Goal: Task Accomplishment & Management: Complete application form

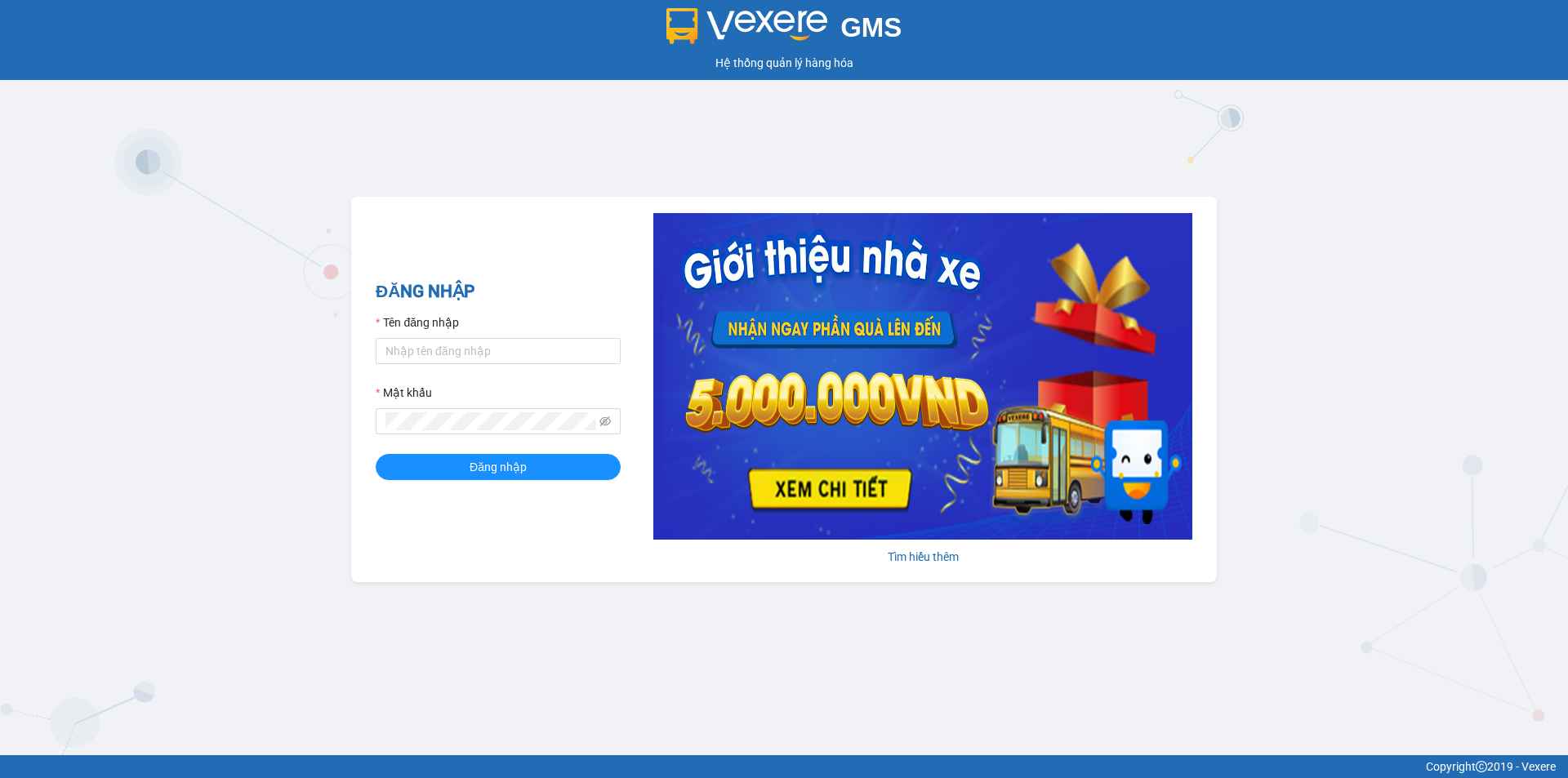
click at [477, 336] on div "Tên đăng nhập" at bounding box center [497, 325] width 245 height 25
drag, startPoint x: 480, startPoint y: 360, endPoint x: 510, endPoint y: 358, distance: 30.1
click at [480, 360] on input "Tên đăng nhập" at bounding box center [497, 351] width 245 height 27
type input "taigh.ct"
click at [603, 425] on icon "eye-invisible" at bounding box center [605, 421] width 12 height 10
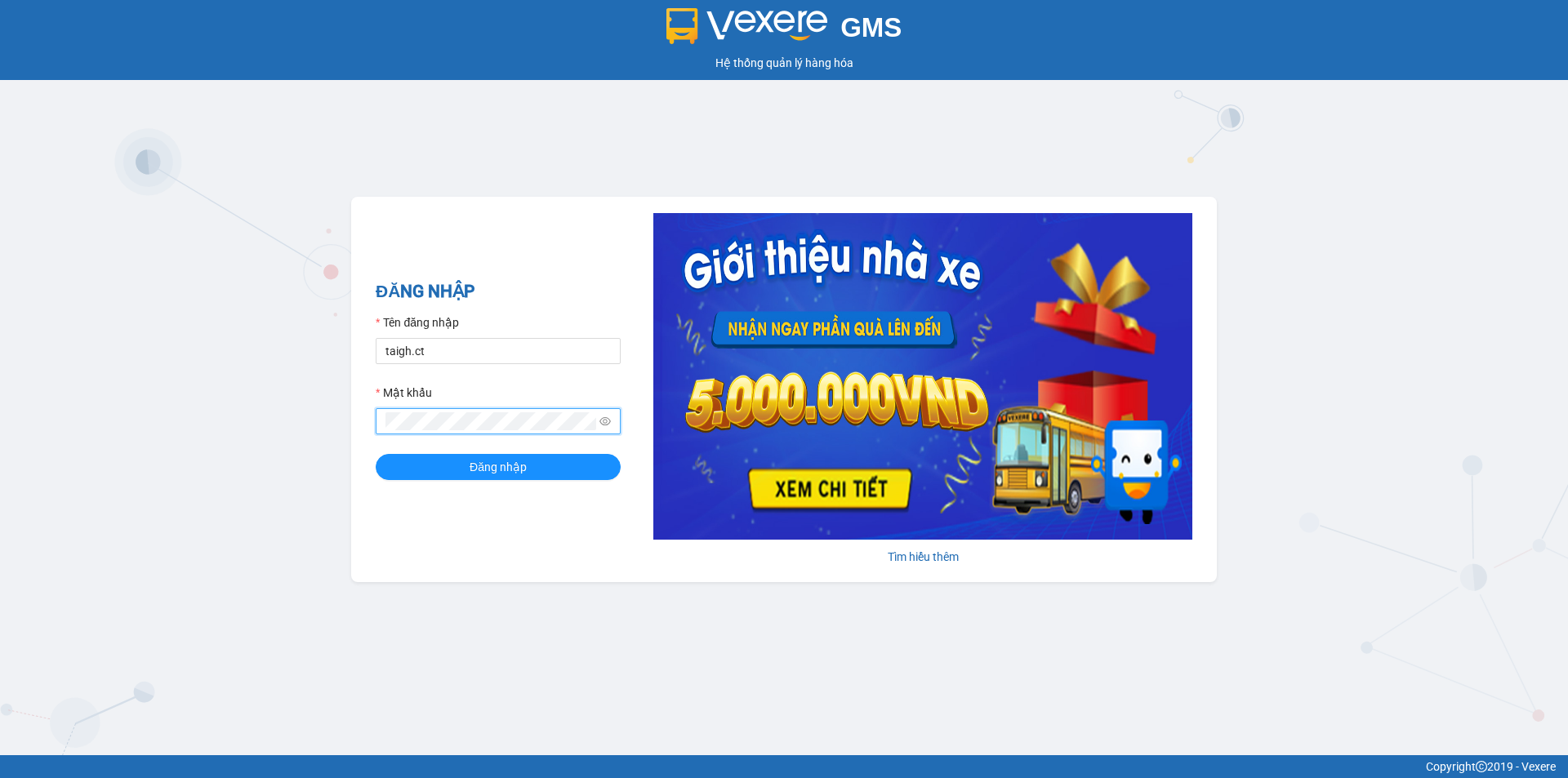
click at [317, 426] on div "GMS Hệ thống quản lý hàng hóa ĐĂNG NHẬP Tên đăng nhập taigh.ct Mật khẩu Đăng nh…" at bounding box center [784, 377] width 1568 height 755
click at [375, 454] on button "Đăng nhập" at bounding box center [497, 467] width 245 height 27
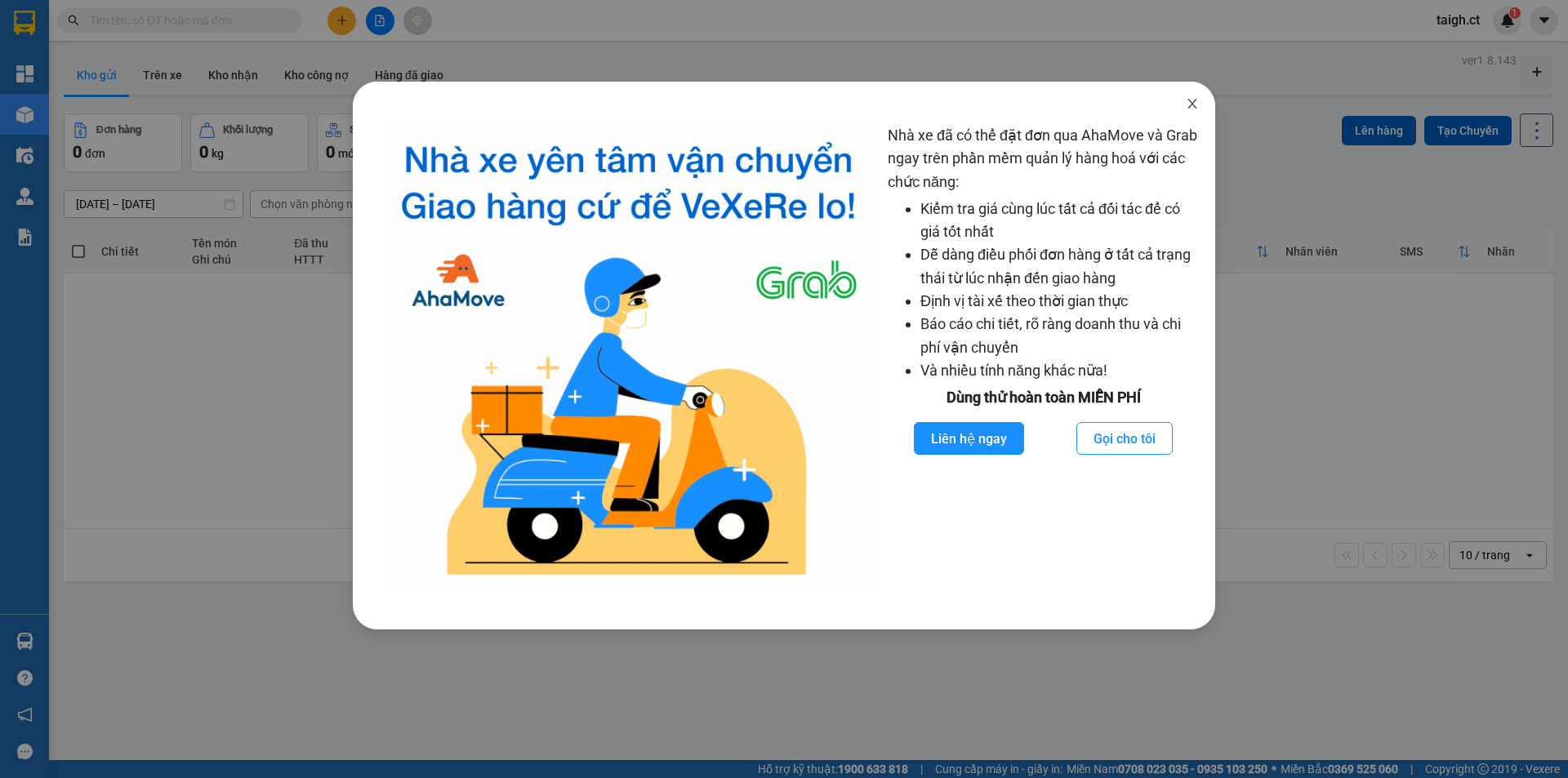
click at [1196, 98] on span "Close" at bounding box center [1192, 104] width 46 height 46
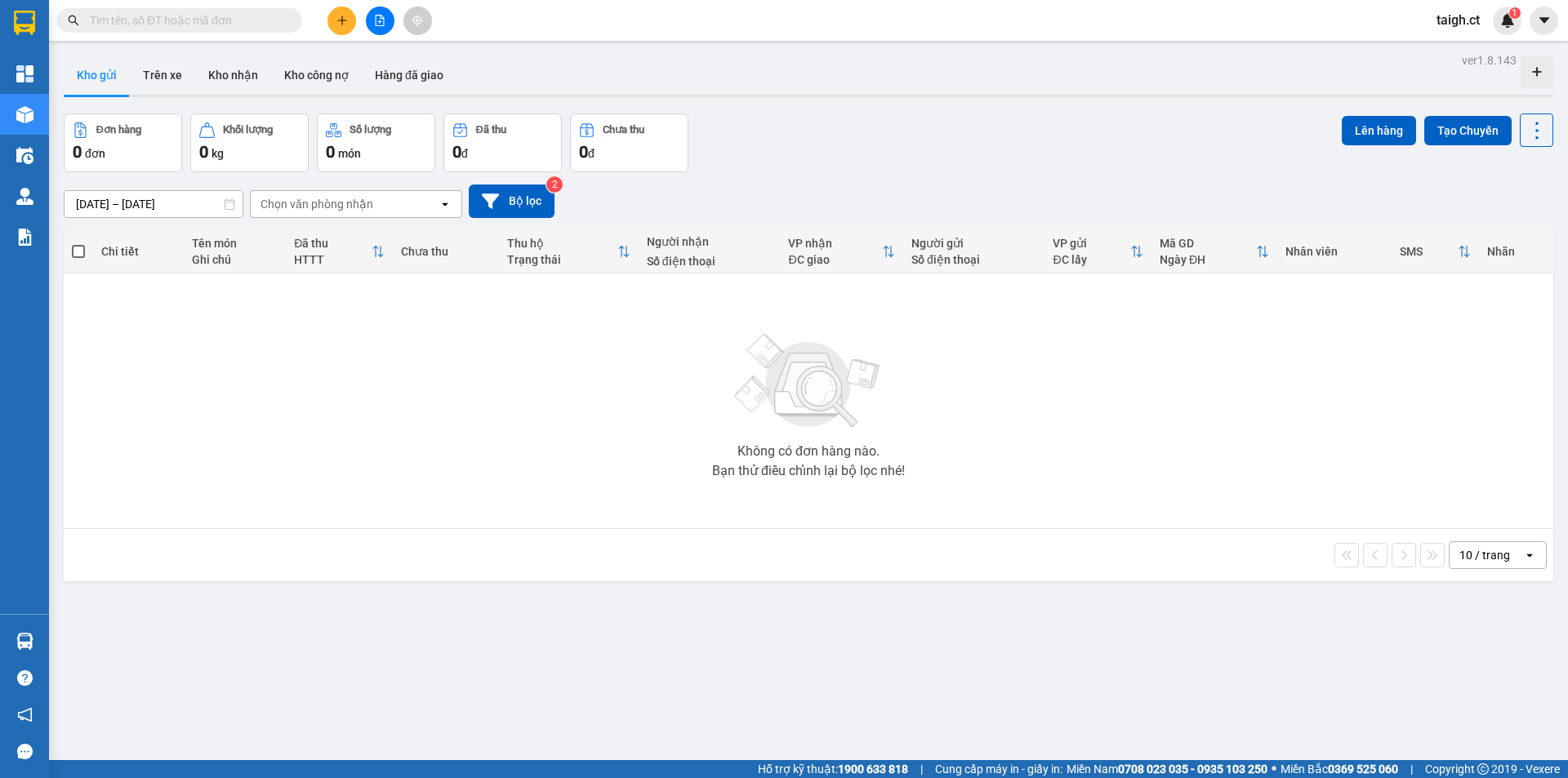
click at [259, 18] on input "text" at bounding box center [186, 21] width 193 height 18
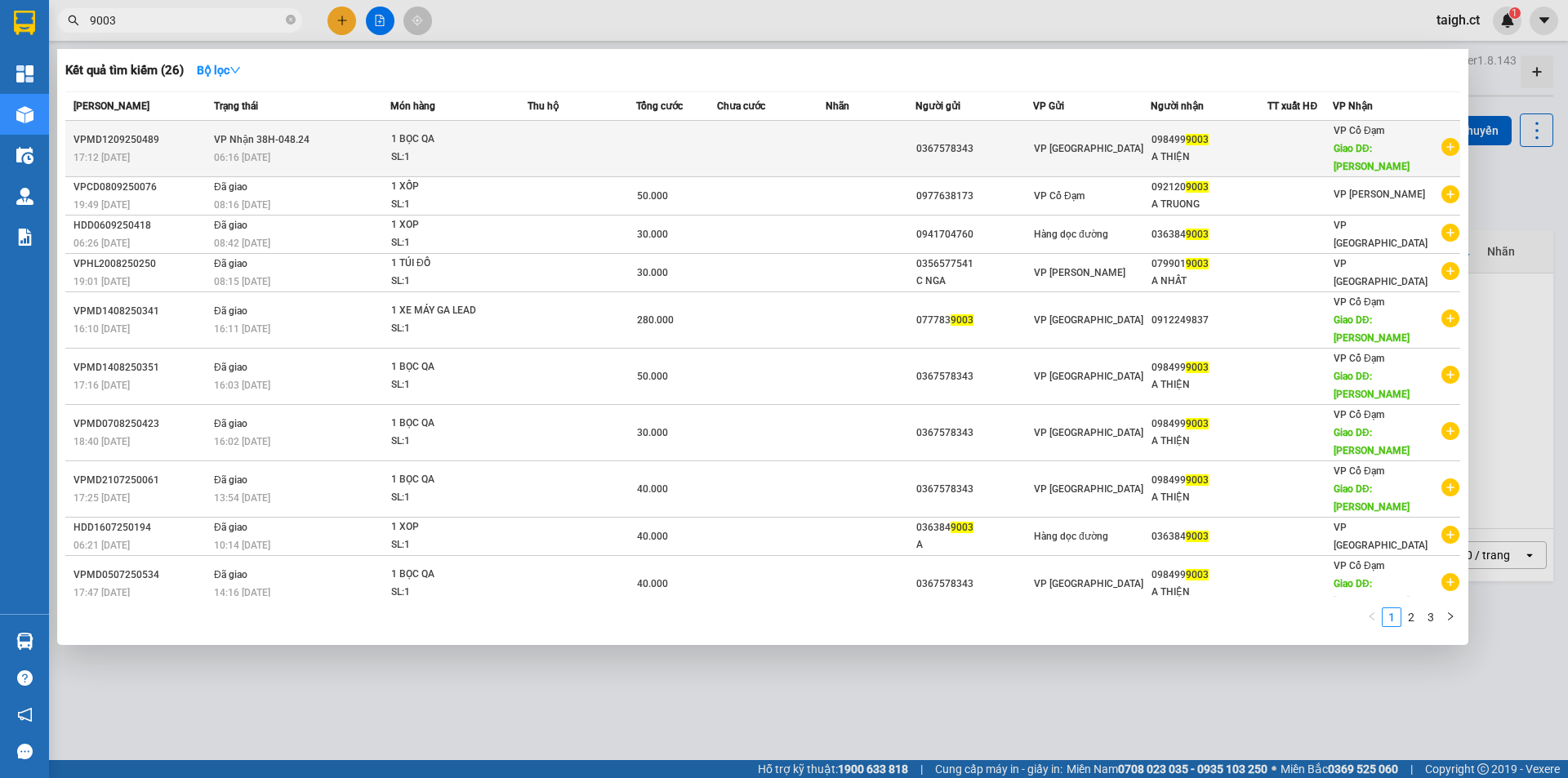
type input "9003"
click at [321, 157] on div "06:16 [DATE]" at bounding box center [302, 157] width 176 height 18
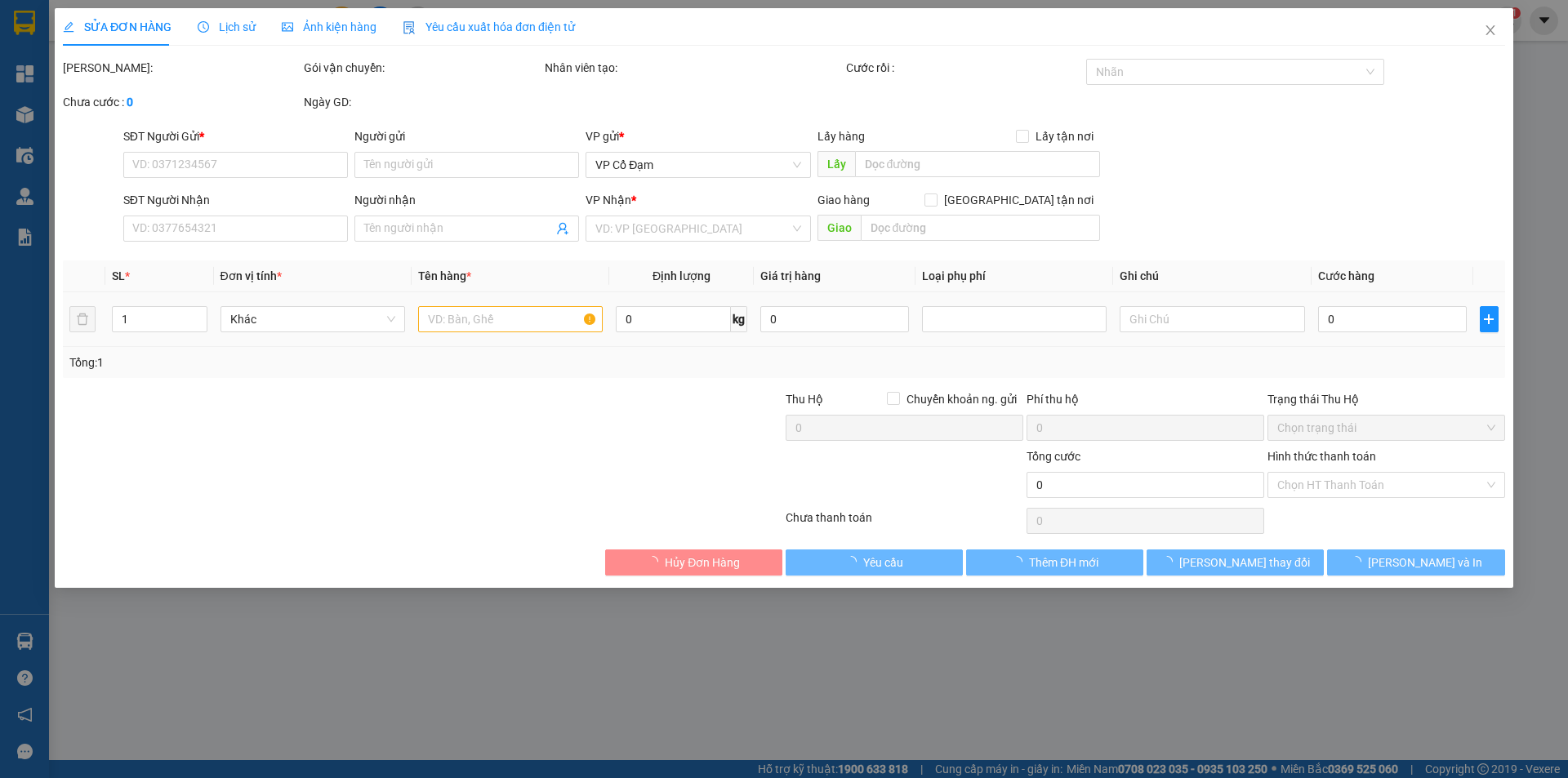
type input "0367578343"
type input "0984999003"
type input "A THIỆN"
type input "[PERSON_NAME]"
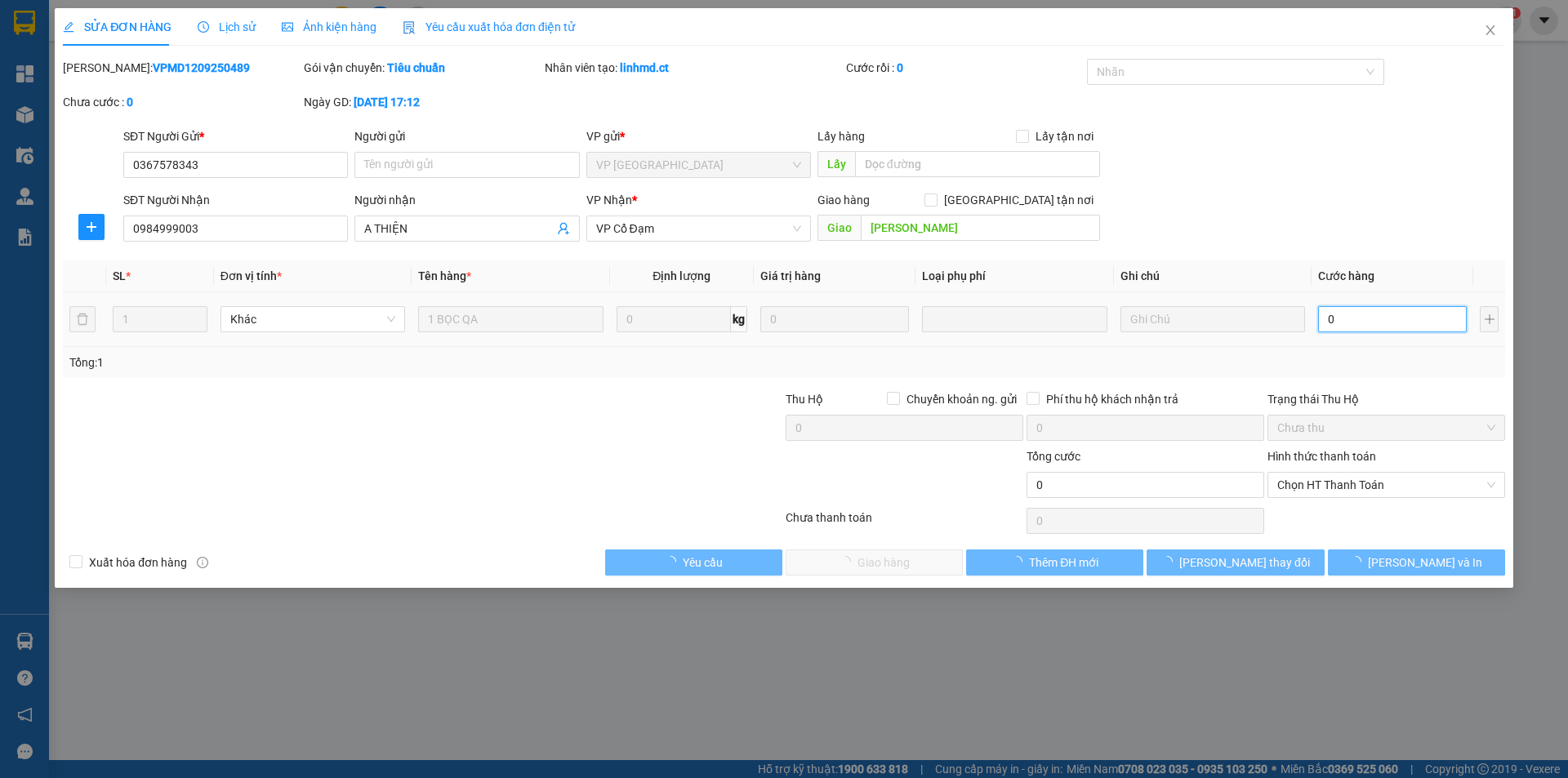
click at [1354, 321] on input "0" at bounding box center [1391, 319] width 148 height 27
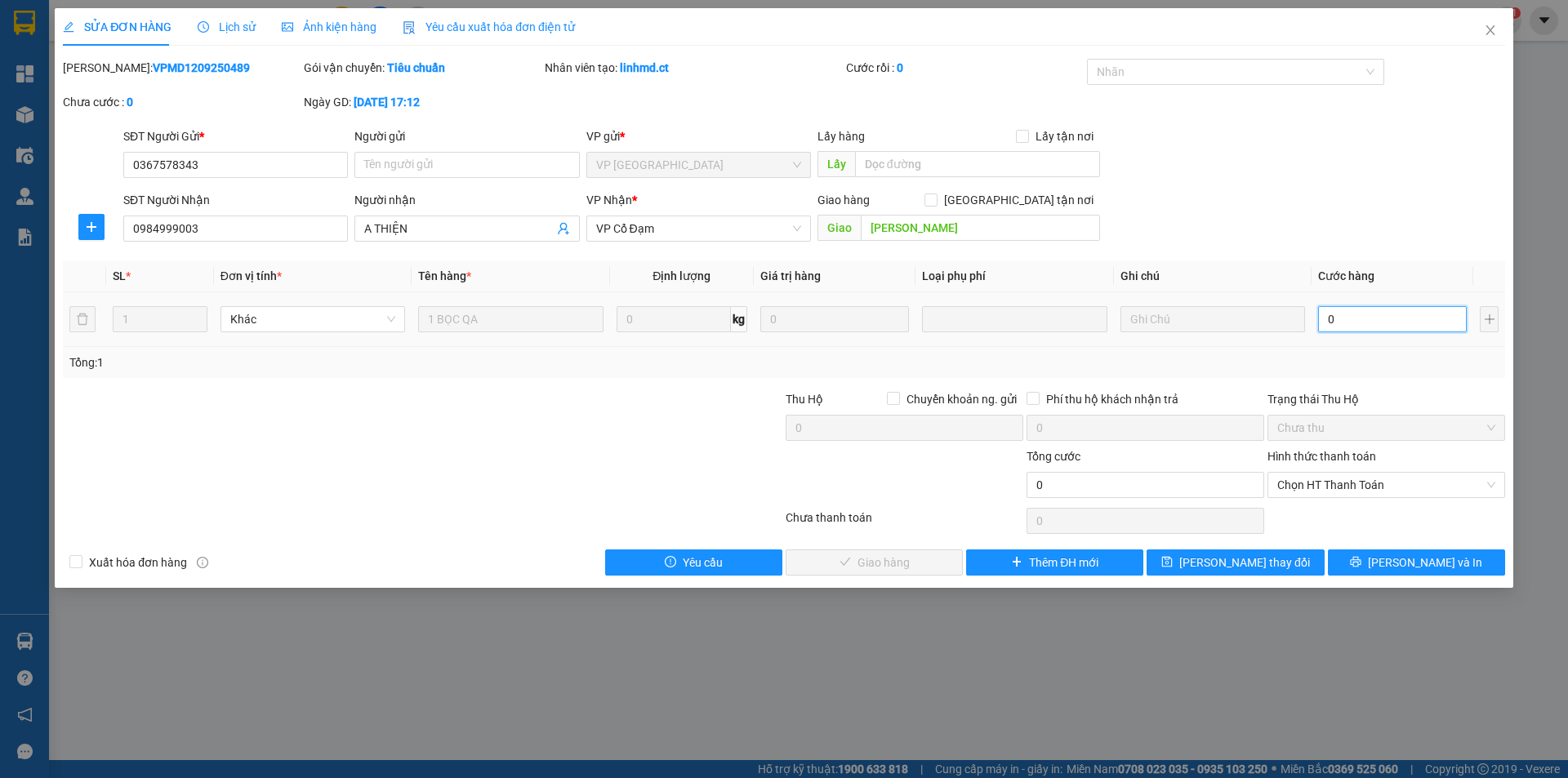
type input "3"
type input "30"
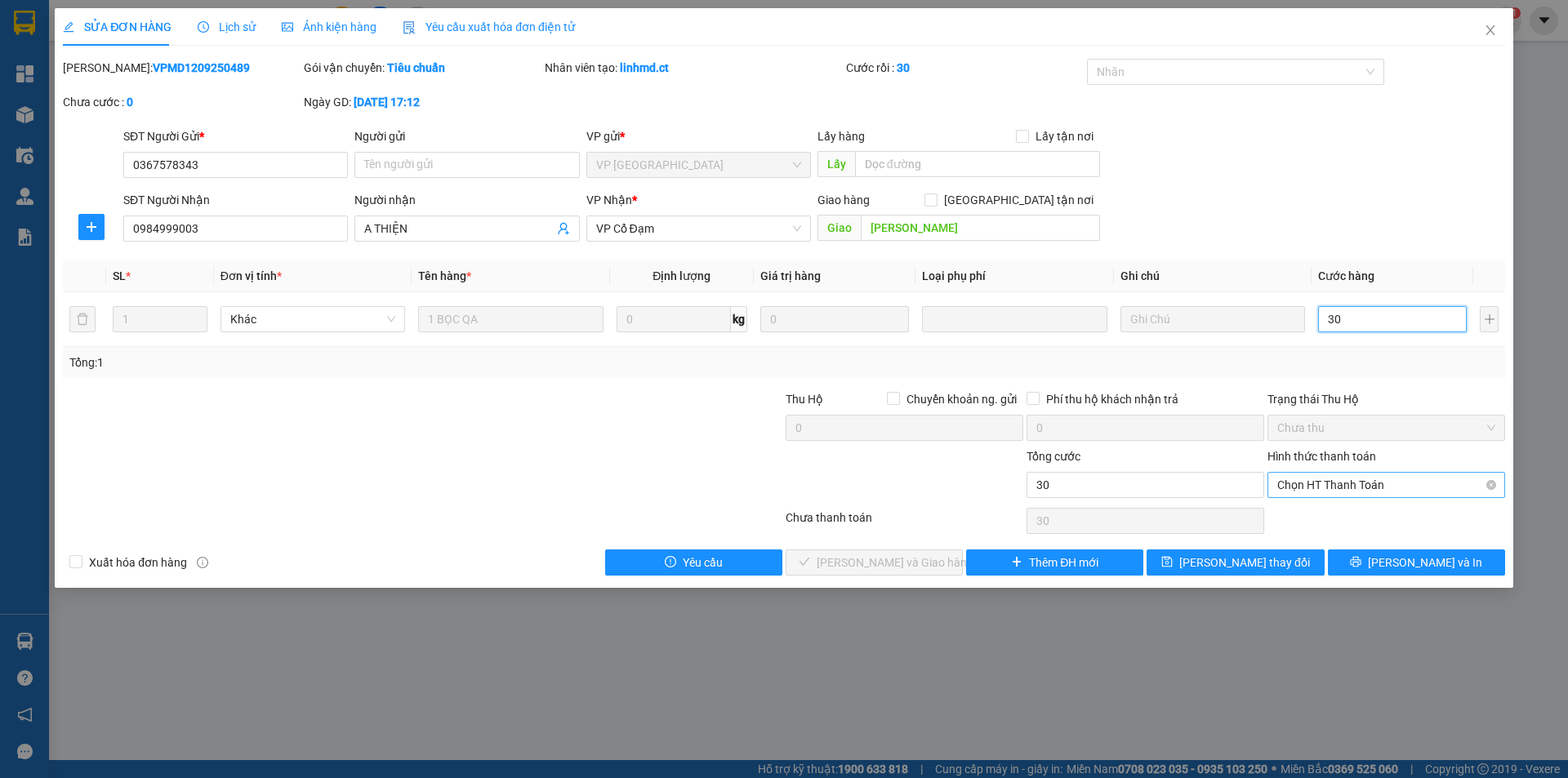
click at [1354, 480] on span "Chọn HT Thanh Toán" at bounding box center [1386, 484] width 218 height 25
type input "30"
type input "30.000"
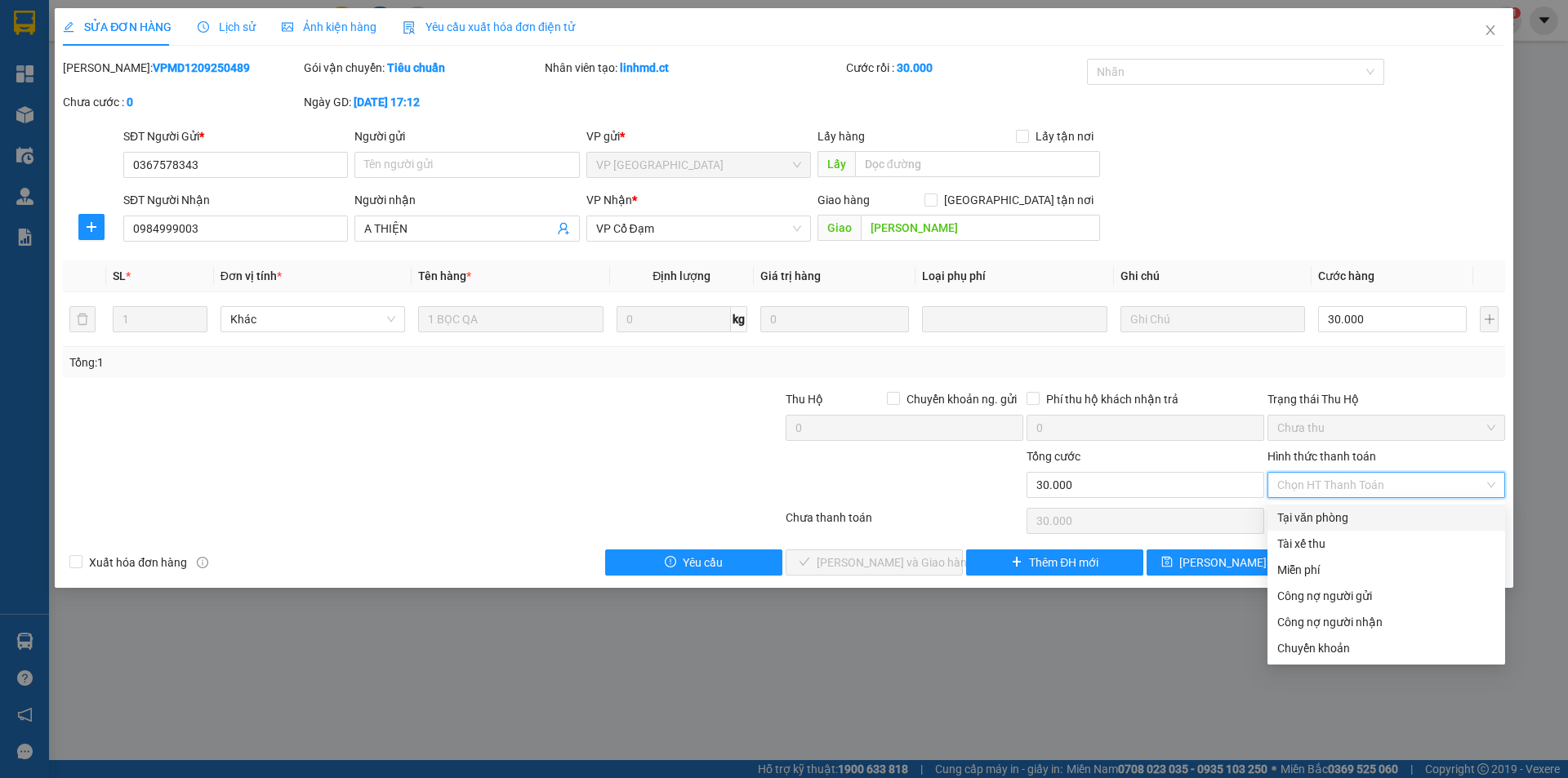
click at [1341, 509] on div "Tại văn phòng" at bounding box center [1386, 518] width 218 height 18
type input "0"
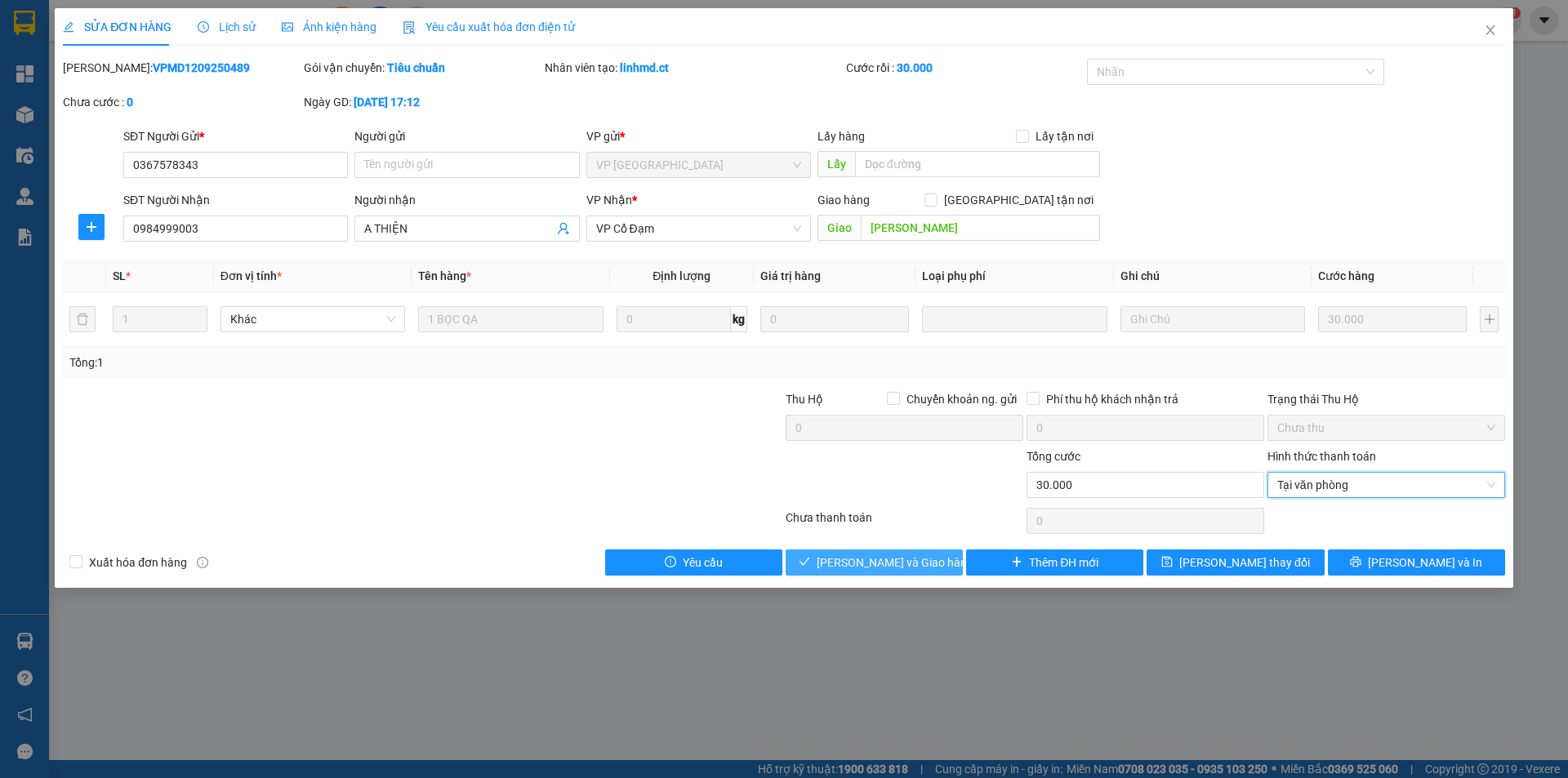
click at [915, 555] on span "[PERSON_NAME] và Giao hàng" at bounding box center [895, 562] width 157 height 18
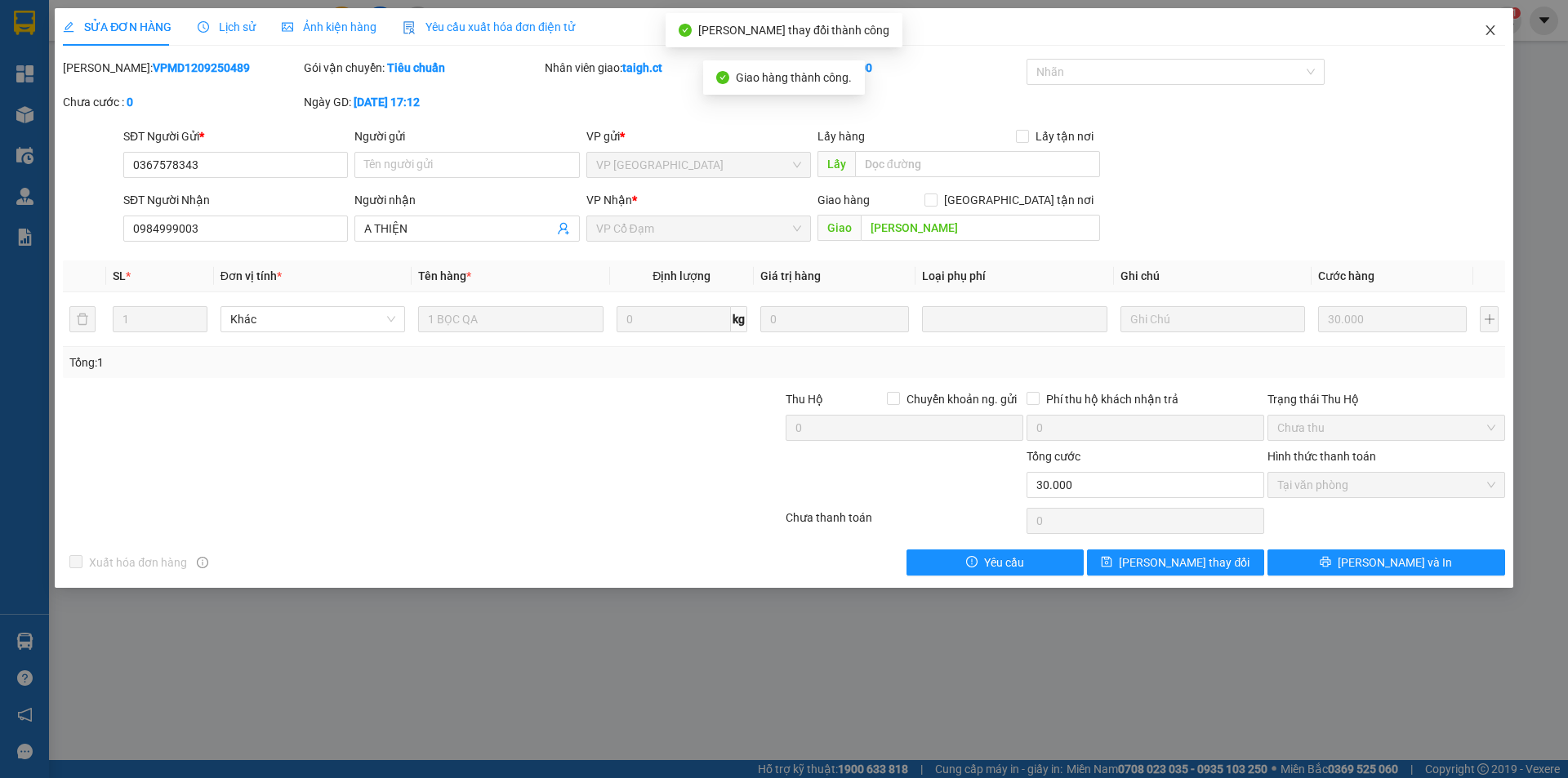
click at [1490, 25] on icon "close" at bounding box center [1489, 29] width 13 height 13
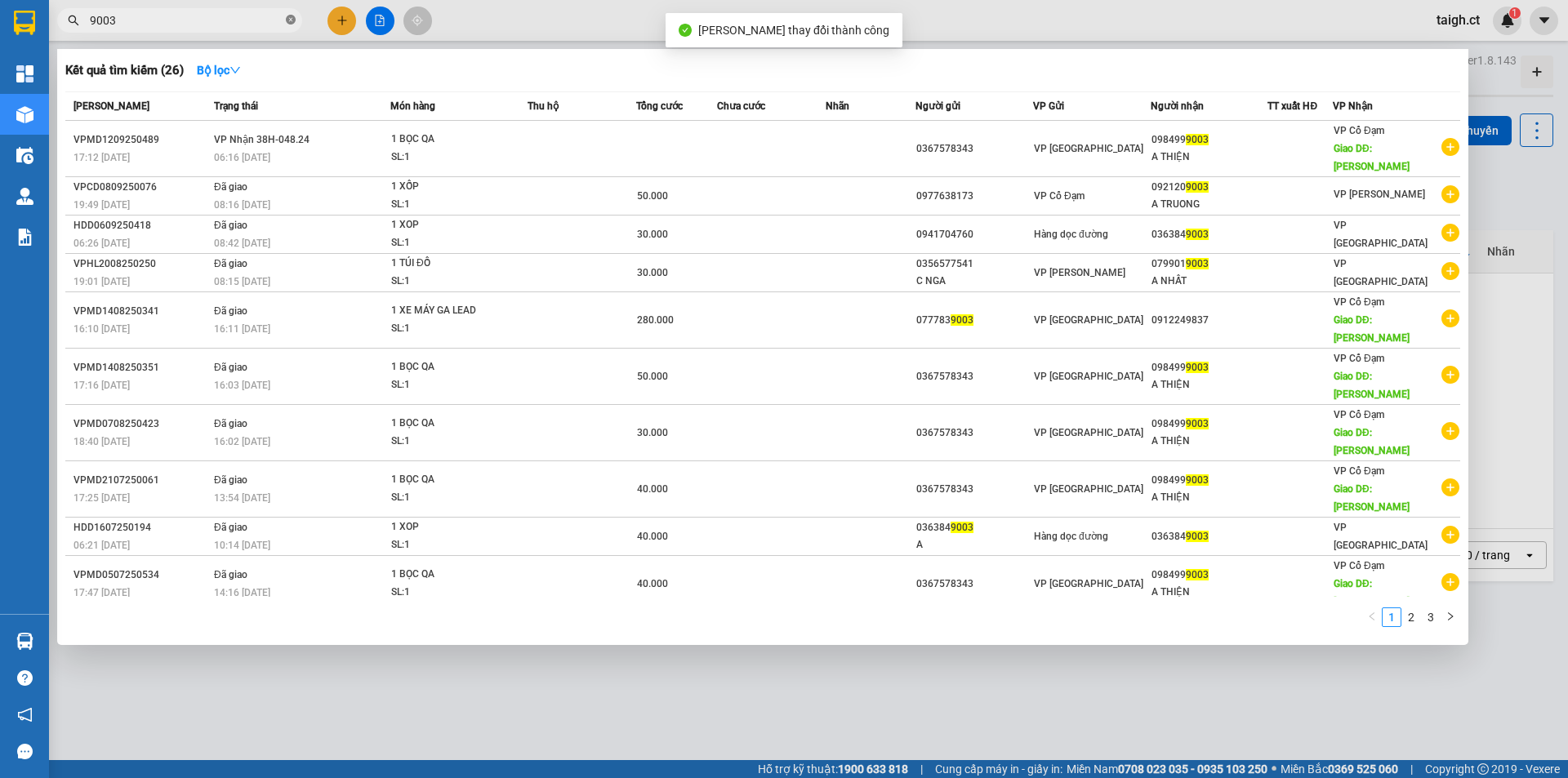
click at [288, 17] on icon "close-circle" at bounding box center [291, 20] width 10 height 10
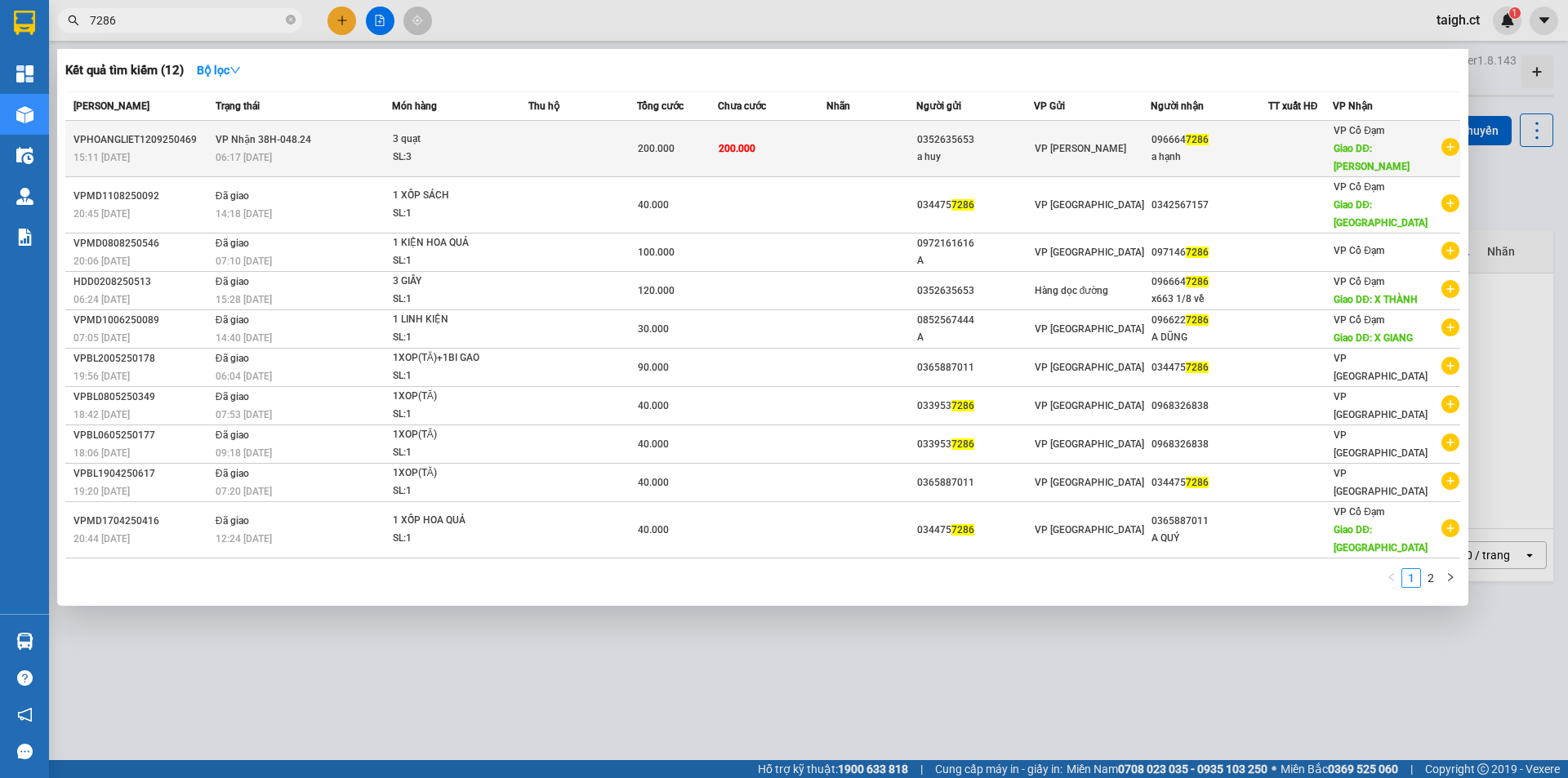
type input "7286"
click at [258, 134] on span "VP Nhận 38H-048.24" at bounding box center [262, 139] width 95 height 12
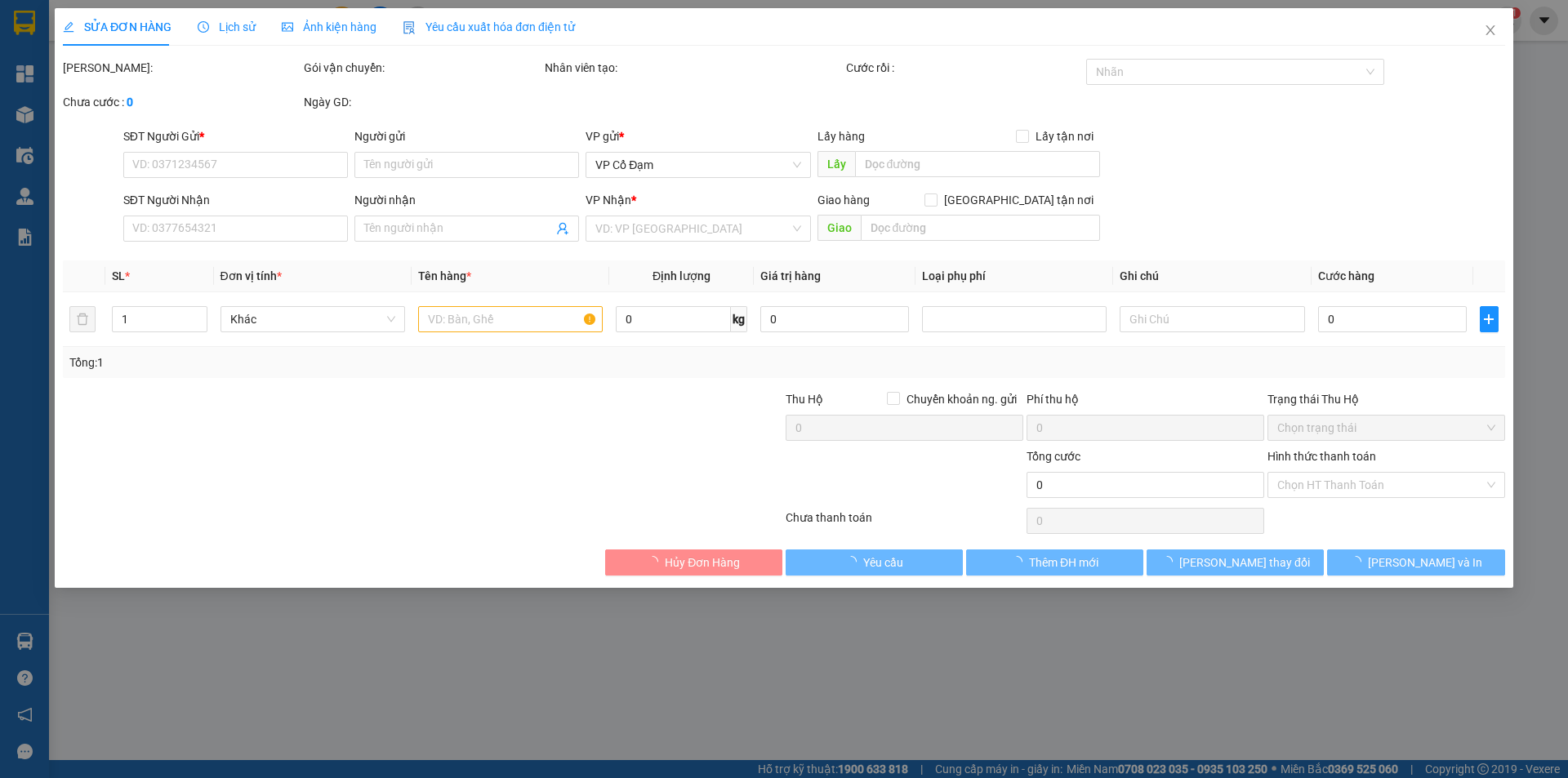
type input "0352635653"
type input "a huy"
type input "0966647286"
type input "a hạnh"
type input "xuân thành"
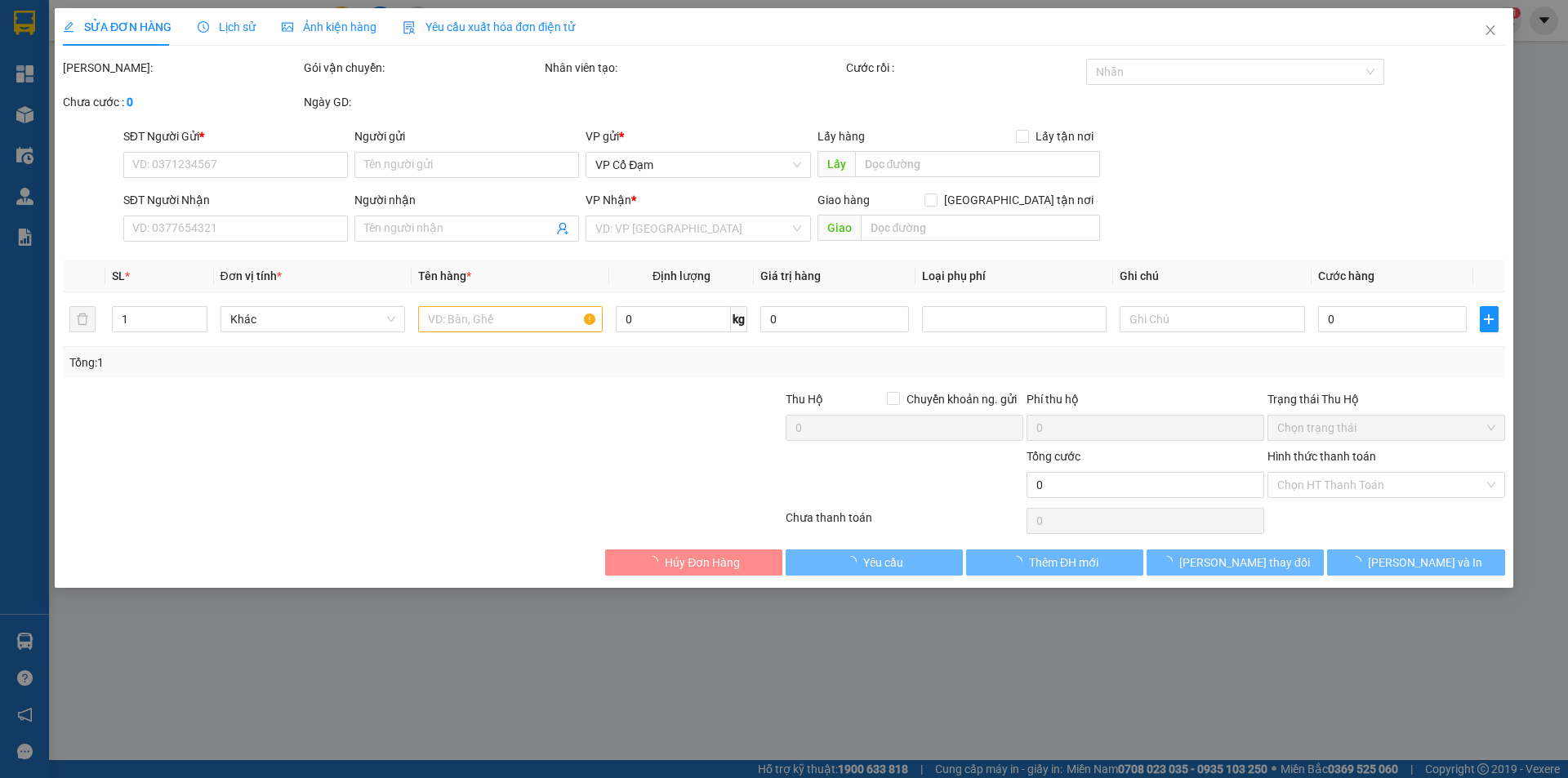
type input "200.000"
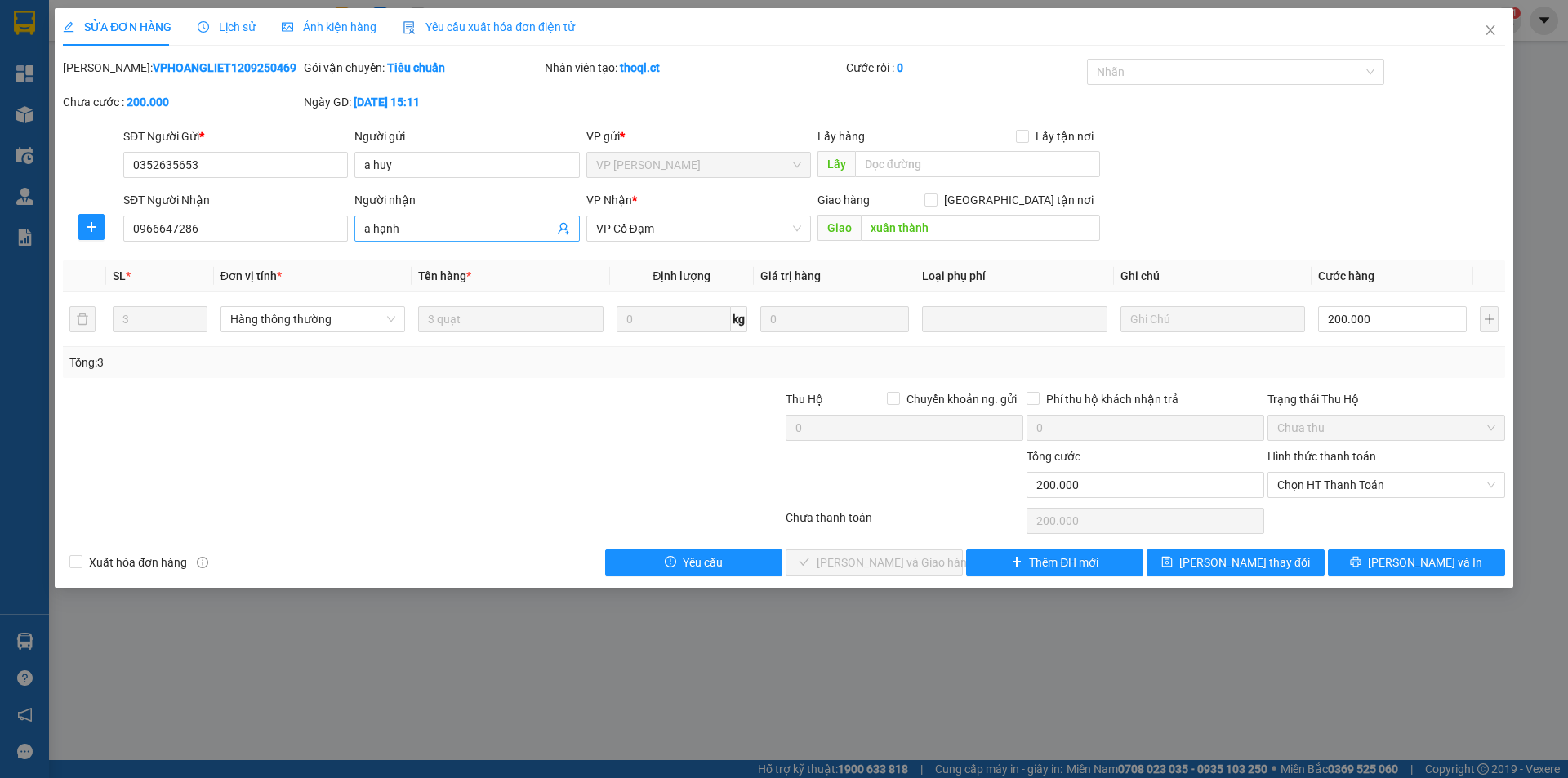
click at [446, 219] on span "a hạnh" at bounding box center [467, 228] width 225 height 27
type input "a hạnh kh ck"
click at [1263, 558] on span "[PERSON_NAME] thay đổi" at bounding box center [1244, 562] width 131 height 18
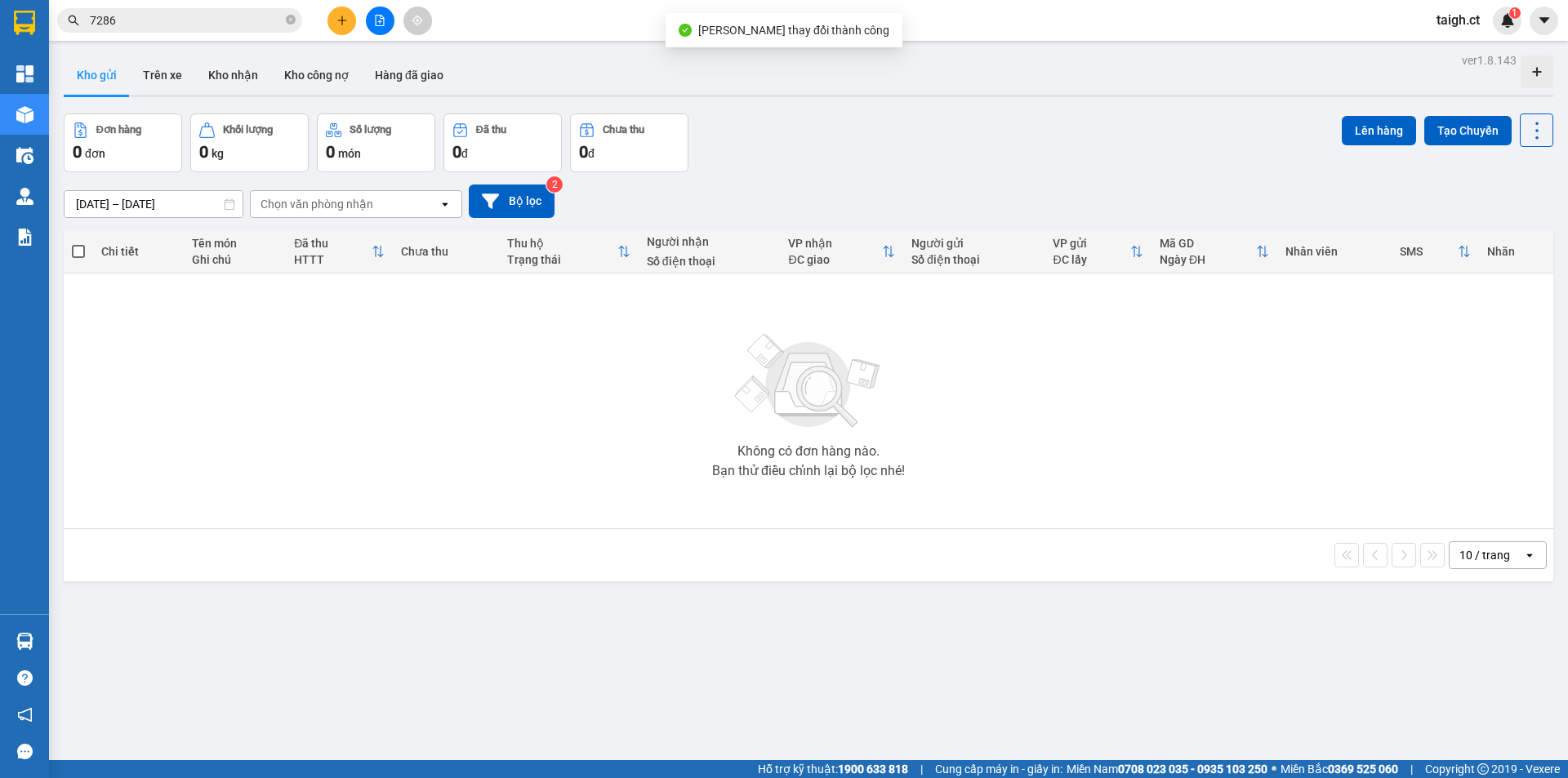
click at [293, 22] on icon "close-circle" at bounding box center [291, 20] width 10 height 10
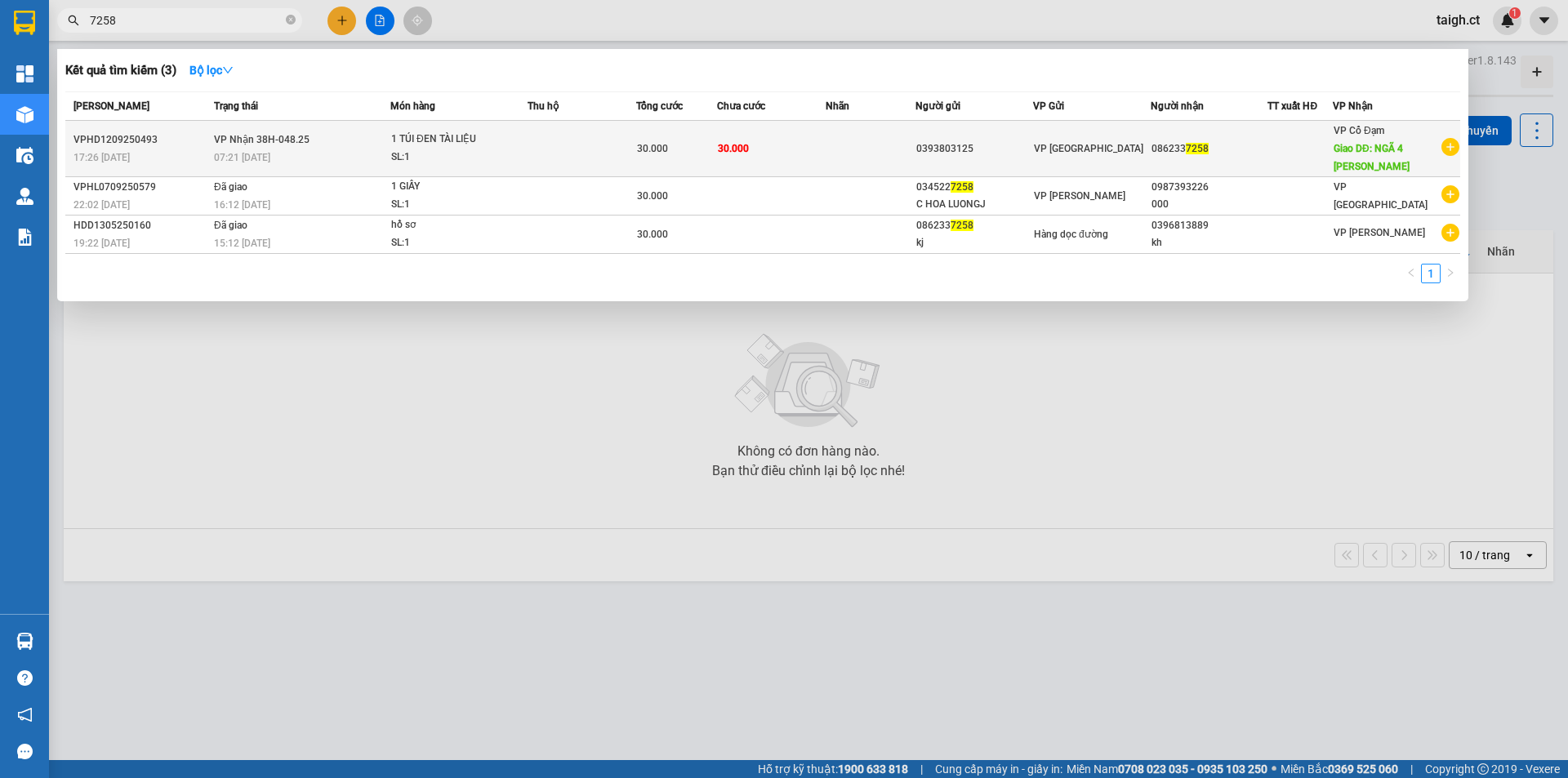
type input "7258"
click at [306, 157] on div "07:21 [DATE]" at bounding box center [302, 157] width 176 height 18
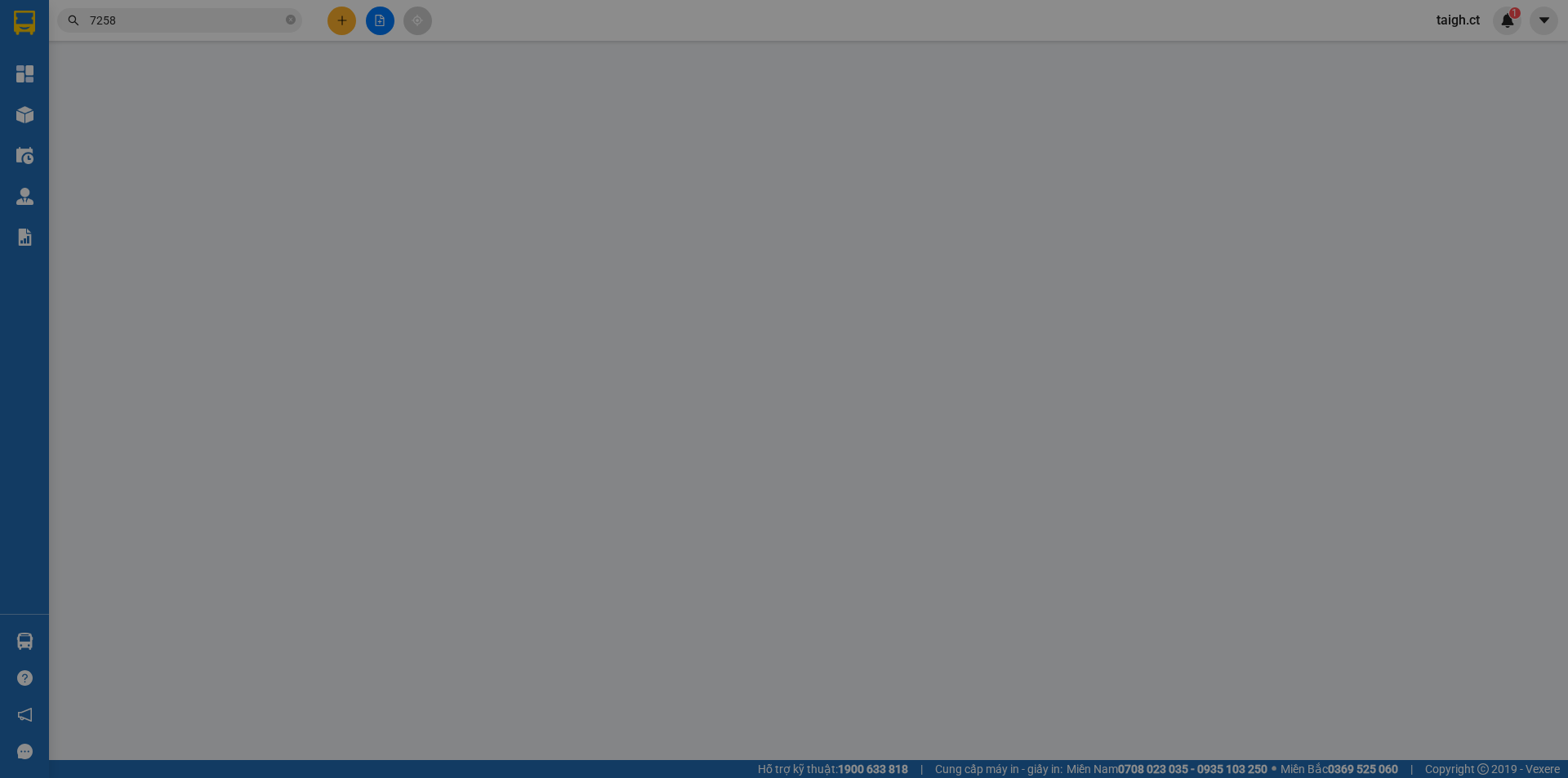
type input "0393803125"
type input "0862337258"
type input "NGÃ 4 XUÂN THÀNH"
type input "30.000"
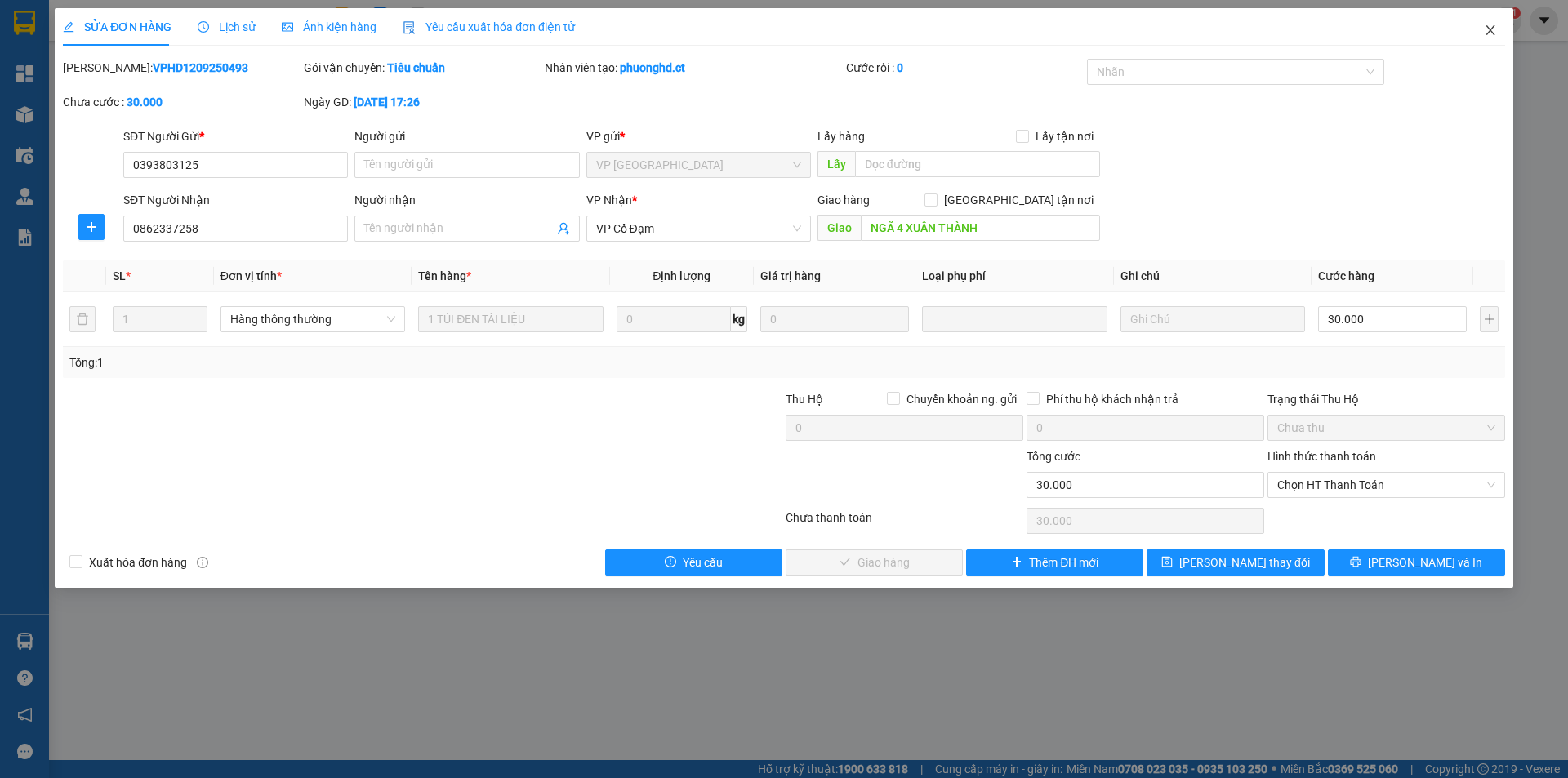
click at [1485, 28] on icon "close" at bounding box center [1489, 29] width 13 height 13
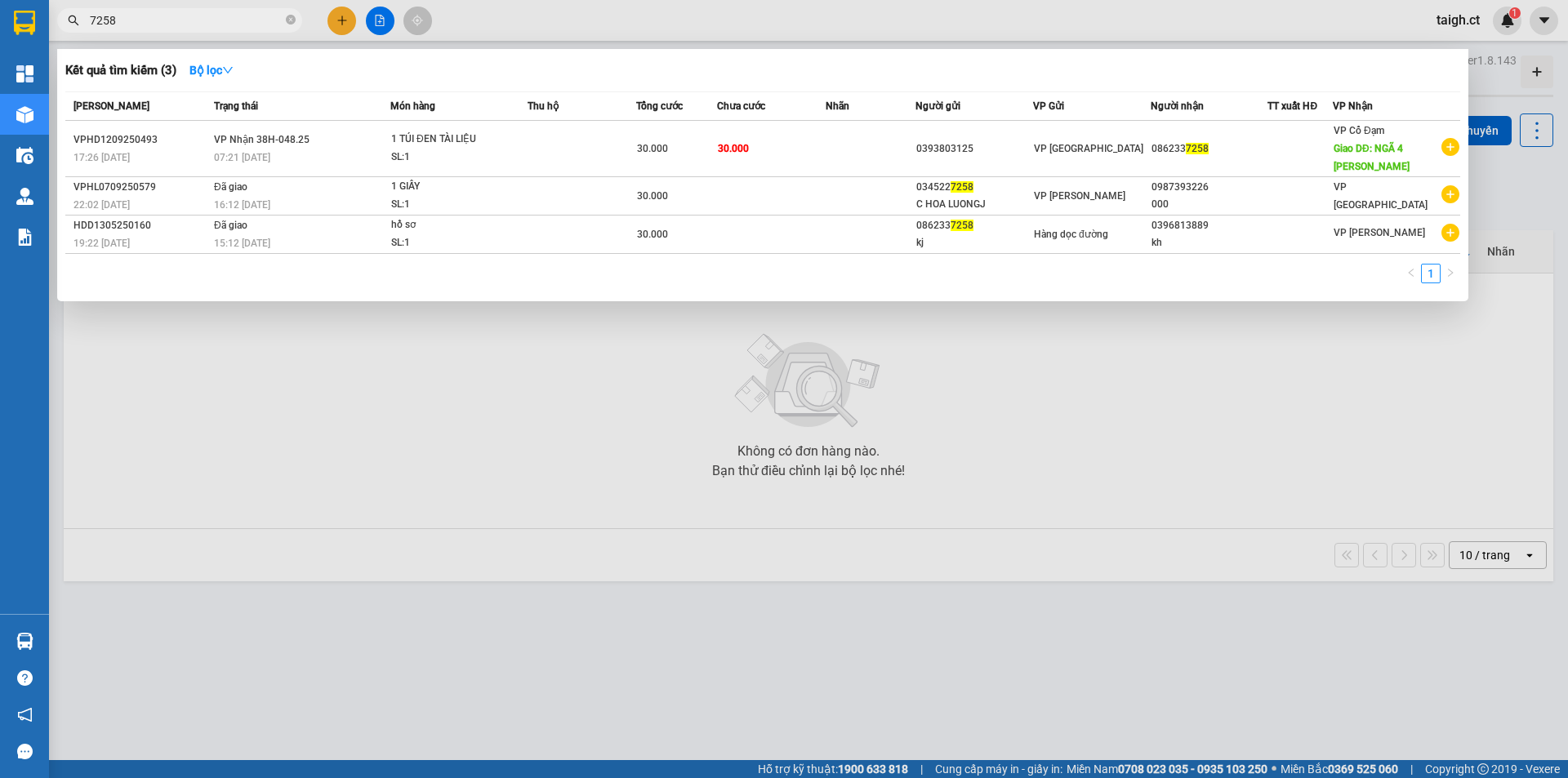
click at [251, 25] on input "7258" at bounding box center [186, 21] width 193 height 18
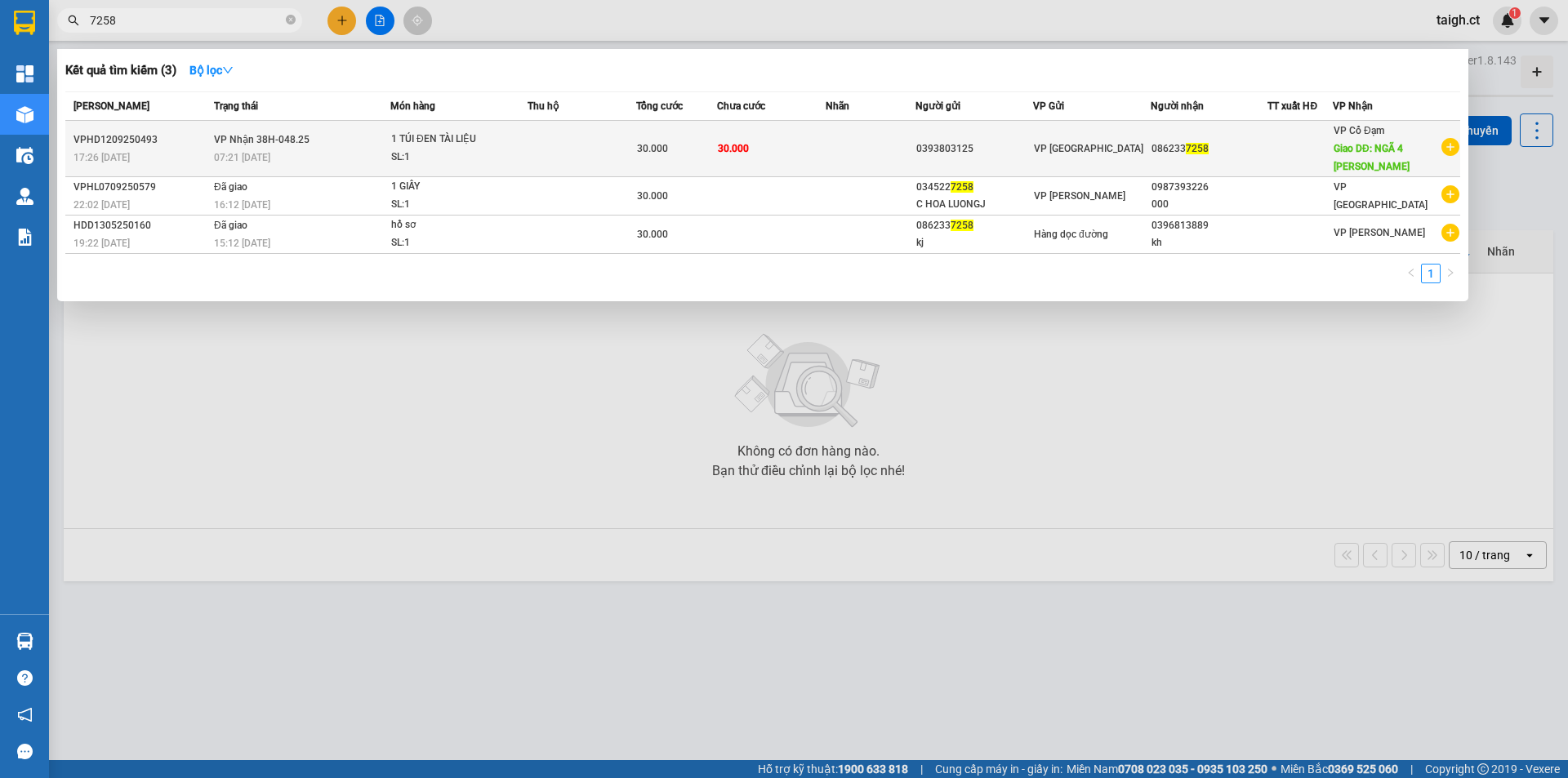
click at [298, 152] on div "07:21 [DATE]" at bounding box center [302, 157] width 176 height 18
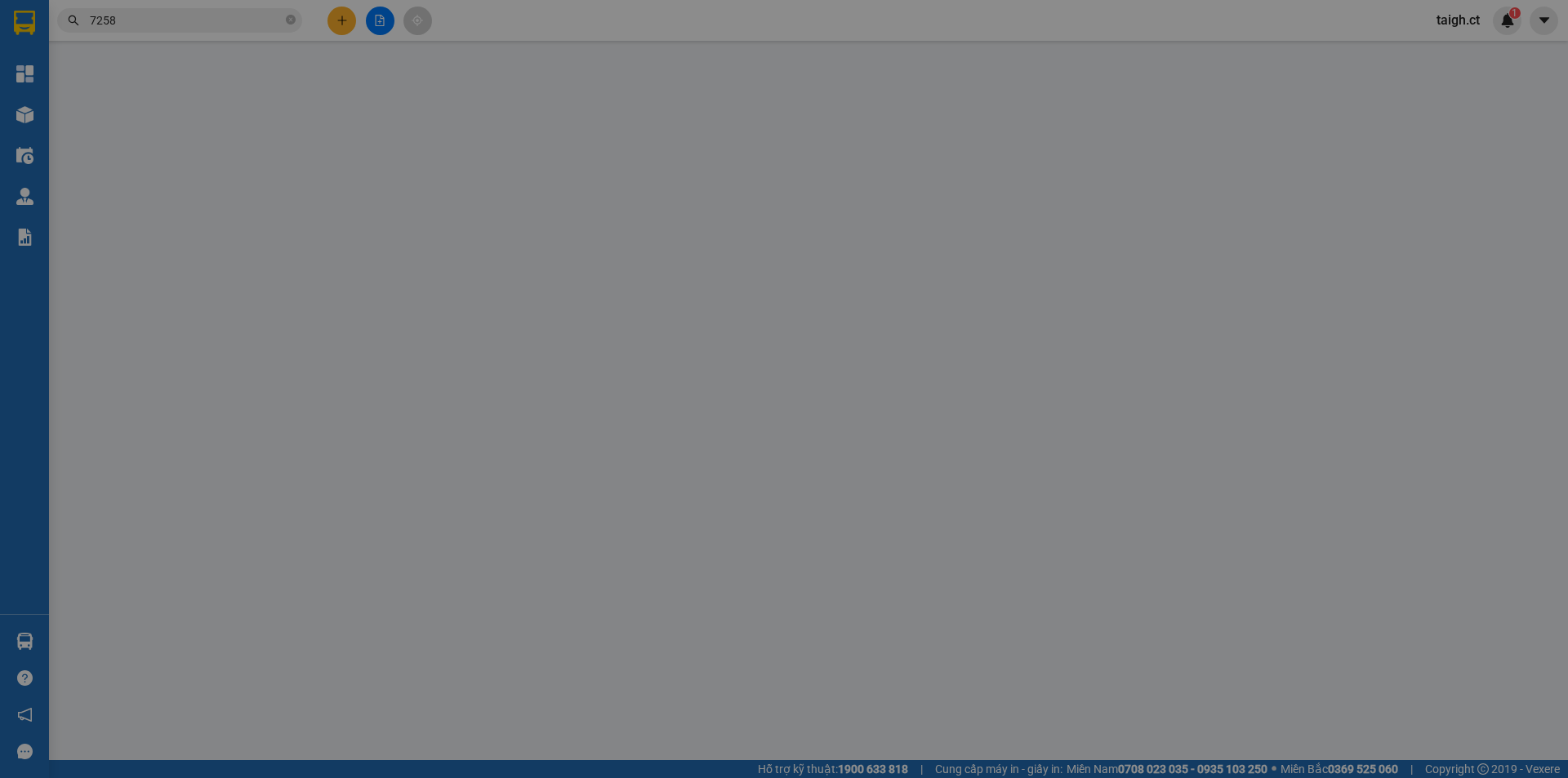
type input "0393803125"
type input "0862337258"
type input "NGÃ 4 XUÂN THÀNH"
type input "30.000"
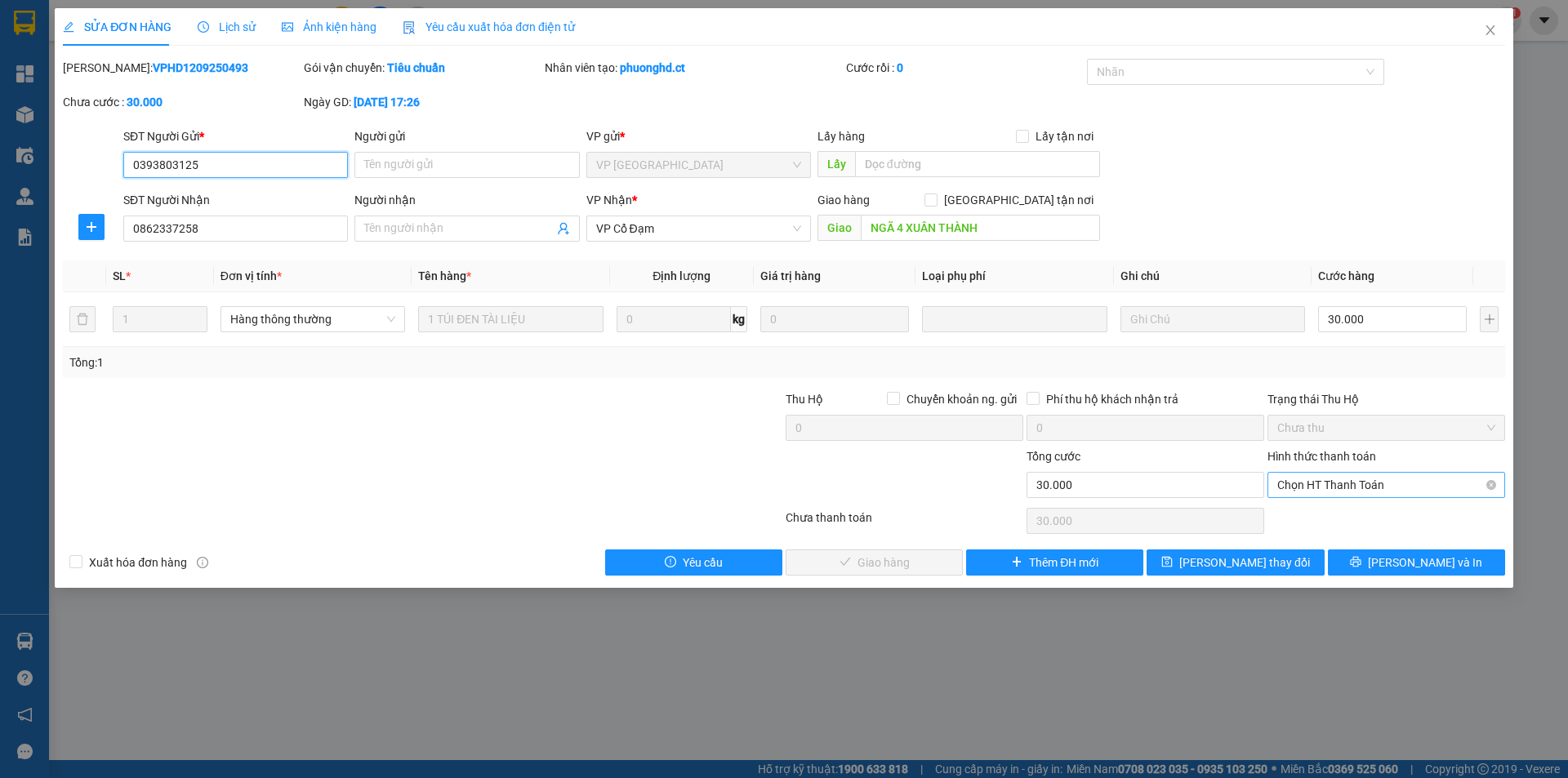
click at [1321, 473] on span "Chọn HT Thanh Toán" at bounding box center [1386, 484] width 218 height 25
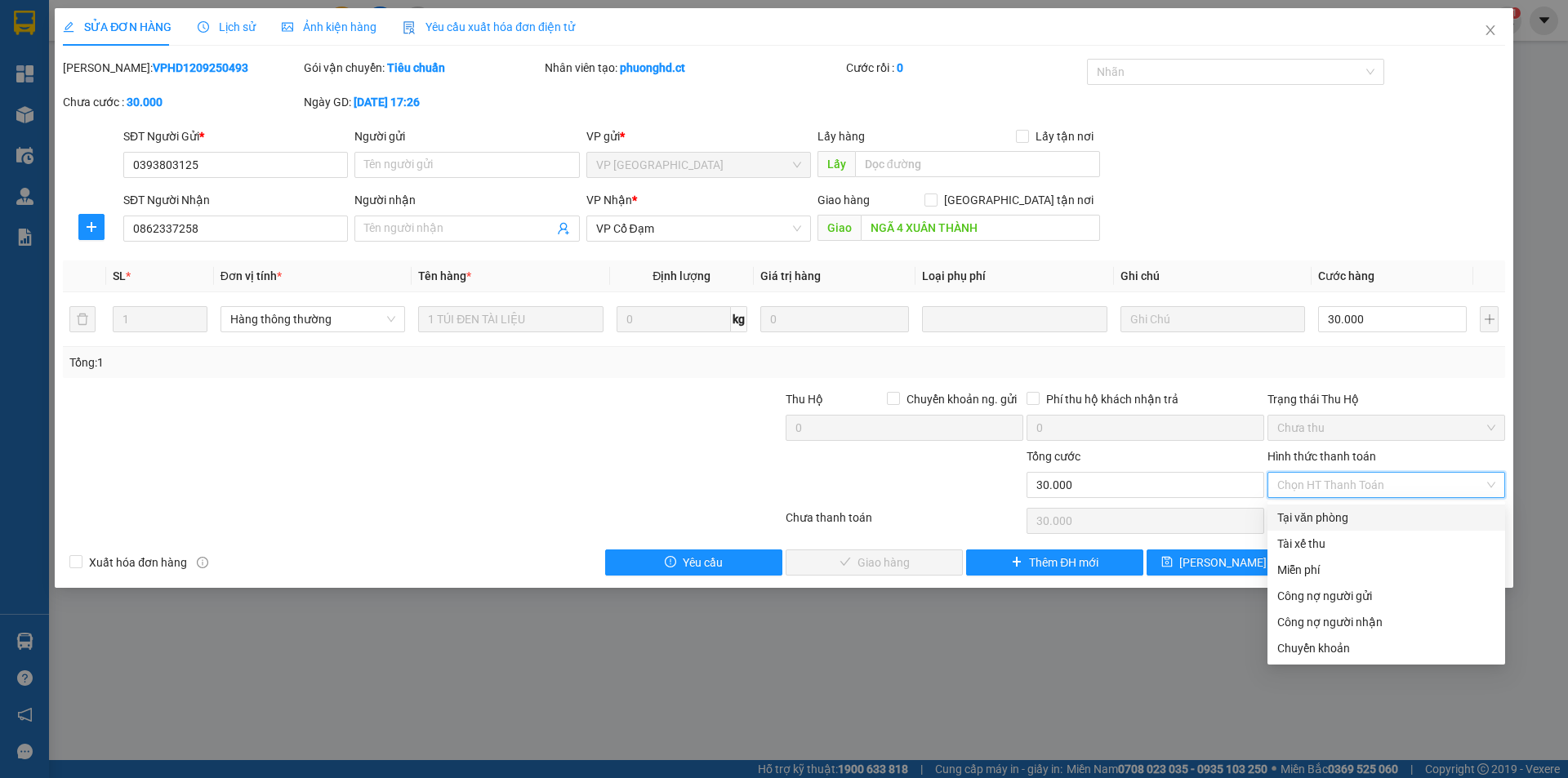
click at [1321, 516] on div "Tại văn phòng" at bounding box center [1386, 518] width 218 height 18
type input "0"
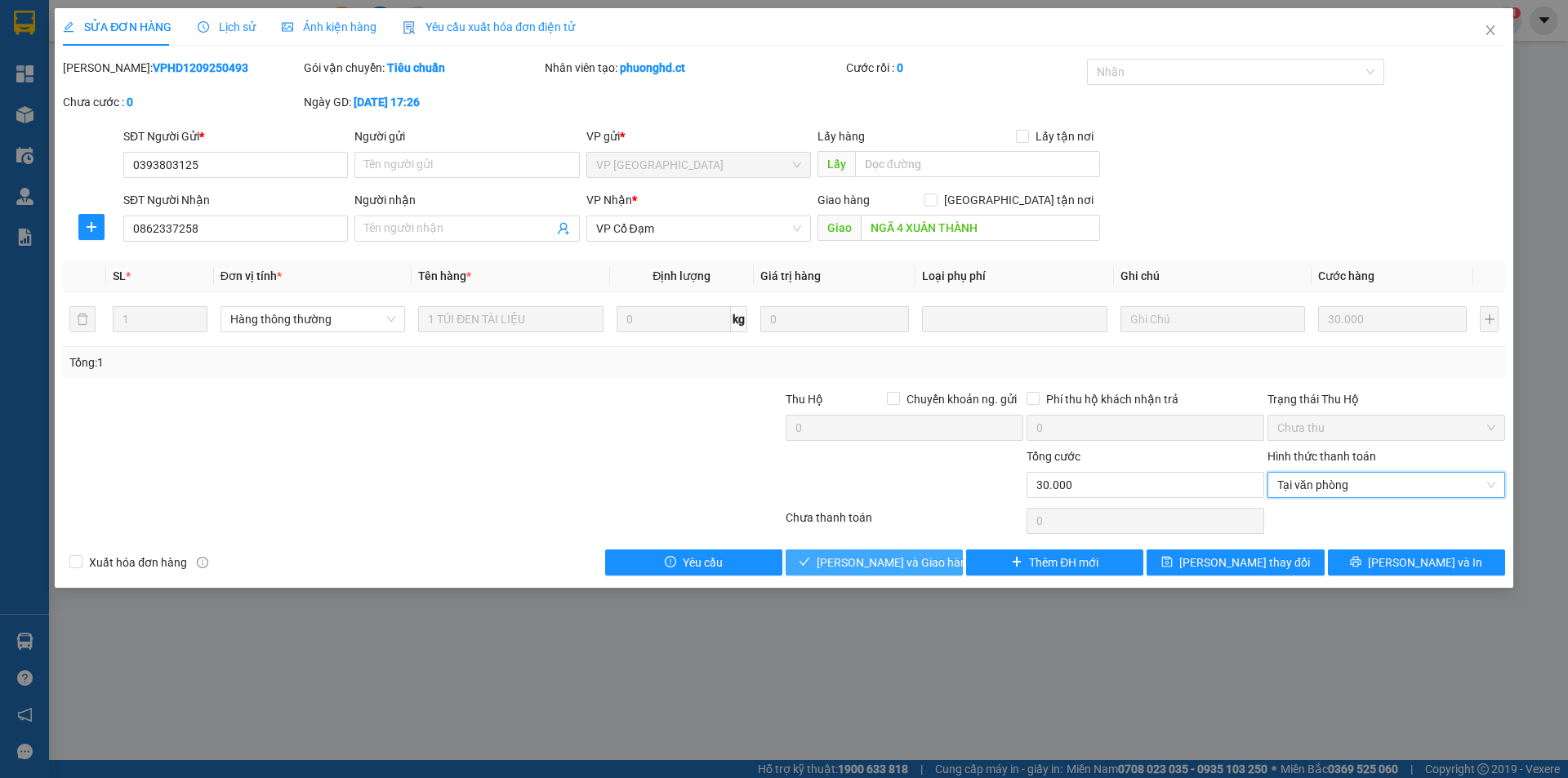
click at [835, 555] on button "[PERSON_NAME] và Giao hàng" at bounding box center [873, 562] width 177 height 27
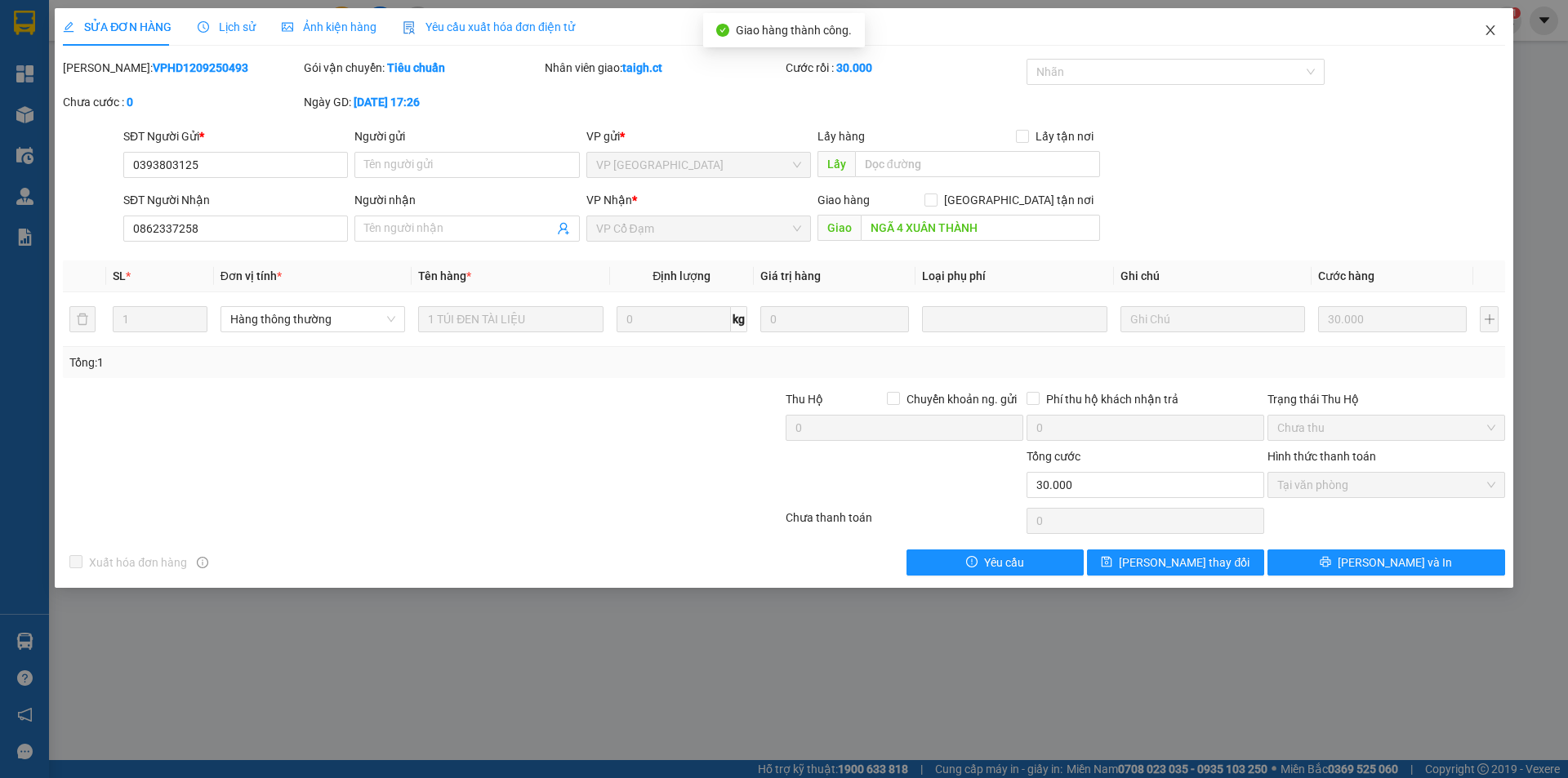
click at [1489, 29] on icon "close" at bounding box center [1489, 30] width 9 height 10
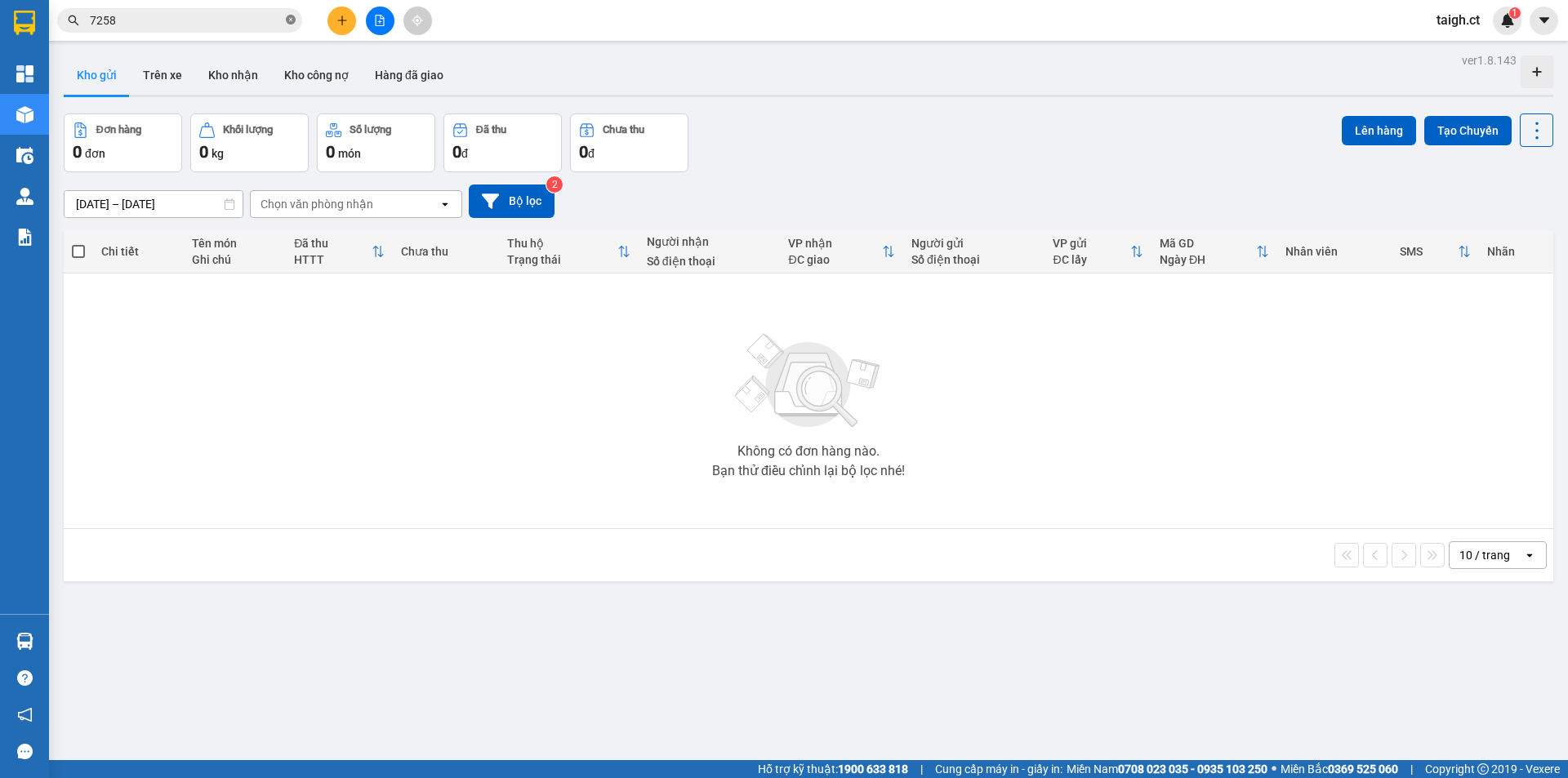
click at [294, 24] on icon "close-circle" at bounding box center [291, 20] width 10 height 10
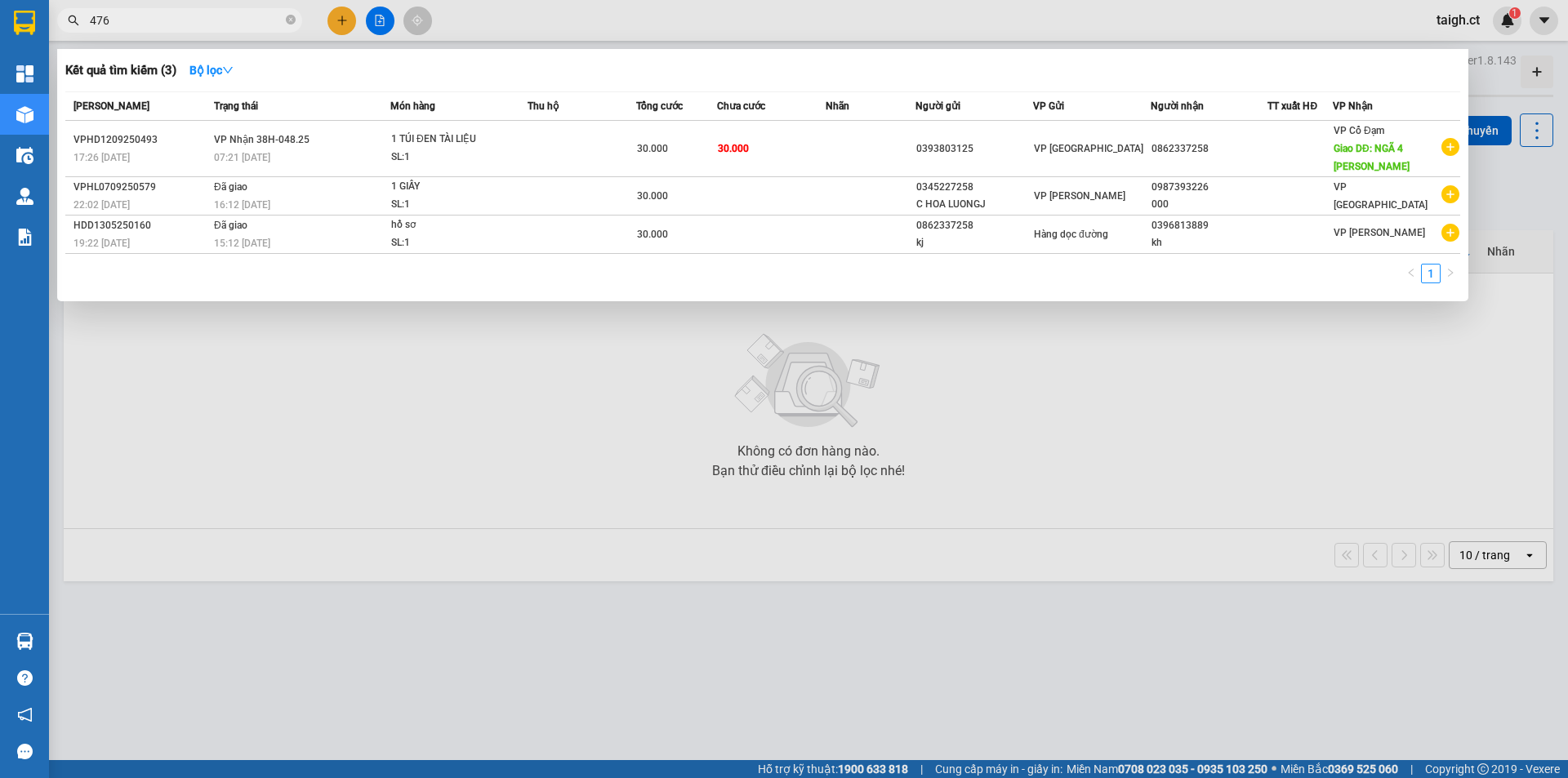
type input "4767"
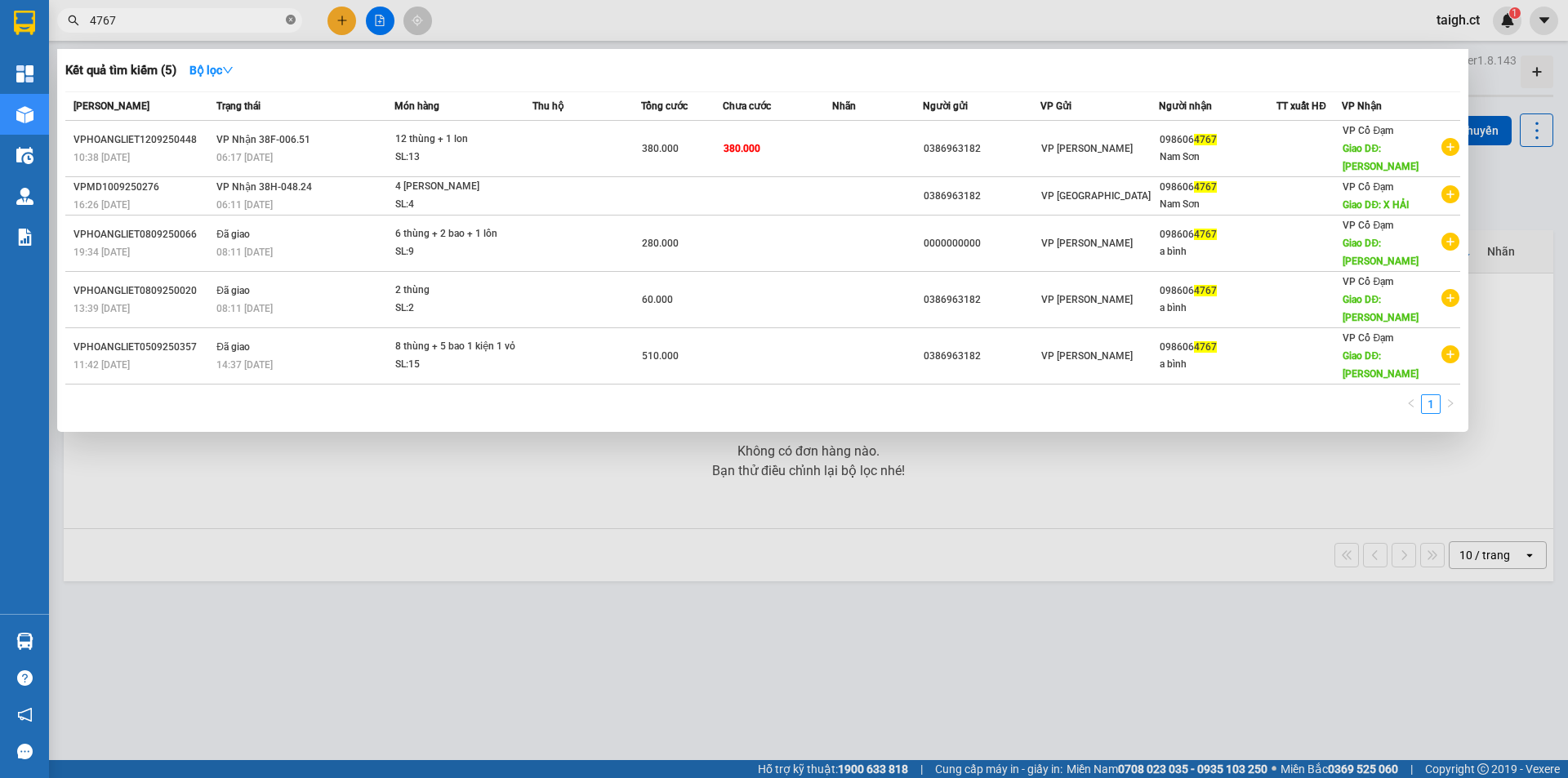
click at [288, 22] on icon "close-circle" at bounding box center [291, 20] width 10 height 10
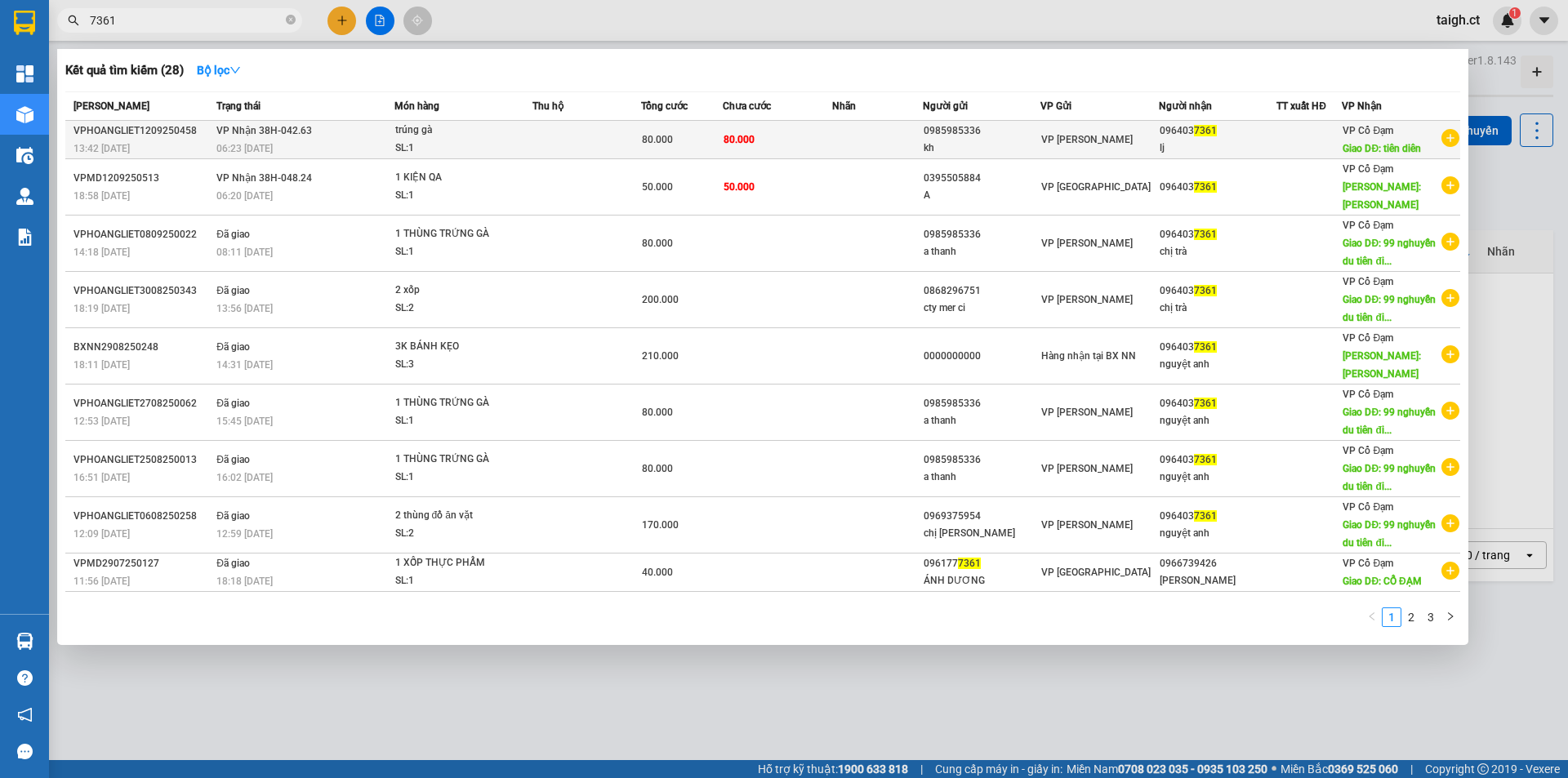
type input "7361"
click at [281, 134] on span "VP Nhận 38H-042.63" at bounding box center [263, 131] width 95 height 12
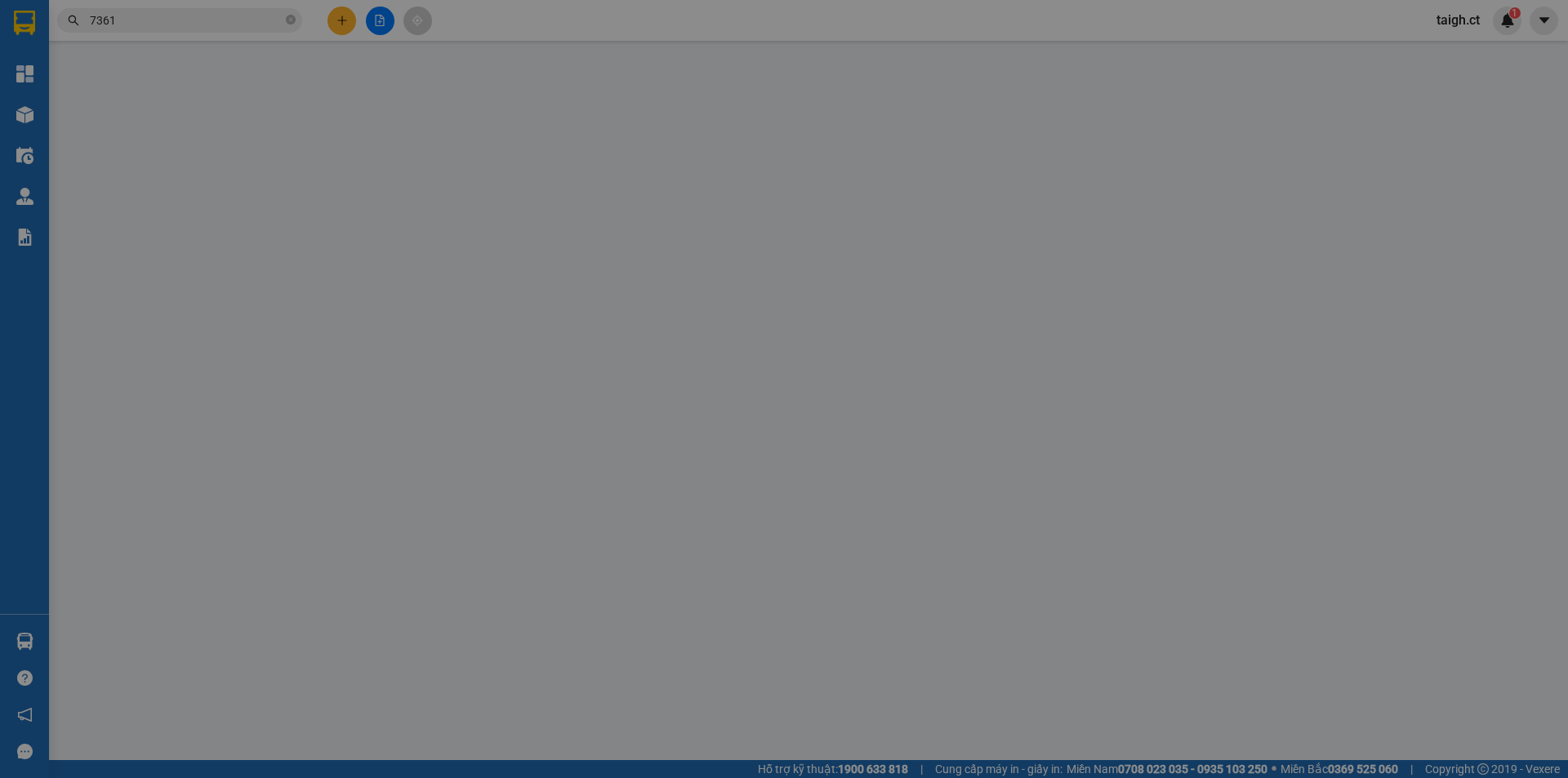
type input "0985985336"
type input "kh"
type input "0964037361"
type input "lj"
type input "tiên diên"
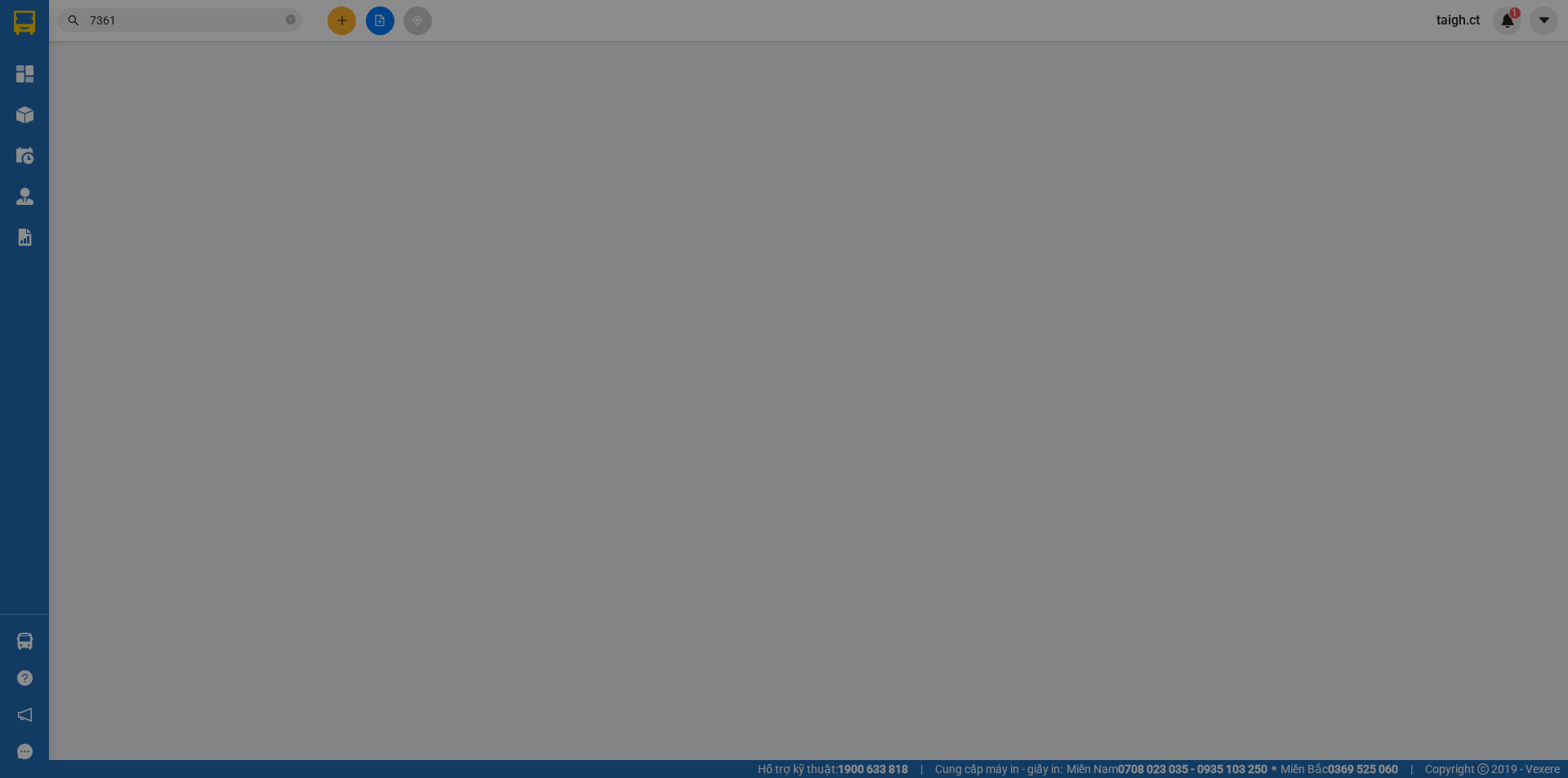
type input "80.000"
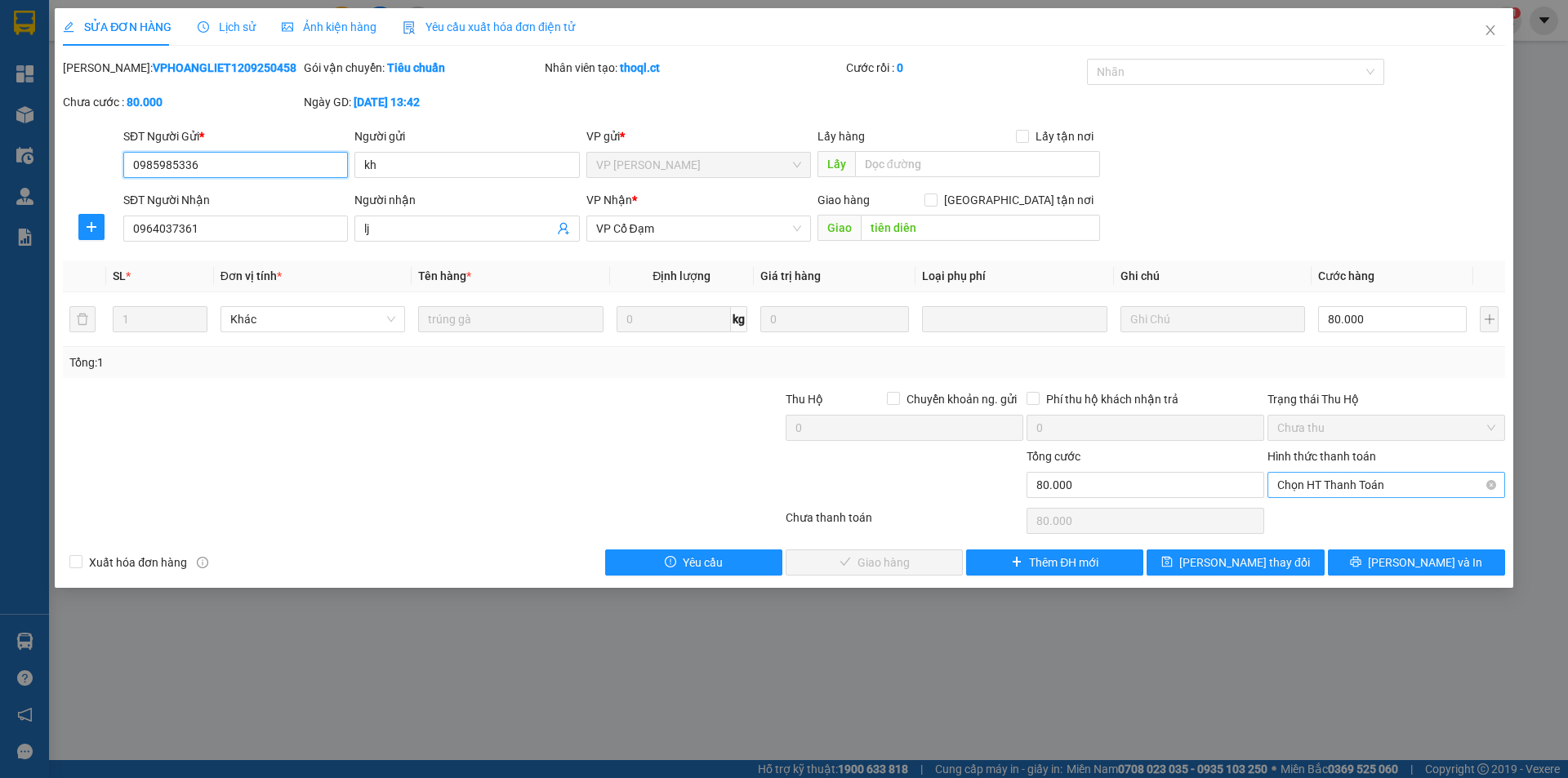
click at [1316, 483] on span "Chọn HT Thanh Toán" at bounding box center [1386, 484] width 218 height 25
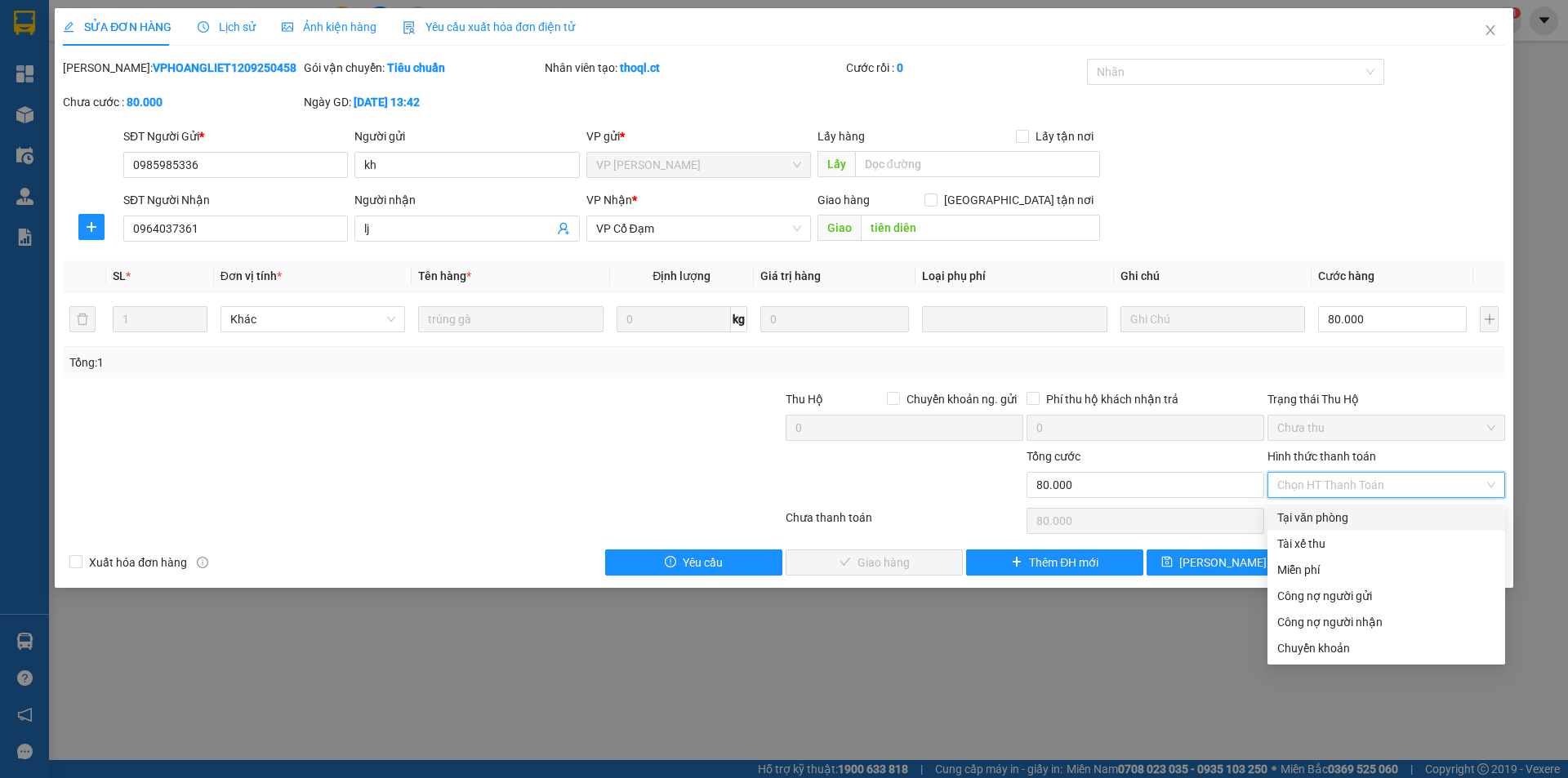
click at [1293, 512] on div "Tại văn phòng" at bounding box center [1386, 518] width 218 height 18
type input "0"
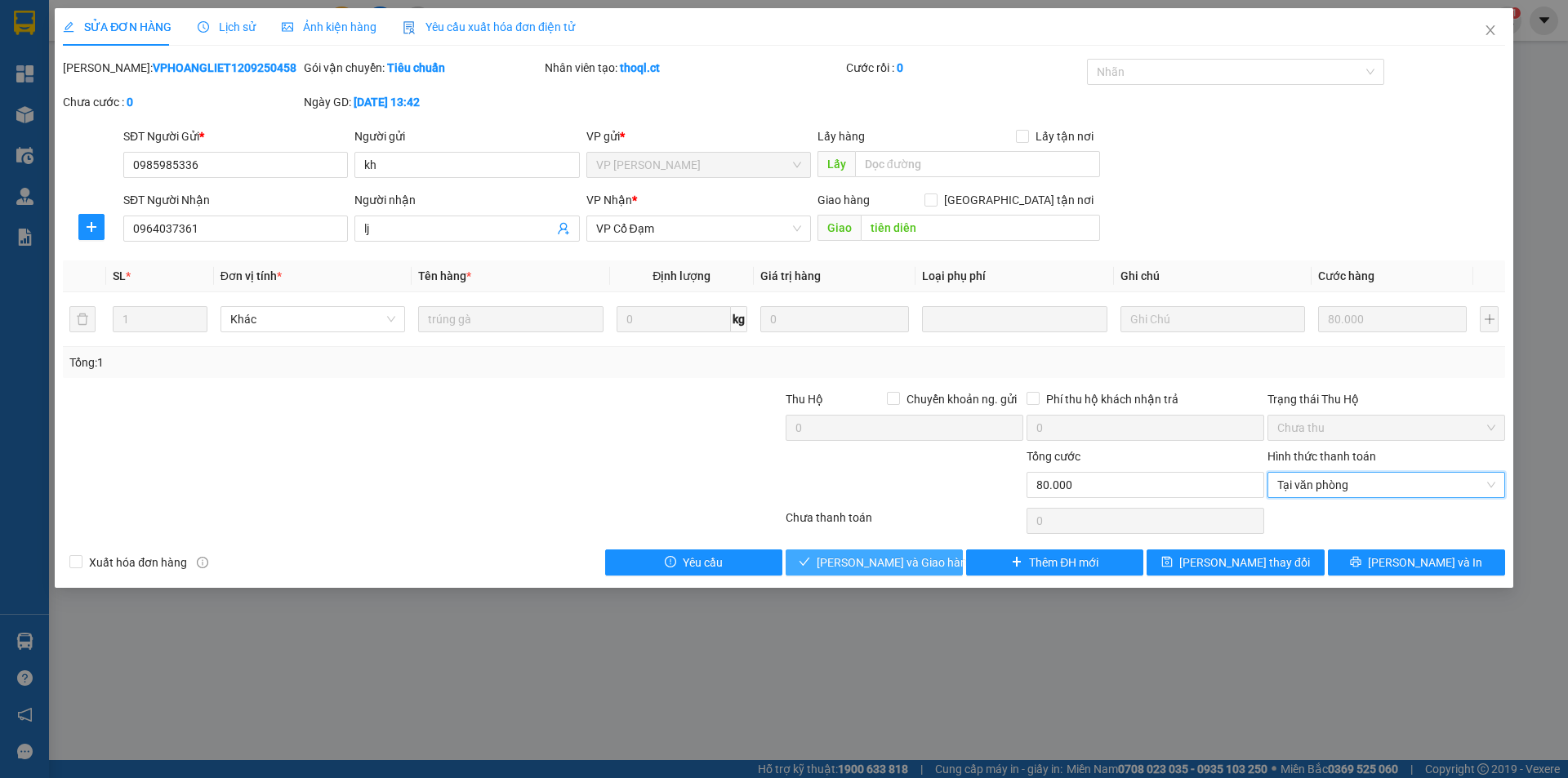
click at [843, 568] on span "[PERSON_NAME] và Giao hàng" at bounding box center [895, 562] width 157 height 18
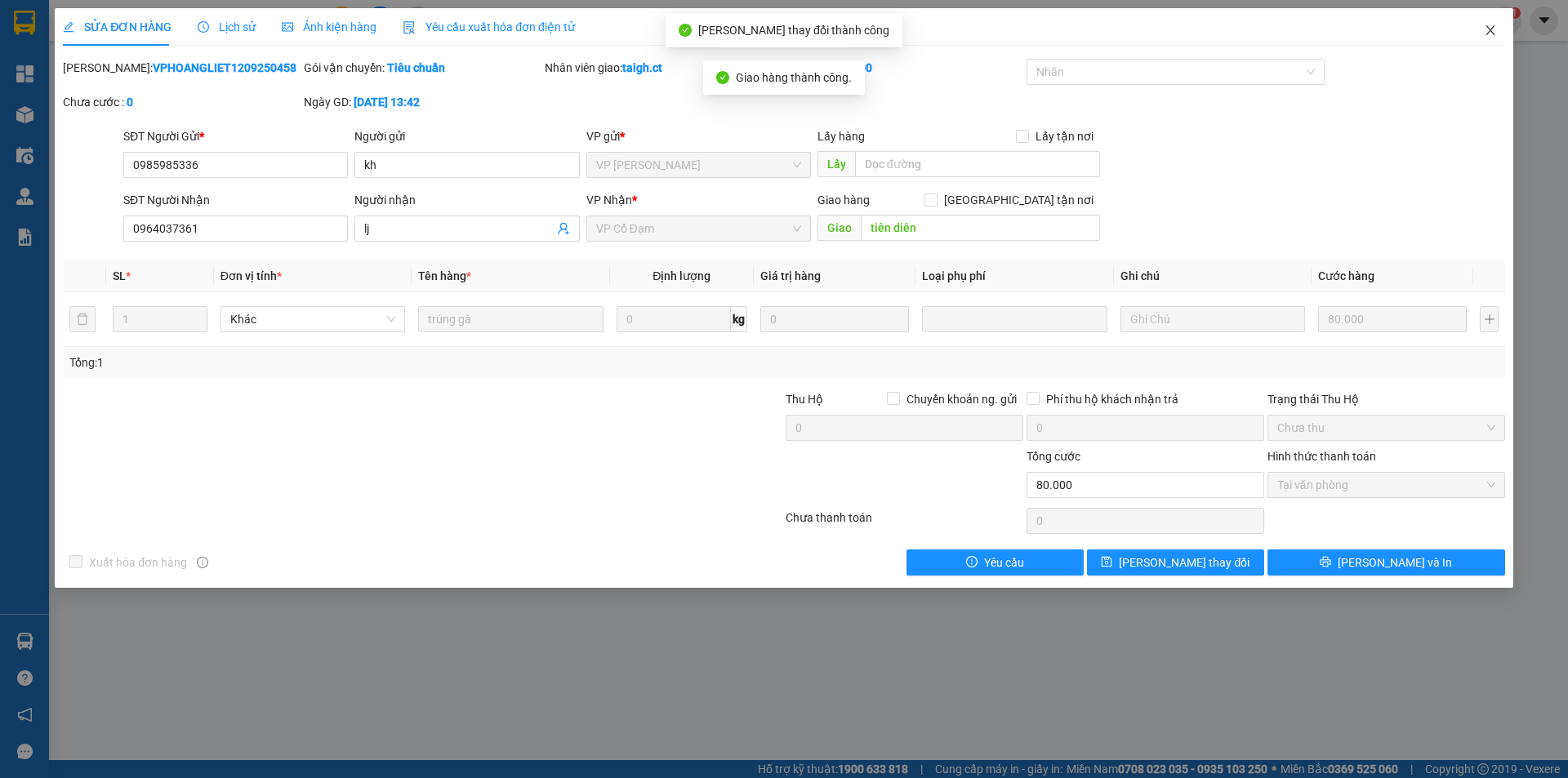
click at [1486, 27] on icon "close" at bounding box center [1489, 30] width 9 height 10
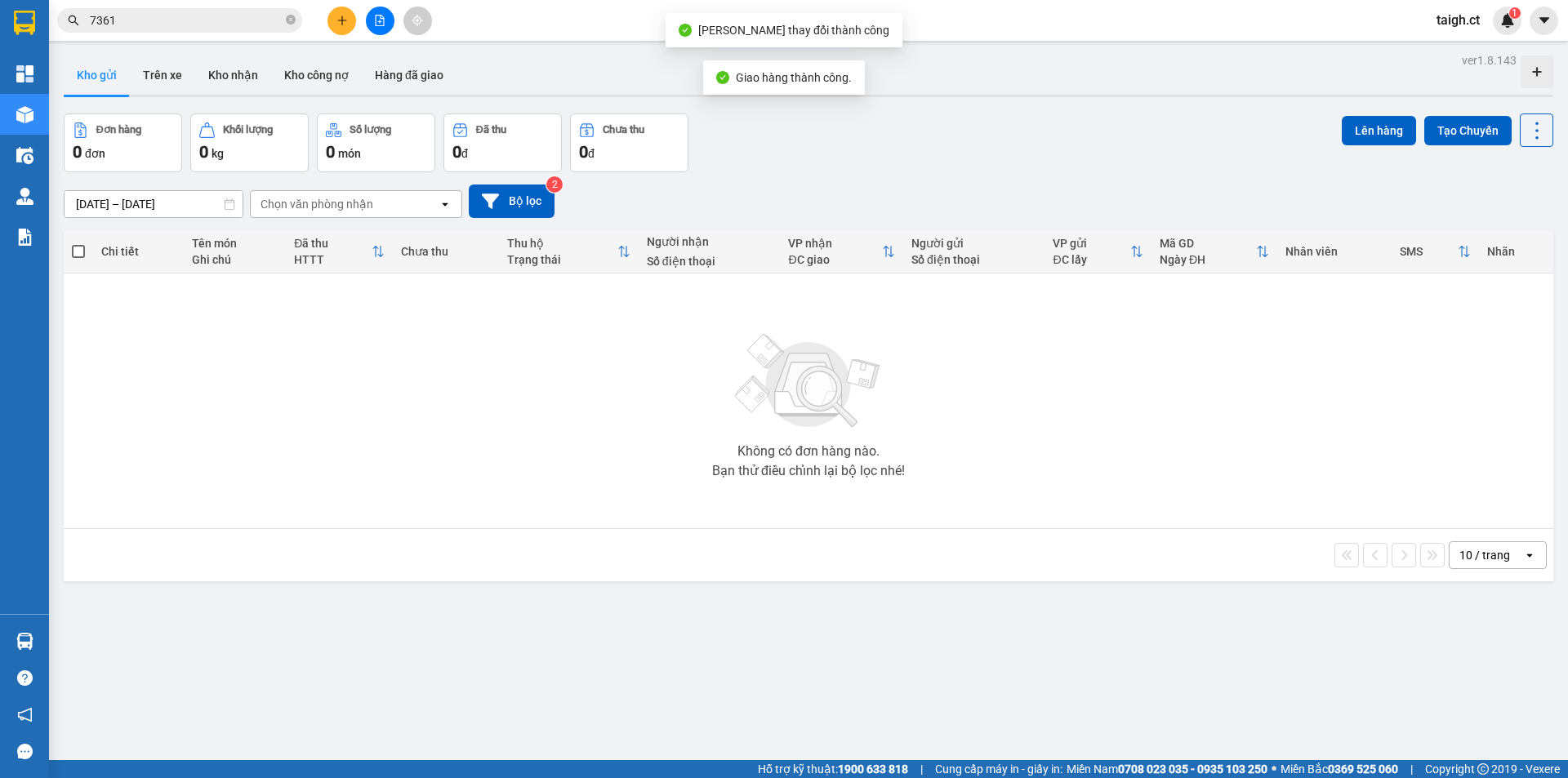
click at [273, 5] on div "Kết quả tìm kiếm ( 28 ) Bộ lọc Mã ĐH Trạng thái Món hàng Thu hộ Tổng cước Chưa …" at bounding box center [784, 21] width 1568 height 41
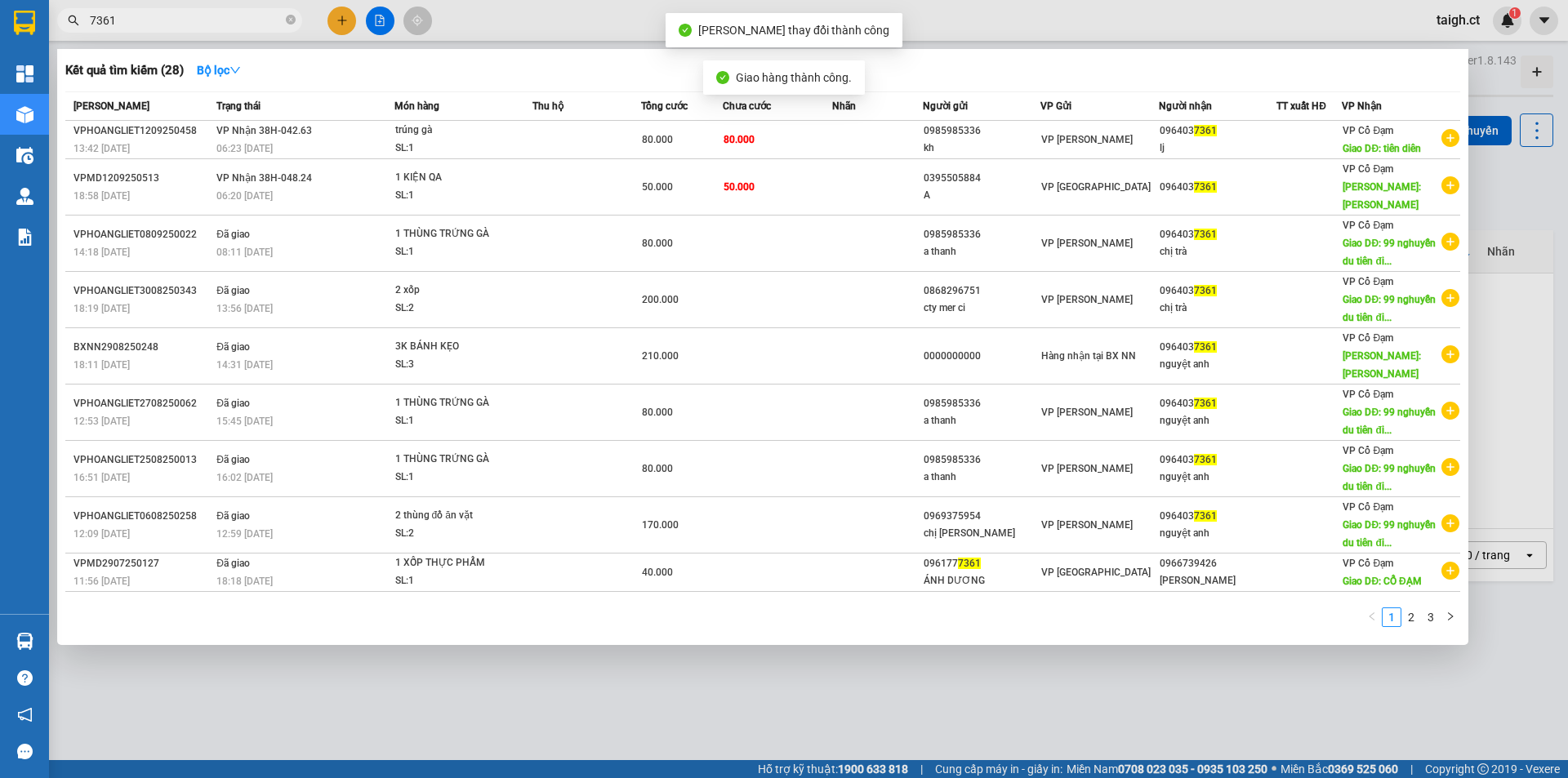
click at [256, 22] on input "7361" at bounding box center [186, 21] width 193 height 18
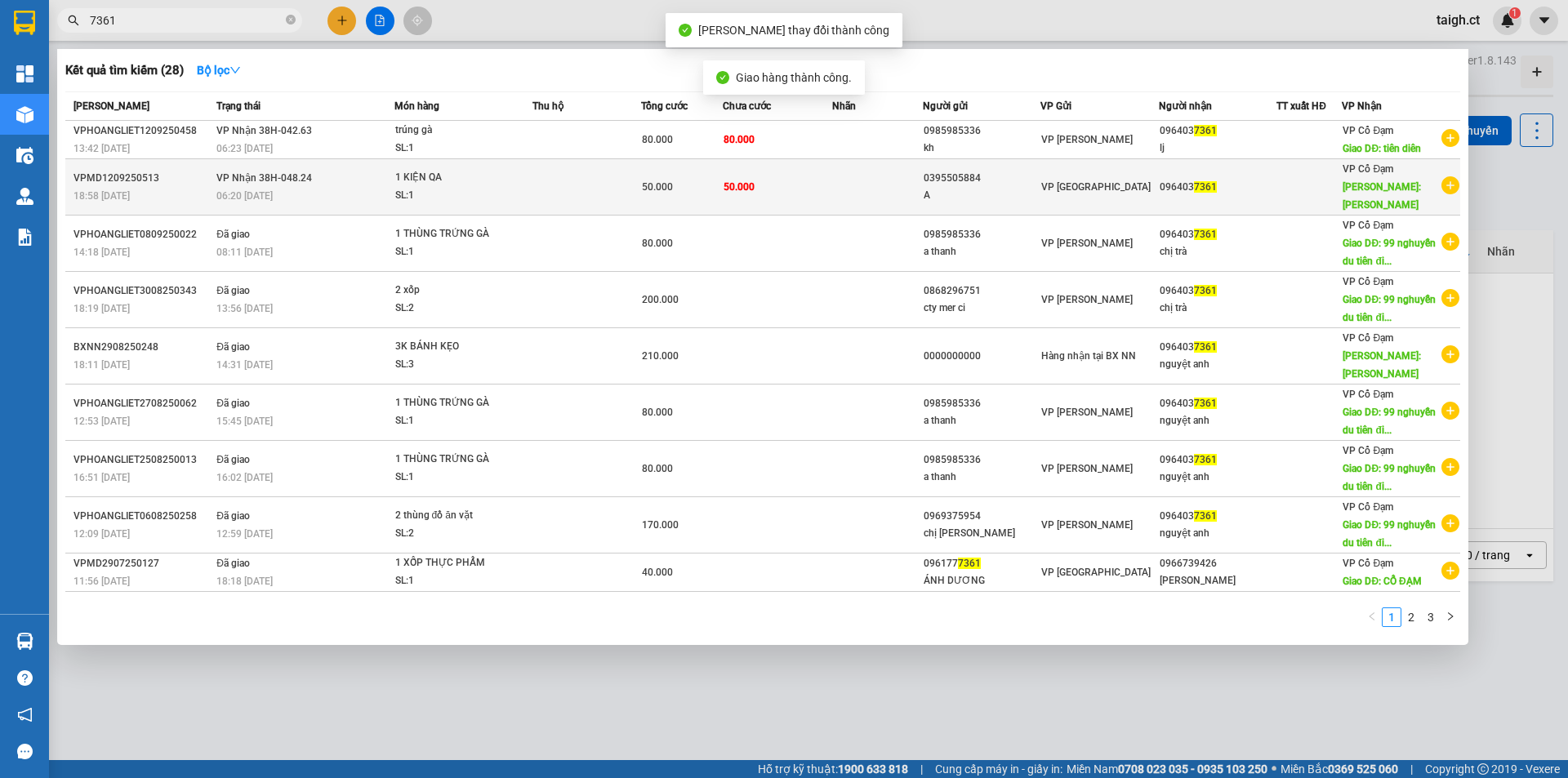
click at [273, 191] on span "06:20 [DATE]" at bounding box center [244, 196] width 56 height 12
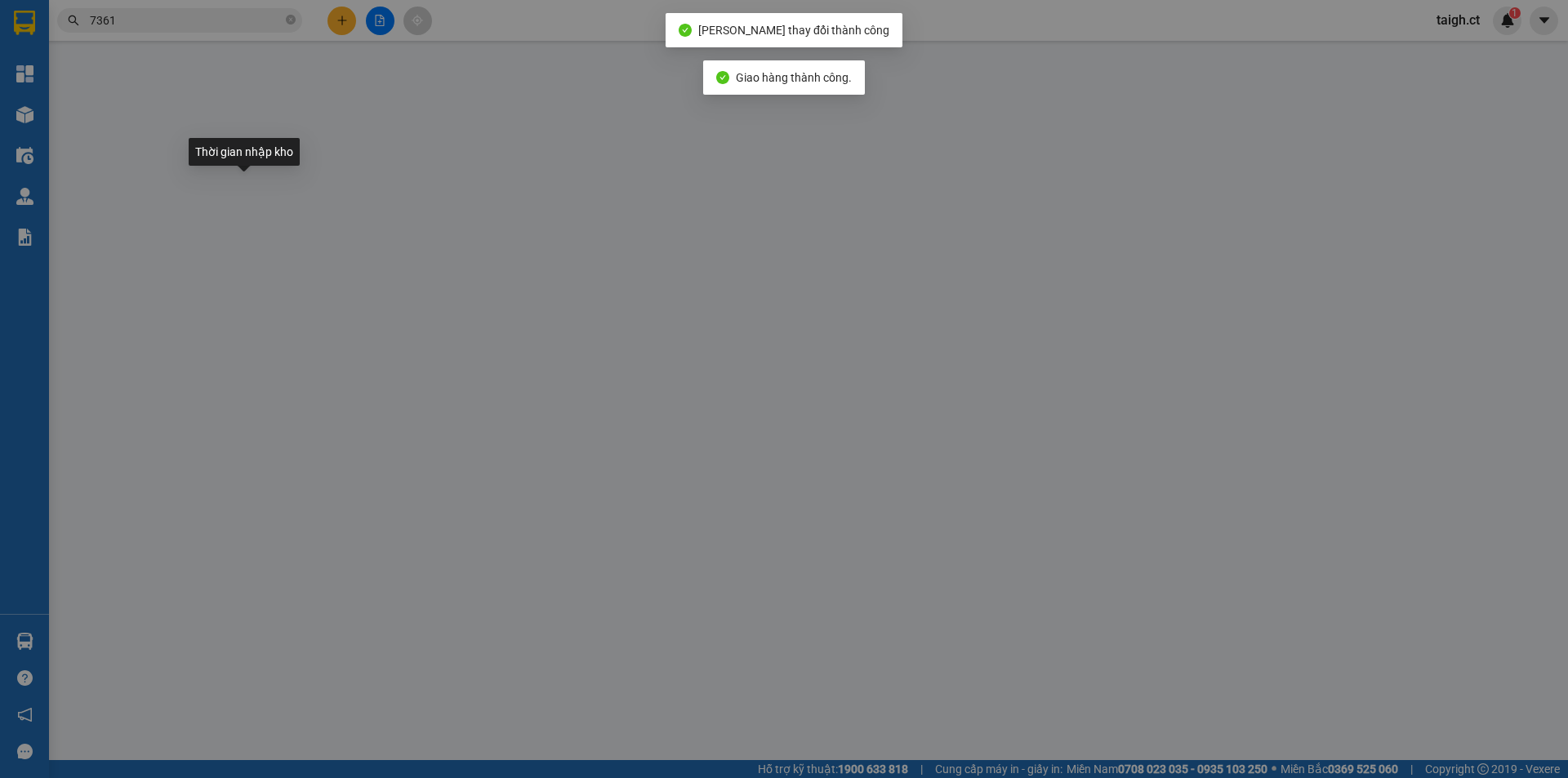
type input "0395505884"
type input "A"
type input "0964037361"
type input "[PERSON_NAME]"
type input "50.000"
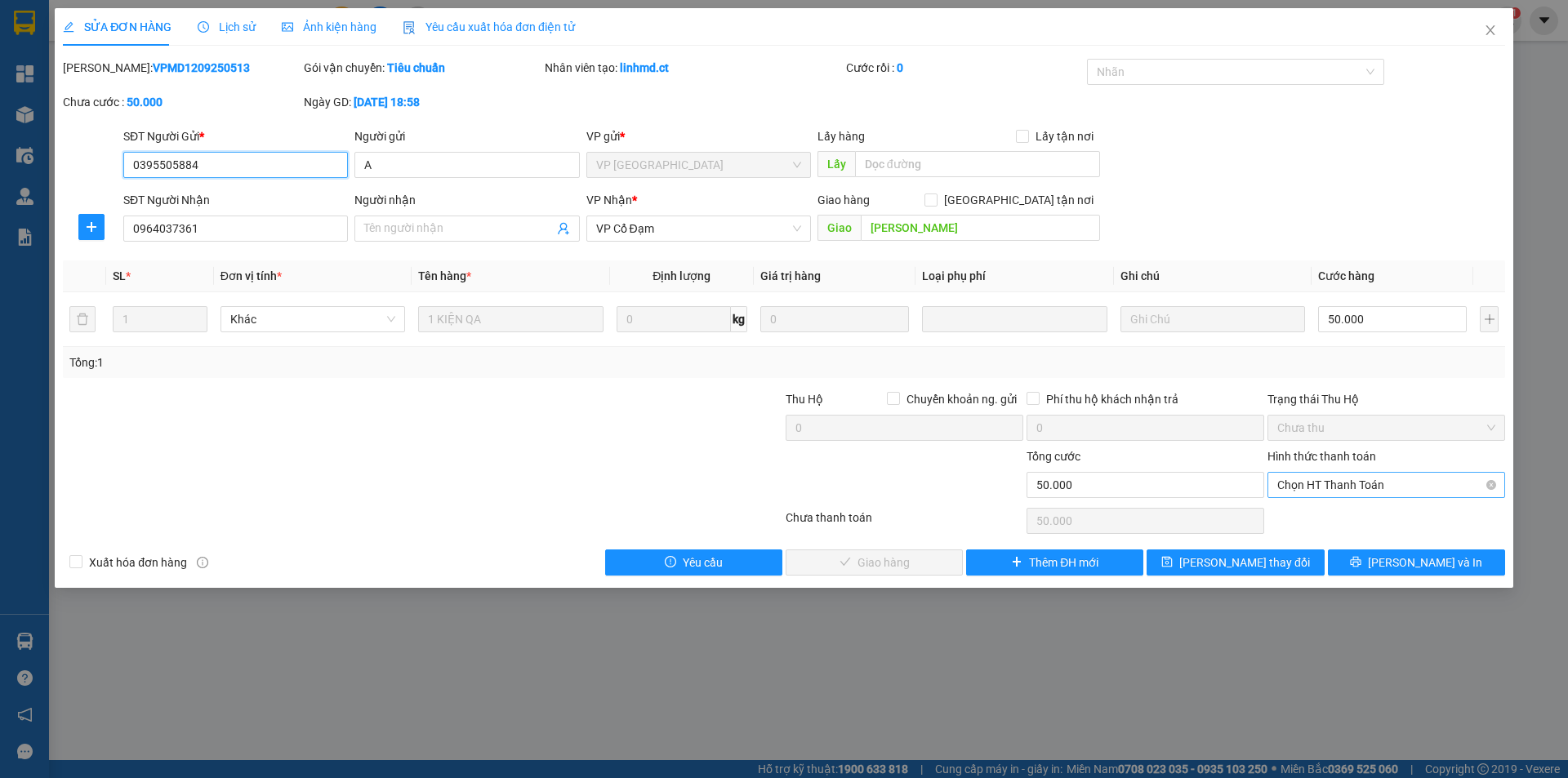
click at [1311, 476] on span "Chọn HT Thanh Toán" at bounding box center [1386, 484] width 218 height 25
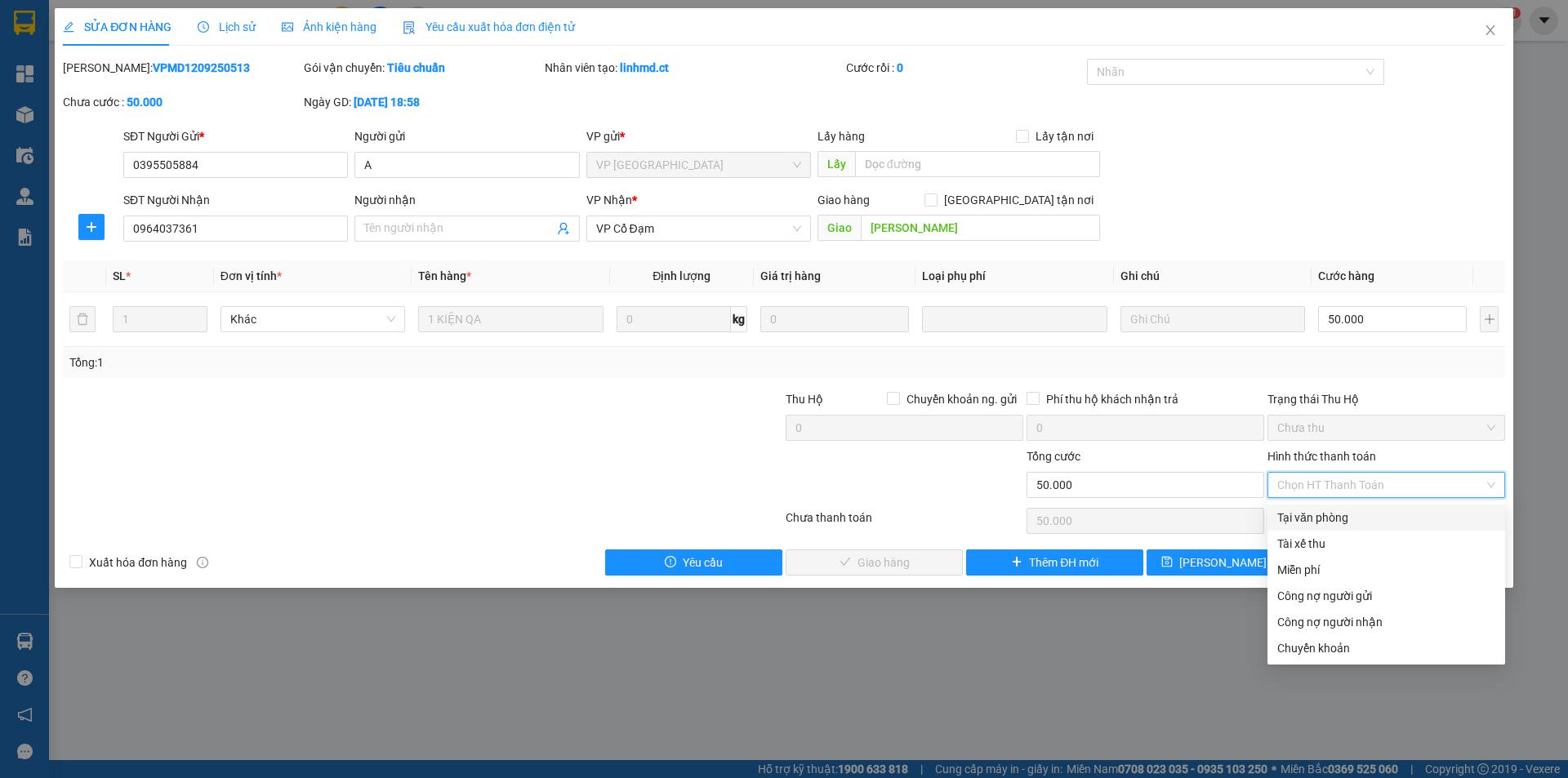
click at [1299, 511] on div "Tại văn phòng" at bounding box center [1386, 518] width 218 height 18
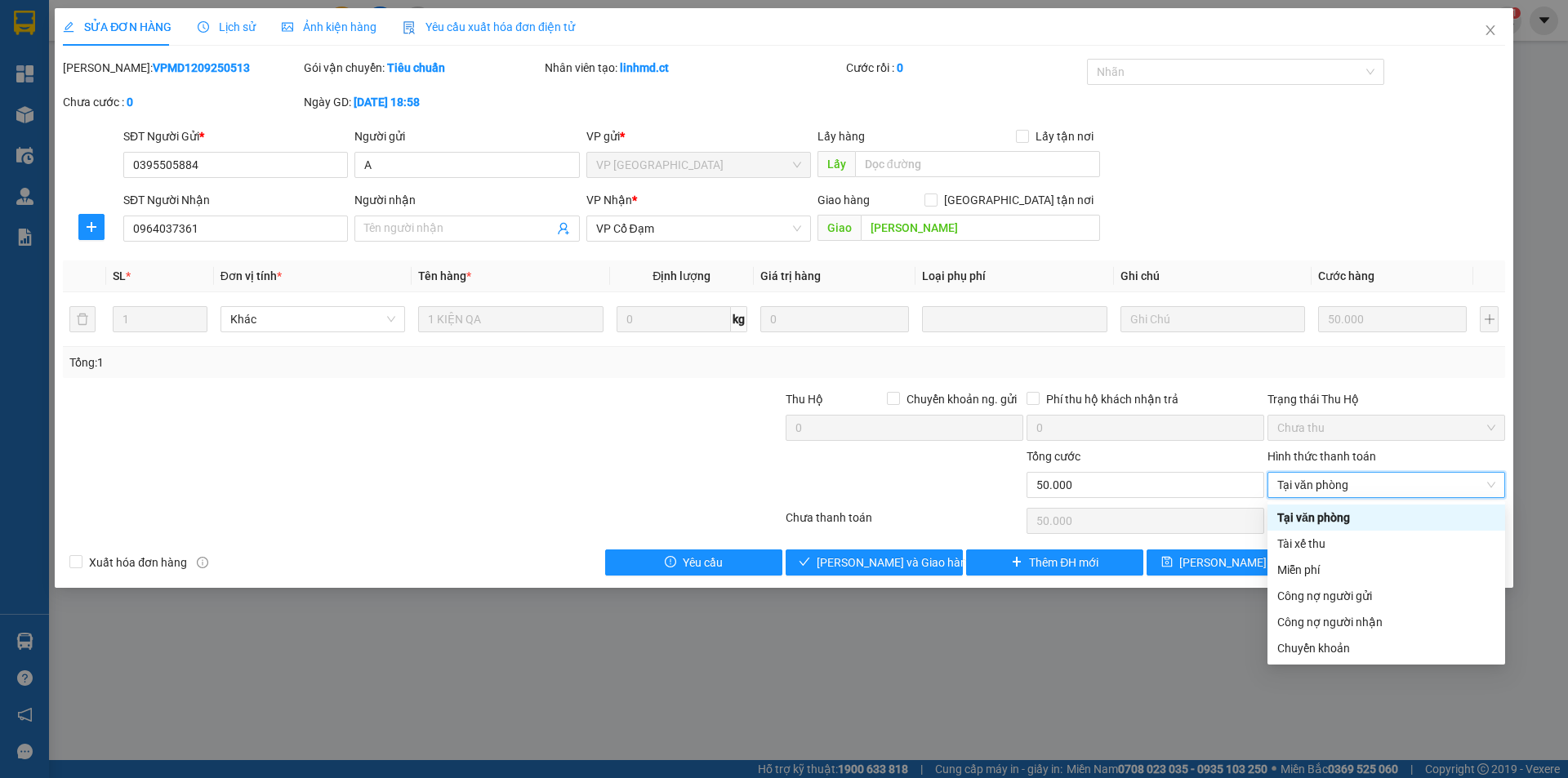
type input "0"
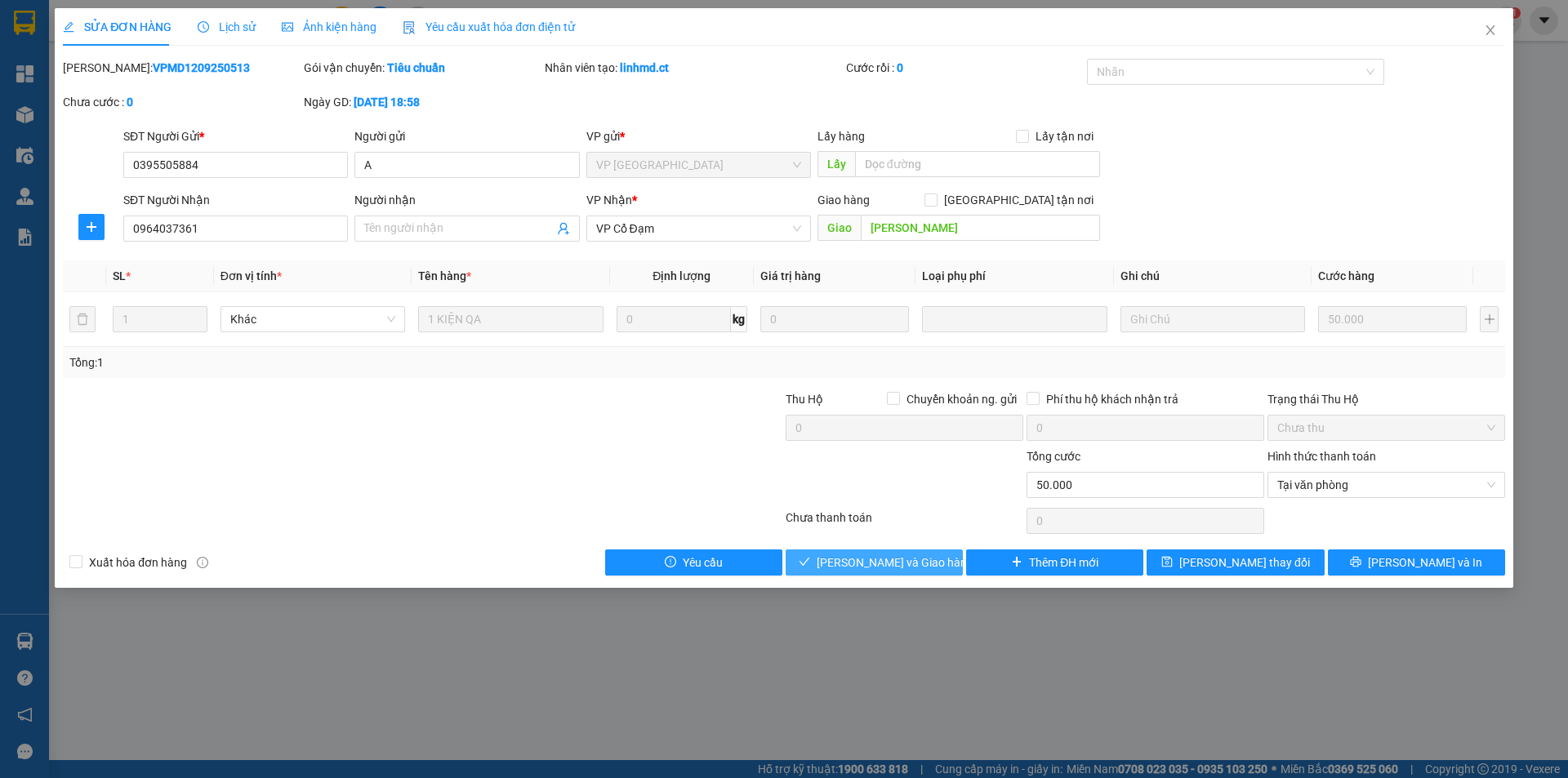
click at [937, 566] on button "[PERSON_NAME] và Giao hàng" at bounding box center [873, 562] width 177 height 27
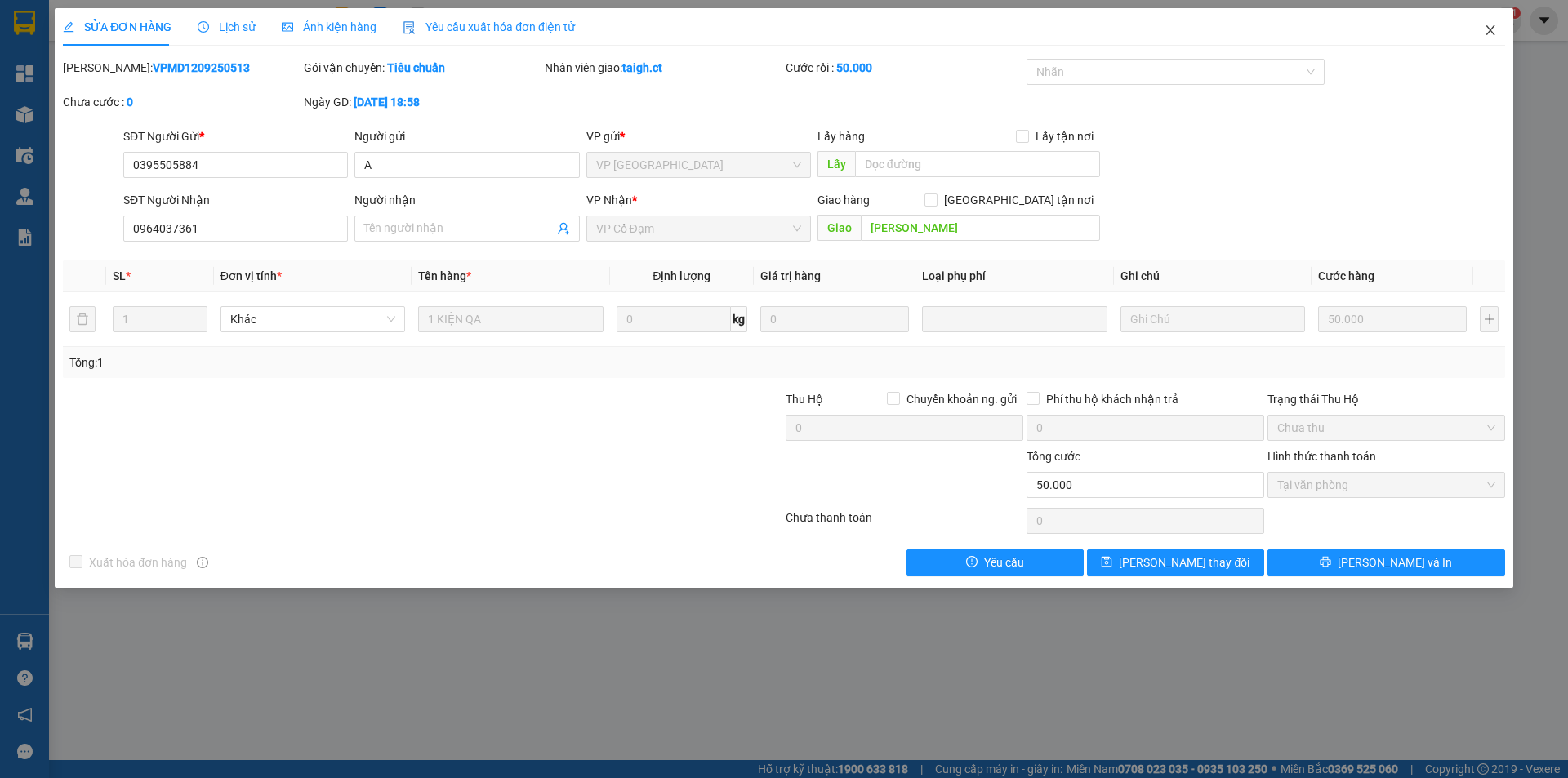
click at [1490, 25] on span "Close" at bounding box center [1489, 30] width 46 height 46
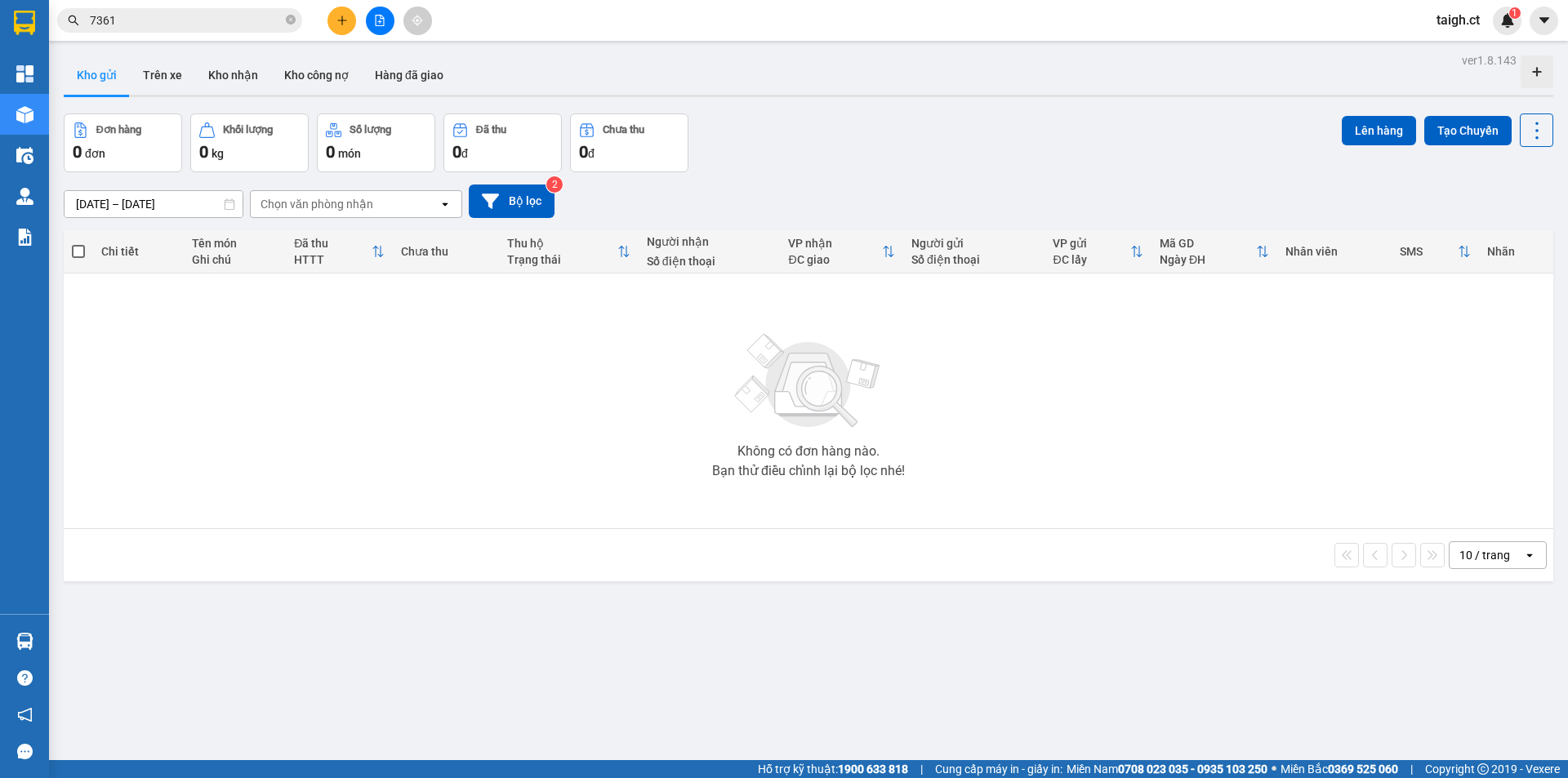
click at [291, 16] on icon "close-circle" at bounding box center [291, 20] width 10 height 10
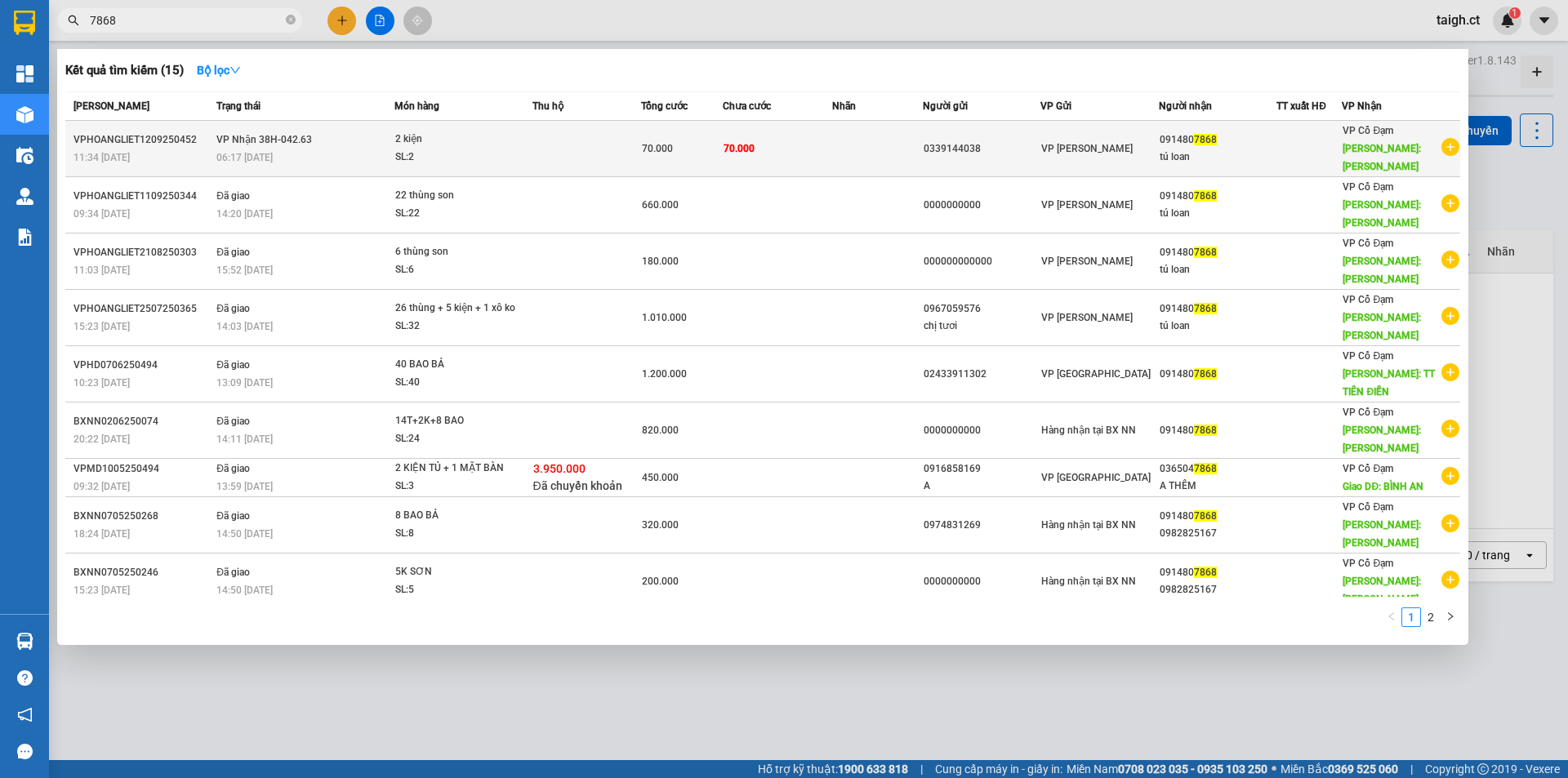
type input "7868"
click at [332, 138] on td "VP Nhận 38H-042.63 06:17 [DATE]" at bounding box center [303, 148] width 181 height 56
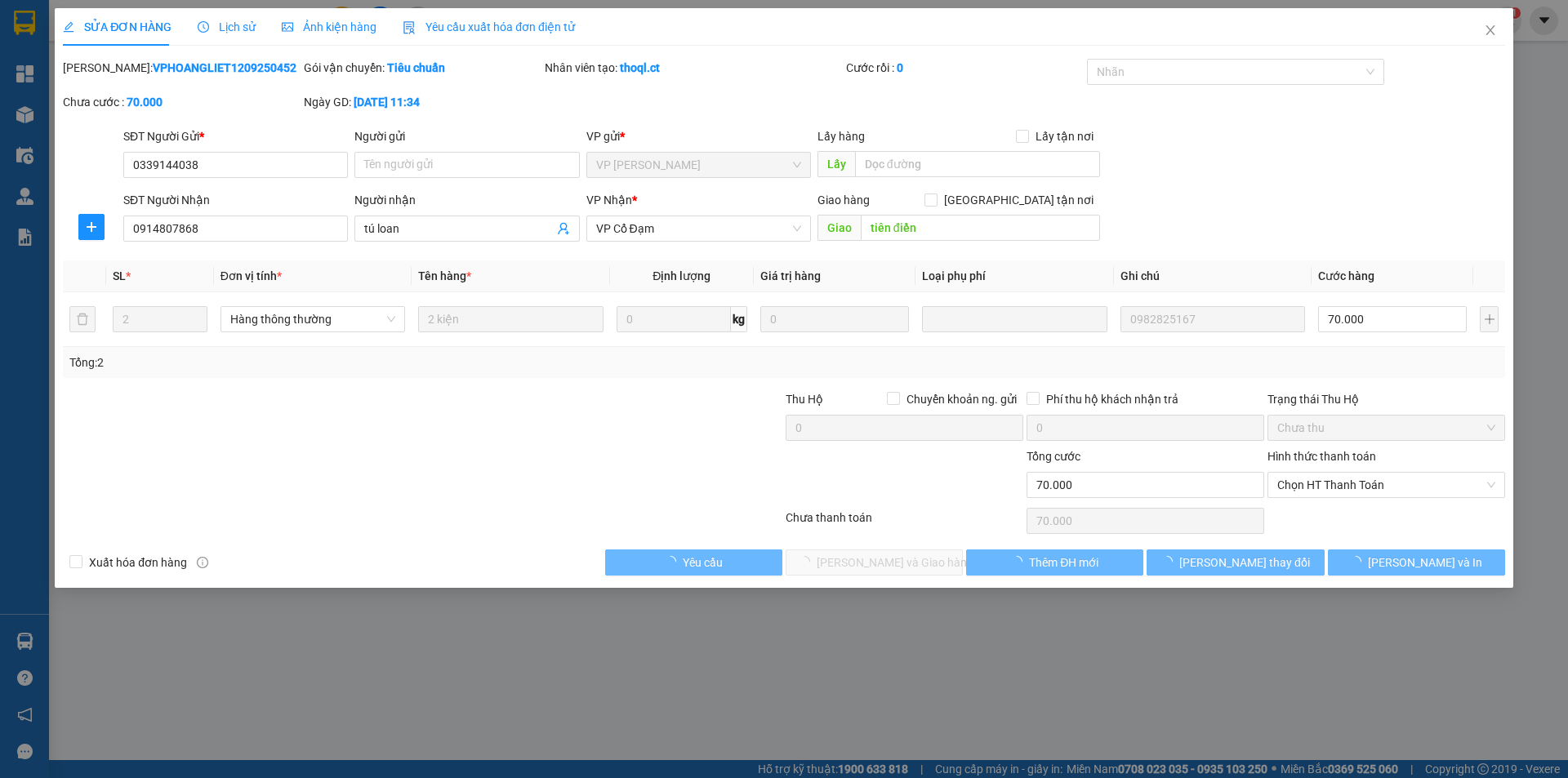
type input "0339144038"
type input "0914807868"
type input "tú loan"
type input "tiên điền"
type input "70.000"
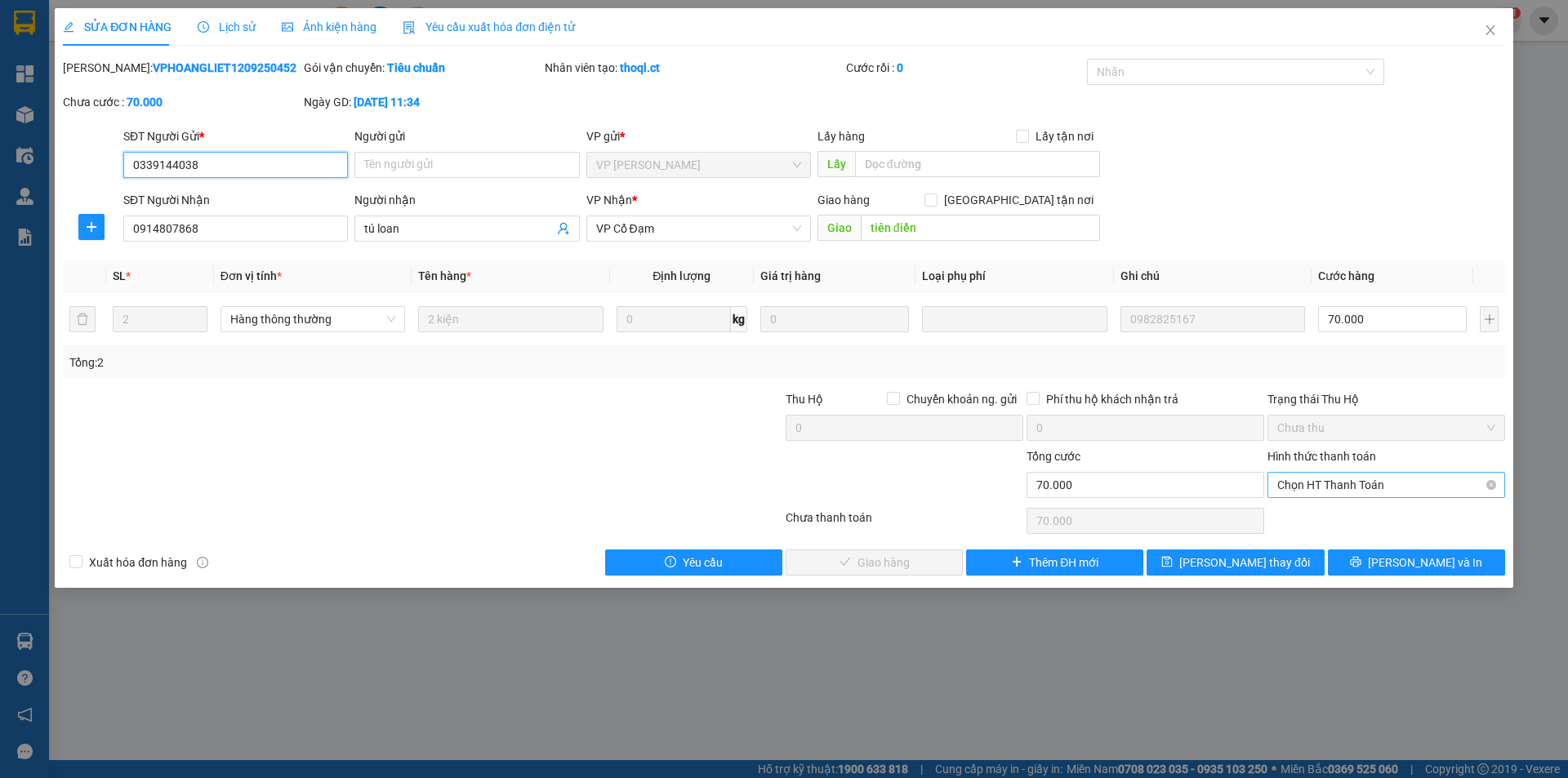
click at [1335, 480] on span "Chọn HT Thanh Toán" at bounding box center [1386, 484] width 218 height 25
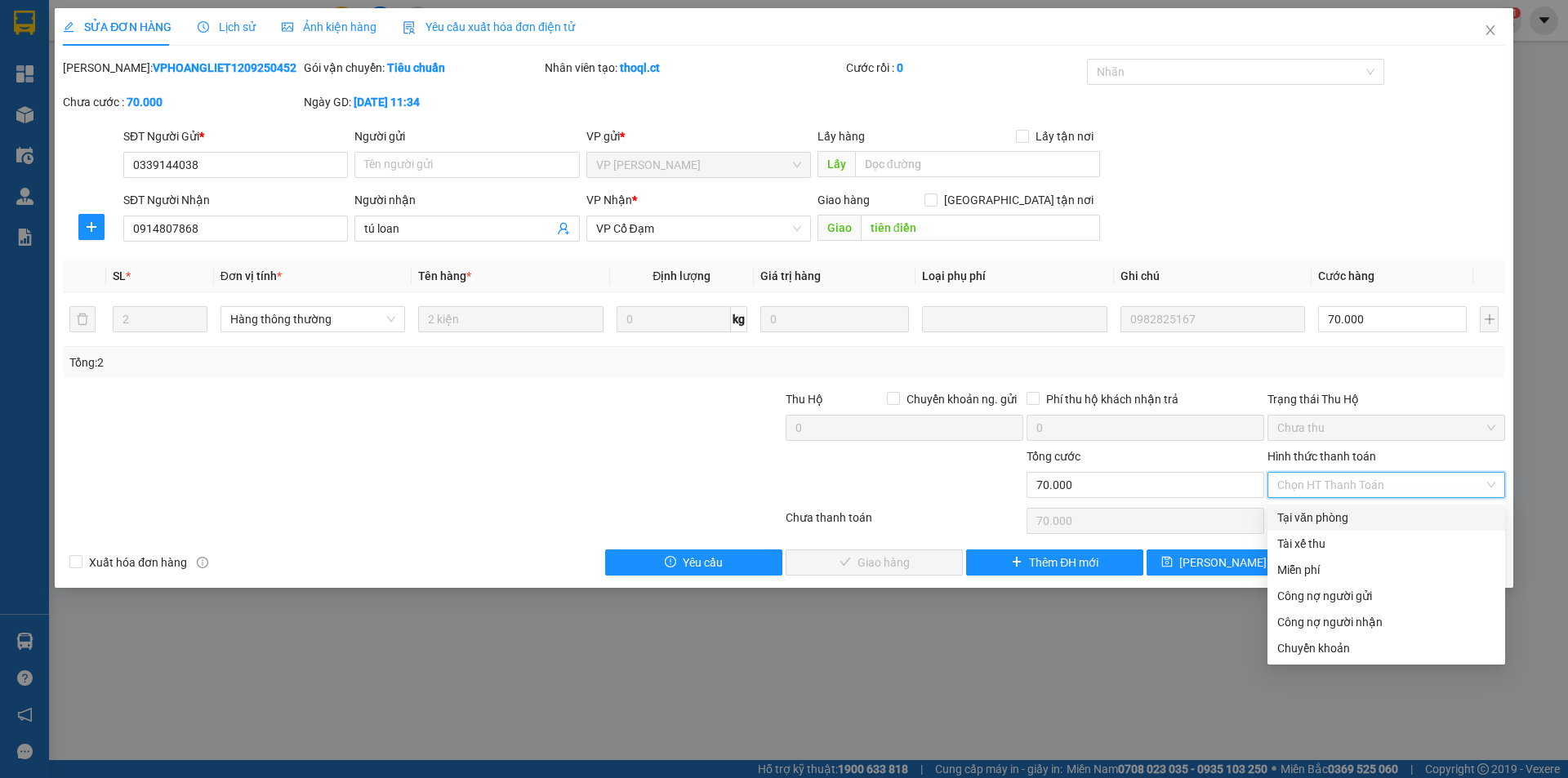
click at [1331, 524] on div "Tại văn phòng" at bounding box center [1386, 518] width 218 height 18
type input "0"
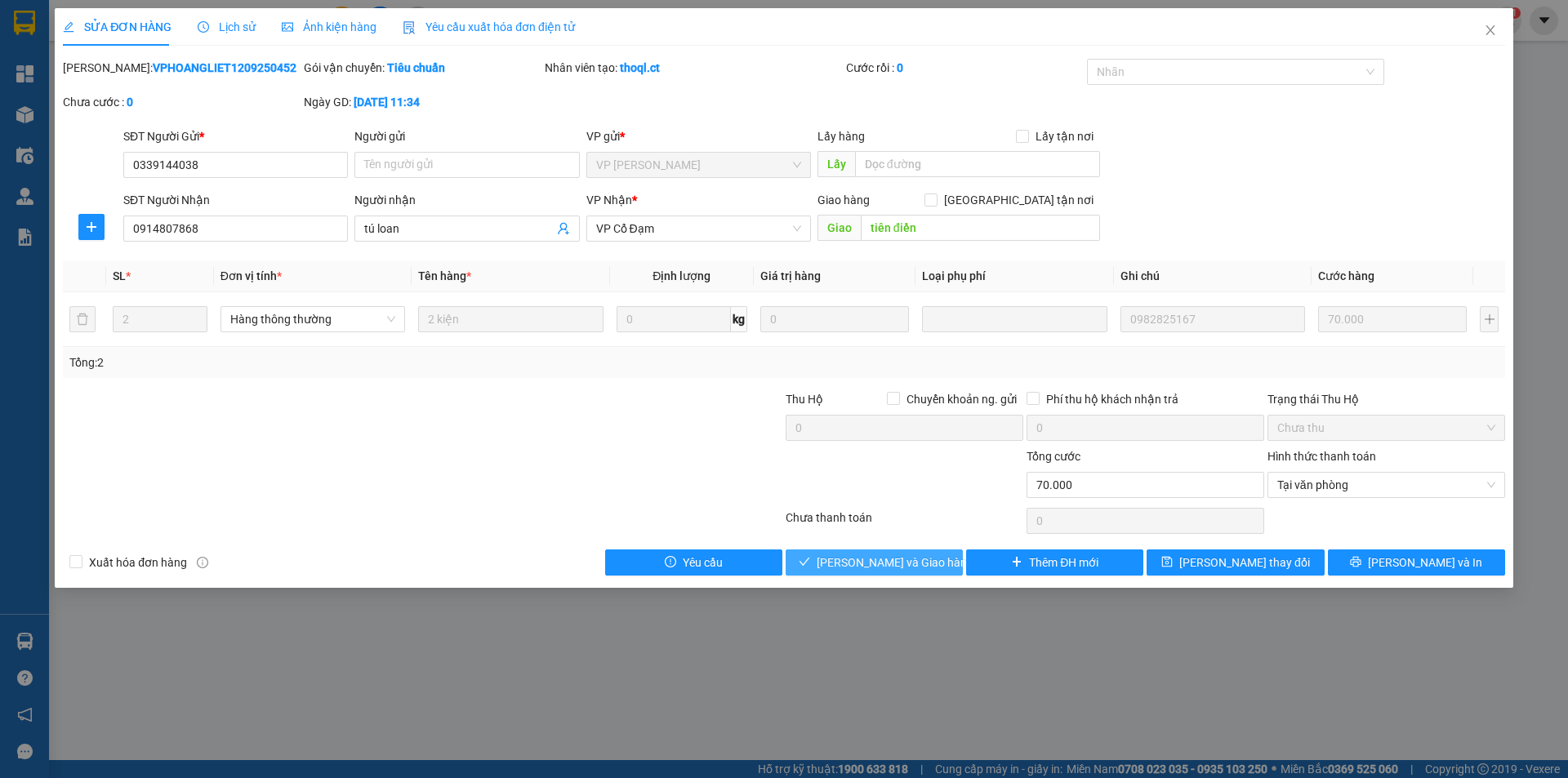
click at [881, 562] on span "[PERSON_NAME] và Giao hàng" at bounding box center [895, 562] width 157 height 18
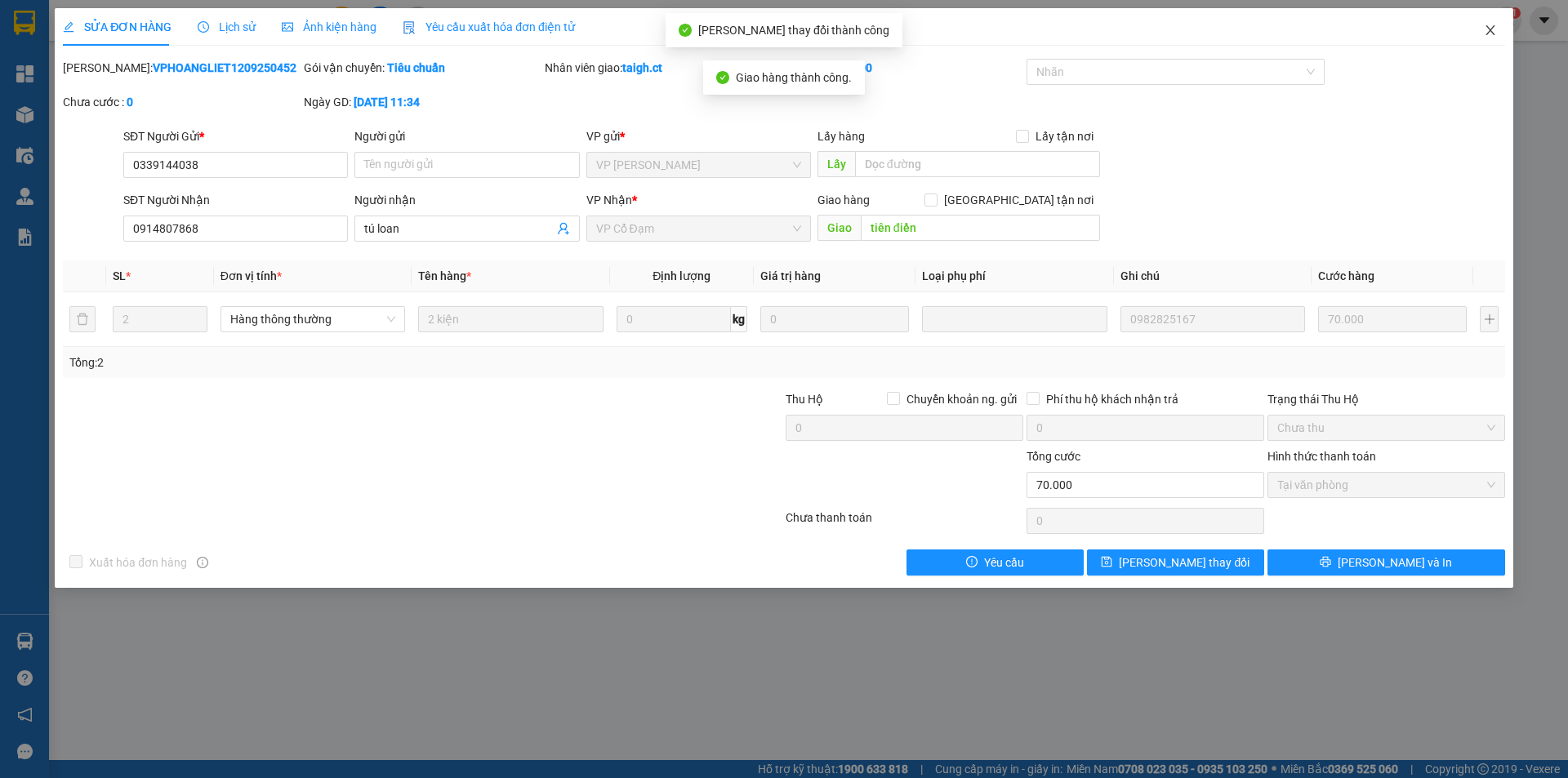
click at [1488, 22] on span "Close" at bounding box center [1489, 30] width 46 height 46
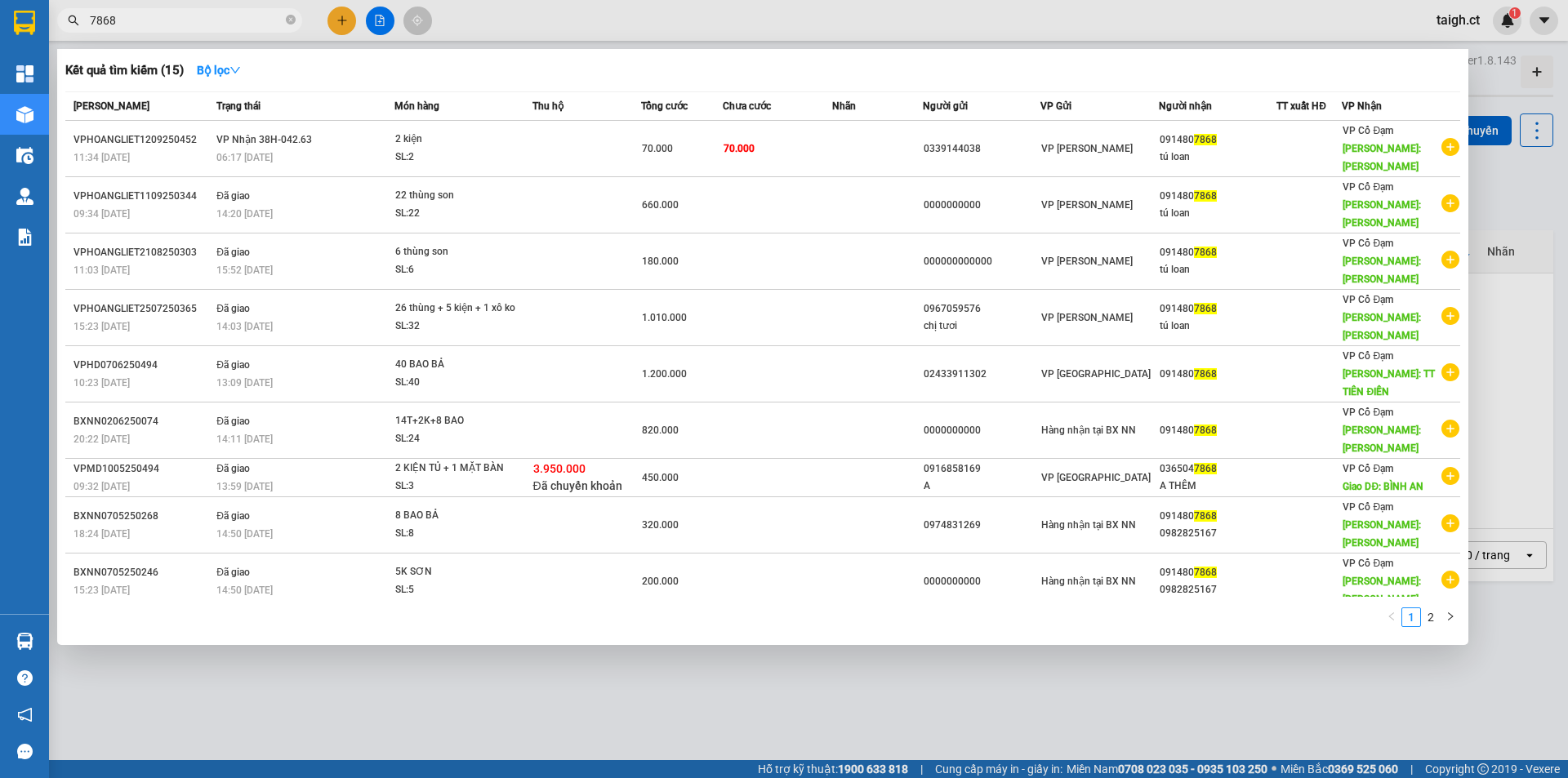
click at [254, 22] on input "7868" at bounding box center [186, 21] width 193 height 18
click at [290, 19] on icon "close-circle" at bounding box center [291, 20] width 10 height 10
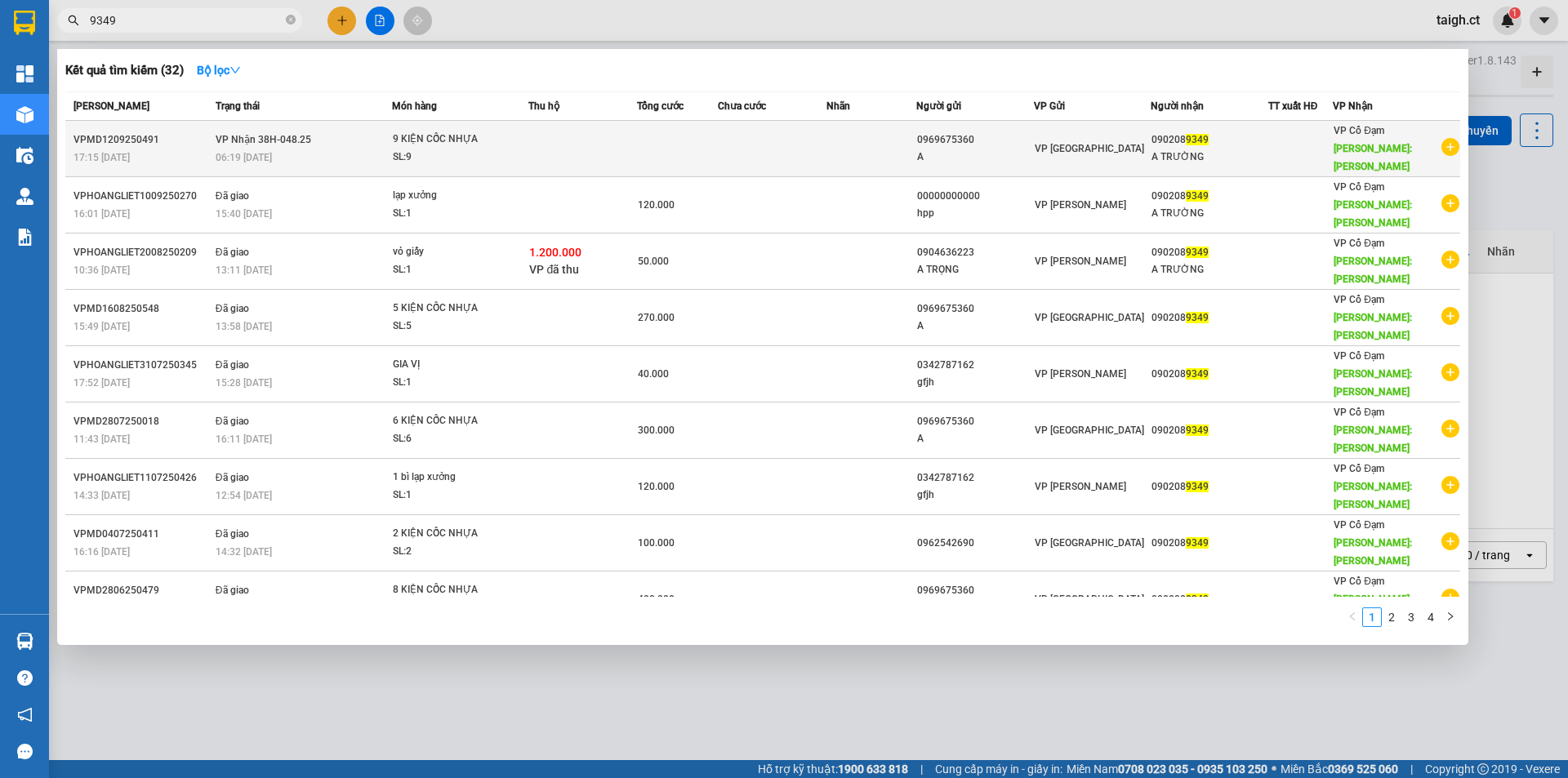
type input "9349"
click at [290, 138] on span "VP Nhận 38H-048.25" at bounding box center [262, 139] width 95 height 13
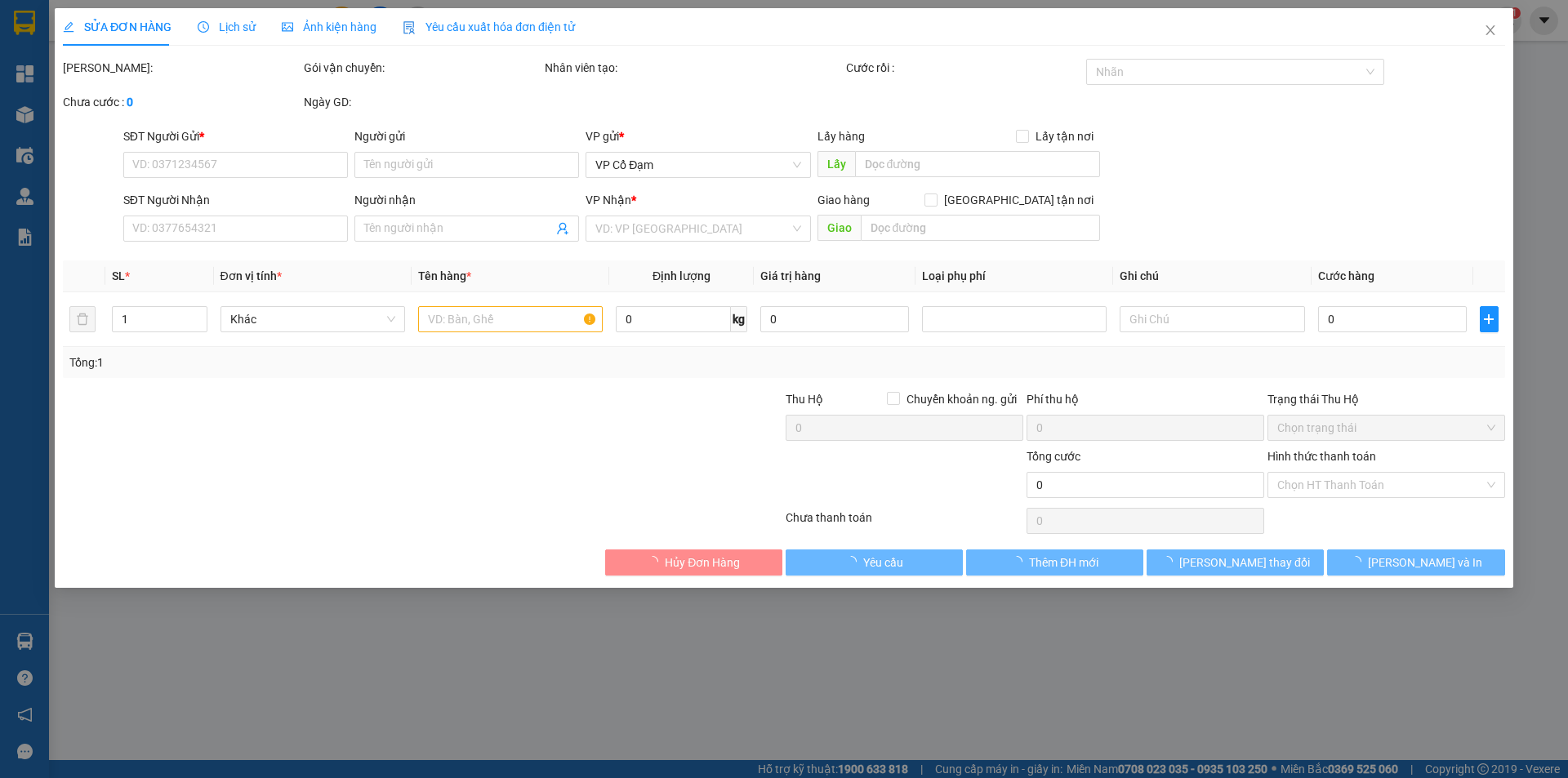
type input "0969675360"
type input "A"
type input "0902089349"
type input "A TRƯỜNG"
type input "[PERSON_NAME]"
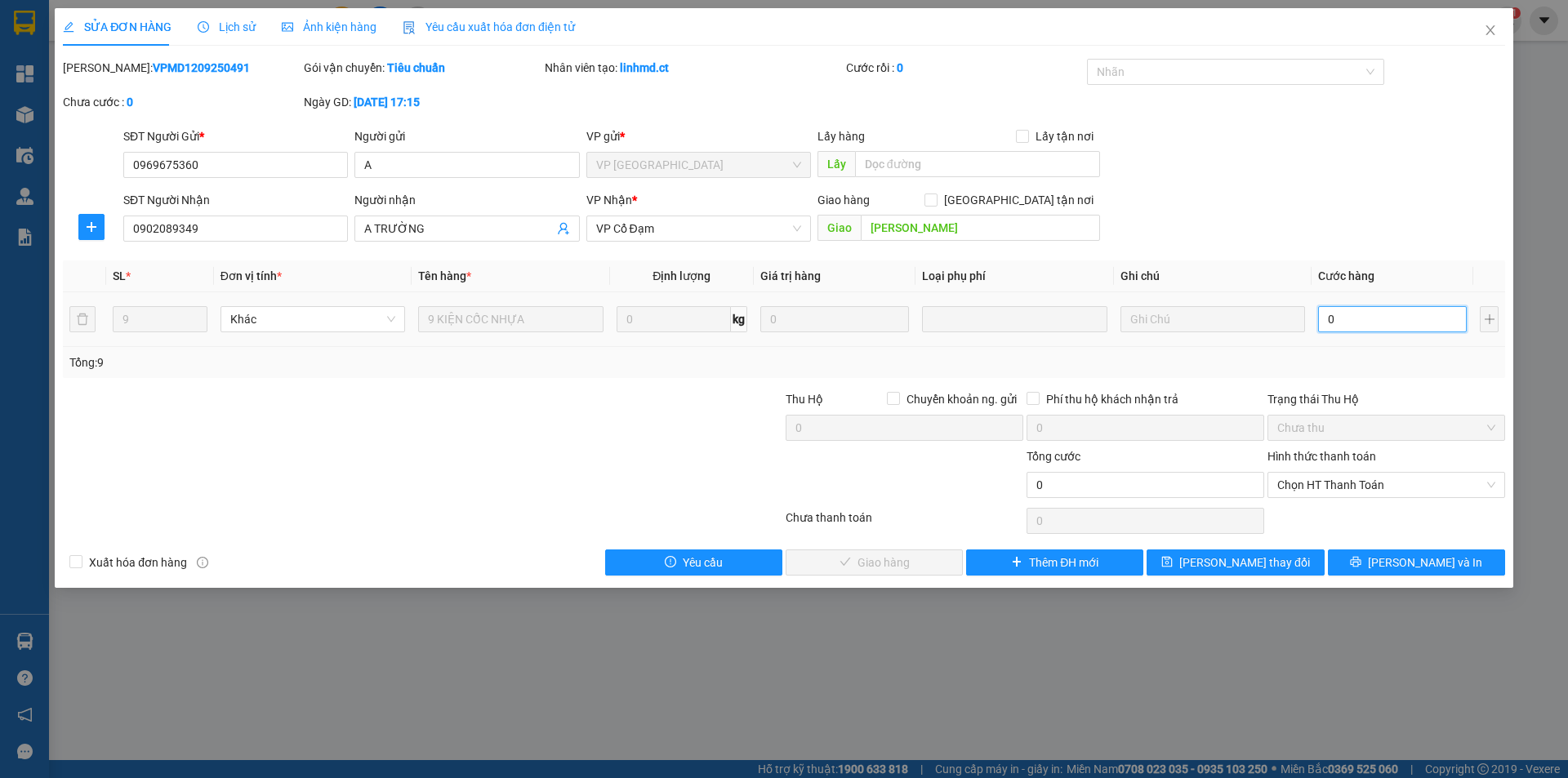
click at [1359, 314] on input "0" at bounding box center [1391, 319] width 148 height 27
type input "4"
type input "48"
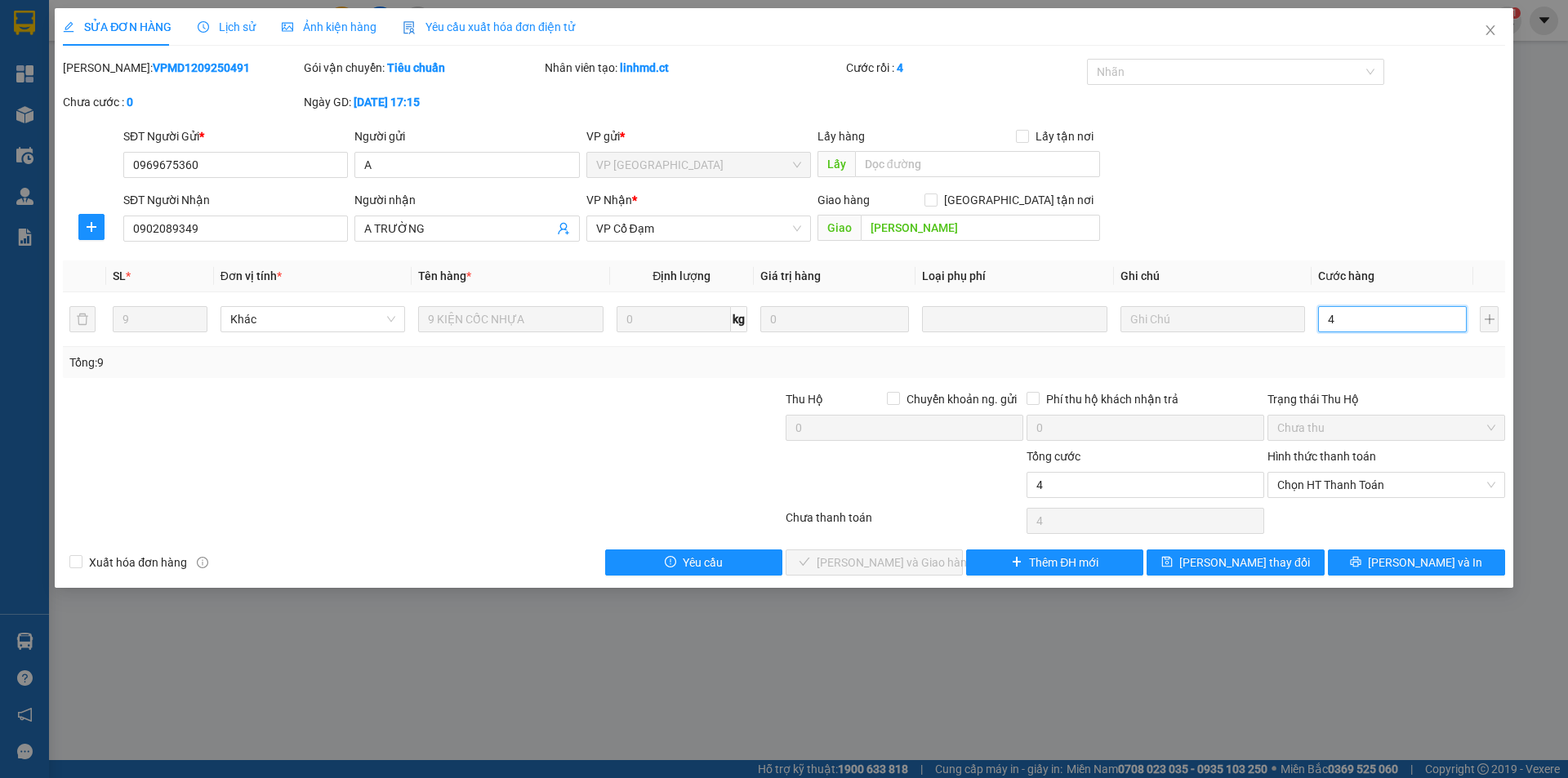
type input "48"
type input "480"
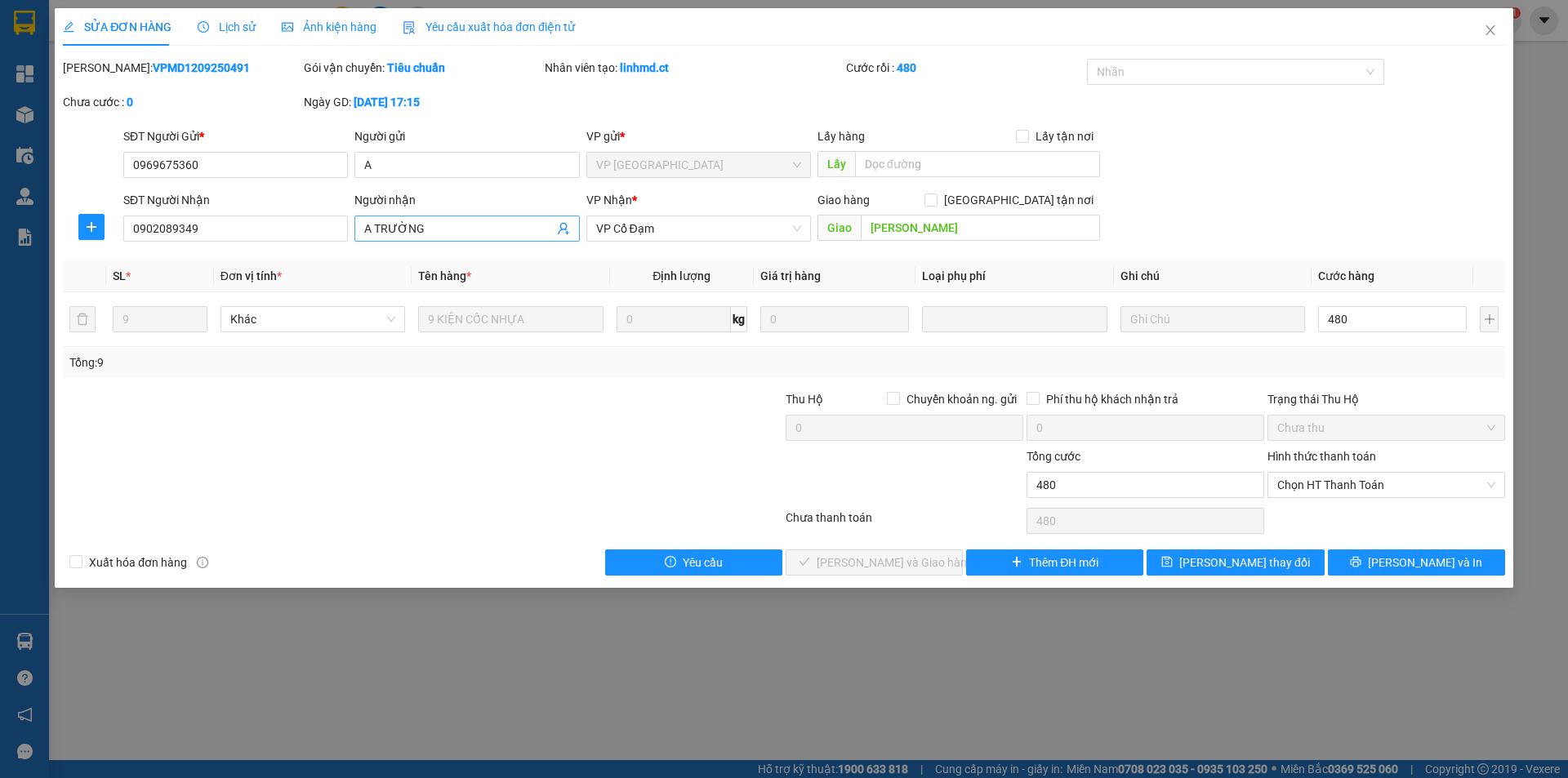
type input "480.000"
drag, startPoint x: 522, startPoint y: 234, endPoint x: 531, endPoint y: 234, distance: 9.0
click at [530, 234] on input "A TRƯỜNG" at bounding box center [459, 229] width 189 height 18
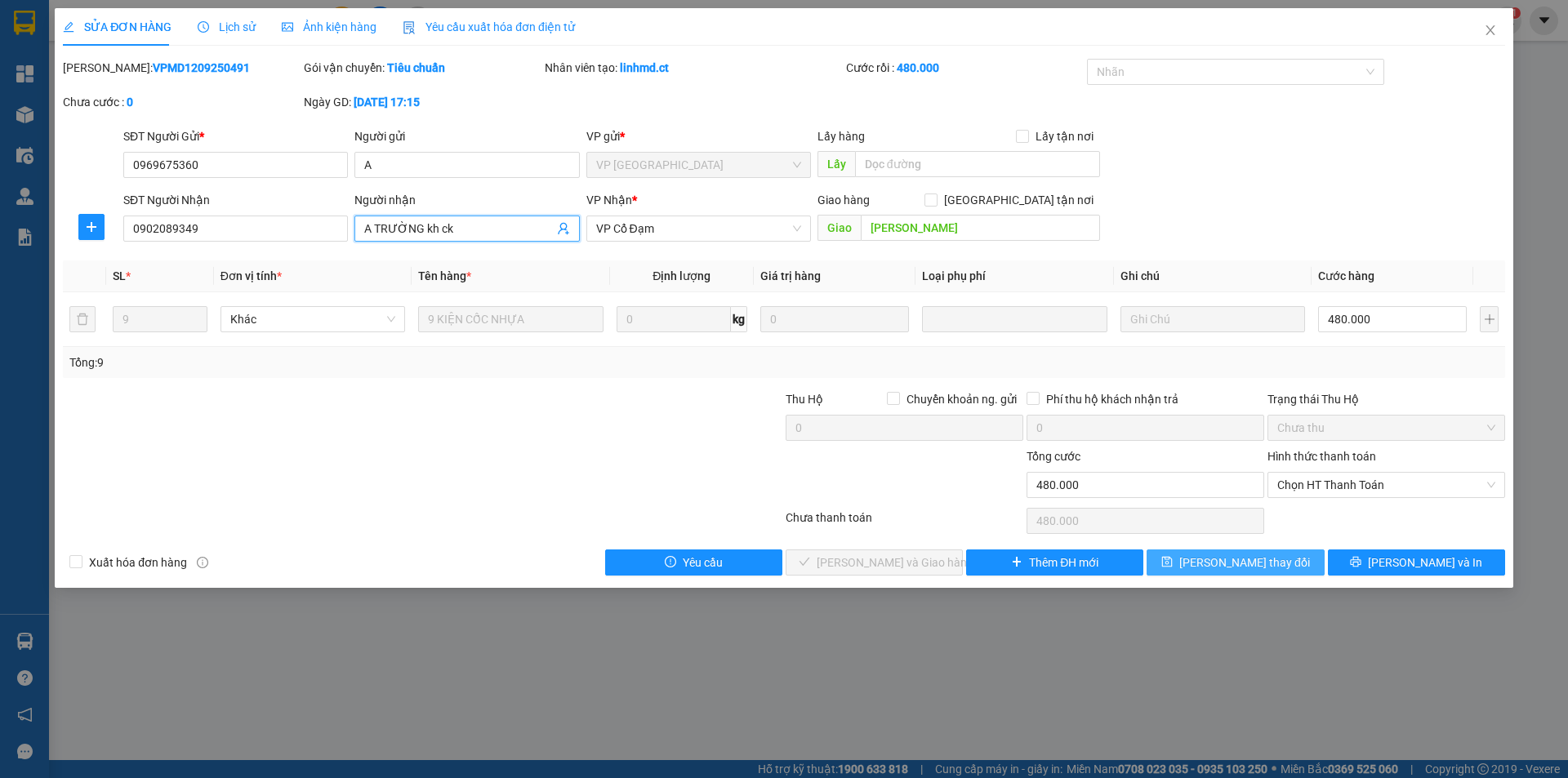
type input "A TRƯỜNG kh ck"
click at [1252, 561] on span "[PERSON_NAME] thay đổi" at bounding box center [1244, 562] width 131 height 18
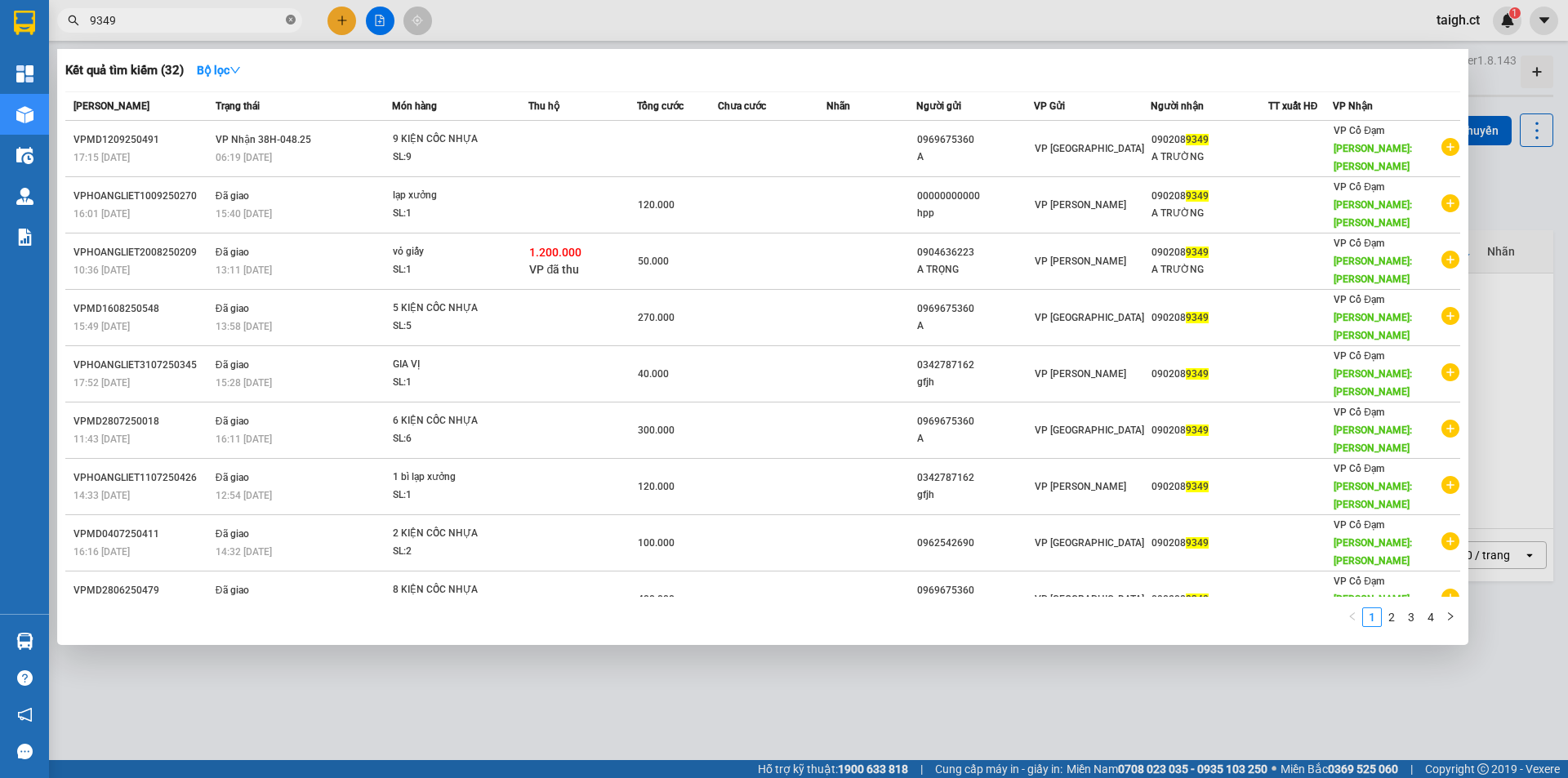
click at [293, 22] on icon "close-circle" at bounding box center [291, 20] width 10 height 10
type input "9349"
click at [293, 18] on icon "close-circle" at bounding box center [291, 20] width 10 height 10
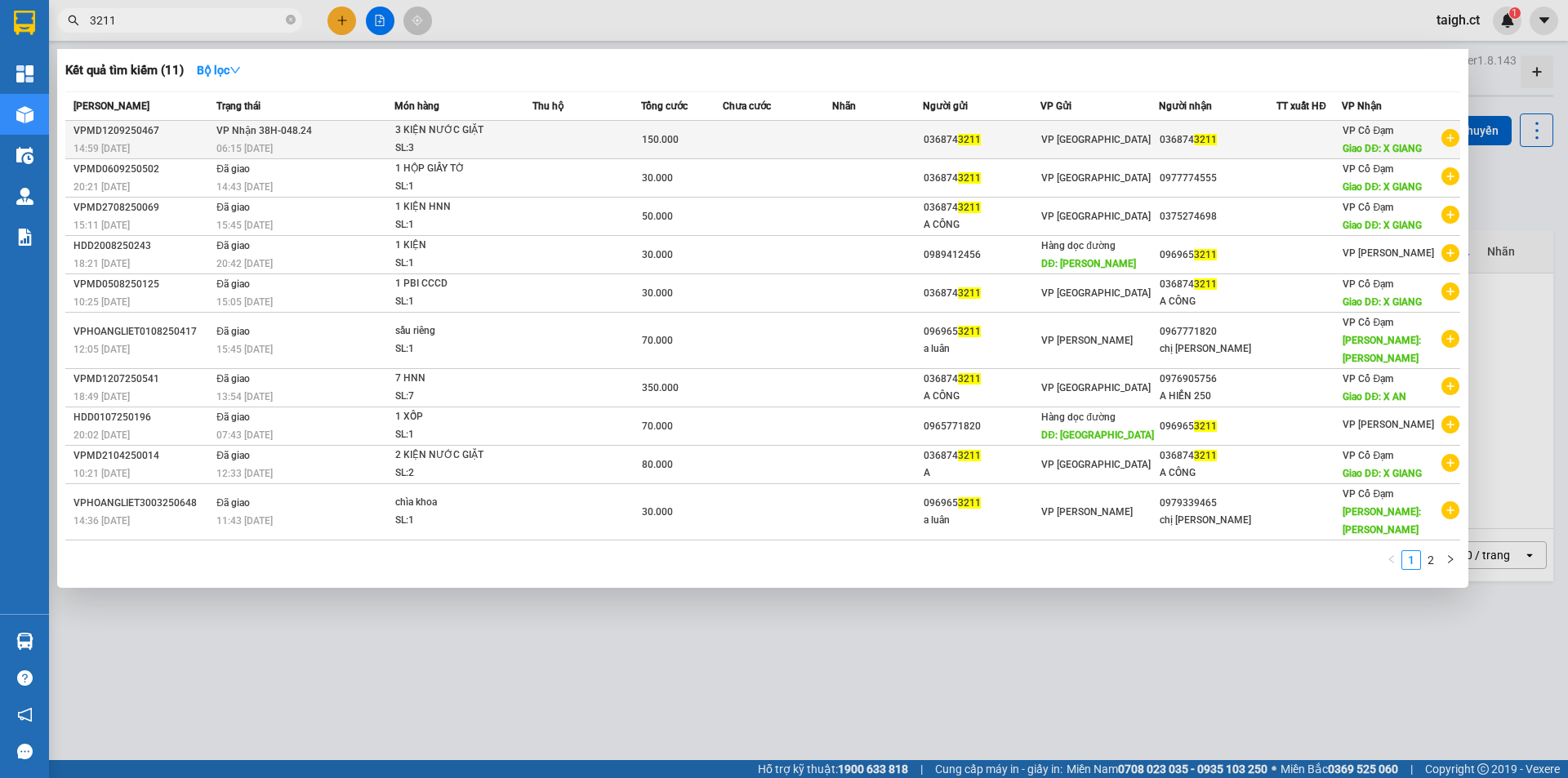
type input "3211"
click at [263, 138] on td "VP Nhận 38H-048.24 06:15 [DATE]" at bounding box center [303, 139] width 181 height 38
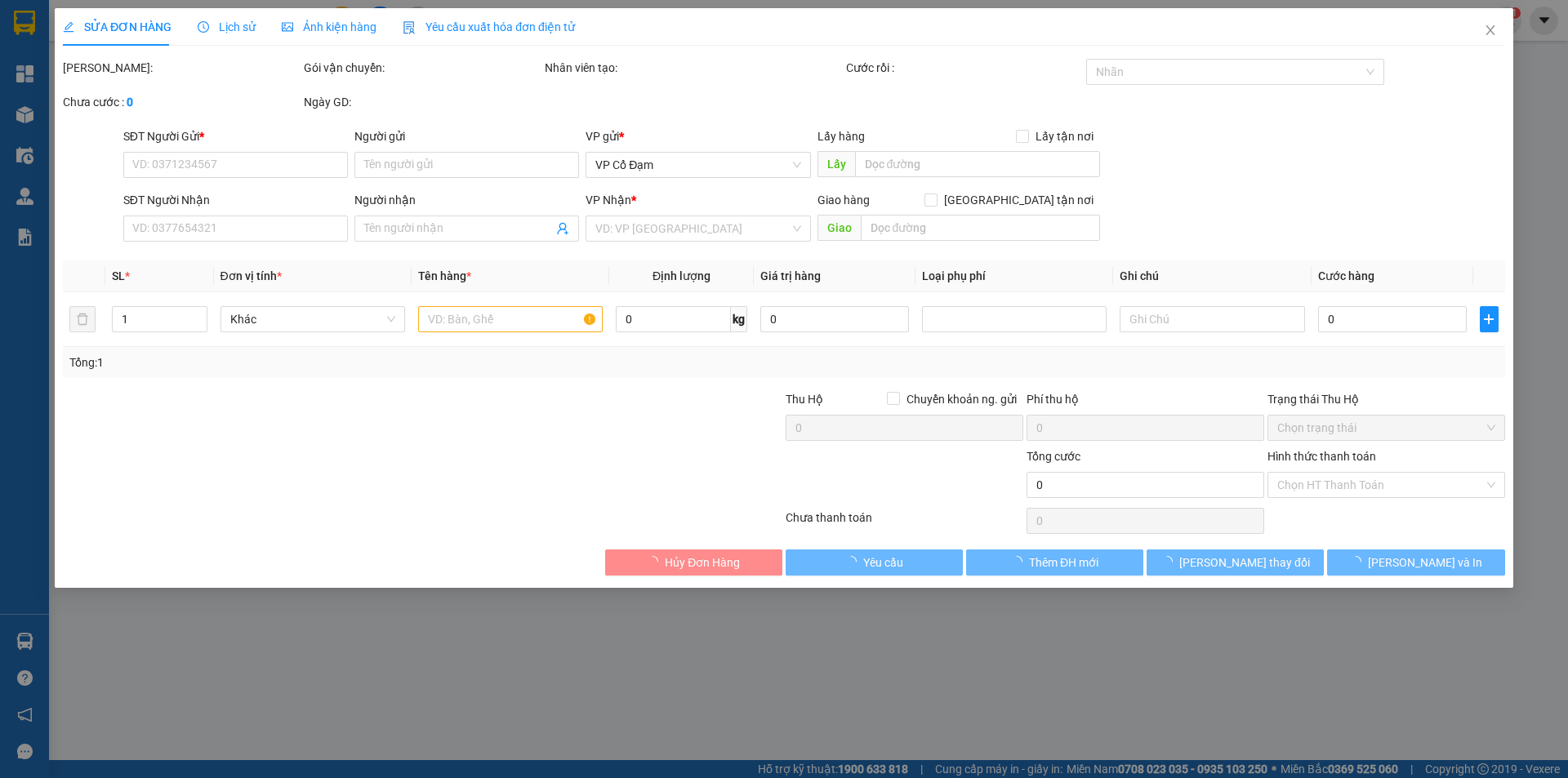
type input "0368743211"
type input "X GIANG"
type input "150.000"
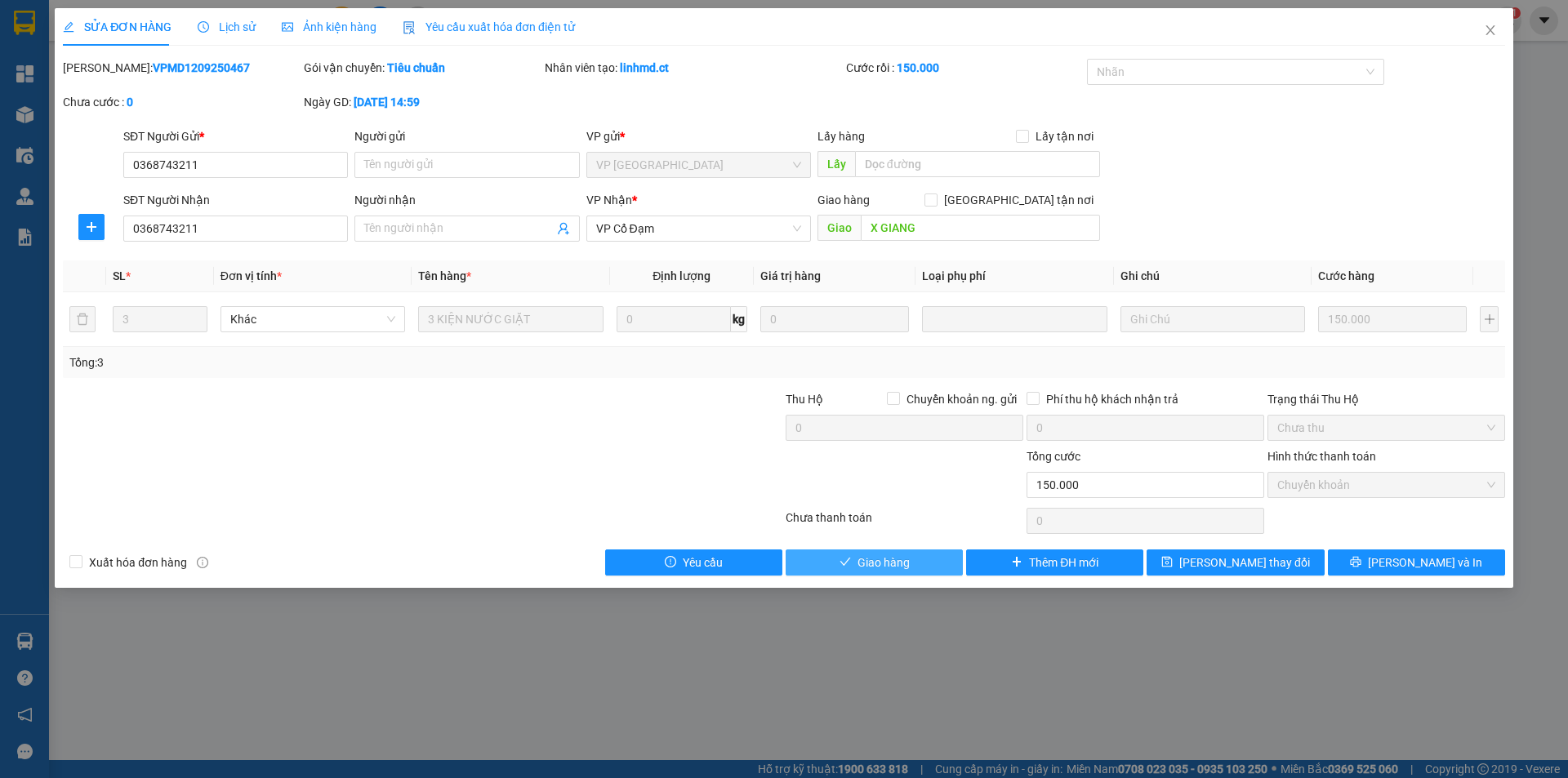
click at [925, 561] on button "Giao hàng" at bounding box center [873, 562] width 177 height 27
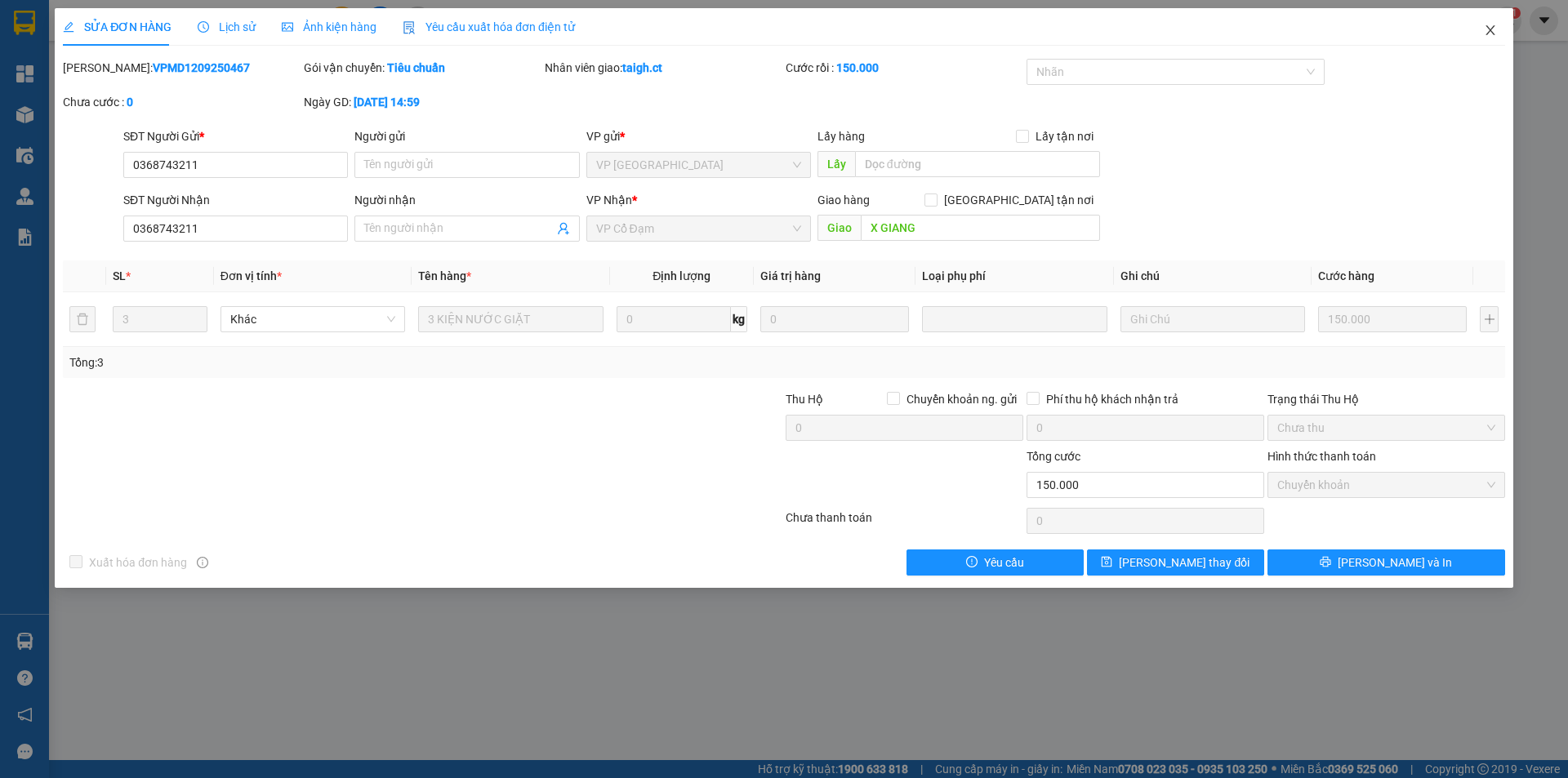
click at [1490, 27] on icon "close" at bounding box center [1489, 29] width 13 height 13
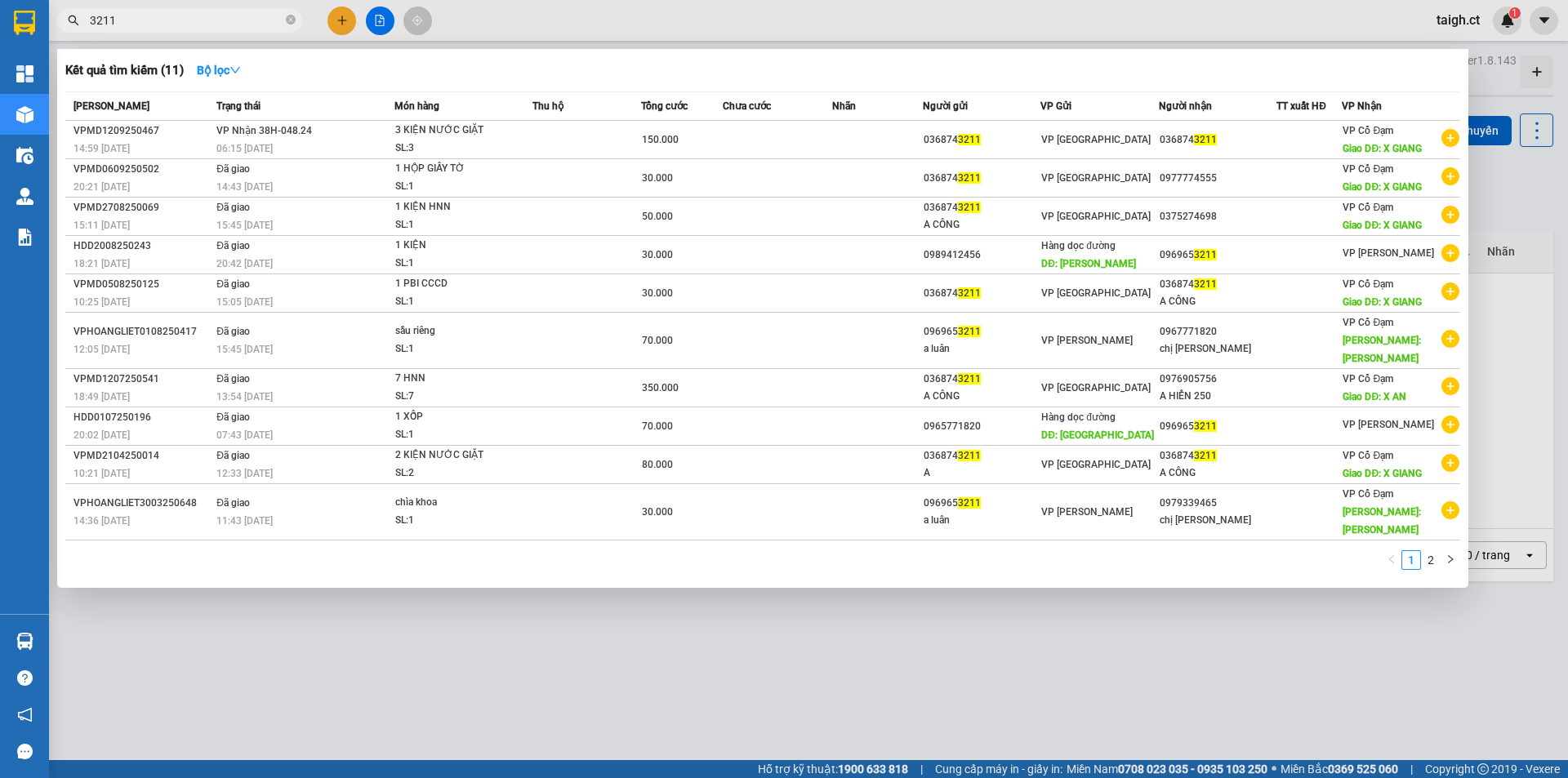
click at [298, 20] on span "3211" at bounding box center [179, 20] width 245 height 25
click at [293, 20] on icon "close-circle" at bounding box center [291, 20] width 10 height 10
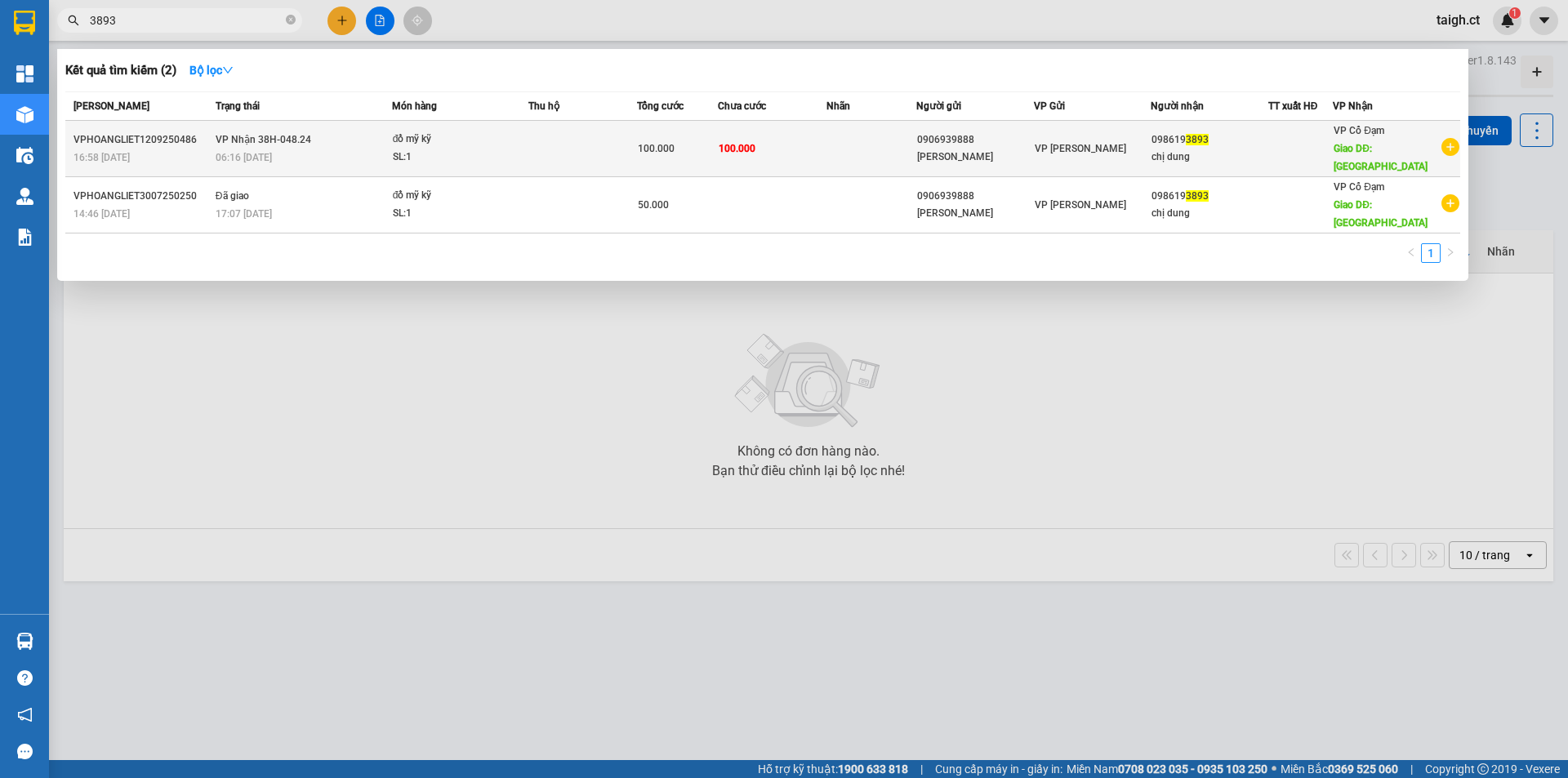
type input "3893"
click at [283, 148] on div "06:16 [DATE]" at bounding box center [303, 157] width 176 height 18
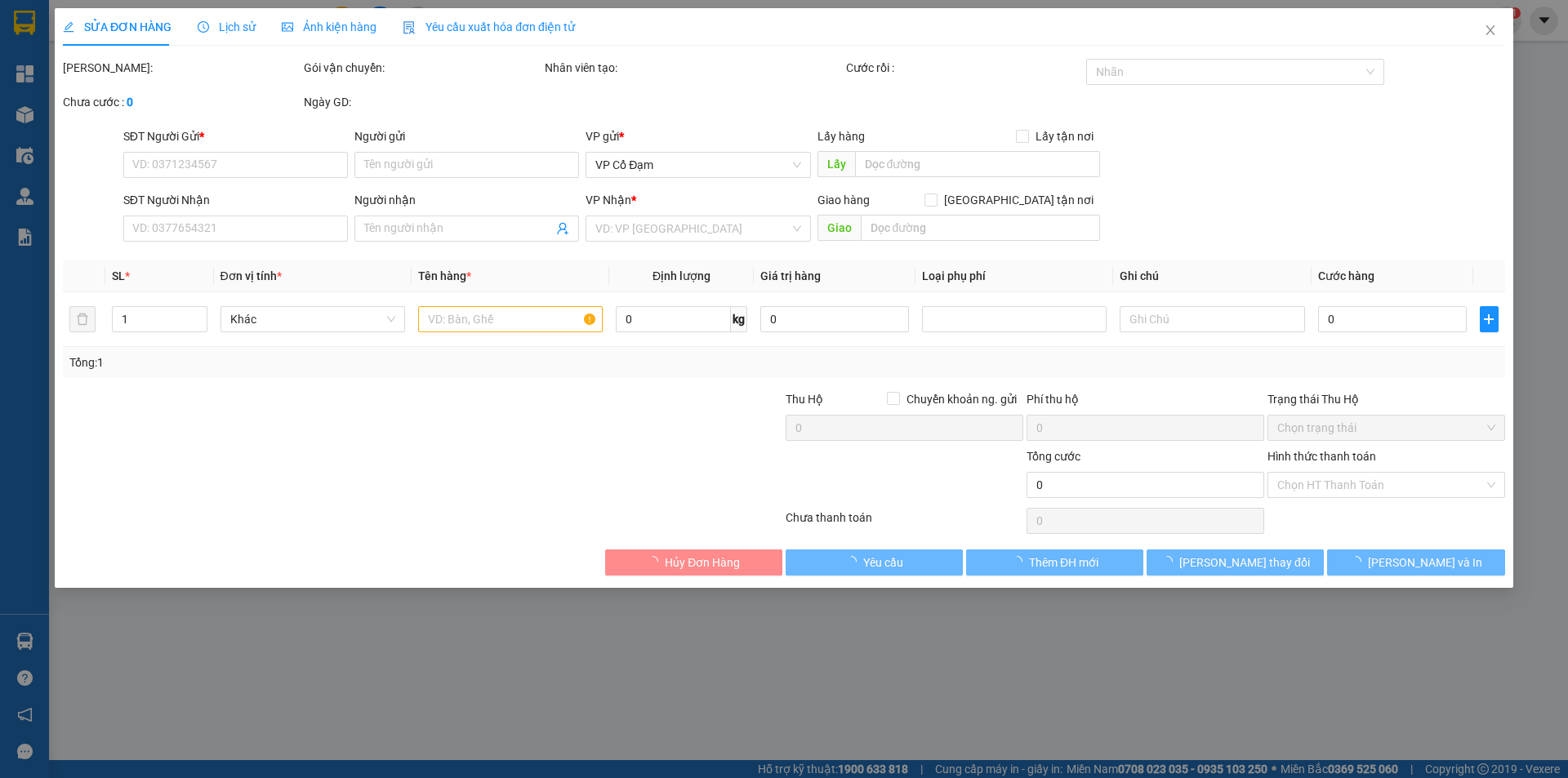
type input "0906939888"
type input "[PERSON_NAME]"
type input "0986193893"
type input "chị dung"
type input "[PERSON_NAME]"
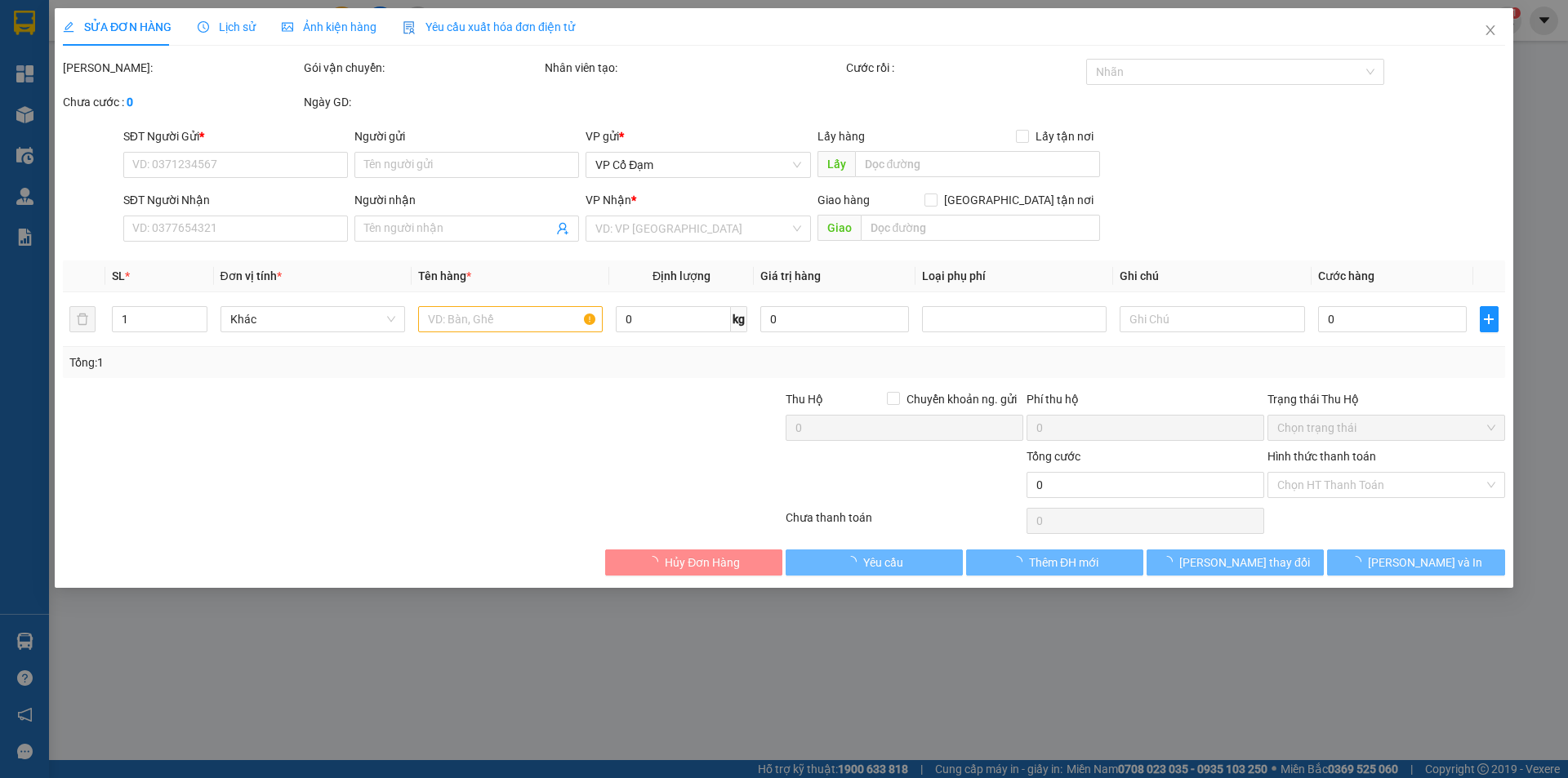
type input "100.000"
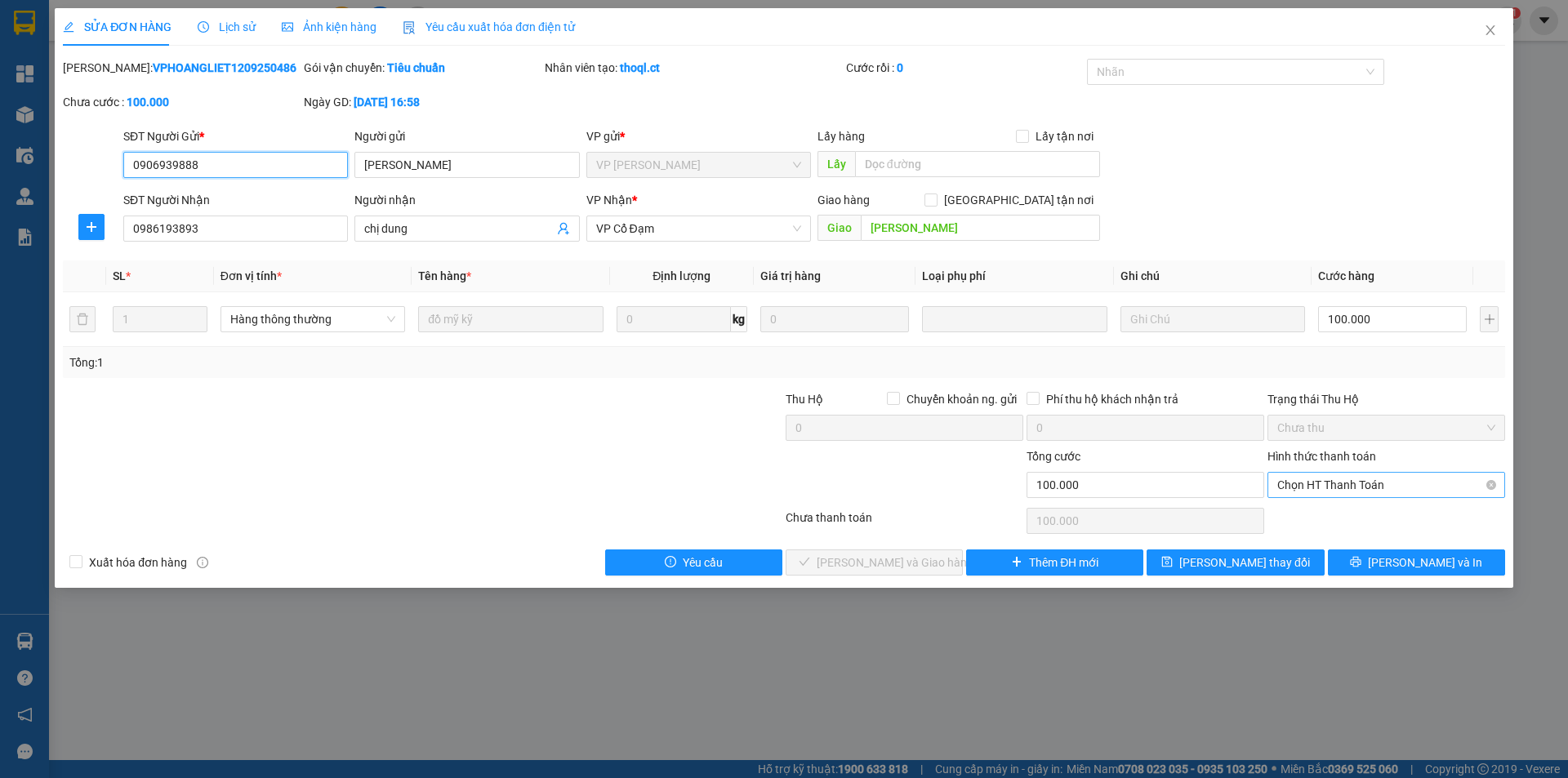
click at [1309, 472] on div "Chọn HT Thanh Toán" at bounding box center [1386, 484] width 238 height 27
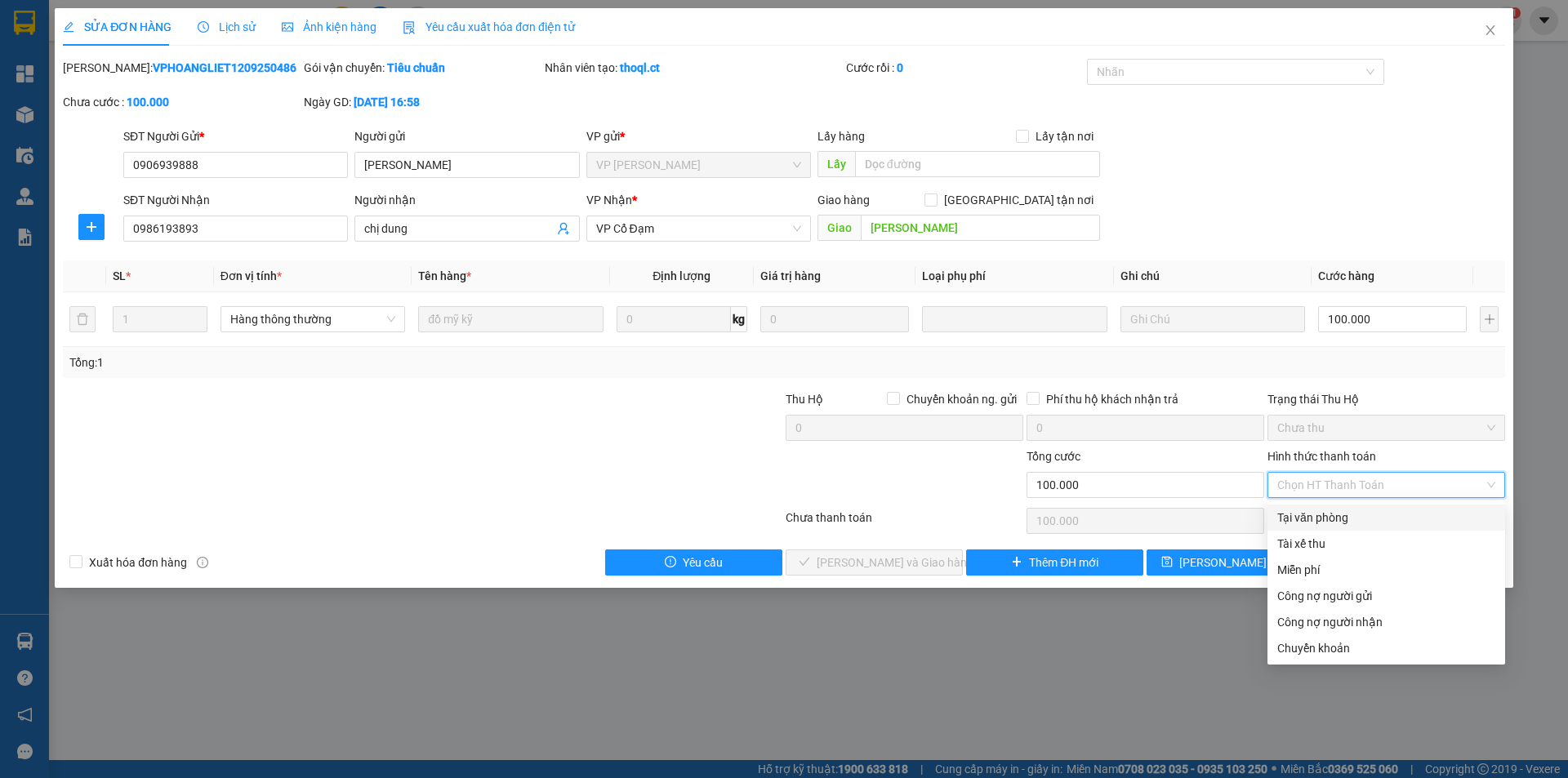
click at [1299, 516] on div "Tại văn phòng" at bounding box center [1386, 518] width 218 height 18
type input "0"
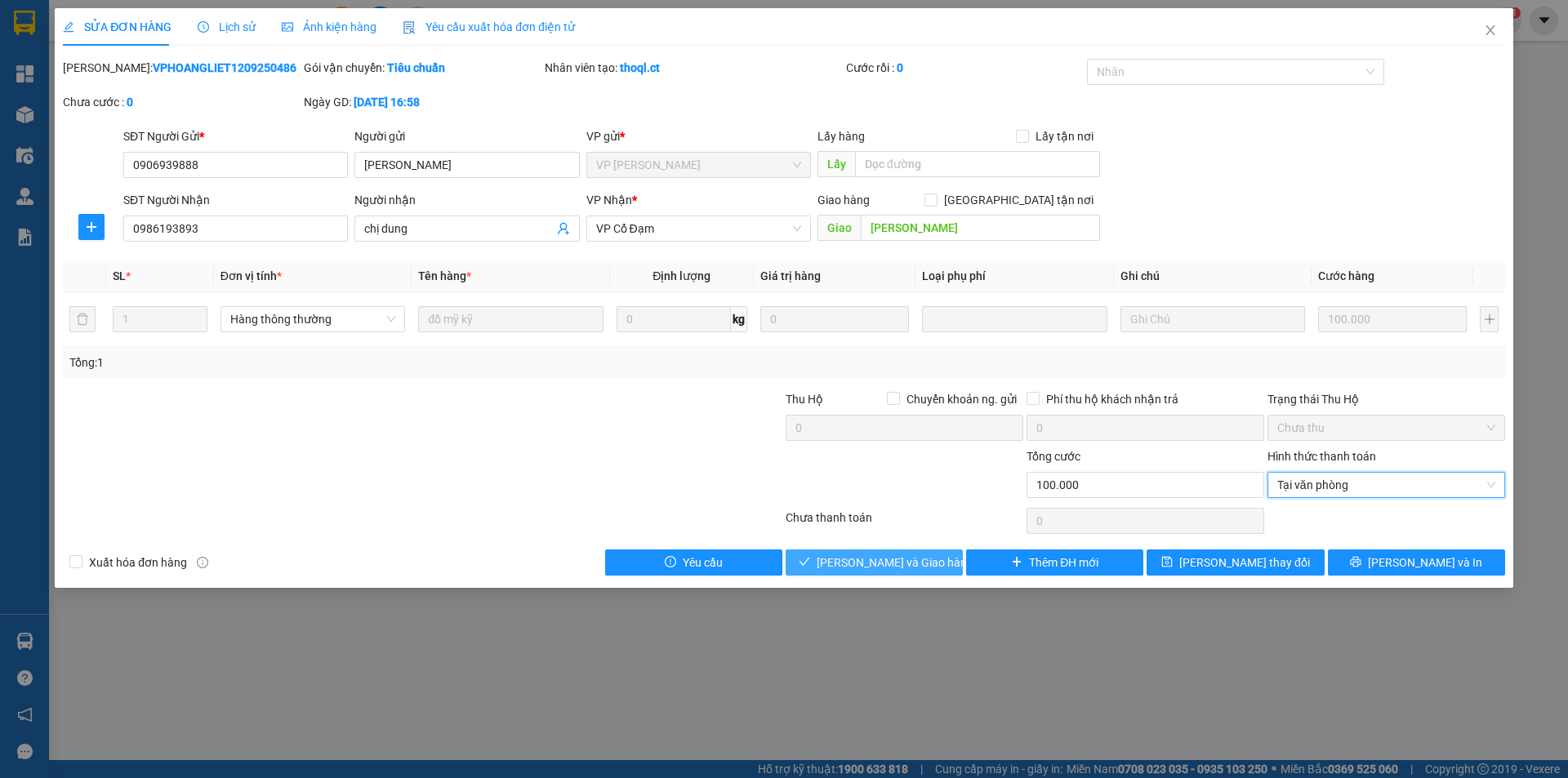
click at [860, 560] on span "[PERSON_NAME] và Giao hàng" at bounding box center [895, 562] width 157 height 18
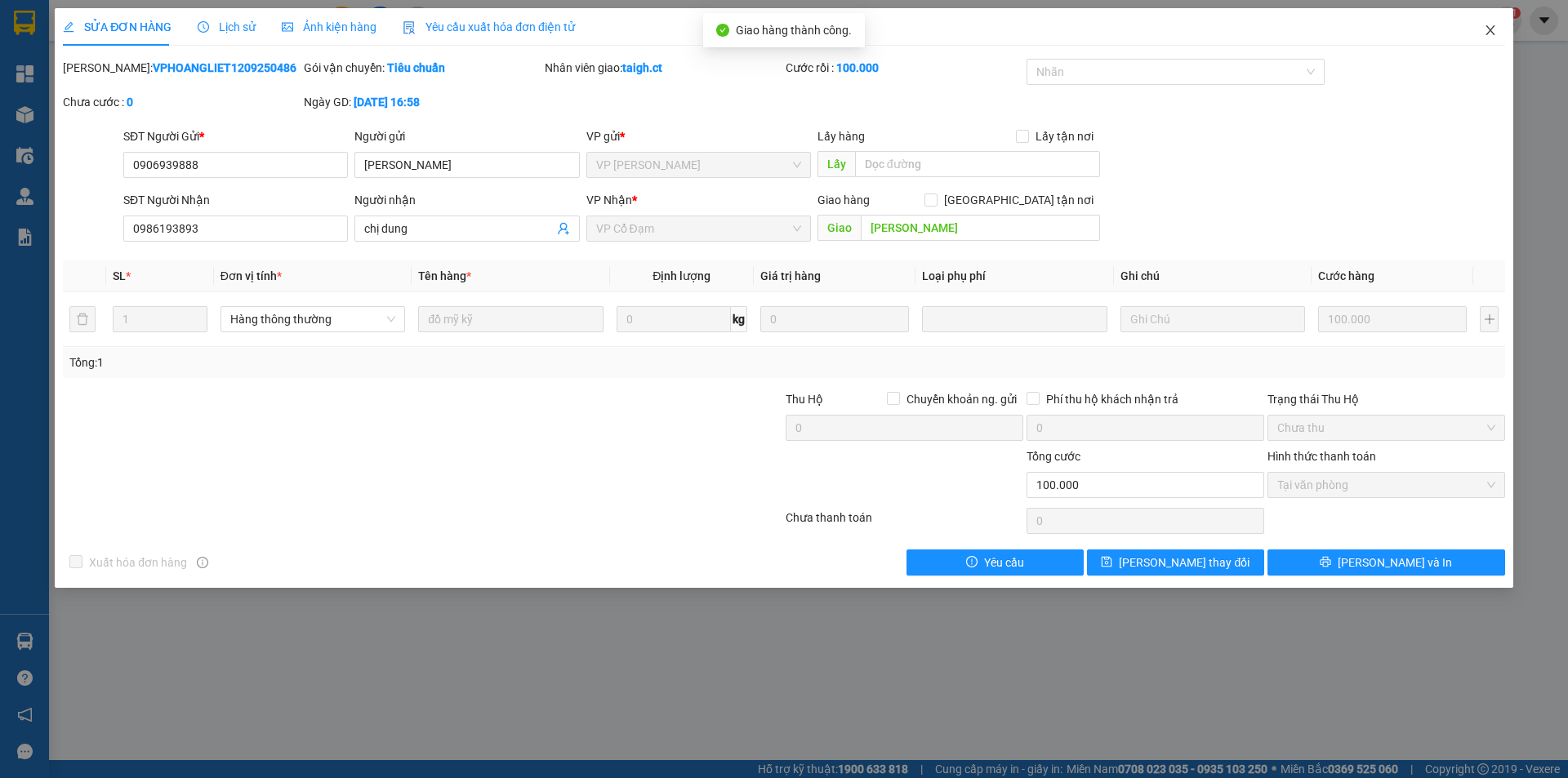
click at [1490, 29] on icon "close" at bounding box center [1489, 29] width 13 height 13
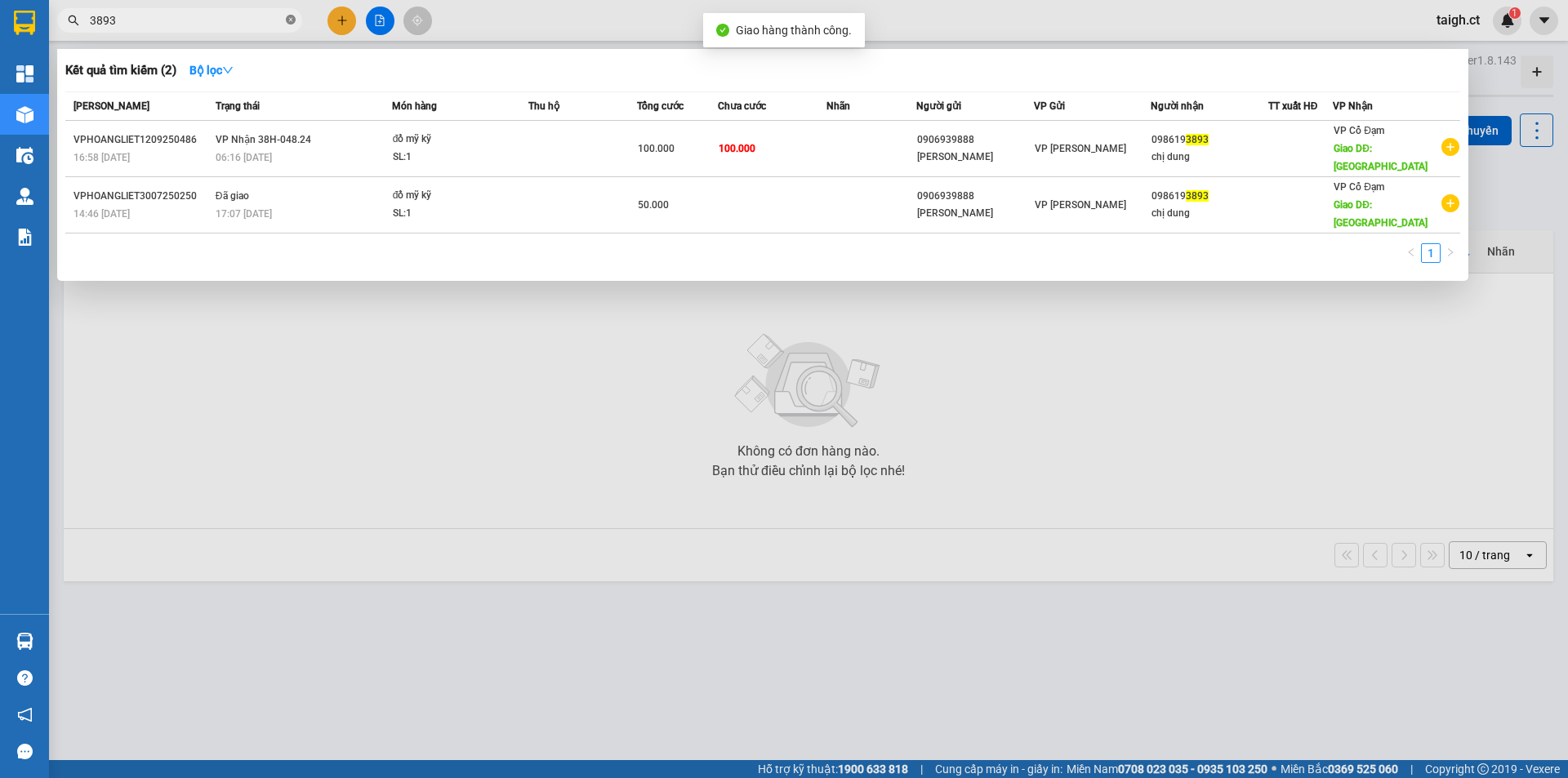
click at [292, 20] on icon "close-circle" at bounding box center [291, 20] width 10 height 10
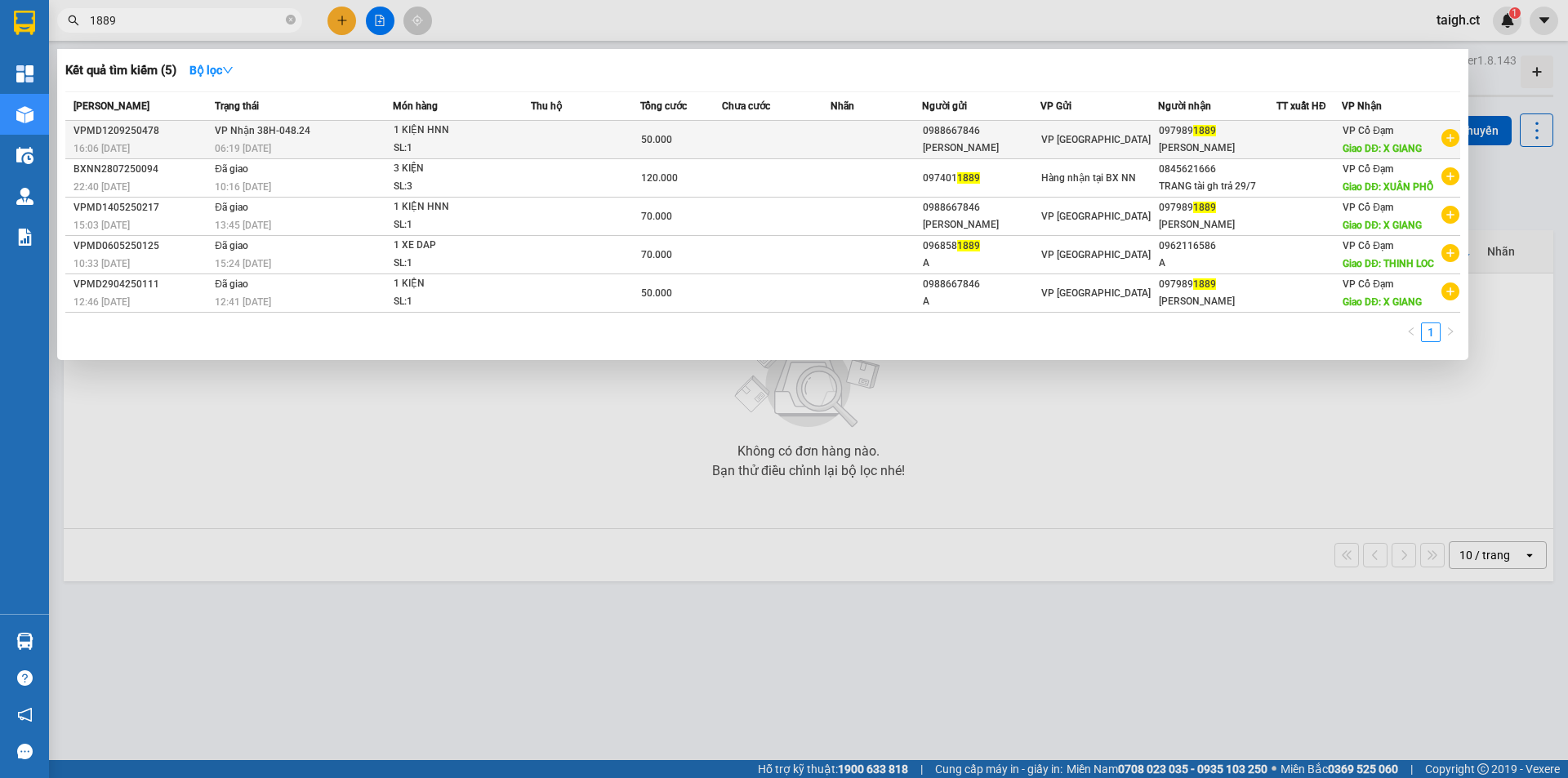
type input "1889"
click at [310, 140] on div "06:19 [DATE]" at bounding box center [304, 148] width 177 height 18
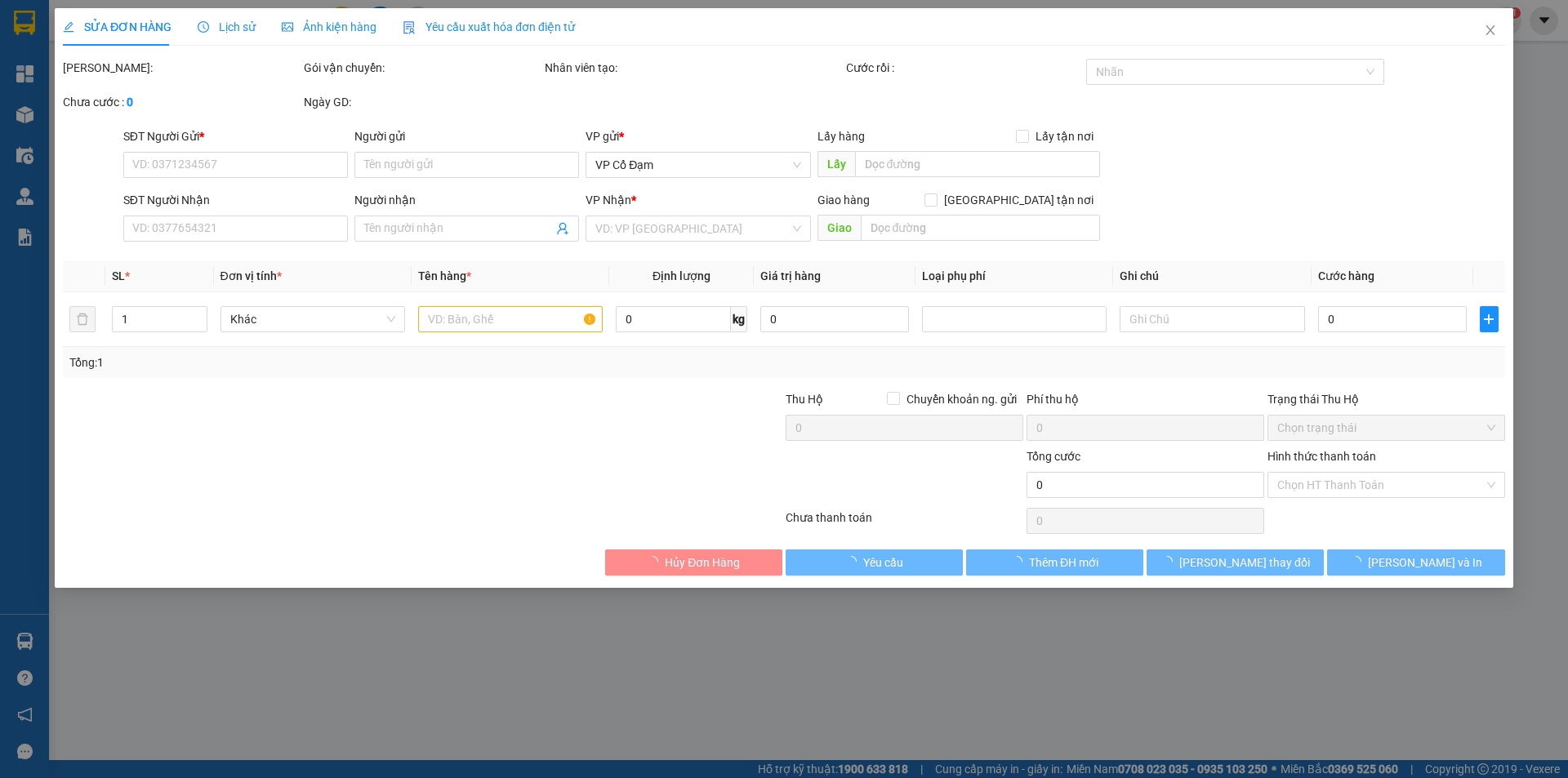
type input "0988667846"
type input "[PERSON_NAME]"
type input "0979891889"
type input "[PERSON_NAME]"
type input "X GIANG"
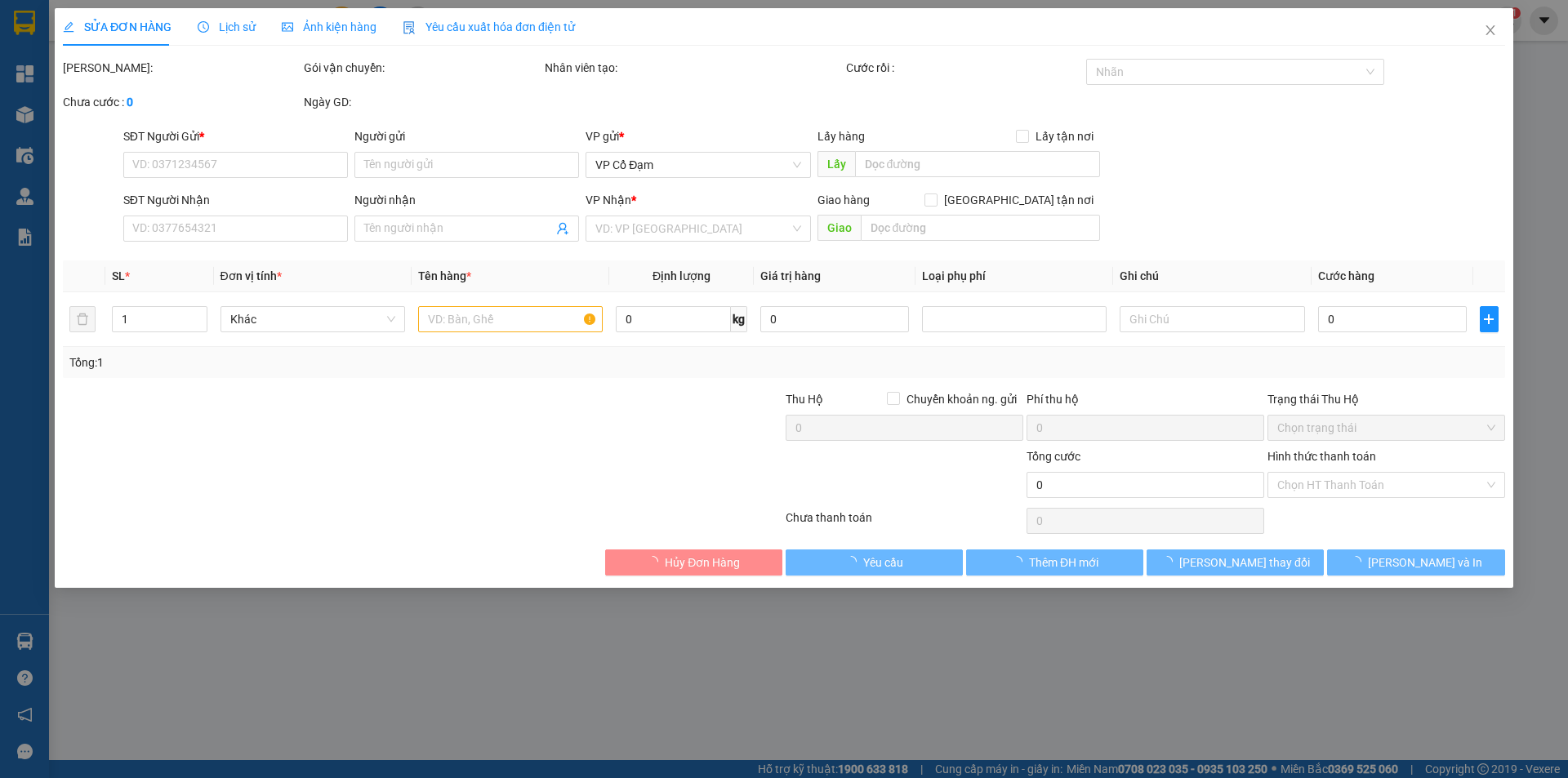
type input "50.000"
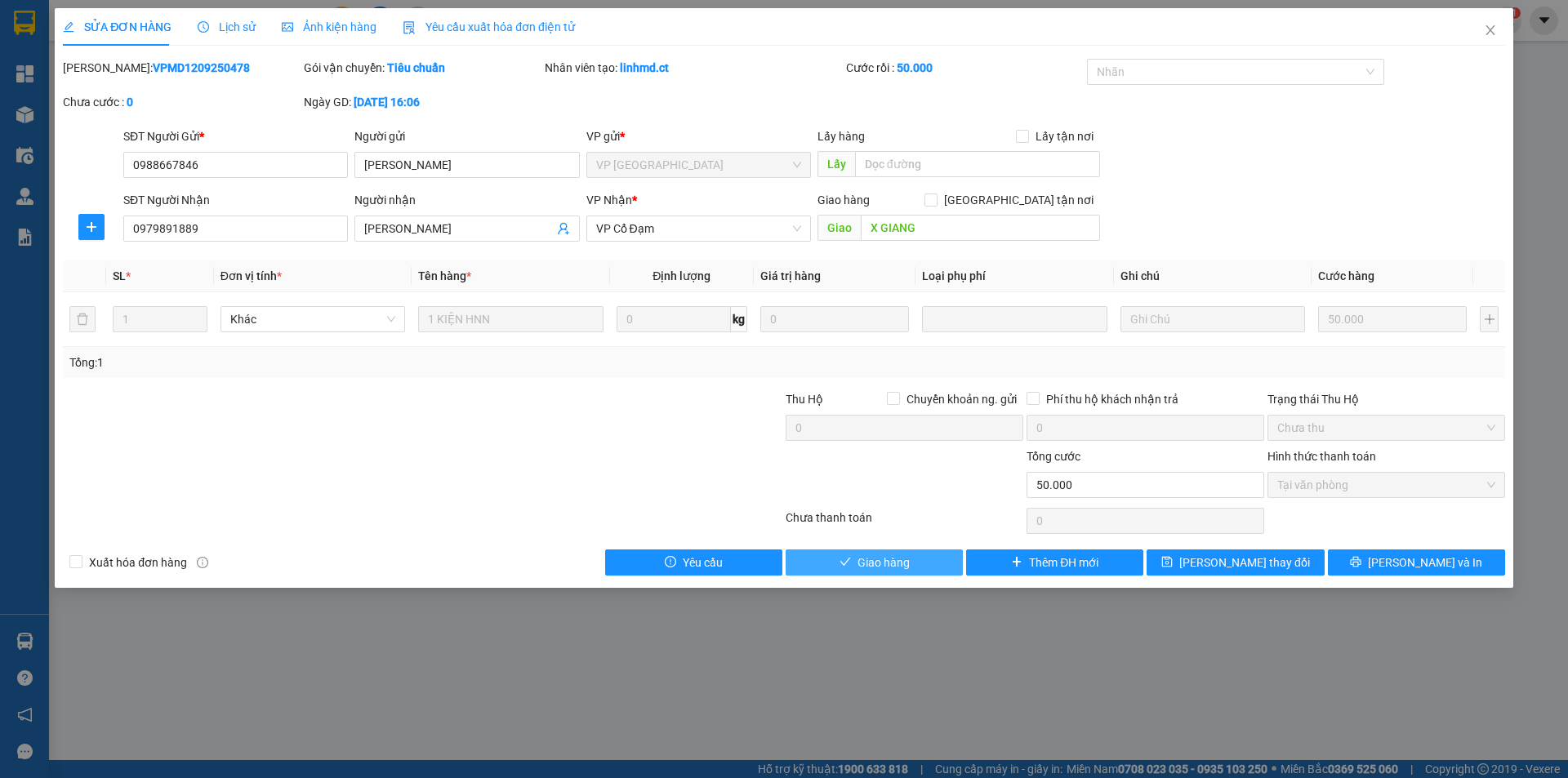
click at [912, 554] on button "Giao hàng" at bounding box center [873, 562] width 177 height 27
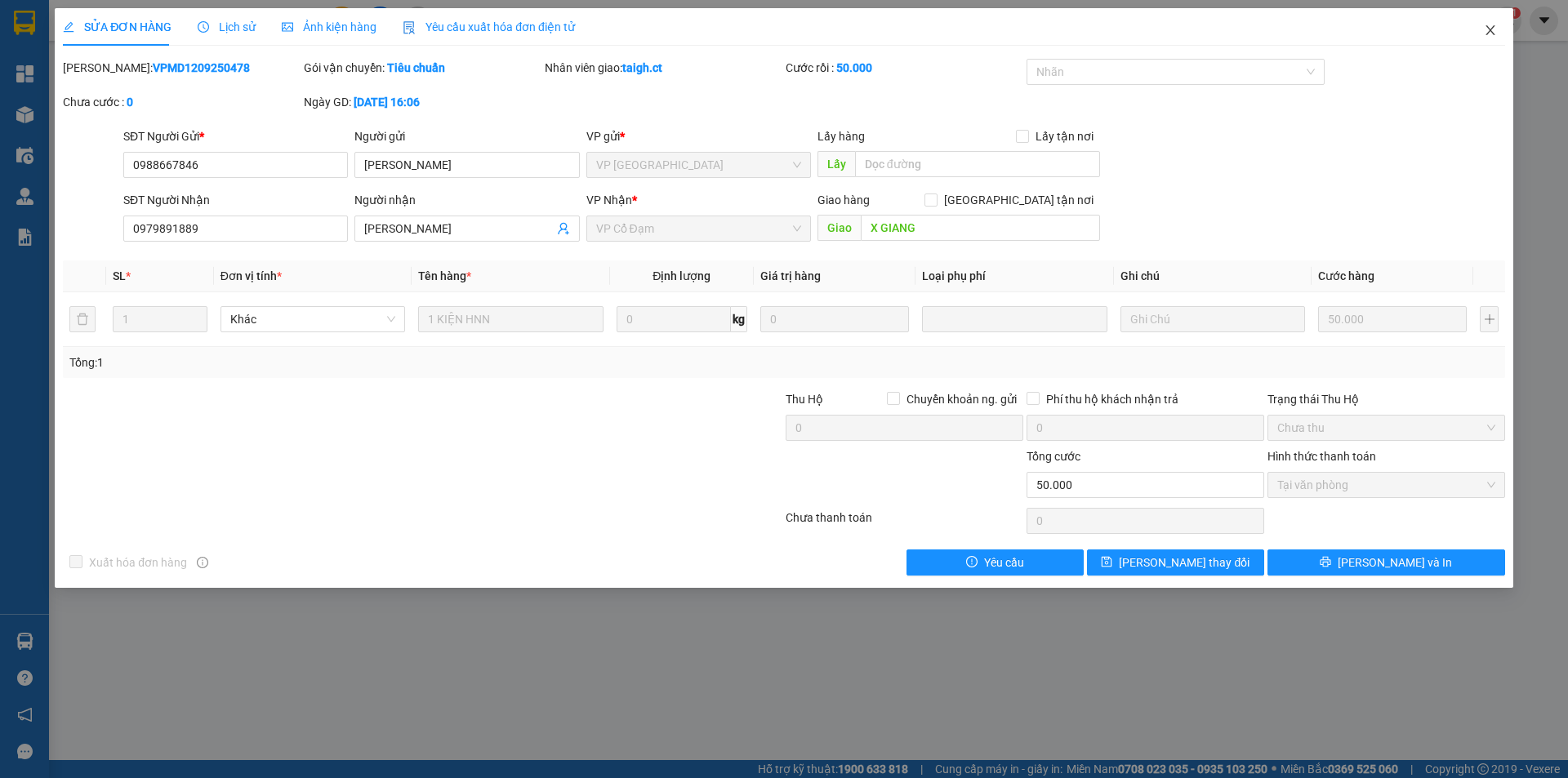
click at [1493, 27] on icon "close" at bounding box center [1489, 29] width 13 height 13
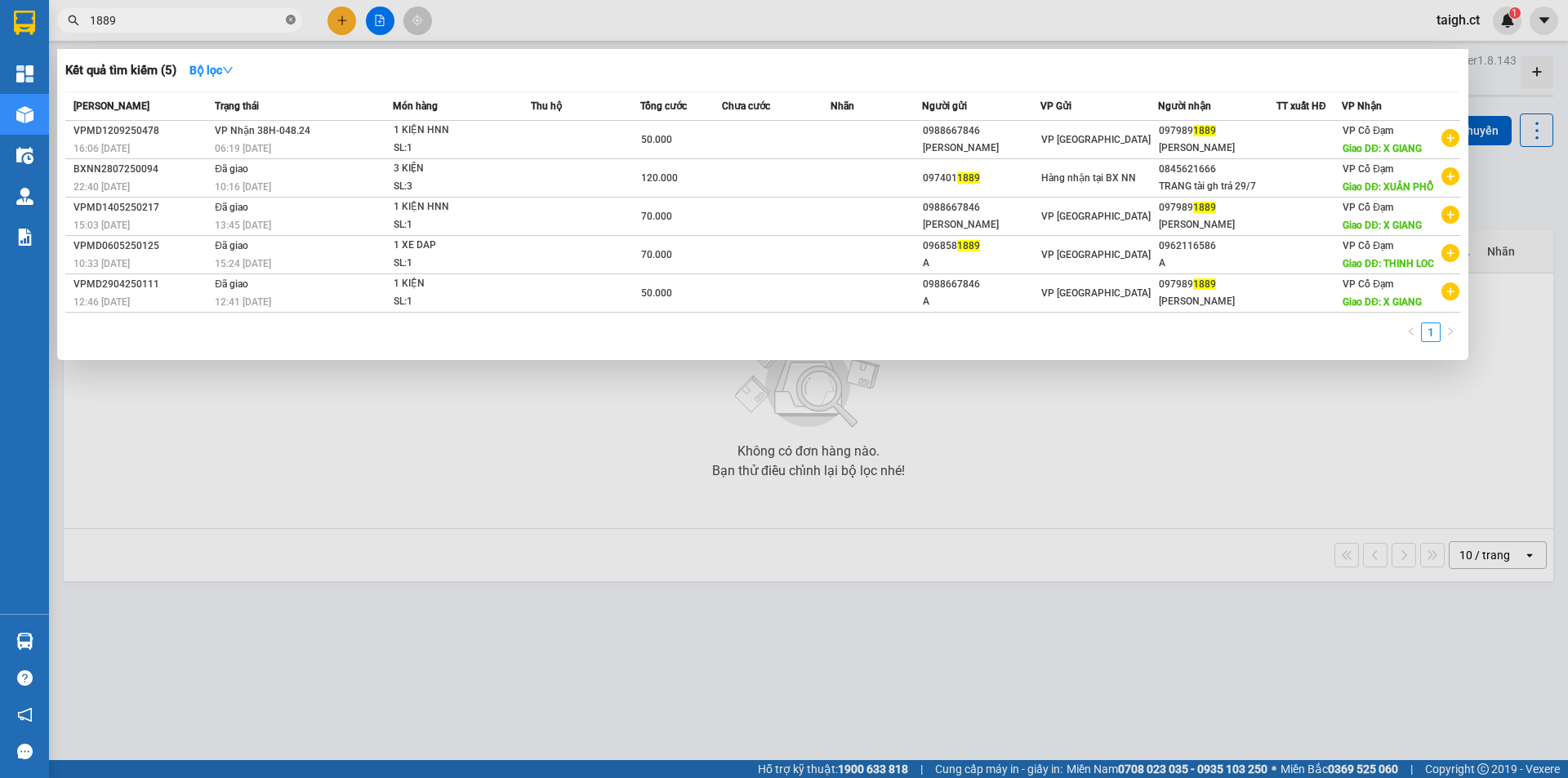
click at [289, 20] on icon "close-circle" at bounding box center [291, 20] width 10 height 10
type input "1889"
click at [288, 18] on icon "close-circle" at bounding box center [291, 20] width 10 height 10
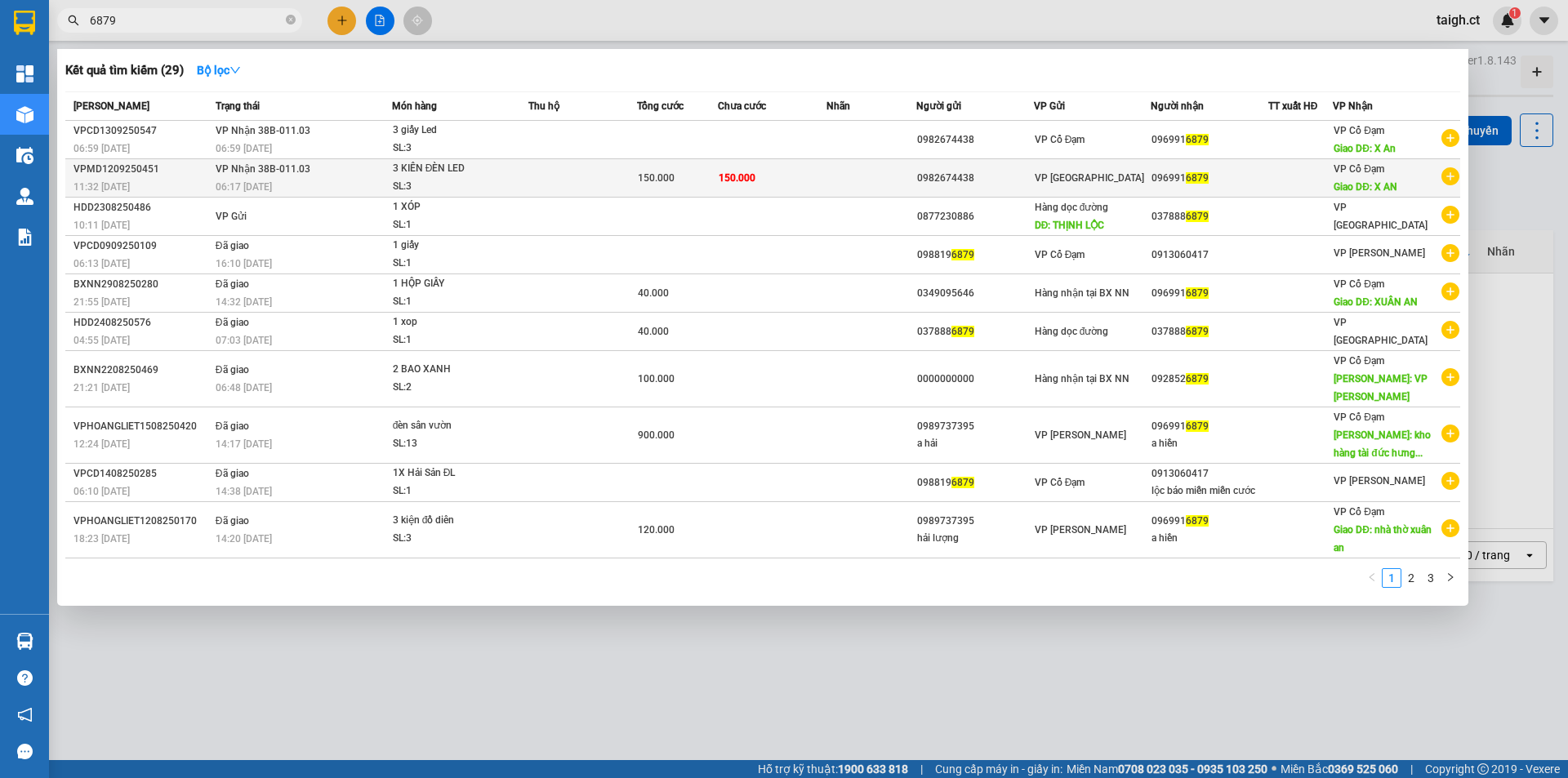
type input "6879"
click at [255, 172] on span "VP Nhận 38B-011.03" at bounding box center [262, 169] width 94 height 12
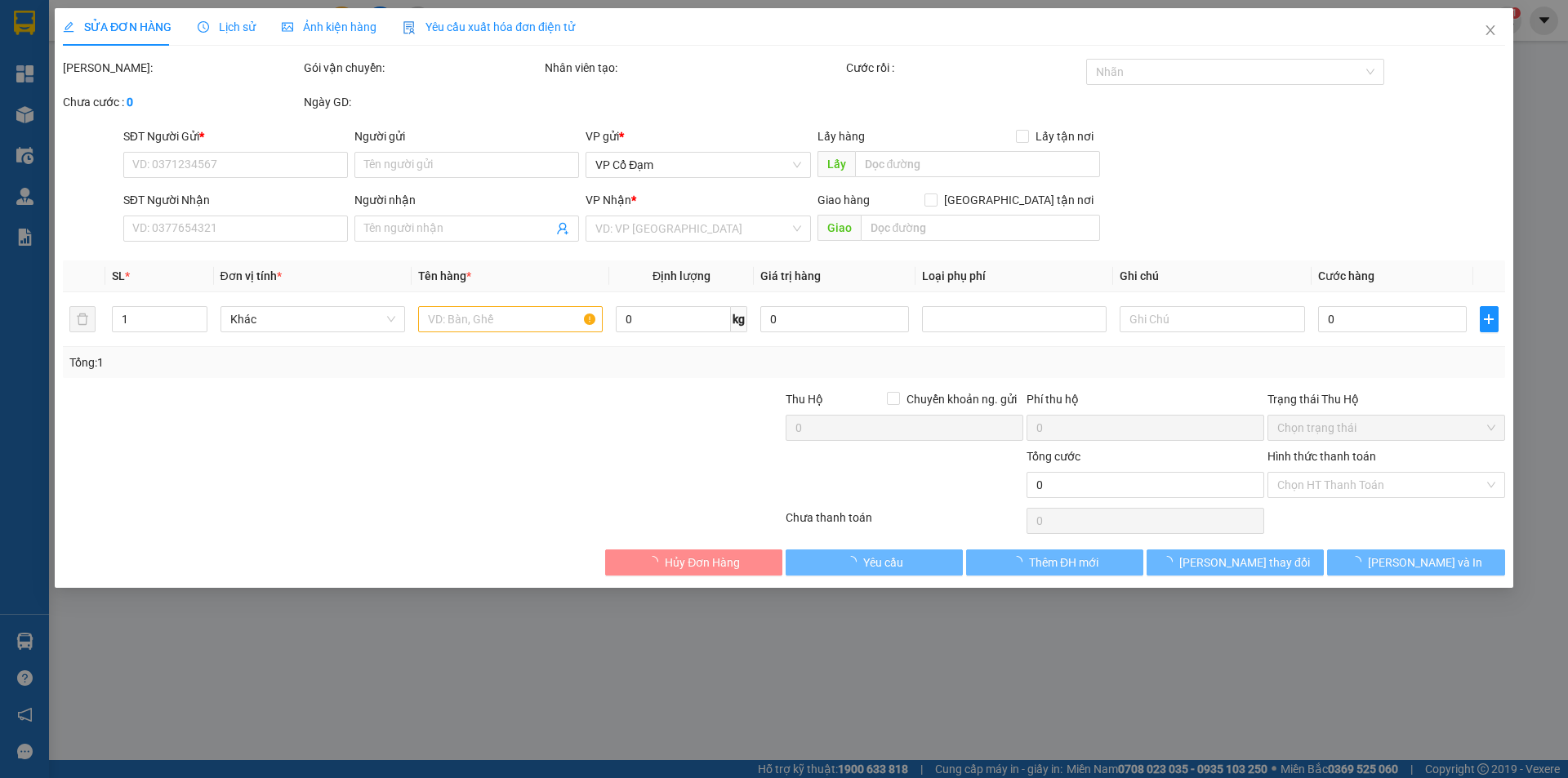
type input "0982674438"
type input "0969916879"
type input "X AN"
type input "150.000"
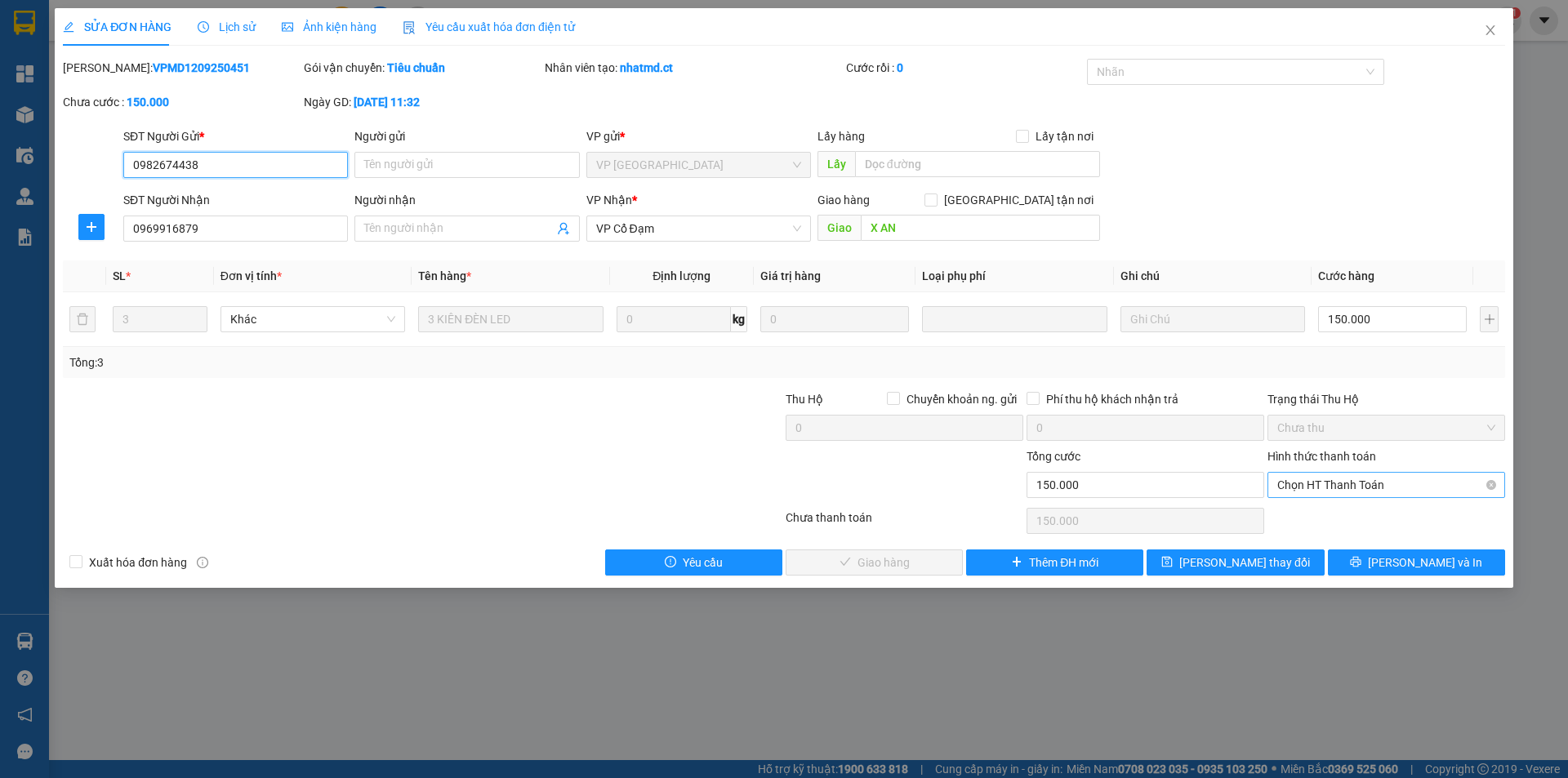
click at [1371, 488] on span "Chọn HT Thanh Toán" at bounding box center [1386, 484] width 218 height 25
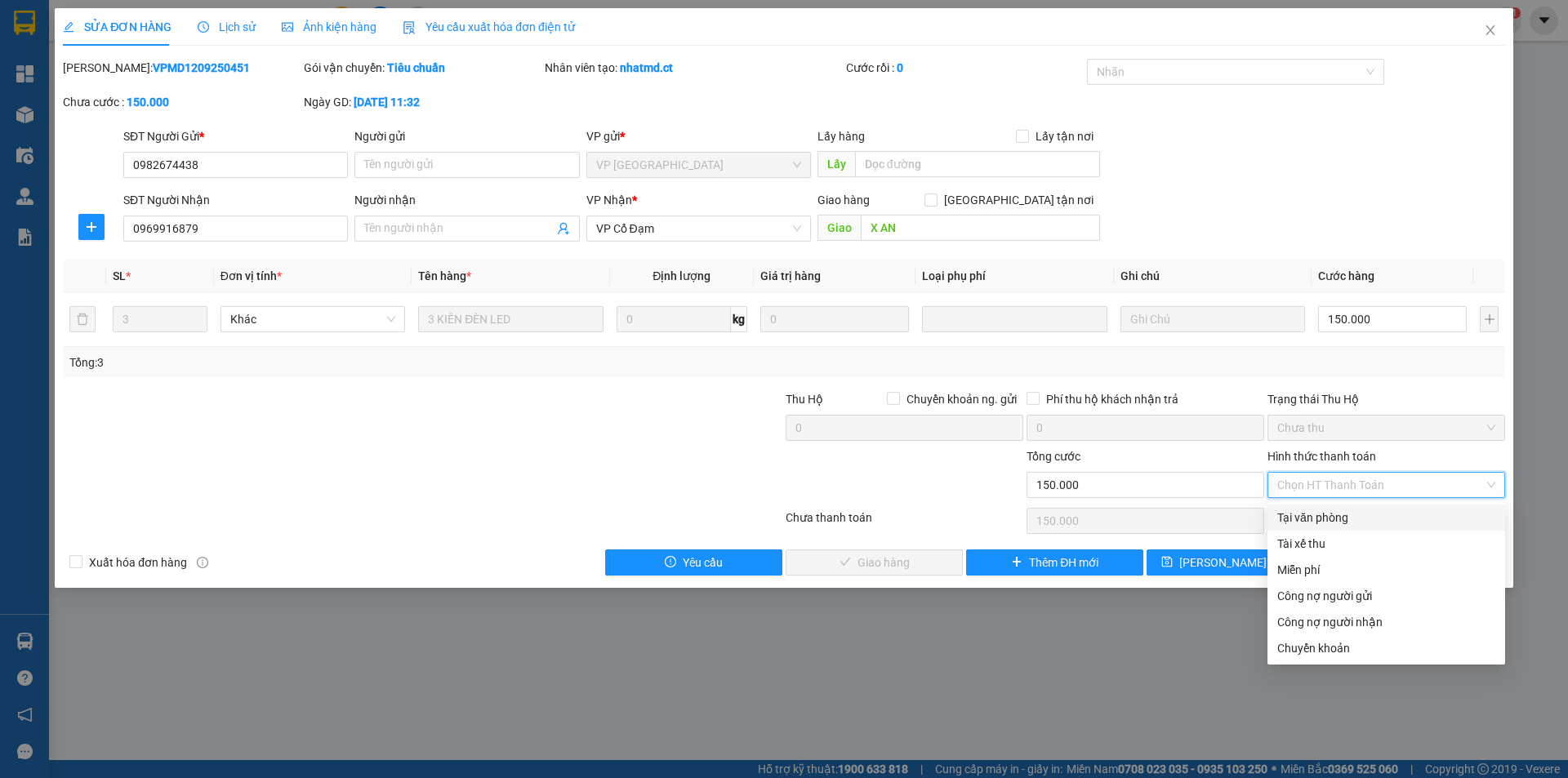
click at [1339, 512] on div "Tại văn phòng" at bounding box center [1386, 518] width 218 height 18
type input "0"
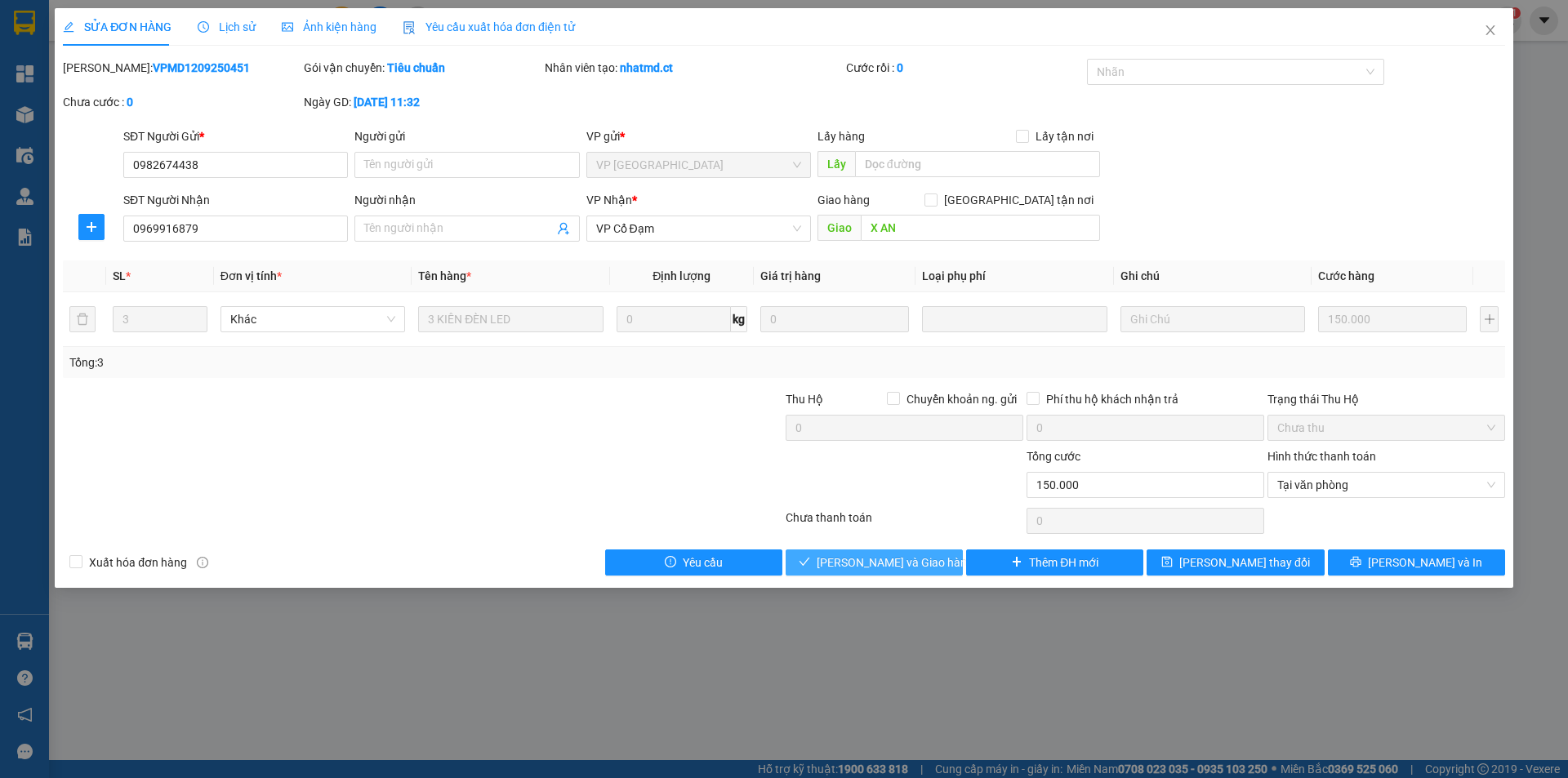
click at [890, 559] on span "[PERSON_NAME] và Giao hàng" at bounding box center [895, 562] width 157 height 18
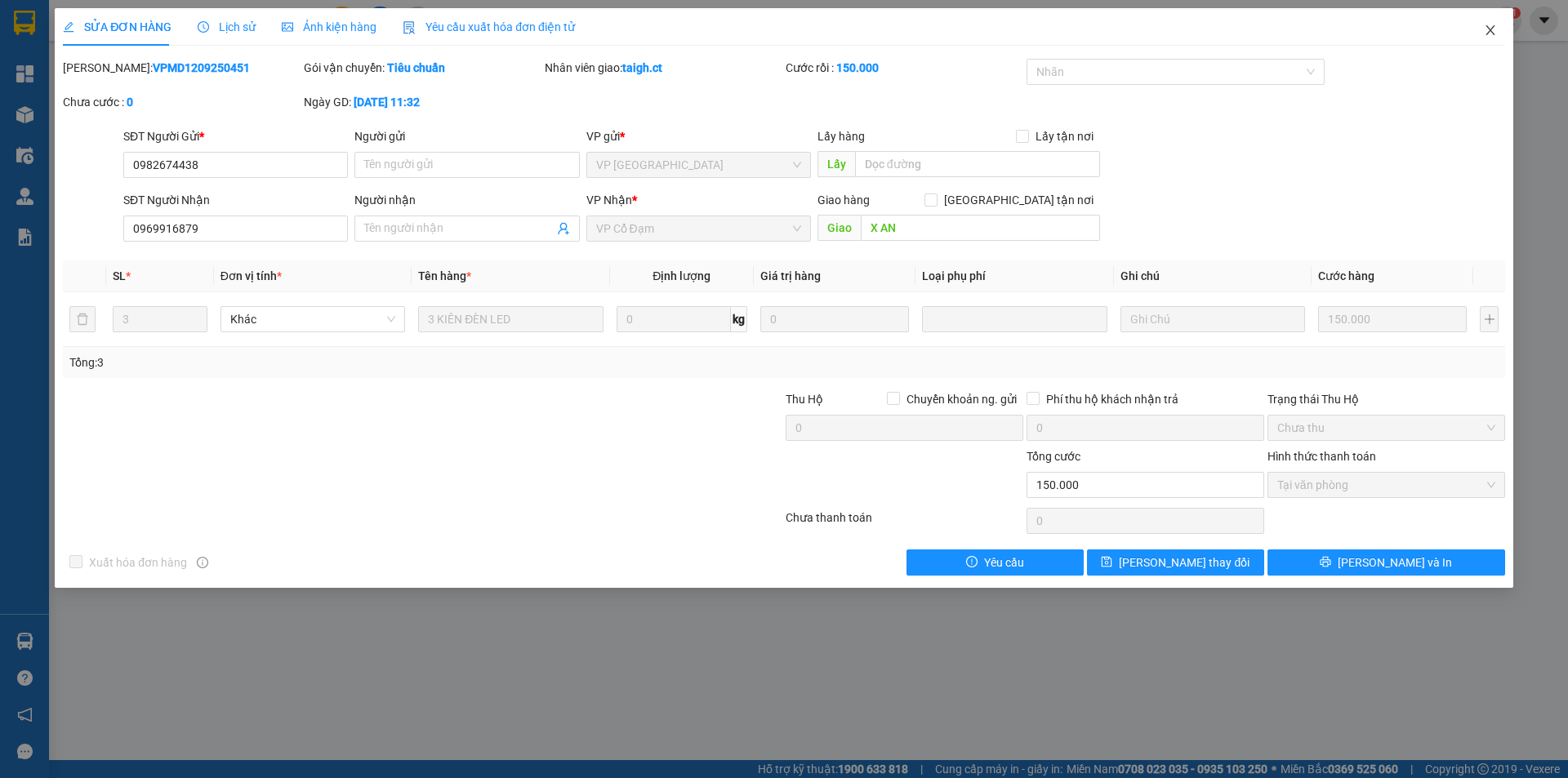
click at [1491, 28] on icon "close" at bounding box center [1489, 30] width 9 height 10
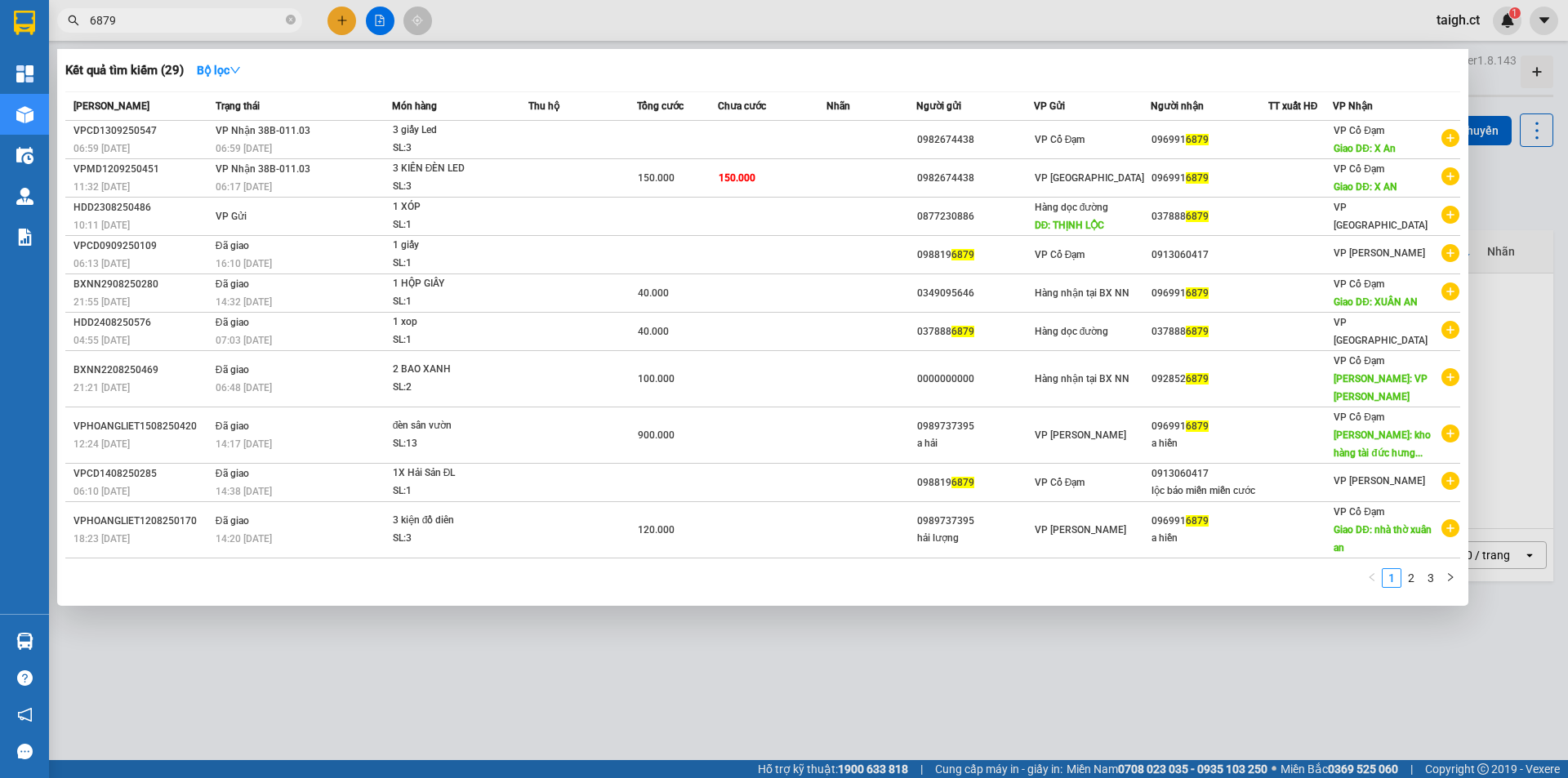
click at [256, 26] on input "6879" at bounding box center [186, 21] width 193 height 18
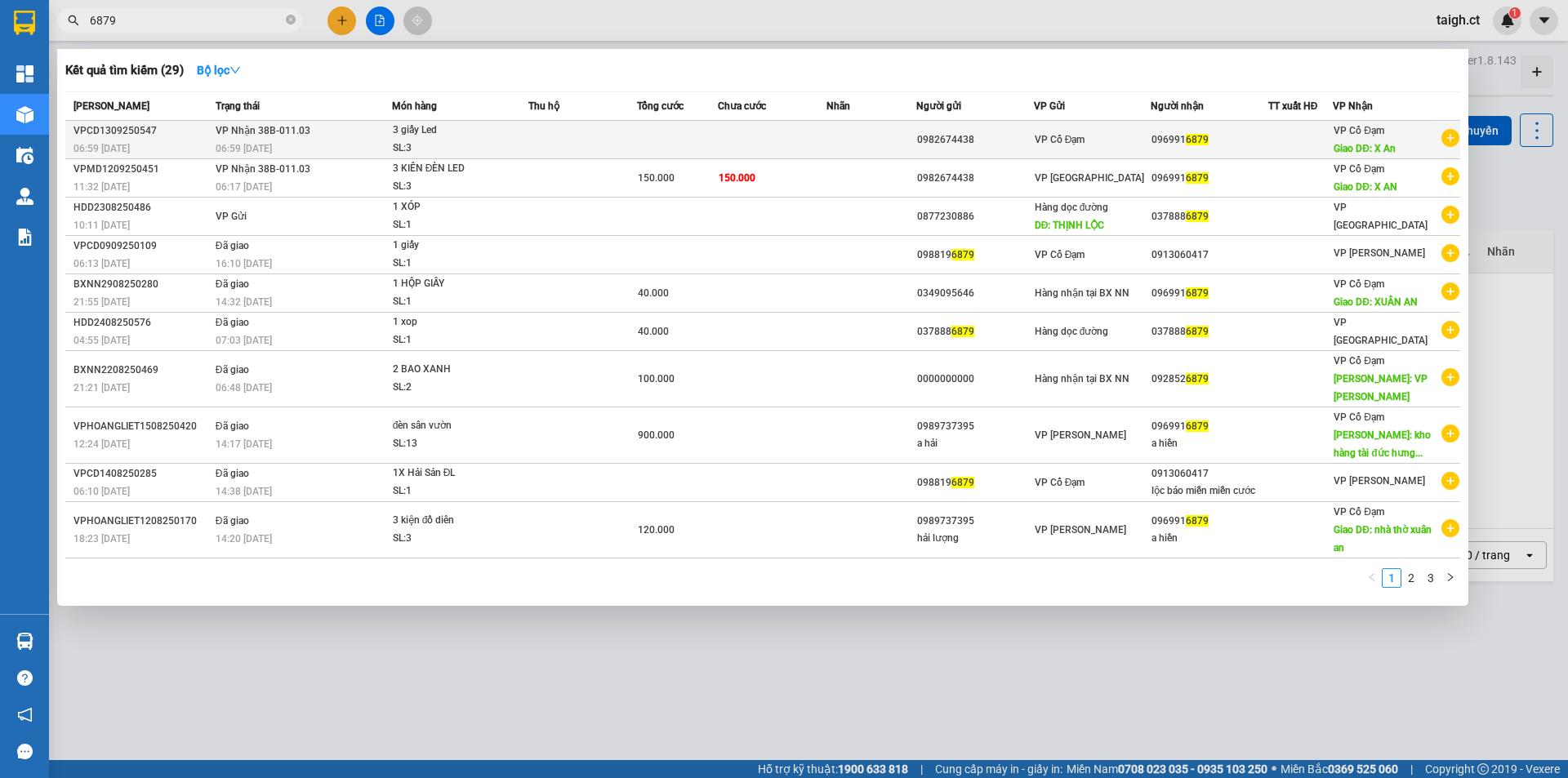
click at [245, 134] on span "VP Nhận 38B-011.03" at bounding box center [262, 131] width 94 height 12
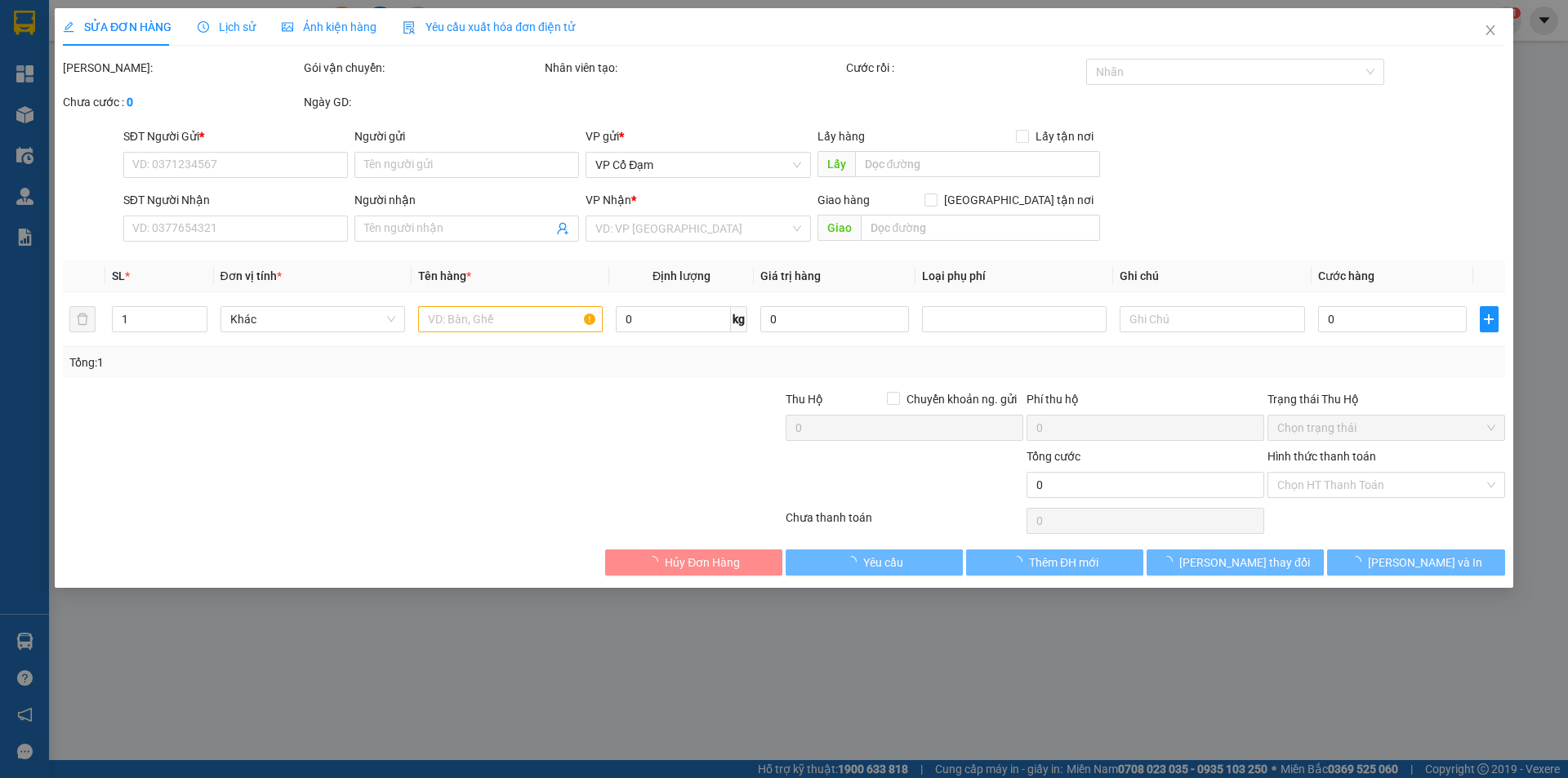
type input "0982674438"
type input "0969916879"
type input "X An"
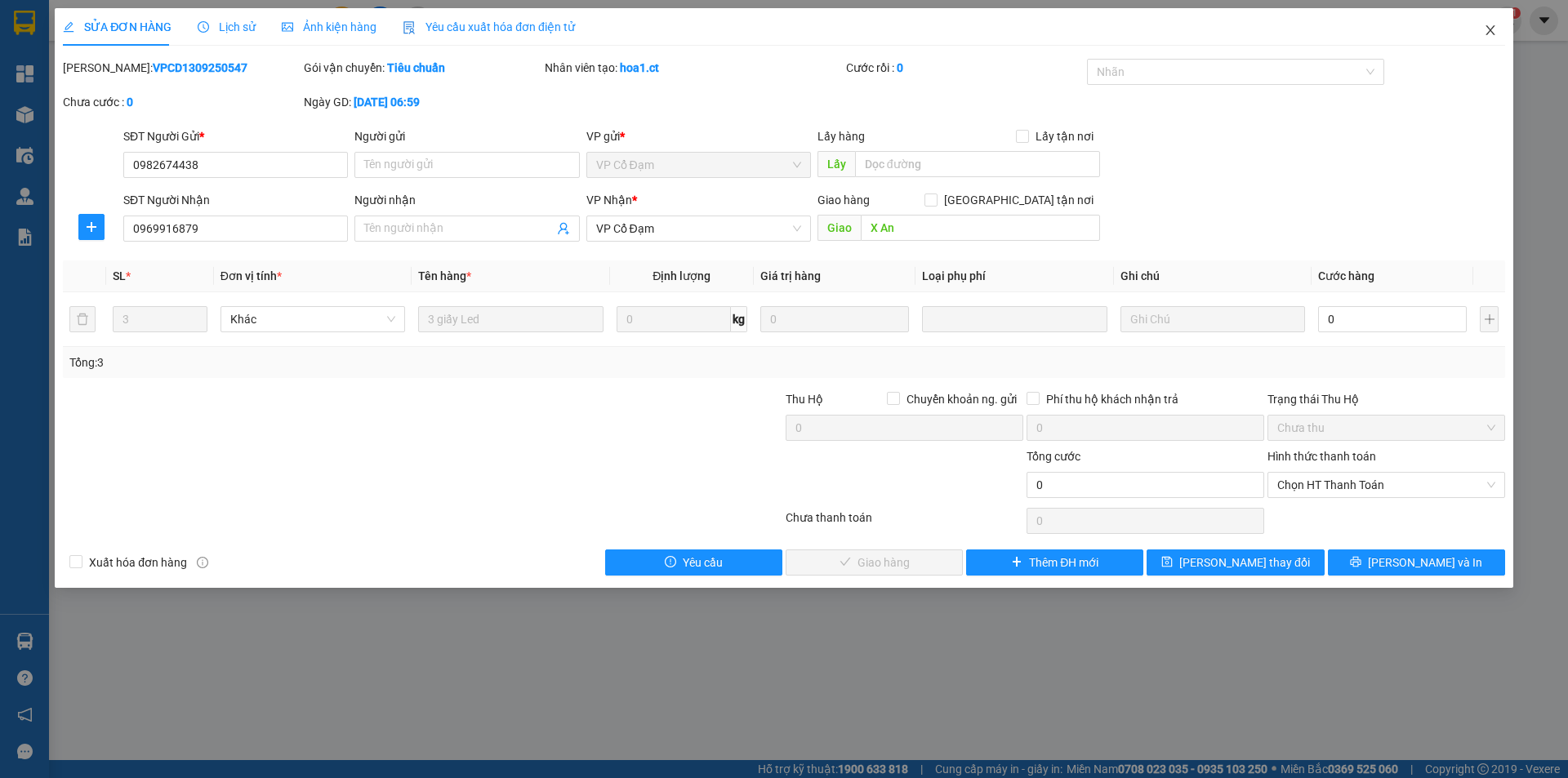
click at [1494, 31] on icon "close" at bounding box center [1489, 29] width 13 height 13
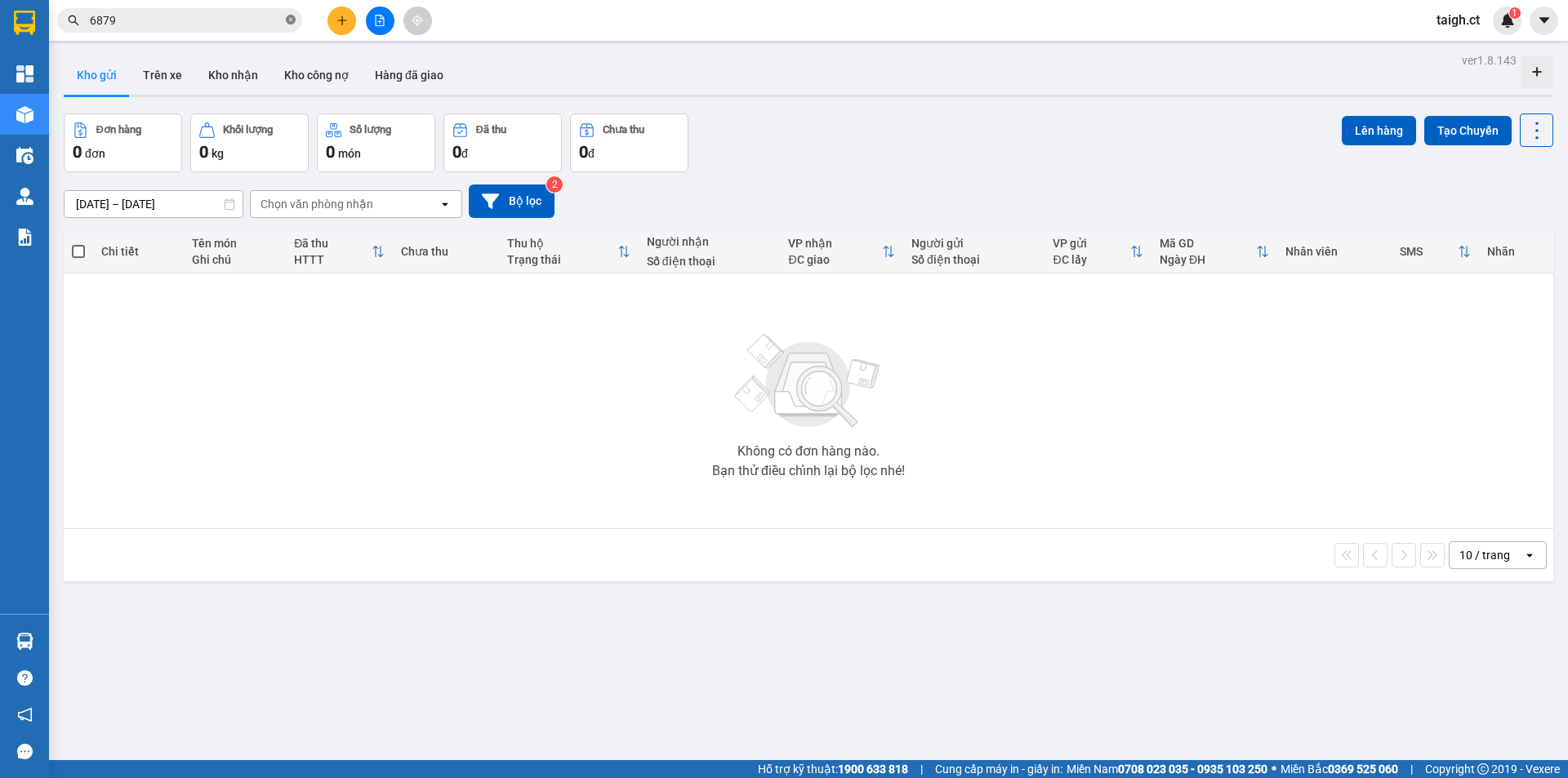
click at [288, 17] on icon "close-circle" at bounding box center [291, 20] width 10 height 10
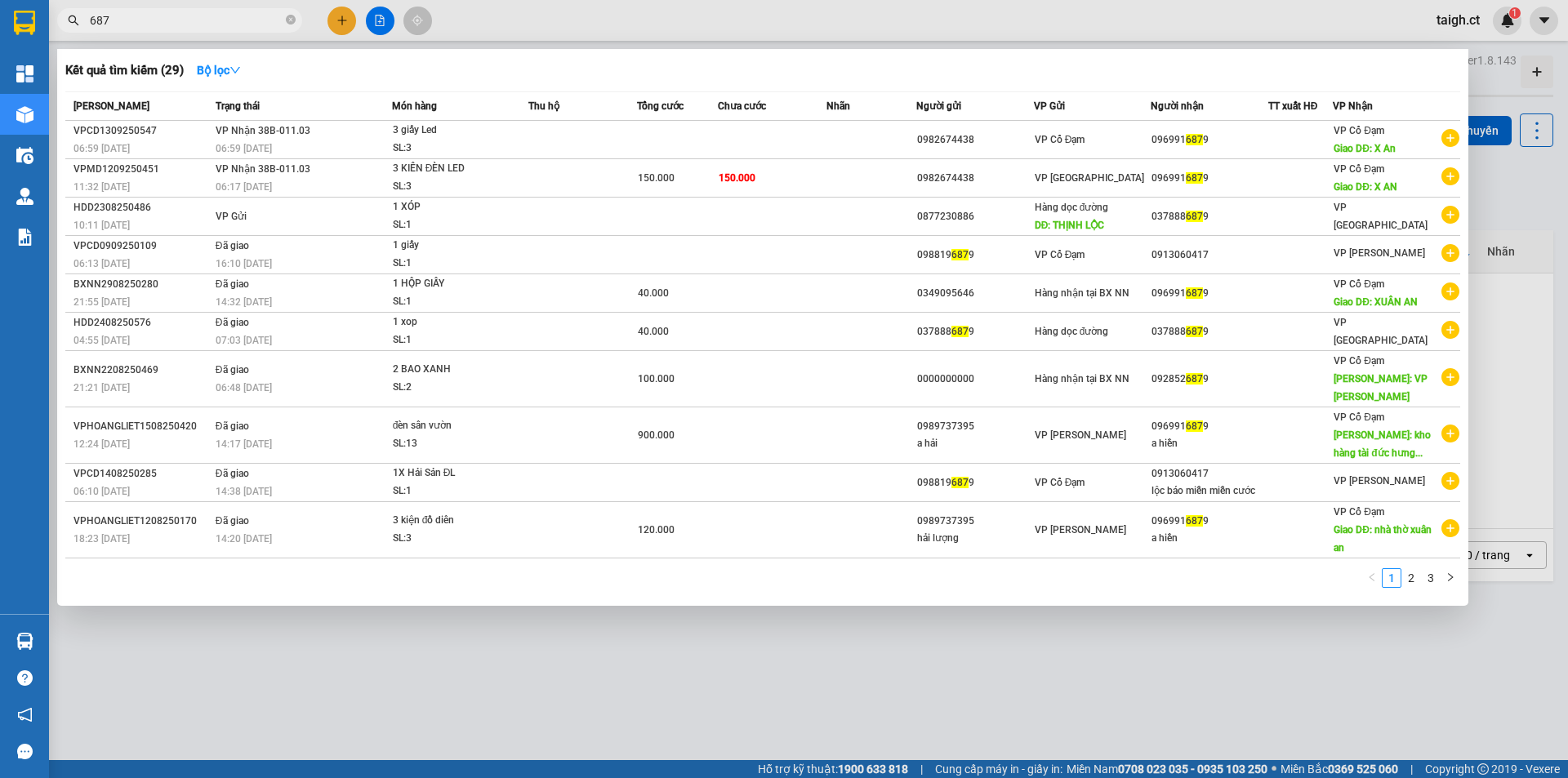
type input "6879"
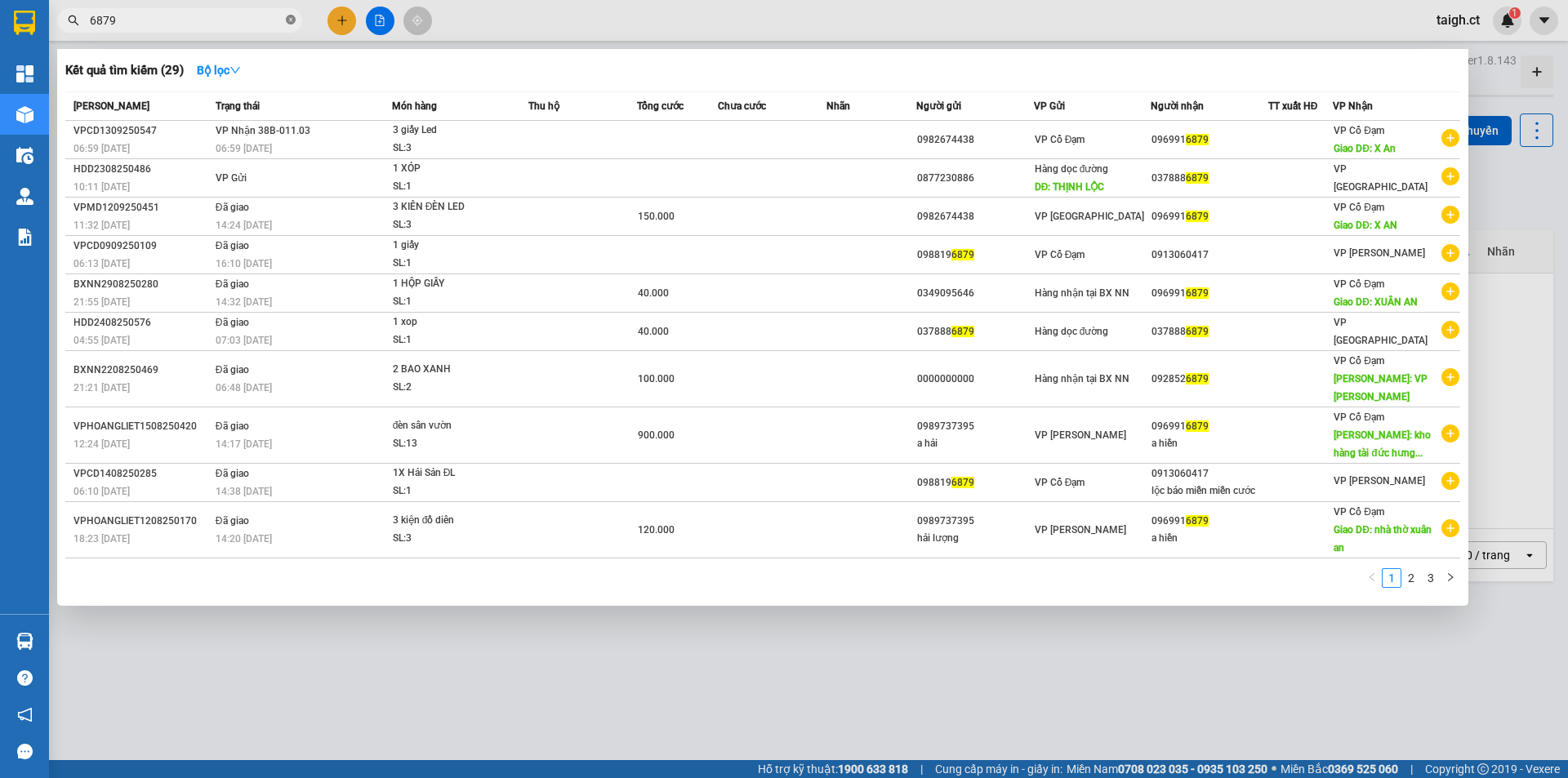
click at [293, 18] on icon "close-circle" at bounding box center [291, 20] width 10 height 10
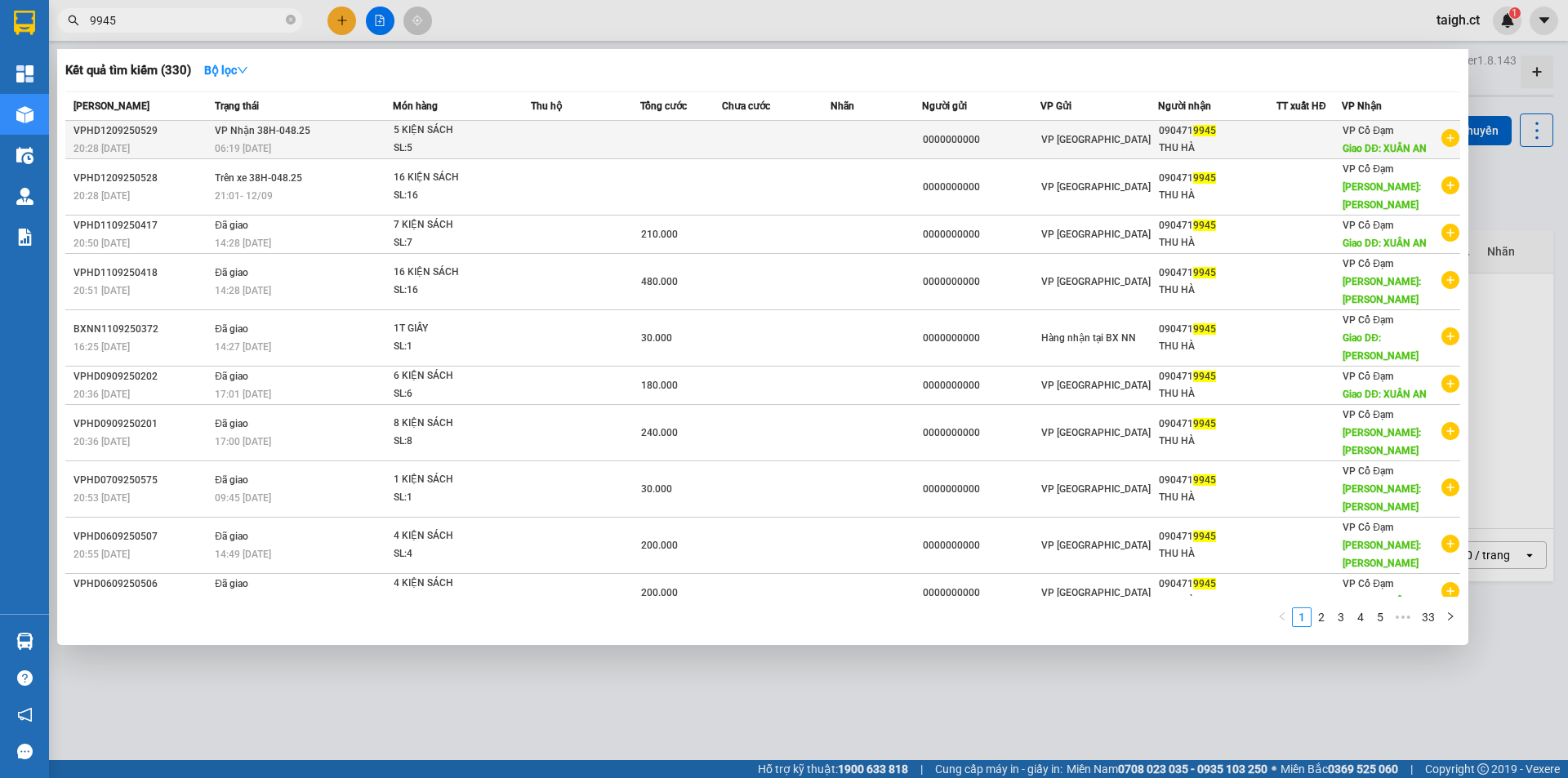
type input "9945"
click at [289, 129] on span "VP Nhận 38H-048.25" at bounding box center [262, 131] width 95 height 12
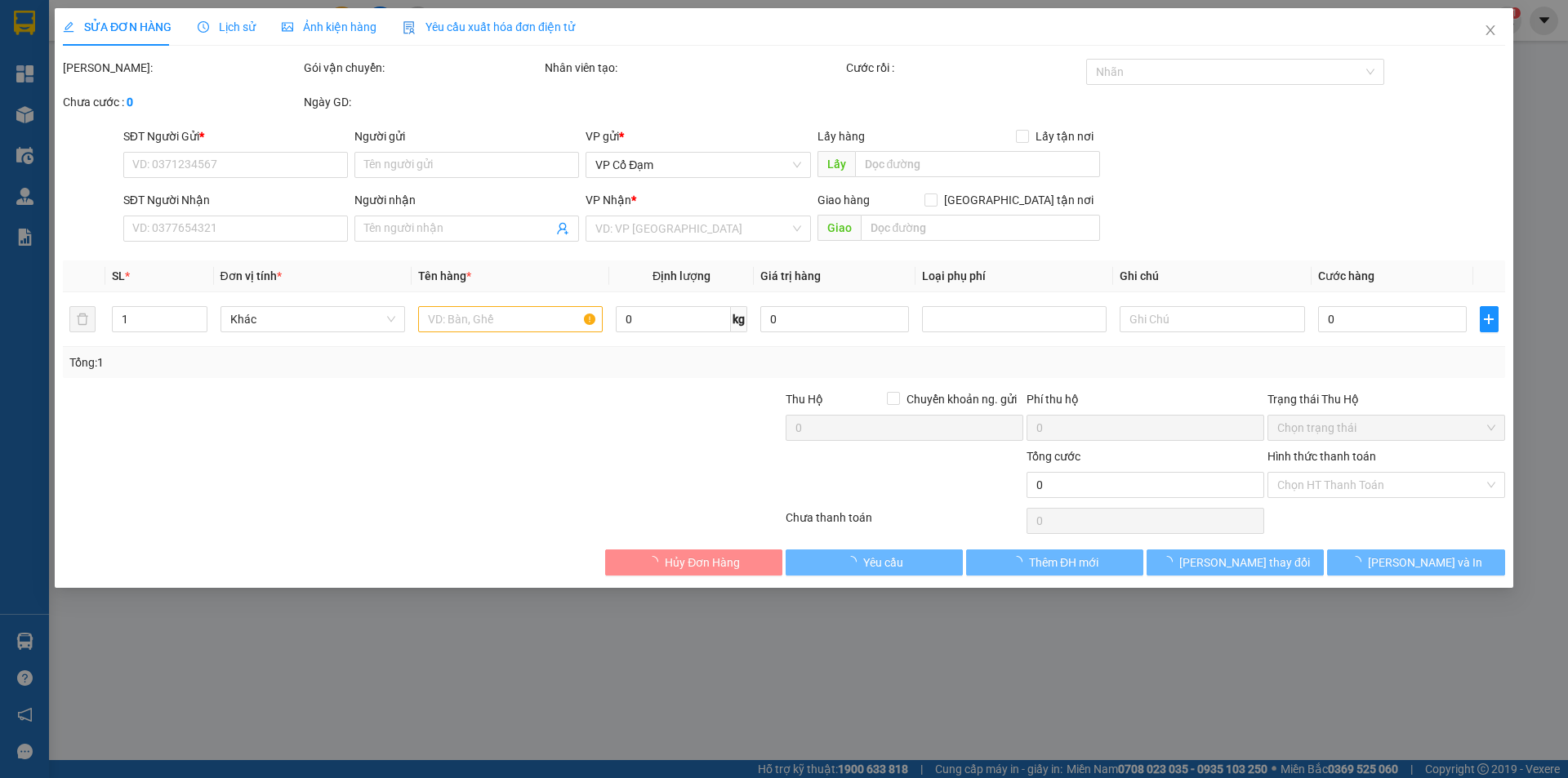
type input "0000000000"
type input "0904719945"
type input "THU HÀ"
type input "XUÂN AN"
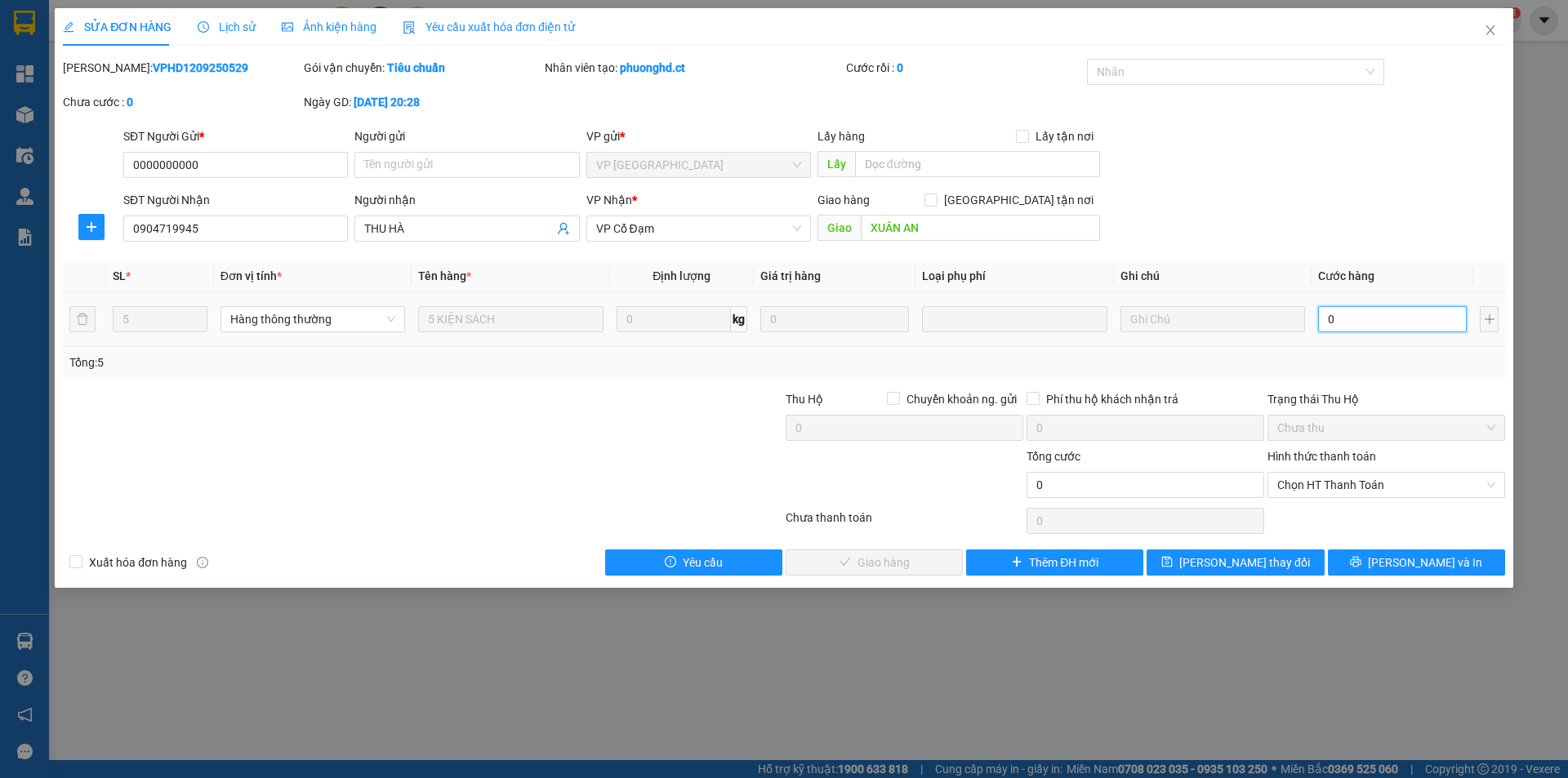
click at [1386, 315] on input "0" at bounding box center [1391, 319] width 148 height 27
type input "1"
type input "15"
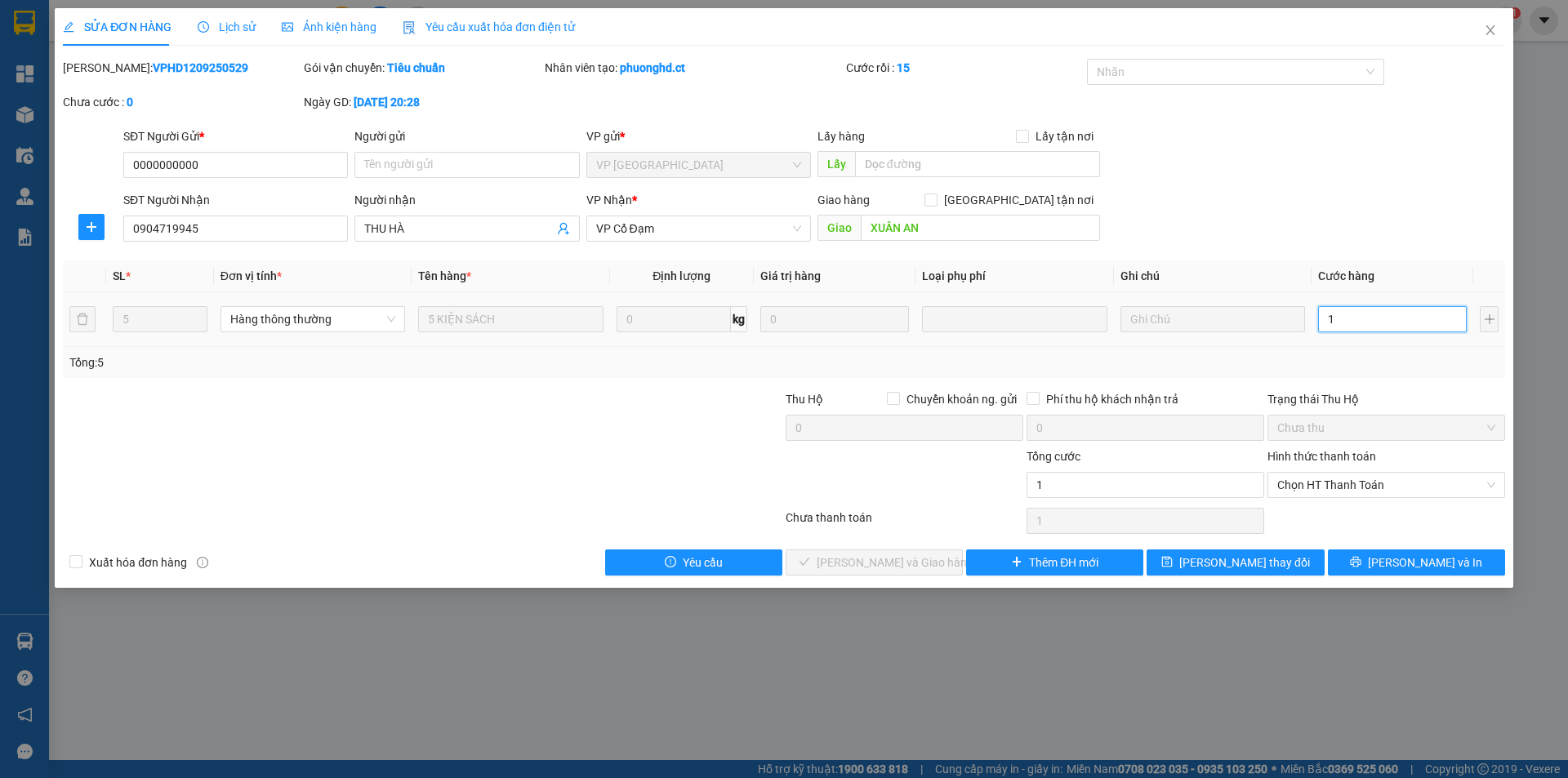
type input "15"
type input "150"
click at [1325, 486] on span "Chọn HT Thanh Toán" at bounding box center [1386, 484] width 218 height 25
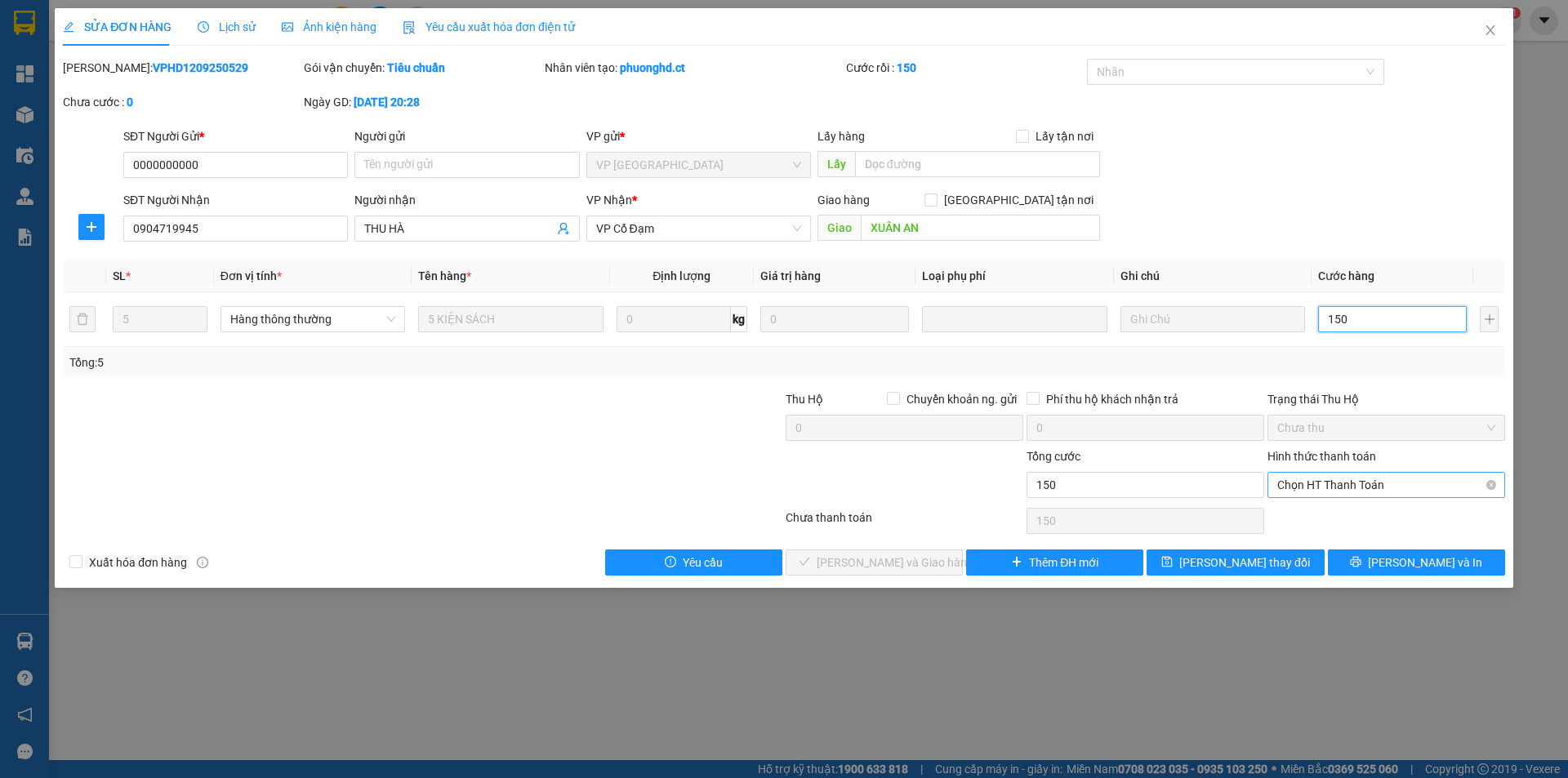
type input "150"
type input "150.000"
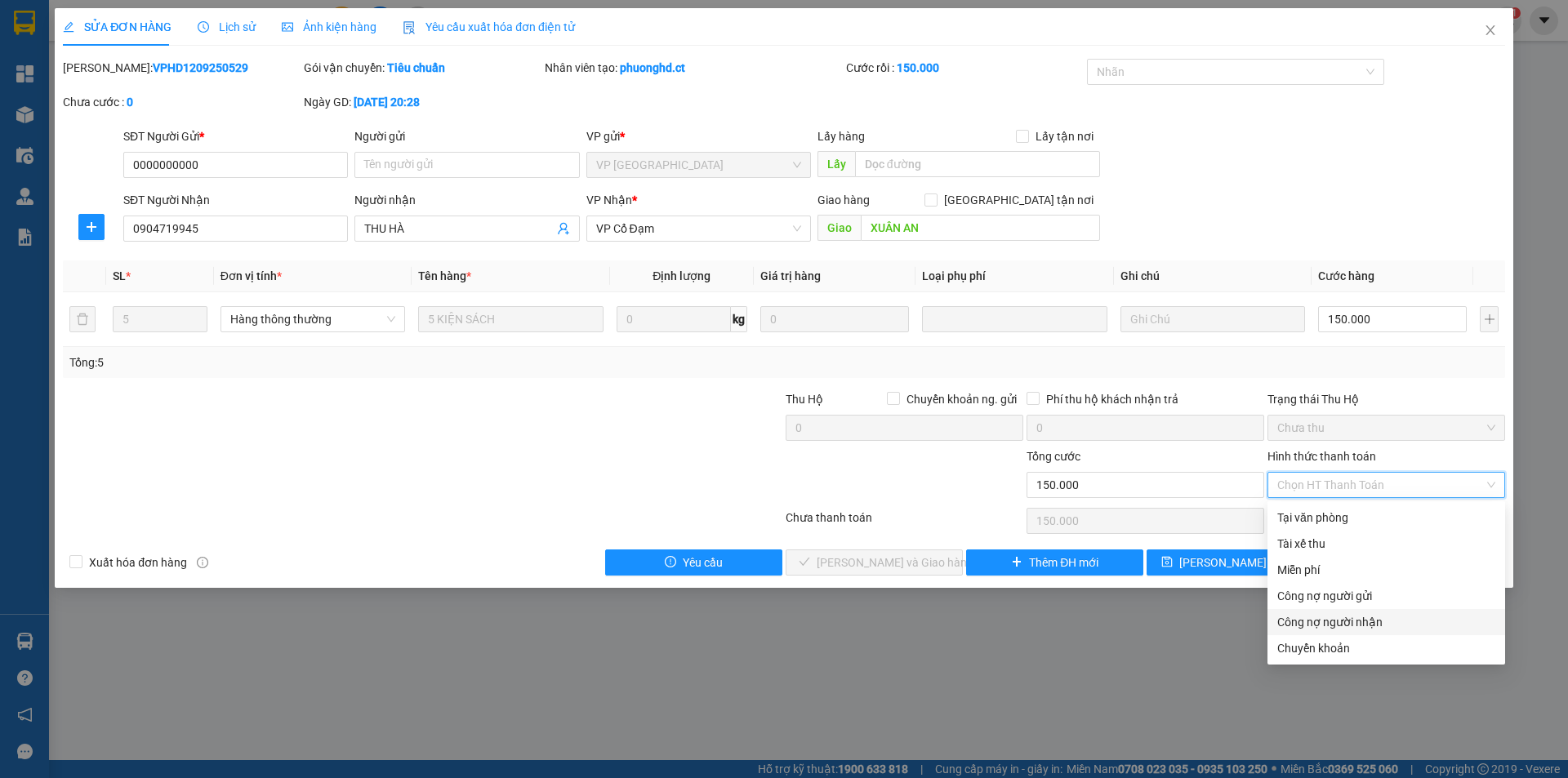
click at [1296, 621] on div "Công nợ người nhận" at bounding box center [1386, 622] width 218 height 18
type input "0"
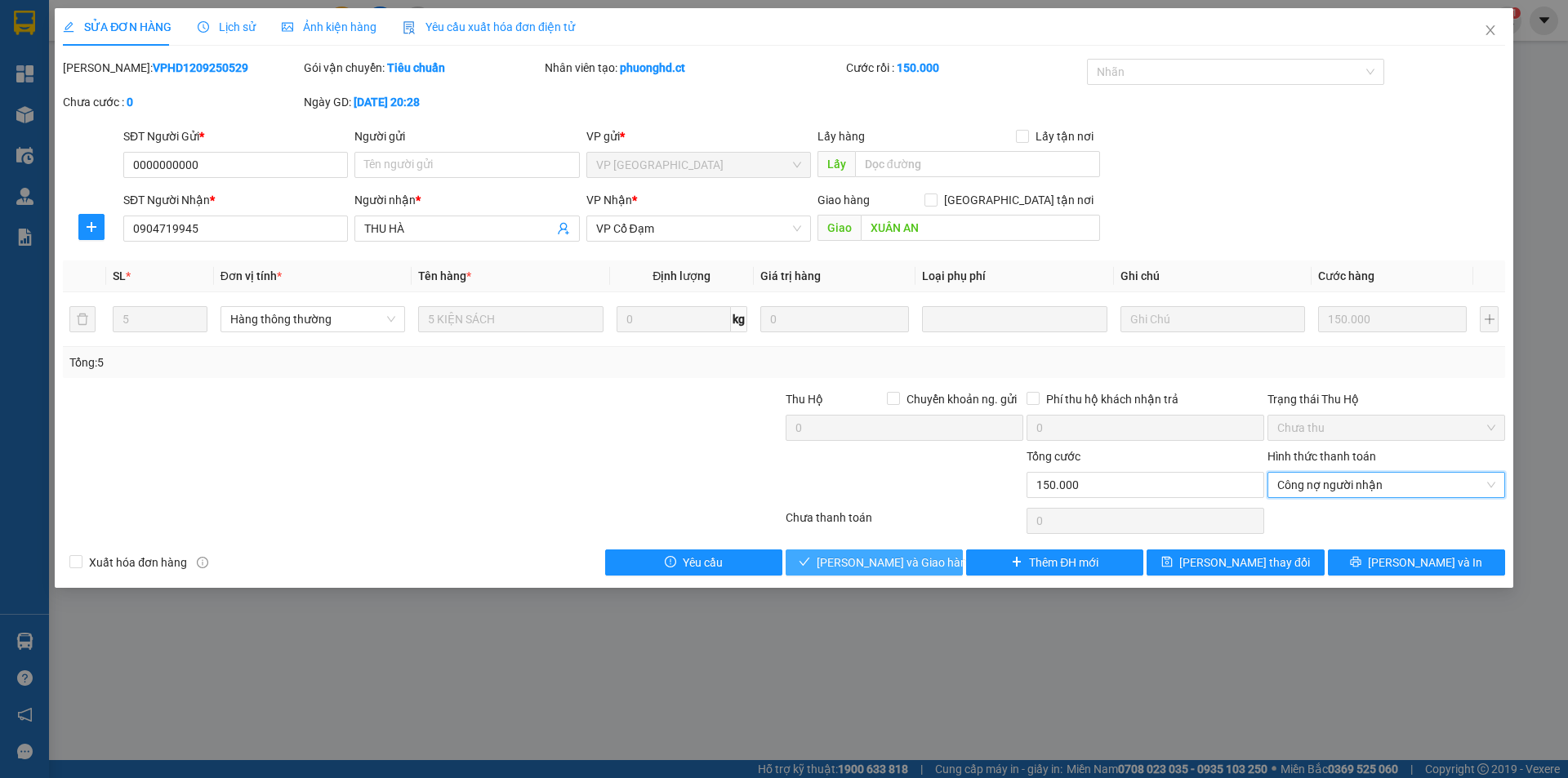
click at [901, 554] on span "[PERSON_NAME] và Giao hàng" at bounding box center [895, 562] width 157 height 18
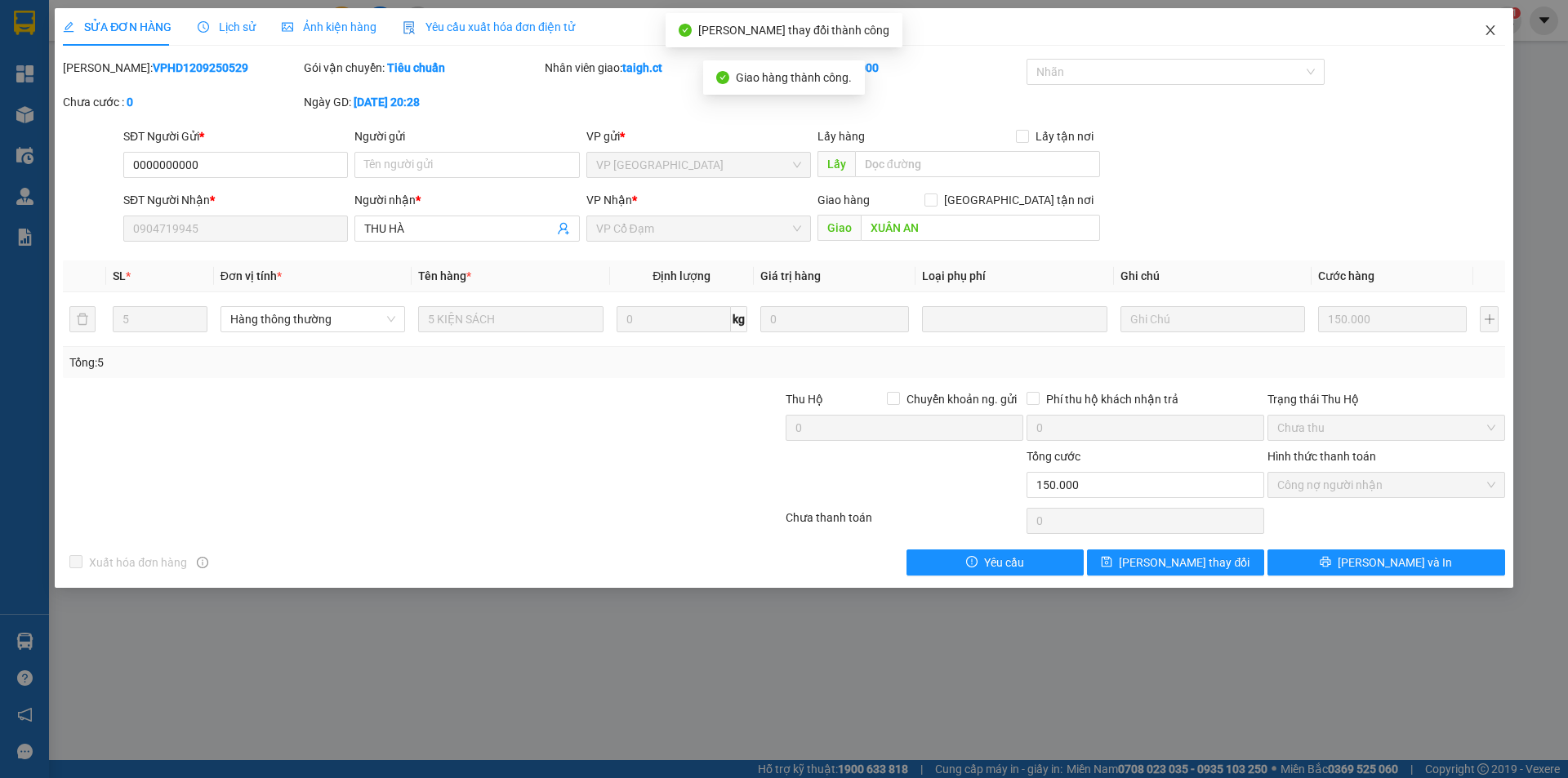
click at [1486, 28] on icon "close" at bounding box center [1489, 29] width 13 height 13
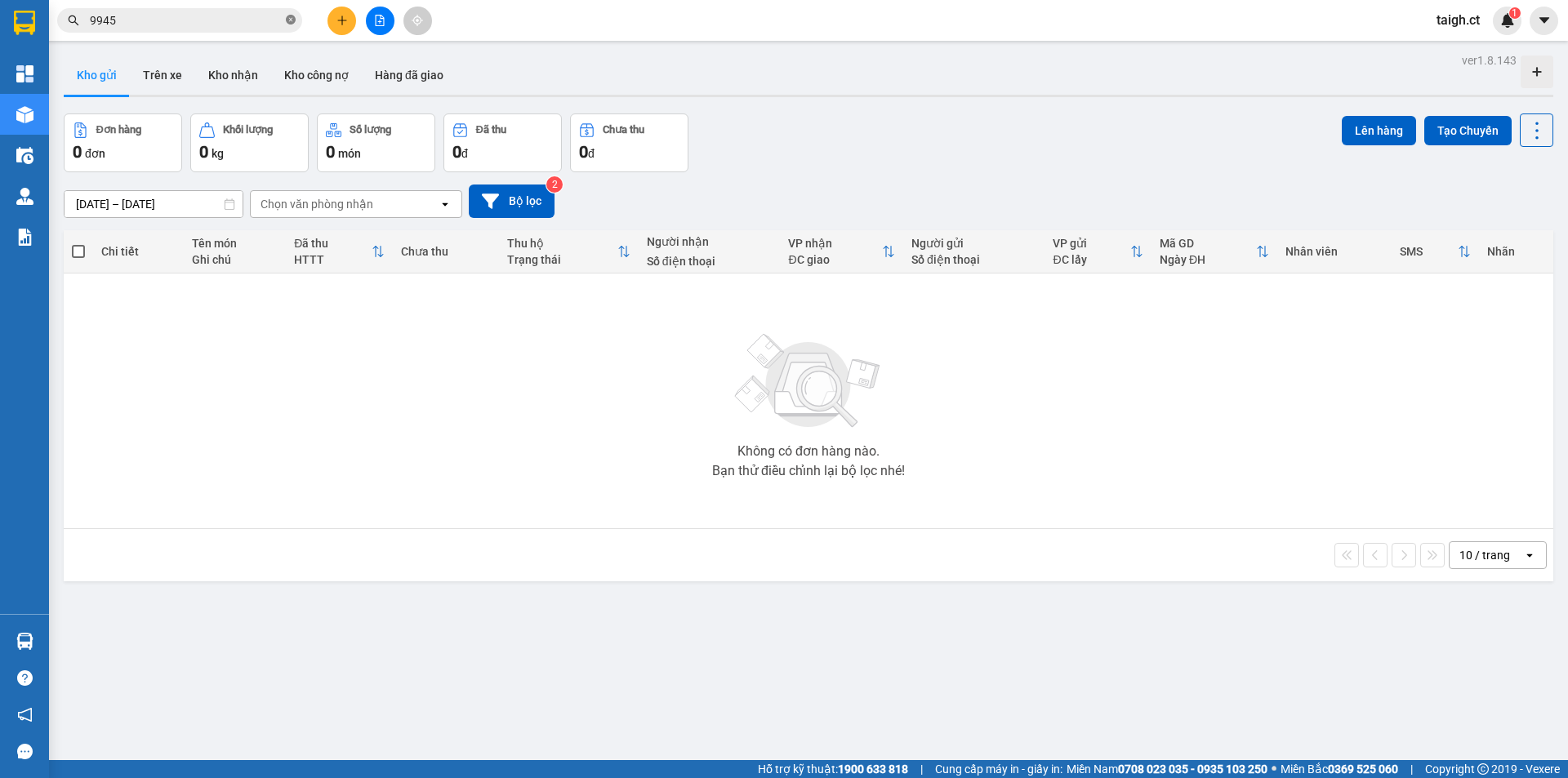
click at [291, 17] on icon "close-circle" at bounding box center [291, 20] width 10 height 10
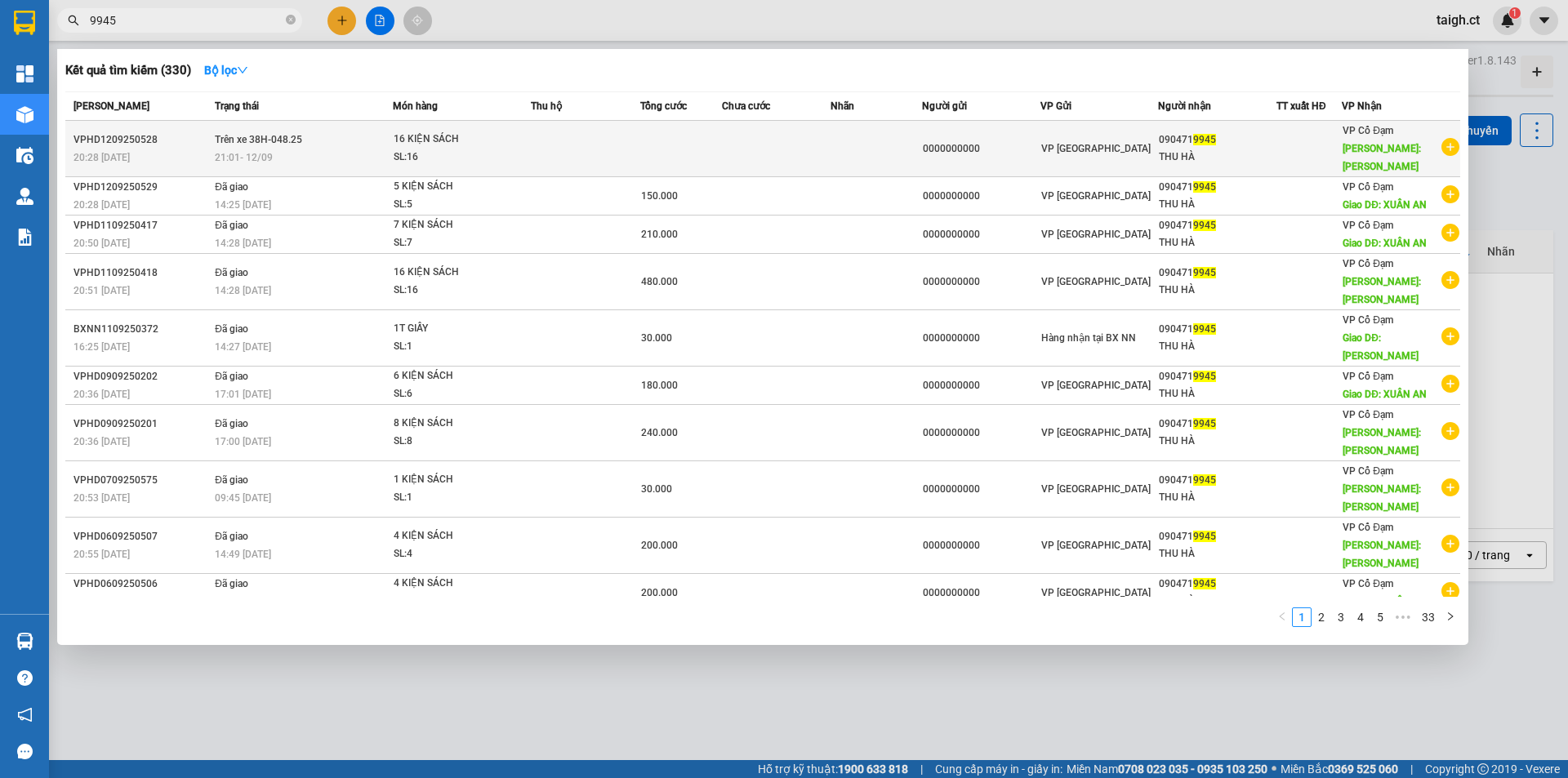
type input "9945"
click at [273, 137] on span "Trên xe 38H-048.25" at bounding box center [258, 139] width 87 height 12
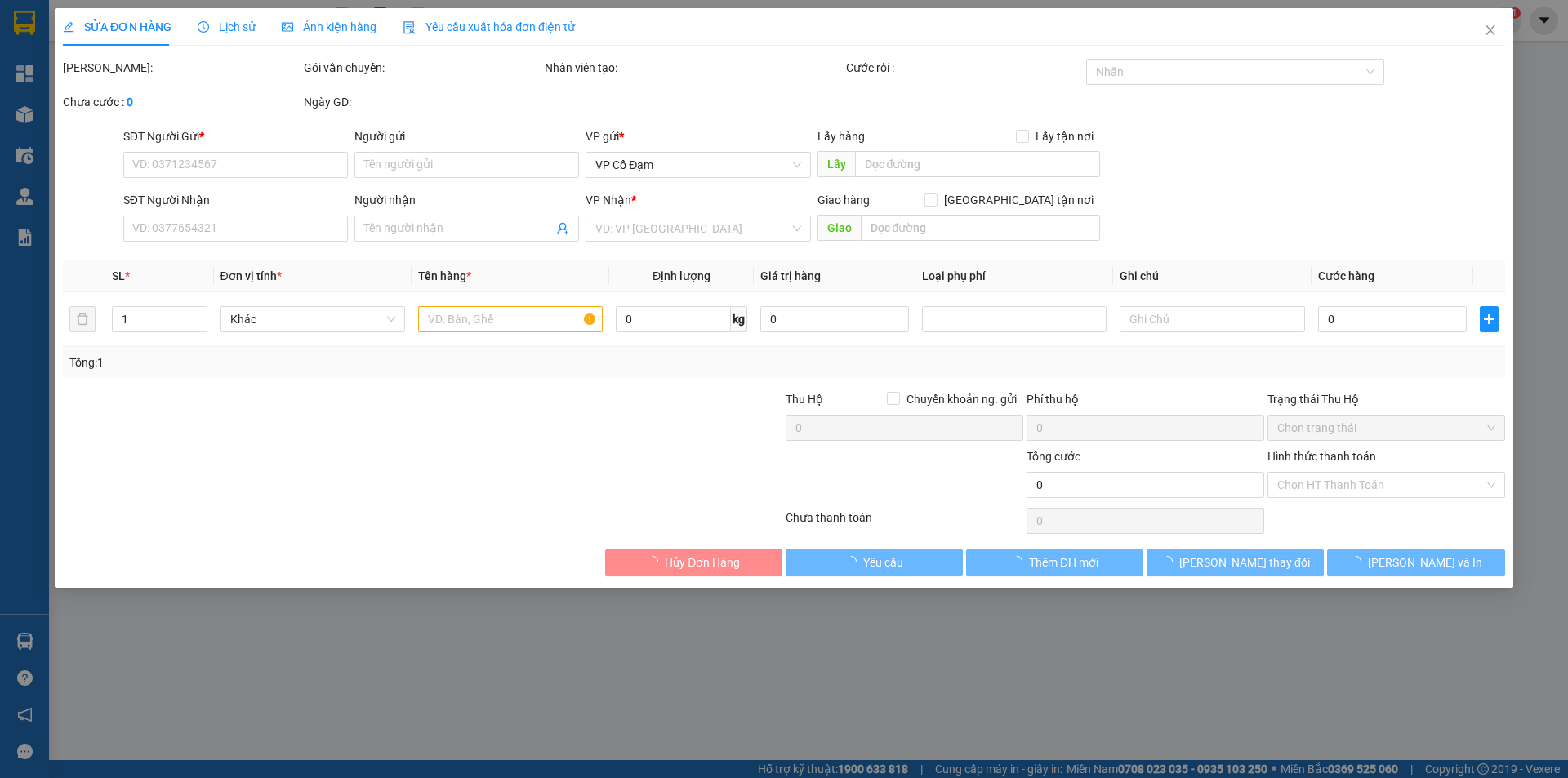
type input "0000000000"
type input "0904719945"
type input "THU HÀ"
type input "[PERSON_NAME]"
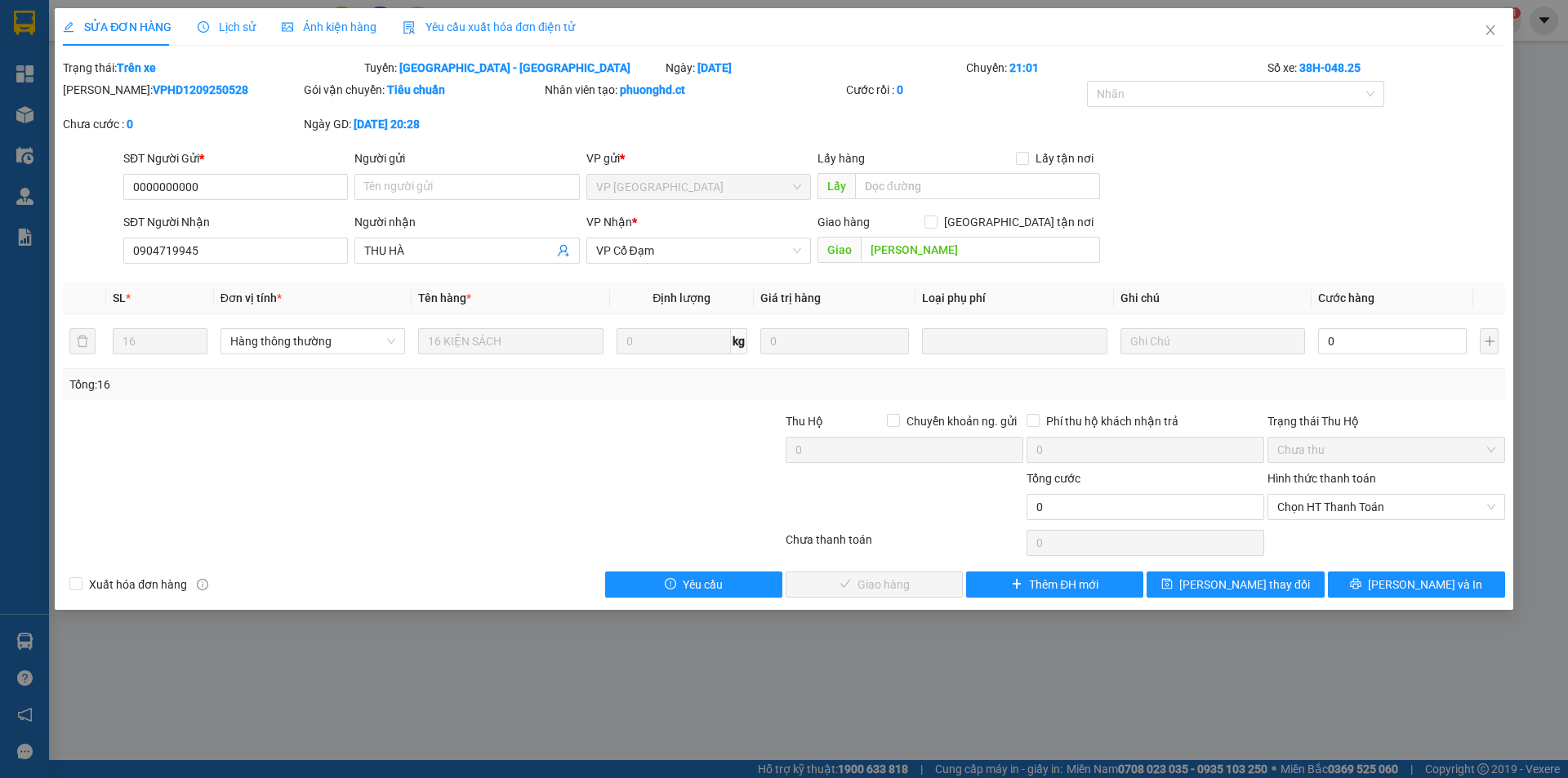
click at [239, 22] on span "Lịch sử" at bounding box center [226, 27] width 58 height 13
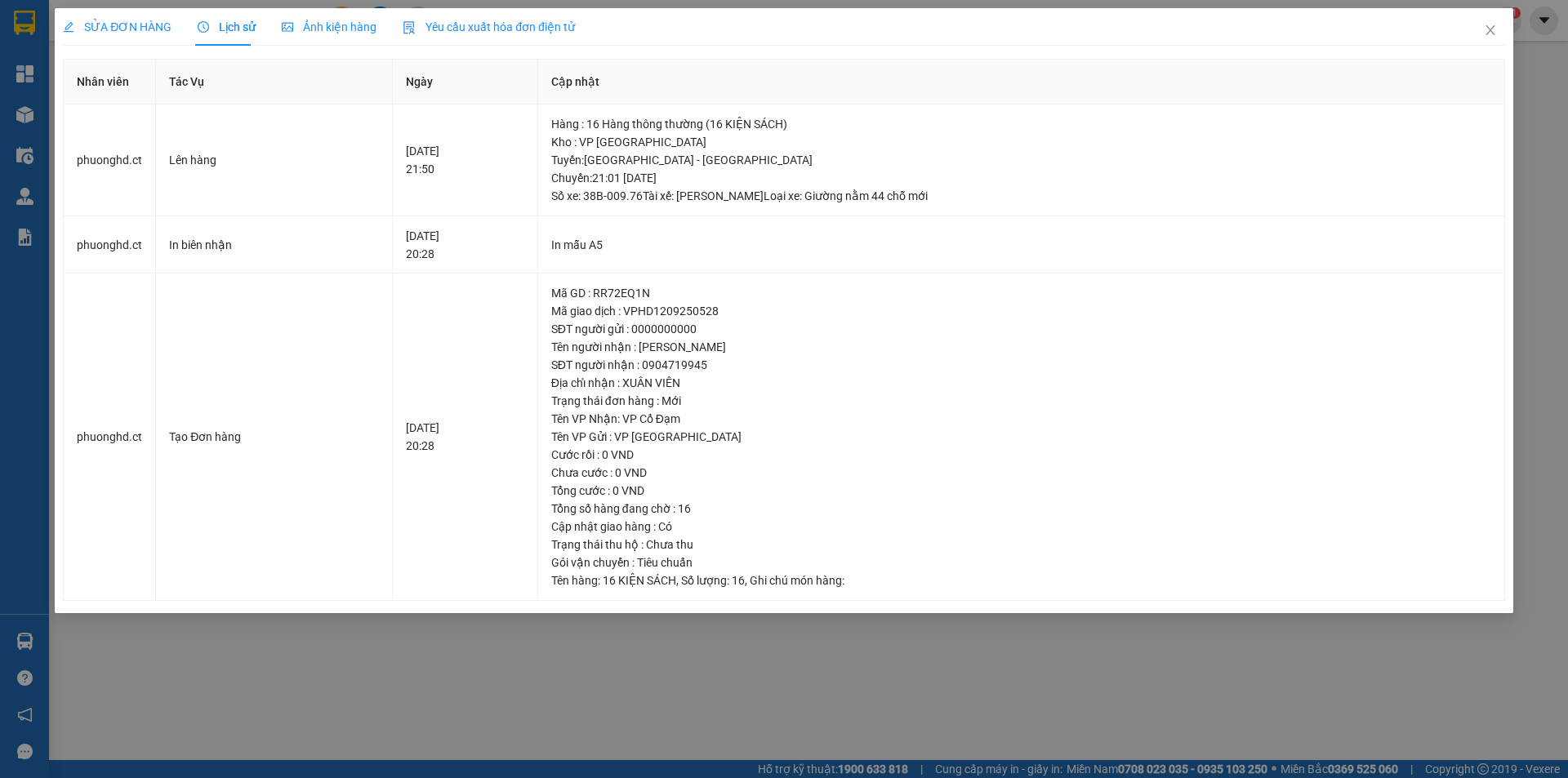
click at [143, 21] on span "SỬA ĐƠN HÀNG" at bounding box center [117, 27] width 109 height 13
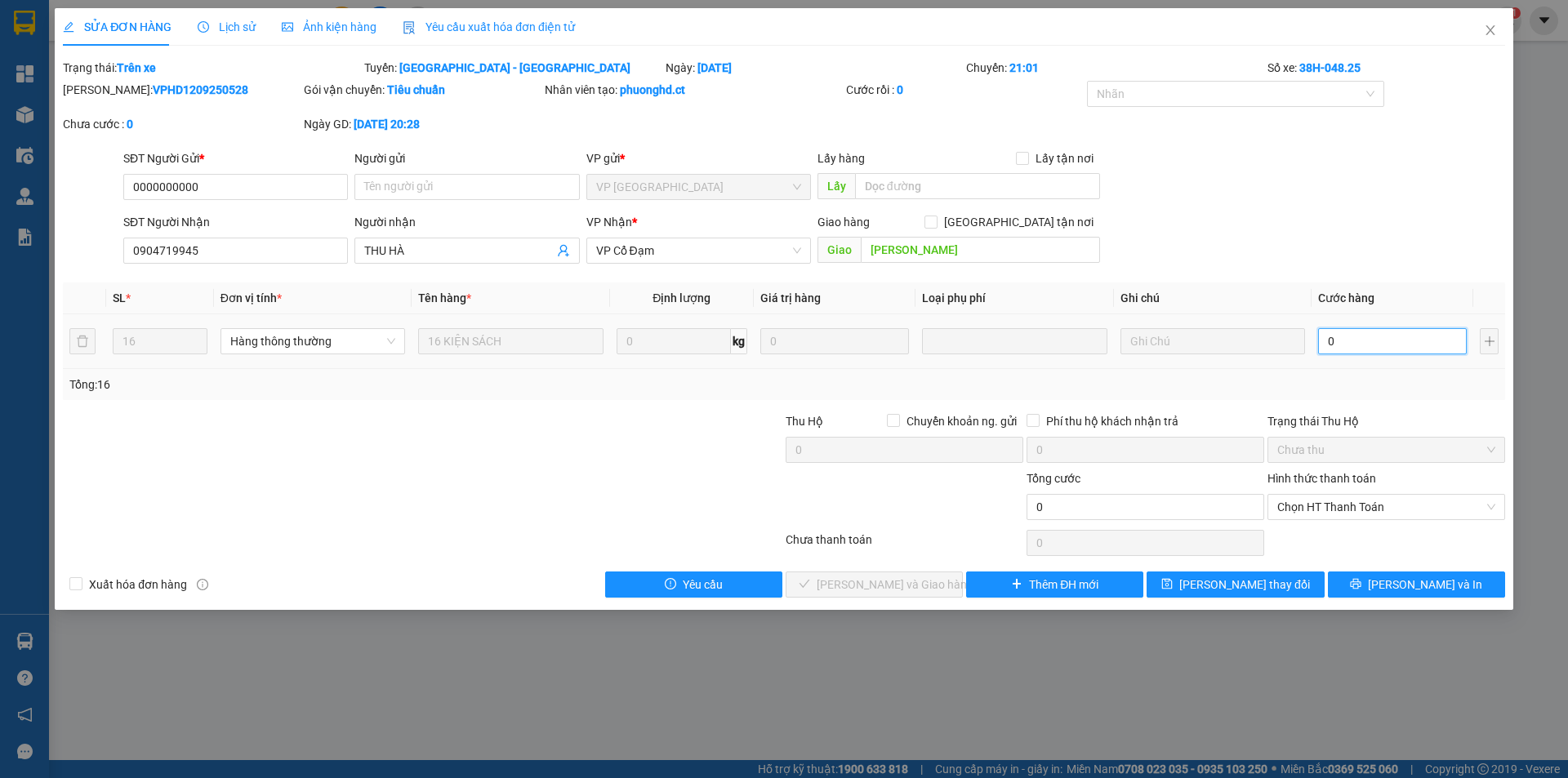
click at [1334, 337] on input "0" at bounding box center [1391, 341] width 148 height 27
type input "4"
type input "48"
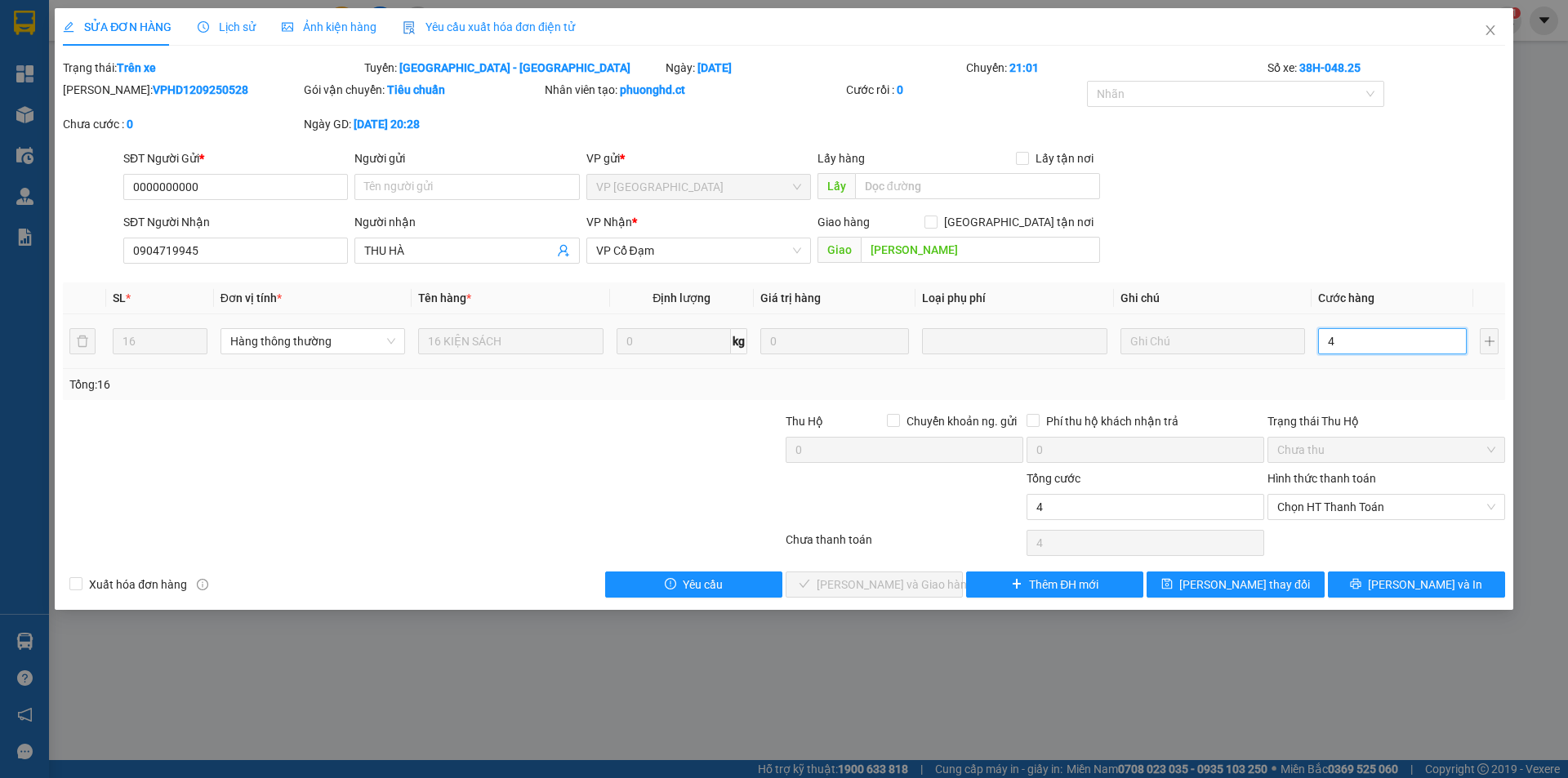
type input "48"
type input "480"
click at [1341, 509] on span "Chọn HT Thanh Toán" at bounding box center [1386, 507] width 218 height 25
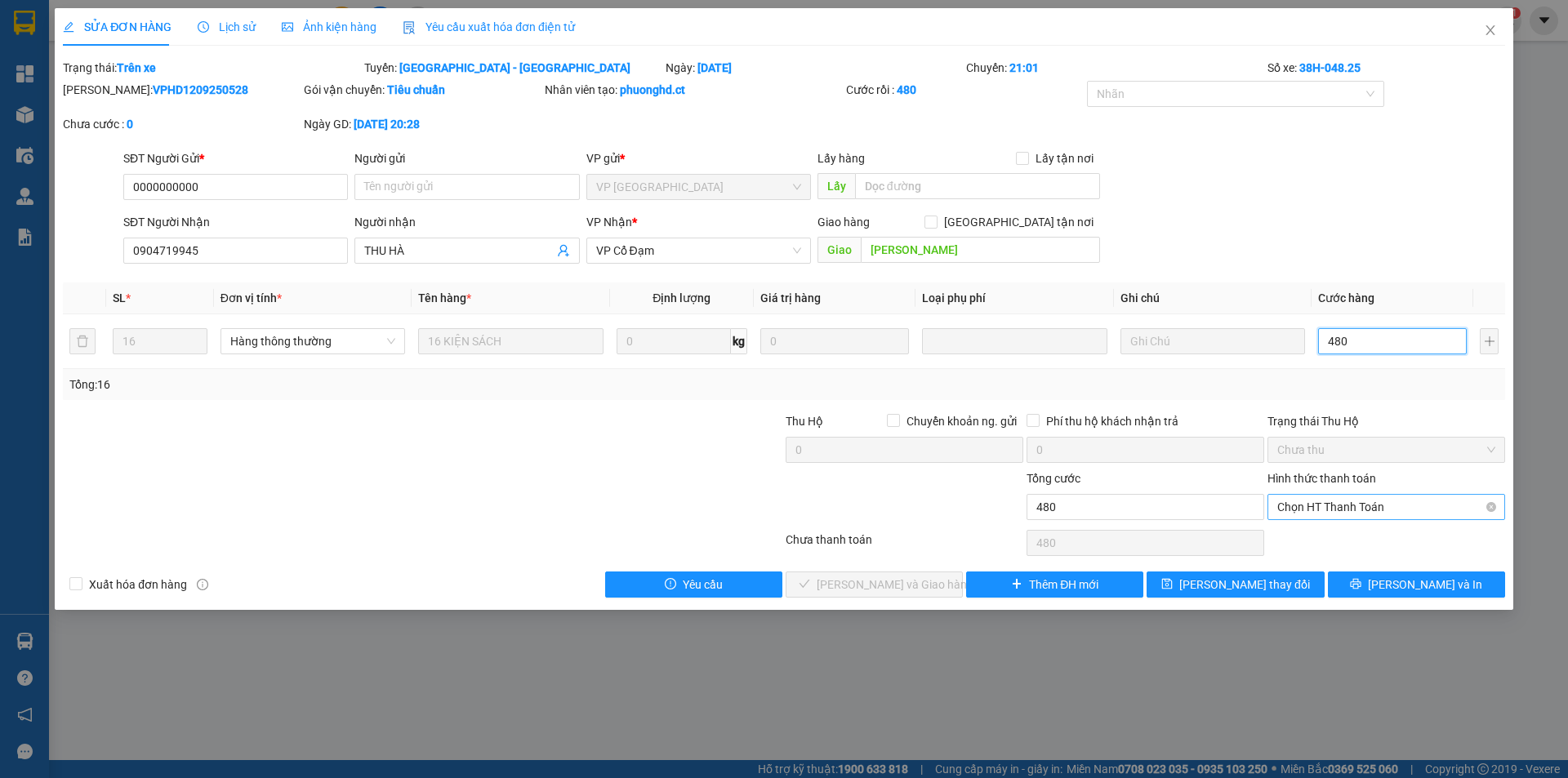
type input "480"
type input "480.000"
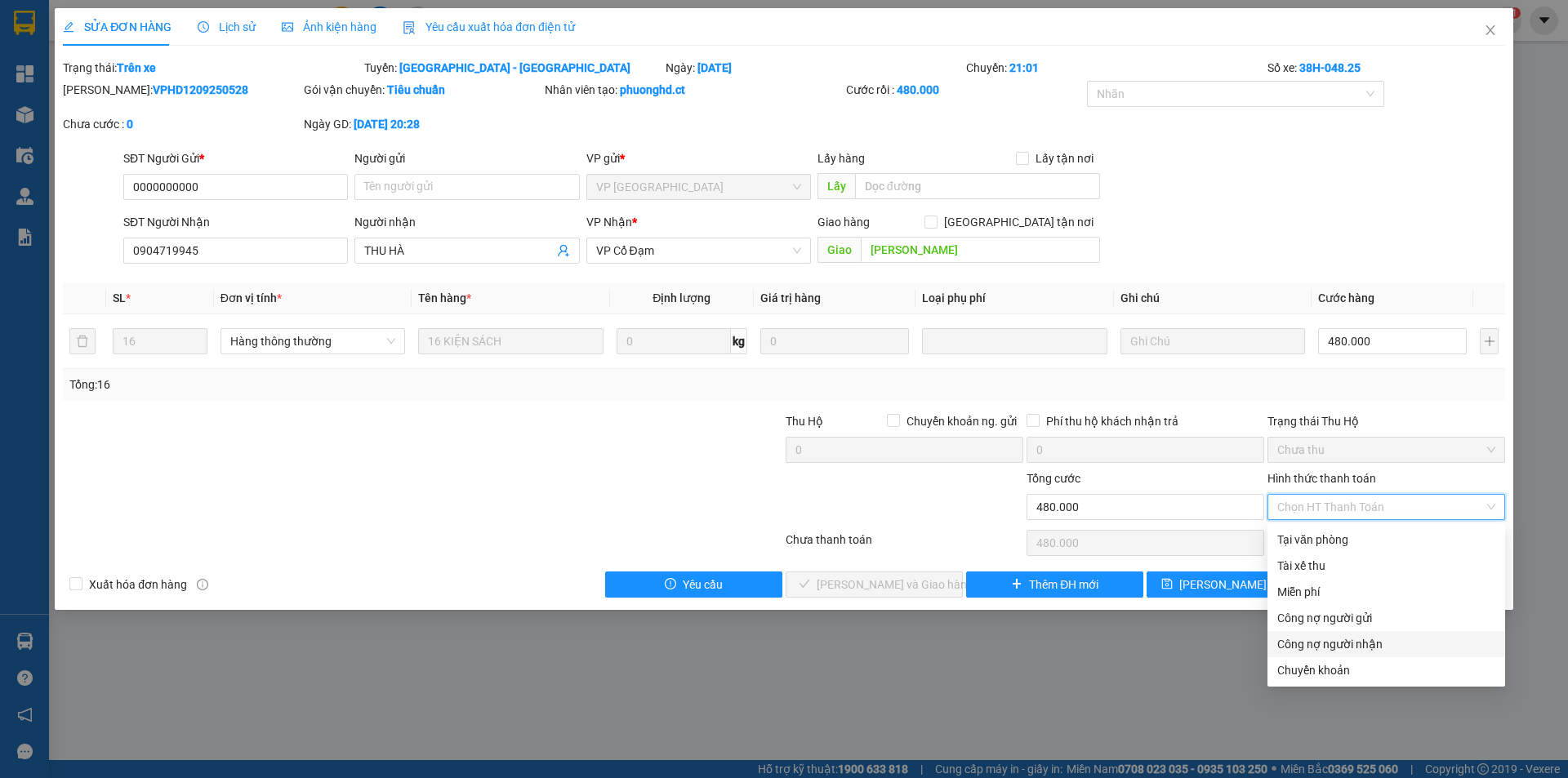
click at [1301, 644] on div "Công nợ người nhận" at bounding box center [1386, 644] width 218 height 18
type input "0"
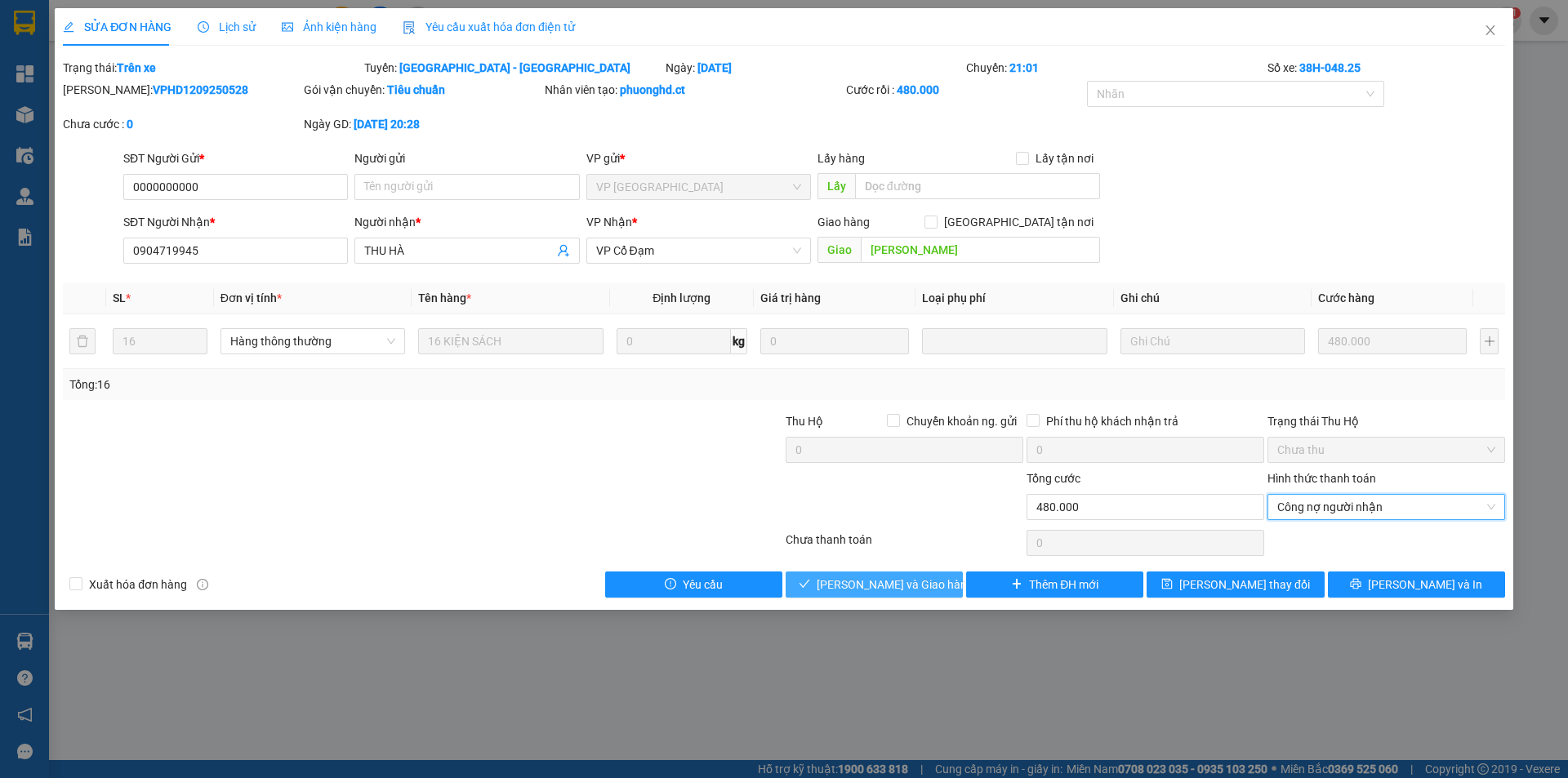
click at [896, 577] on span "[PERSON_NAME] và Giao hàng" at bounding box center [895, 584] width 157 height 18
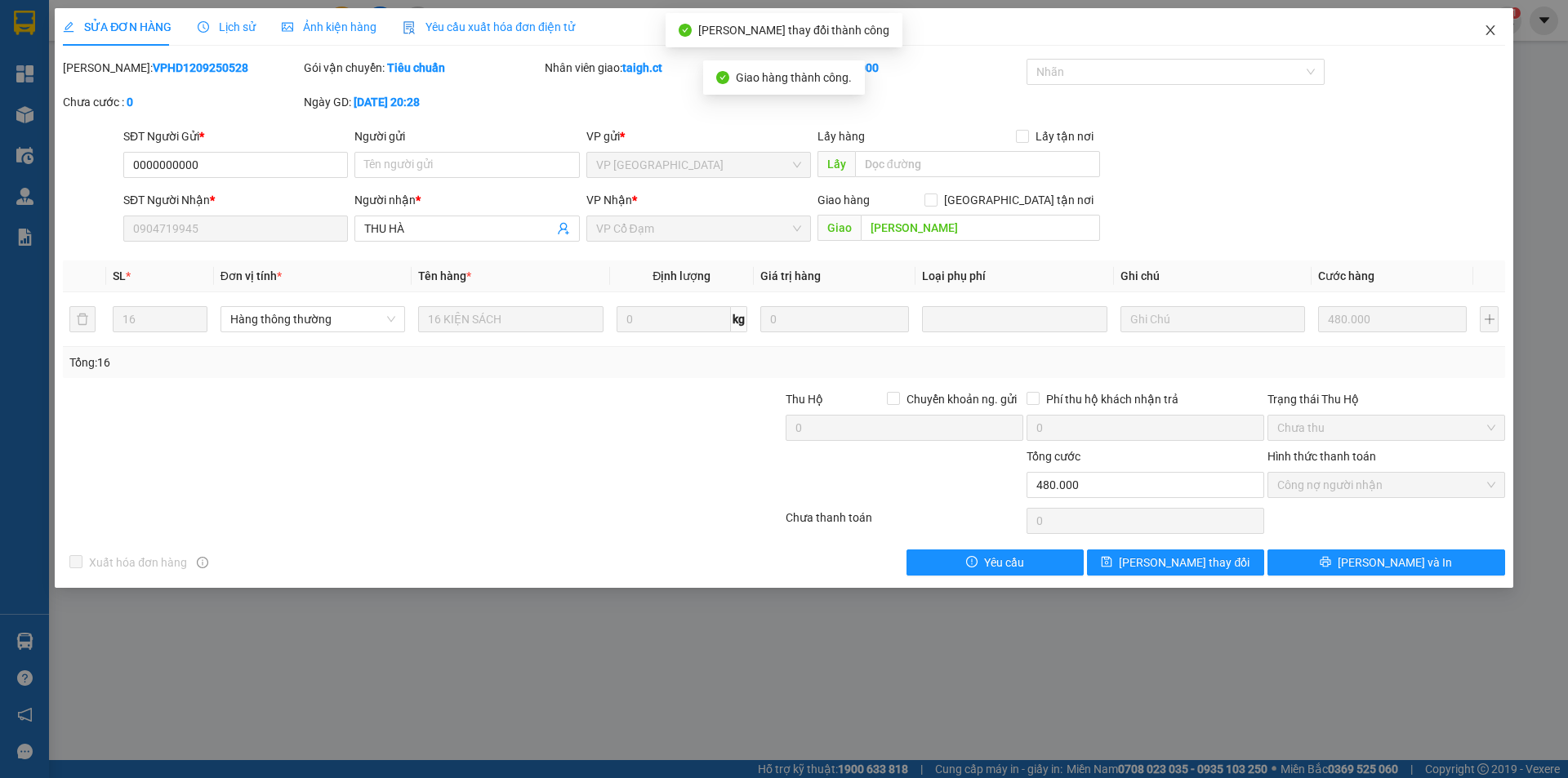
click at [1486, 28] on icon "close" at bounding box center [1489, 29] width 13 height 13
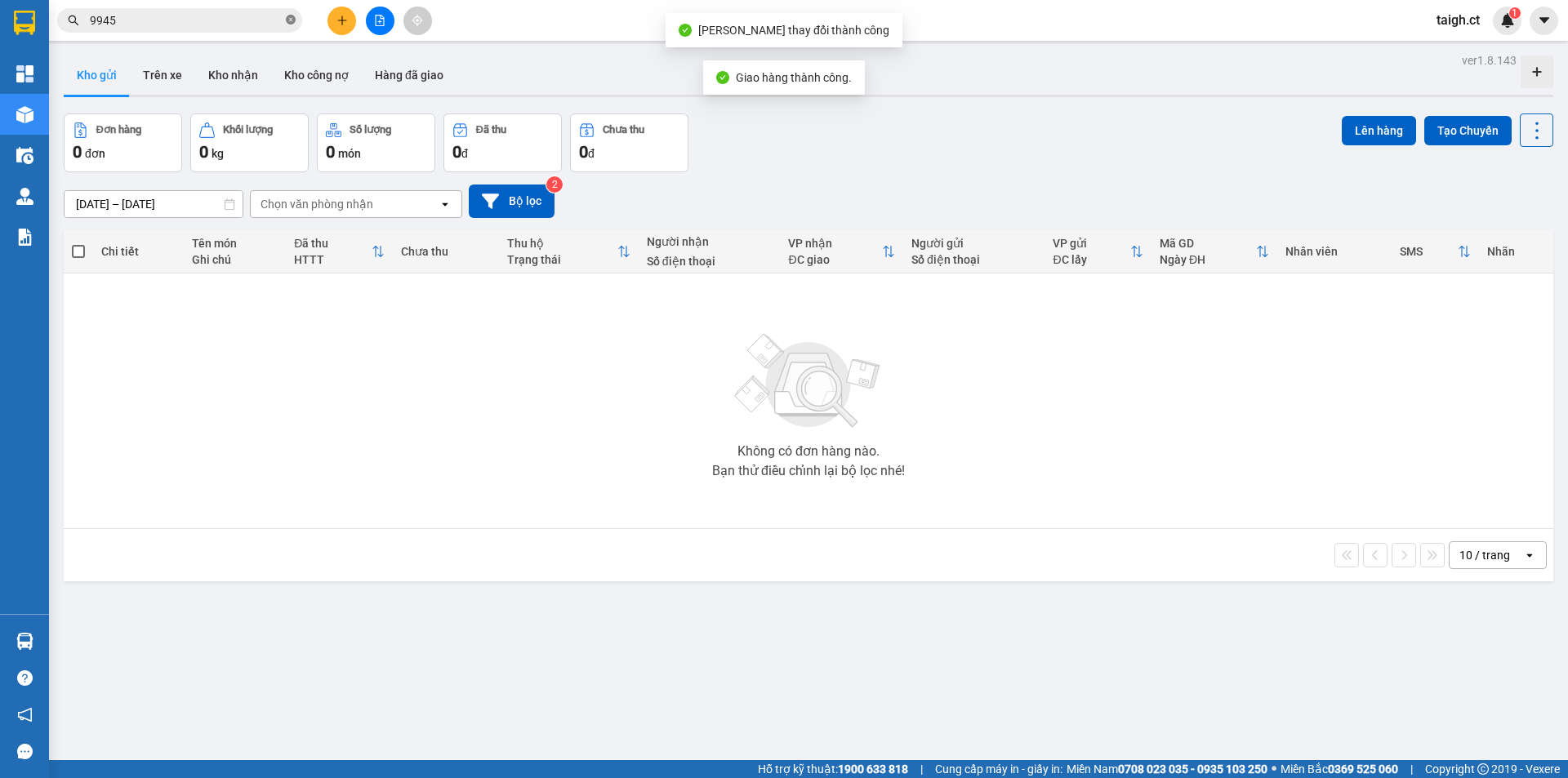
click at [292, 17] on icon "close-circle" at bounding box center [291, 20] width 10 height 10
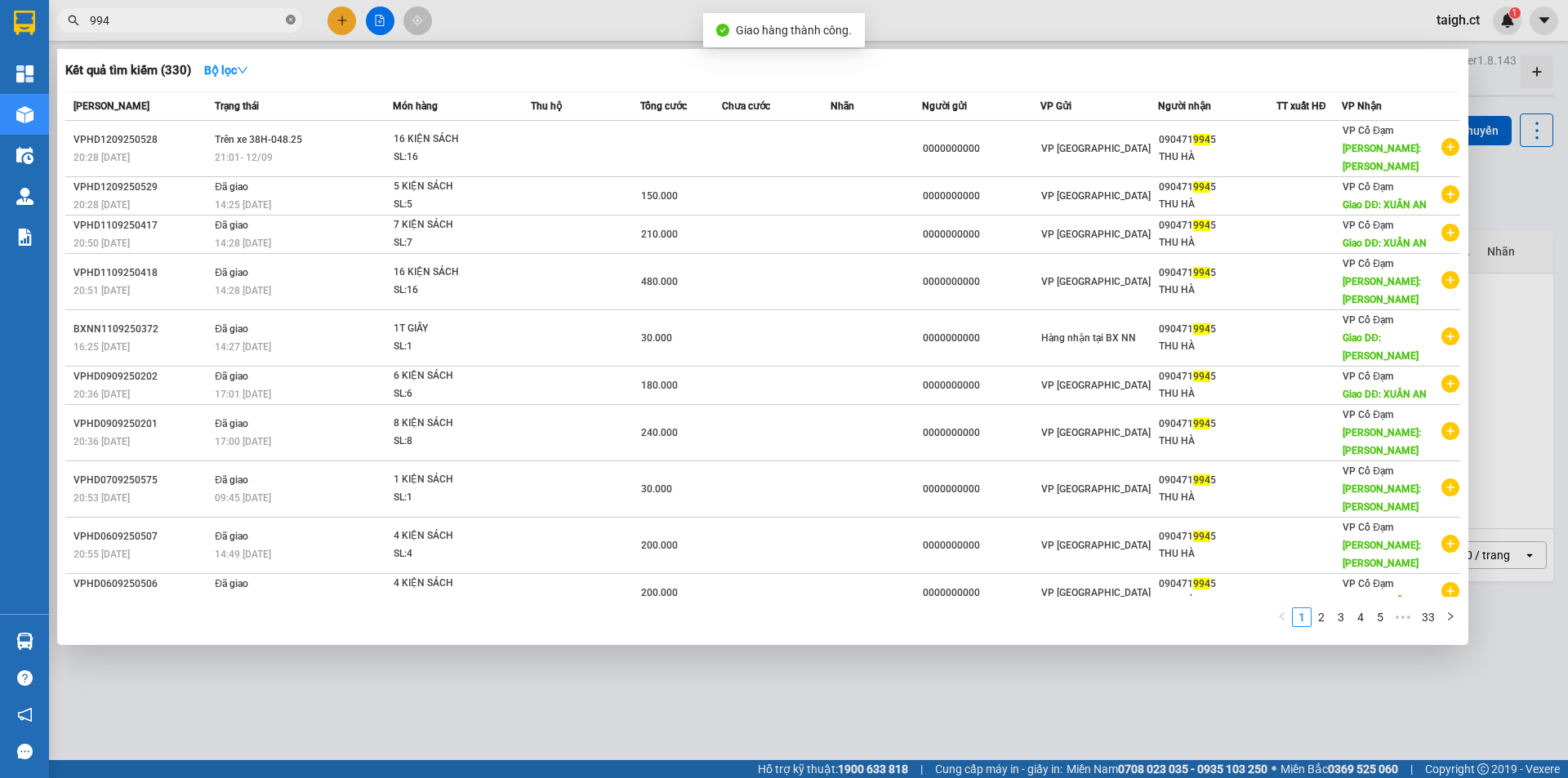
type input "9945"
click at [292, 18] on icon "close-circle" at bounding box center [291, 20] width 10 height 10
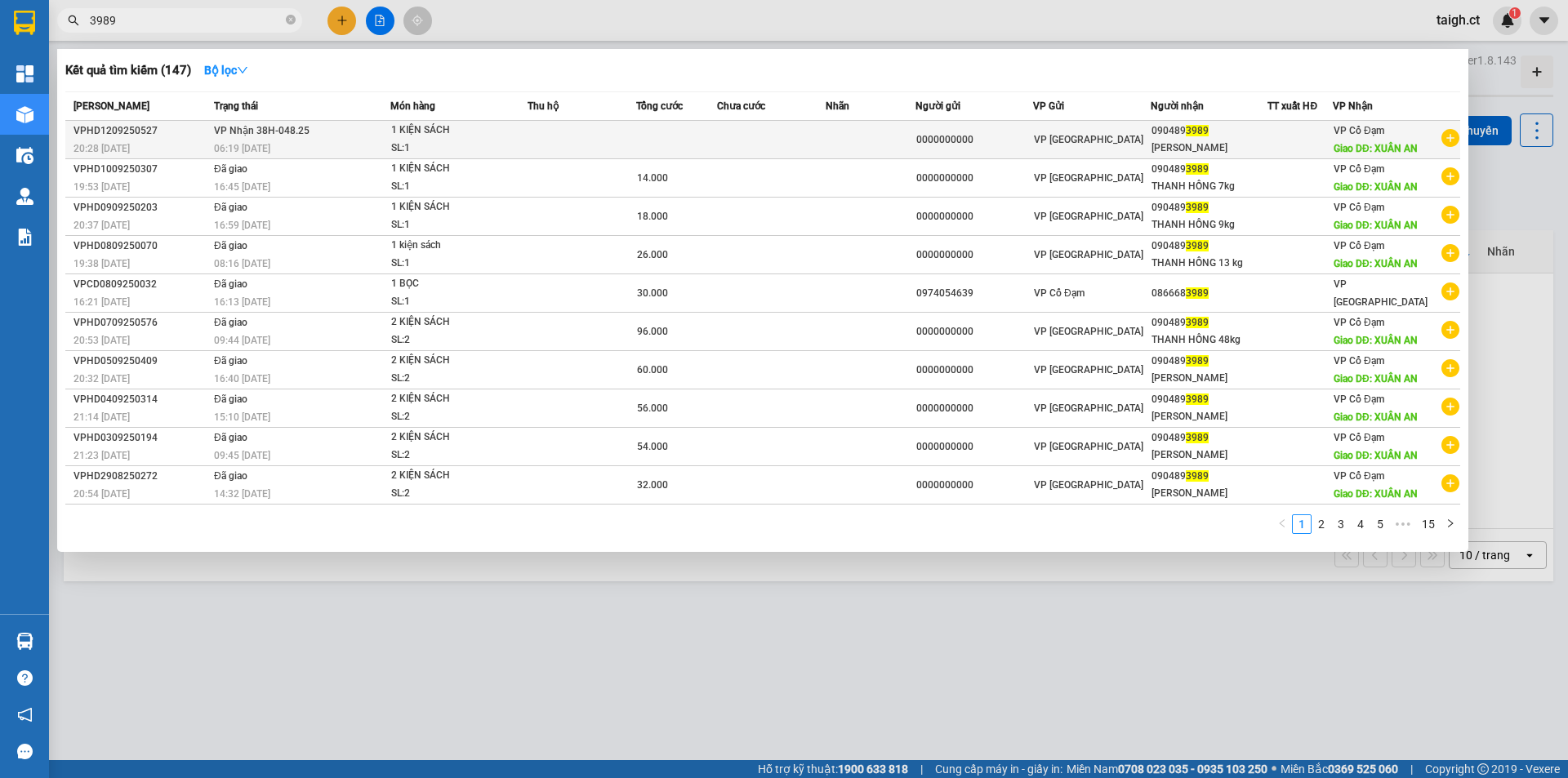
type input "3989"
click at [287, 139] on td "VP Nhận 38H-048.25 06:19 [DATE]" at bounding box center [301, 139] width 181 height 38
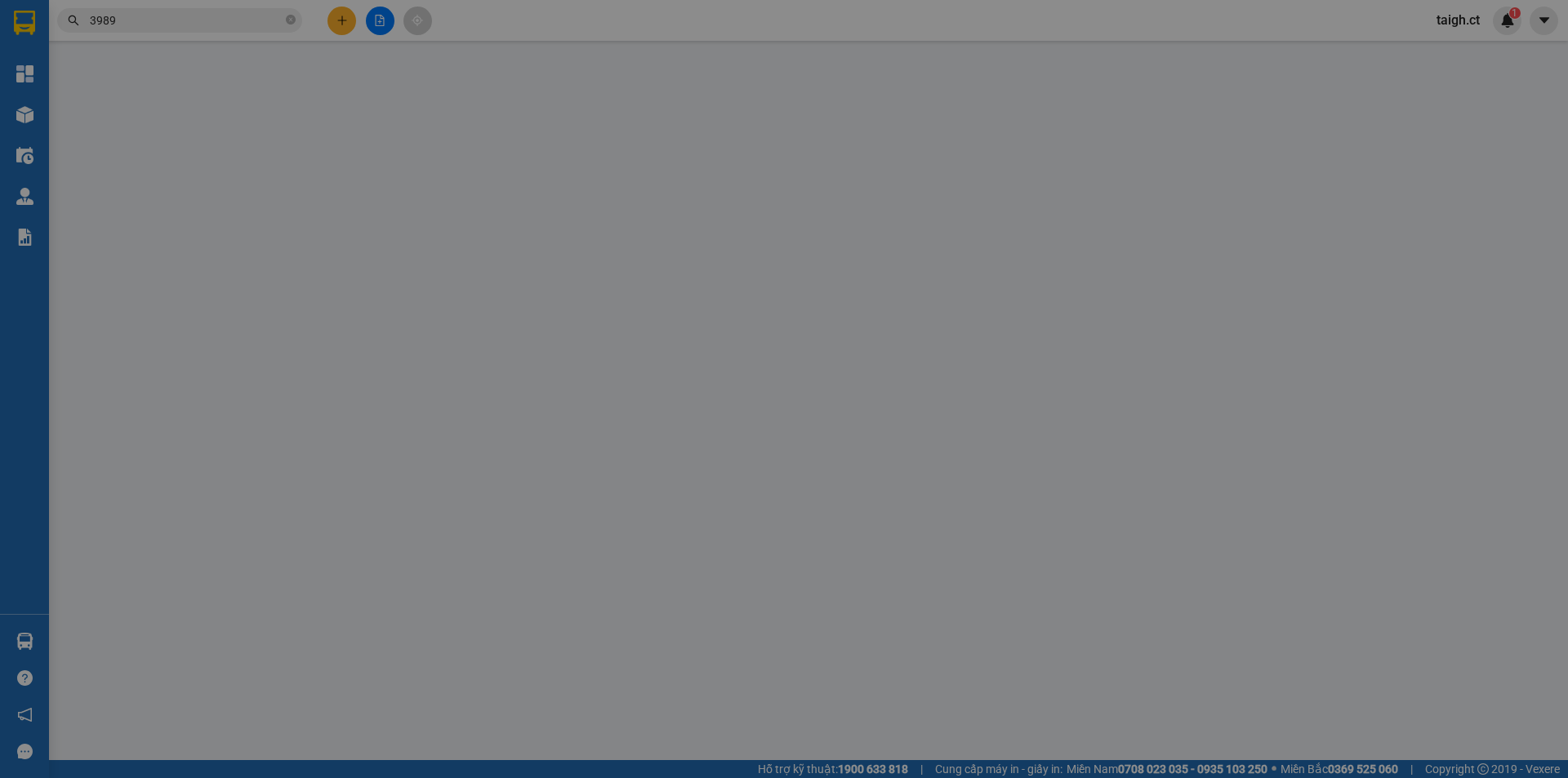
type input "0000000000"
type input "0904893989"
type input "[PERSON_NAME]"
type input "XUÂN AN"
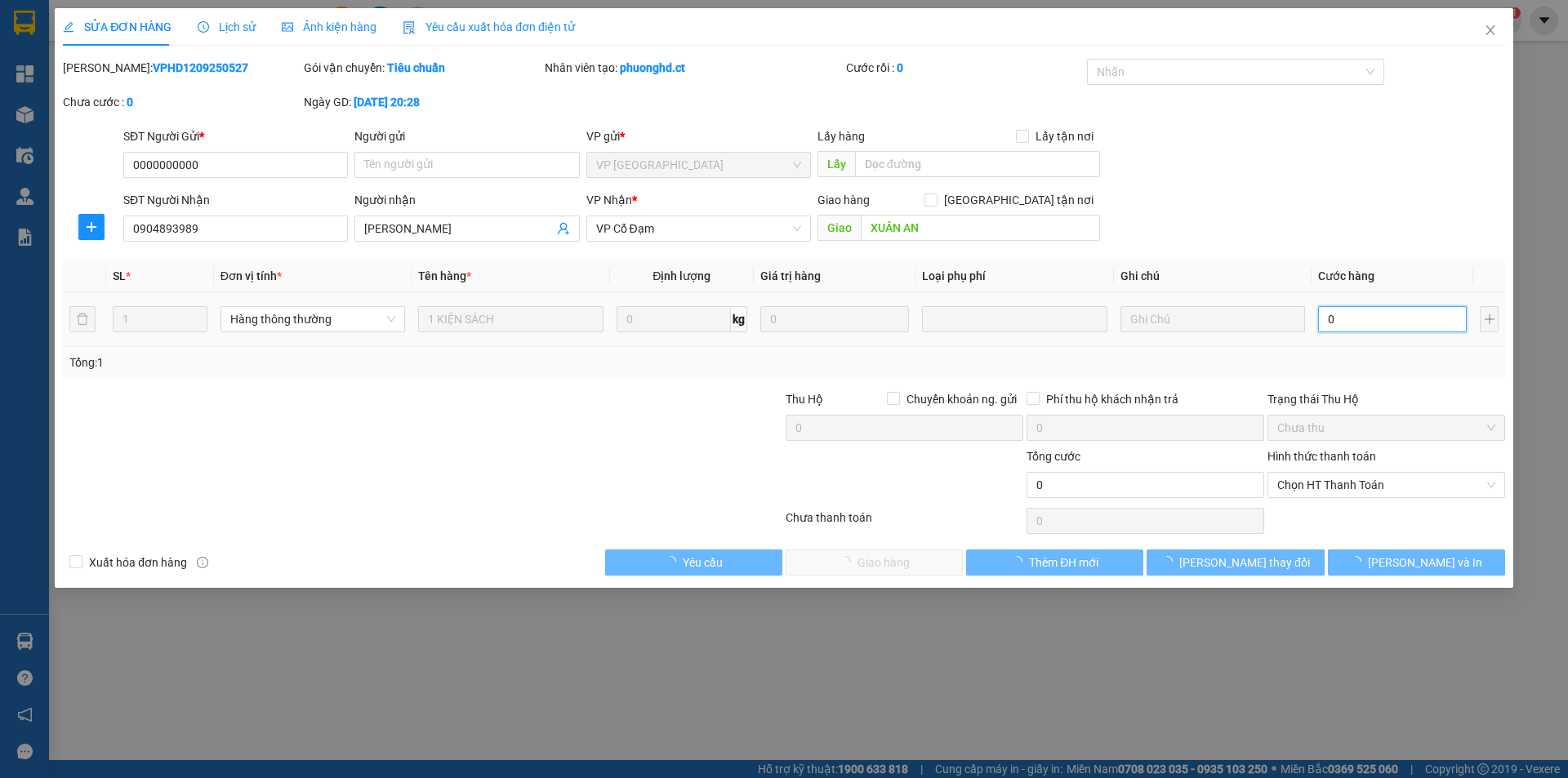
click at [1342, 326] on input "0" at bounding box center [1391, 319] width 148 height 27
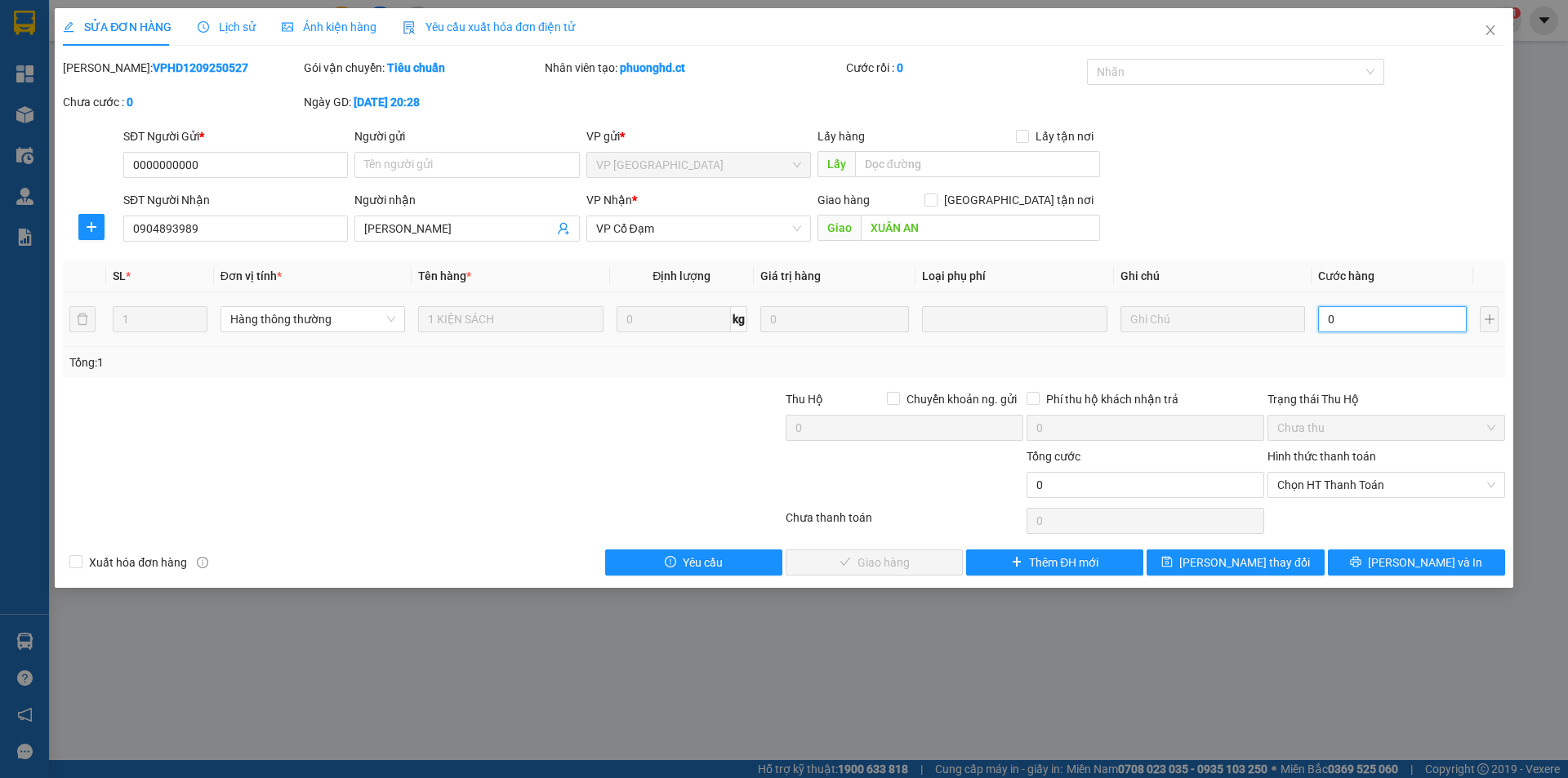
type input "3"
type input "0"
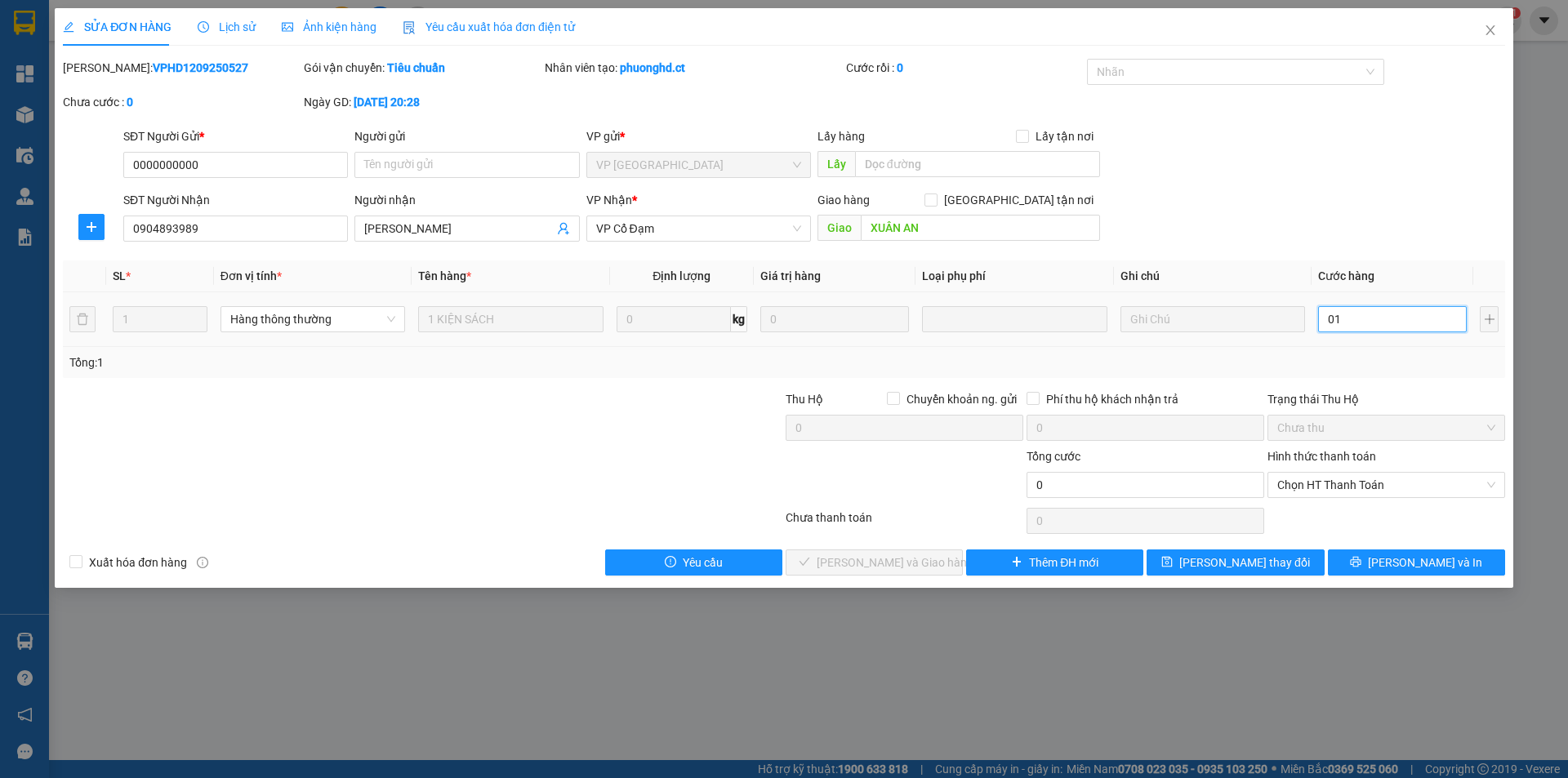
type input "012"
type input "12"
type input "0.124"
type input "124"
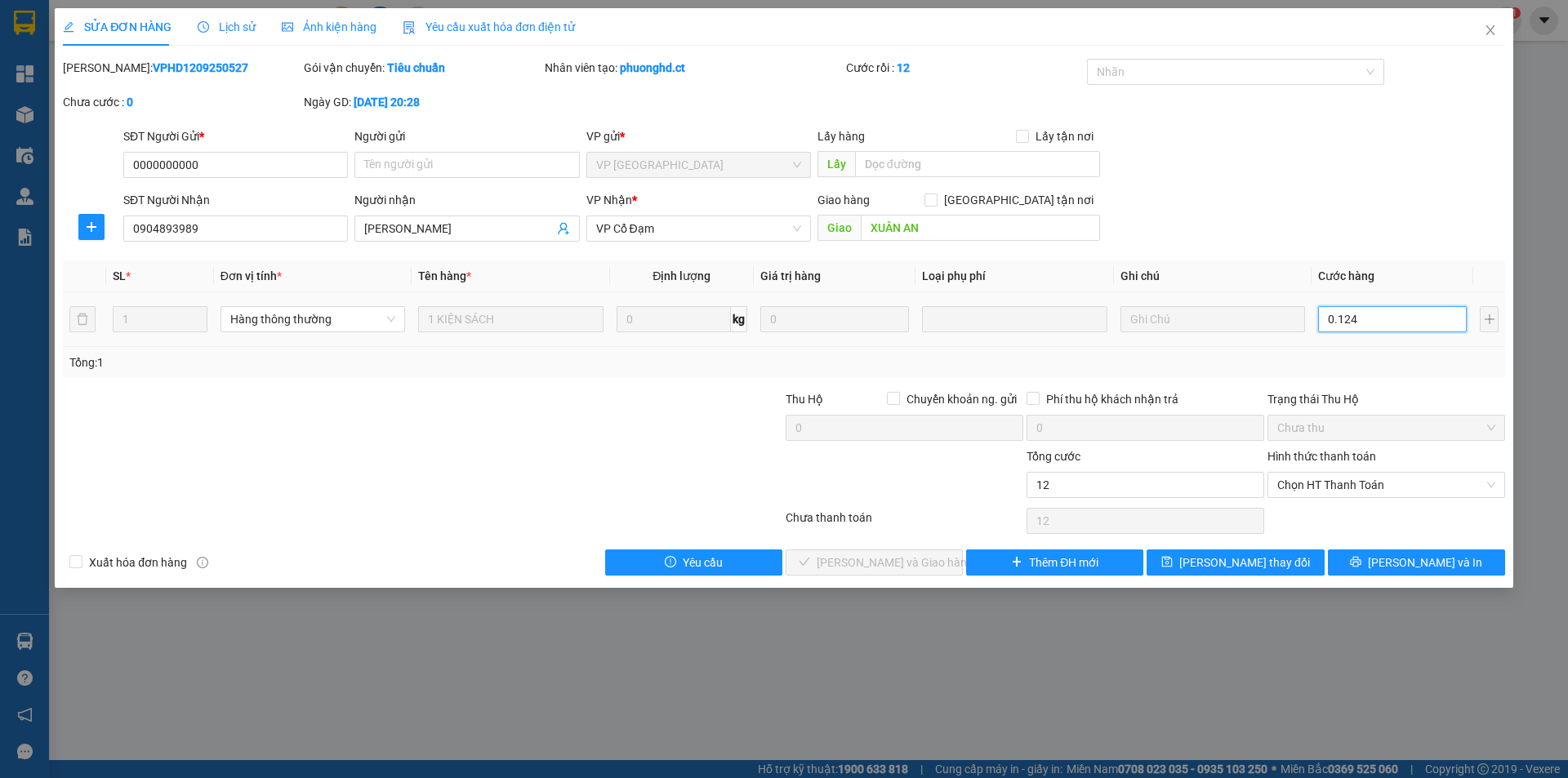
type input "124"
type input "012"
type input "12"
type input "1"
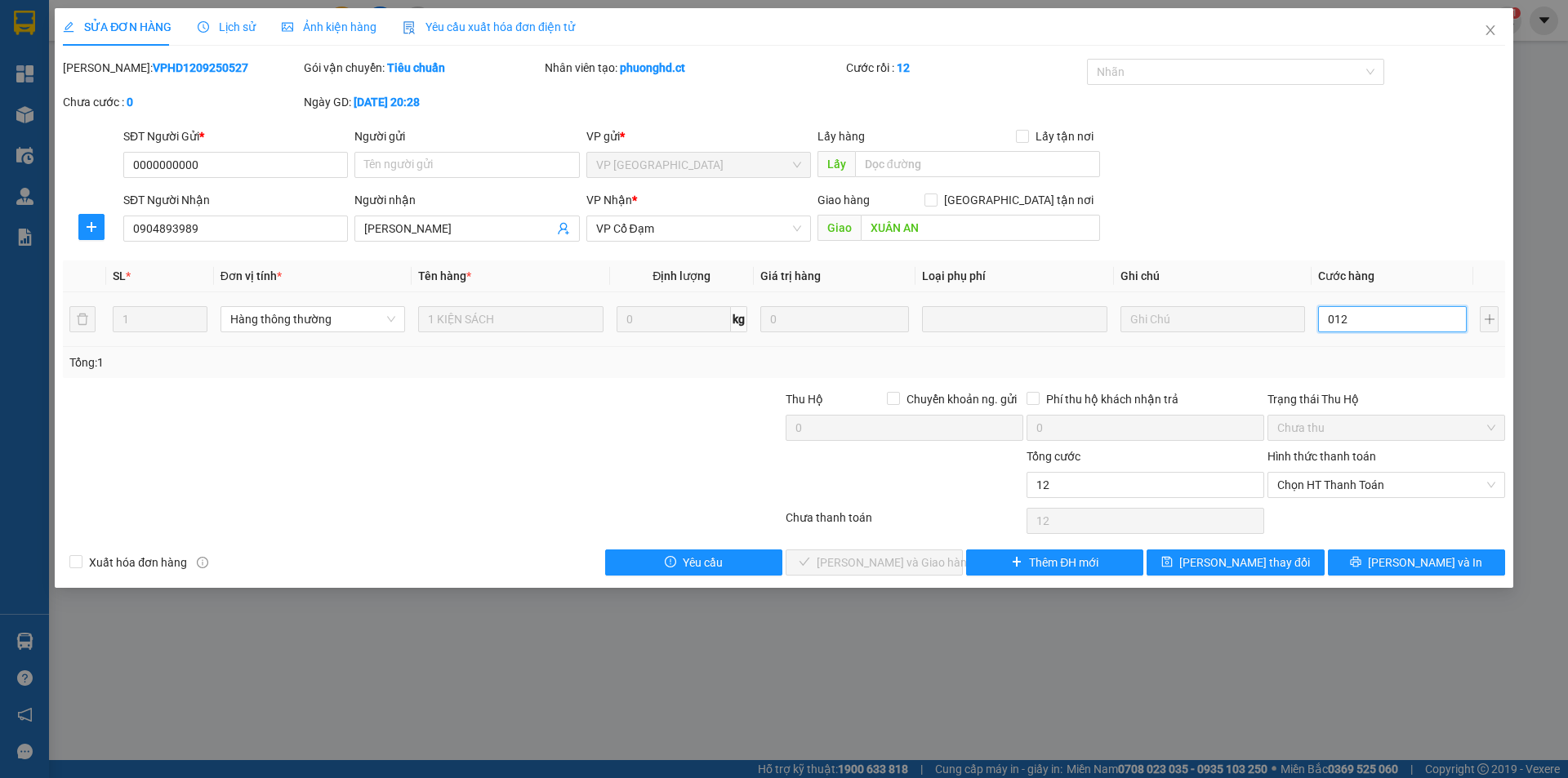
type input "1"
type input "01"
type input "0"
type input "01"
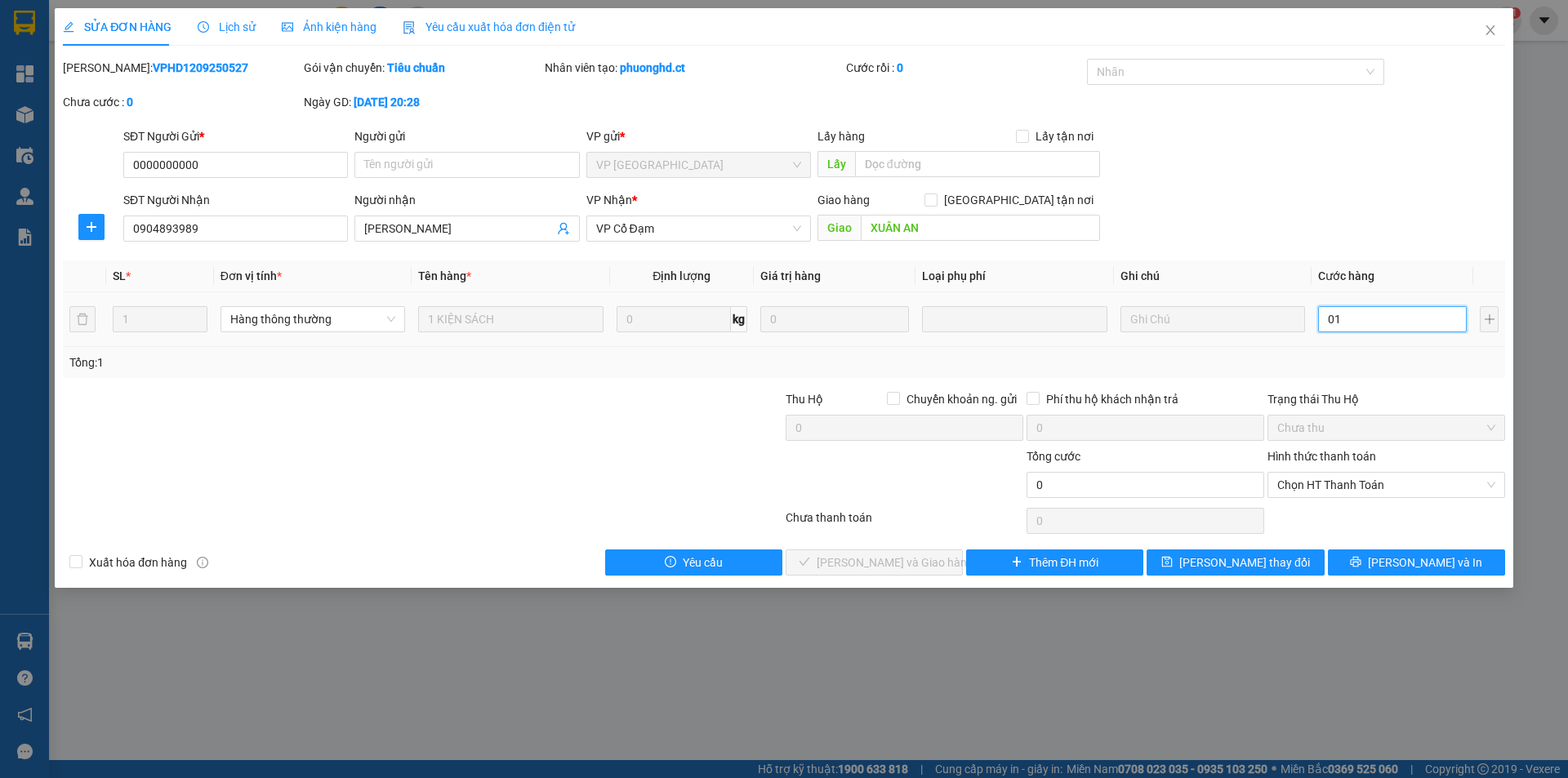
type input "1"
type input "14"
click at [1326, 472] on span "Chọn HT Thanh Toán" at bounding box center [1386, 484] width 218 height 25
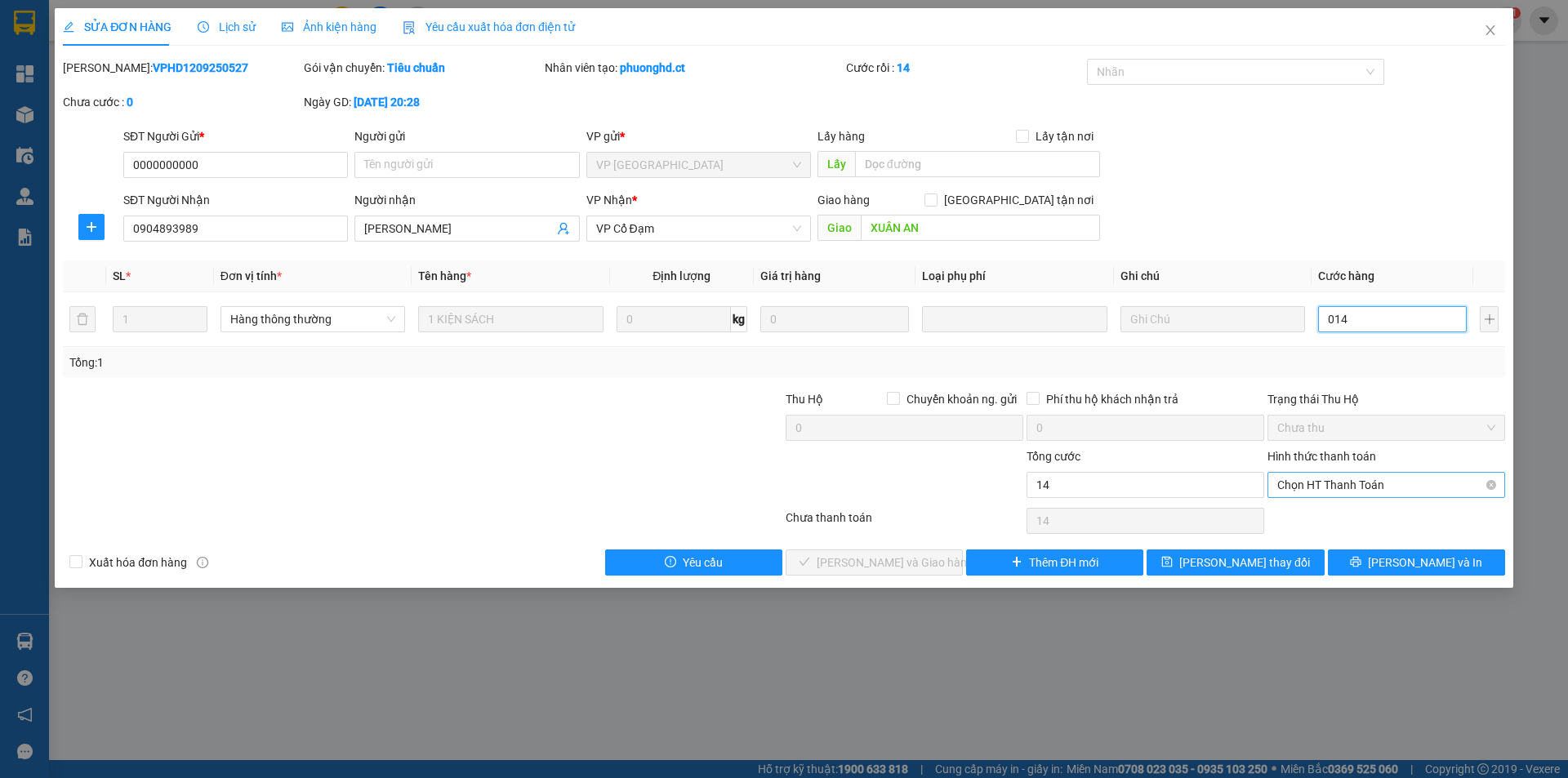
type input "014"
type input "14.000"
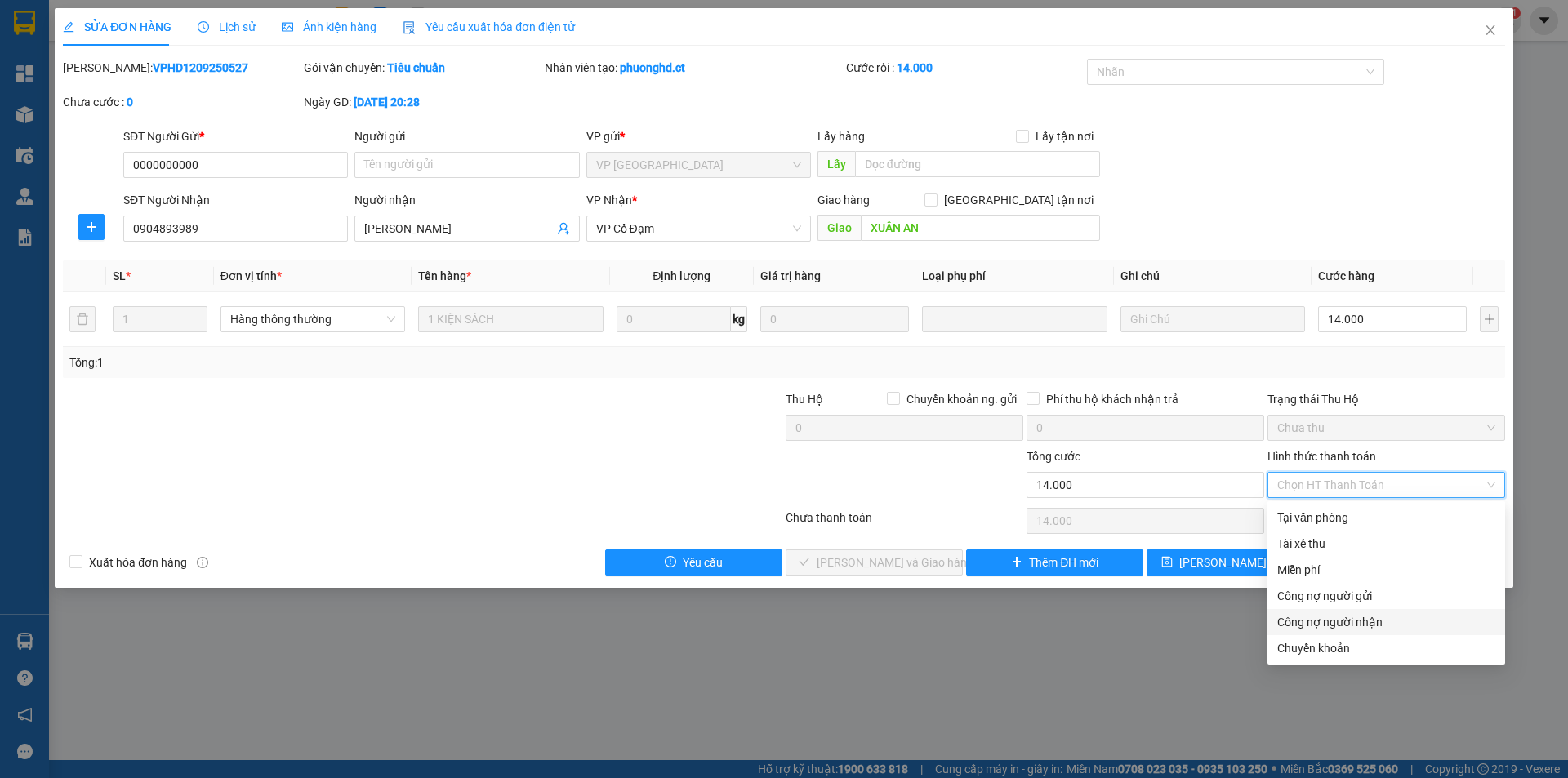
click at [1316, 626] on div "Công nợ người nhận" at bounding box center [1386, 622] width 218 height 18
type input "0"
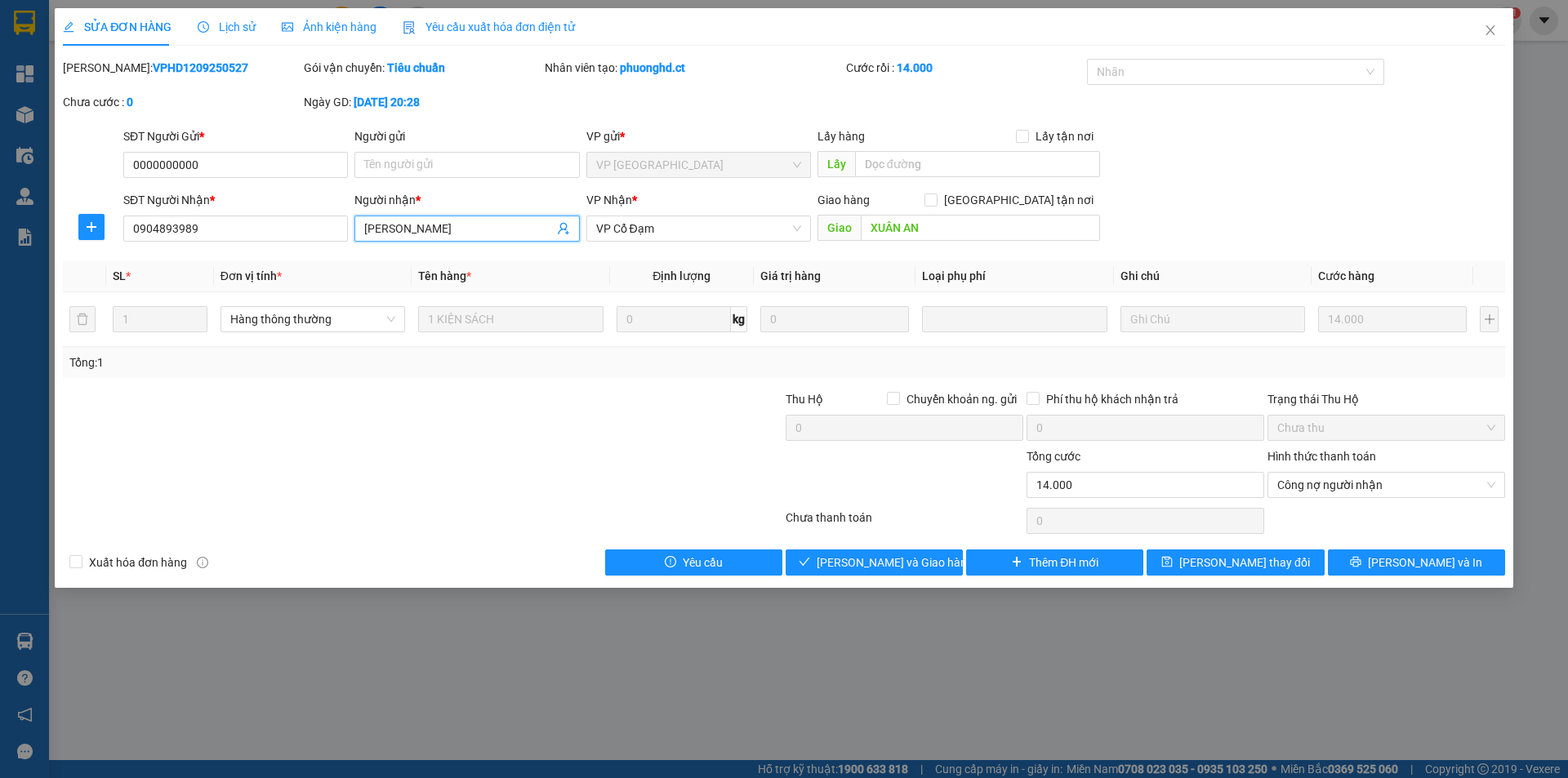
click at [484, 225] on input "[PERSON_NAME]" at bounding box center [459, 229] width 189 height 18
type input "THANH HỒNG 7kg"
click at [900, 561] on span "[PERSON_NAME] và Giao hàng" at bounding box center [895, 562] width 157 height 18
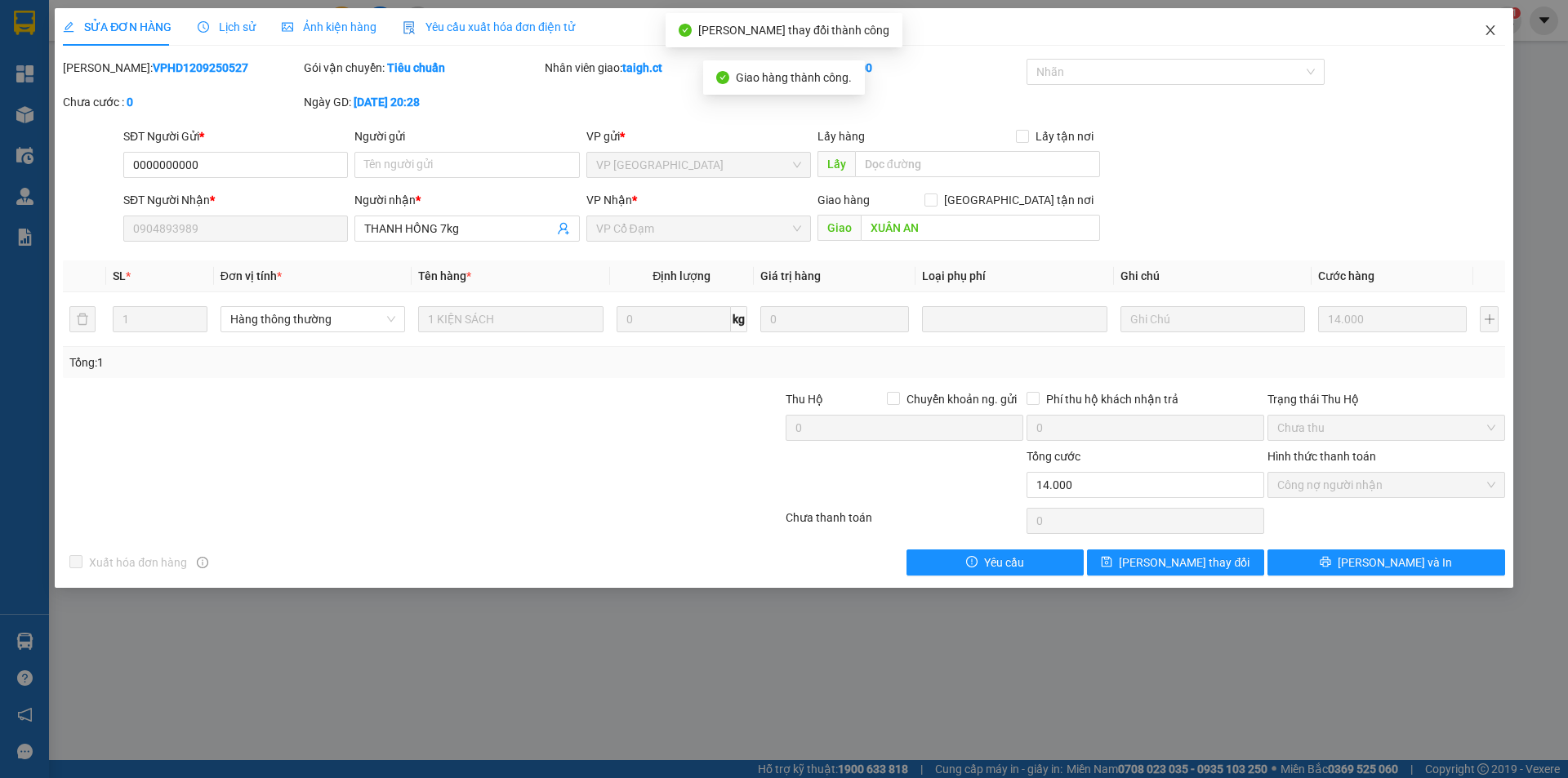
click at [1490, 26] on icon "close" at bounding box center [1489, 29] width 13 height 13
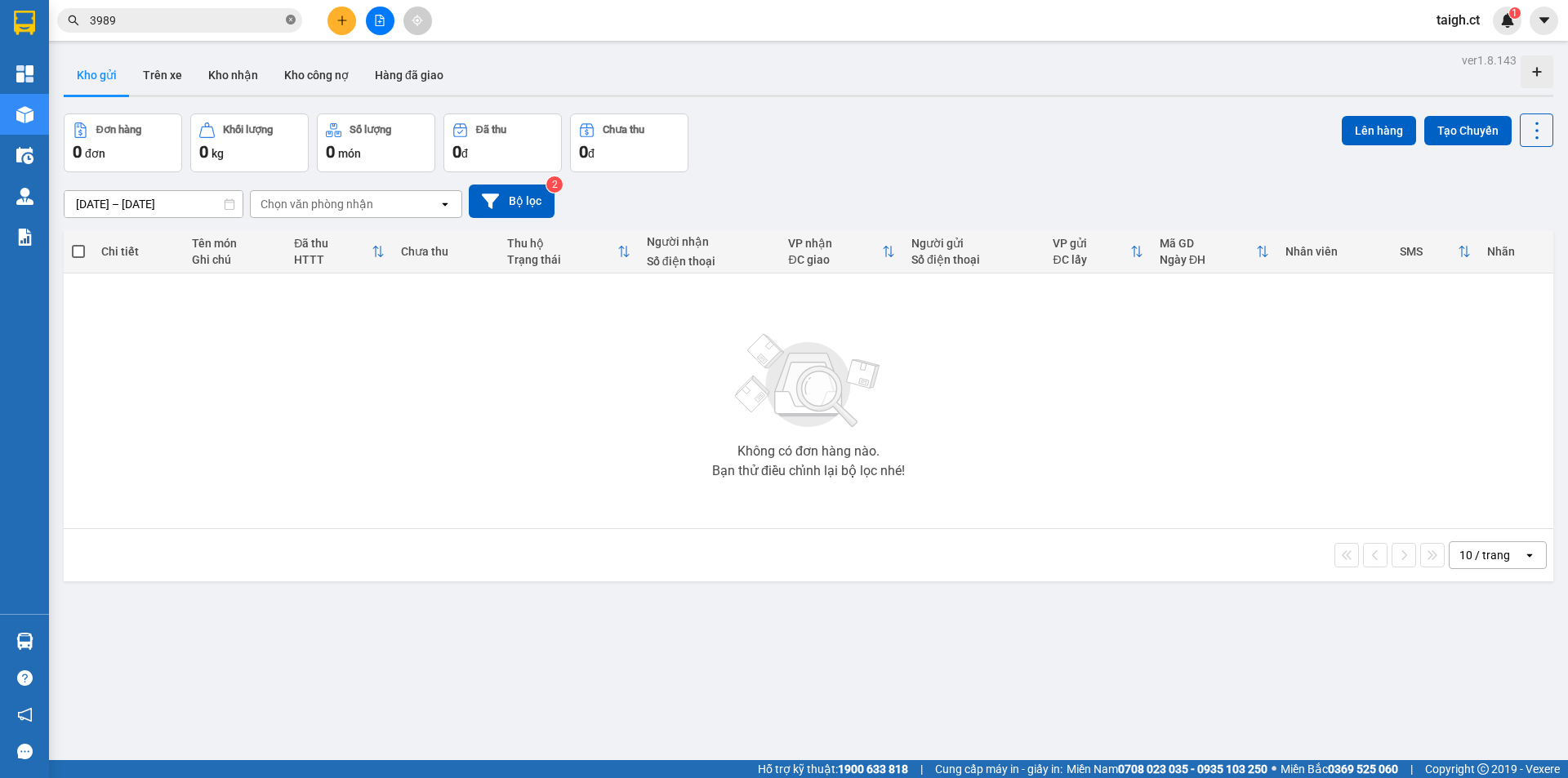
click at [291, 20] on icon "close-circle" at bounding box center [291, 20] width 10 height 10
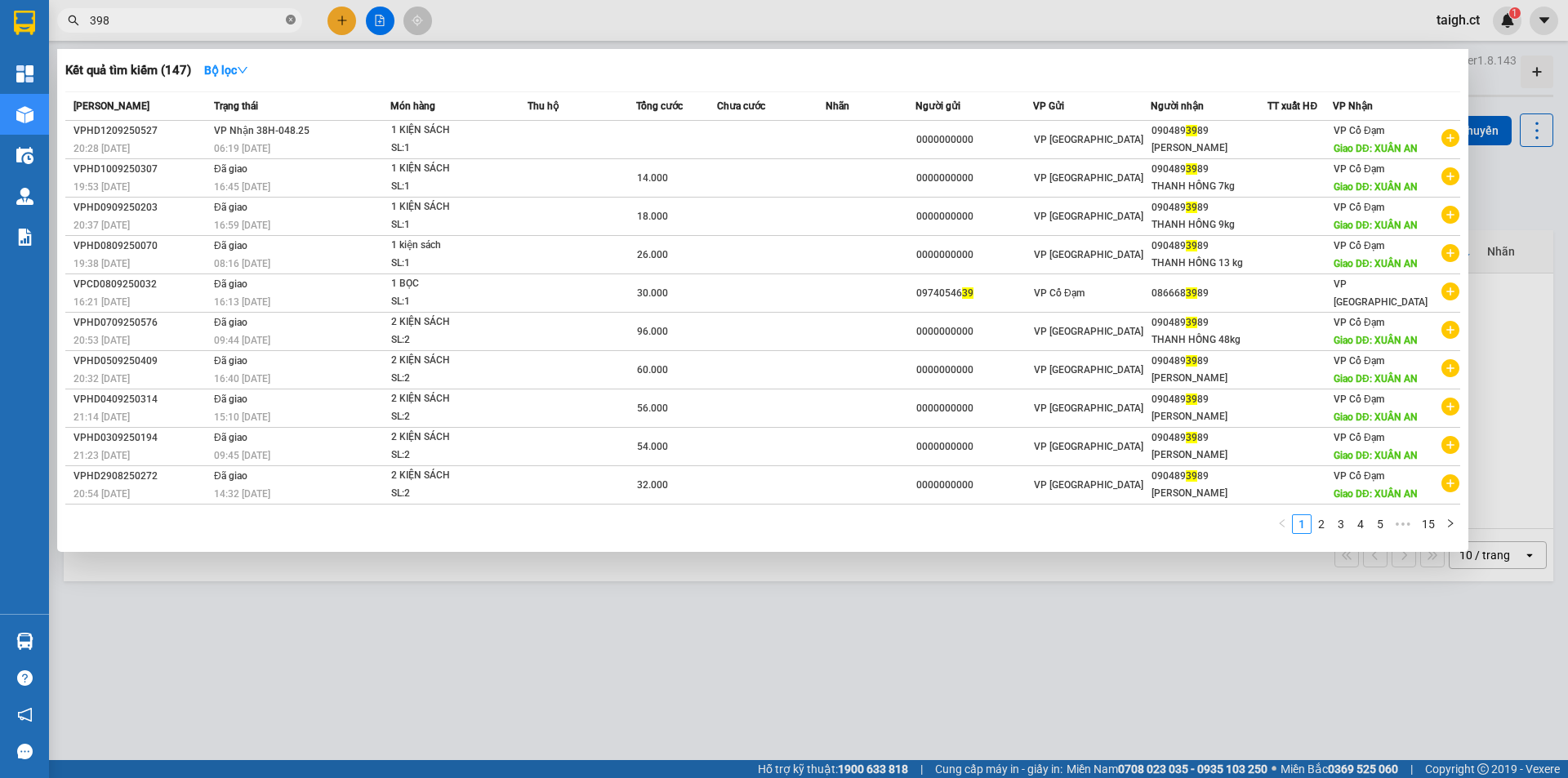
type input "3989"
click at [293, 17] on icon "close-circle" at bounding box center [291, 20] width 10 height 10
type input "6879"
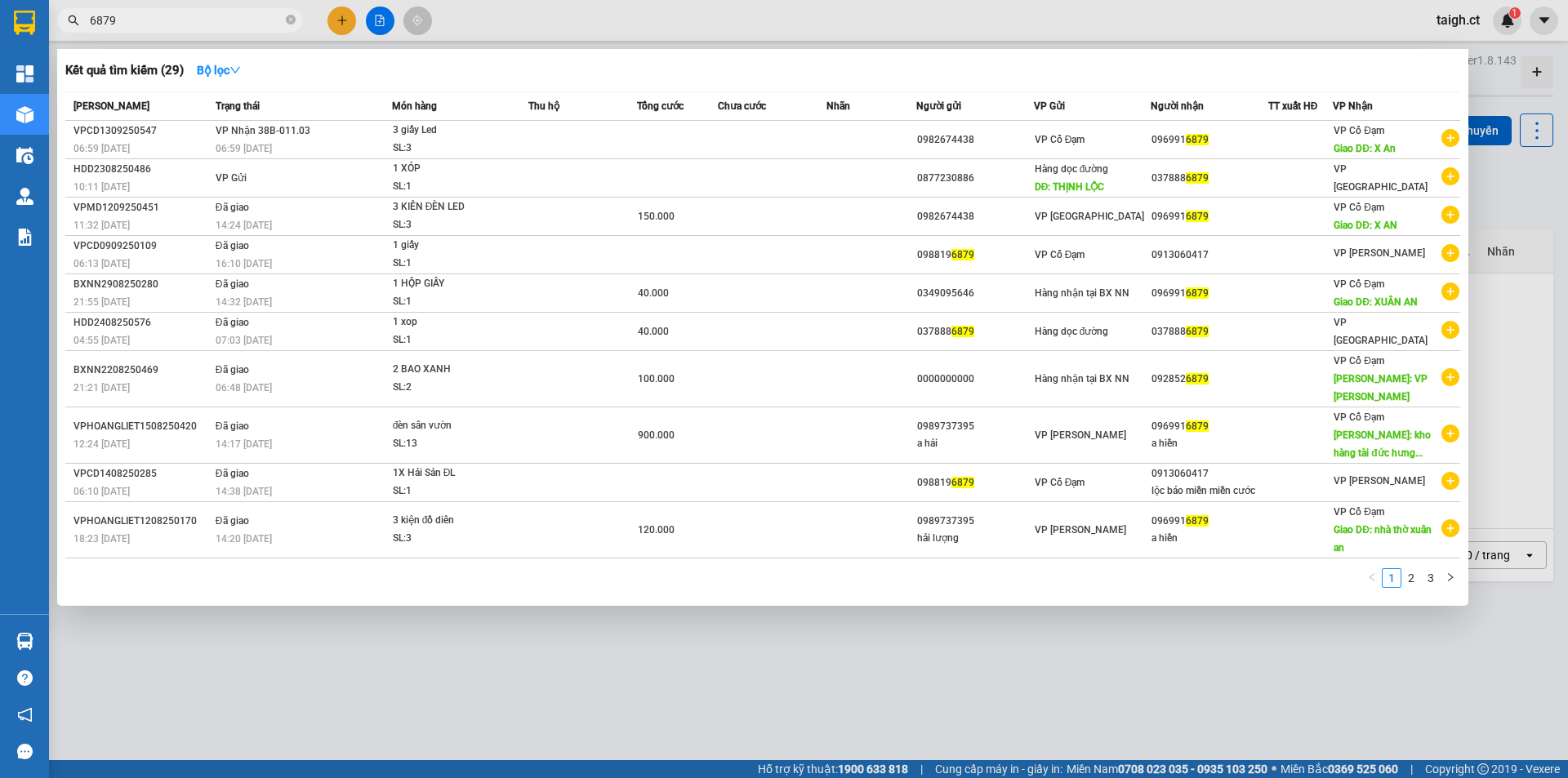
click at [286, 15] on span at bounding box center [291, 21] width 10 height 16
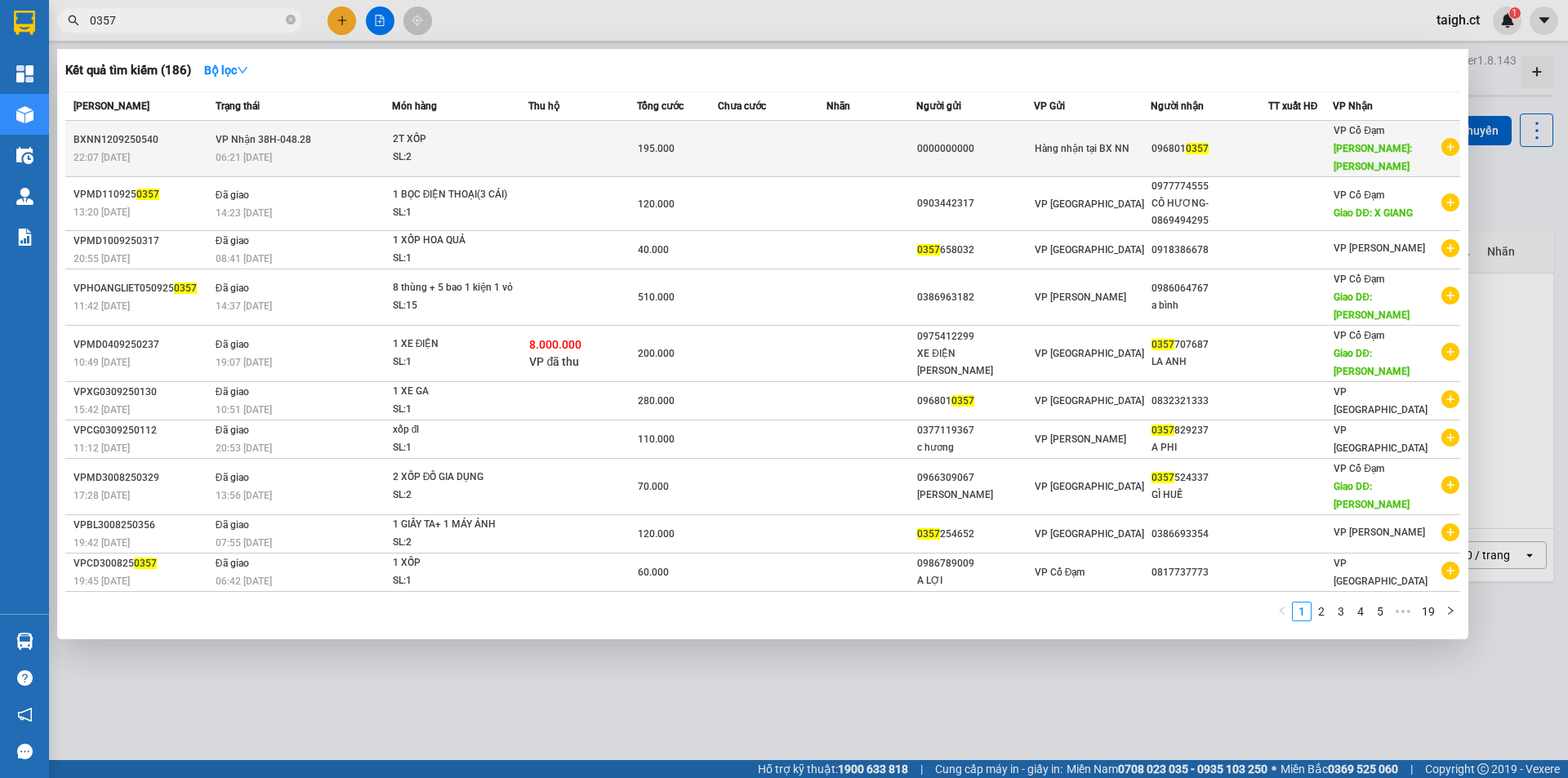
type input "0357"
click at [258, 122] on td "VP Nhận 38H-048.28 06:21 [DATE]" at bounding box center [302, 148] width 181 height 56
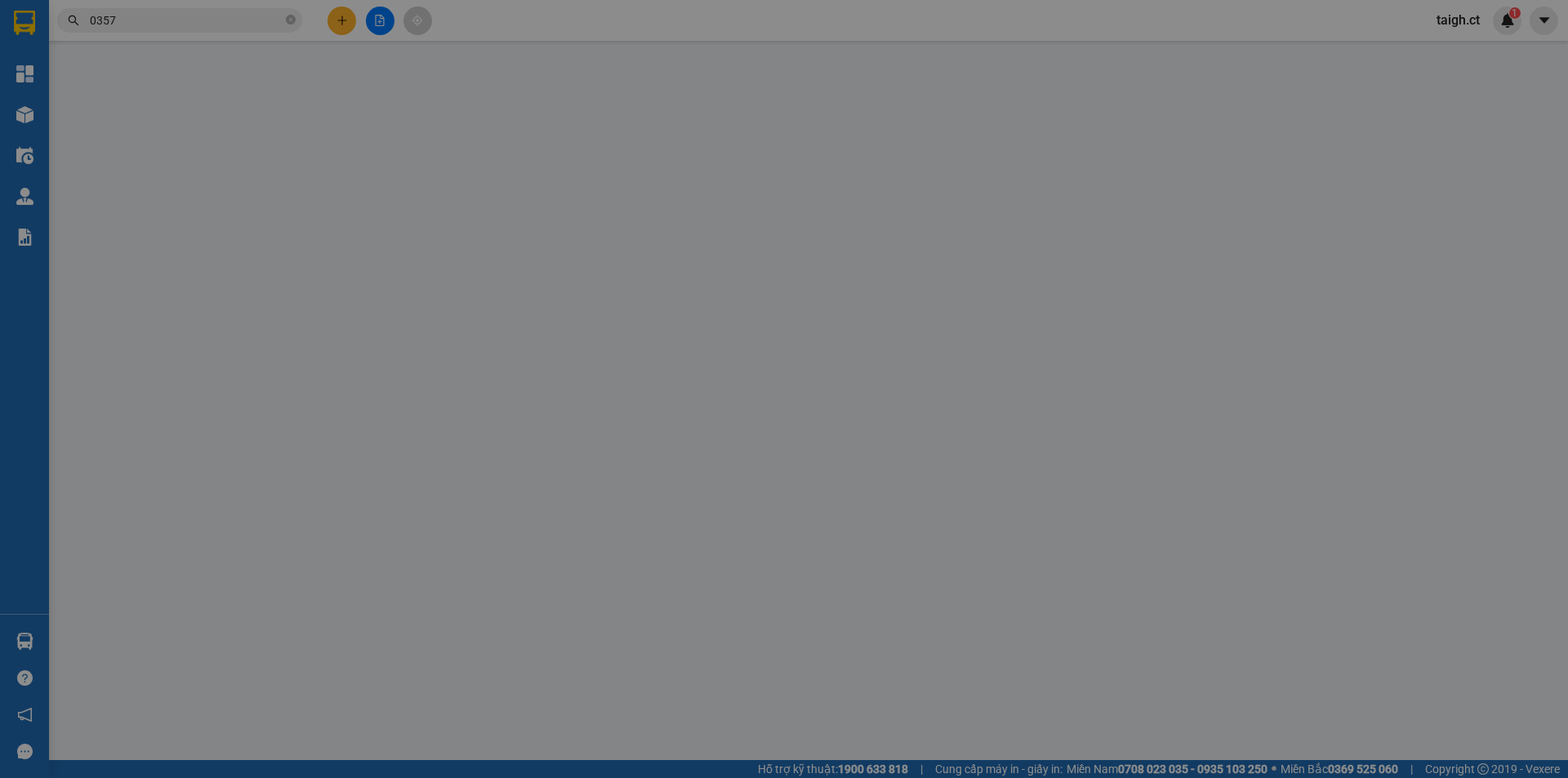
type input "0000000000"
type input "0968010357"
type input "[PERSON_NAME]"
type input "195.000"
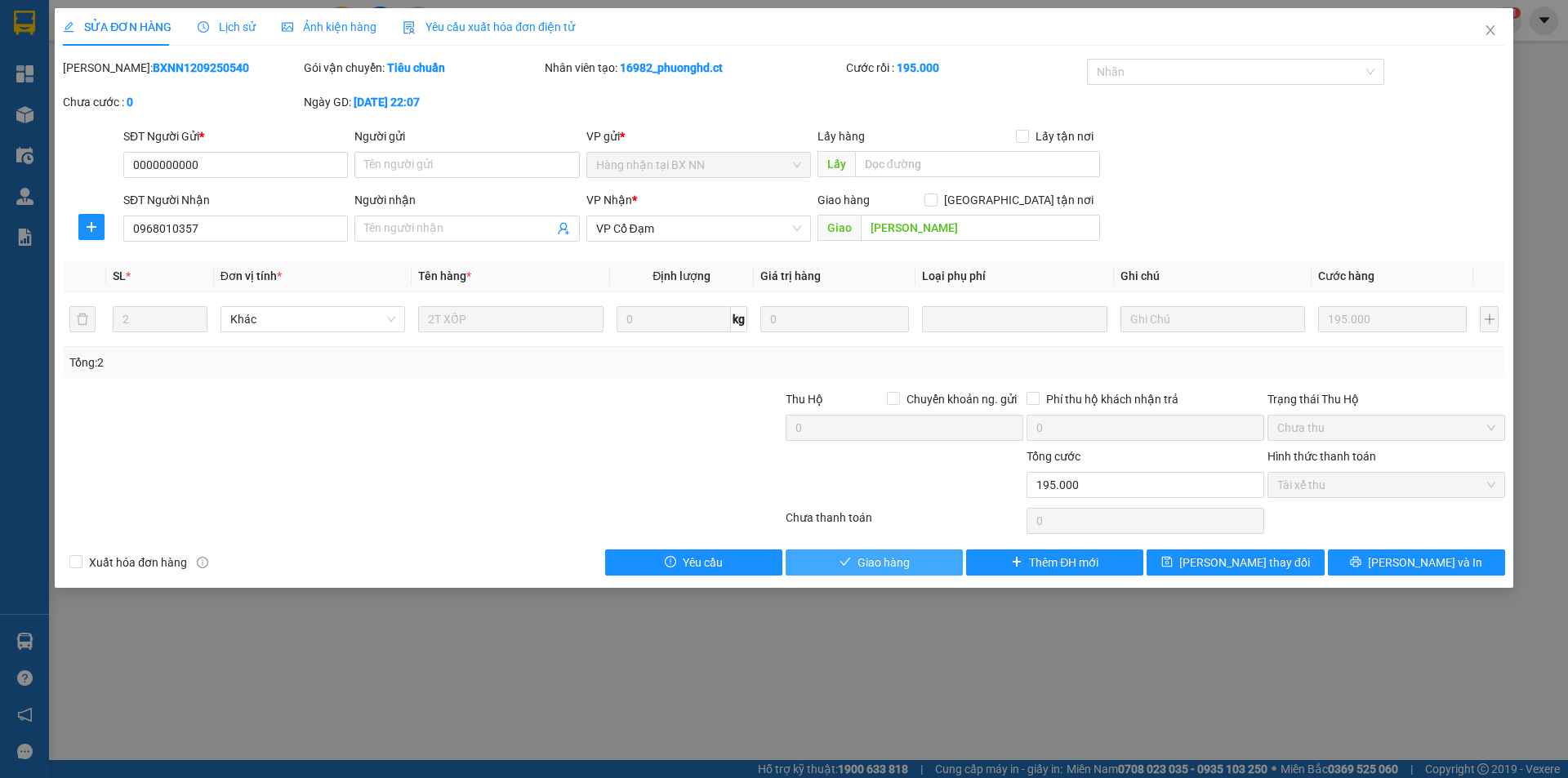
click at [898, 567] on span "Giao hàng" at bounding box center [883, 562] width 52 height 18
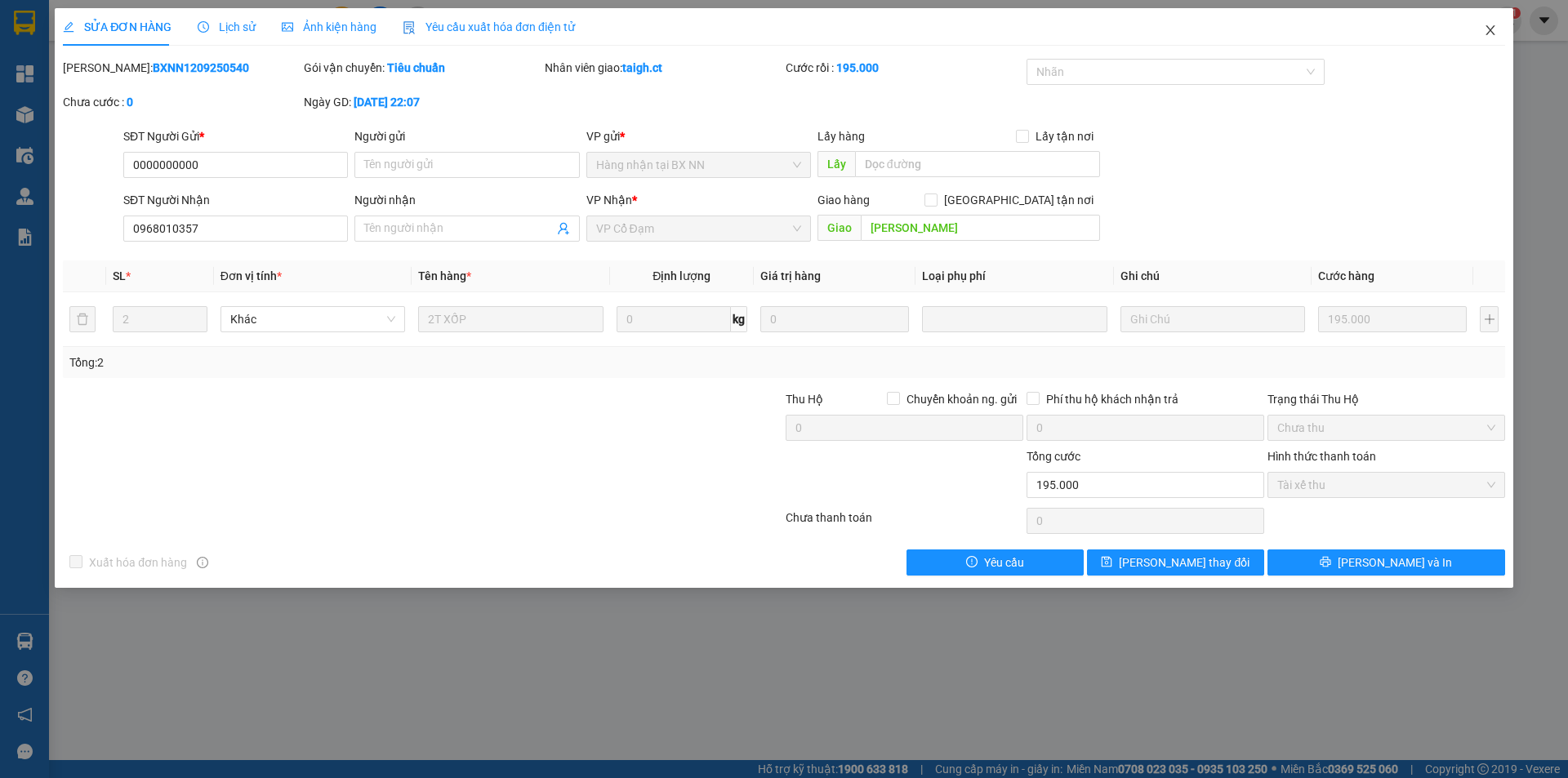
click at [1495, 31] on icon "close" at bounding box center [1489, 29] width 13 height 13
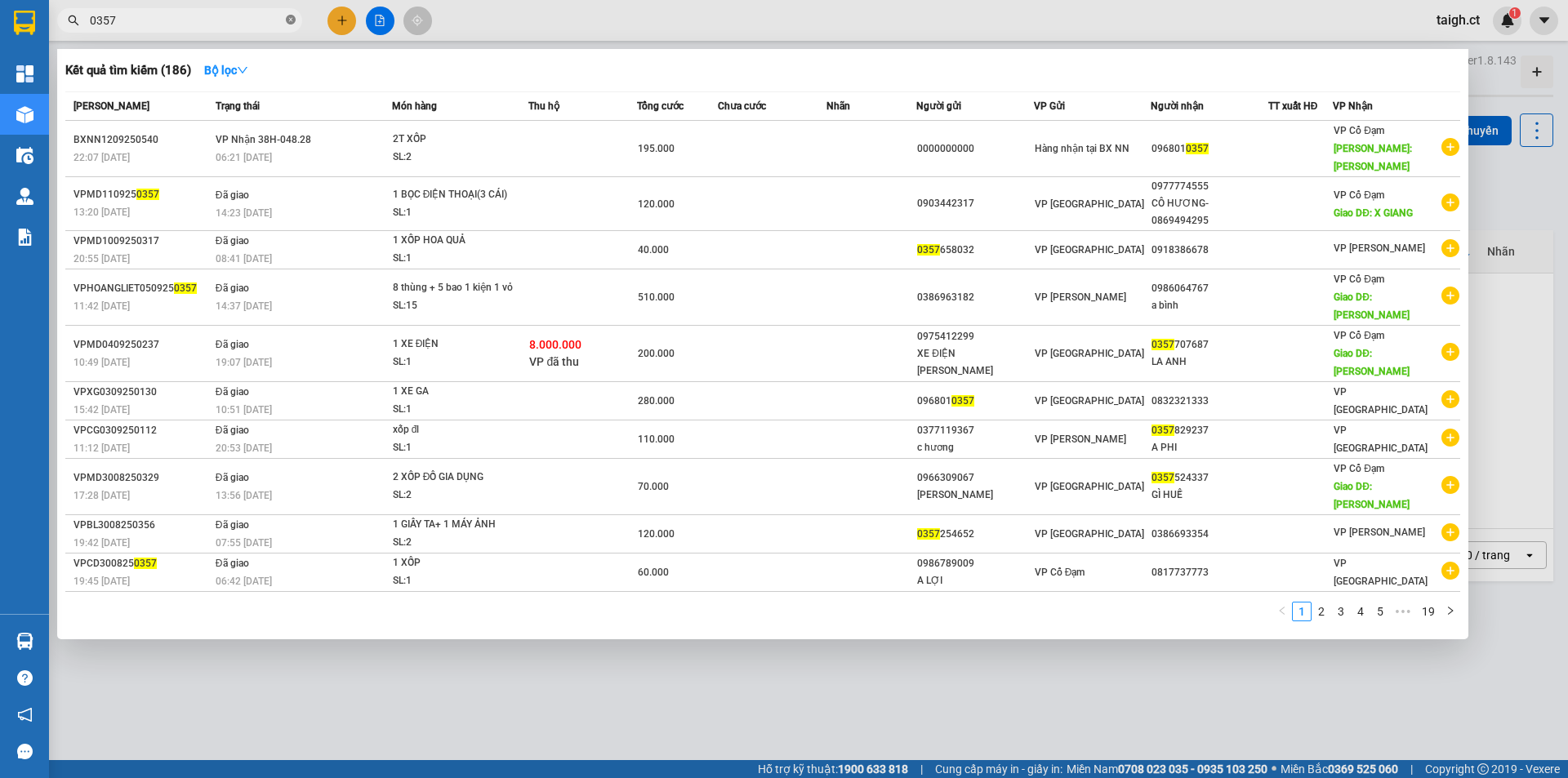
click at [290, 18] on icon "close-circle" at bounding box center [291, 20] width 10 height 10
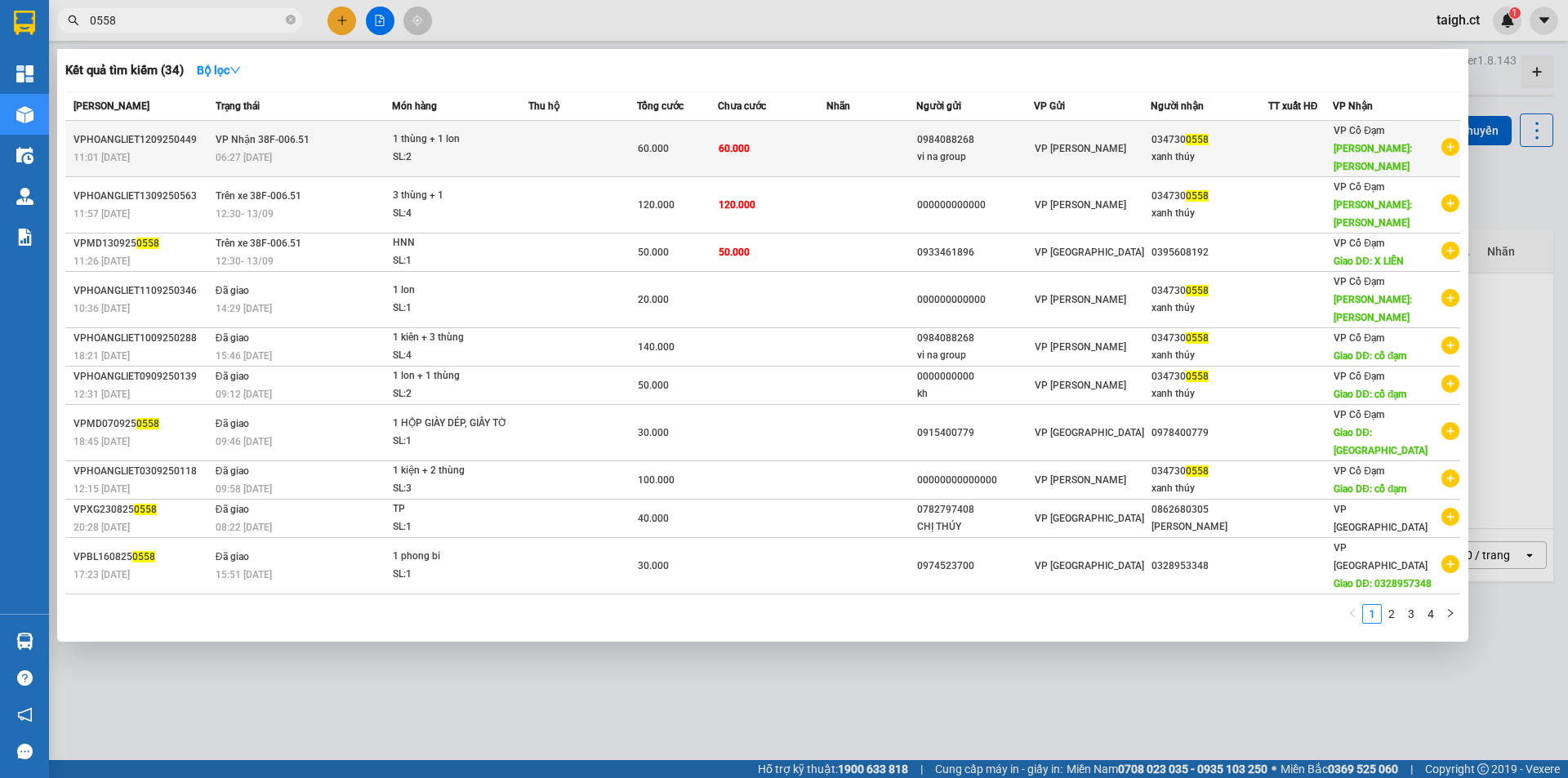
type input "0558"
click at [277, 134] on span "VP Nhận 38F-006.51" at bounding box center [262, 139] width 94 height 12
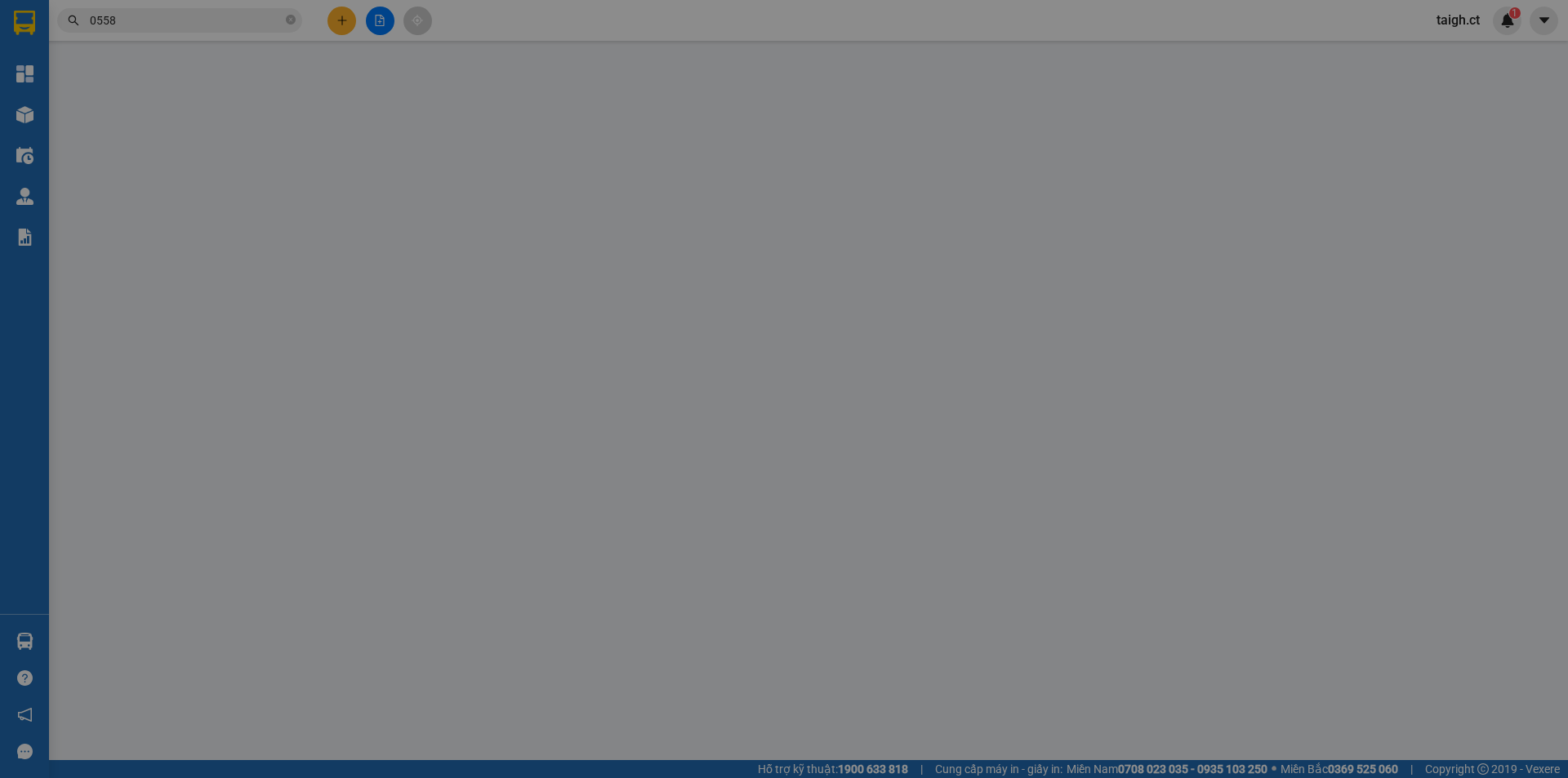
type input "0984088268"
type input "vi na group"
type input "0347300558"
type input "xanh thúy"
type input "xuân song"
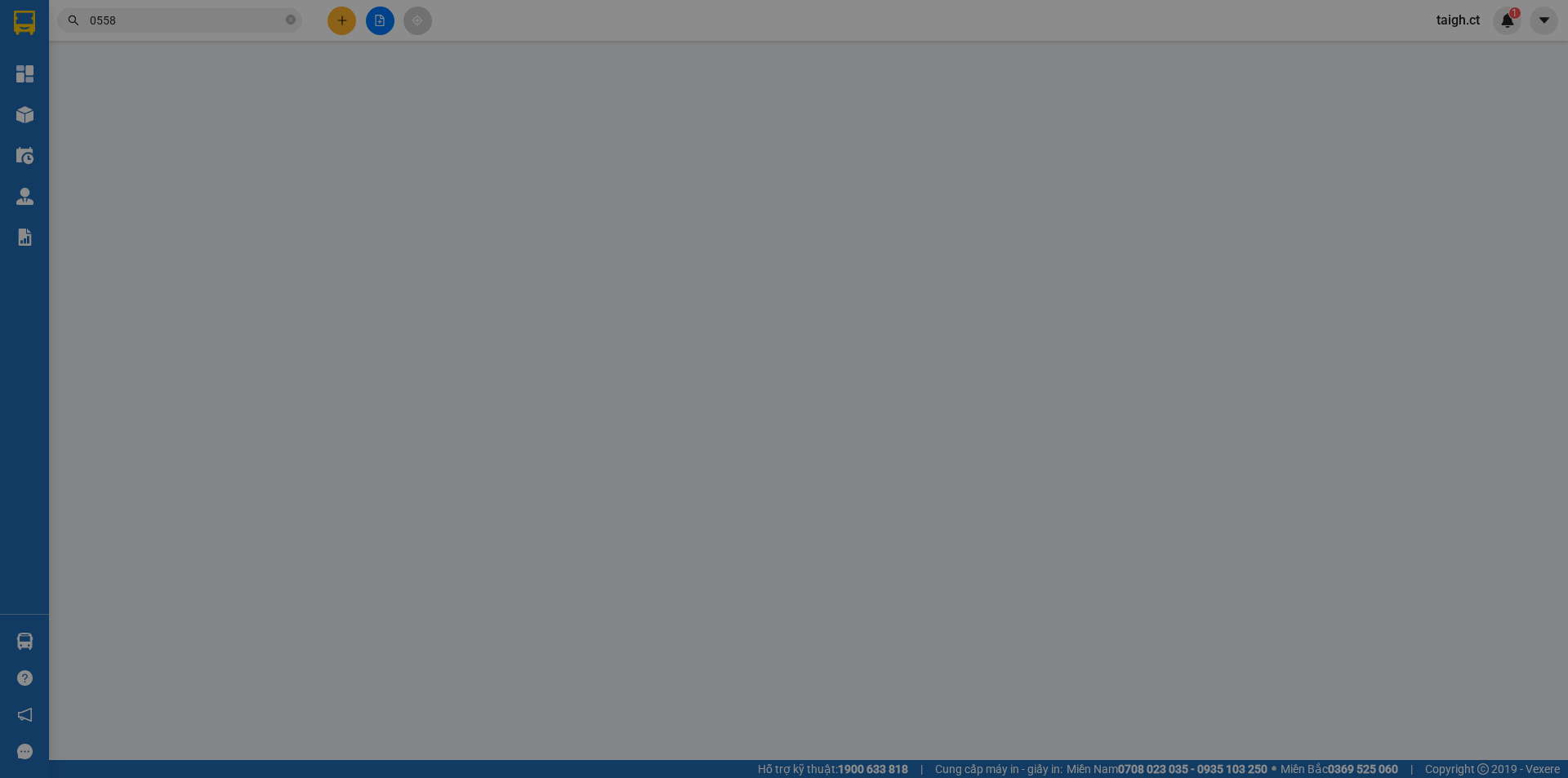
type input "60.000"
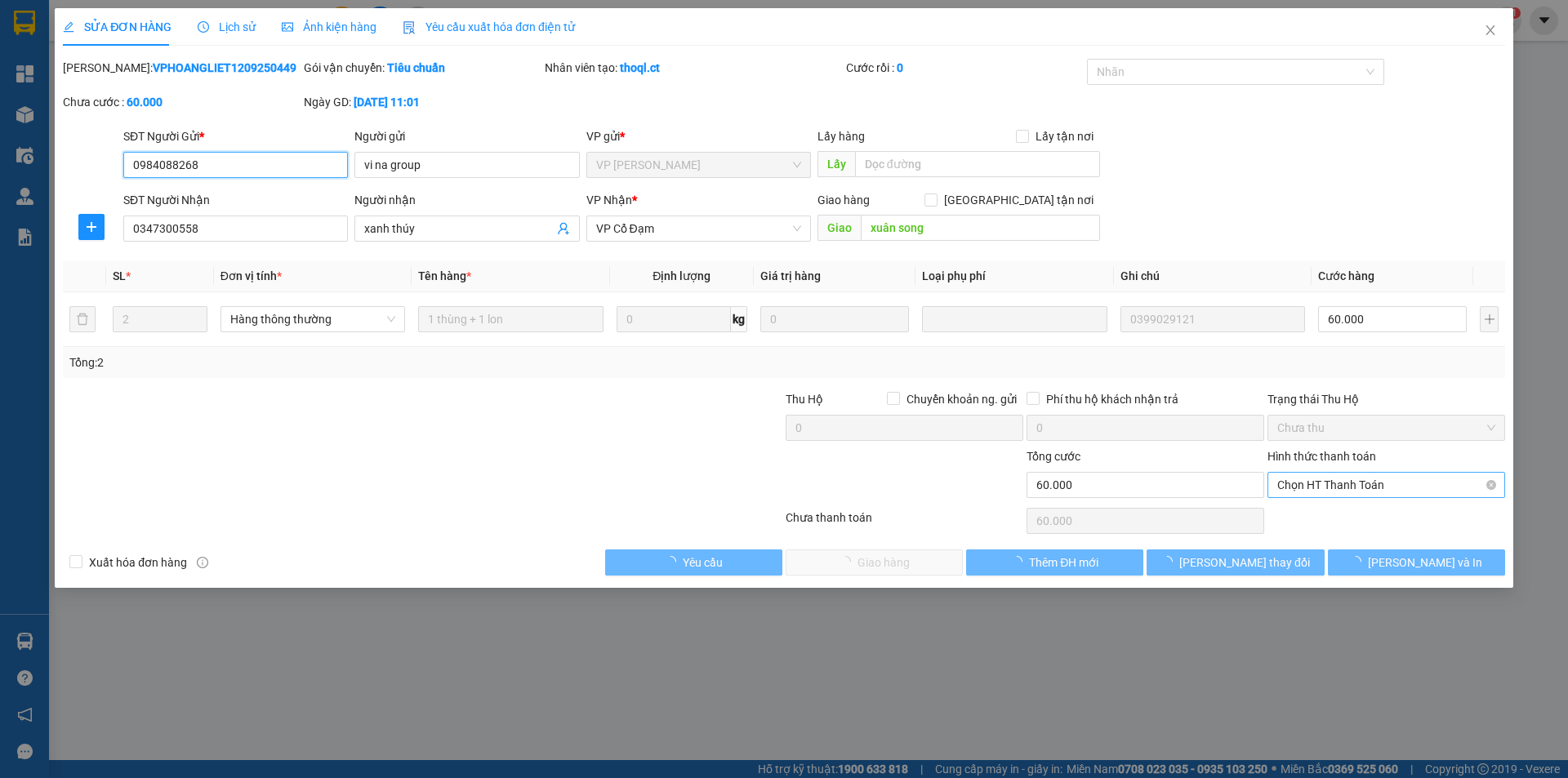
click at [1316, 493] on span "Chọn HT Thanh Toán" at bounding box center [1386, 484] width 218 height 25
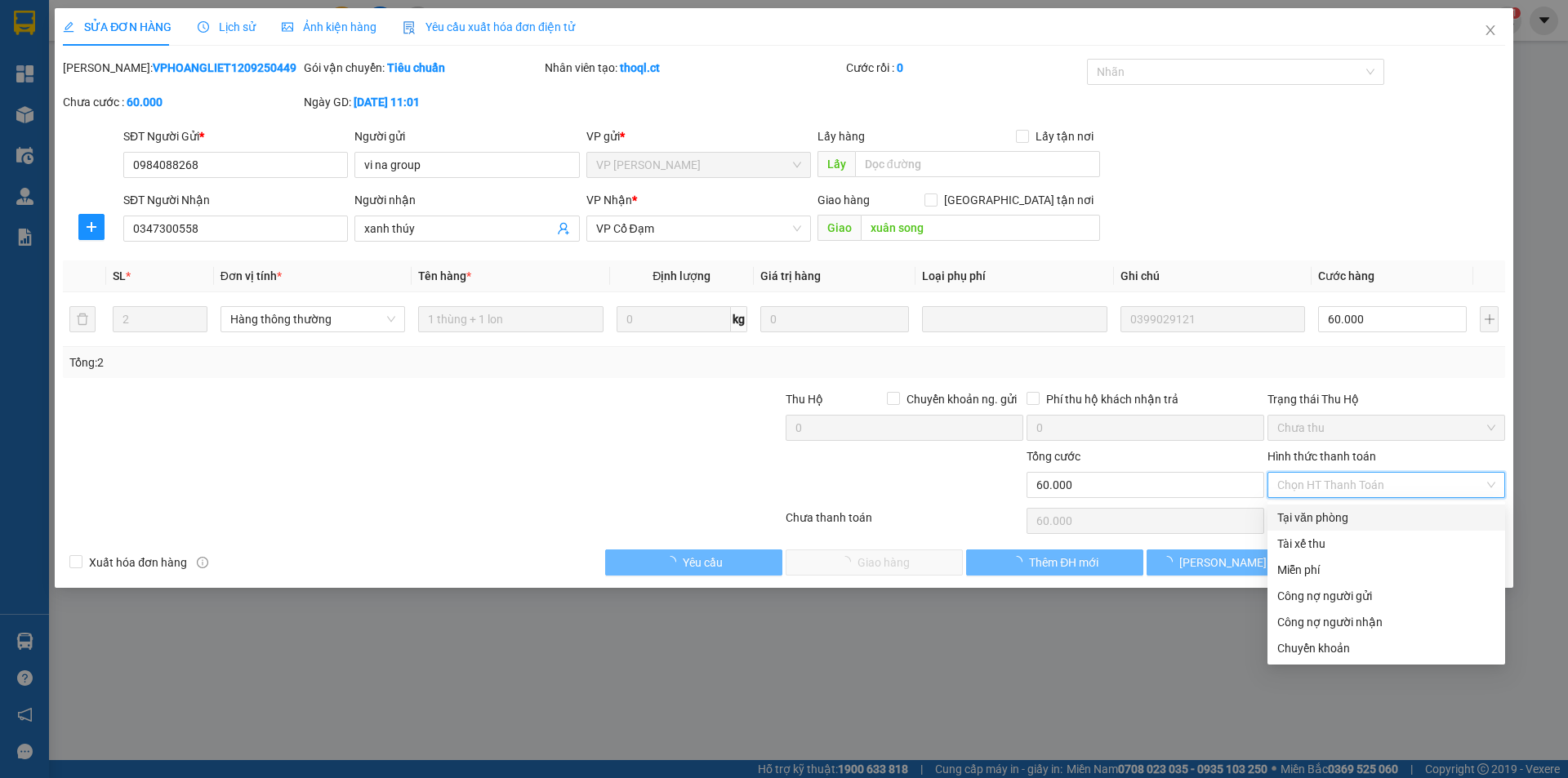
click at [1313, 513] on div "Tại văn phòng" at bounding box center [1386, 518] width 218 height 18
type input "0"
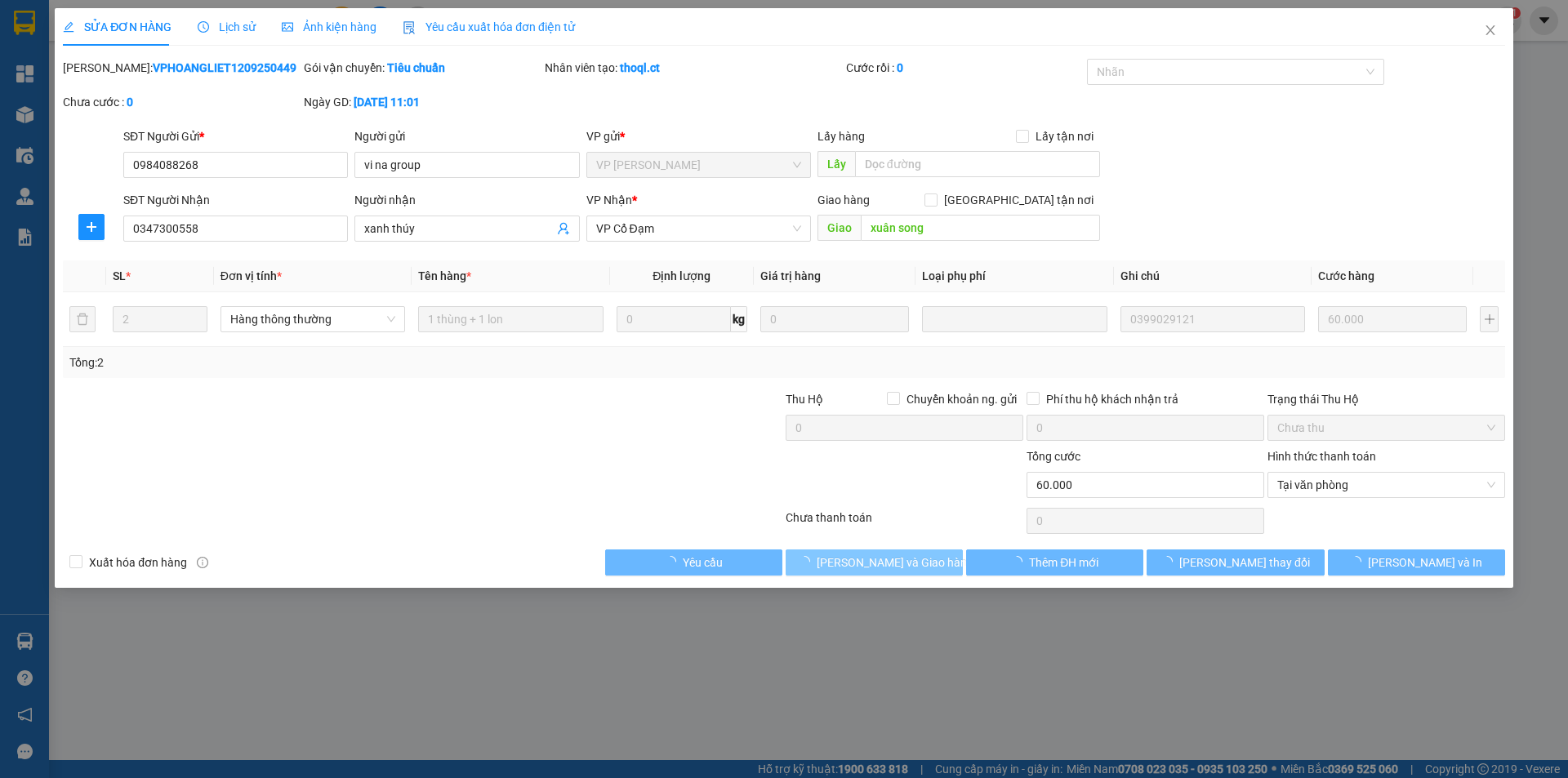
click at [911, 563] on span "[PERSON_NAME] và Giao hàng" at bounding box center [895, 562] width 157 height 18
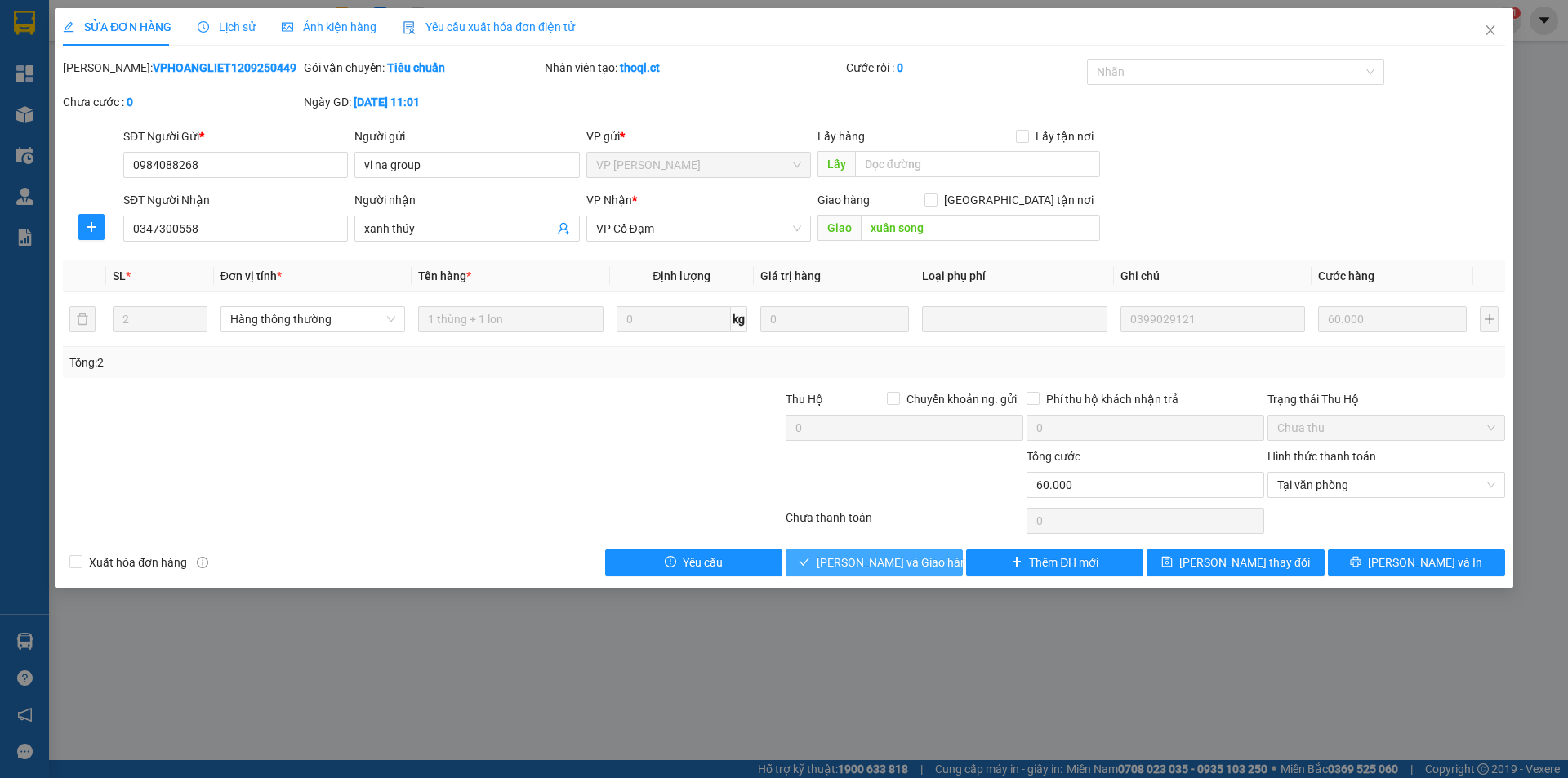
click at [902, 555] on span "[PERSON_NAME] và Giao hàng" at bounding box center [895, 562] width 157 height 18
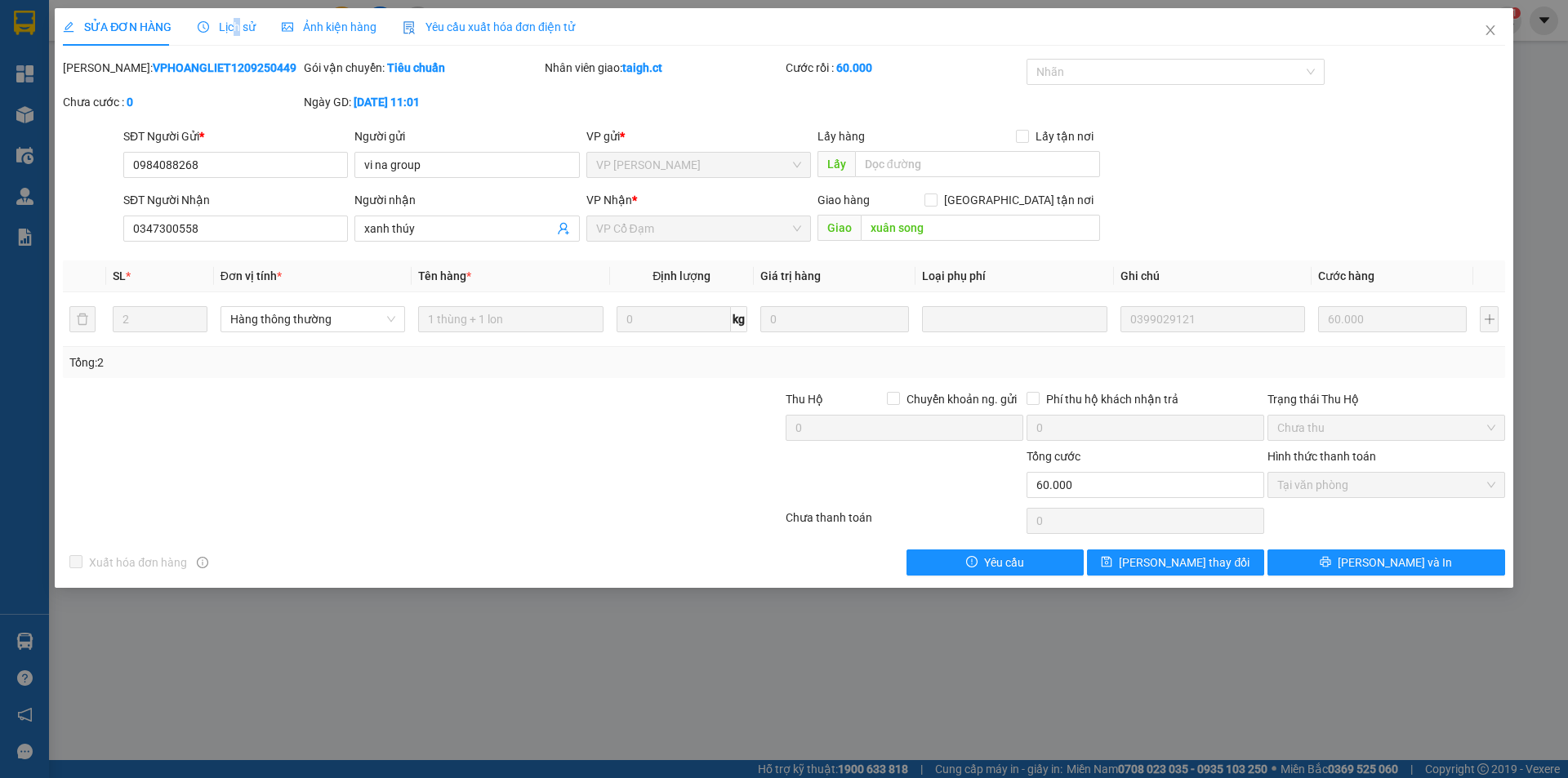
click at [236, 32] on div "Lịch sử" at bounding box center [226, 27] width 58 height 37
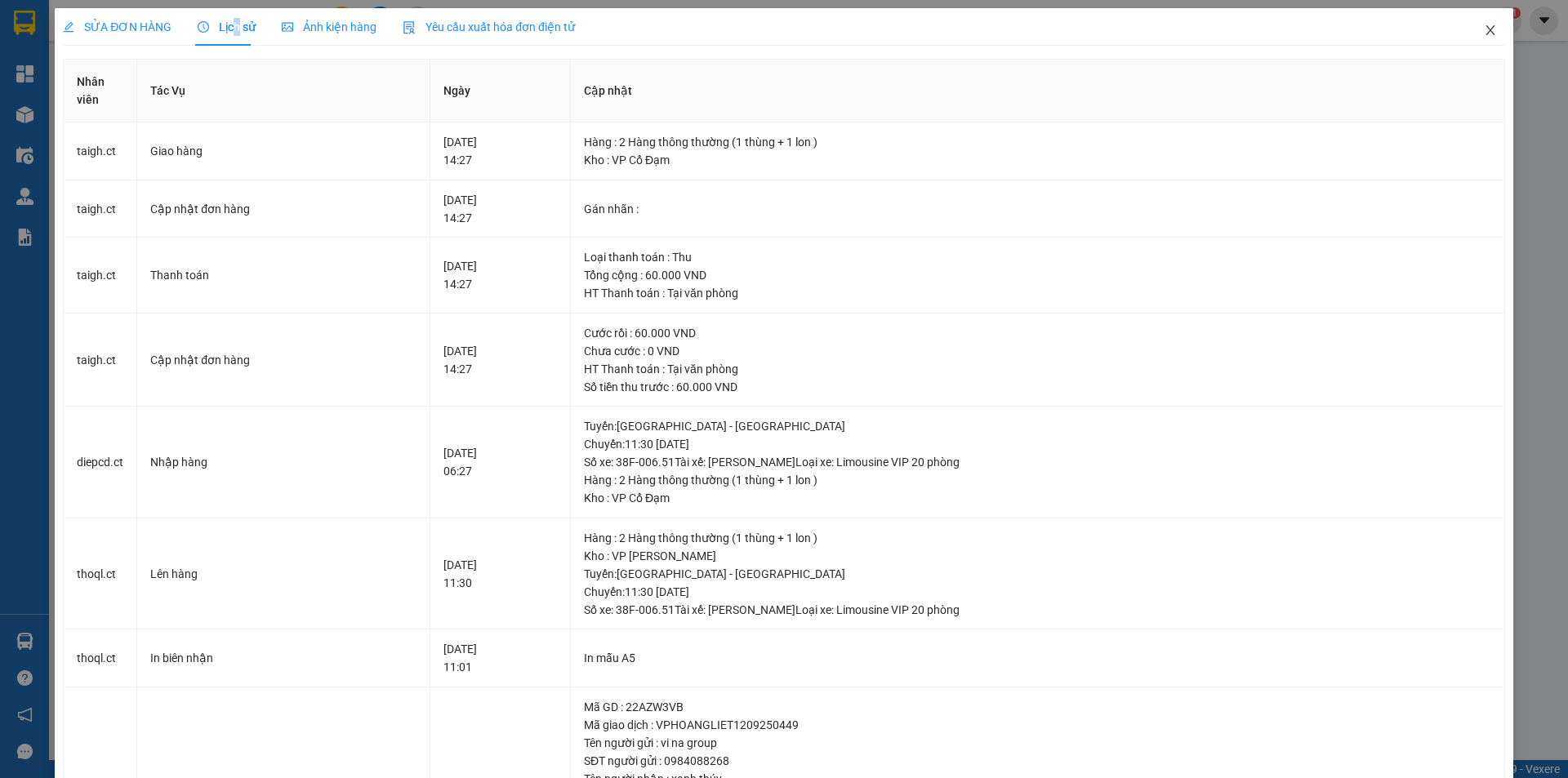
click at [1484, 28] on icon "close" at bounding box center [1489, 29] width 13 height 13
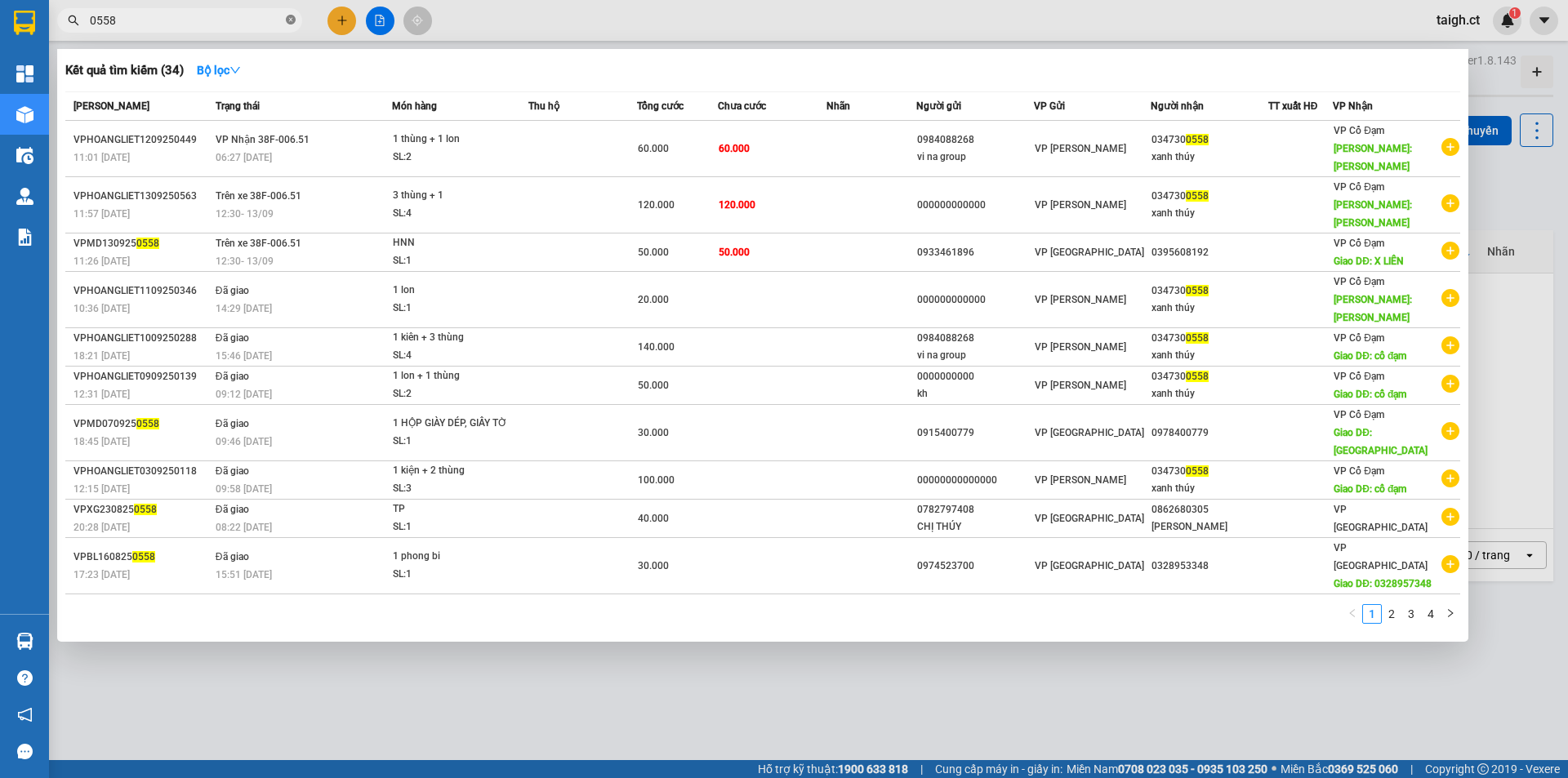
click at [288, 15] on span at bounding box center [291, 21] width 10 height 16
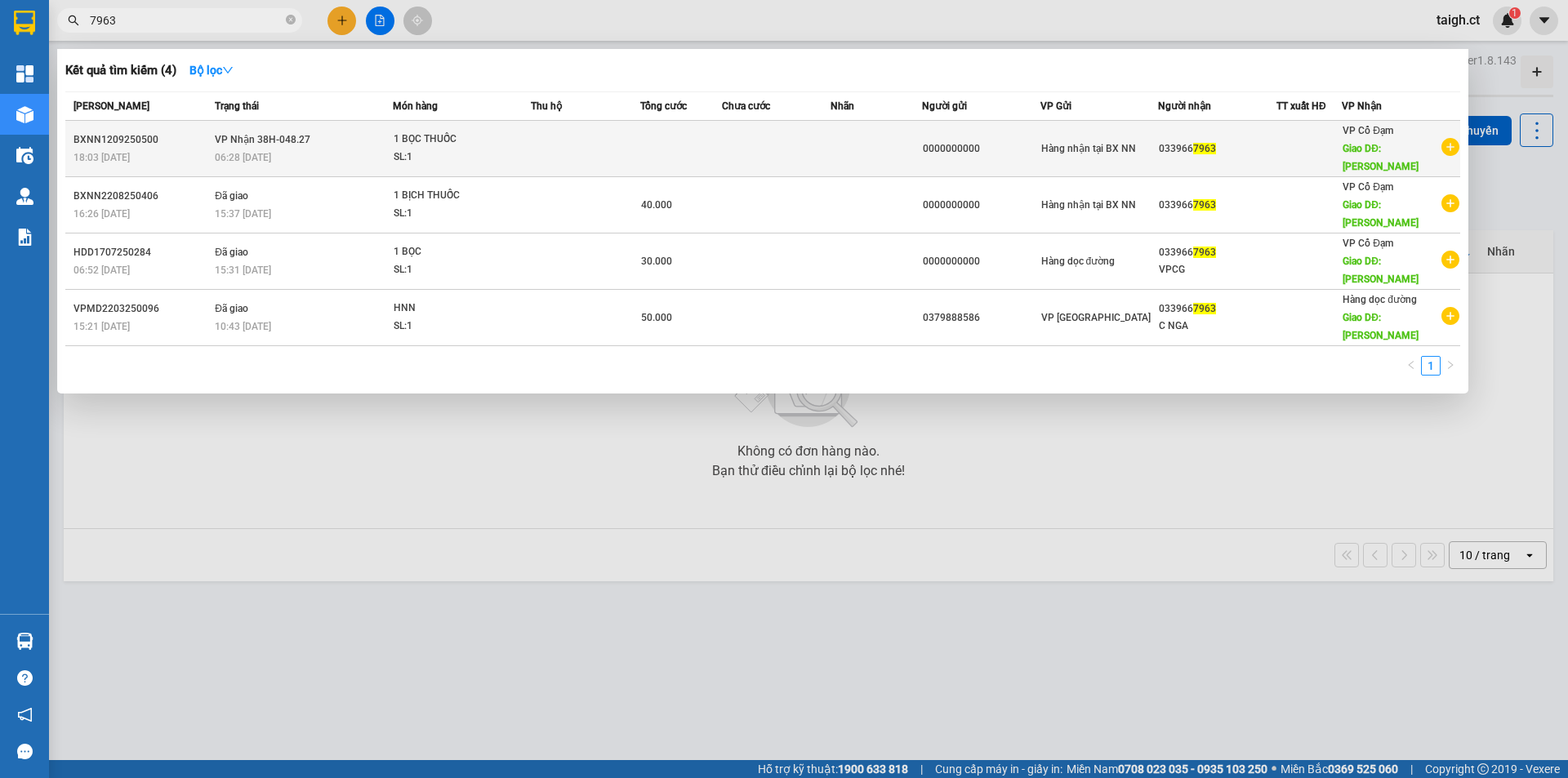
type input "7963"
click at [299, 140] on span "VP Nhận 38H-048.27" at bounding box center [262, 139] width 95 height 12
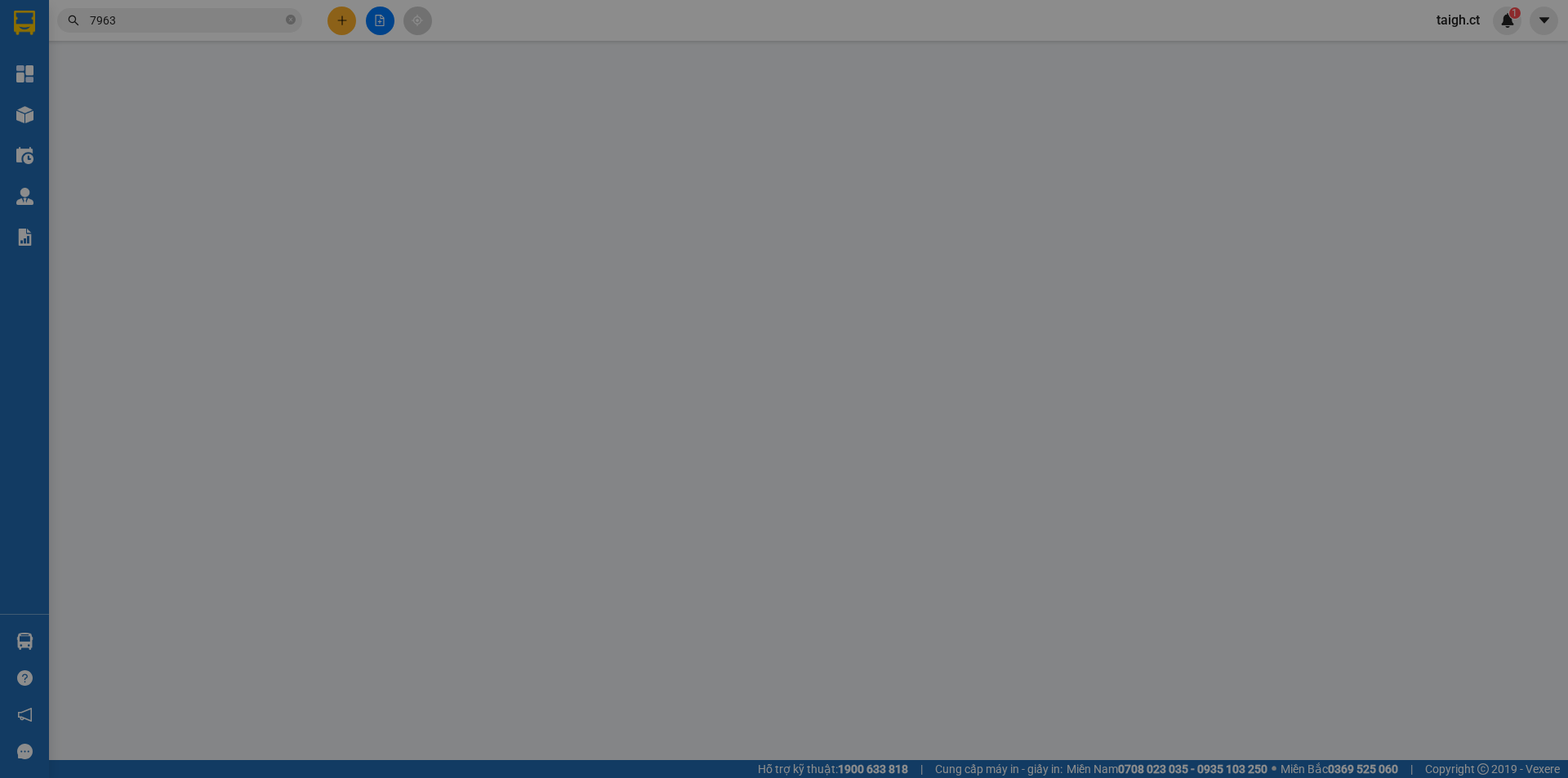
type input "0000000000"
type input "0339667963"
type input "[PERSON_NAME]"
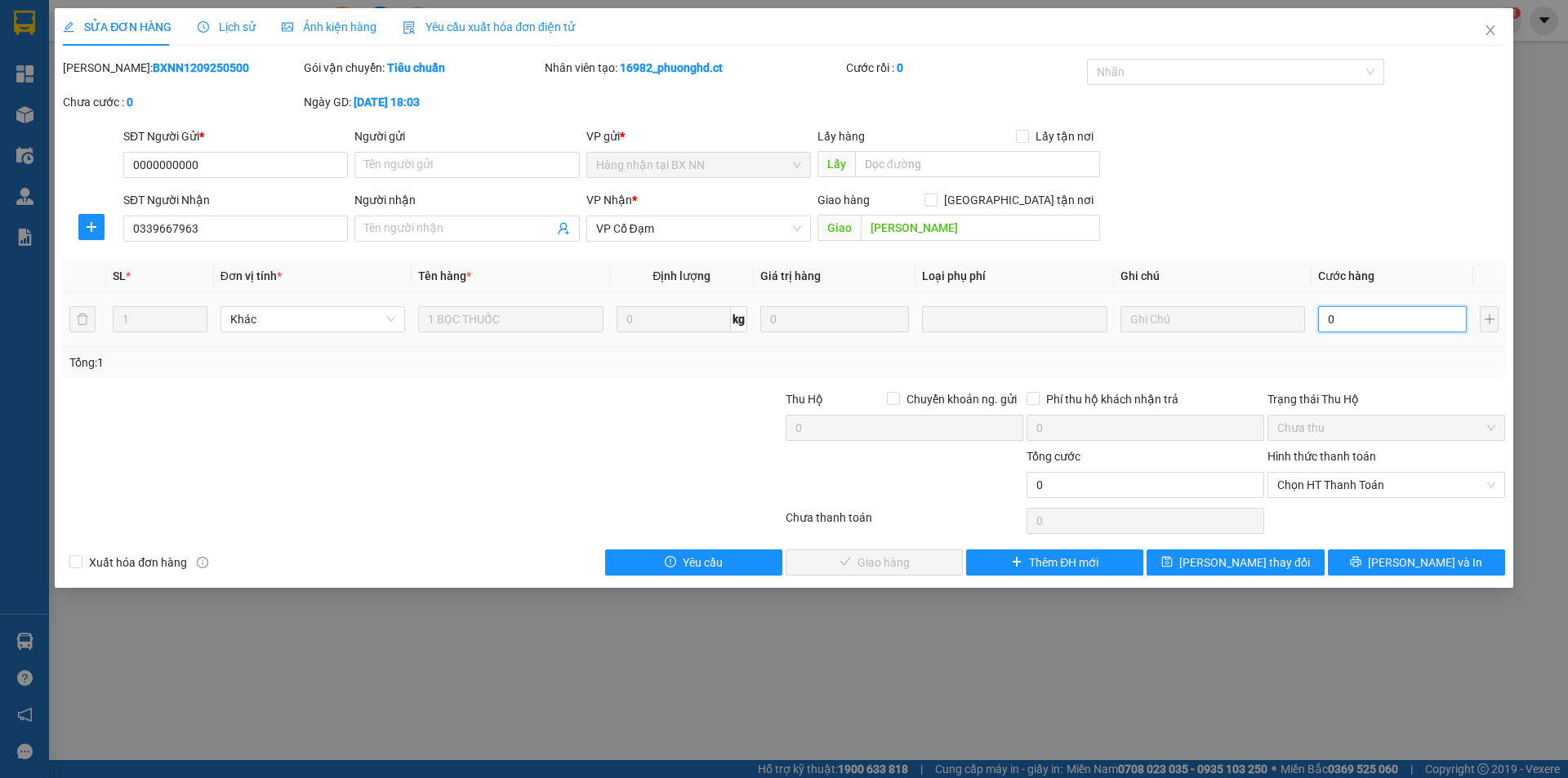
click at [1340, 326] on input "0" at bounding box center [1391, 319] width 148 height 27
click at [1307, 480] on span "Chọn HT Thanh Toán" at bounding box center [1386, 484] width 218 height 25
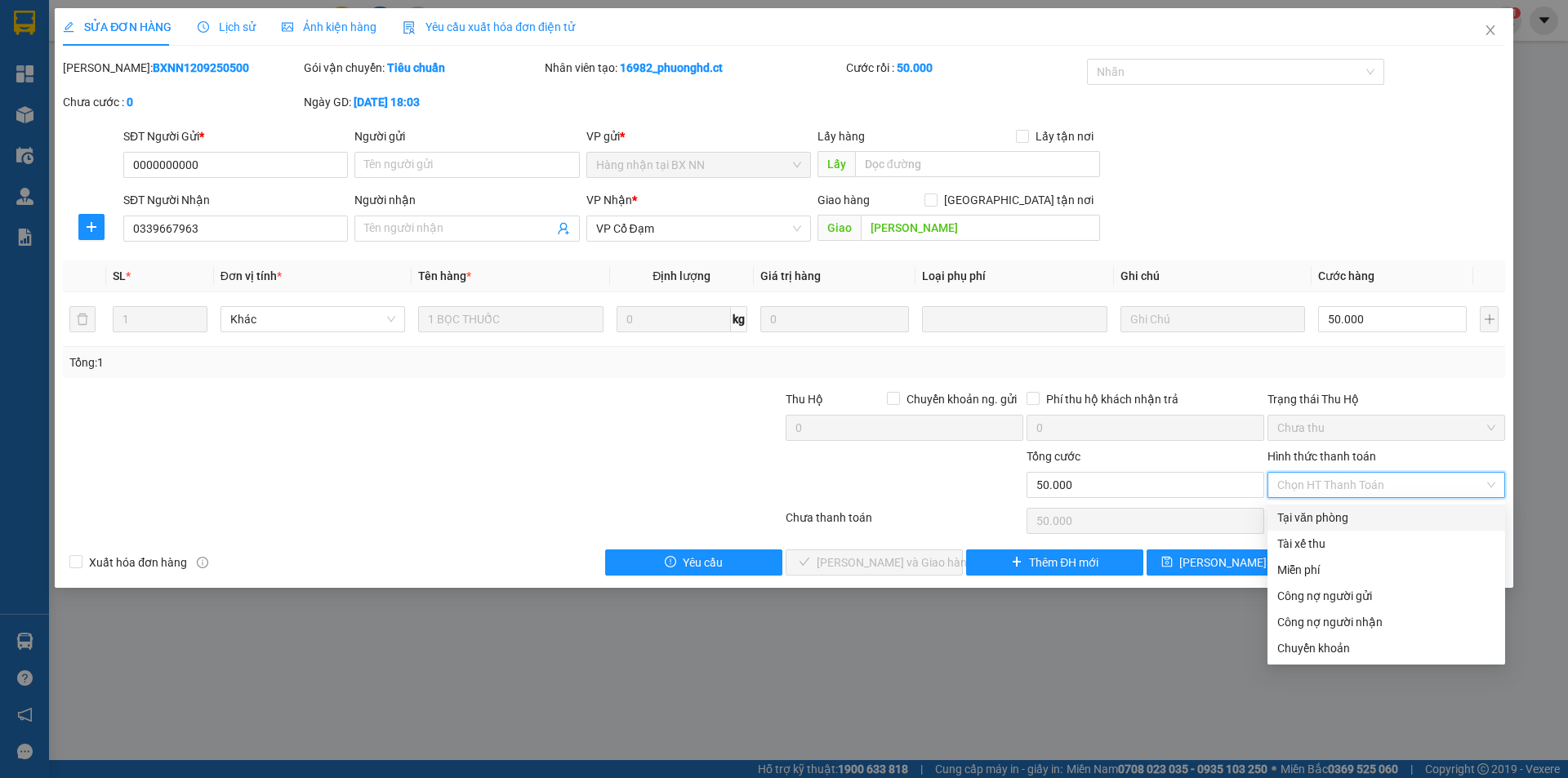
click at [1306, 516] on div "Tại văn phòng" at bounding box center [1386, 518] width 218 height 18
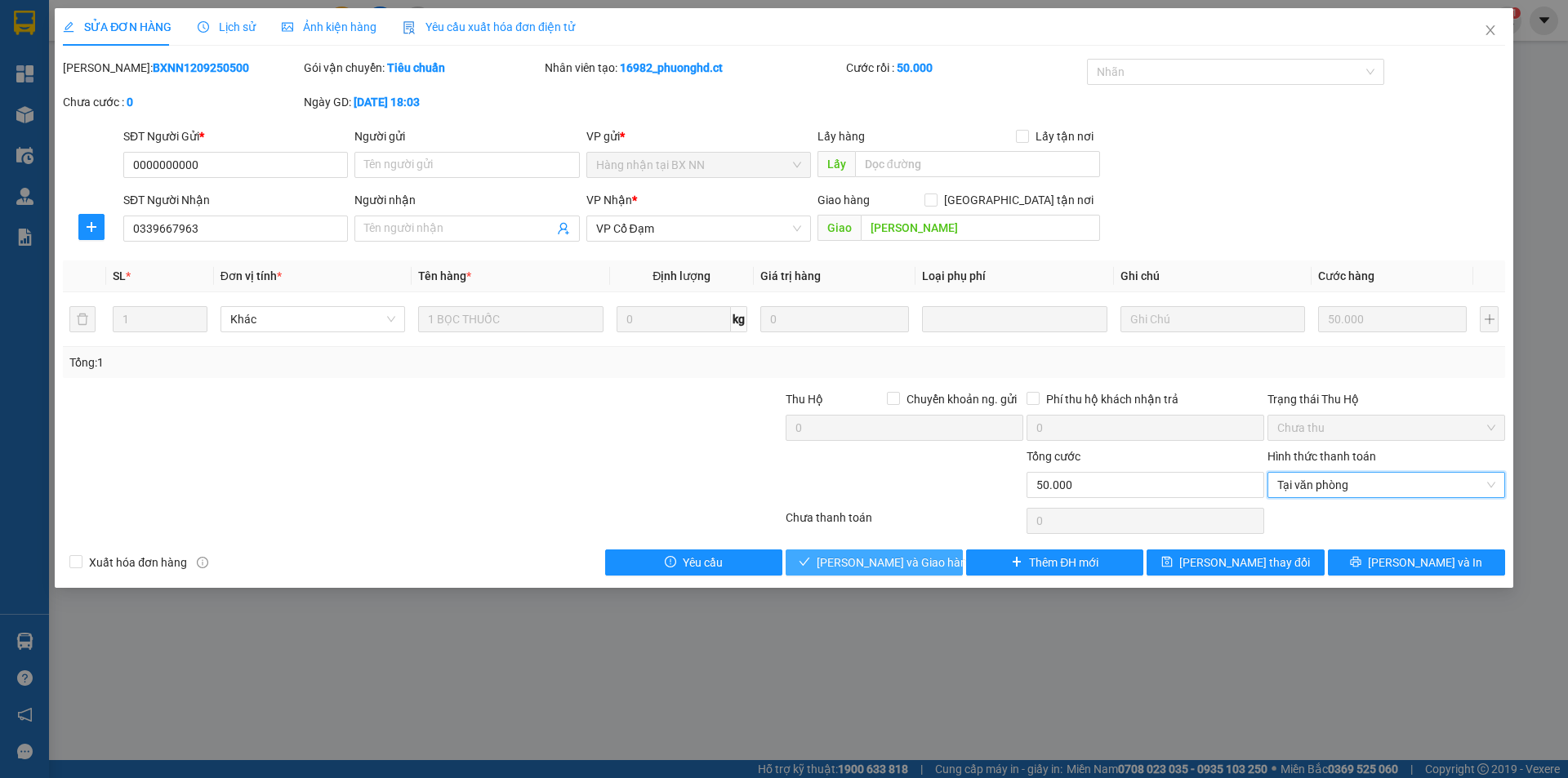
click at [925, 560] on span "[PERSON_NAME] và Giao hàng" at bounding box center [895, 562] width 157 height 18
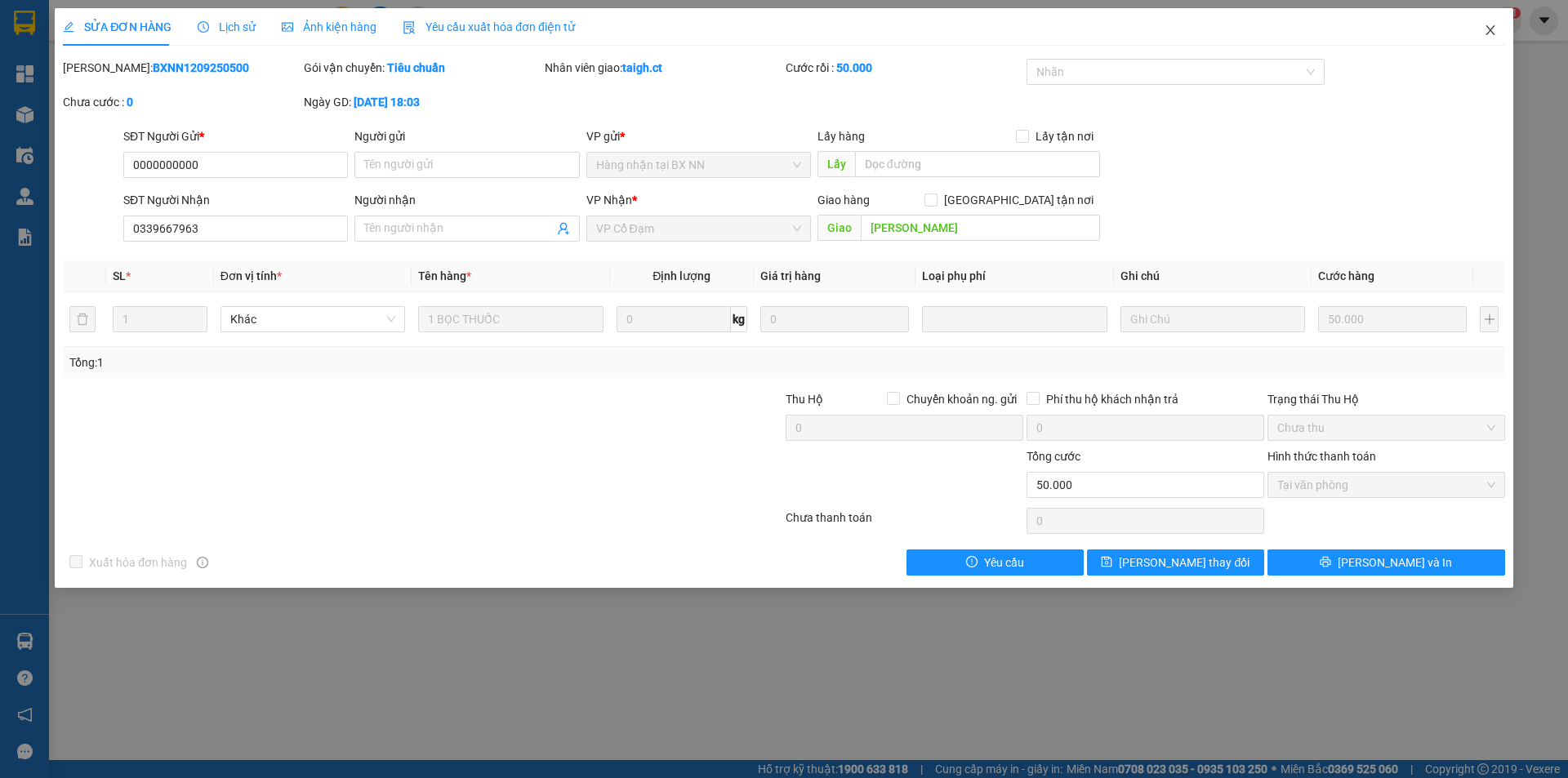
click at [1486, 32] on icon "close" at bounding box center [1489, 29] width 13 height 13
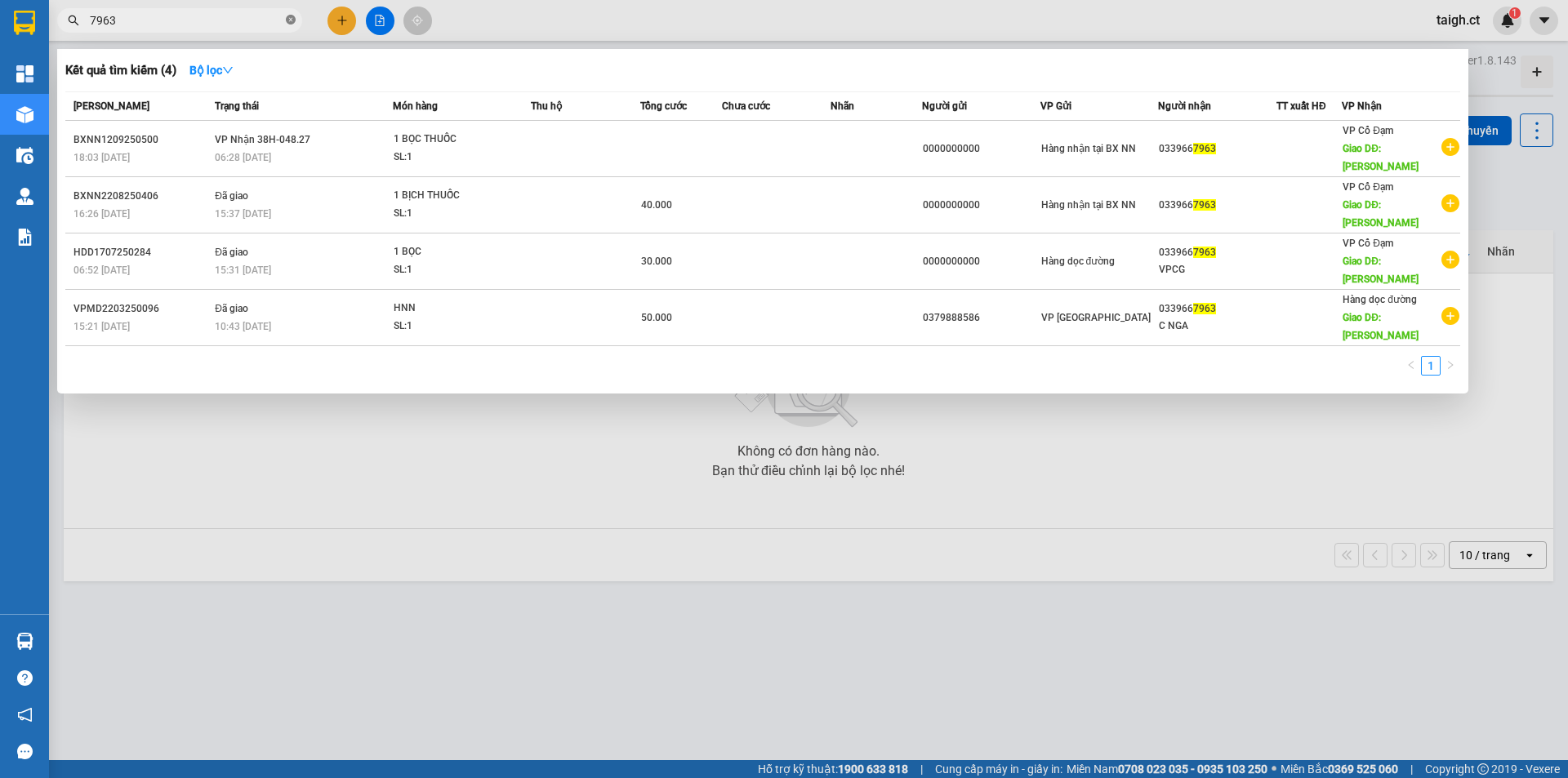
click at [289, 16] on icon "close-circle" at bounding box center [291, 20] width 10 height 10
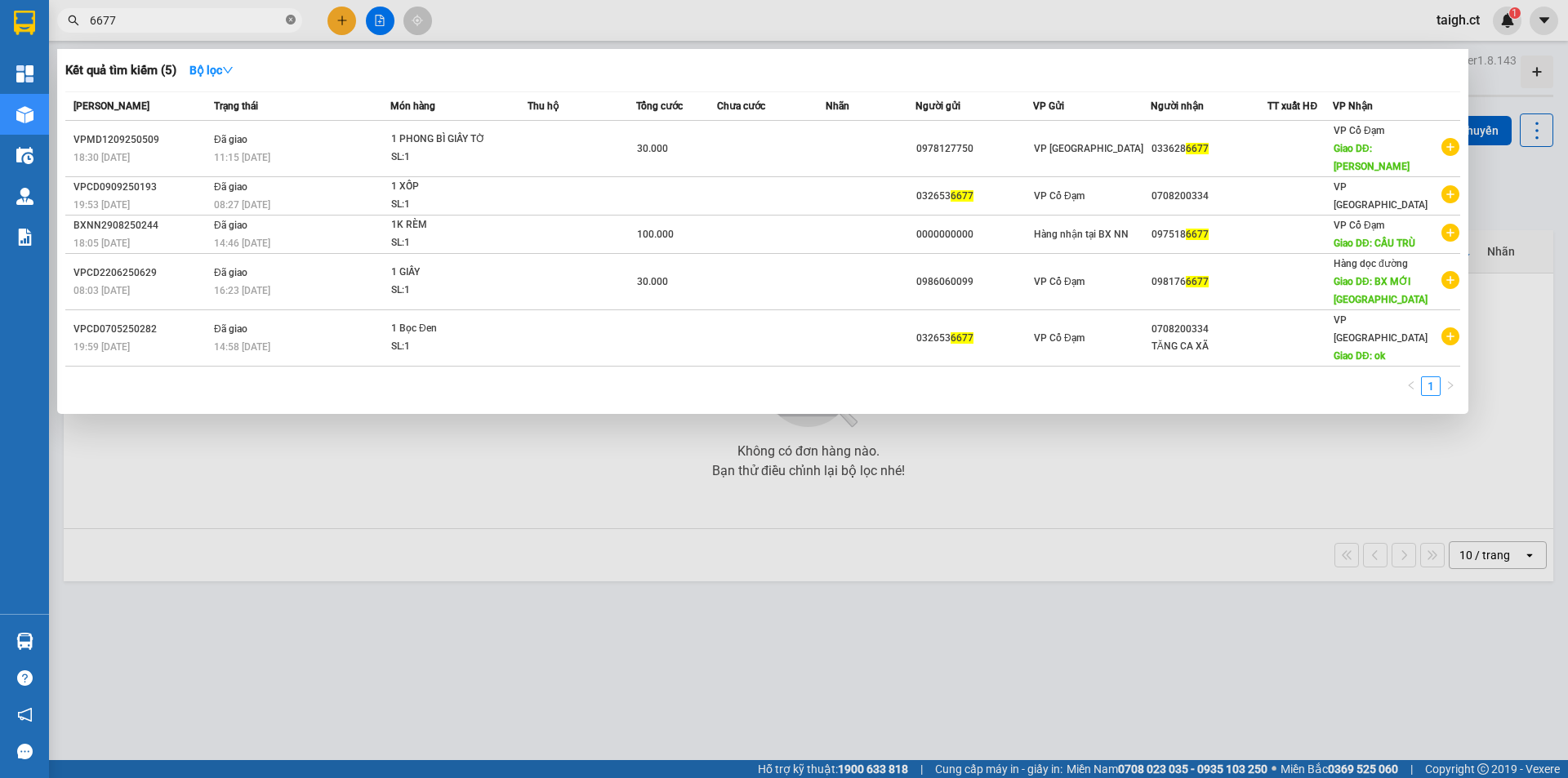
click at [288, 15] on span at bounding box center [291, 21] width 10 height 16
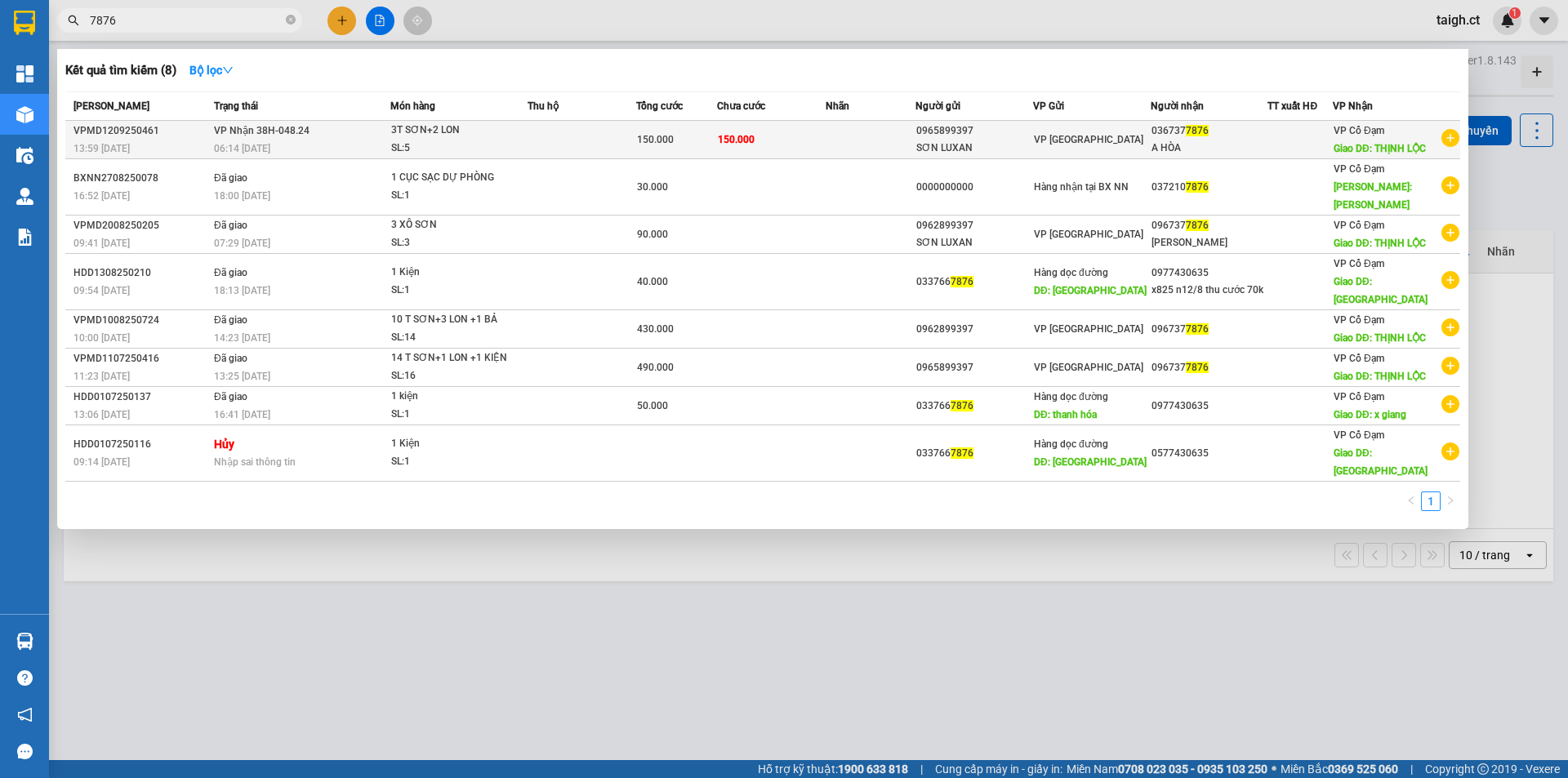
click at [254, 137] on span "VP Nhận 38H-048.24" at bounding box center [261, 129] width 95 height 13
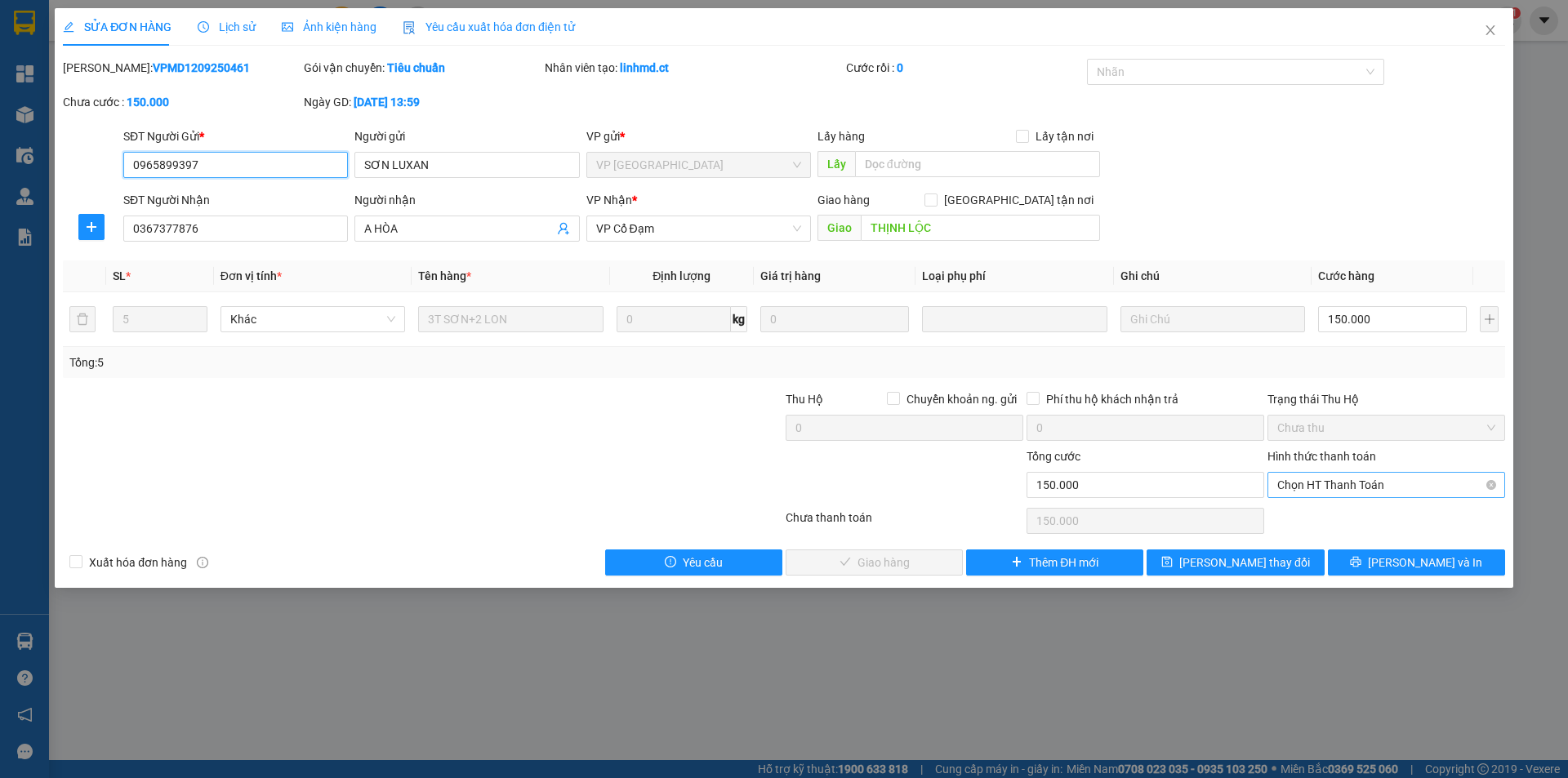
click at [1313, 482] on span "Chọn HT Thanh Toán" at bounding box center [1386, 484] width 218 height 25
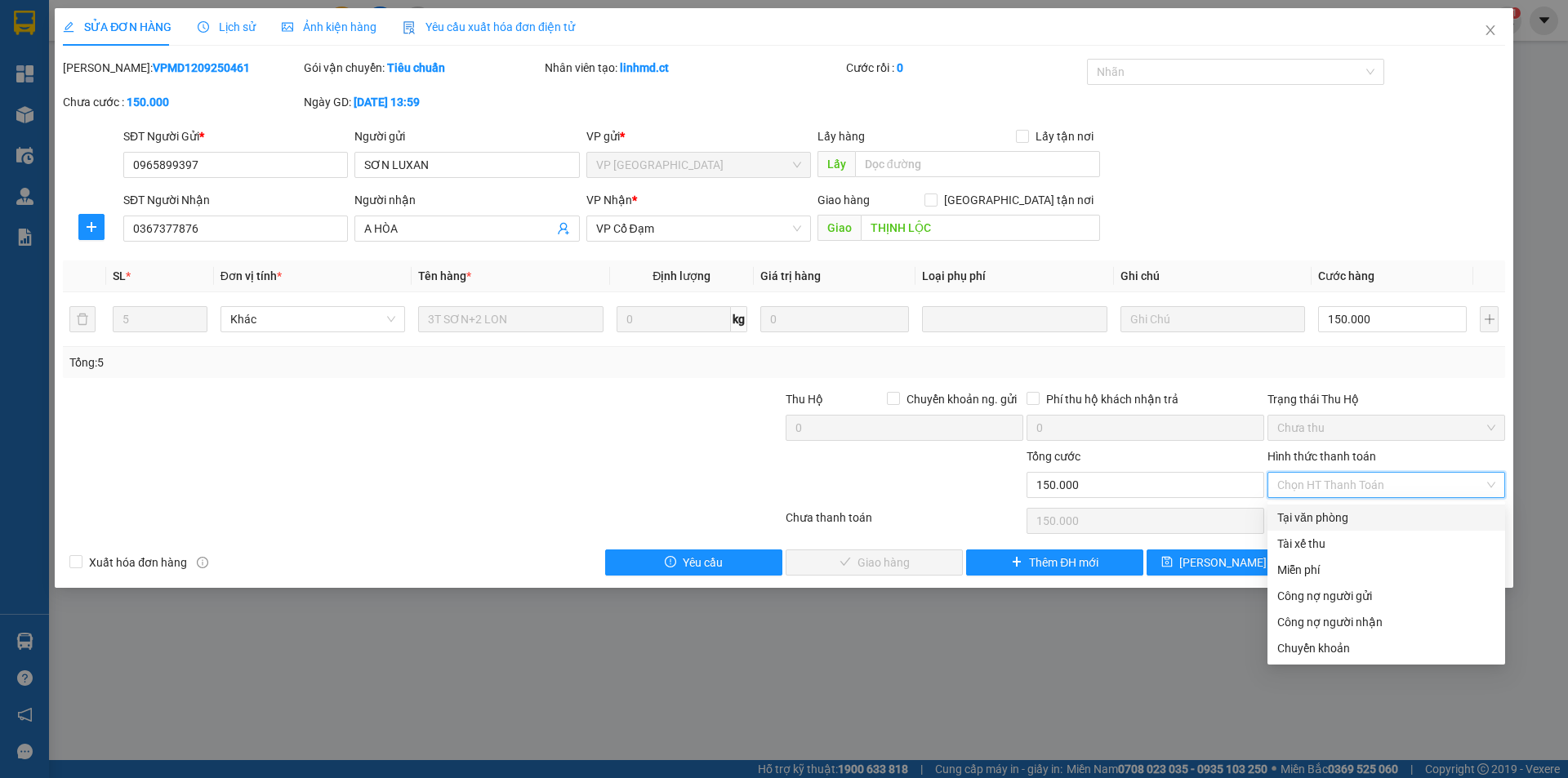
click at [1304, 511] on div "Tại văn phòng" at bounding box center [1386, 518] width 218 height 18
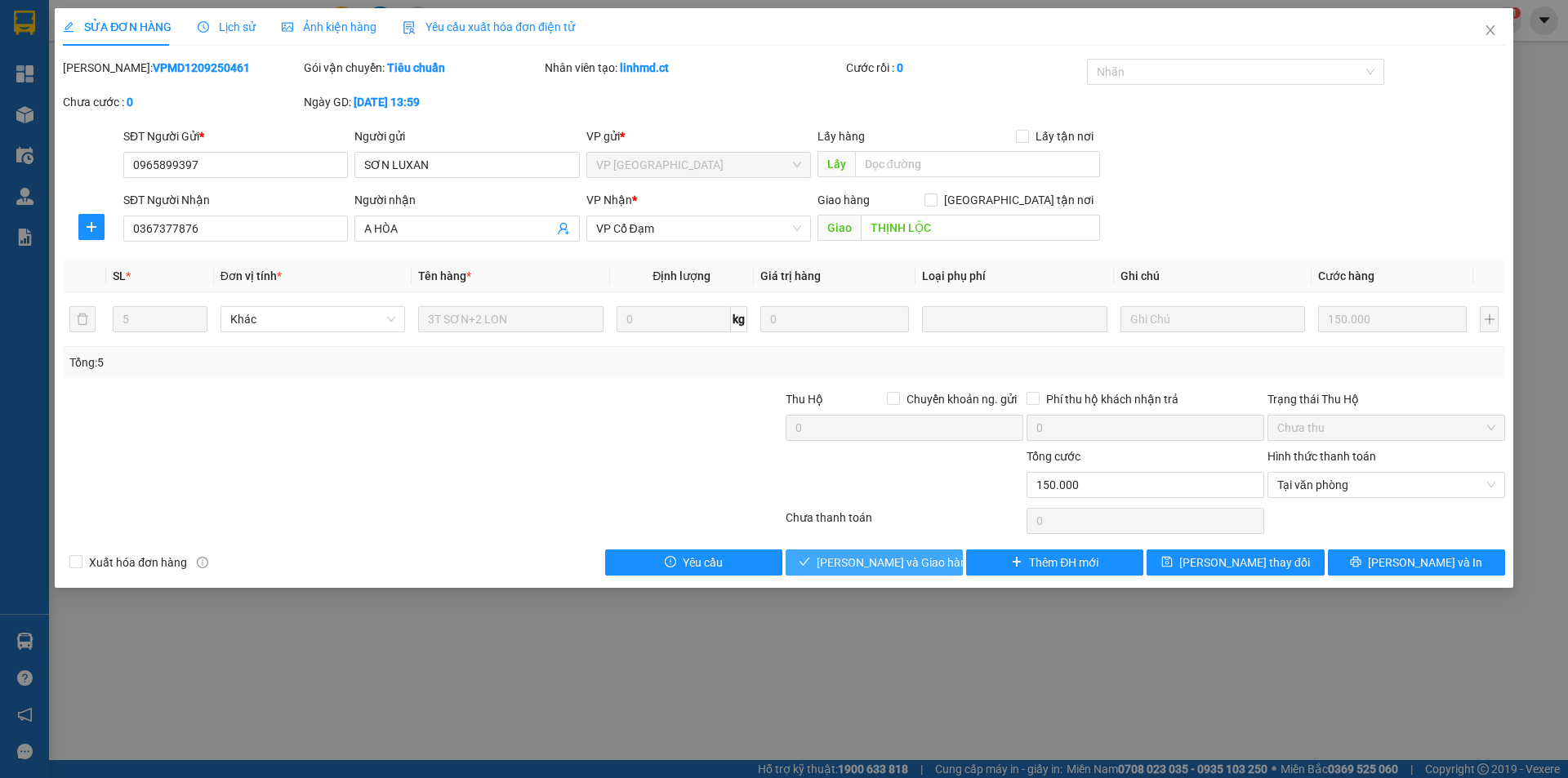
click at [926, 567] on span "[PERSON_NAME] và Giao hàng" at bounding box center [895, 562] width 157 height 18
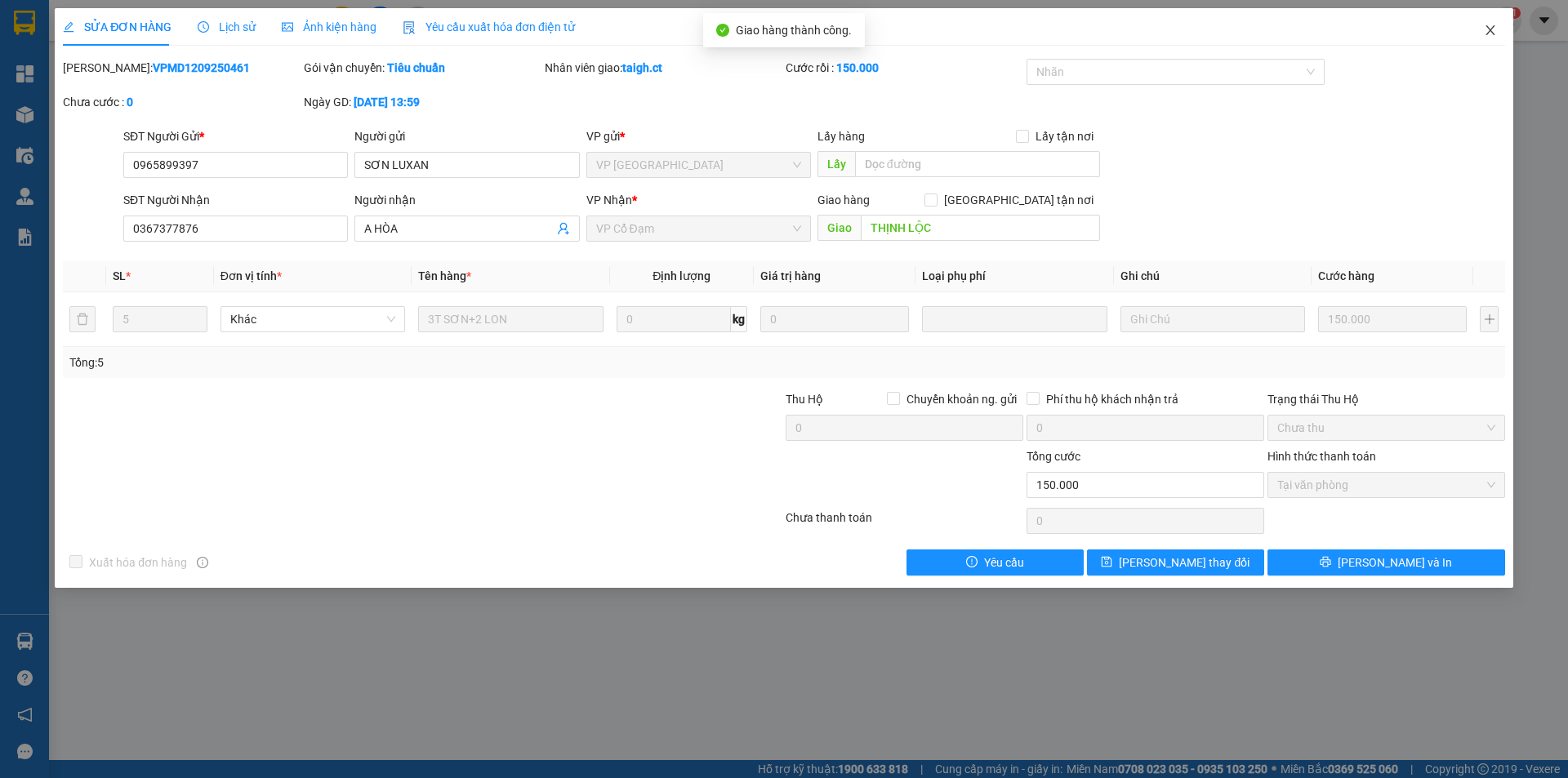
click at [1490, 32] on icon "close" at bounding box center [1489, 29] width 13 height 13
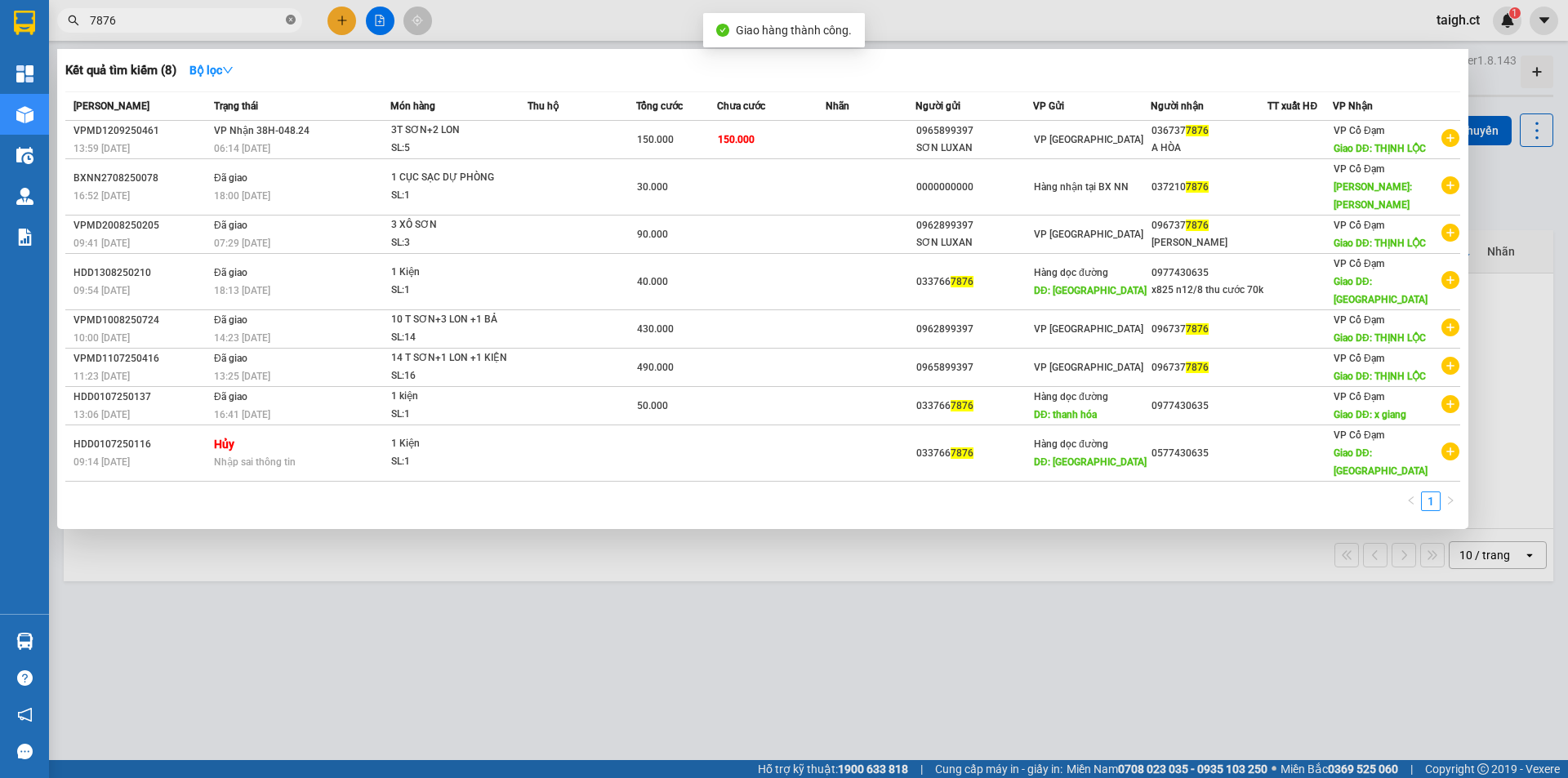
click at [292, 25] on icon "close-circle" at bounding box center [291, 20] width 10 height 10
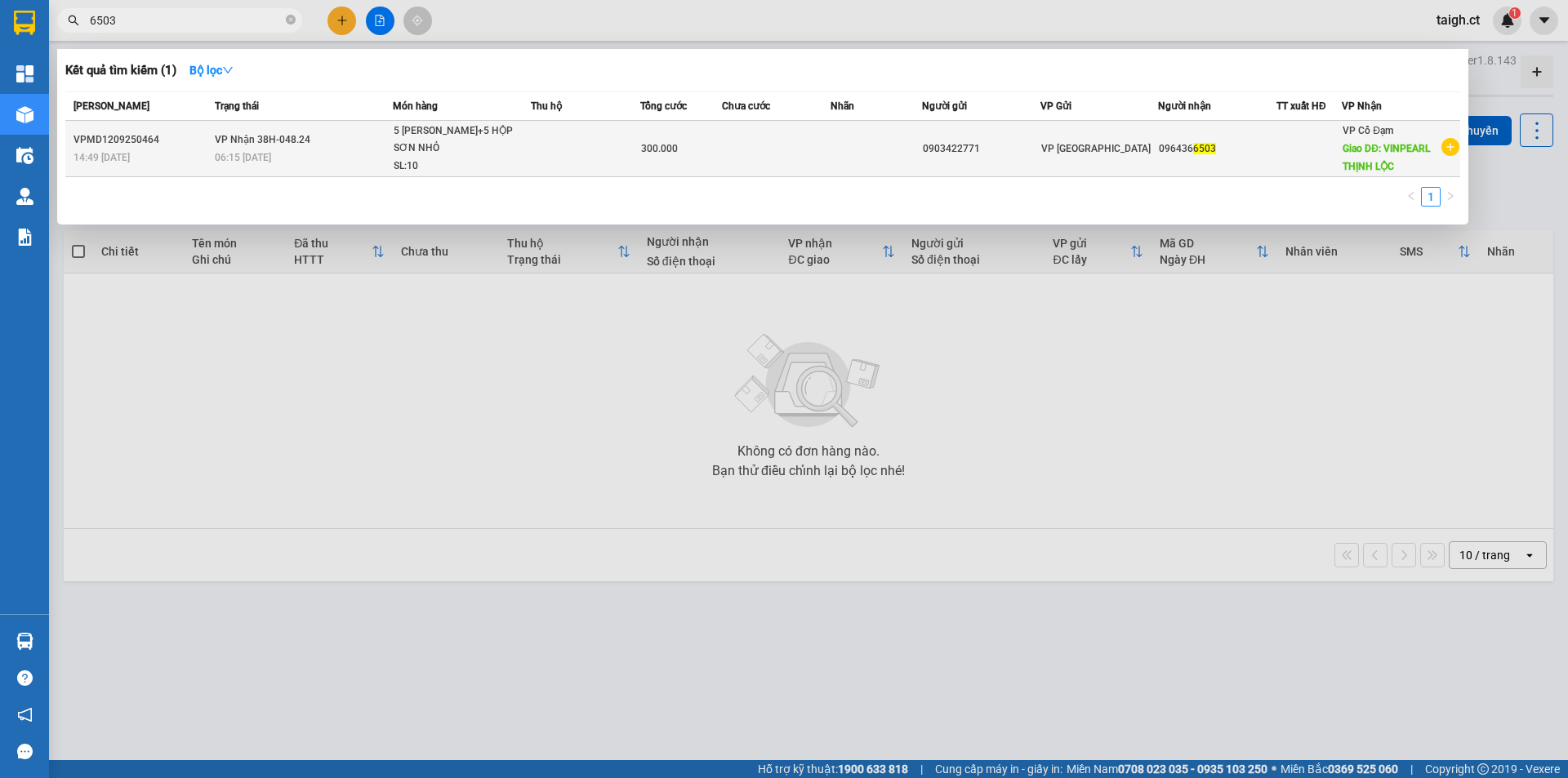
click at [298, 147] on td "VP Nhận 38H-048.24 06:15 [DATE]" at bounding box center [301, 148] width 182 height 56
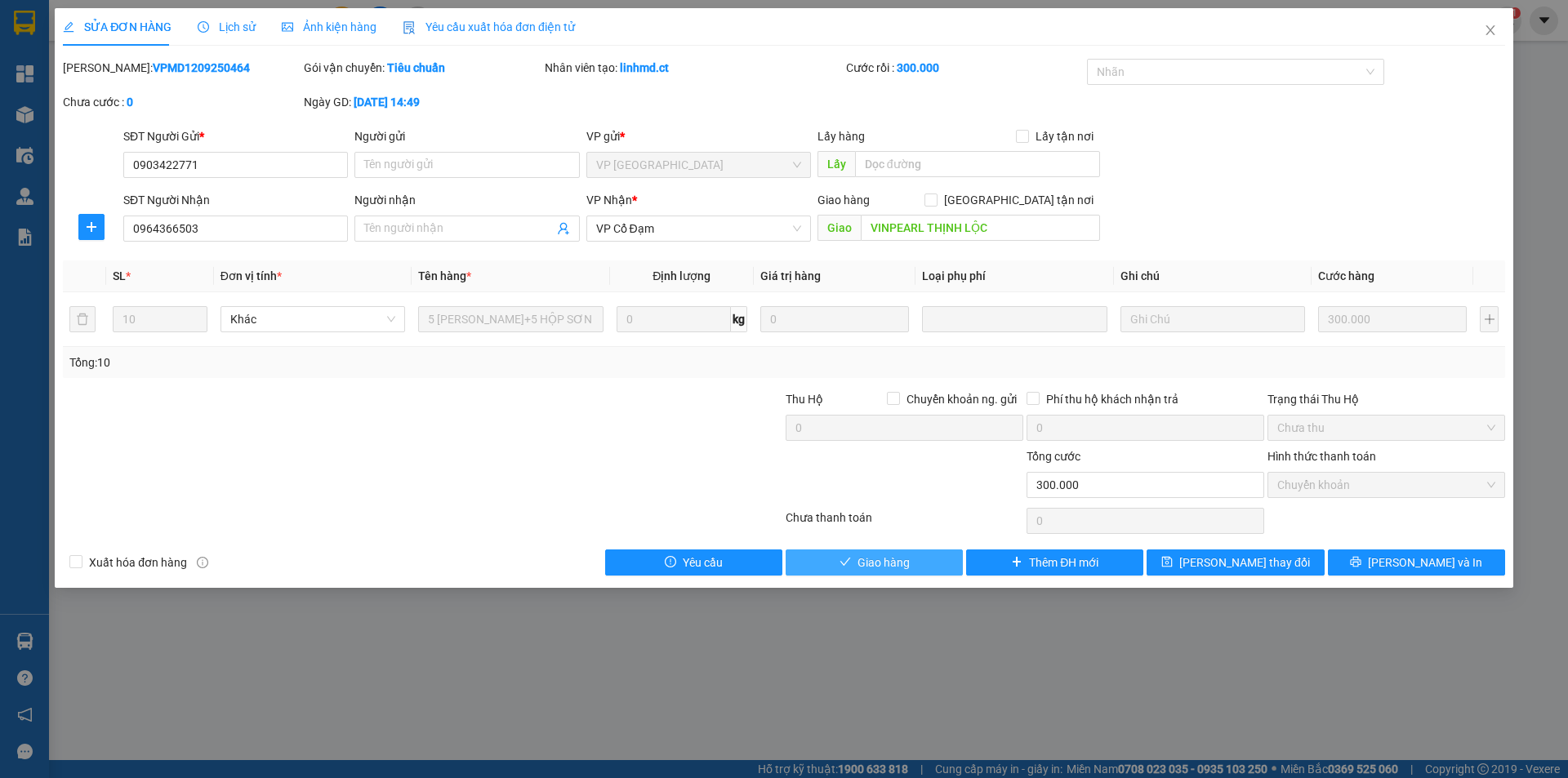
click at [869, 562] on span "Giao hàng" at bounding box center [883, 562] width 52 height 18
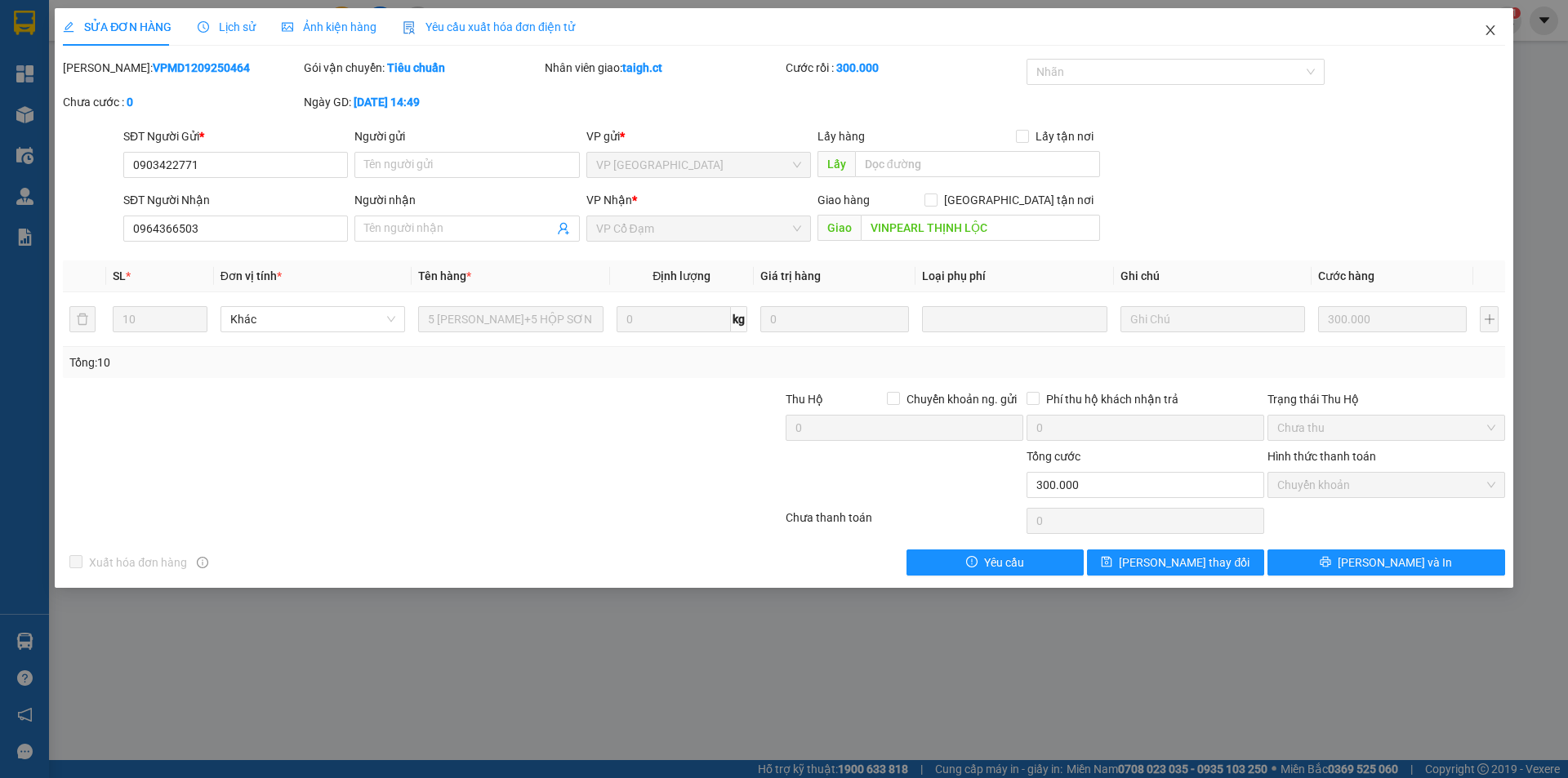
click at [1496, 26] on span "Close" at bounding box center [1489, 30] width 46 height 46
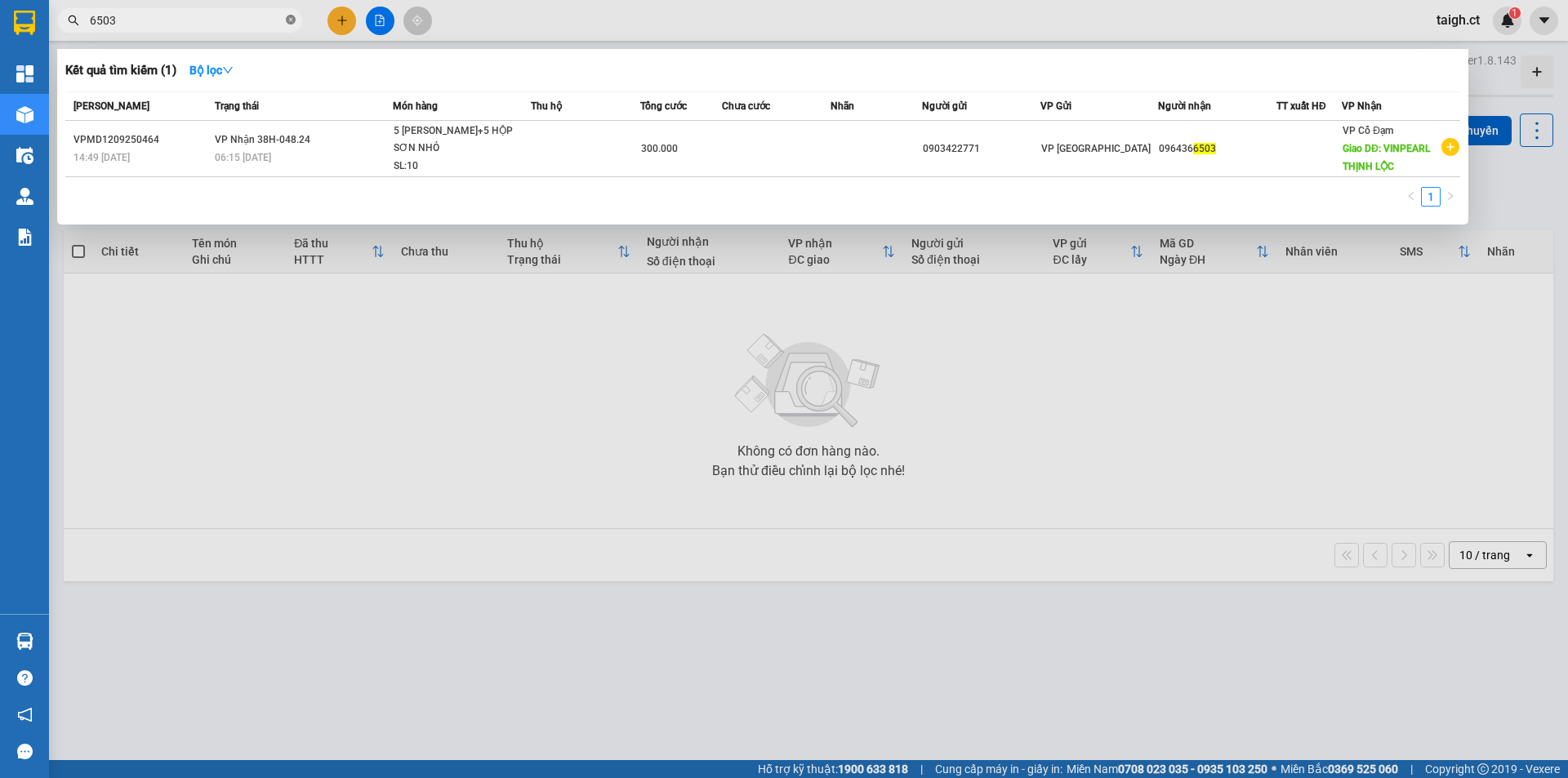
click at [293, 18] on icon "close-circle" at bounding box center [291, 20] width 10 height 10
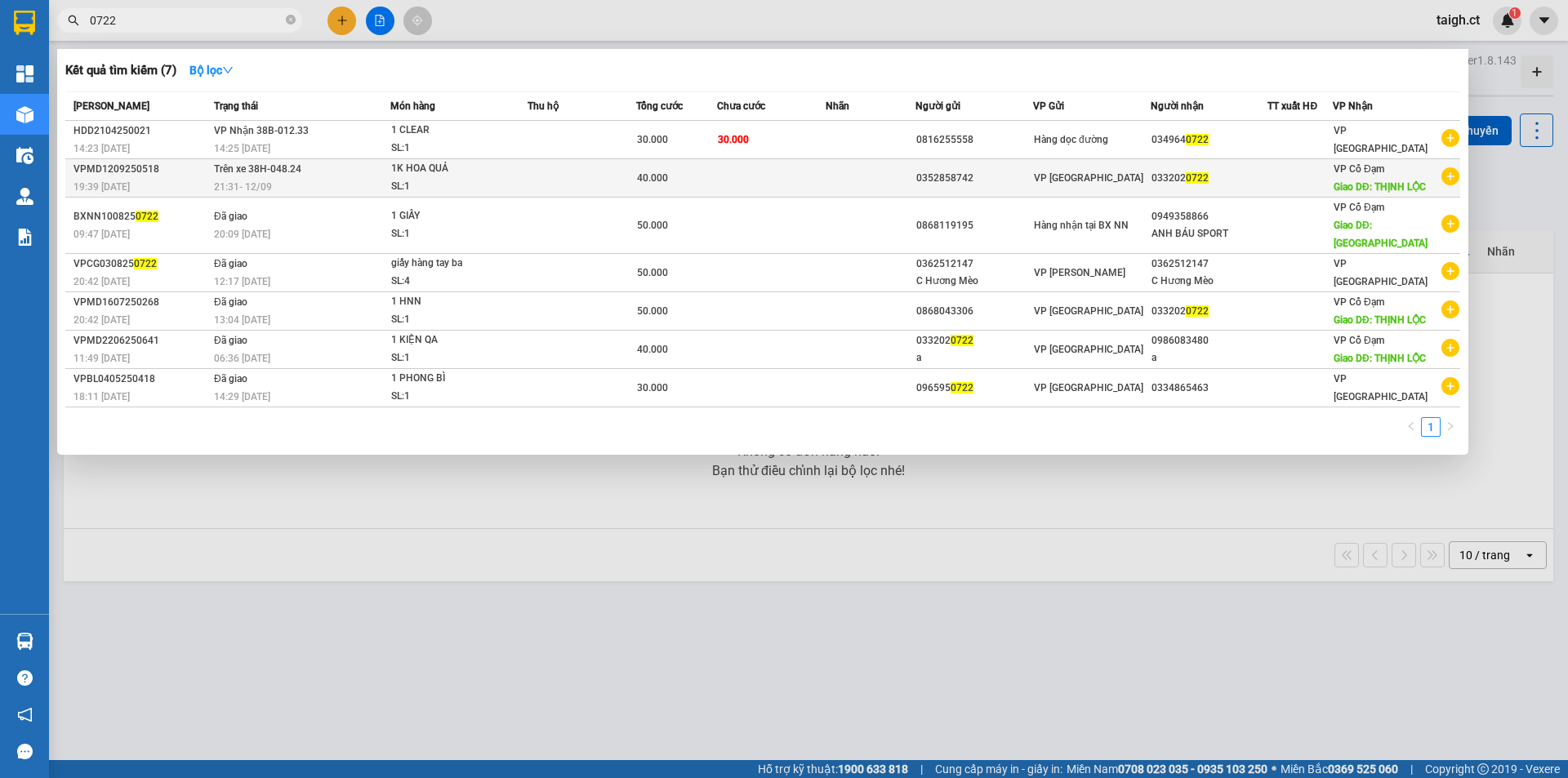
click at [258, 175] on span "Trên xe 38H-048.24" at bounding box center [257, 168] width 87 height 13
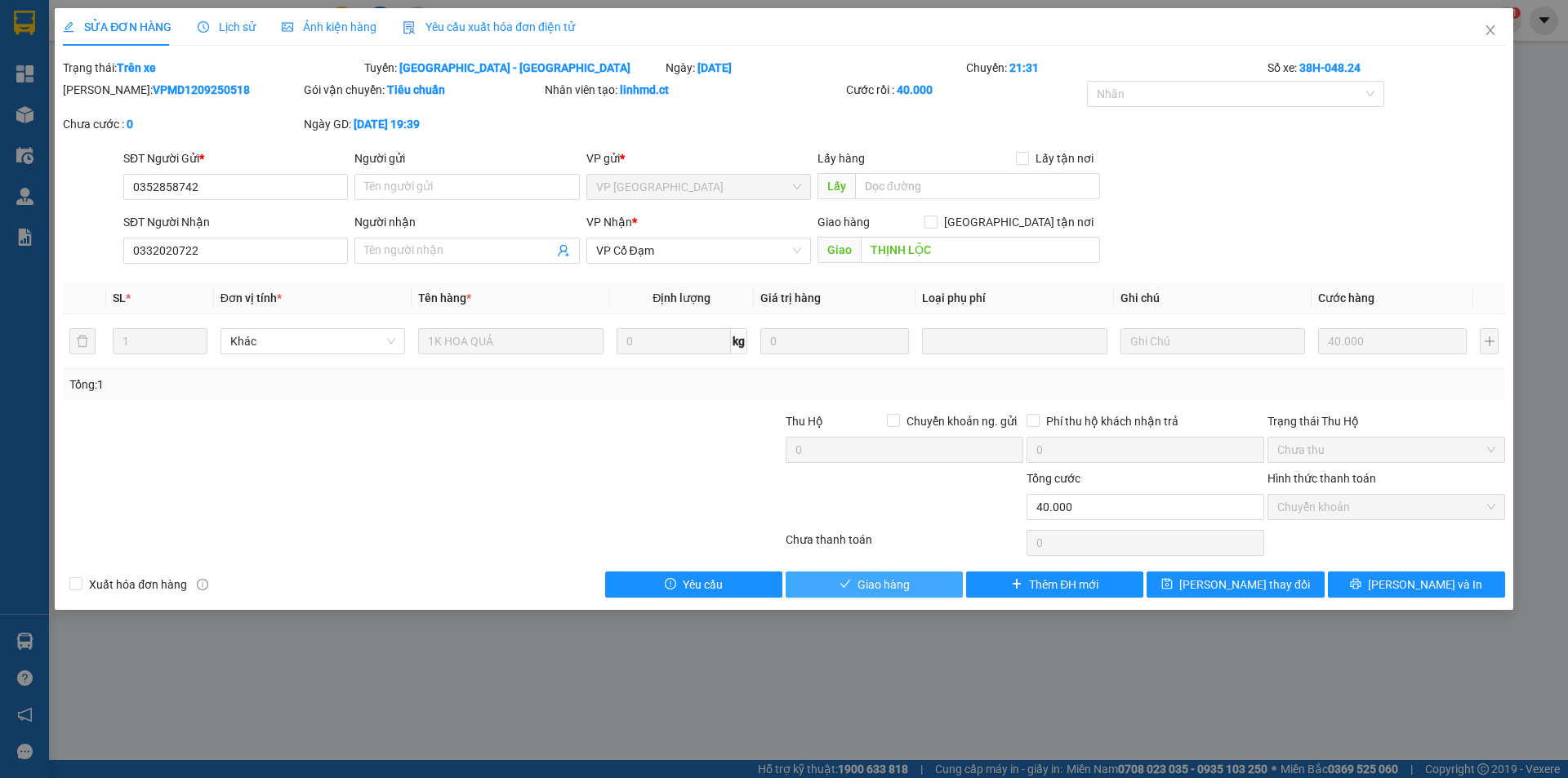
click at [916, 585] on button "Giao hàng" at bounding box center [873, 584] width 177 height 27
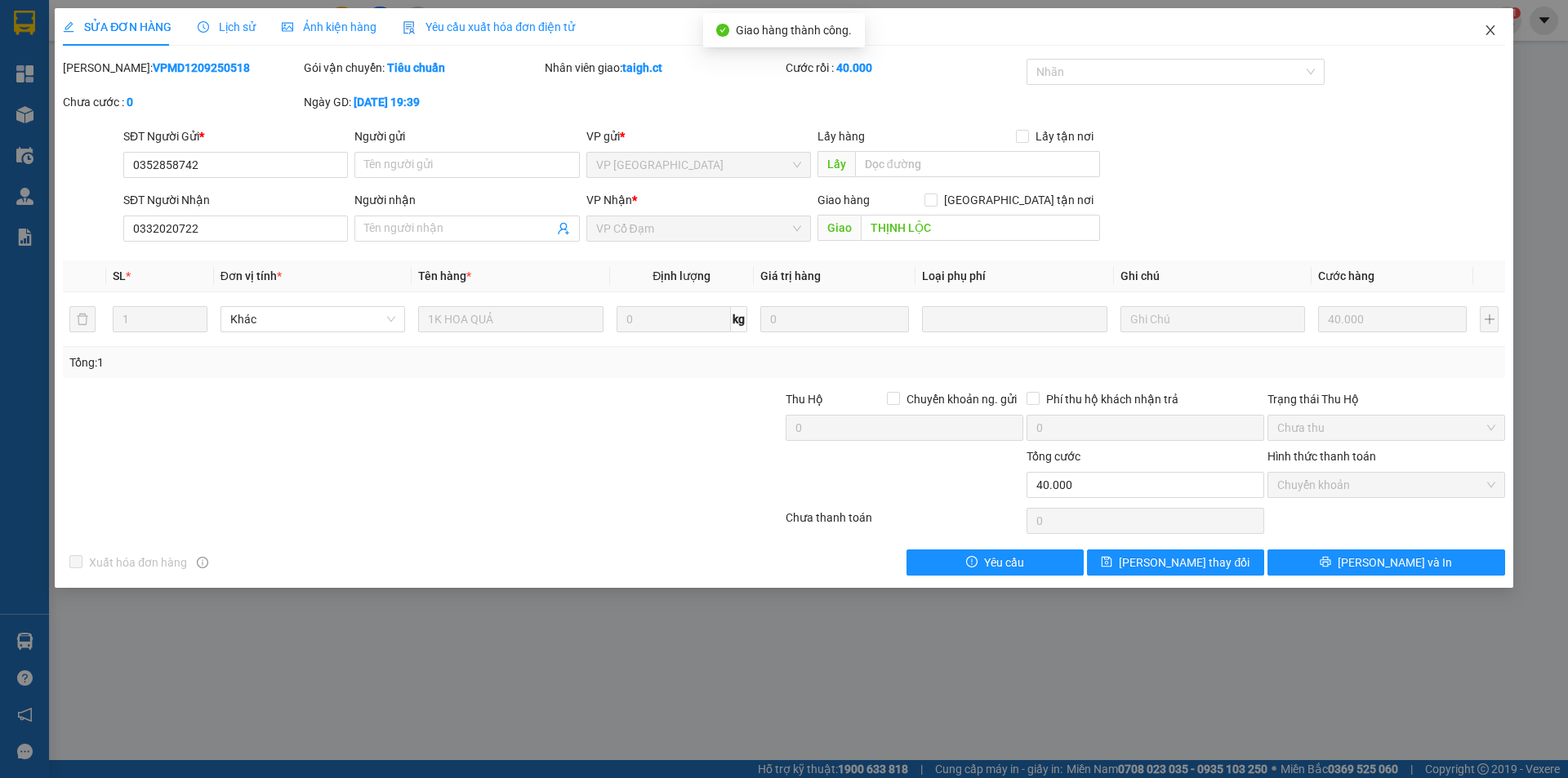
click at [1484, 25] on icon "close" at bounding box center [1489, 29] width 13 height 13
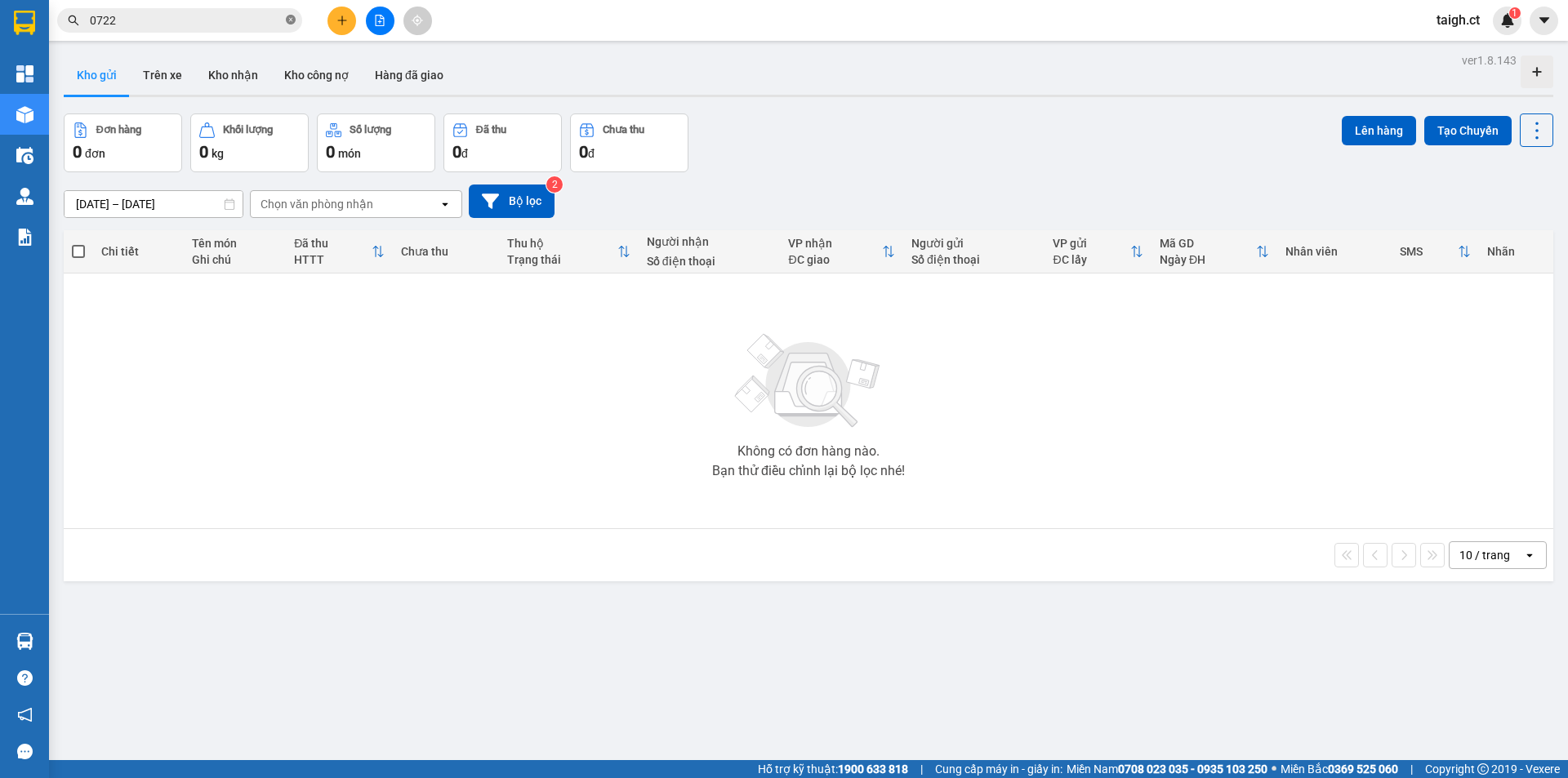
click at [295, 20] on icon "close-circle" at bounding box center [291, 20] width 10 height 10
click at [294, 21] on span at bounding box center [291, 21] width 10 height 18
click at [239, 22] on input "text" at bounding box center [186, 21] width 193 height 18
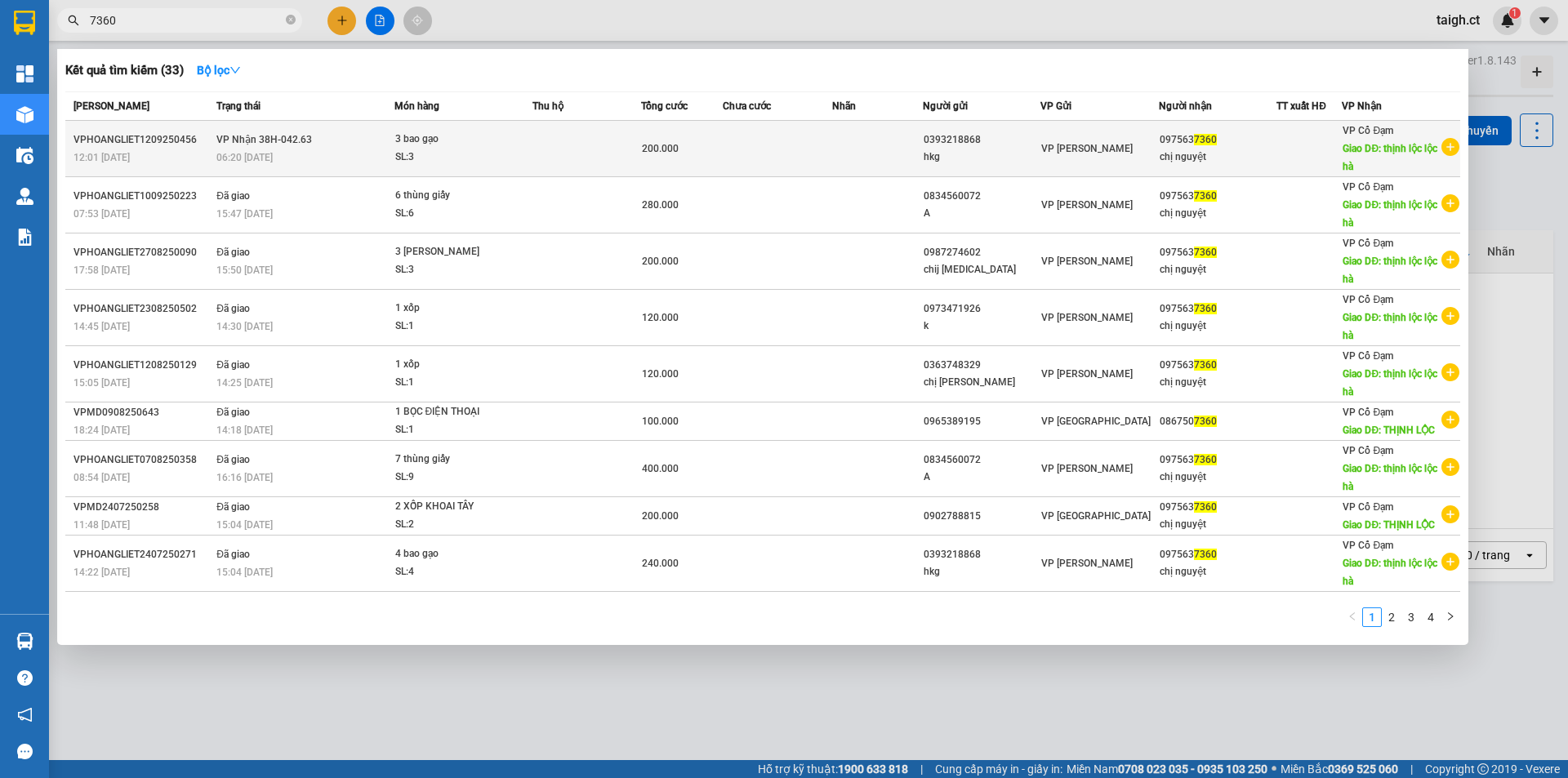
click at [249, 143] on span "VP Nhận 38H-042.63" at bounding box center [263, 139] width 95 height 12
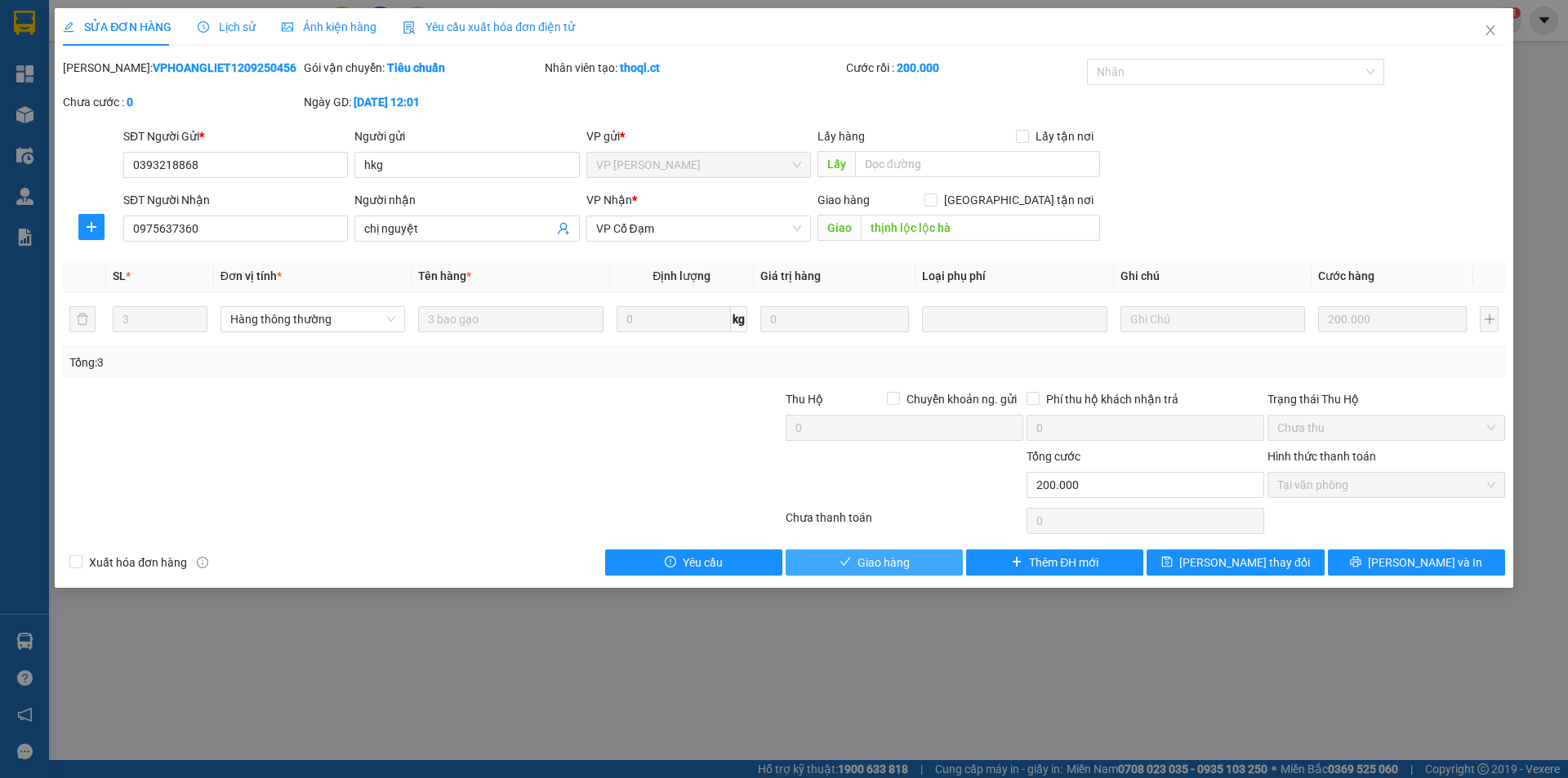
click at [925, 572] on button "Giao hàng" at bounding box center [873, 562] width 177 height 27
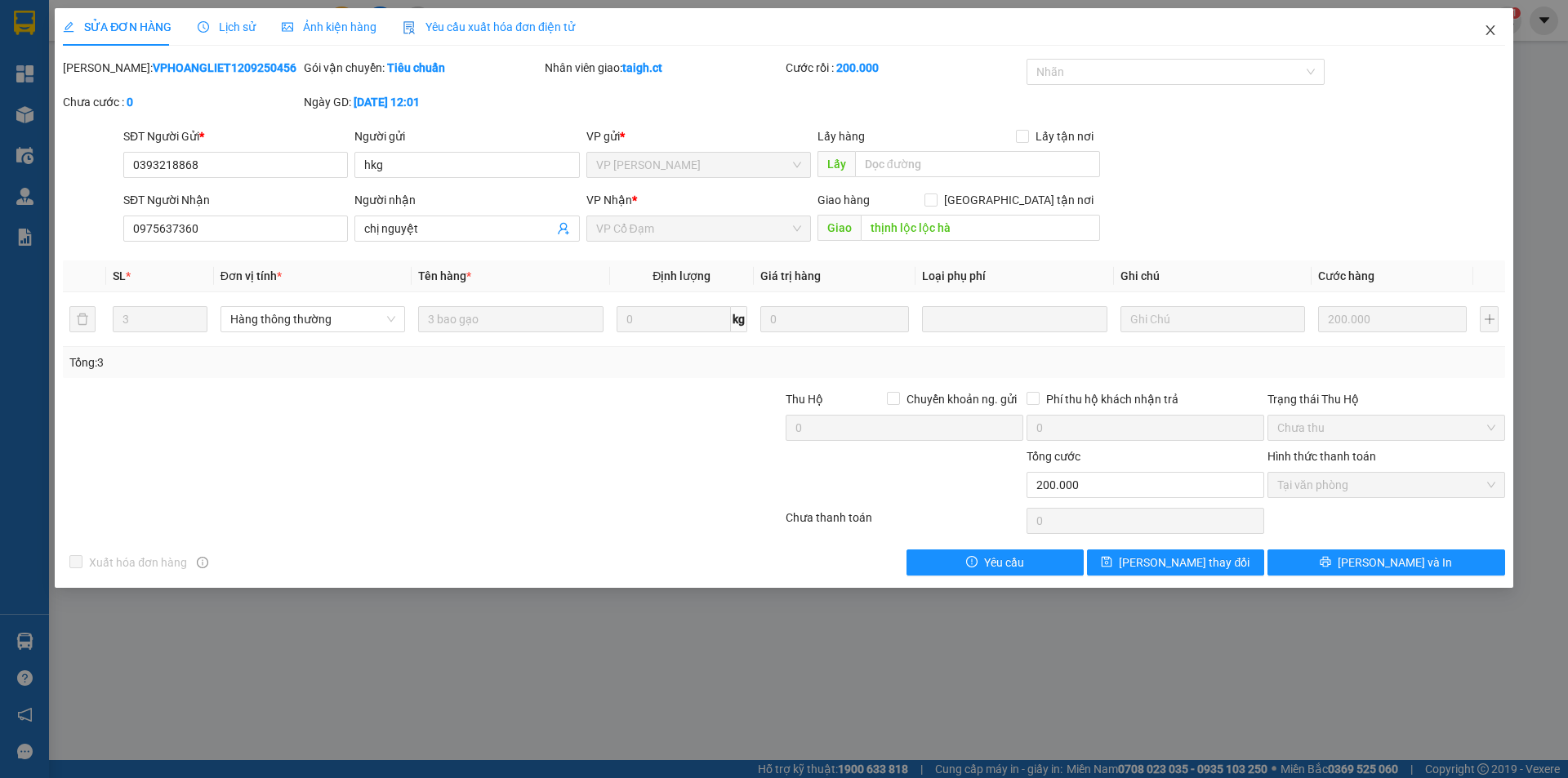
click at [1489, 27] on icon "close" at bounding box center [1489, 29] width 13 height 13
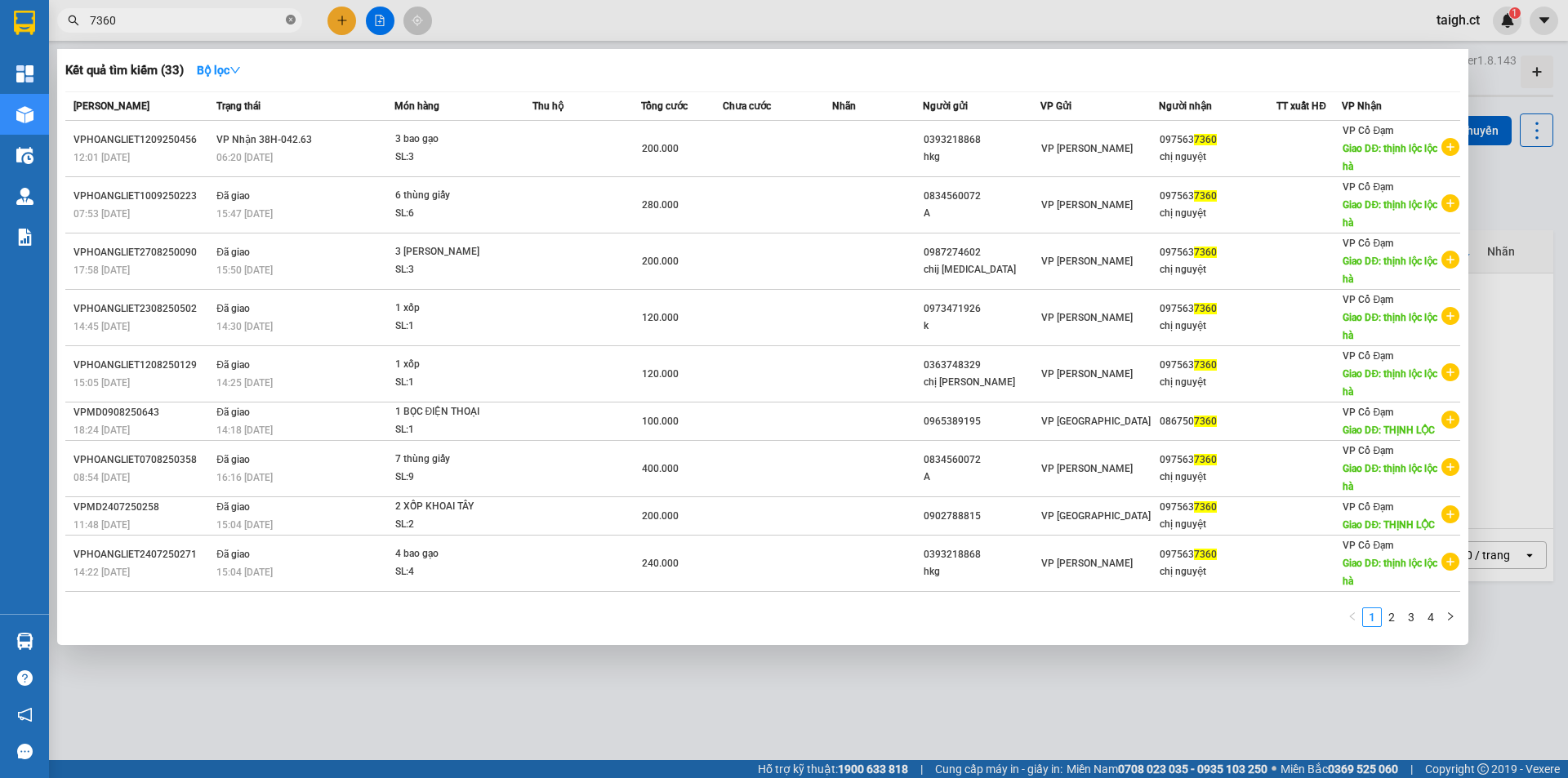
click at [290, 19] on icon "close-circle" at bounding box center [291, 20] width 10 height 10
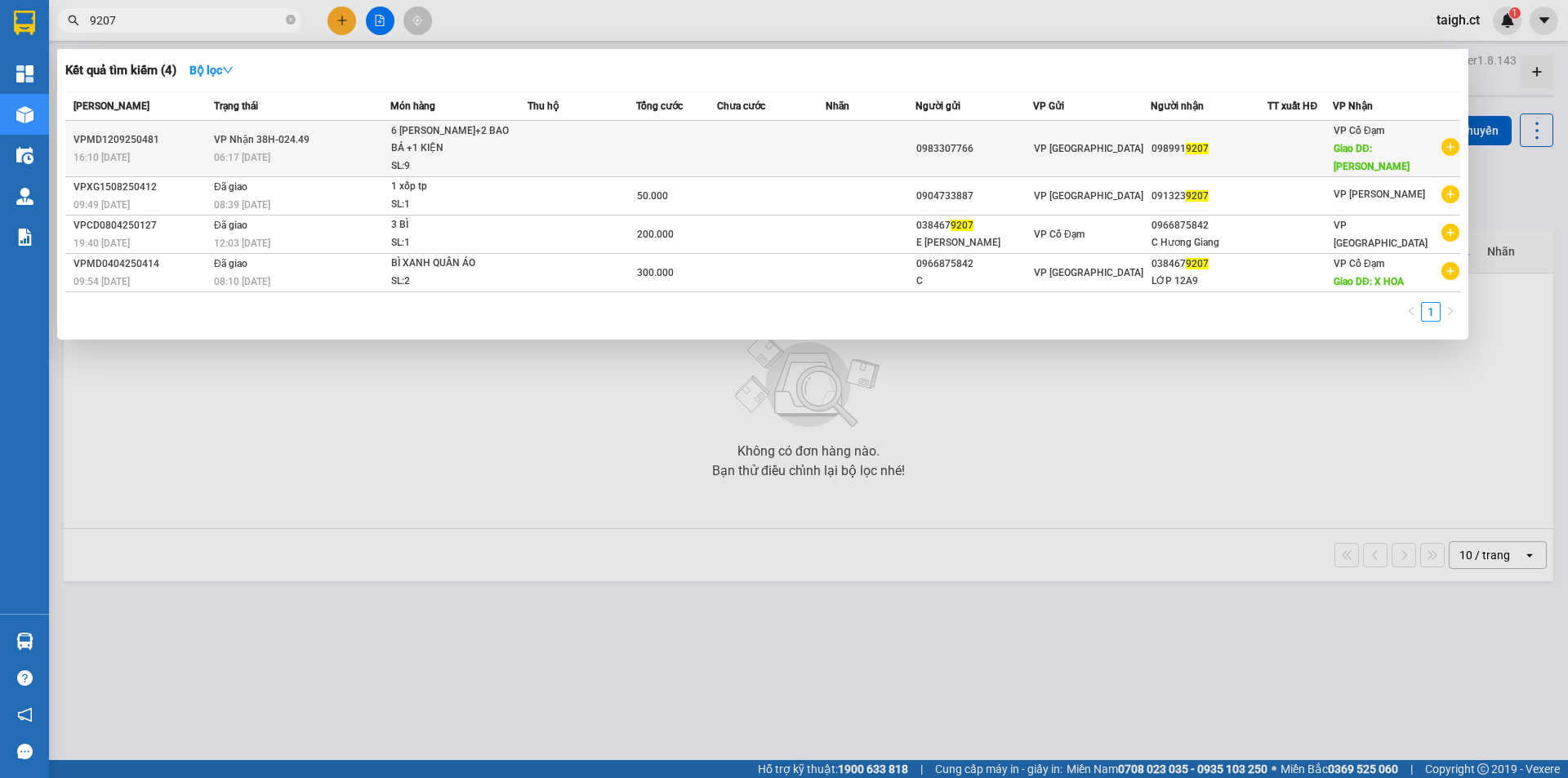
click at [298, 143] on span "VP Nhận 38H-024.49" at bounding box center [261, 139] width 95 height 12
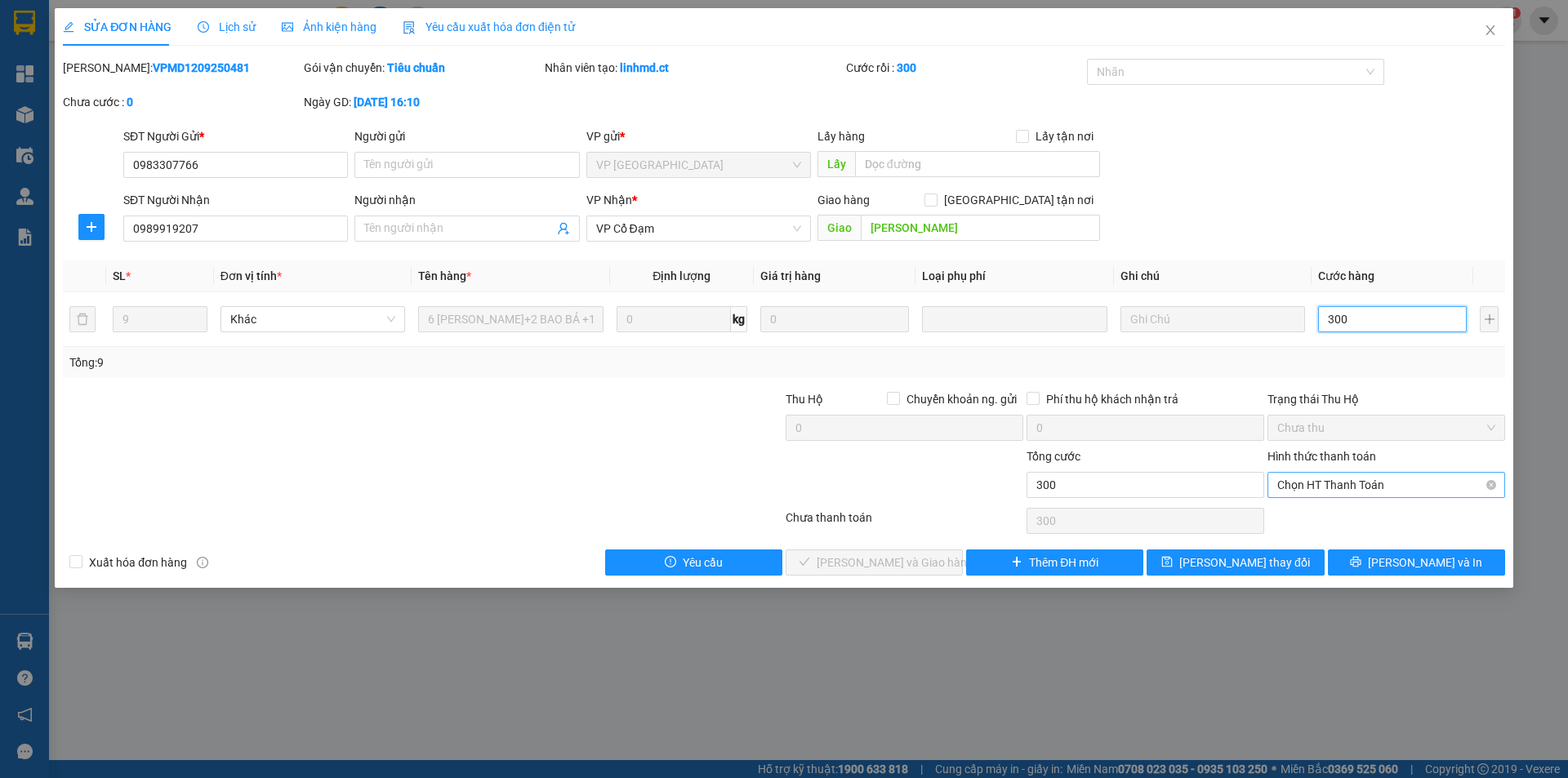
click at [1347, 485] on span "Chọn HT Thanh Toán" at bounding box center [1386, 484] width 218 height 25
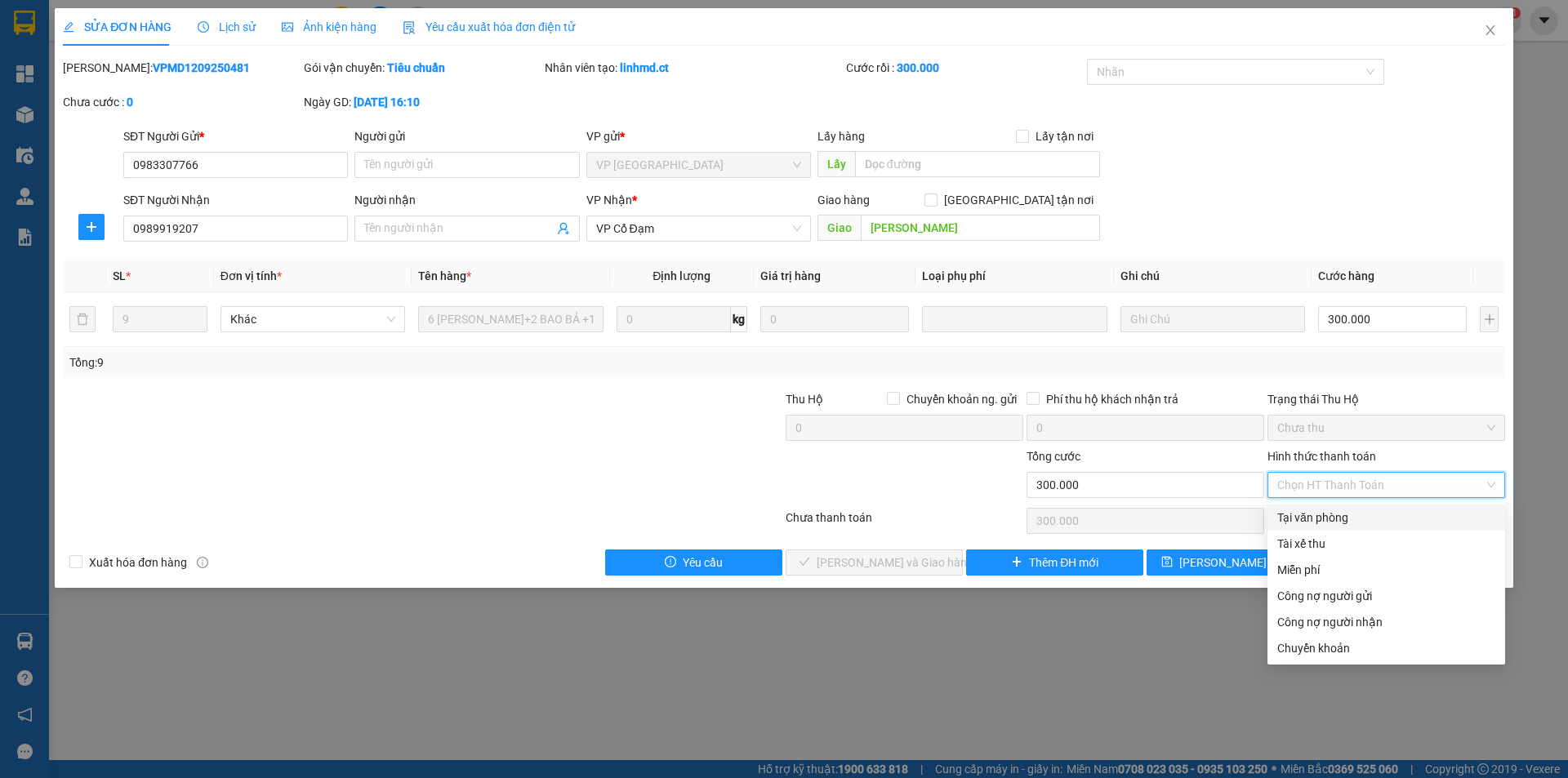
click at [1332, 517] on div "Tại văn phòng" at bounding box center [1386, 518] width 218 height 18
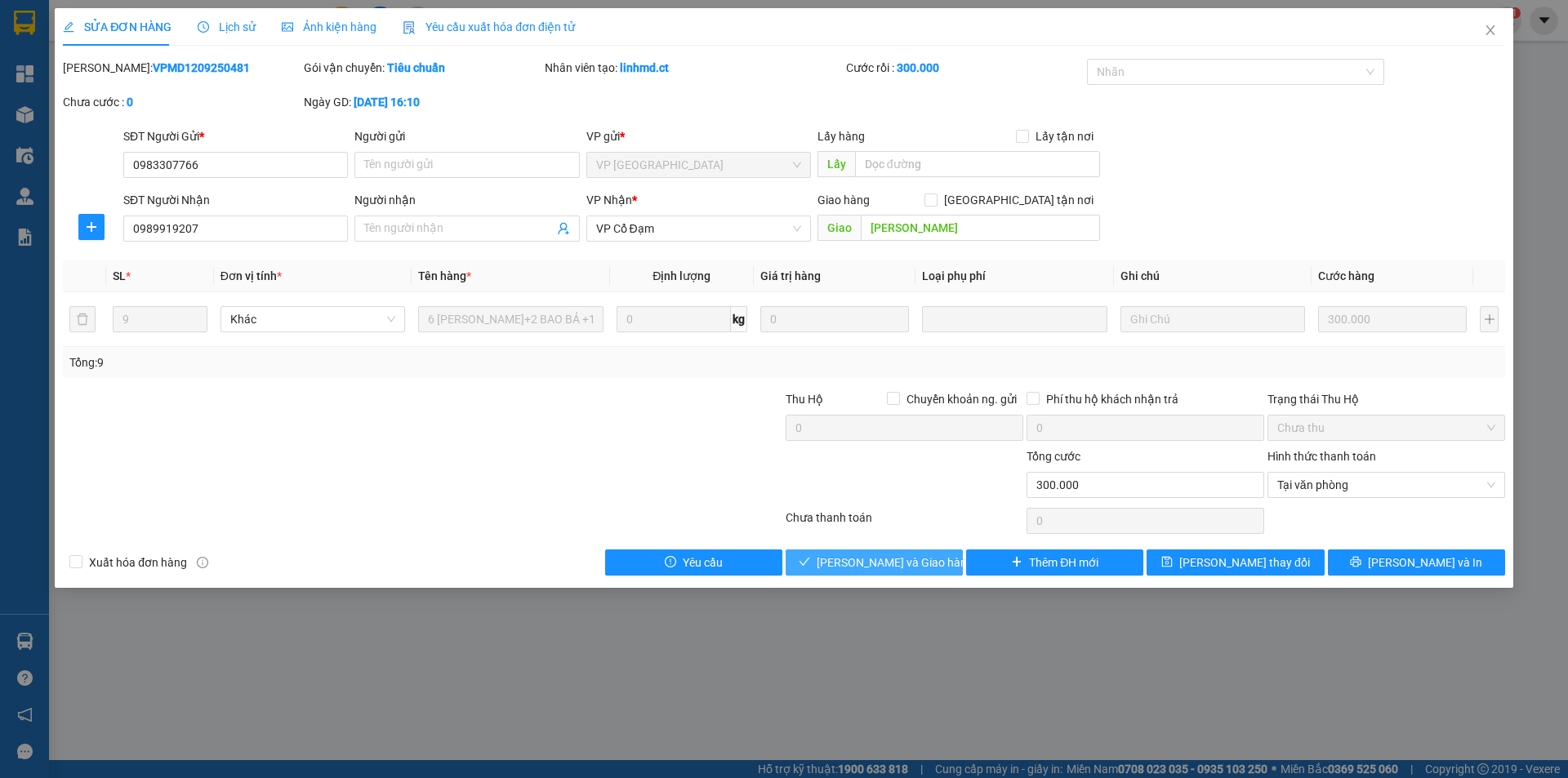
click at [899, 562] on span "[PERSON_NAME] và Giao hàng" at bounding box center [895, 562] width 157 height 18
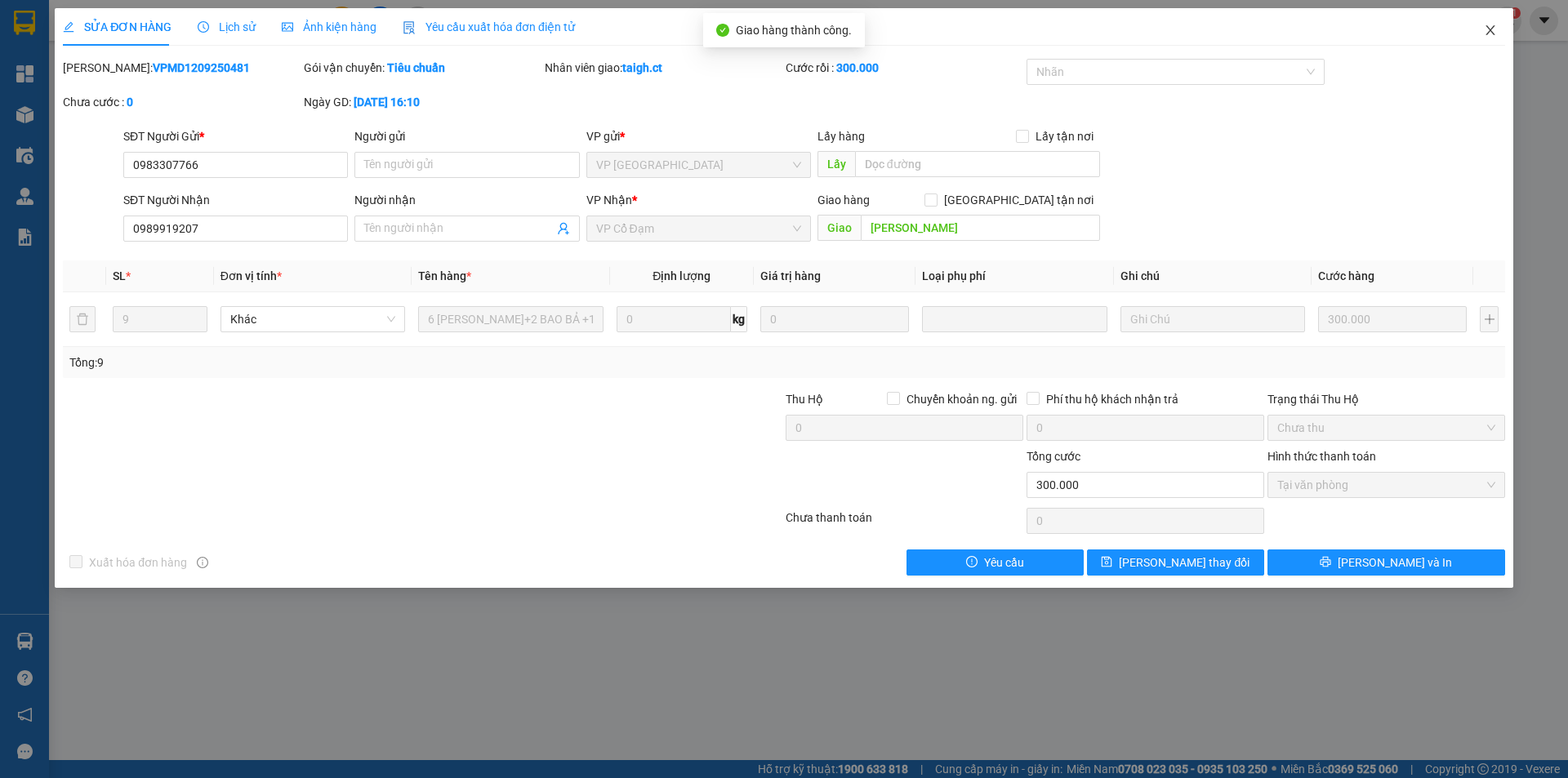
click at [1495, 21] on span "Close" at bounding box center [1489, 30] width 46 height 46
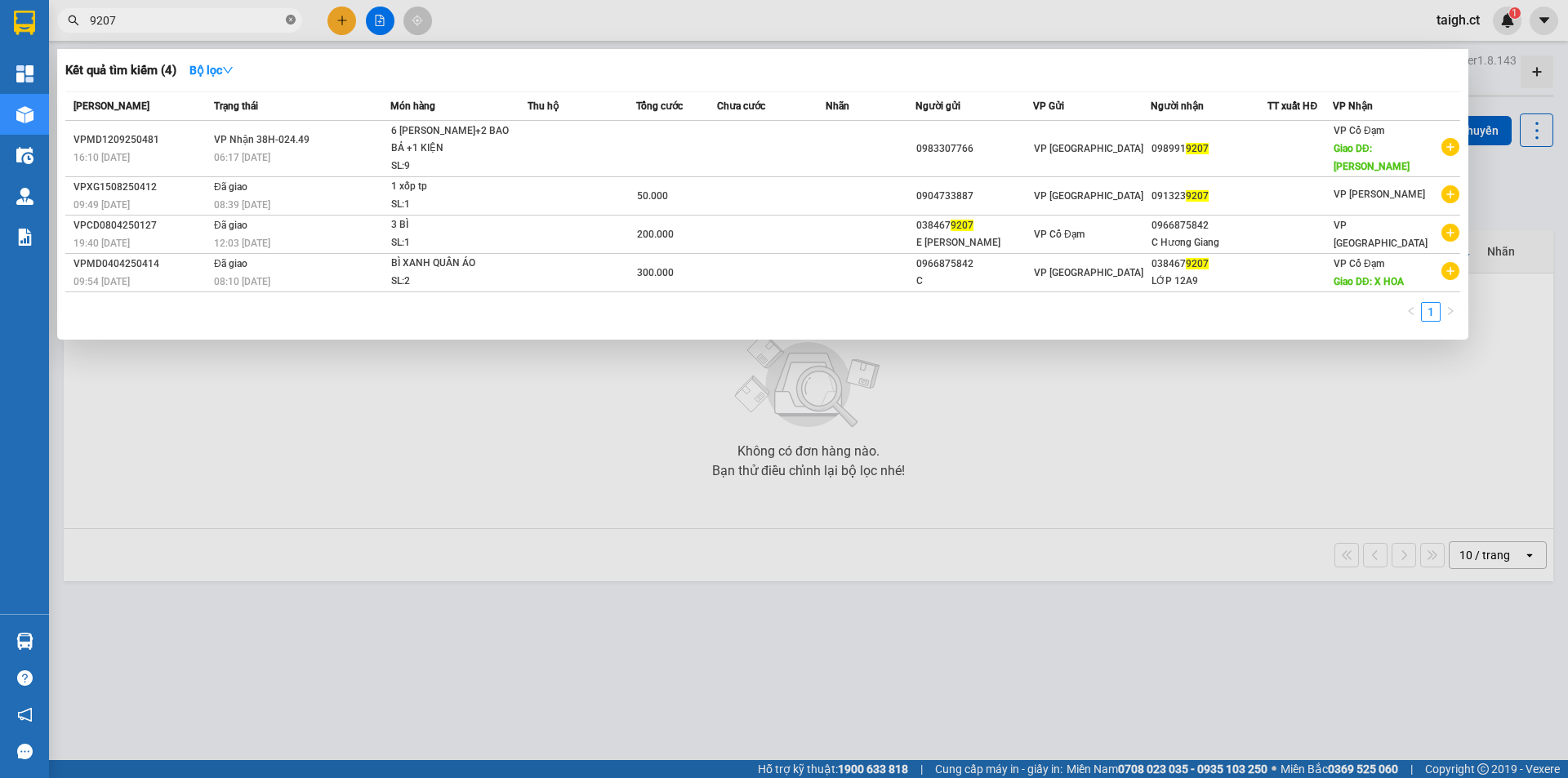
click at [290, 21] on span "9207" at bounding box center [179, 20] width 245 height 25
click at [289, 21] on icon "close-circle" at bounding box center [291, 20] width 10 height 10
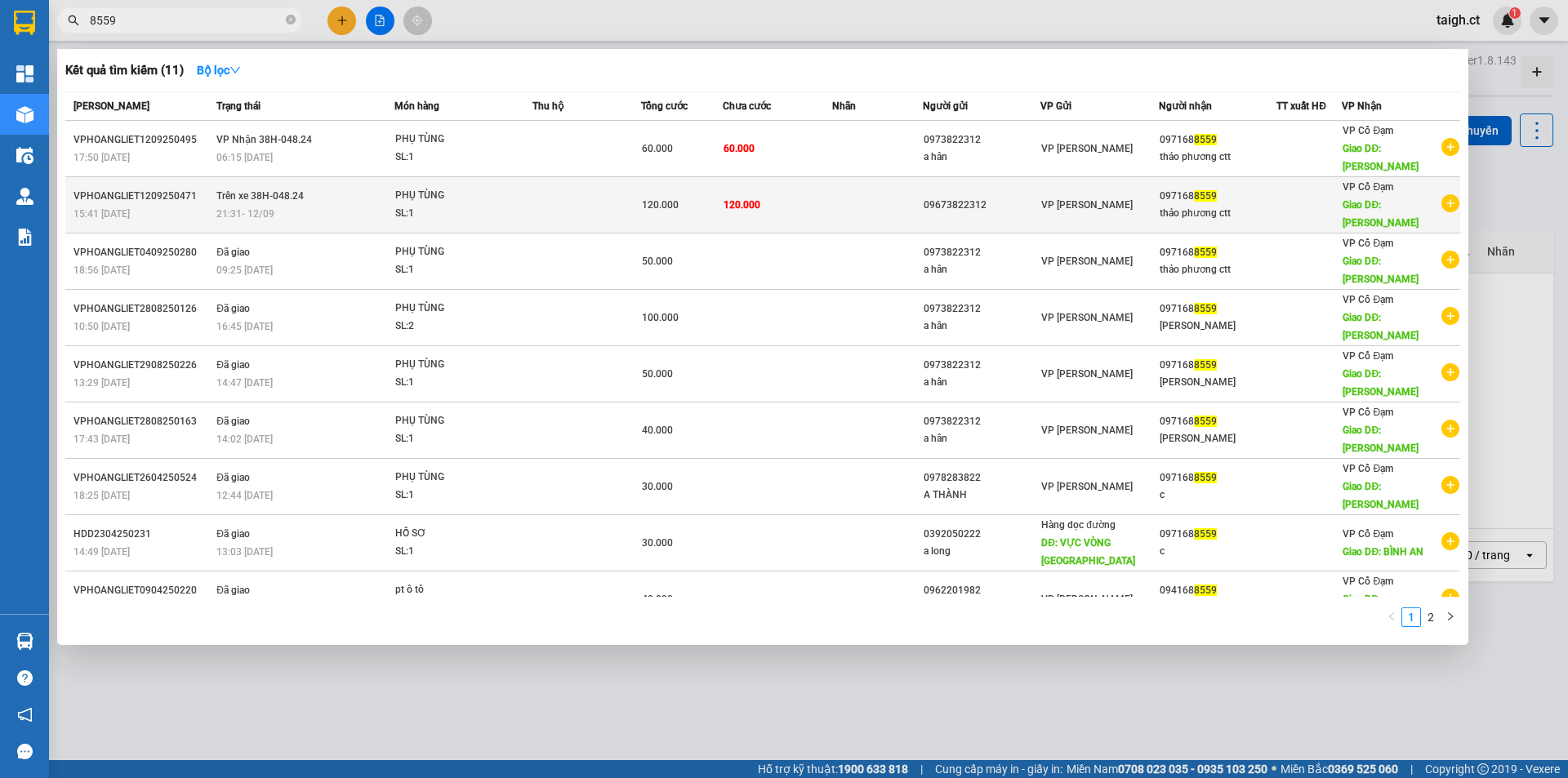
click at [235, 218] on span "21:31 [DATE]" at bounding box center [245, 214] width 58 height 12
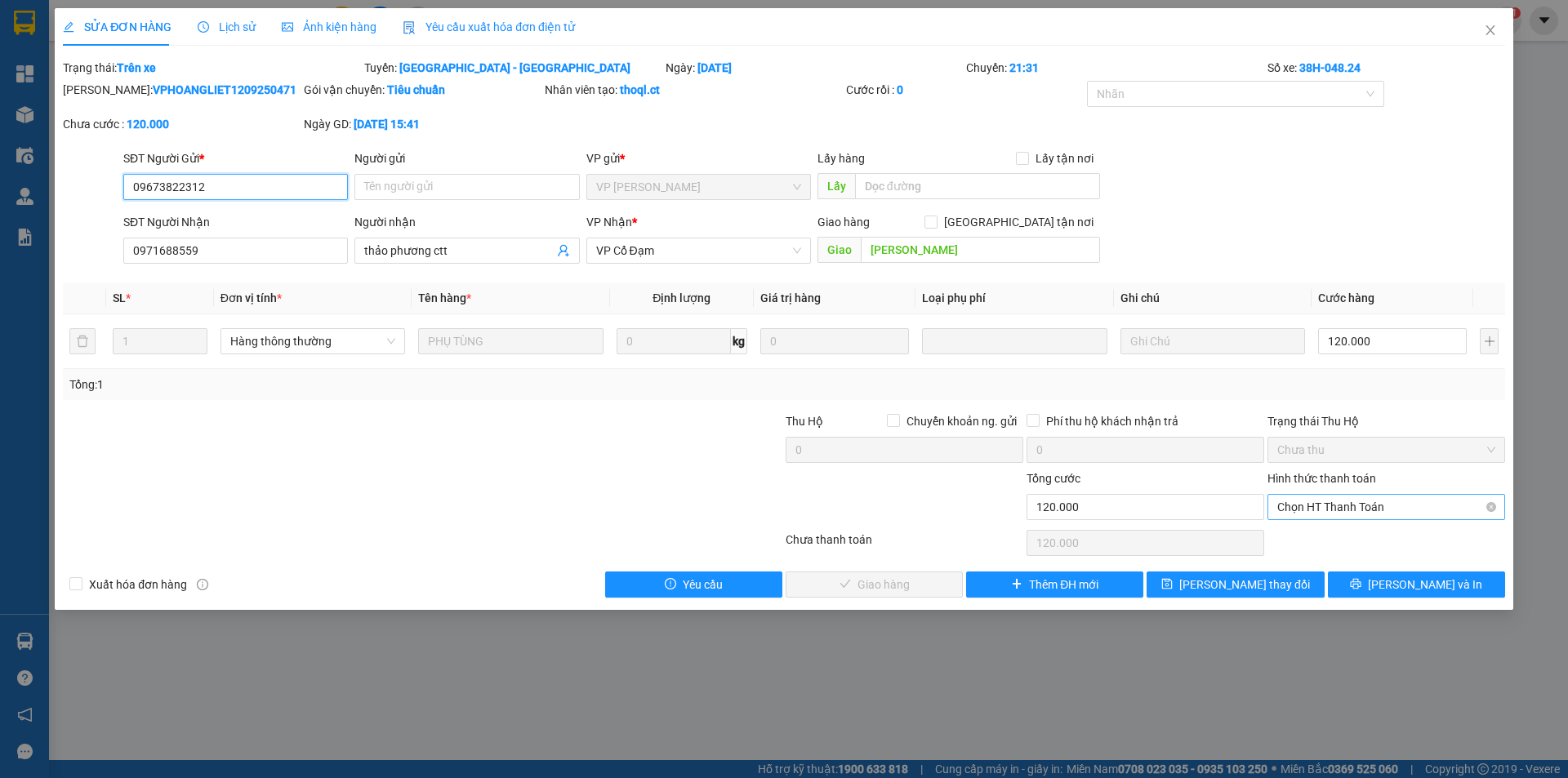
click at [1341, 515] on span "Chọn HT Thanh Toán" at bounding box center [1386, 507] width 218 height 25
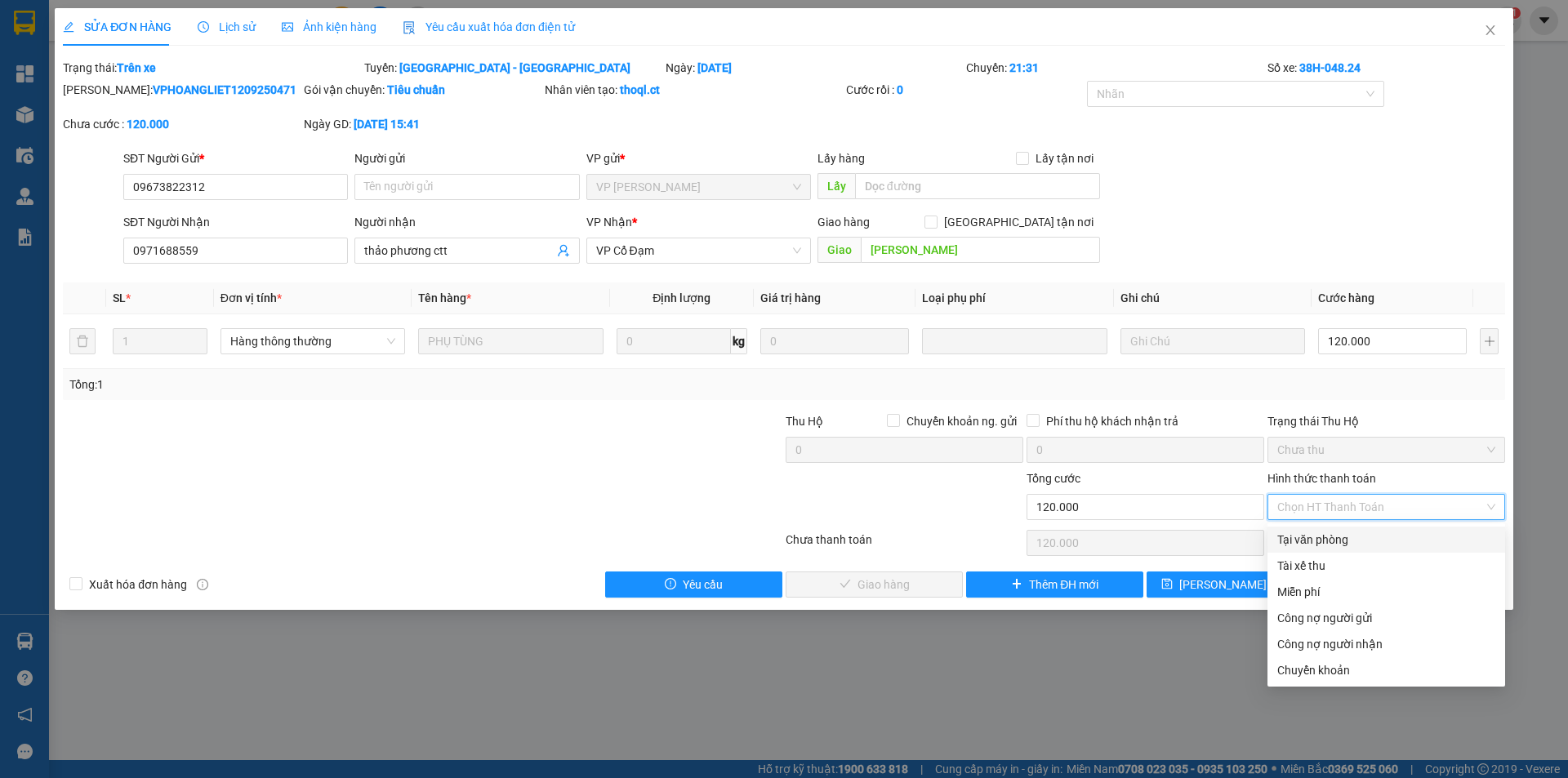
drag, startPoint x: 1330, startPoint y: 531, endPoint x: 1019, endPoint y: 591, distance: 316.7
click at [1330, 532] on div "Tại văn phòng" at bounding box center [1386, 539] width 218 height 18
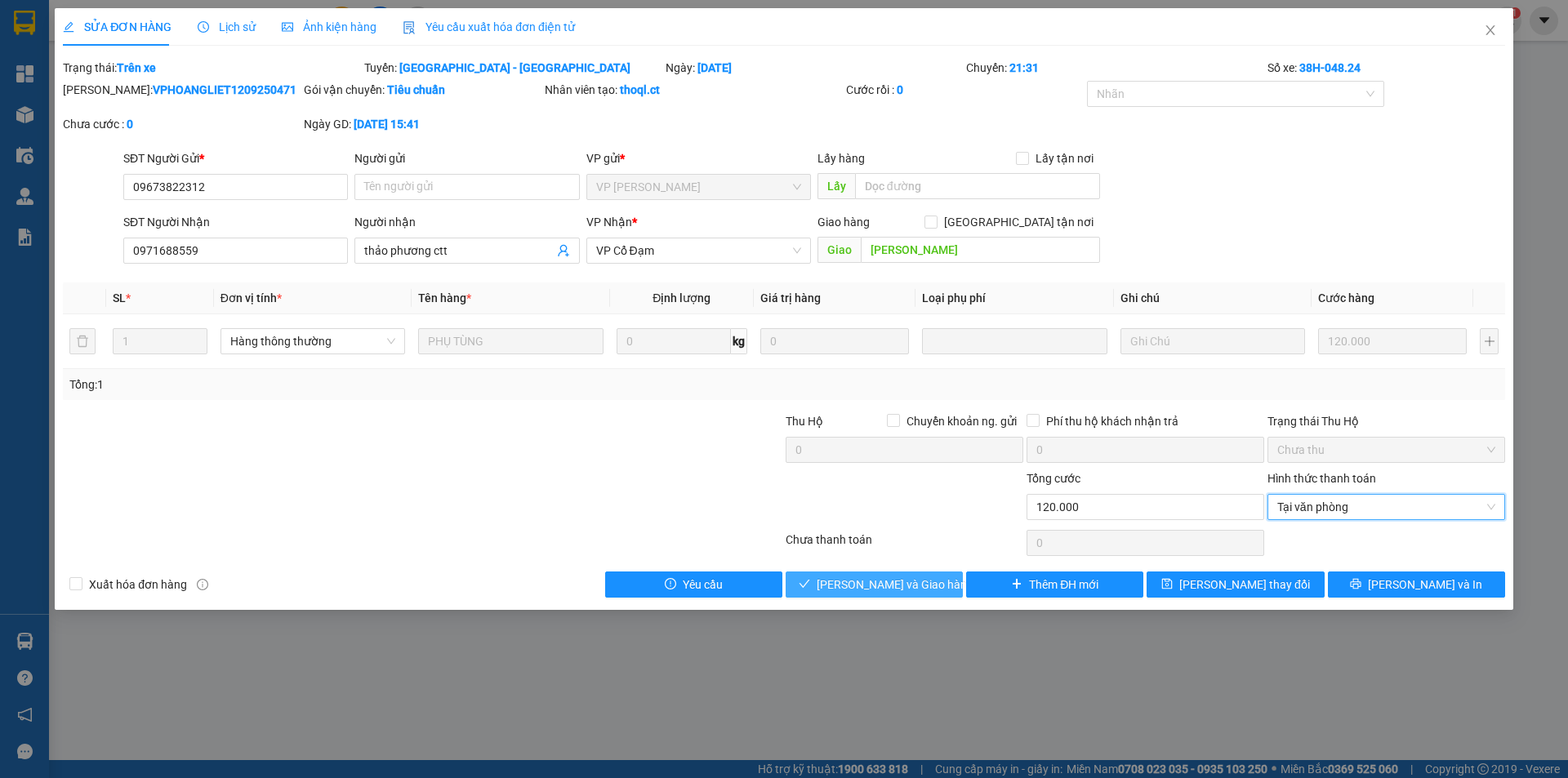
click at [863, 590] on span "[PERSON_NAME] và Giao hàng" at bounding box center [895, 584] width 157 height 18
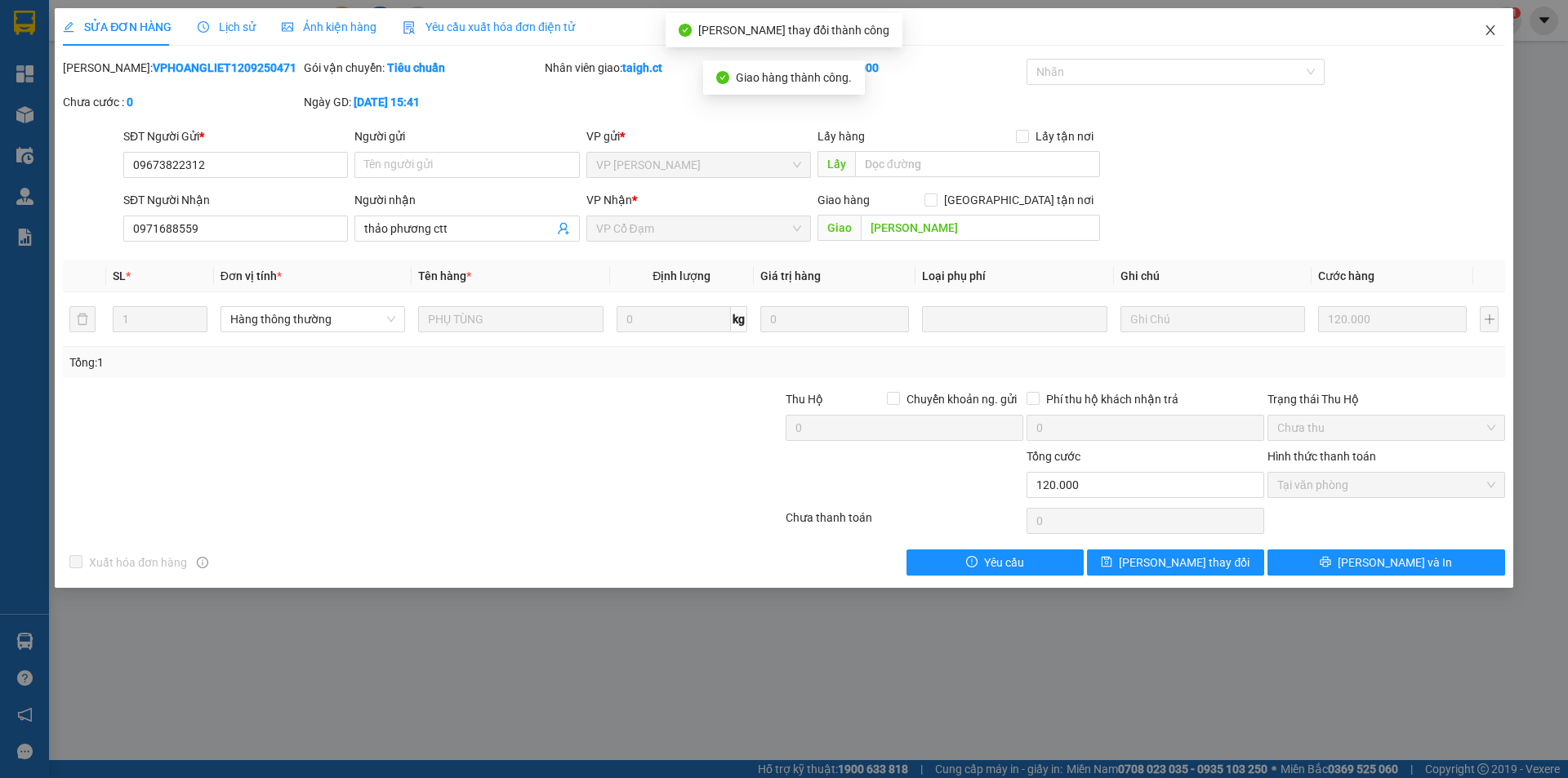
click at [1488, 28] on icon "close" at bounding box center [1489, 29] width 13 height 13
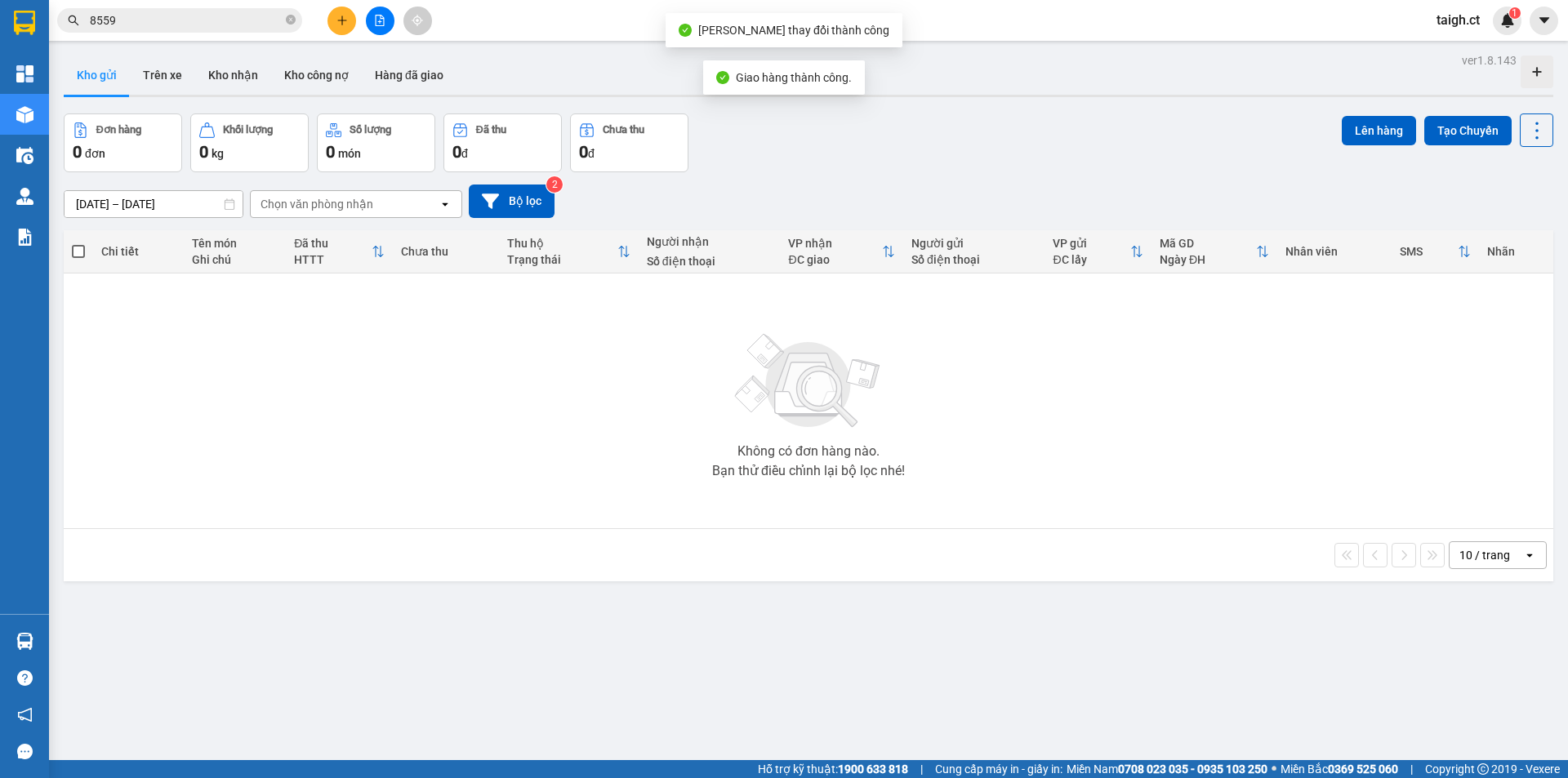
click at [233, 19] on input "8559" at bounding box center [186, 21] width 193 height 18
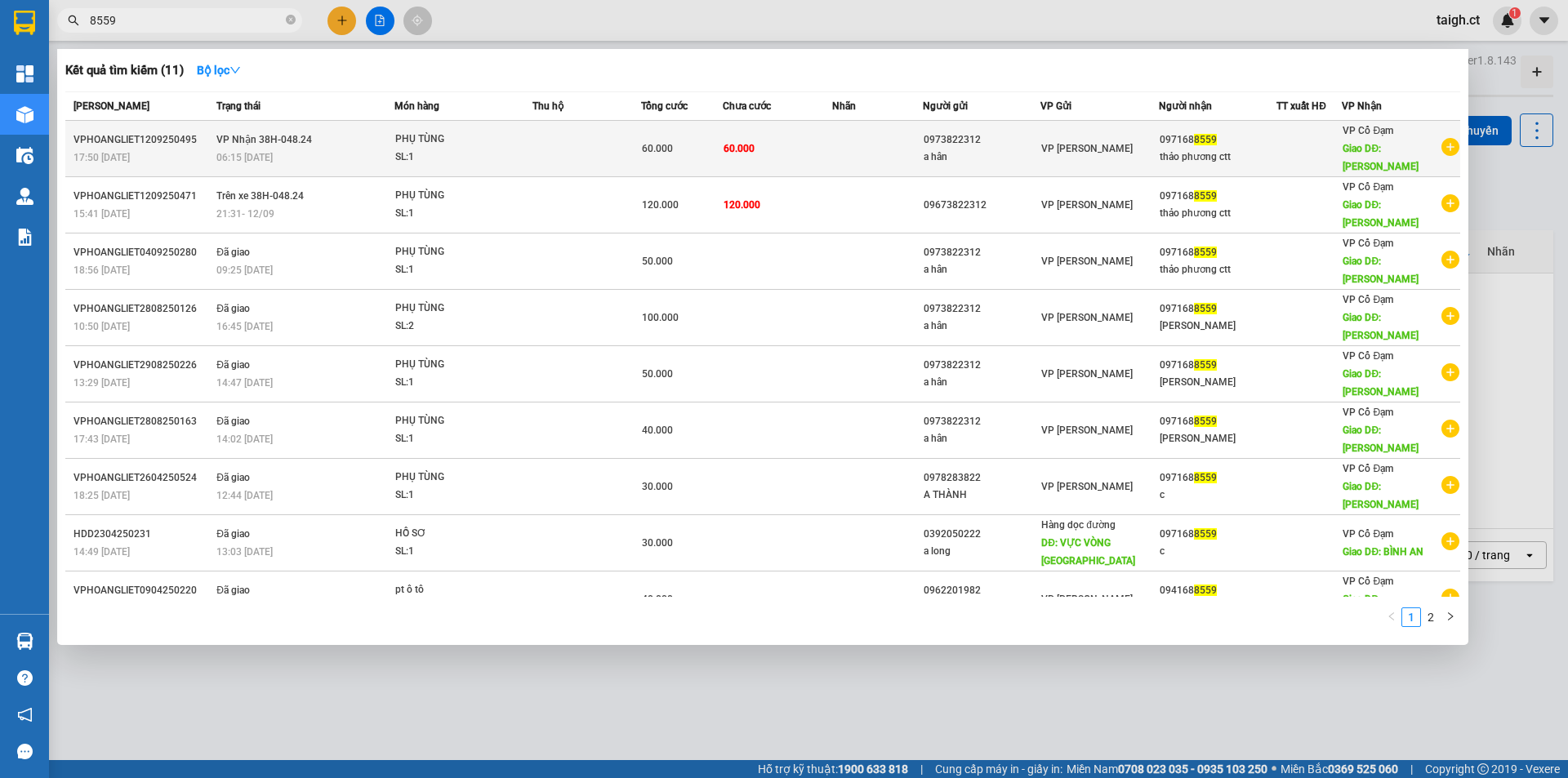
click at [253, 140] on span "VP Nhận 38H-048.24" at bounding box center [263, 139] width 95 height 12
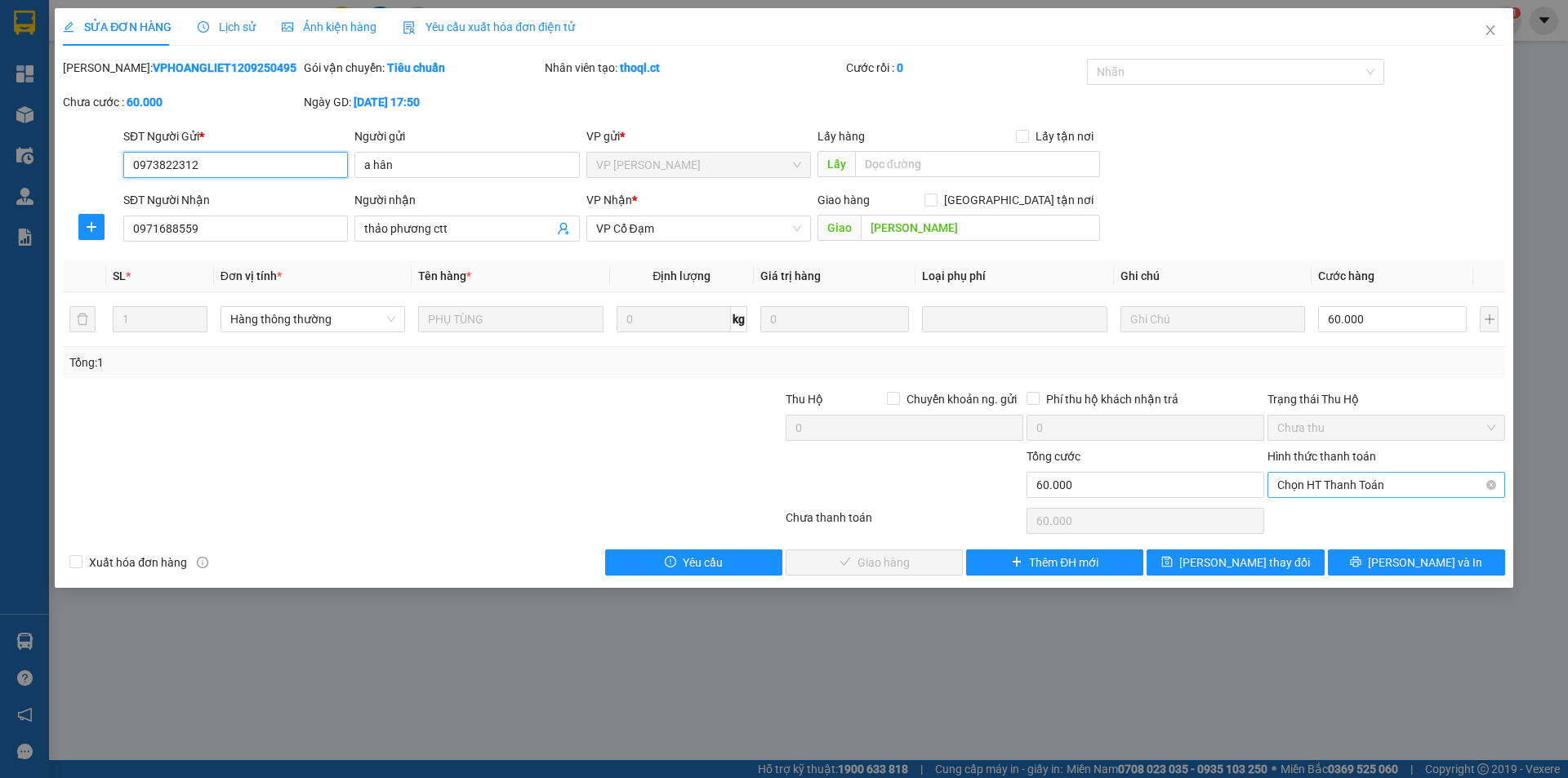
click at [1330, 495] on span "Chọn HT Thanh Toán" at bounding box center [1386, 484] width 218 height 25
click at [1378, 319] on input "60.000" at bounding box center [1391, 319] width 148 height 27
click at [1337, 487] on span "Chọn HT Thanh Toán" at bounding box center [1386, 484] width 218 height 25
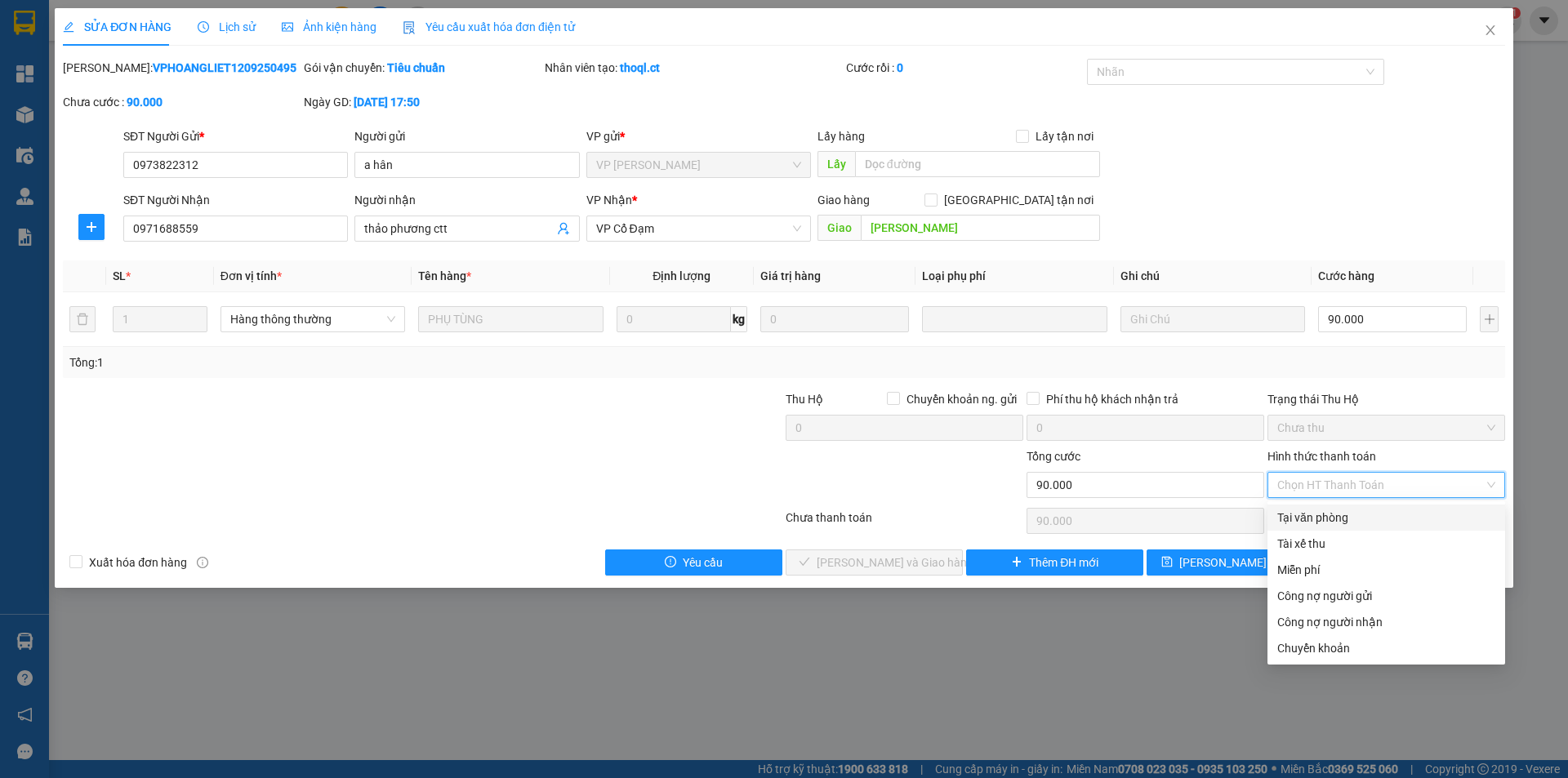
click at [1337, 514] on div "Tại văn phòng" at bounding box center [1386, 518] width 218 height 18
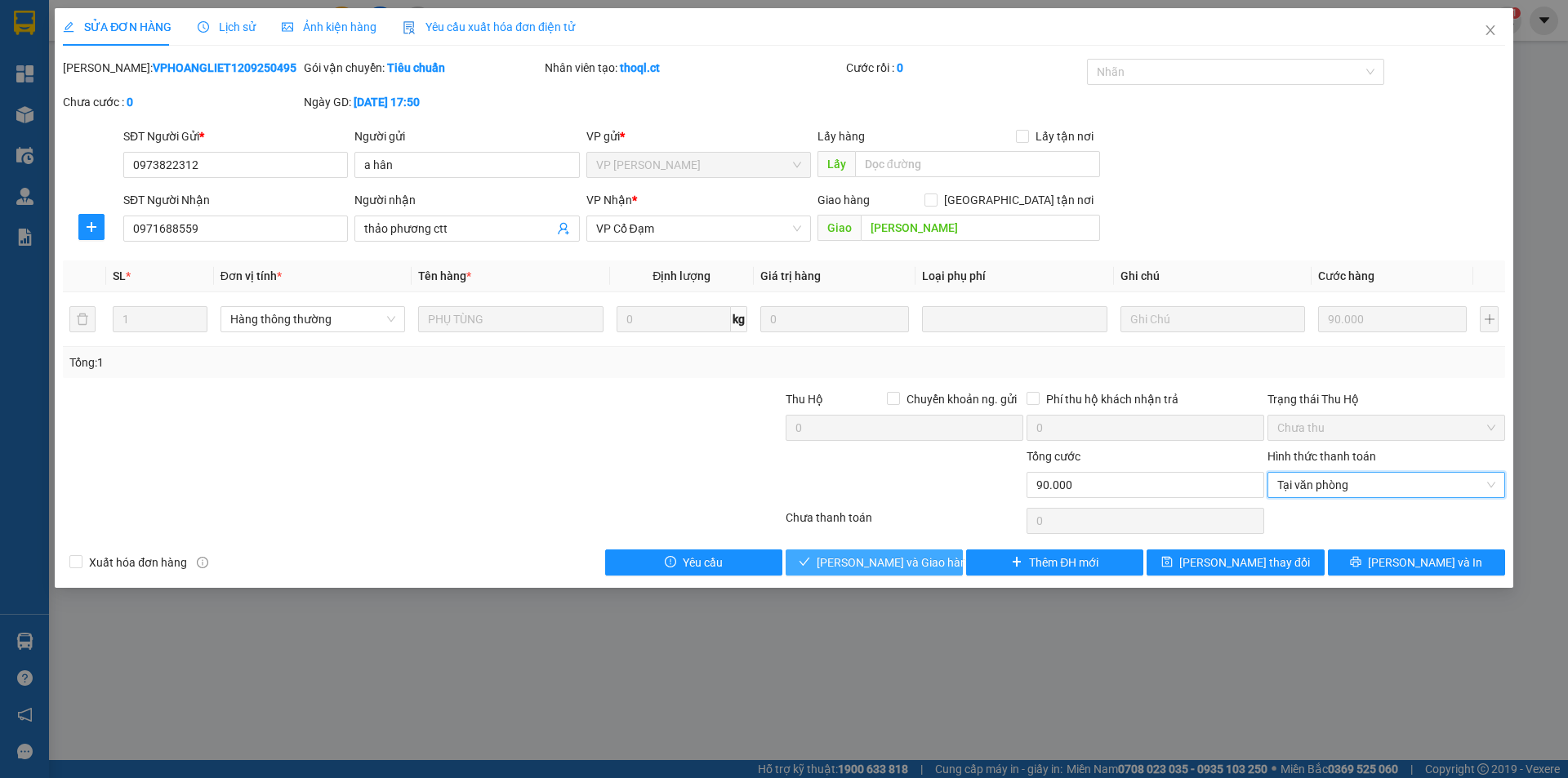
drag, startPoint x: 927, startPoint y: 562, endPoint x: 965, endPoint y: 529, distance: 50.3
click at [926, 561] on button "[PERSON_NAME] và Giao hàng" at bounding box center [873, 562] width 177 height 27
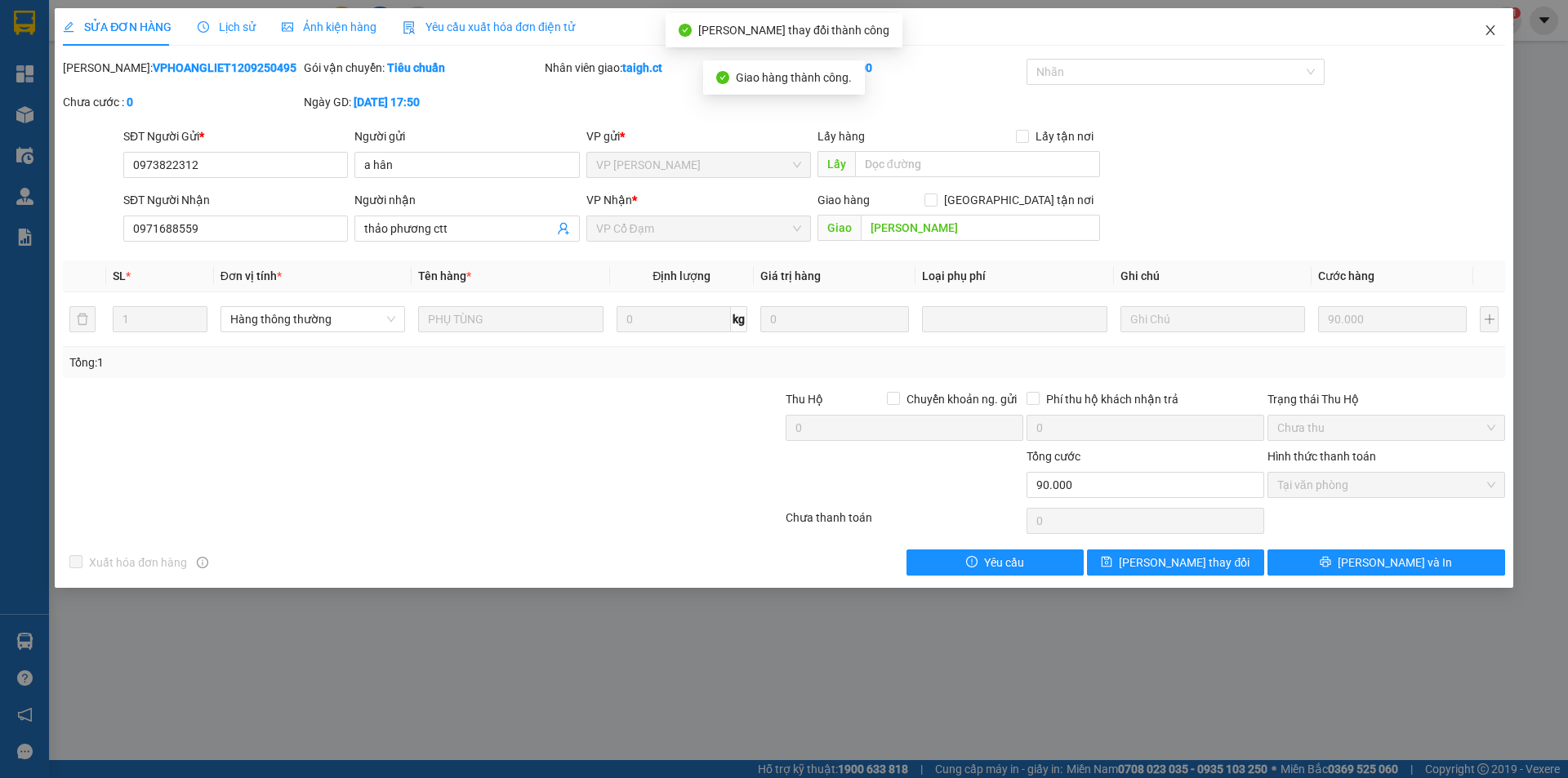
click at [1495, 22] on span "Close" at bounding box center [1489, 30] width 46 height 46
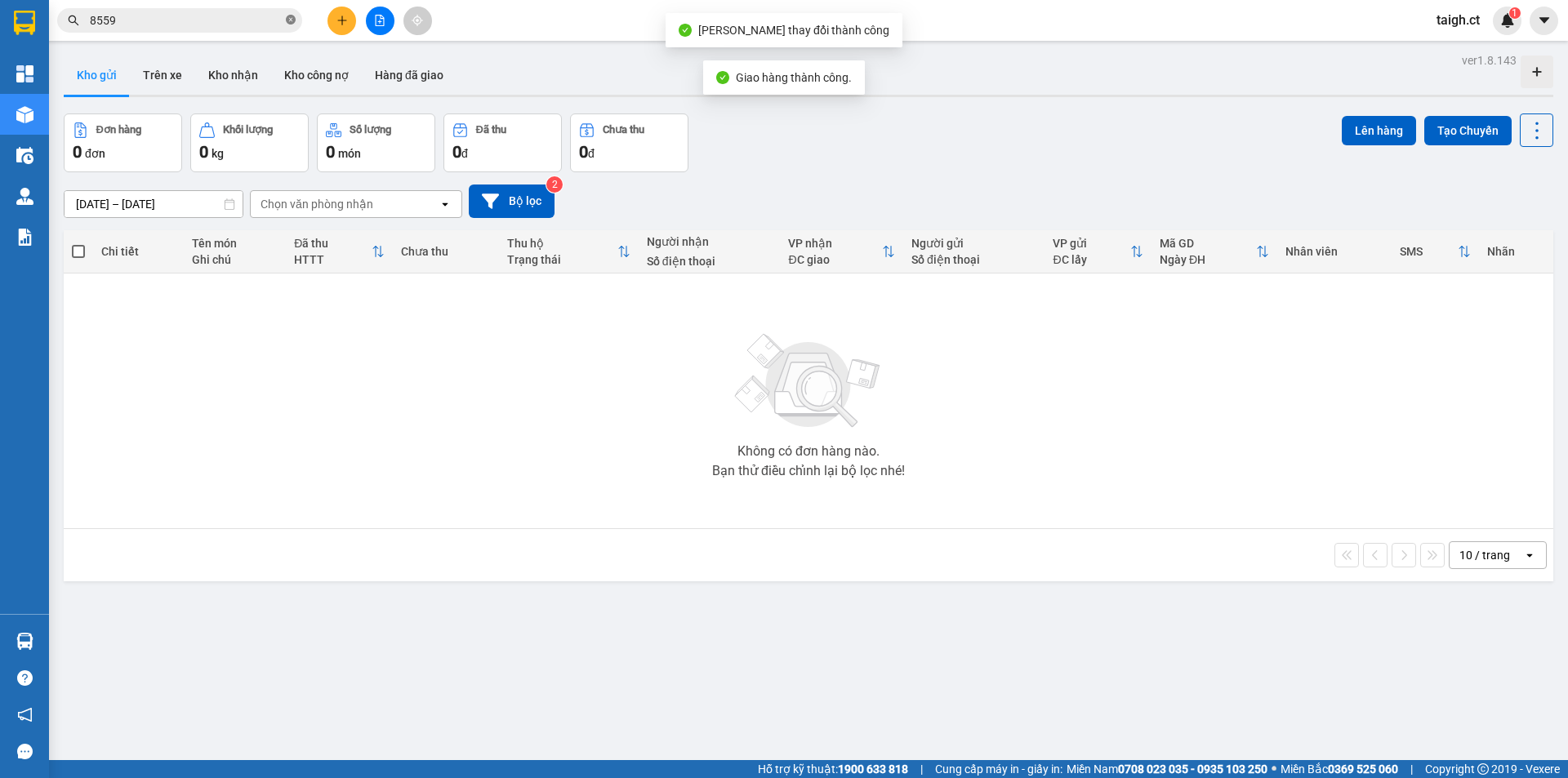
click at [292, 20] on icon "close-circle" at bounding box center [291, 20] width 10 height 10
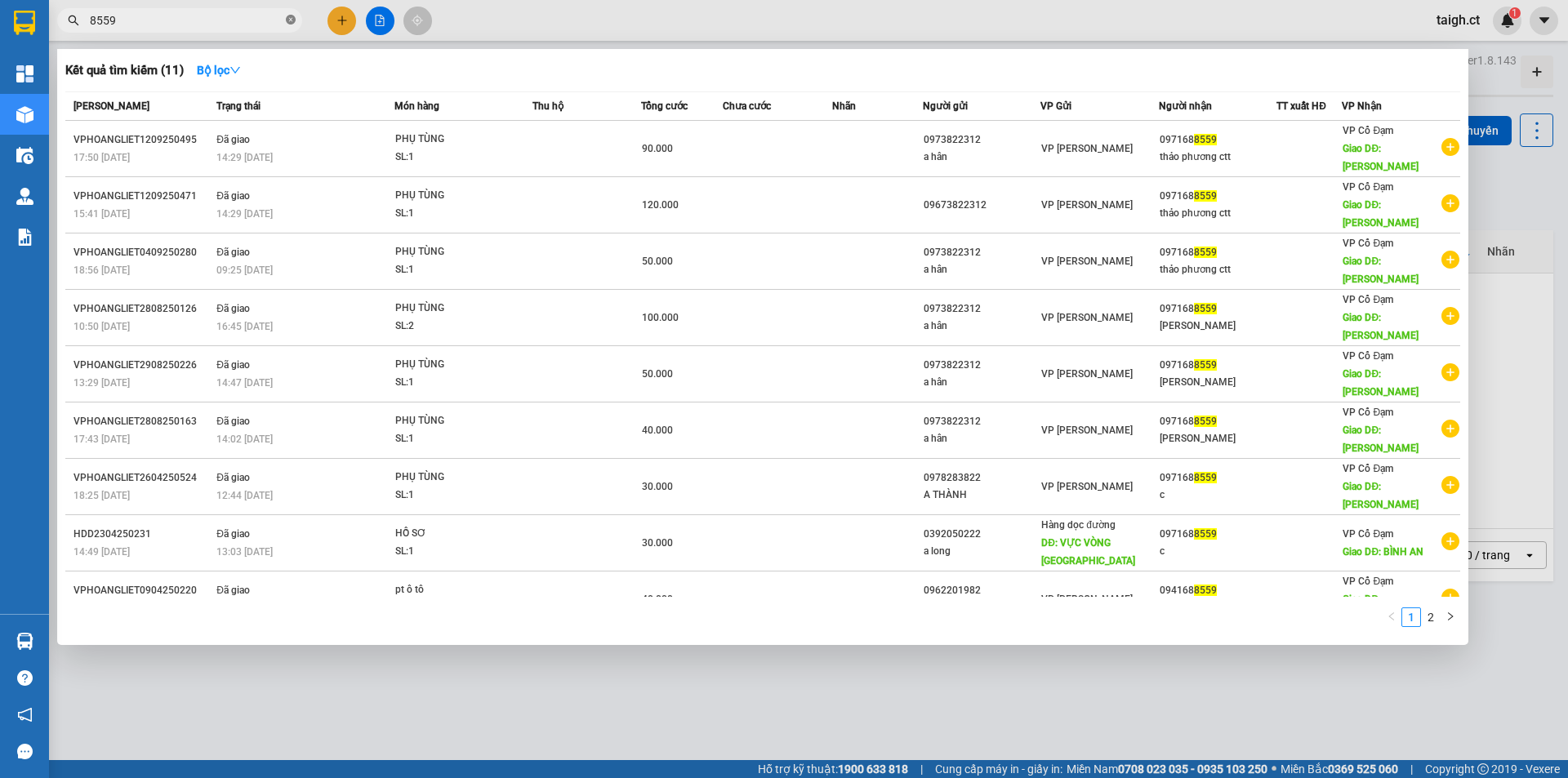
click at [292, 19] on icon "close-circle" at bounding box center [291, 20] width 10 height 10
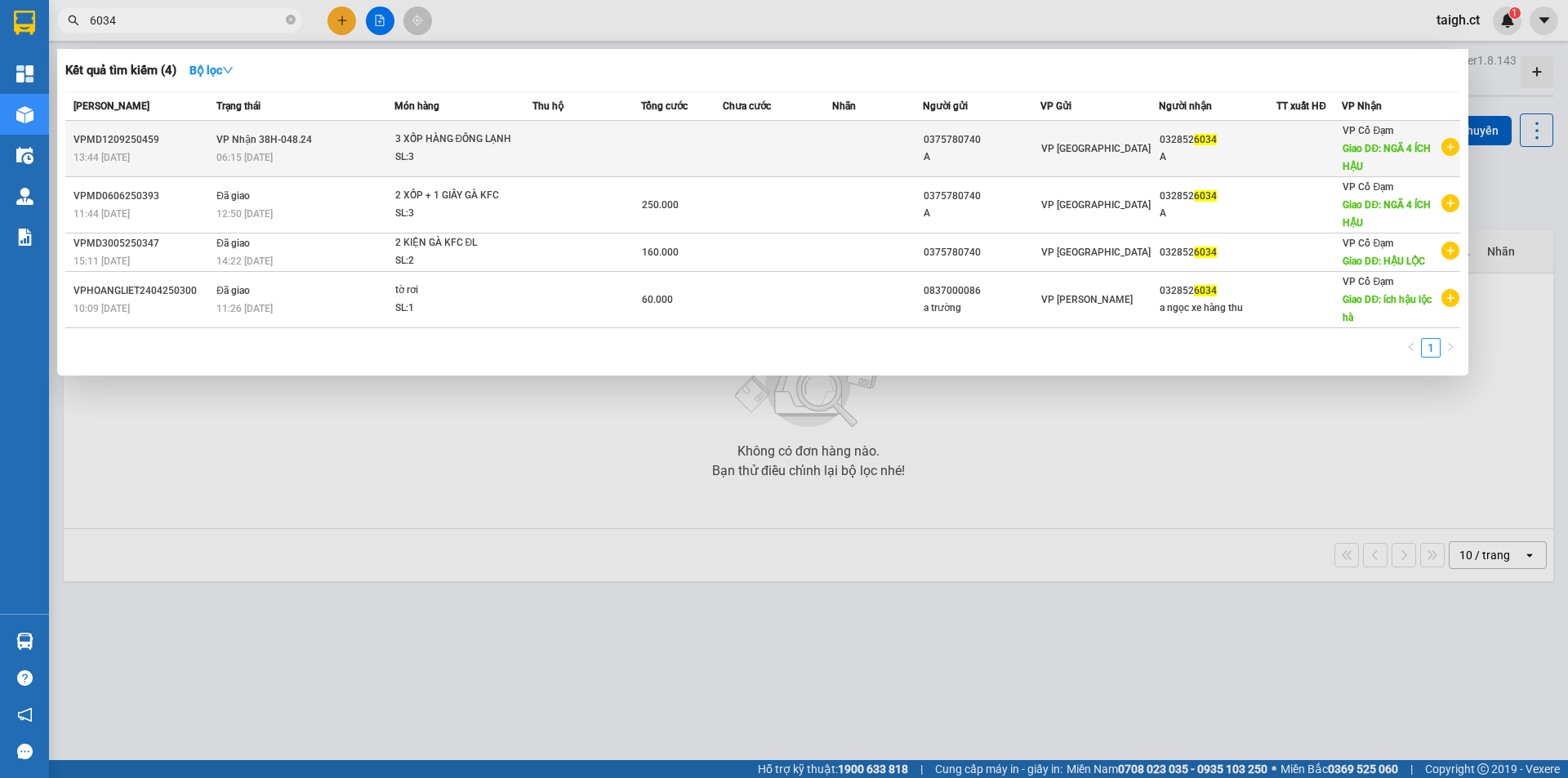
click at [260, 128] on td "VP Nhận 38H-048.24 06:15 [DATE]" at bounding box center [303, 148] width 181 height 56
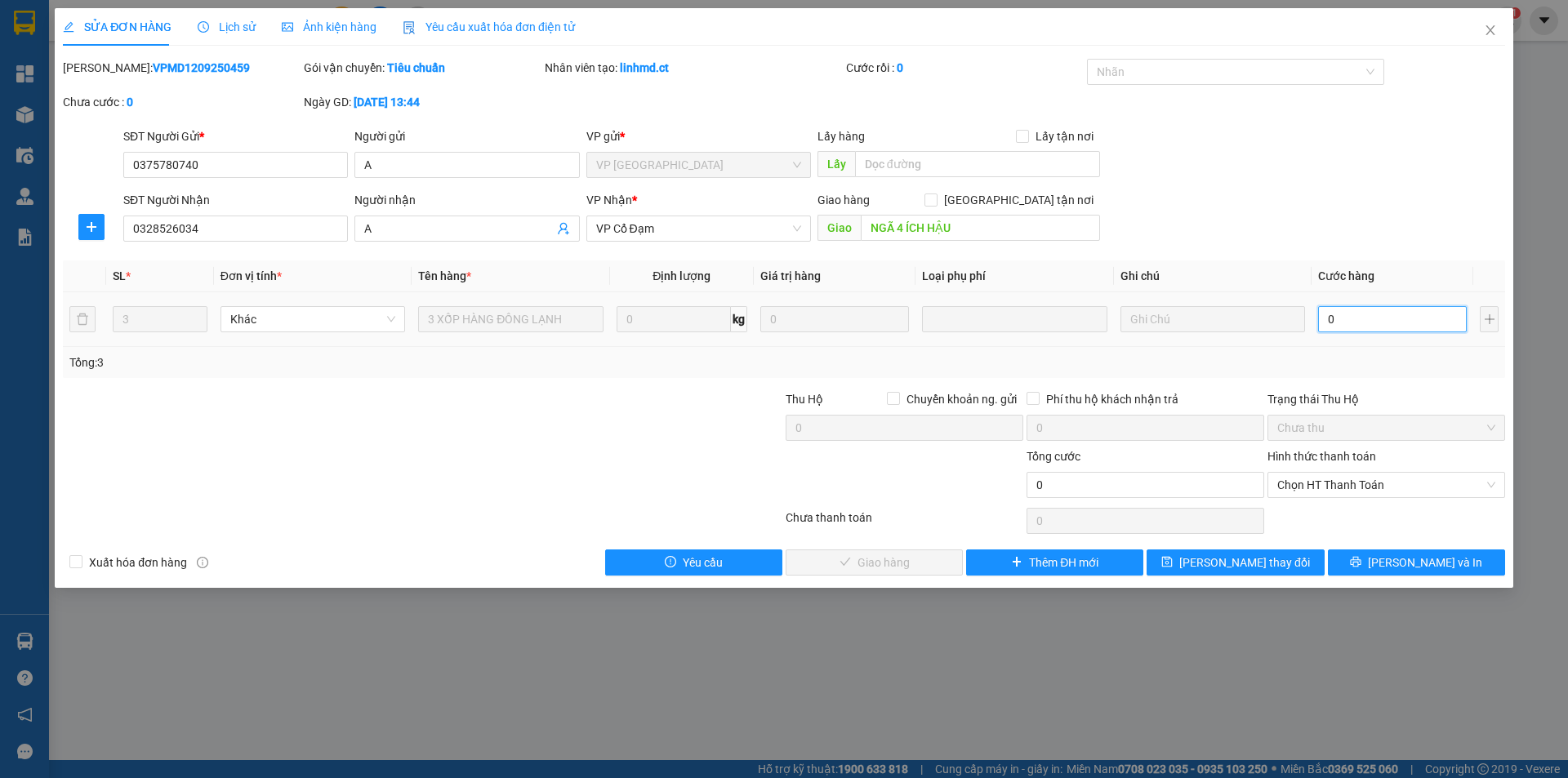
click at [1350, 309] on input "0" at bounding box center [1391, 319] width 148 height 27
click at [1366, 490] on span "Chọn HT Thanh Toán" at bounding box center [1386, 484] width 218 height 25
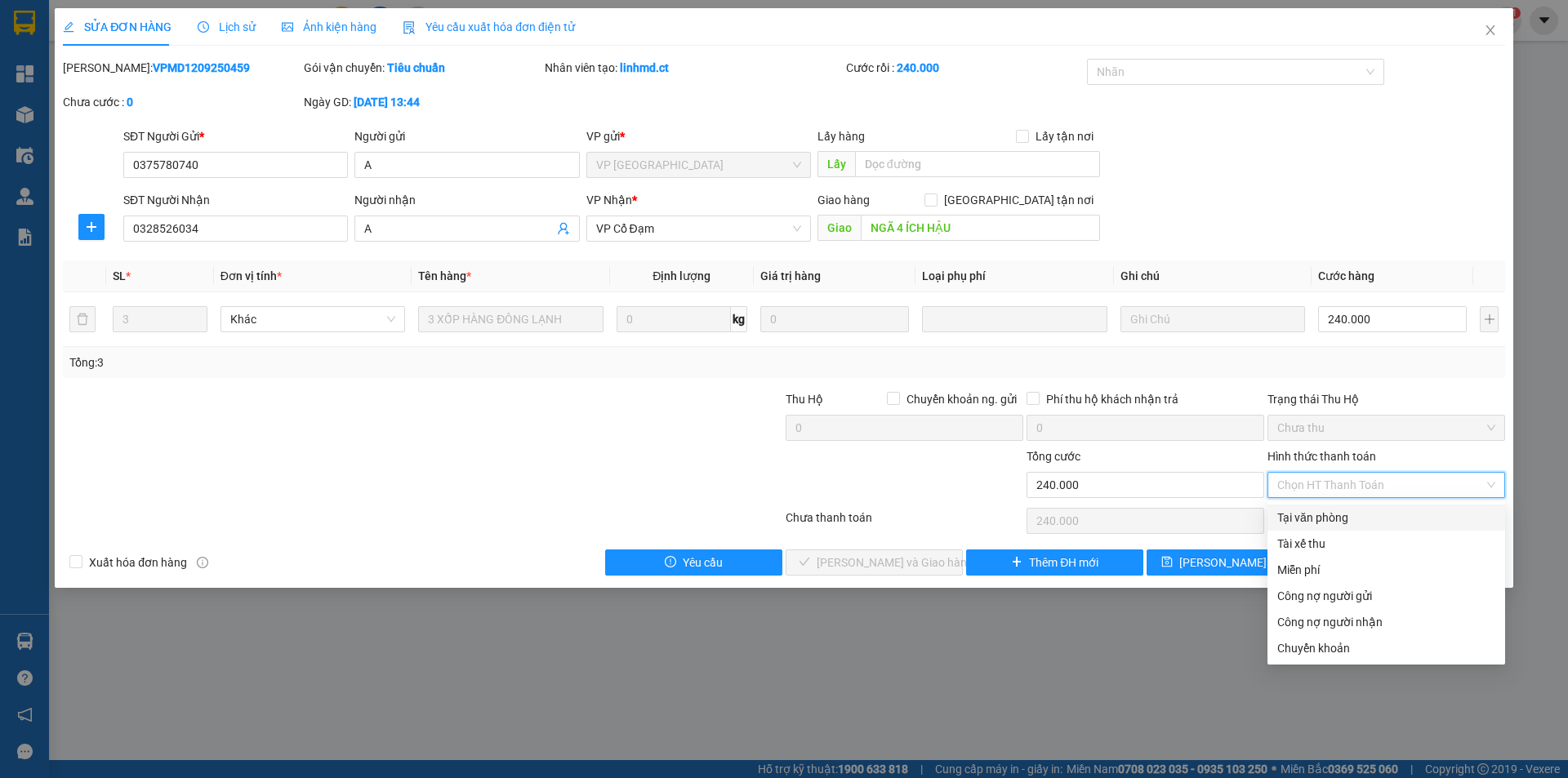
click at [1341, 513] on div "Tại văn phòng" at bounding box center [1386, 518] width 218 height 18
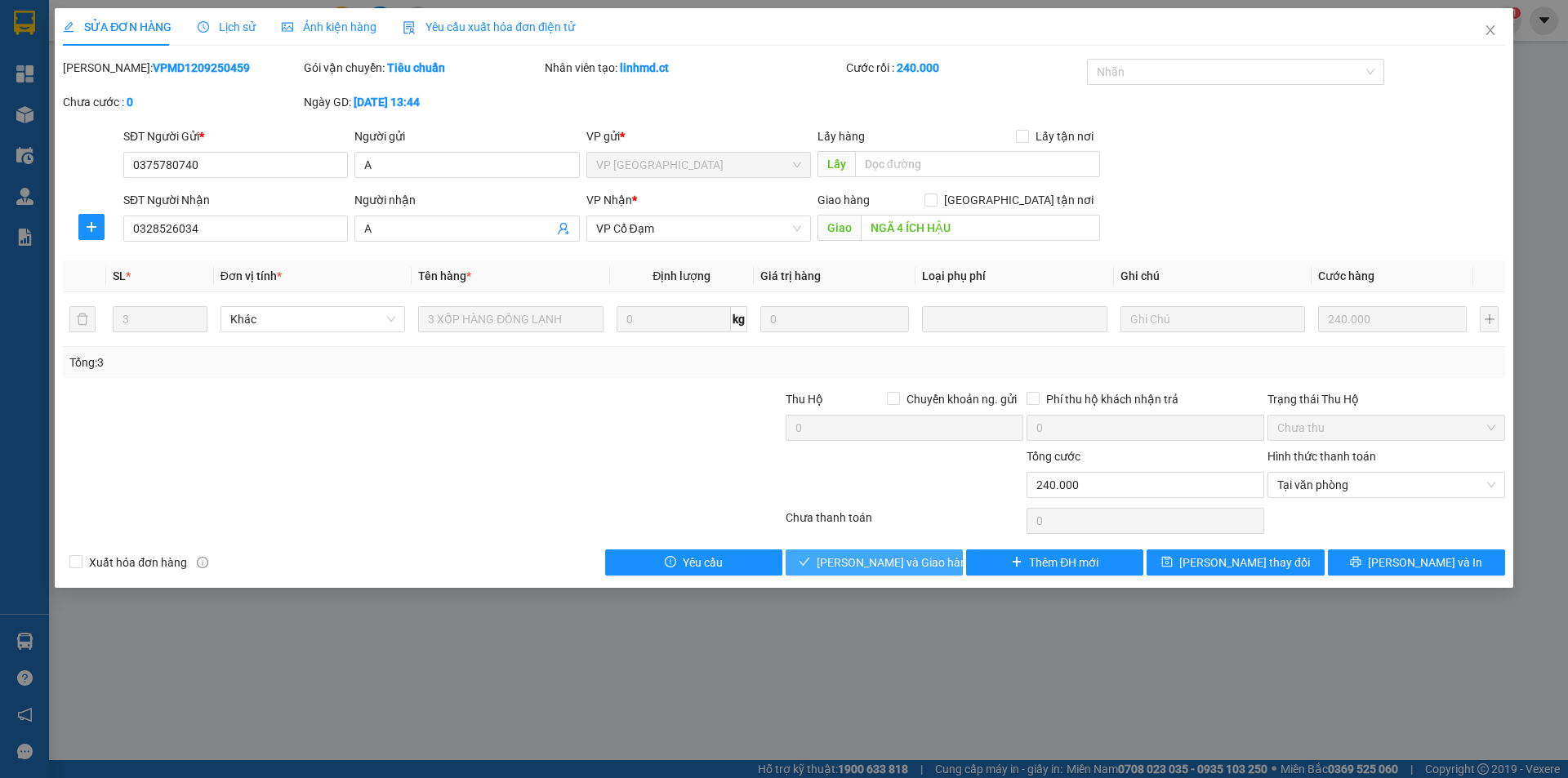
click at [905, 562] on span "[PERSON_NAME] và Giao hàng" at bounding box center [895, 562] width 157 height 18
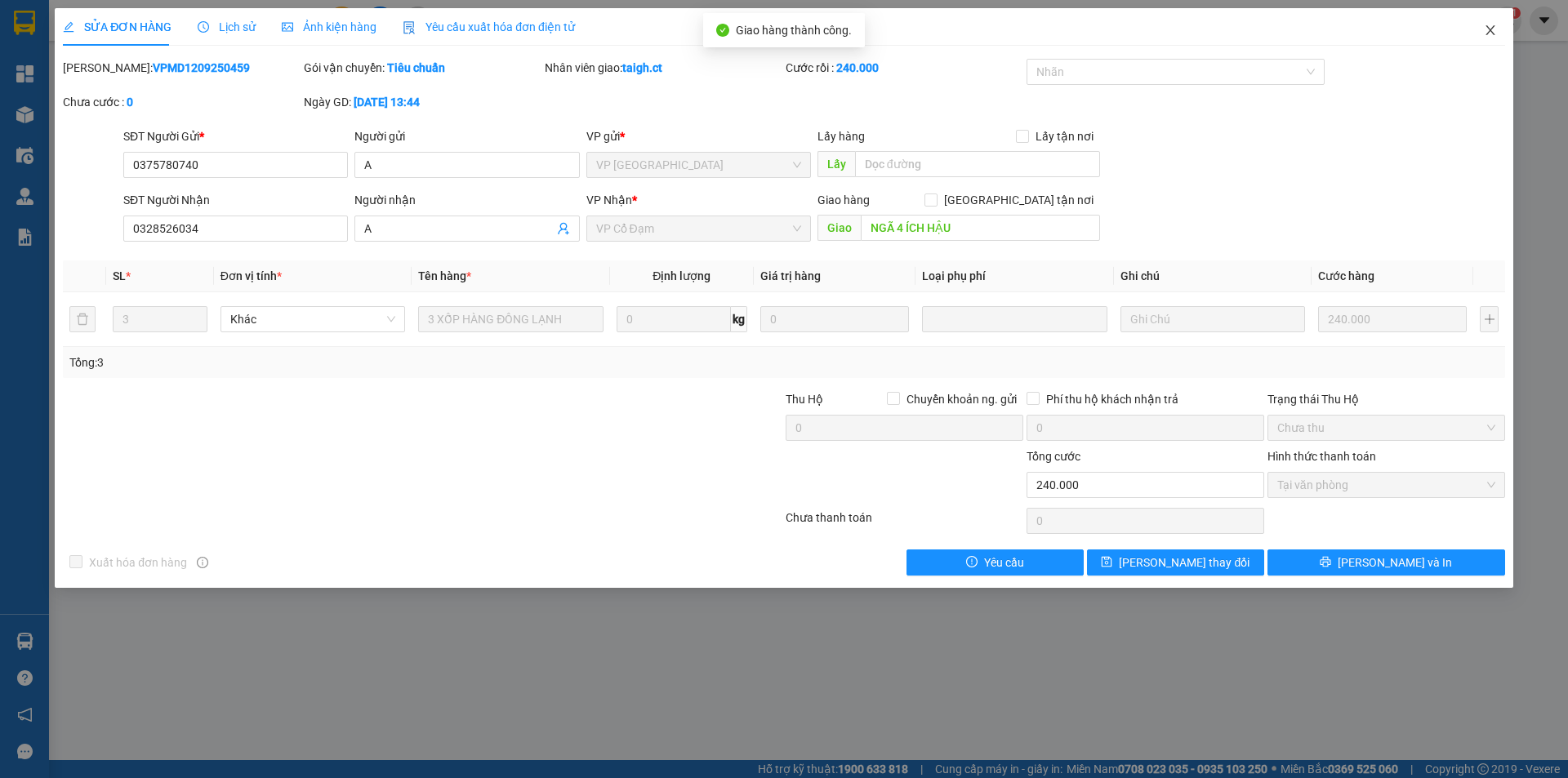
click at [1492, 23] on span "Close" at bounding box center [1489, 30] width 46 height 46
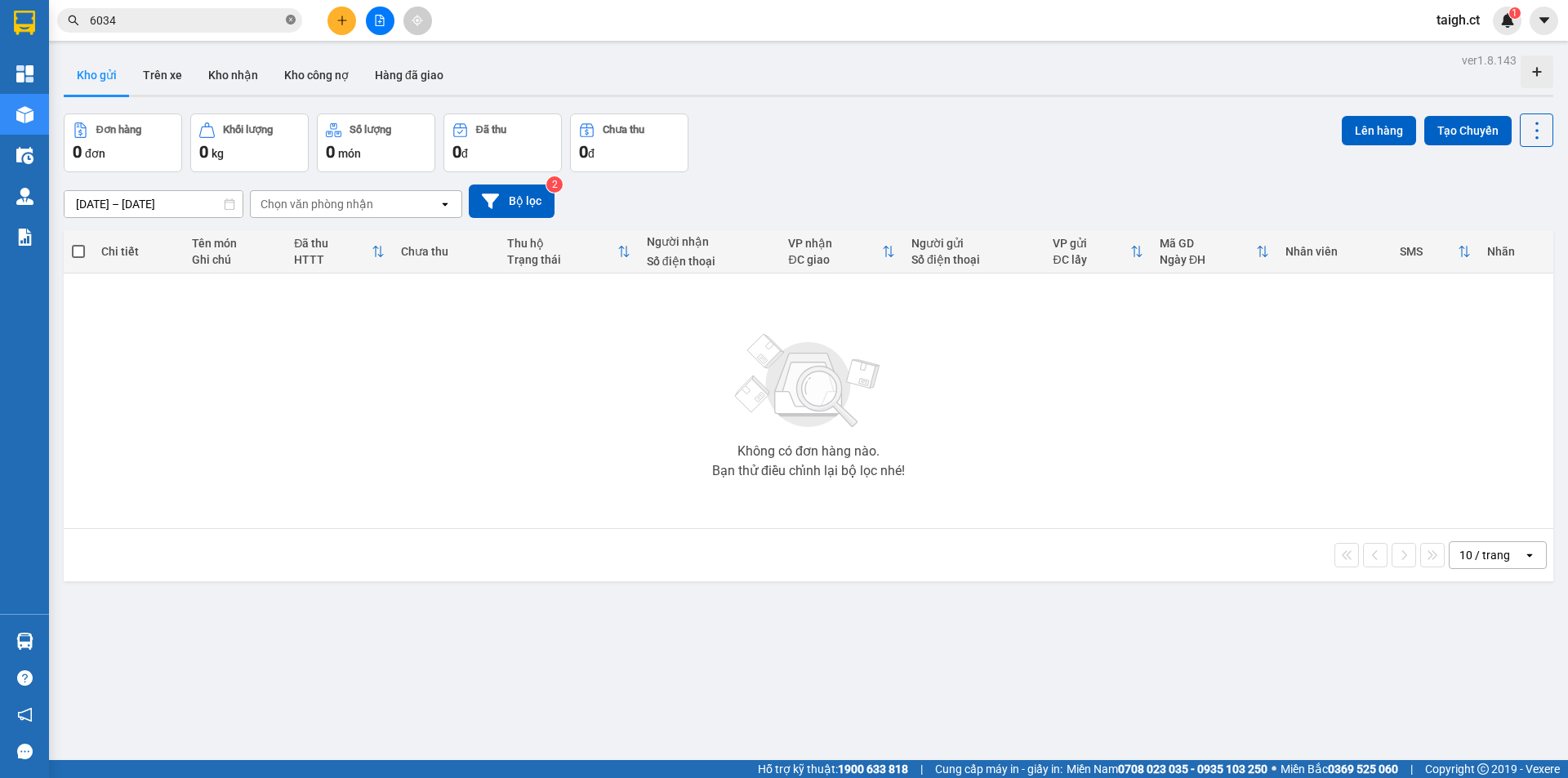
click at [293, 19] on icon "close-circle" at bounding box center [291, 20] width 10 height 10
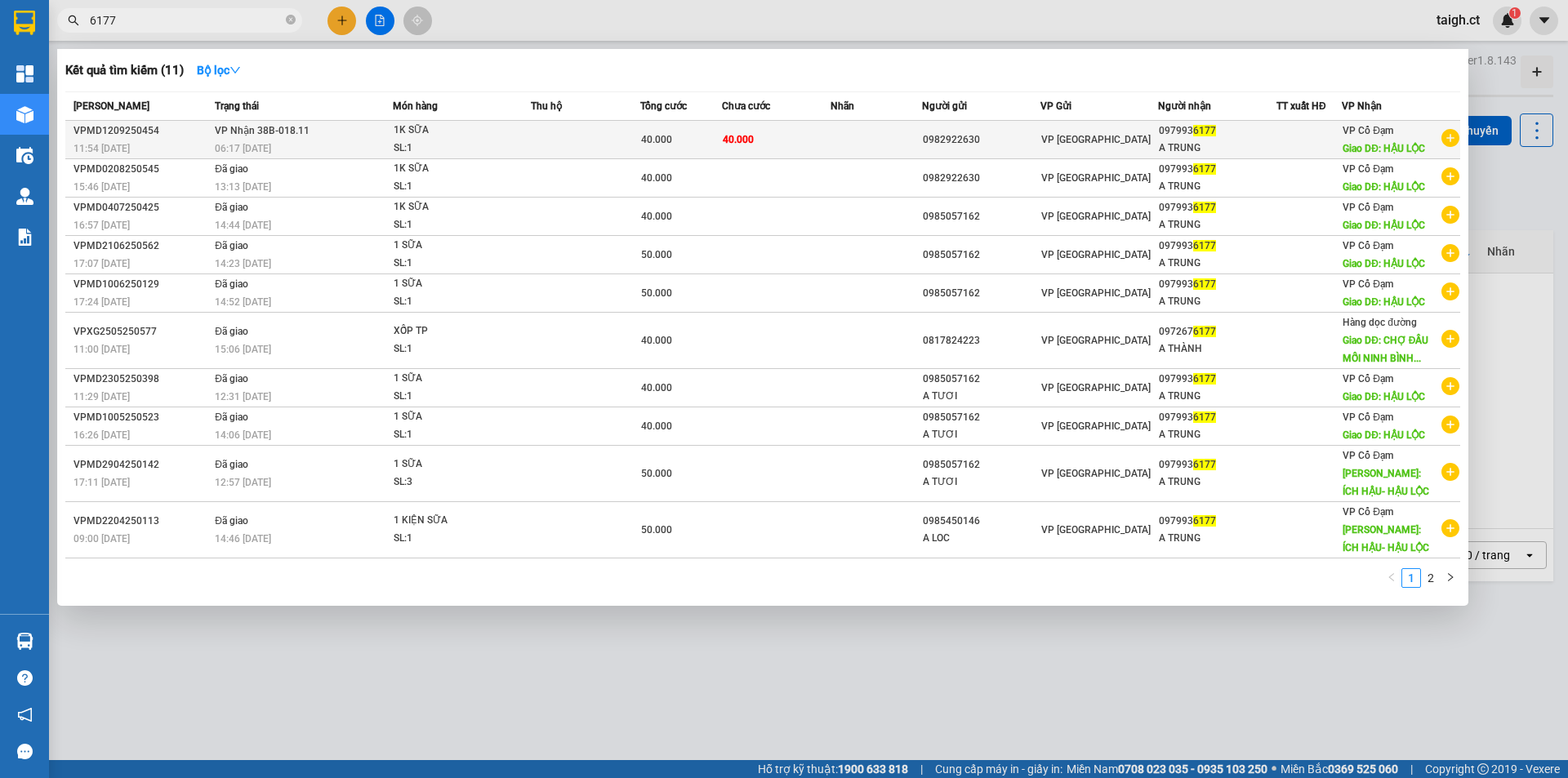
click at [258, 133] on span "VP Nhận 38B-018.11" at bounding box center [262, 131] width 94 height 12
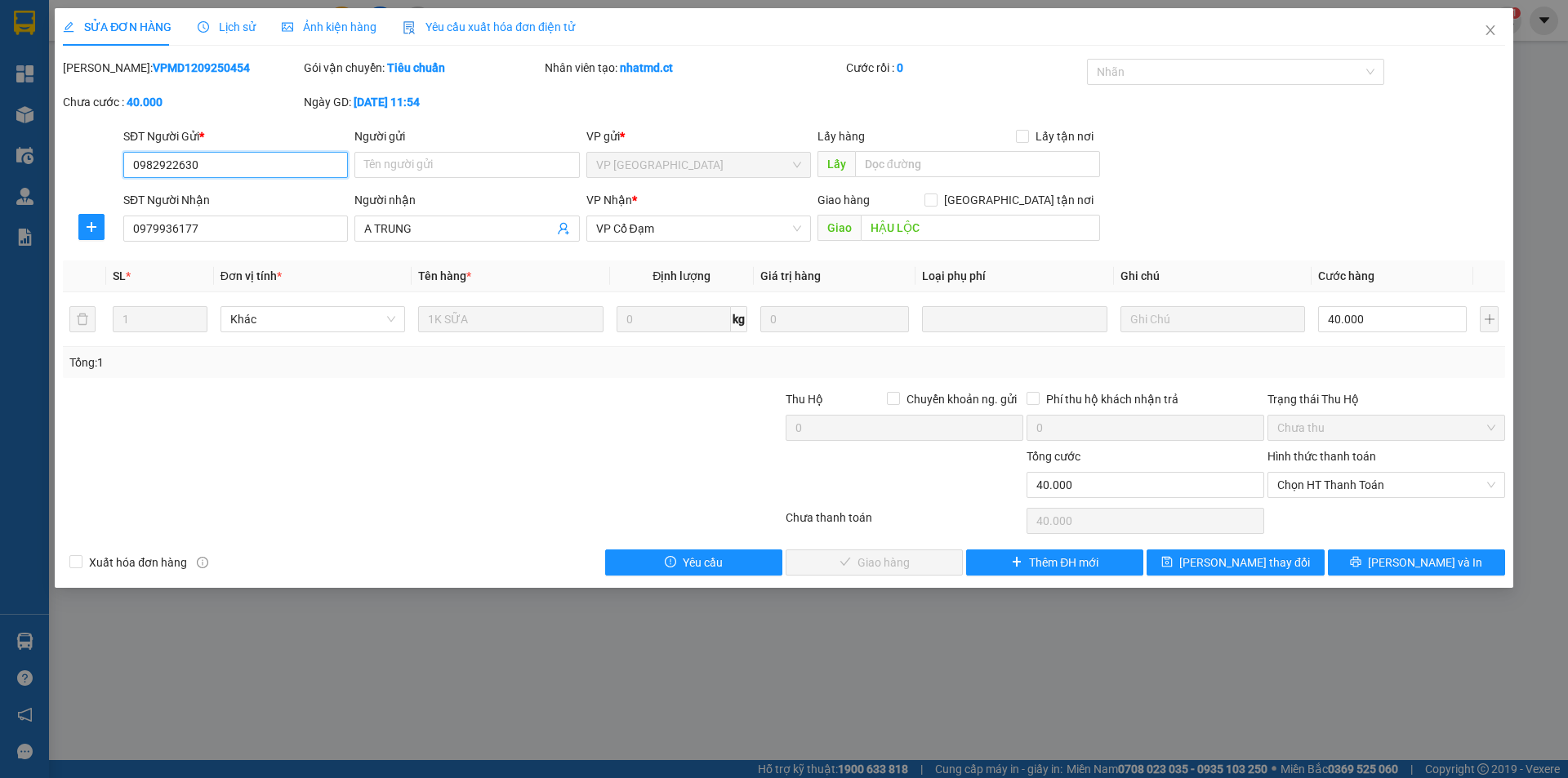
drag, startPoint x: 1327, startPoint y: 481, endPoint x: 1321, endPoint y: 499, distance: 19.0
click at [1326, 477] on span "Chọn HT Thanh Toán" at bounding box center [1386, 484] width 218 height 25
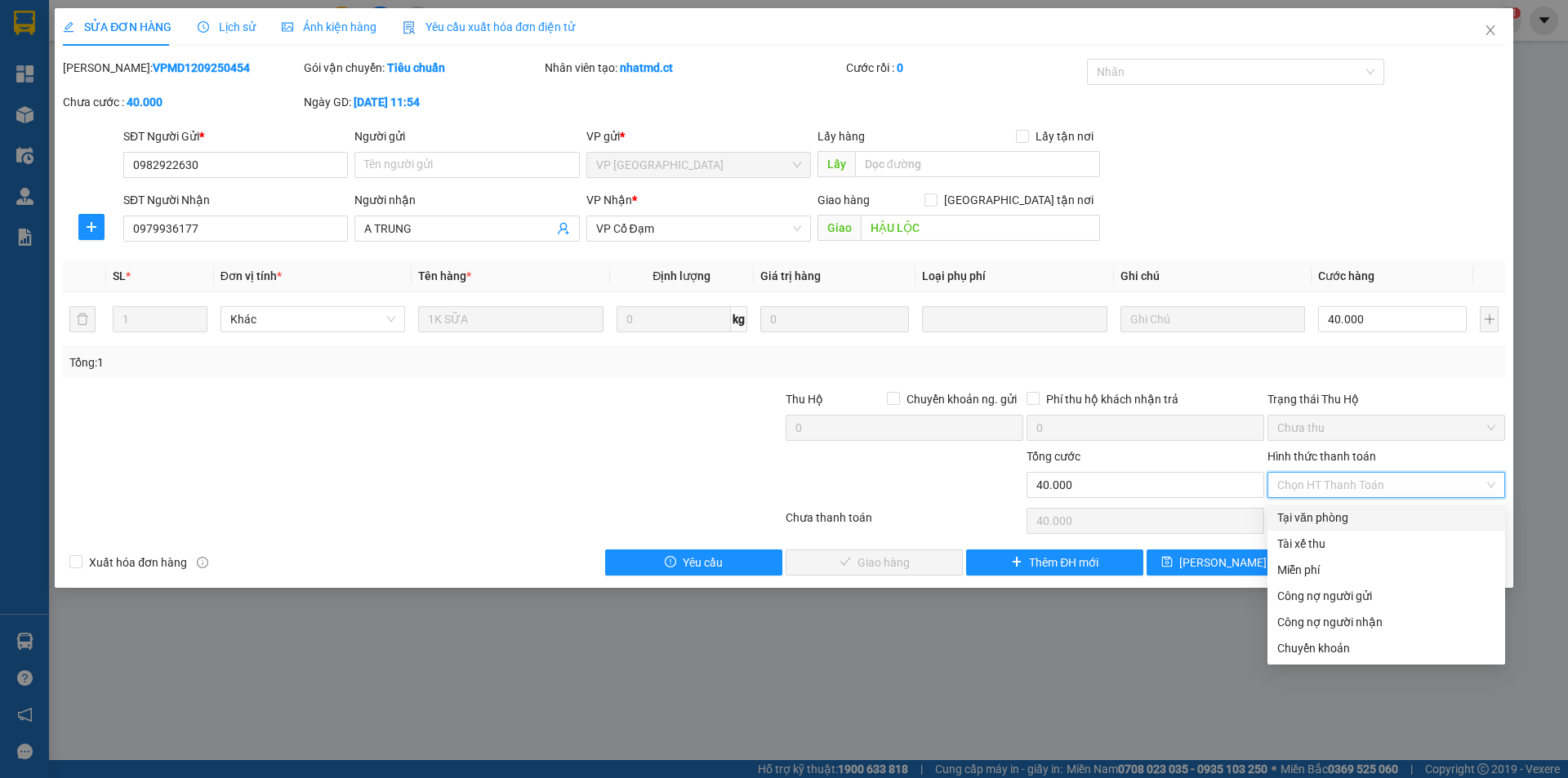
click at [1316, 521] on div "Tại văn phòng" at bounding box center [1386, 518] width 218 height 18
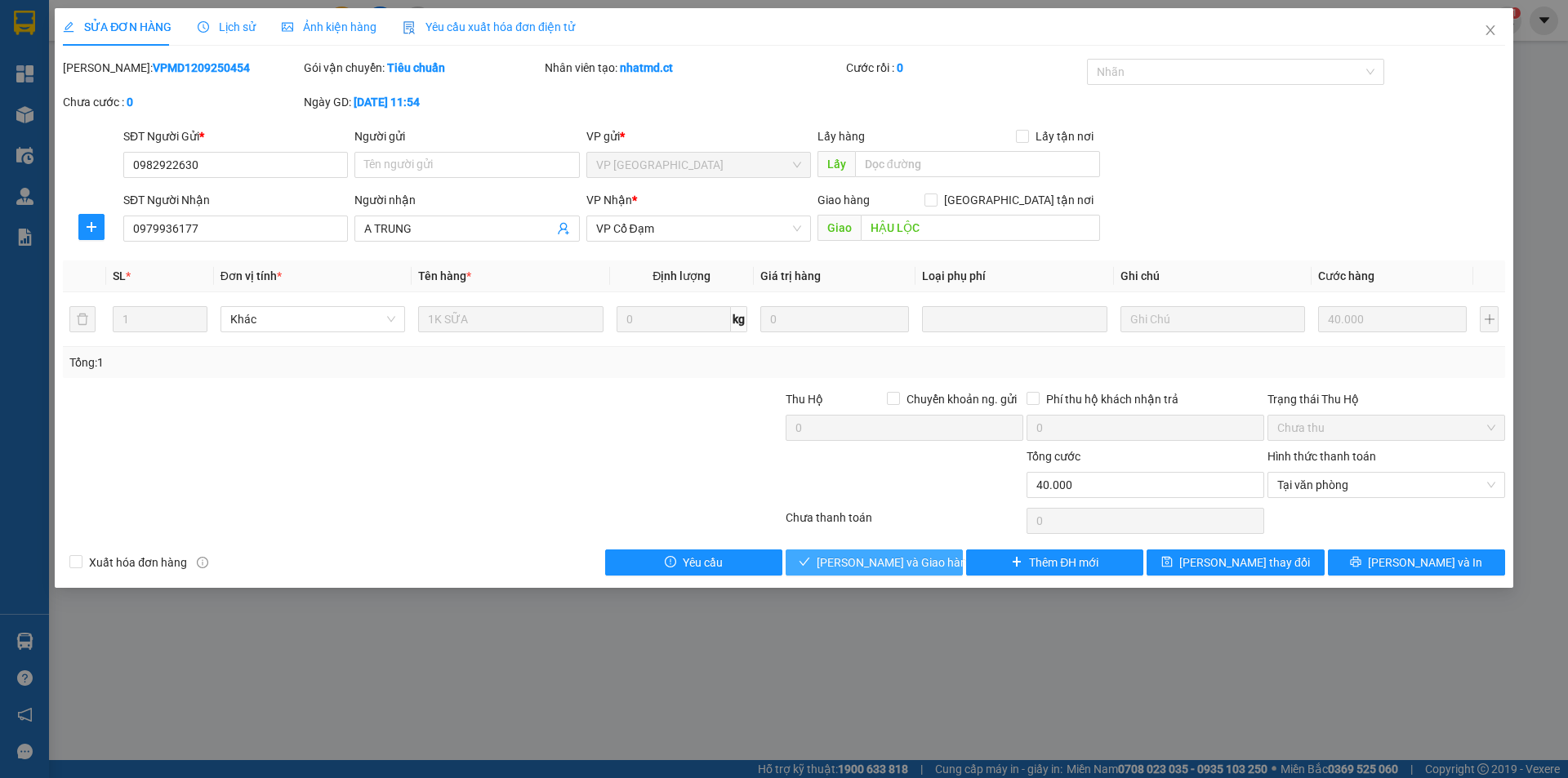
drag, startPoint x: 916, startPoint y: 560, endPoint x: 924, endPoint y: 558, distance: 8.2
click at [916, 559] on span "[PERSON_NAME] và Giao hàng" at bounding box center [895, 562] width 157 height 18
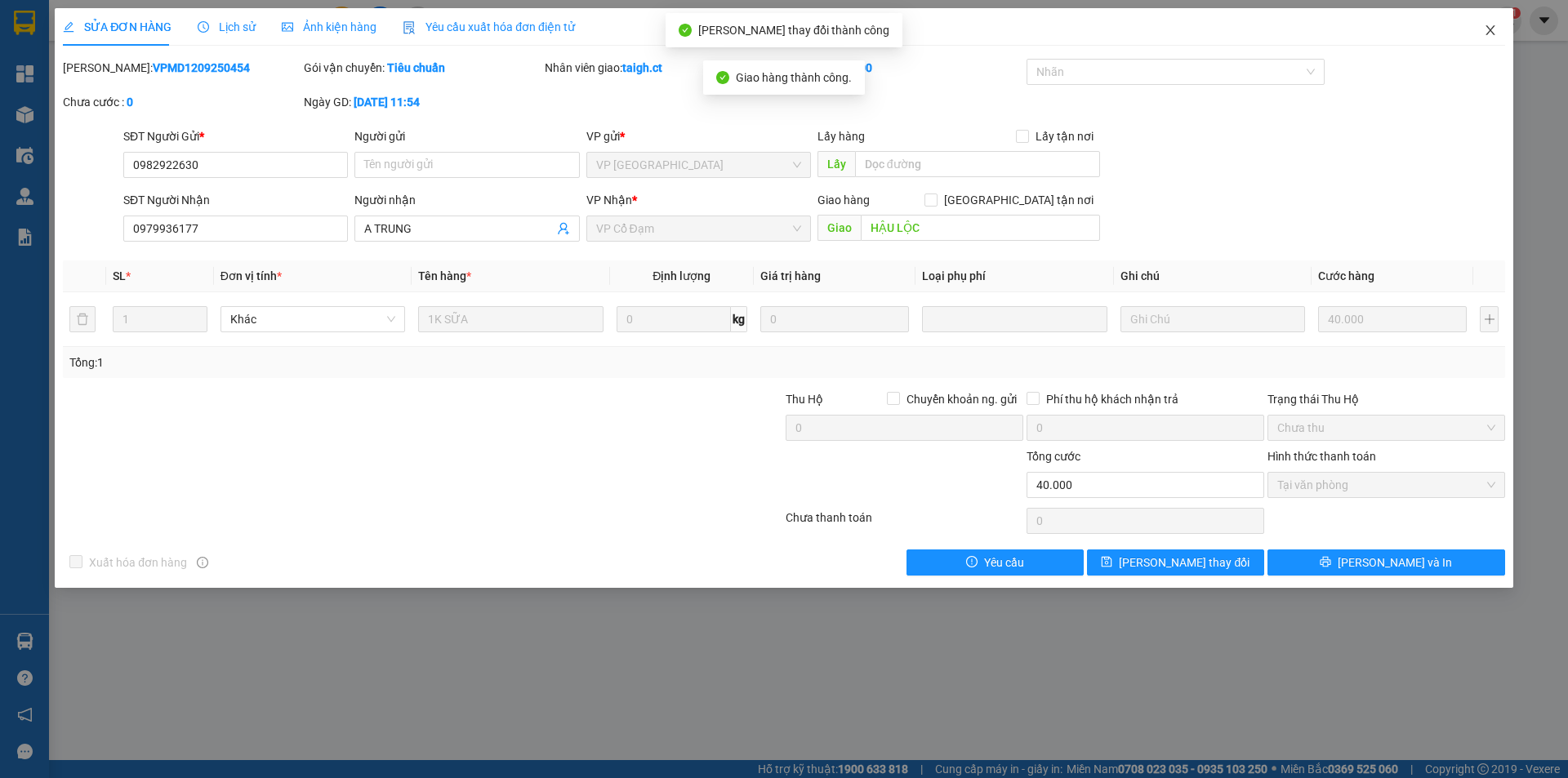
drag, startPoint x: 1486, startPoint y: 29, endPoint x: 1492, endPoint y: 24, distance: 7.8
click at [1492, 24] on span "Close" at bounding box center [1489, 30] width 46 height 46
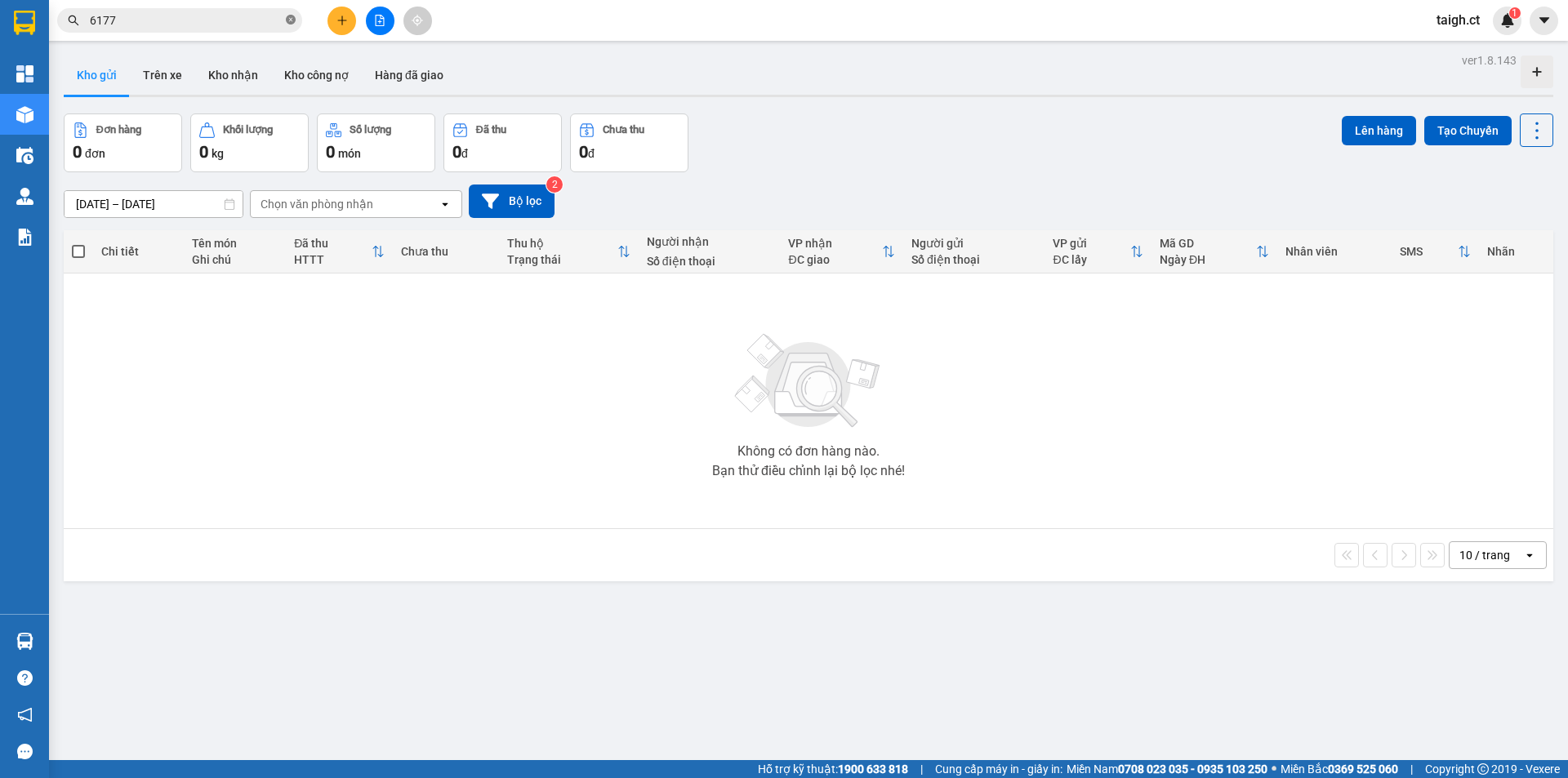
click at [290, 20] on icon "close-circle" at bounding box center [291, 20] width 10 height 10
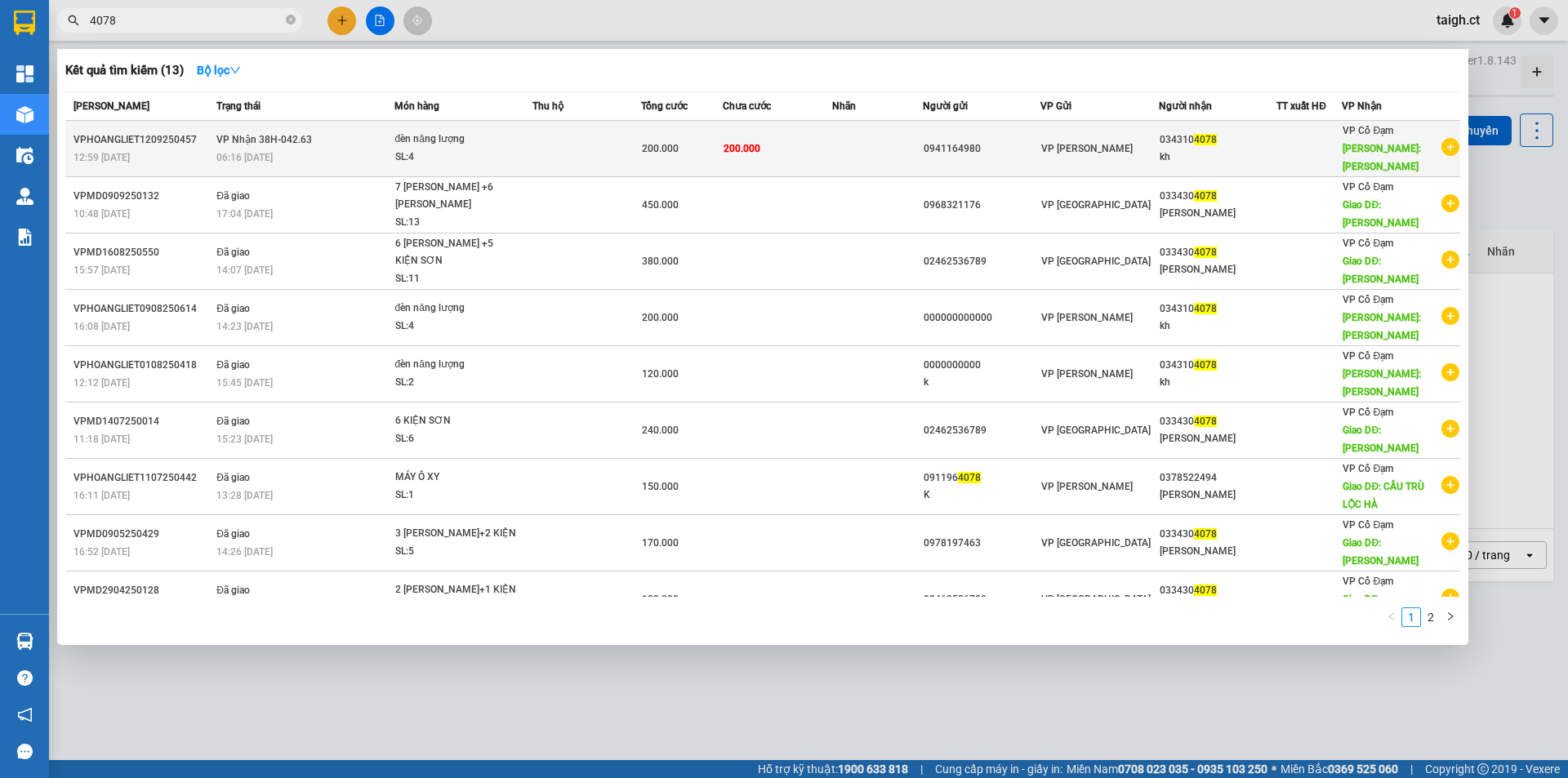
click at [230, 134] on span "VP Nhận 38H-042.63" at bounding box center [263, 139] width 95 height 12
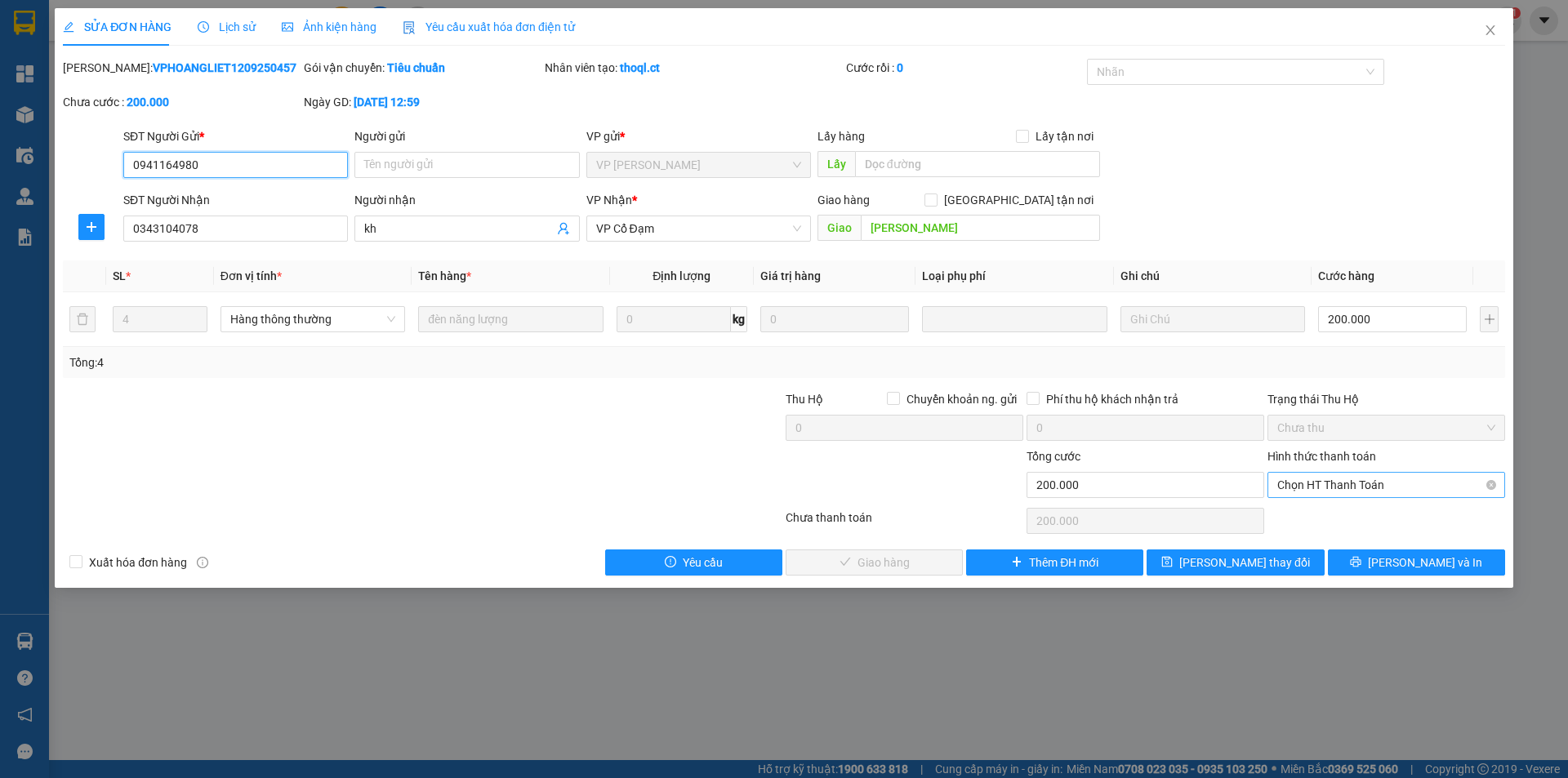
click at [1336, 482] on span "Chọn HT Thanh Toán" at bounding box center [1386, 484] width 218 height 25
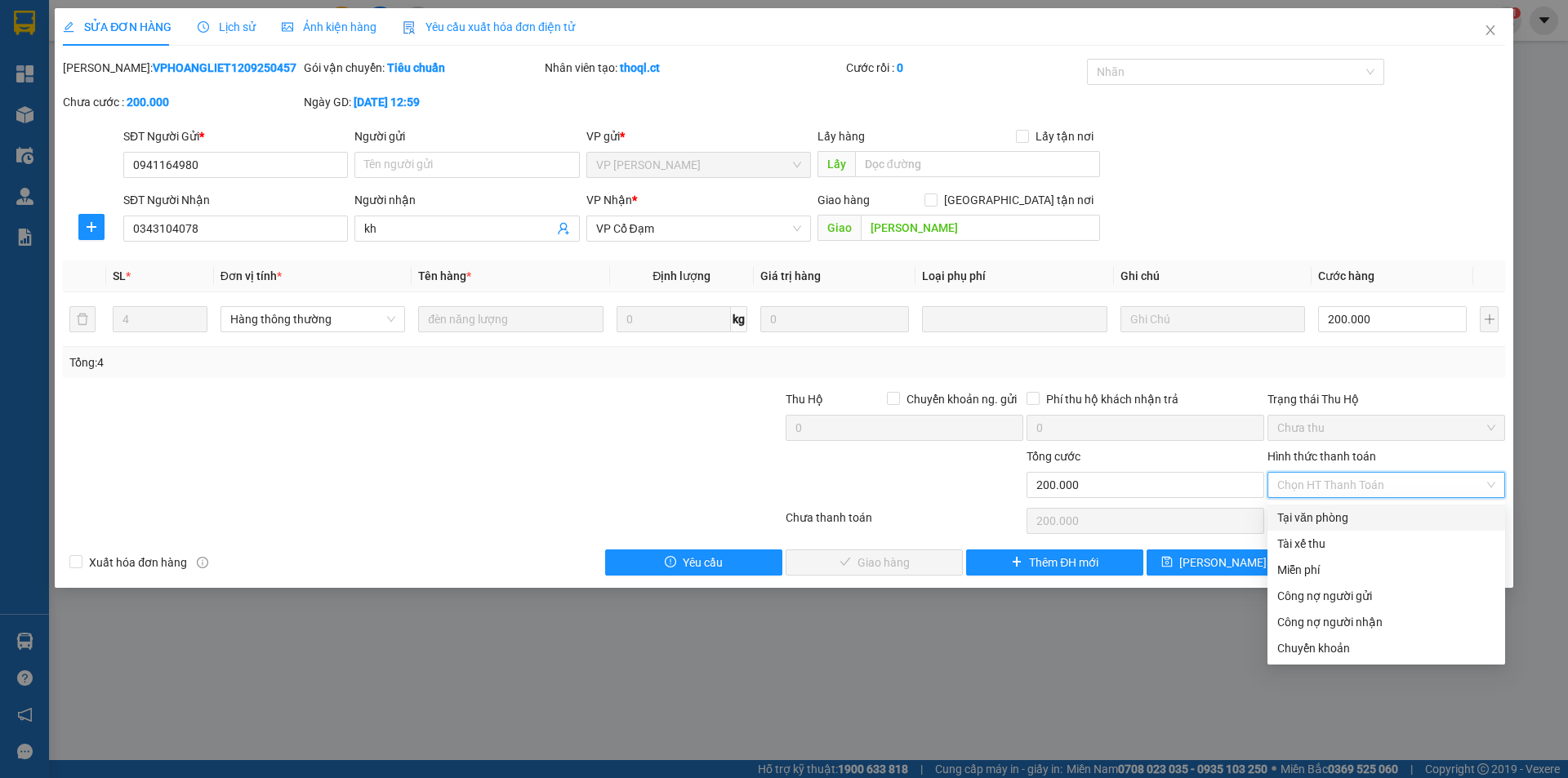
click at [1336, 507] on div "Tại văn phòng" at bounding box center [1386, 518] width 238 height 27
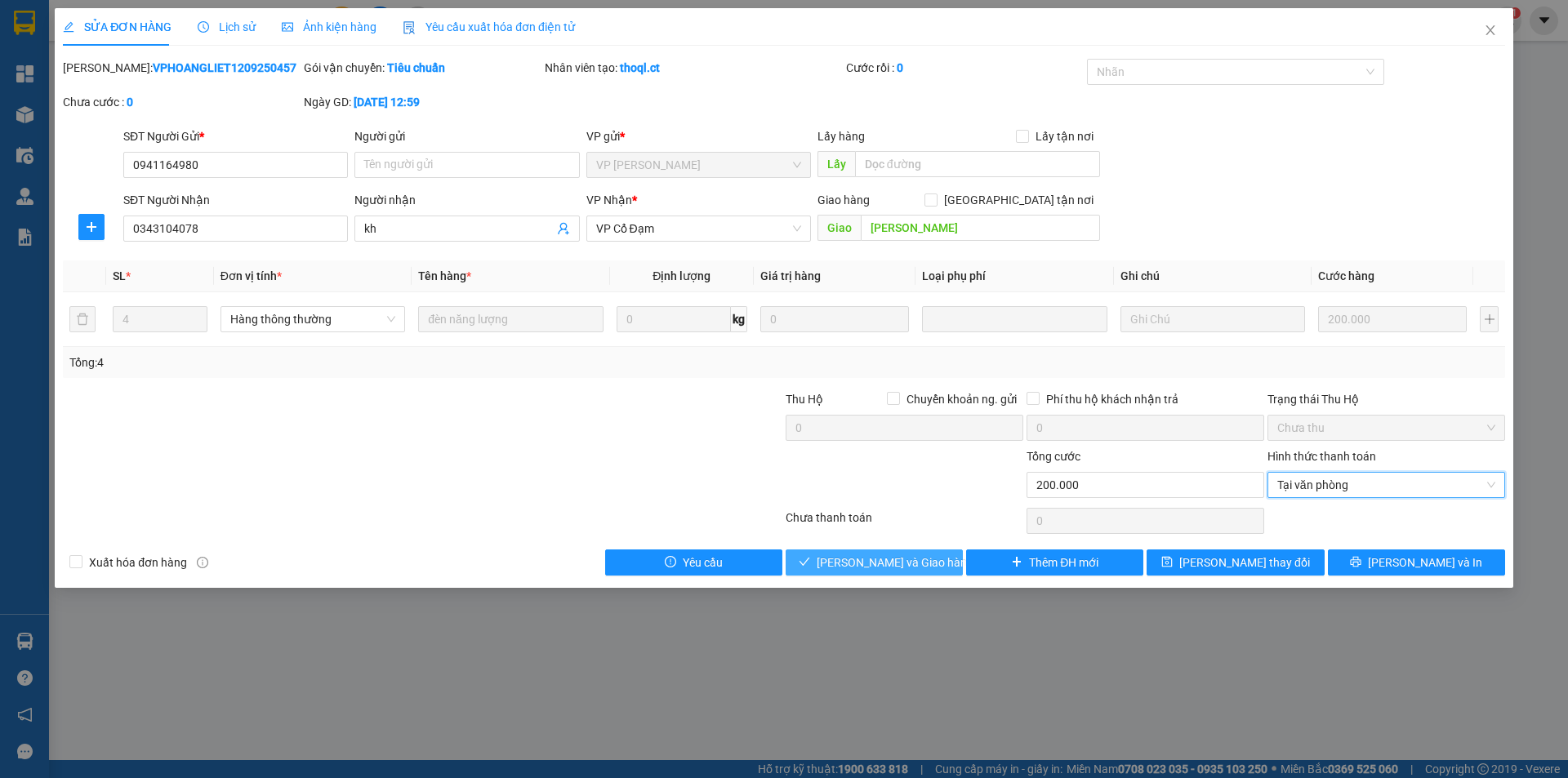
click at [879, 558] on span "[PERSON_NAME] và Giao hàng" at bounding box center [895, 562] width 157 height 18
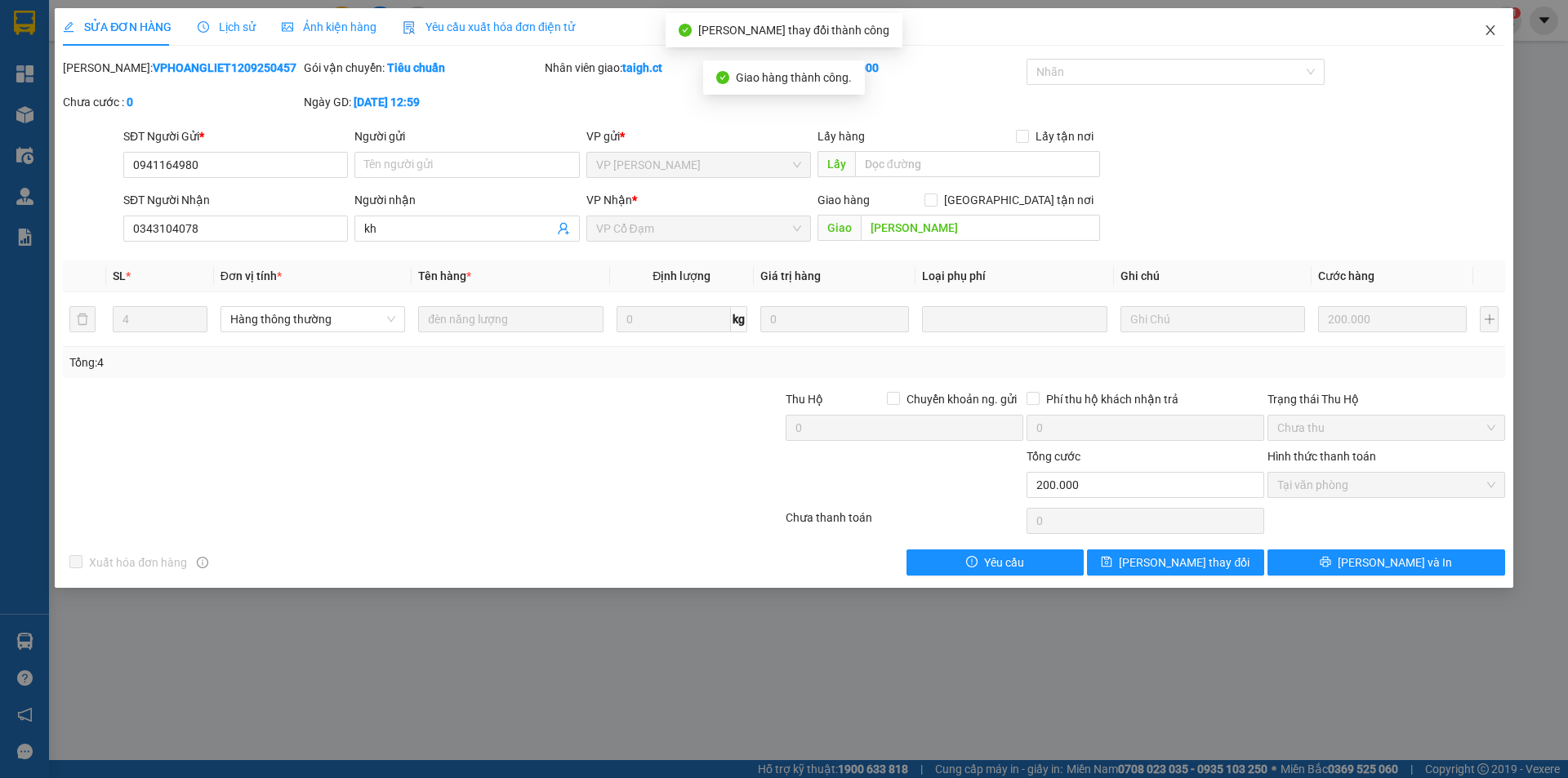
click at [1490, 22] on span "Close" at bounding box center [1489, 30] width 46 height 46
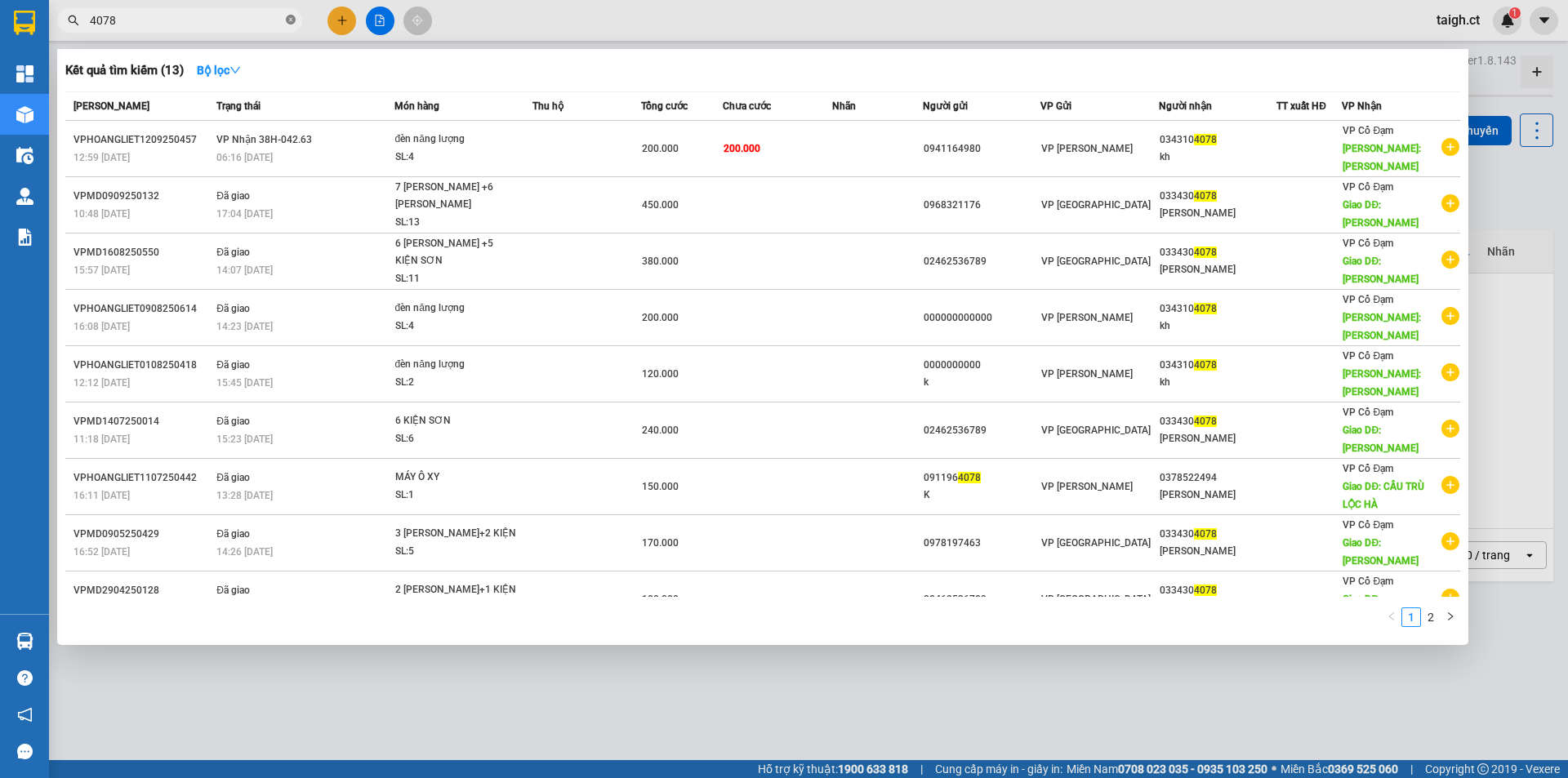
click at [292, 21] on icon "close-circle" at bounding box center [291, 20] width 10 height 10
click at [302, 4] on div at bounding box center [784, 389] width 1568 height 778
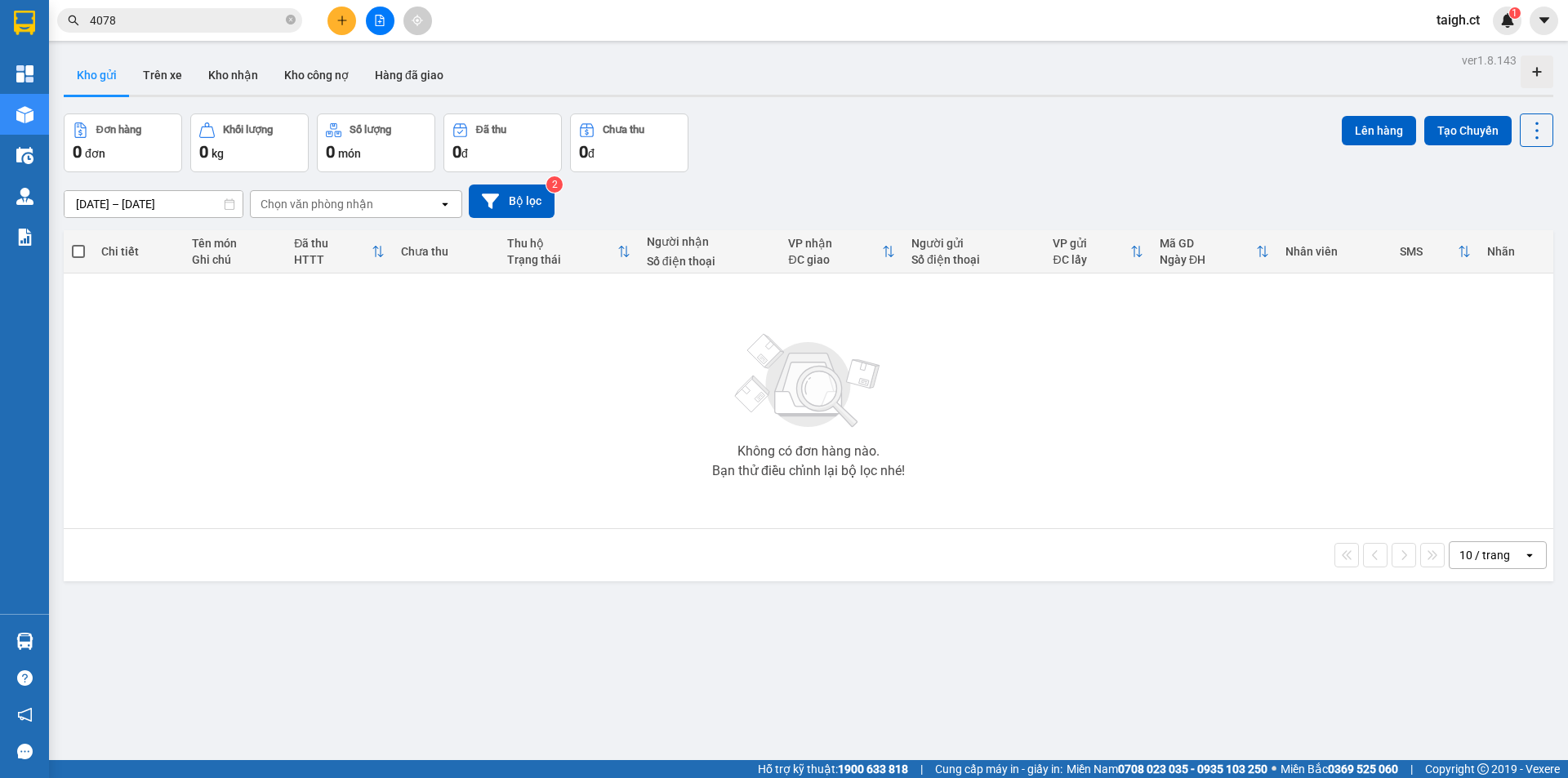
click at [244, 2] on div "Kết quả tìm kiếm ( 13 ) Bộ lọc Mã ĐH Trạng thái Món hàng Thu hộ Tổng cước Chưa …" at bounding box center [784, 21] width 1568 height 41
click at [293, 17] on icon "close-circle" at bounding box center [291, 20] width 10 height 10
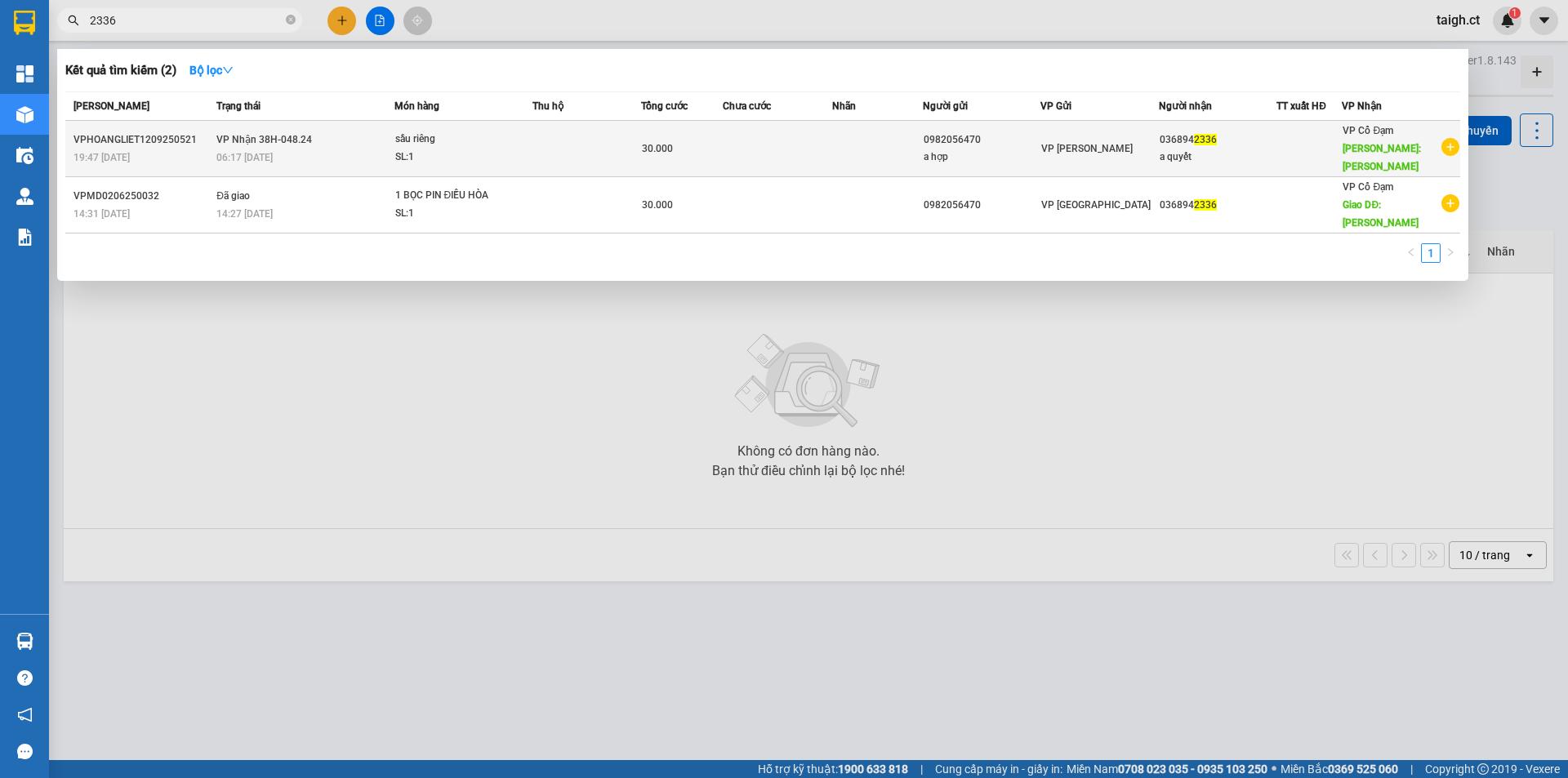
click at [217, 134] on span "VP Nhận 38H-048.24" at bounding box center [263, 139] width 95 height 12
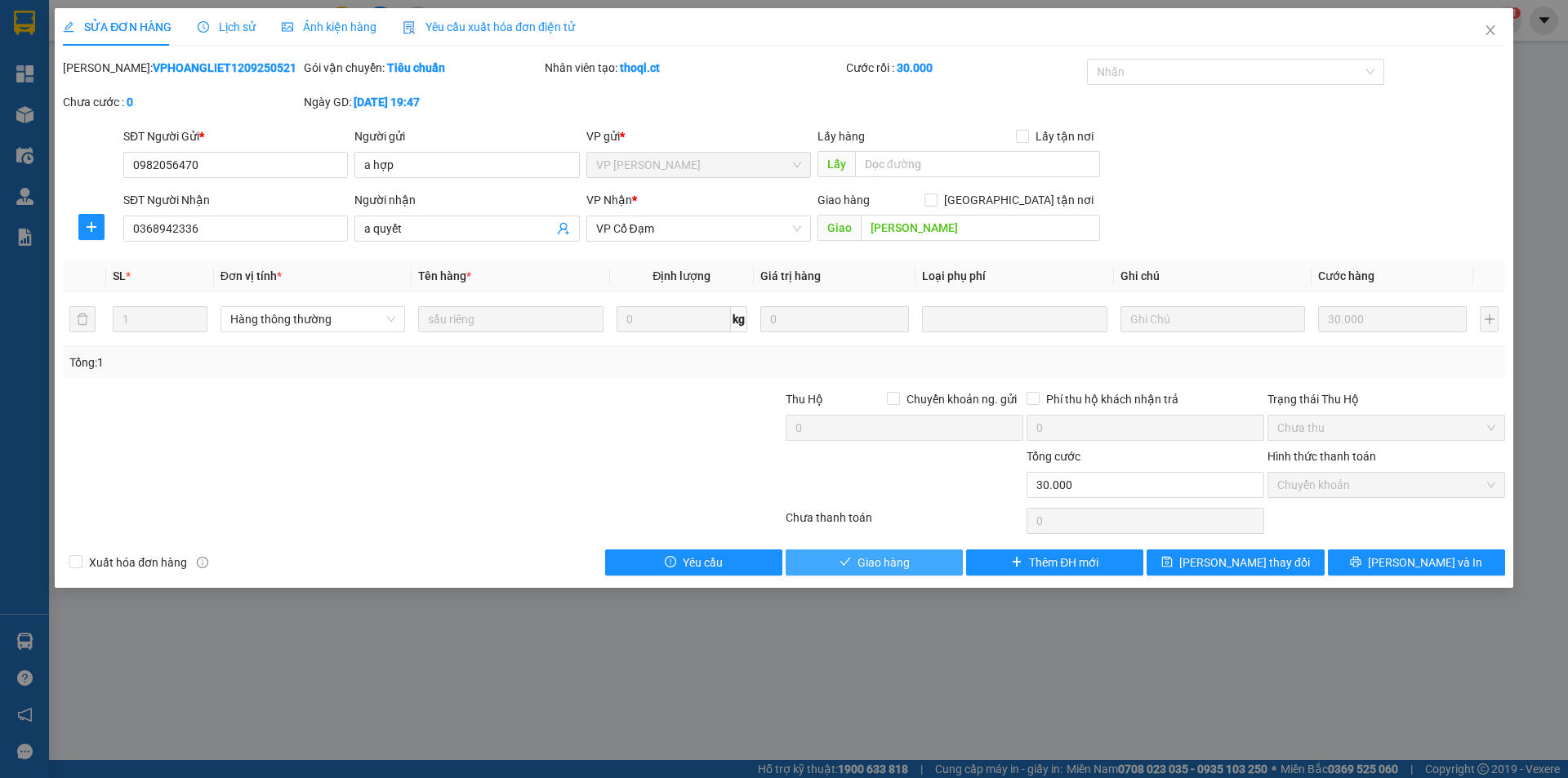
click at [924, 560] on button "Giao hàng" at bounding box center [873, 562] width 177 height 27
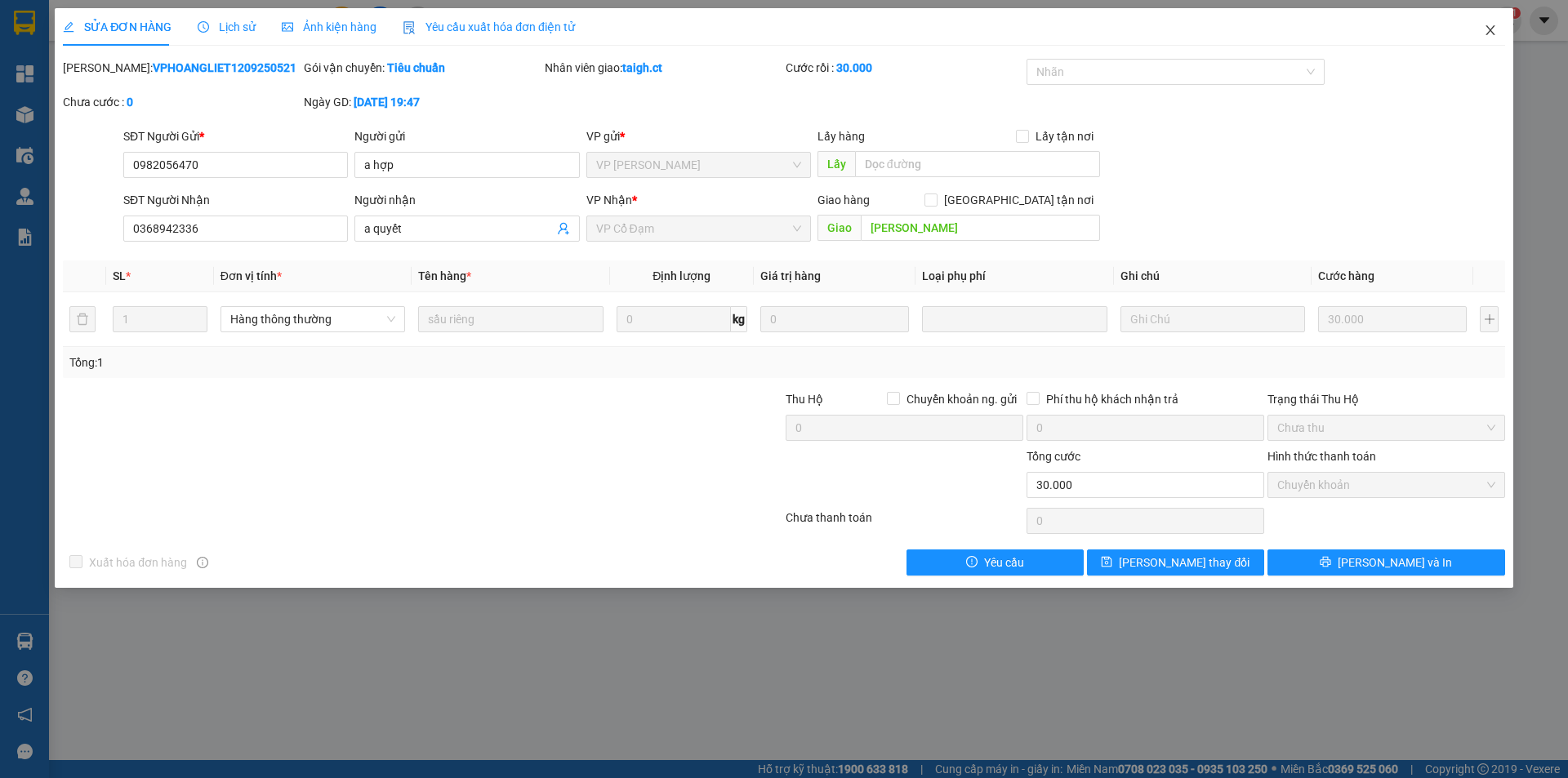
click at [1488, 24] on span "Close" at bounding box center [1489, 30] width 46 height 46
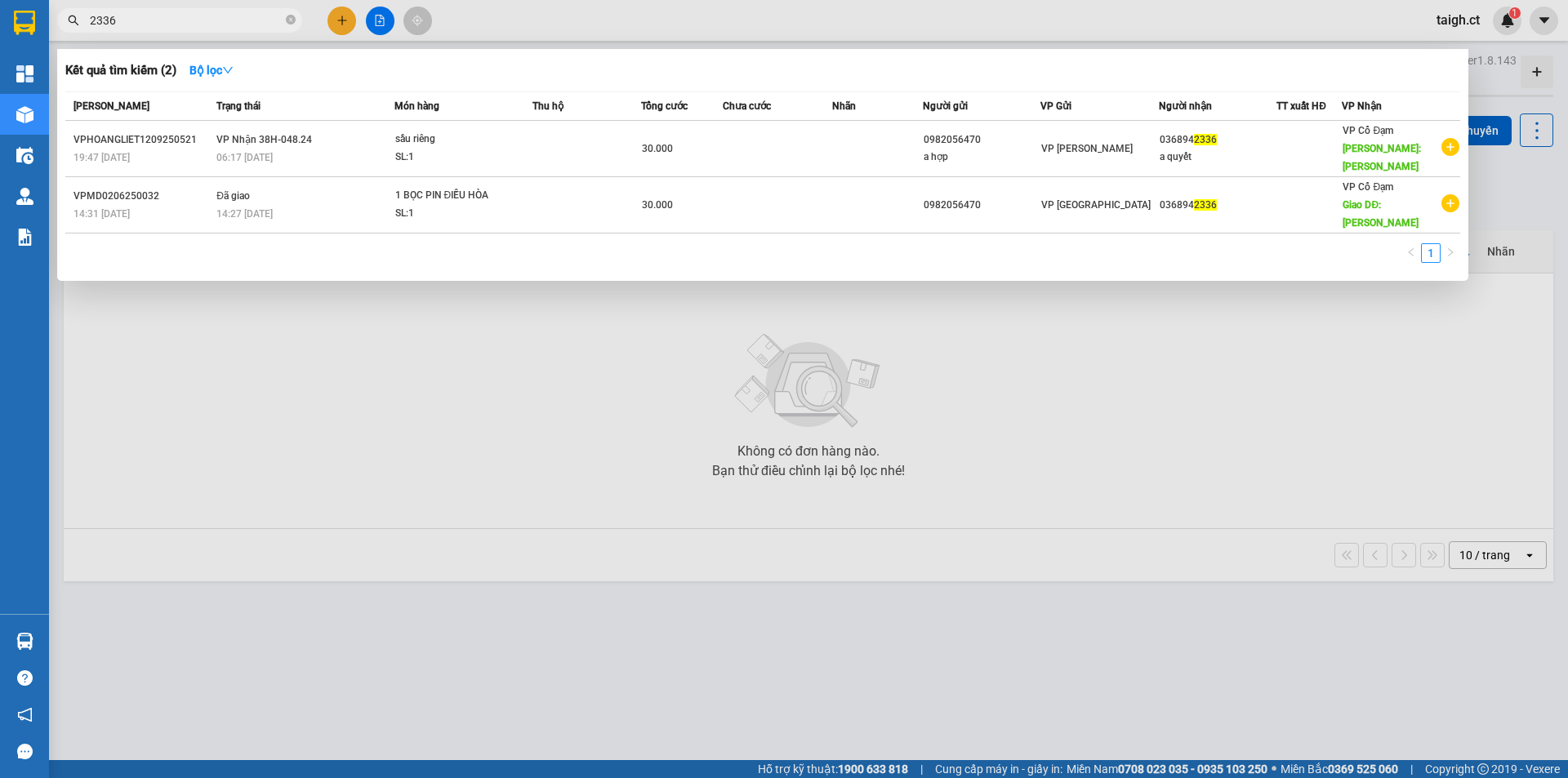
click at [292, 14] on span at bounding box center [291, 21] width 10 height 16
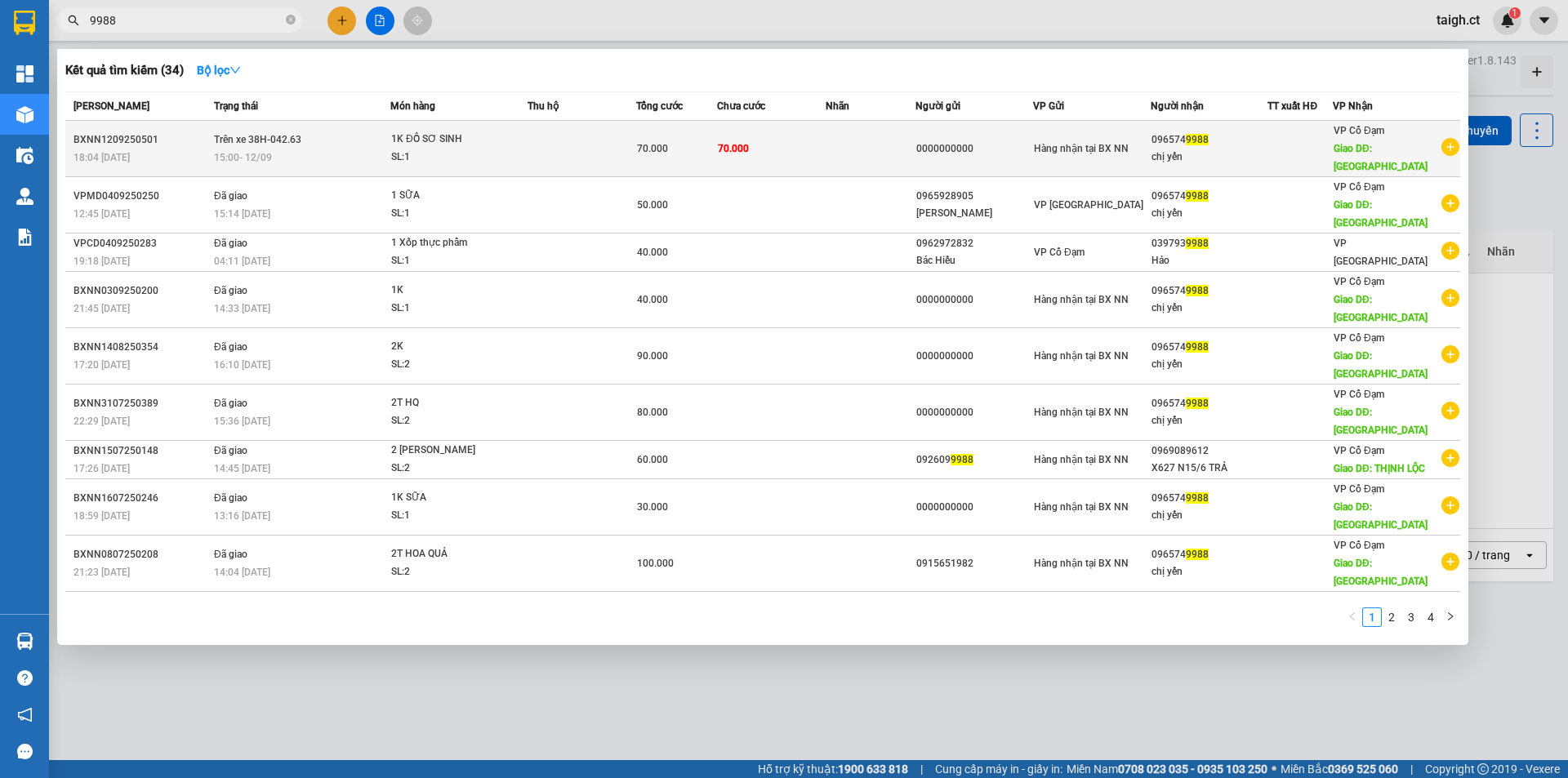
click at [280, 138] on span "Trên xe 38H-042.63" at bounding box center [257, 139] width 87 height 13
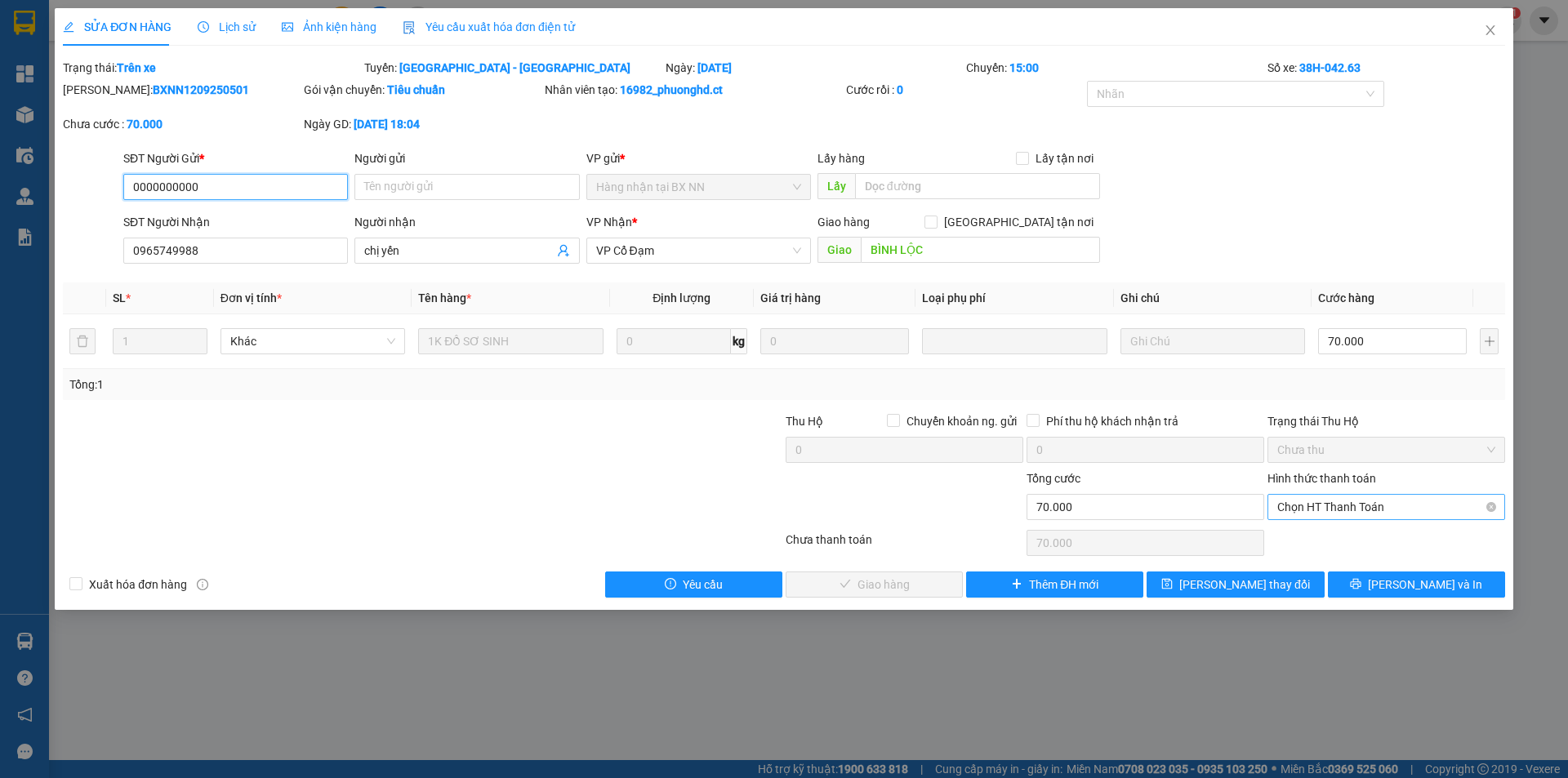
click at [1345, 495] on span "Chọn HT Thanh Toán" at bounding box center [1386, 507] width 218 height 25
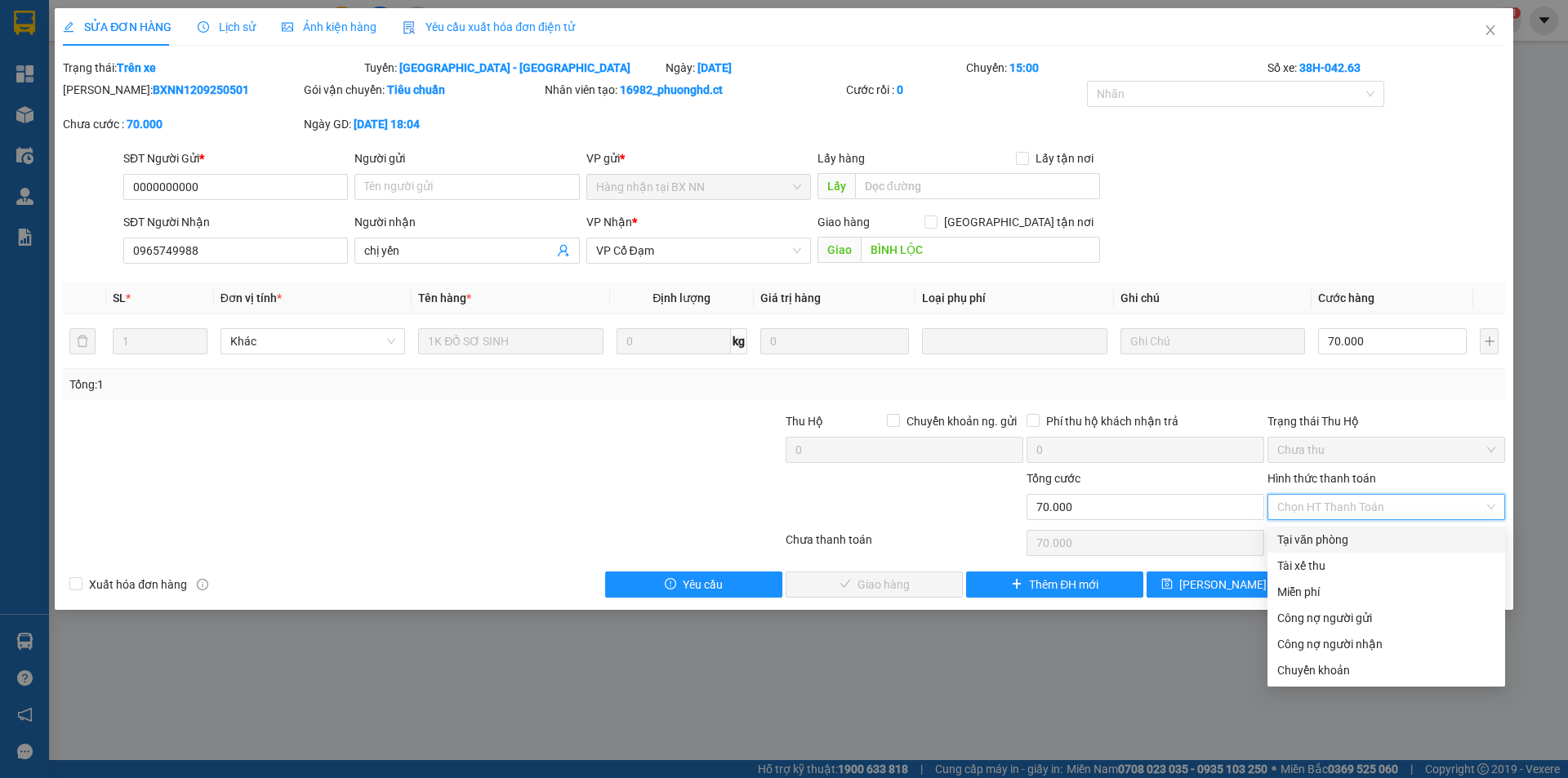
click at [1335, 536] on div "Tại văn phòng" at bounding box center [1386, 539] width 218 height 18
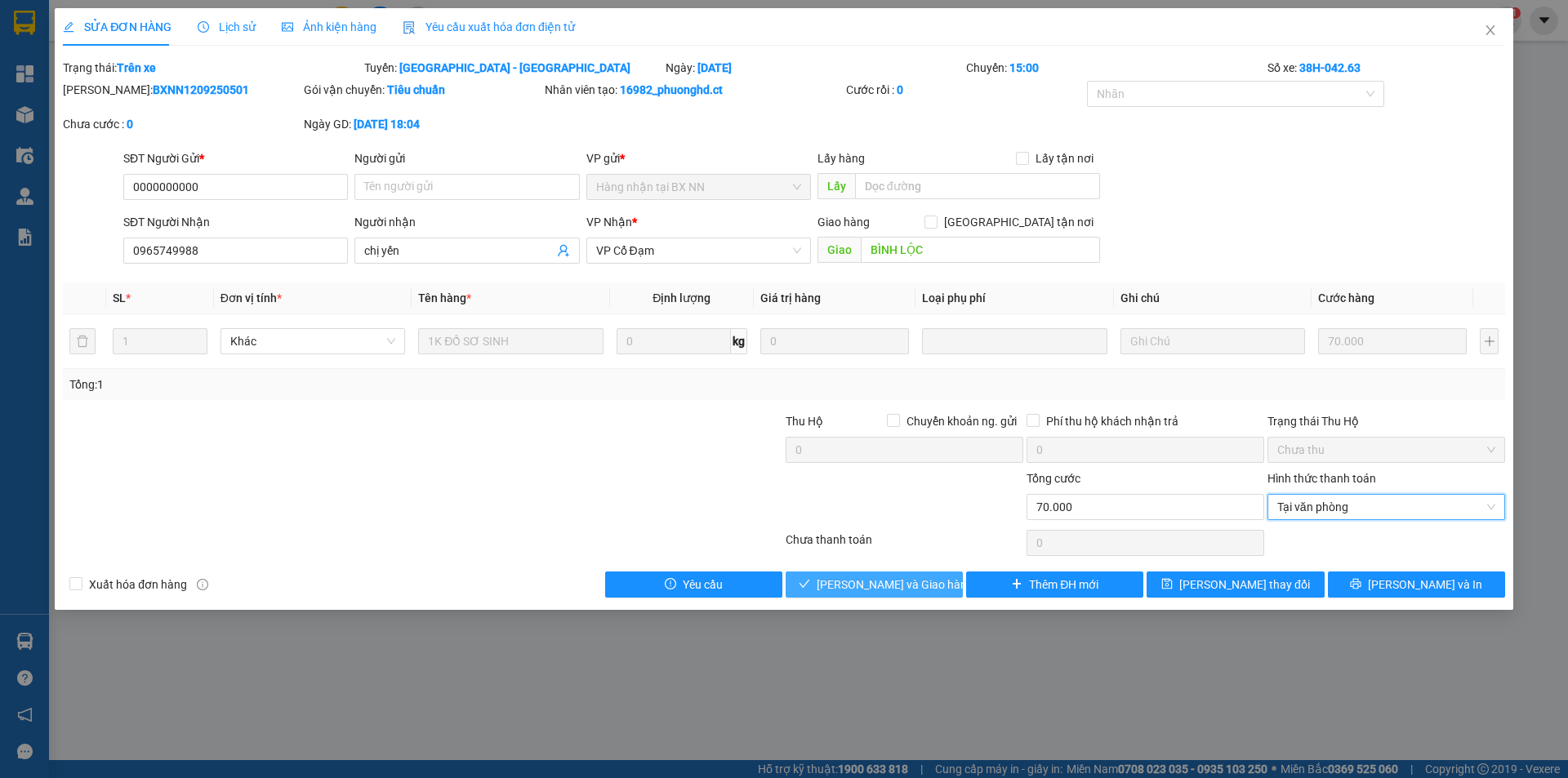
click at [924, 581] on span "[PERSON_NAME] và Giao hàng" at bounding box center [895, 584] width 157 height 18
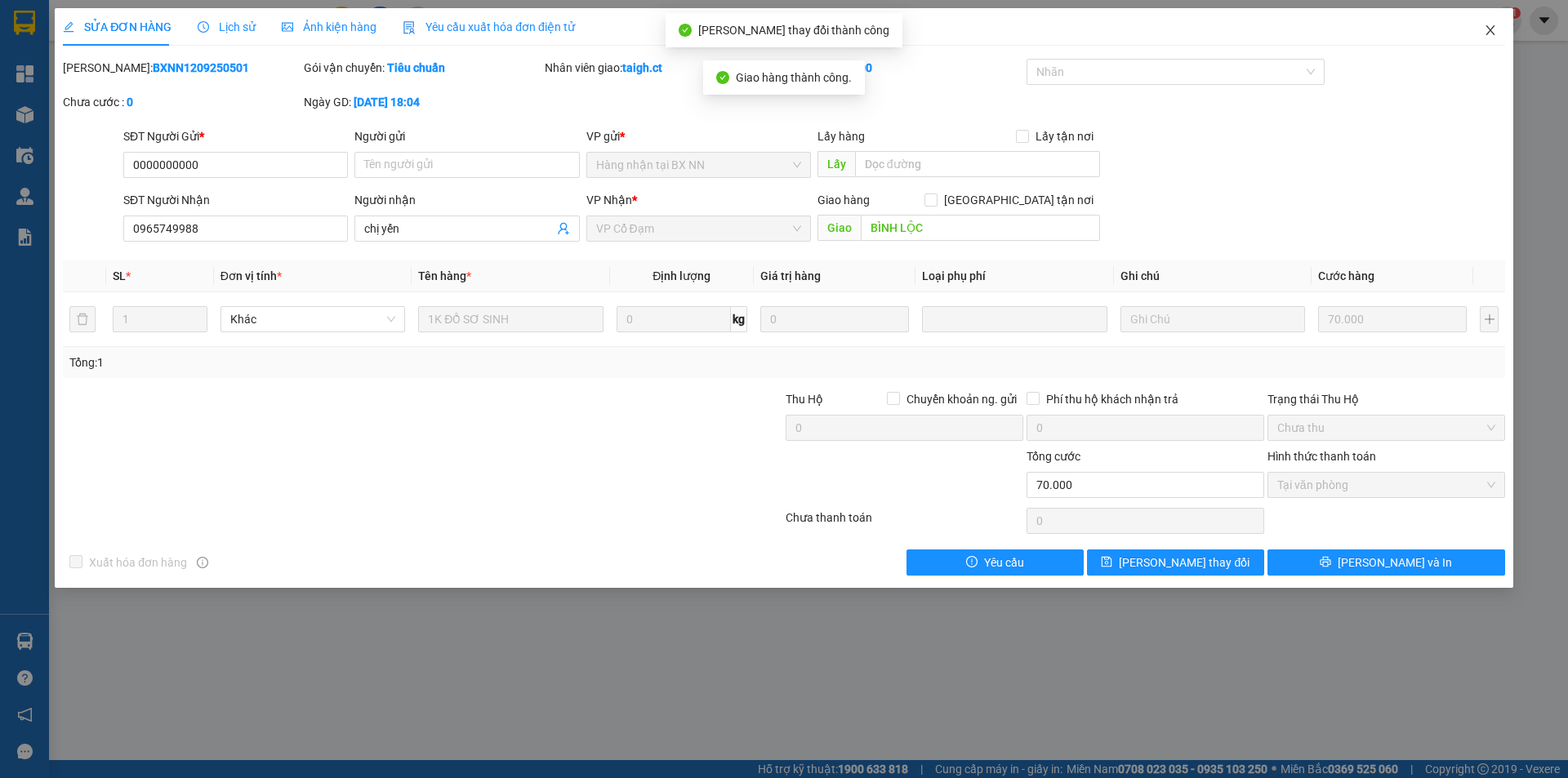
click at [1492, 28] on icon "close" at bounding box center [1489, 29] width 13 height 13
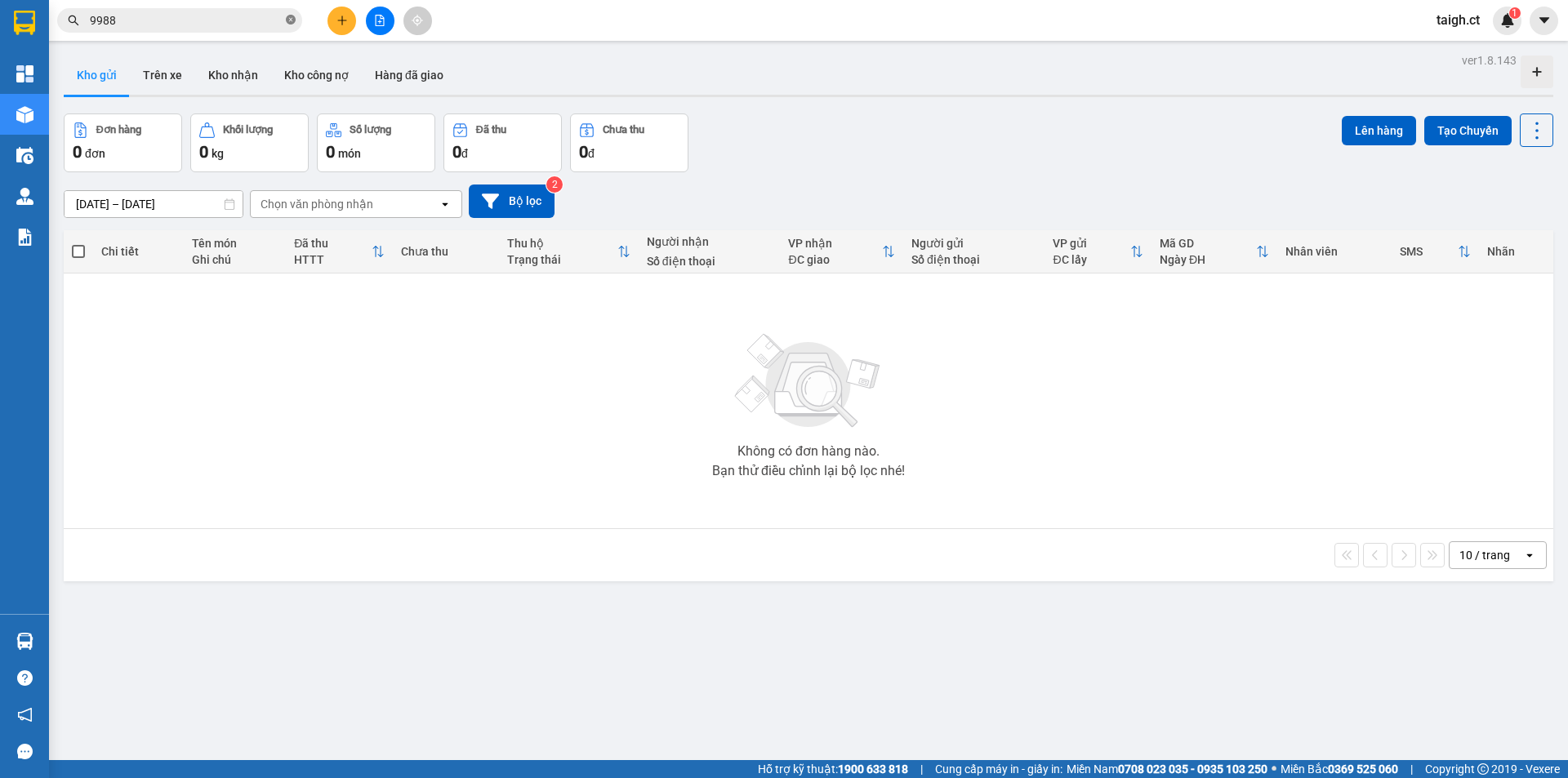
click at [288, 17] on icon "close-circle" at bounding box center [291, 20] width 10 height 10
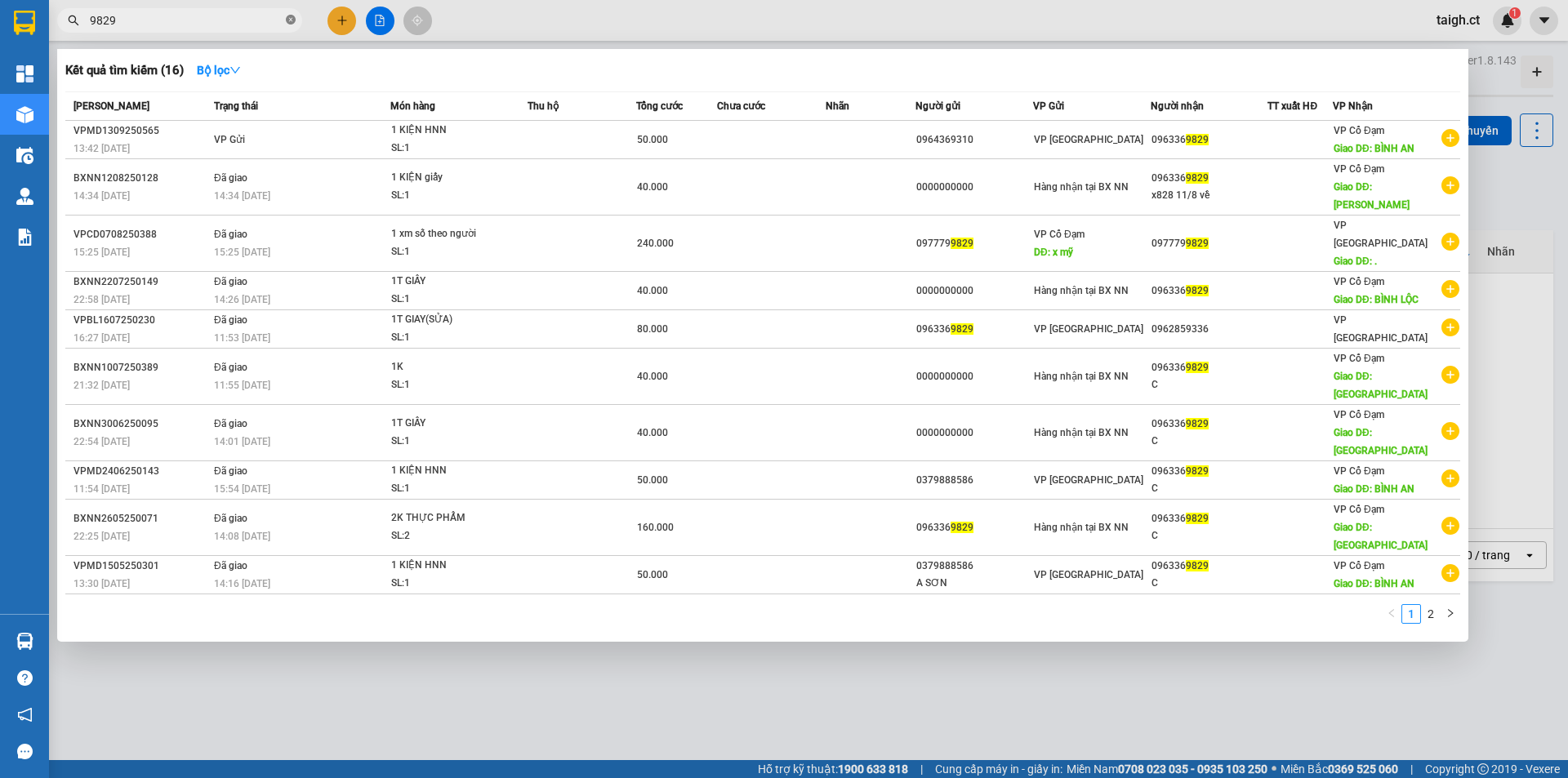
click at [290, 19] on icon "close-circle" at bounding box center [291, 20] width 10 height 10
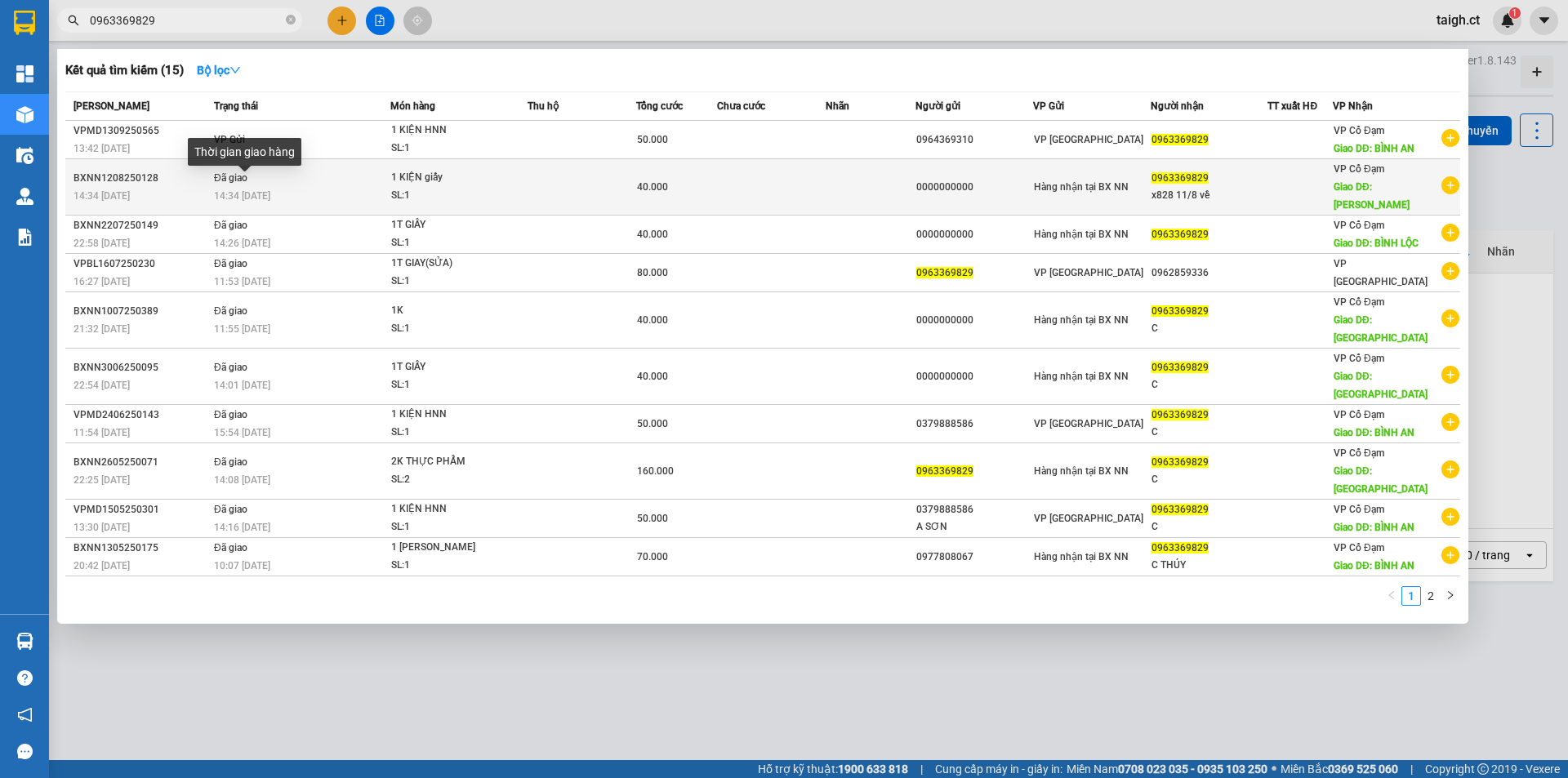
click at [257, 191] on span "14:34 [DATE]" at bounding box center [242, 196] width 56 height 12
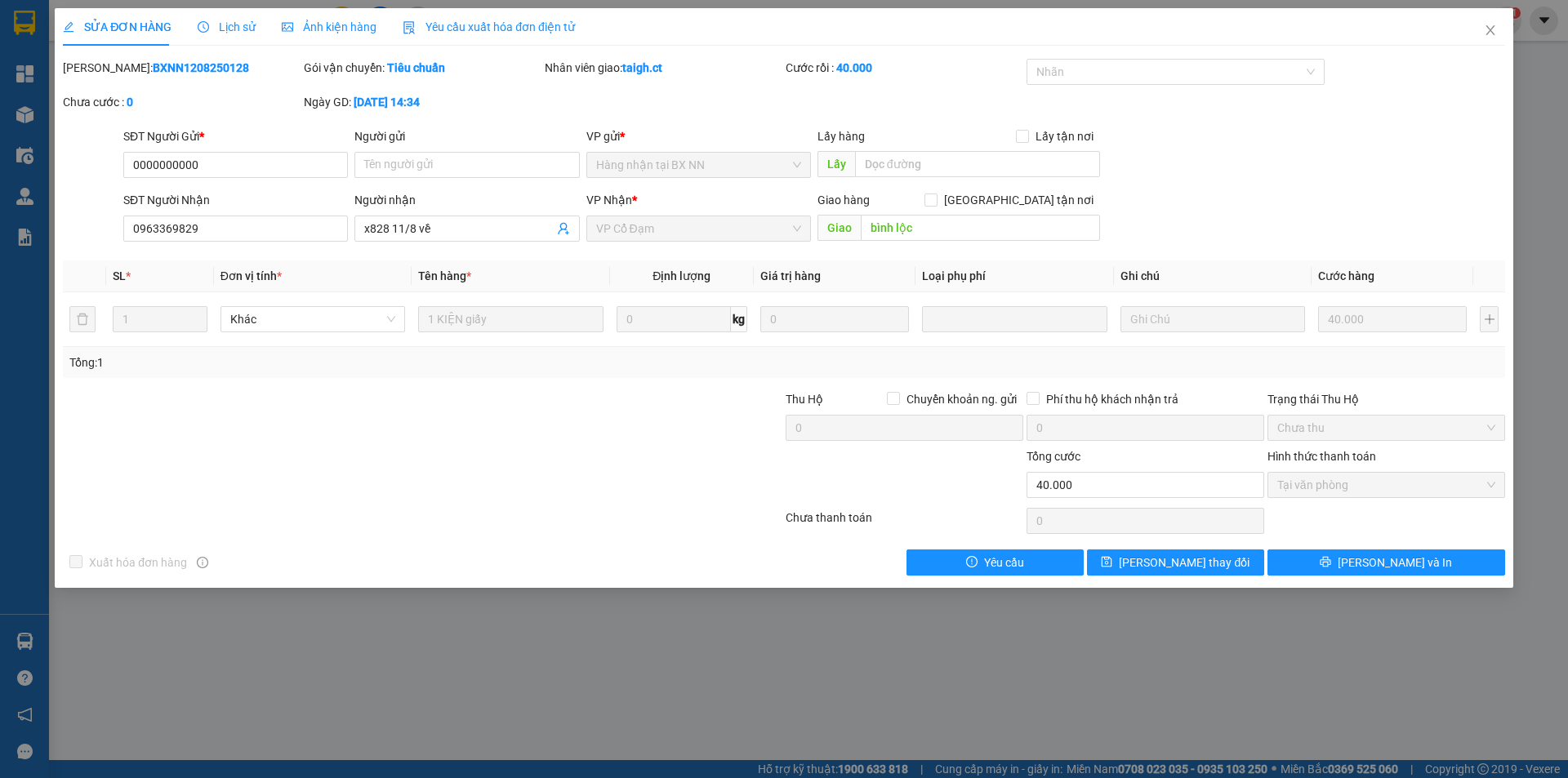
click at [239, 25] on span "Lịch sử" at bounding box center [226, 27] width 58 height 13
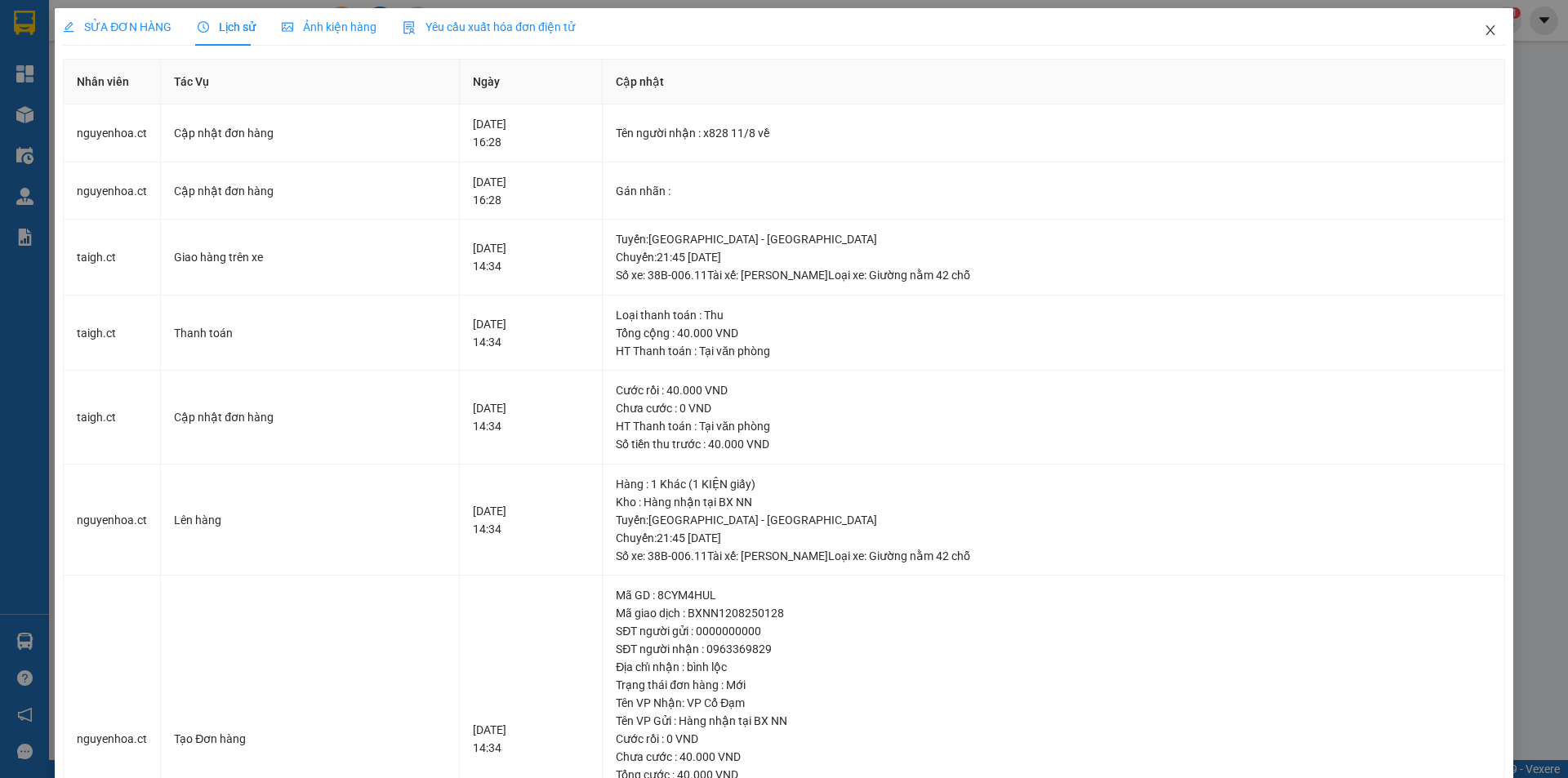
click at [1485, 29] on icon "close" at bounding box center [1489, 30] width 9 height 10
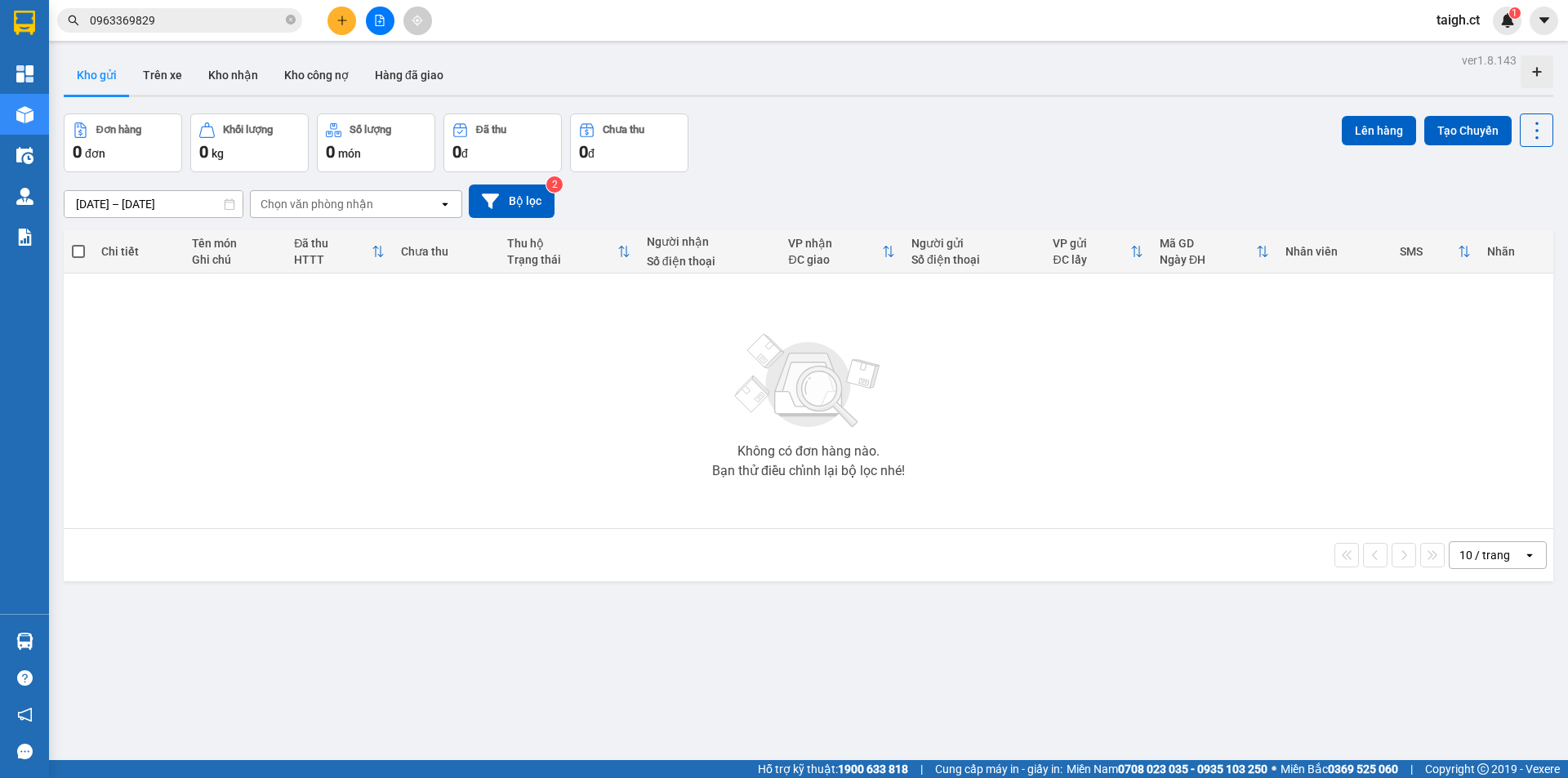
click at [177, 17] on input "0963369829" at bounding box center [186, 21] width 193 height 18
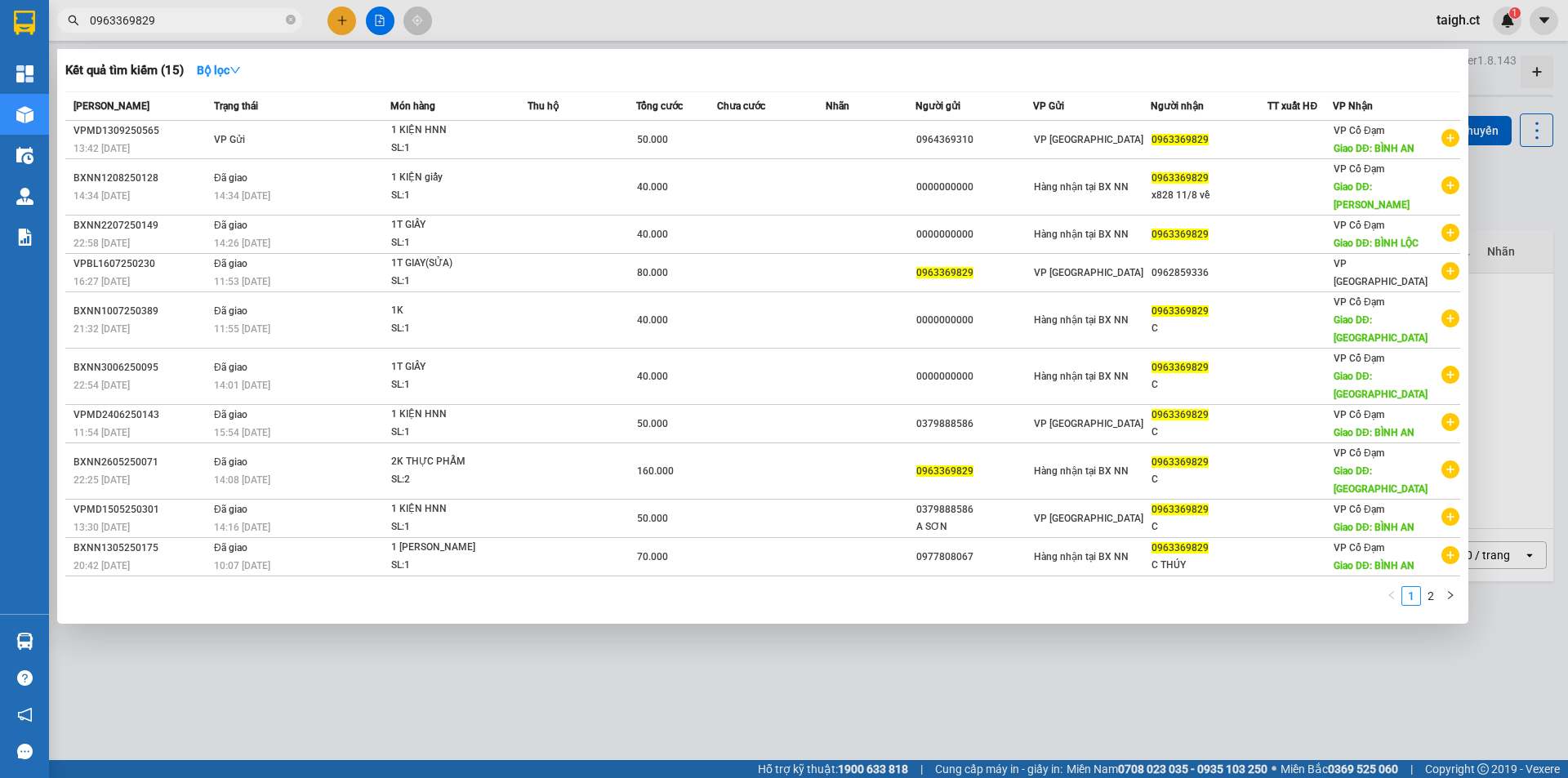
click at [227, 30] on span "0963369829" at bounding box center [179, 20] width 245 height 25
click at [339, 27] on div at bounding box center [784, 389] width 1568 height 778
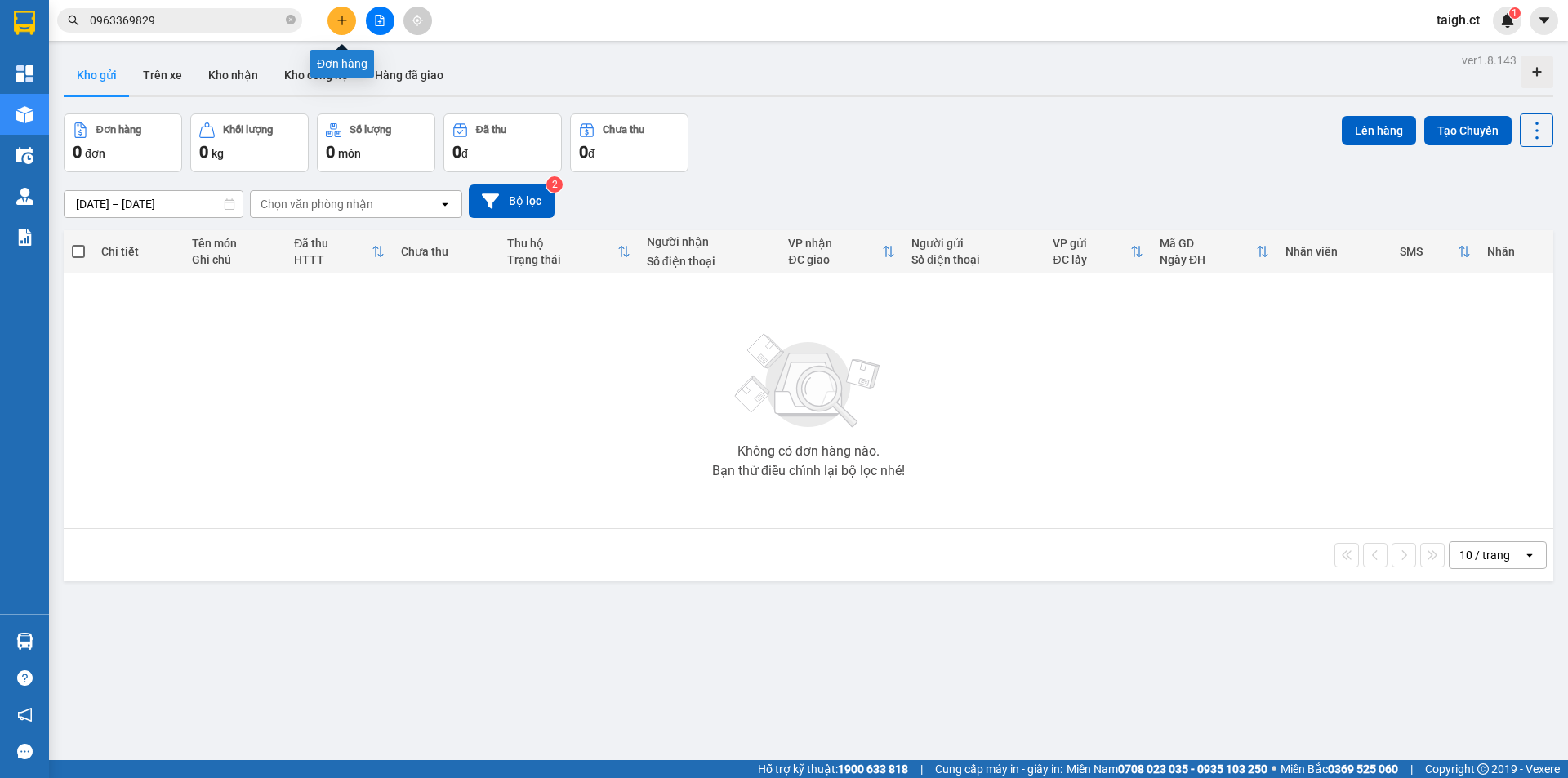
click at [349, 26] on button at bounding box center [341, 21] width 28 height 28
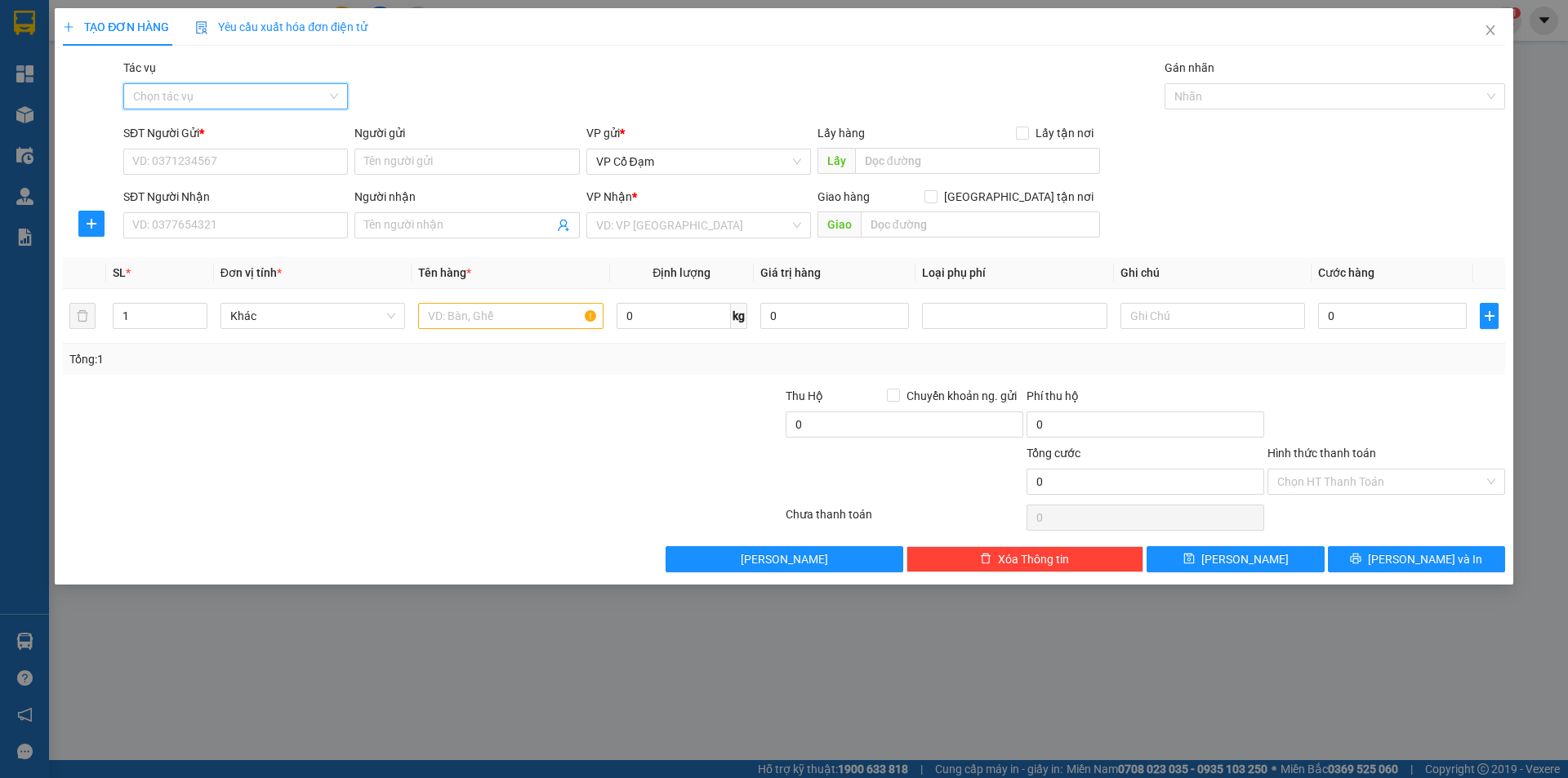
drag, startPoint x: 222, startPoint y: 85, endPoint x: 217, endPoint y: 96, distance: 12.1
click at [220, 86] on input "Tác vụ" at bounding box center [229, 96] width 194 height 25
click at [200, 120] on div "Nhập hàng lên xe" at bounding box center [235, 129] width 205 height 18
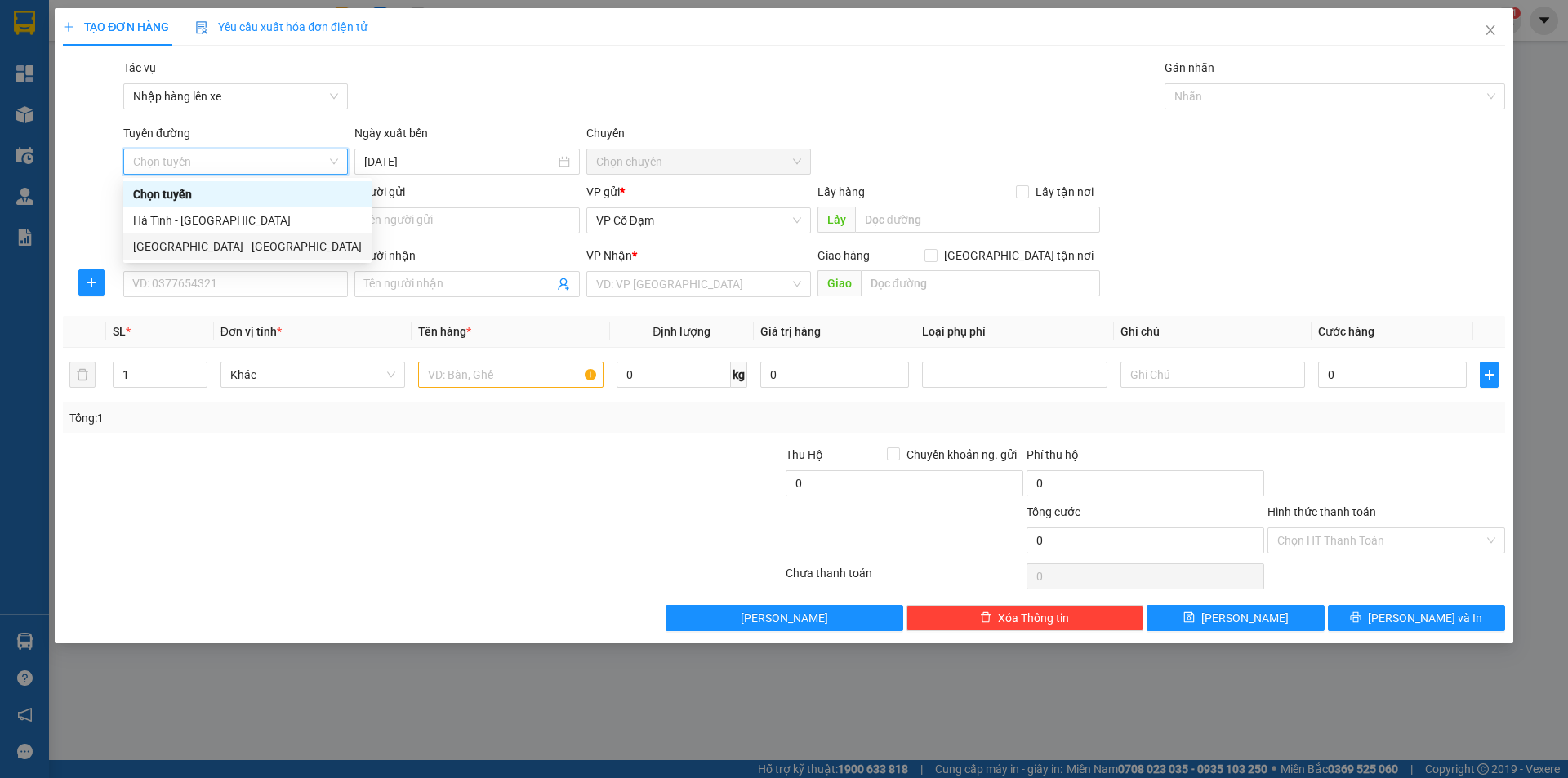
click at [185, 240] on div "[GEOGRAPHIC_DATA] - [GEOGRAPHIC_DATA]" at bounding box center [247, 247] width 229 height 18
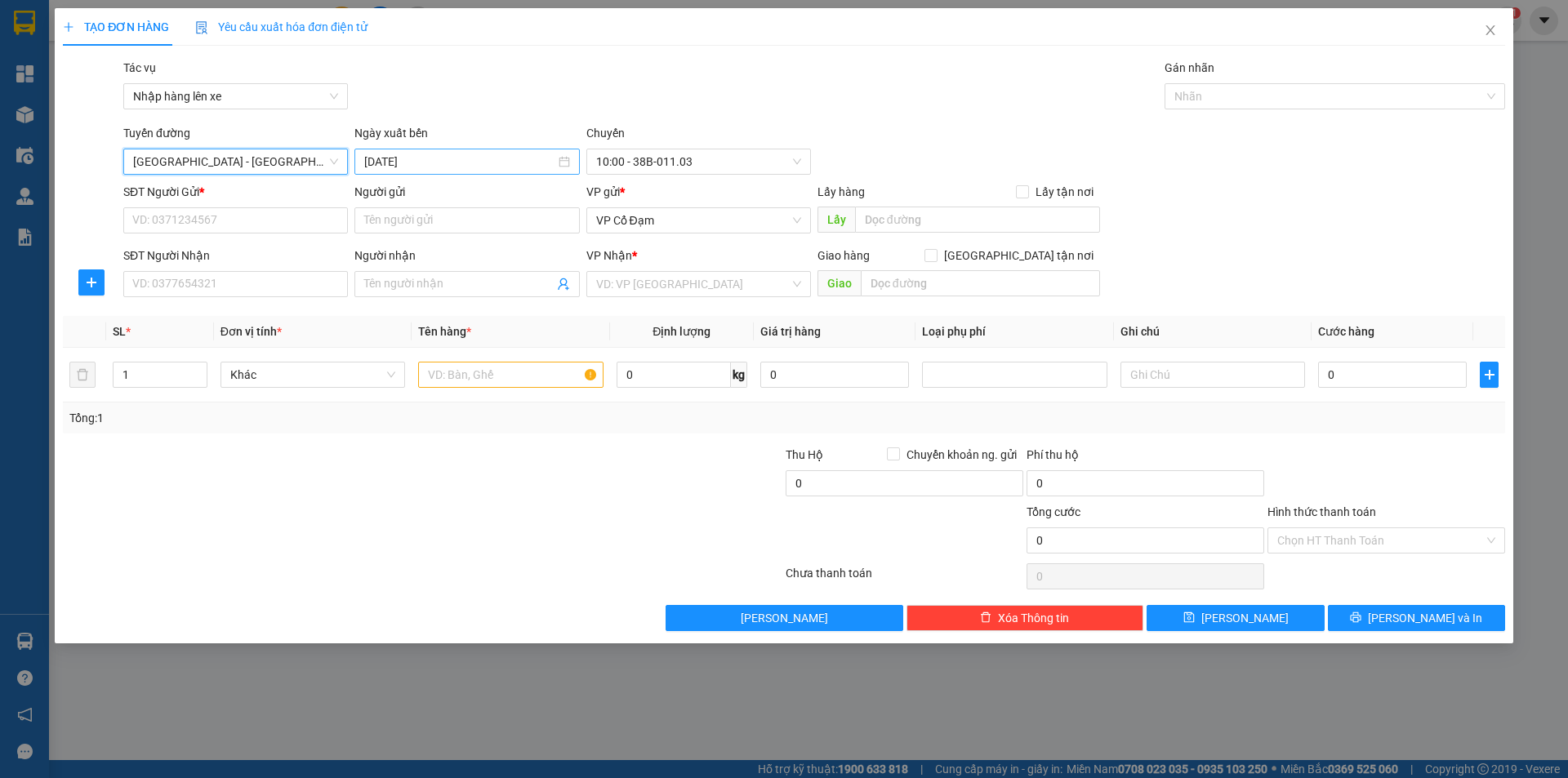
click at [436, 171] on div "[DATE]" at bounding box center [467, 161] width 225 height 27
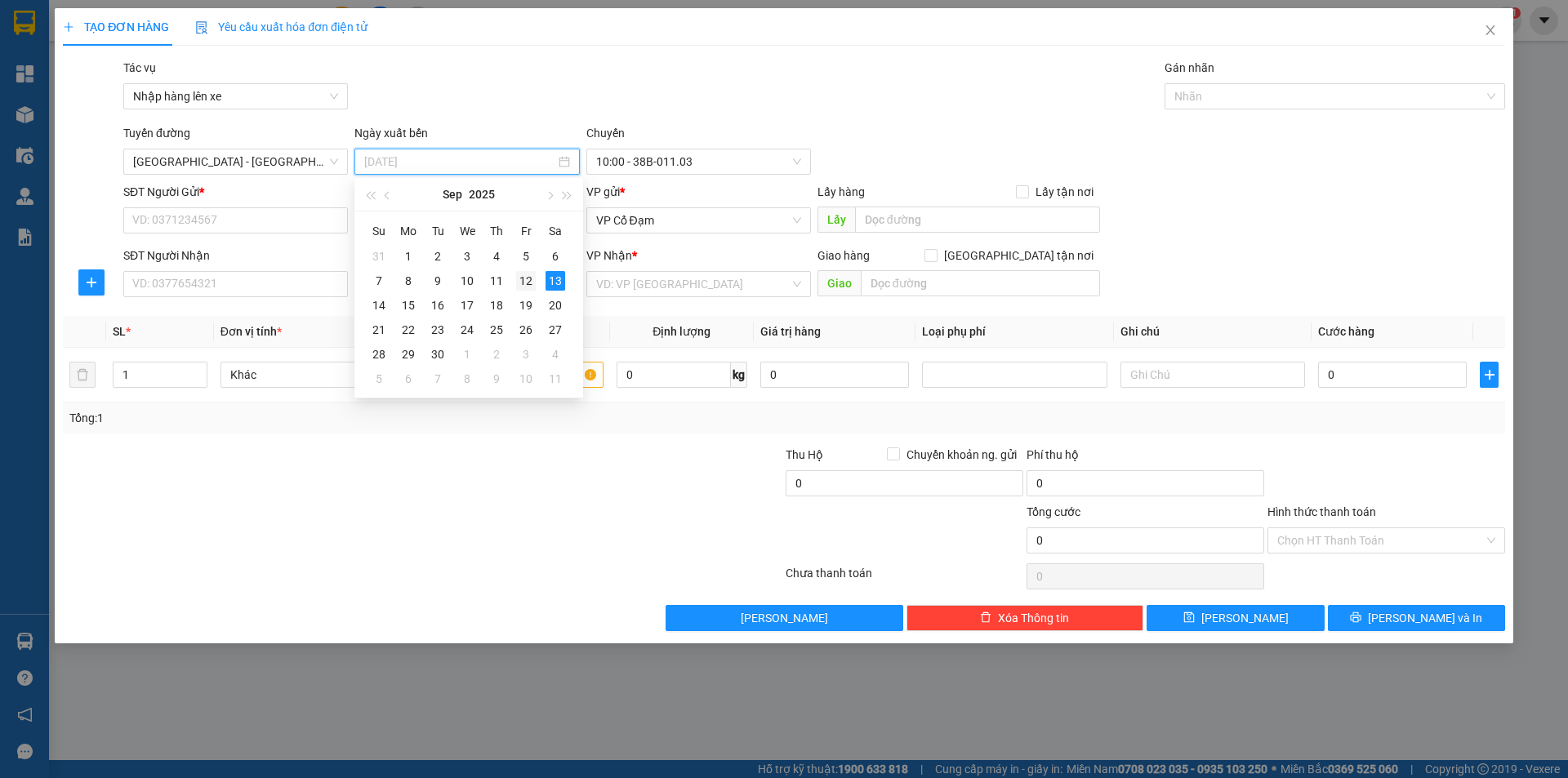
click at [519, 278] on div "12" at bounding box center [526, 281] width 20 height 20
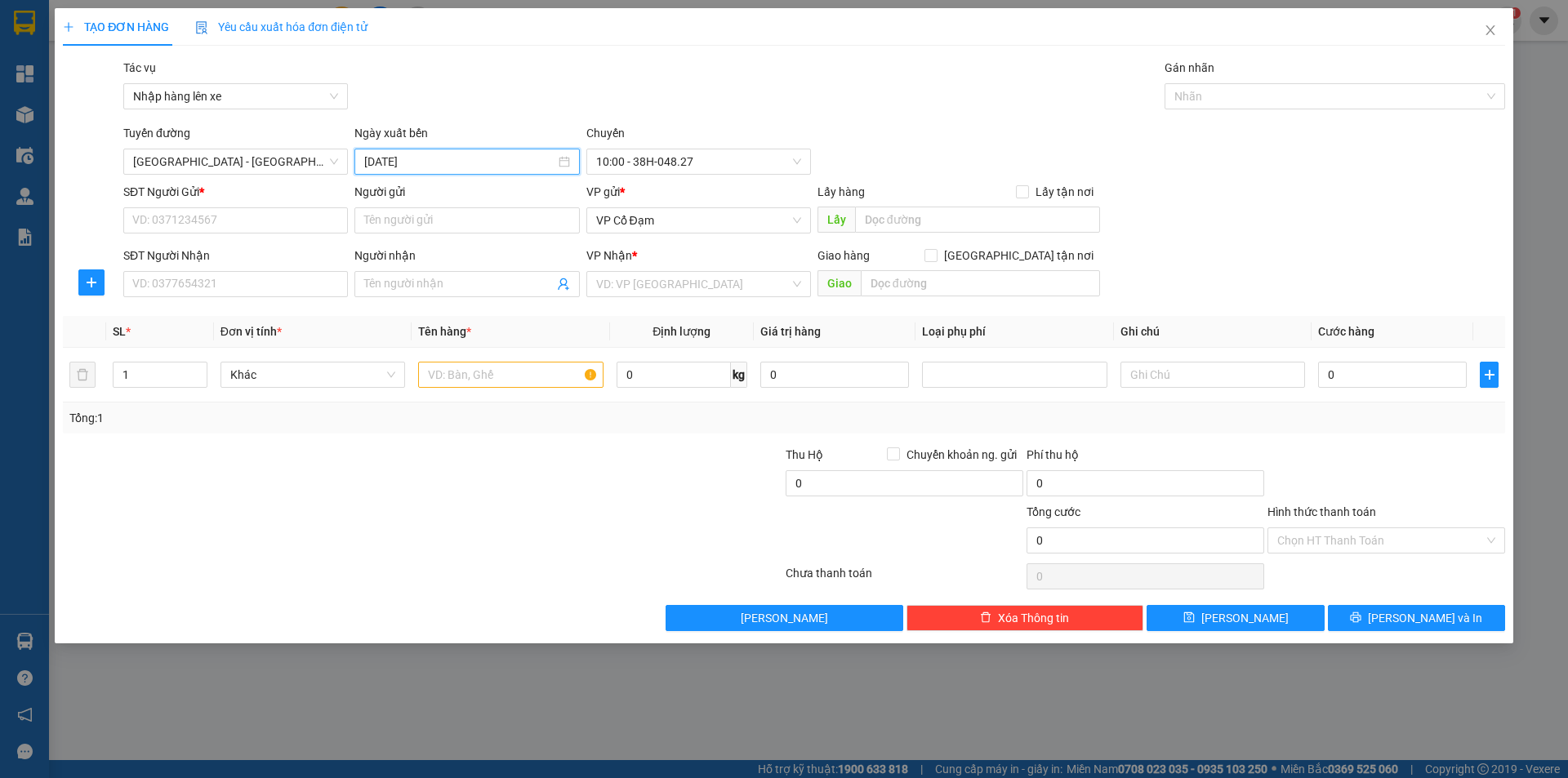
click at [484, 166] on input "[DATE]" at bounding box center [460, 161] width 191 height 18
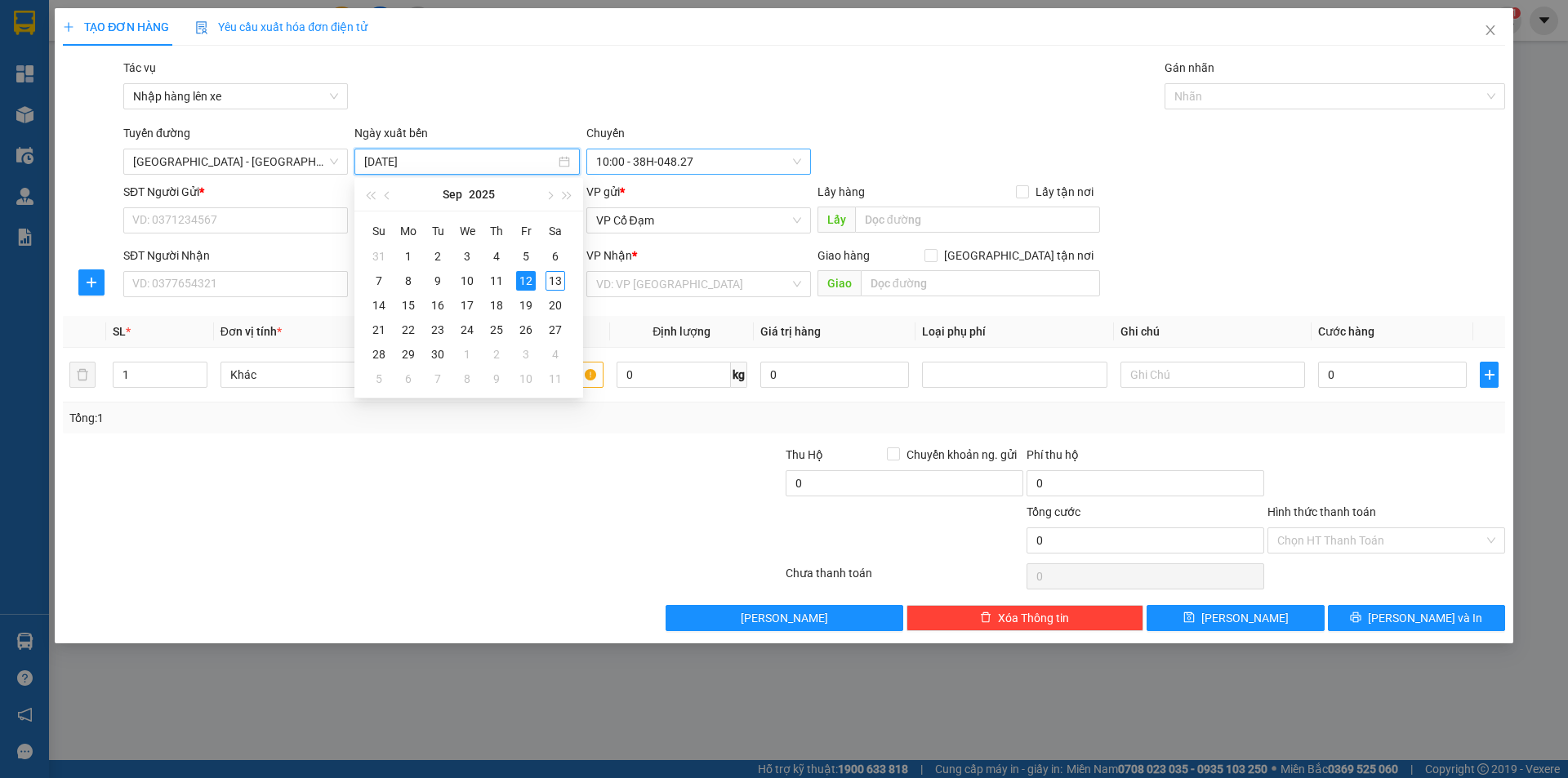
click at [671, 163] on span "10:00 - 38H-048.27" at bounding box center [699, 161] width 205 height 25
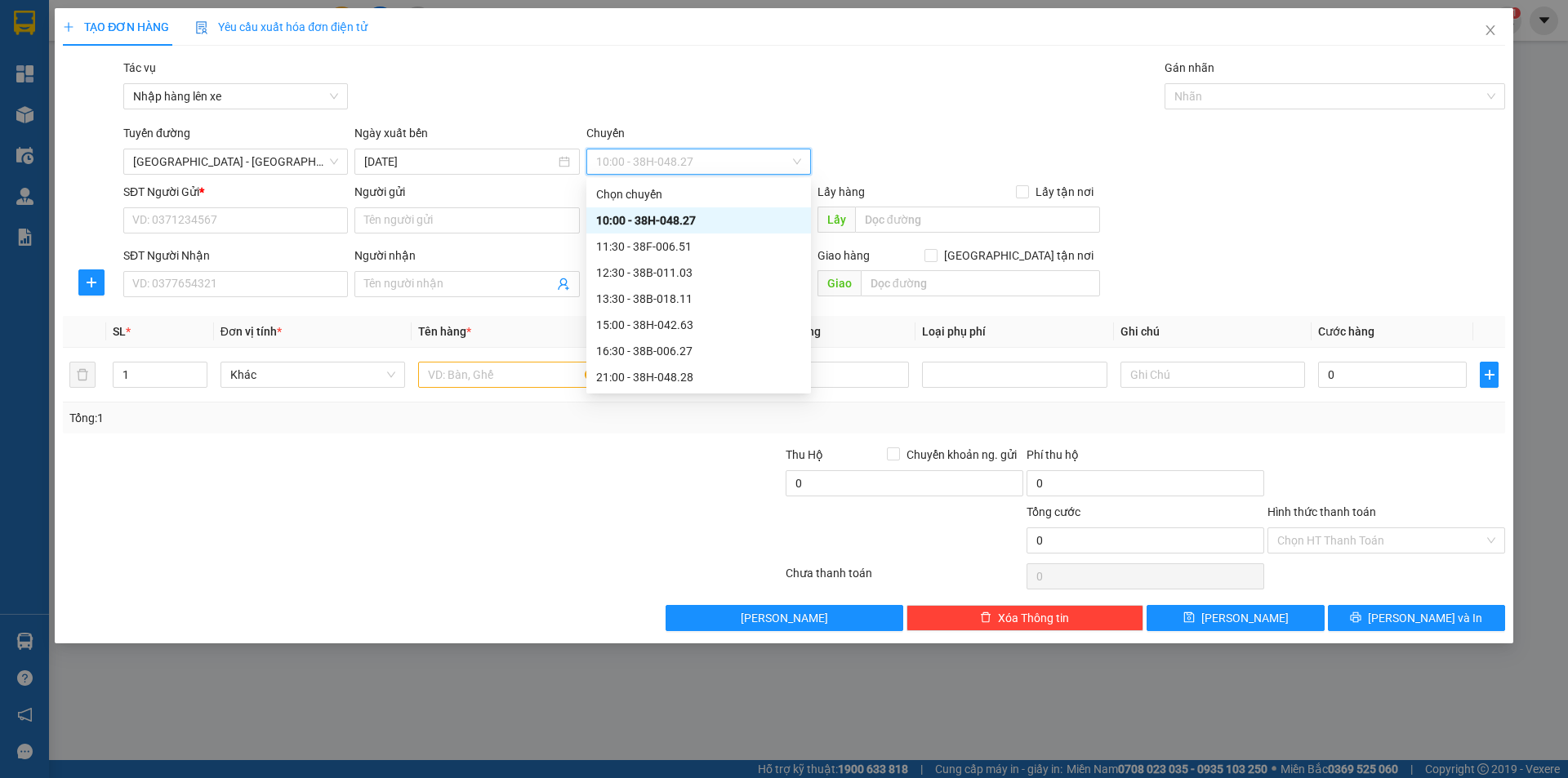
scroll to position [104, 0]
click at [665, 293] on div "21:01 - 38H-048.25" at bounding box center [699, 299] width 205 height 18
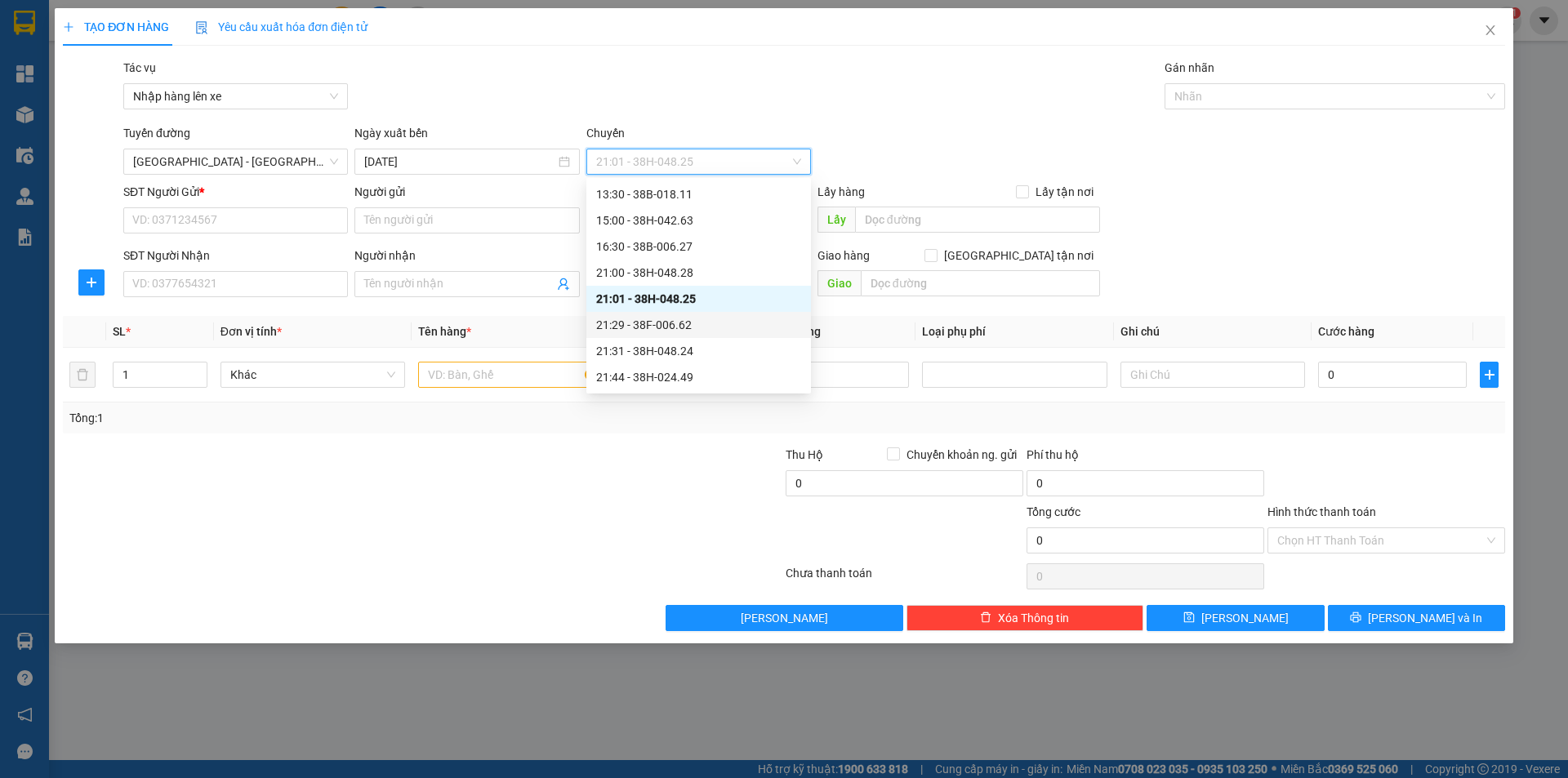
click at [679, 326] on div "21:29 - 38F-006.62" at bounding box center [699, 325] width 205 height 18
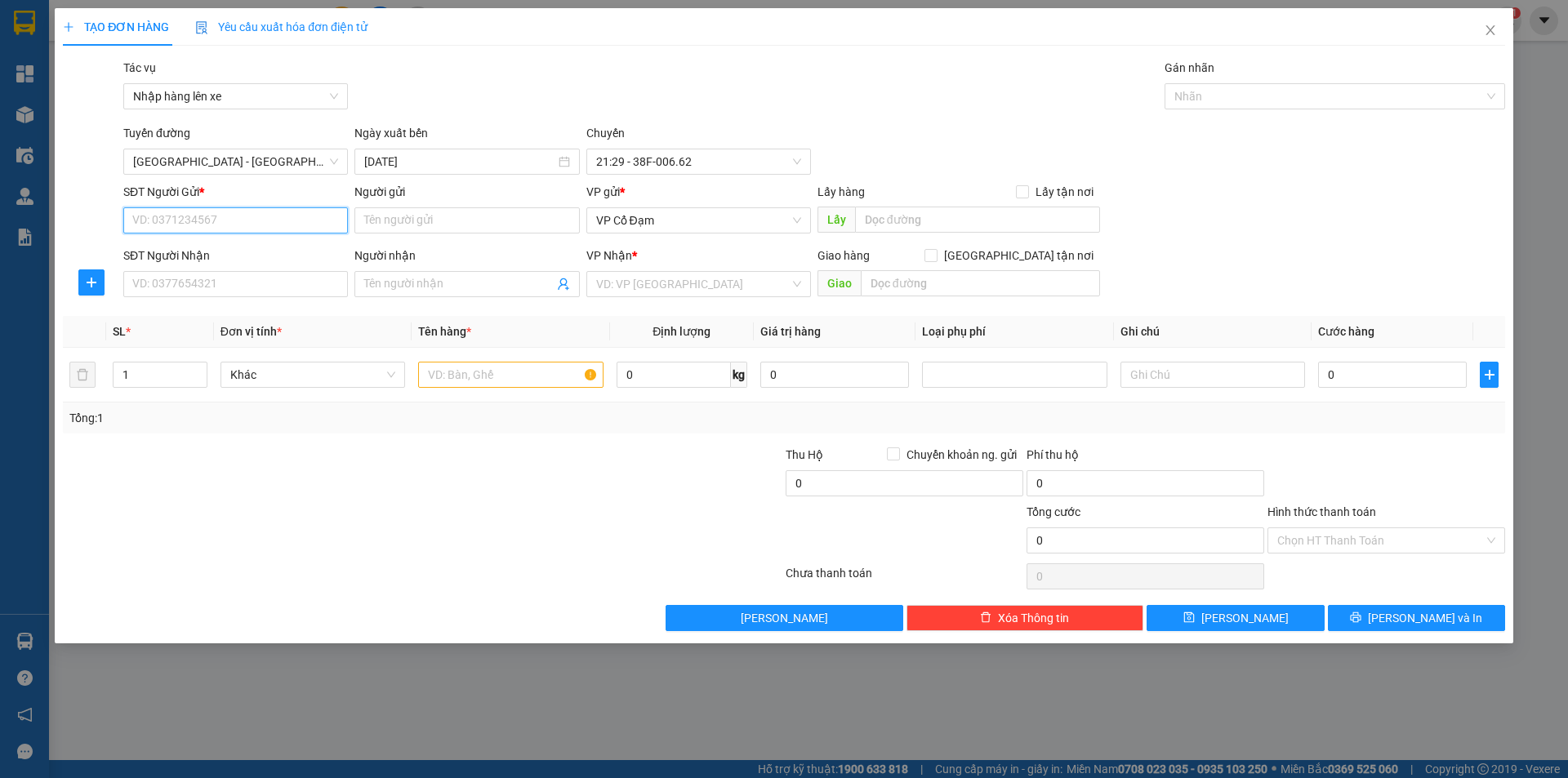
click at [249, 220] on input "SĐT Người Gửi *" at bounding box center [235, 220] width 225 height 27
click at [164, 278] on input "SĐT Người Nhận" at bounding box center [235, 284] width 225 height 27
paste input "0963369829"
click at [679, 209] on span "VP Cổ Đạm" at bounding box center [699, 220] width 205 height 25
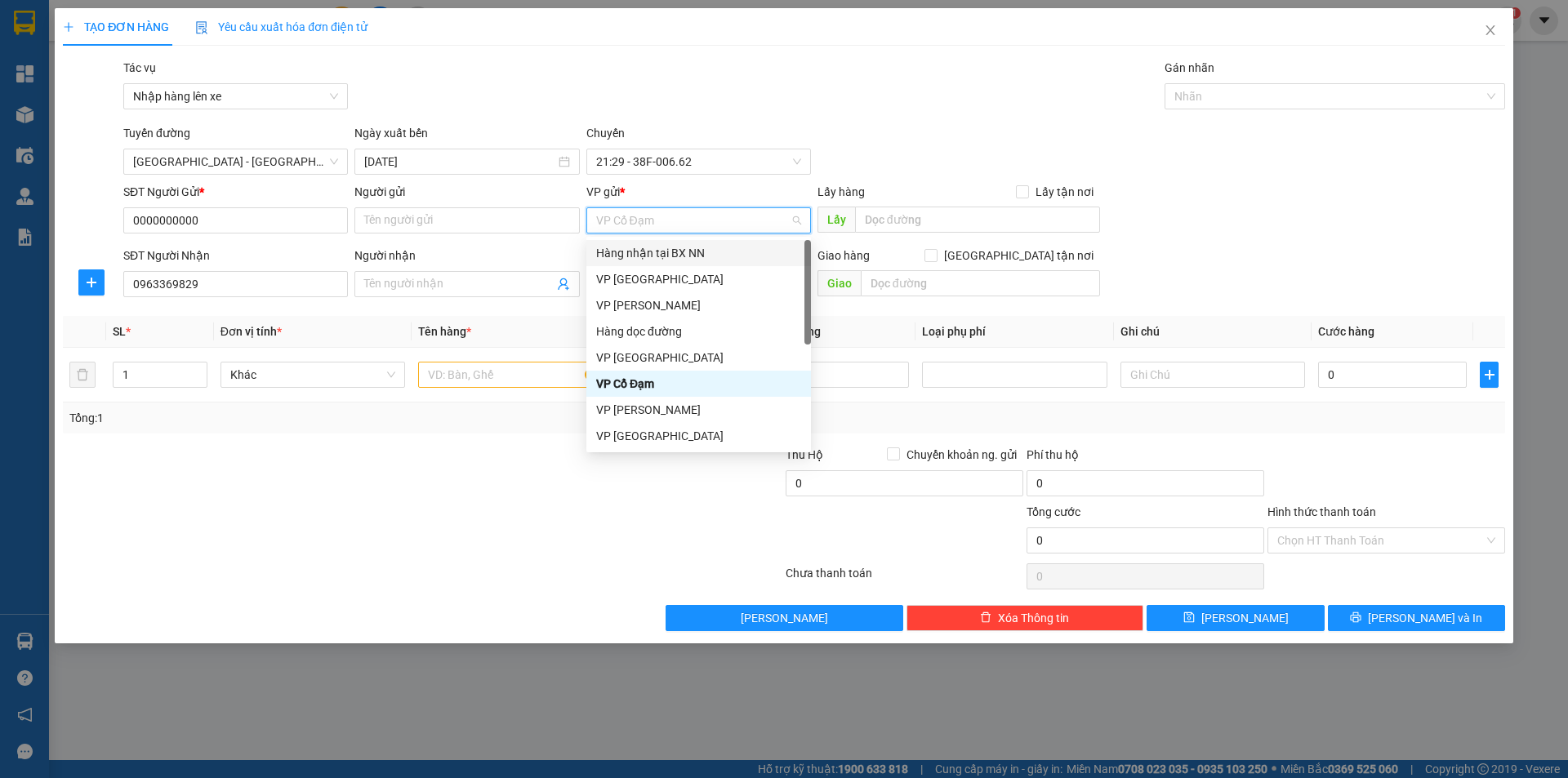
click at [679, 250] on div "Hàng nhận tại BX NN" at bounding box center [699, 252] width 205 height 18
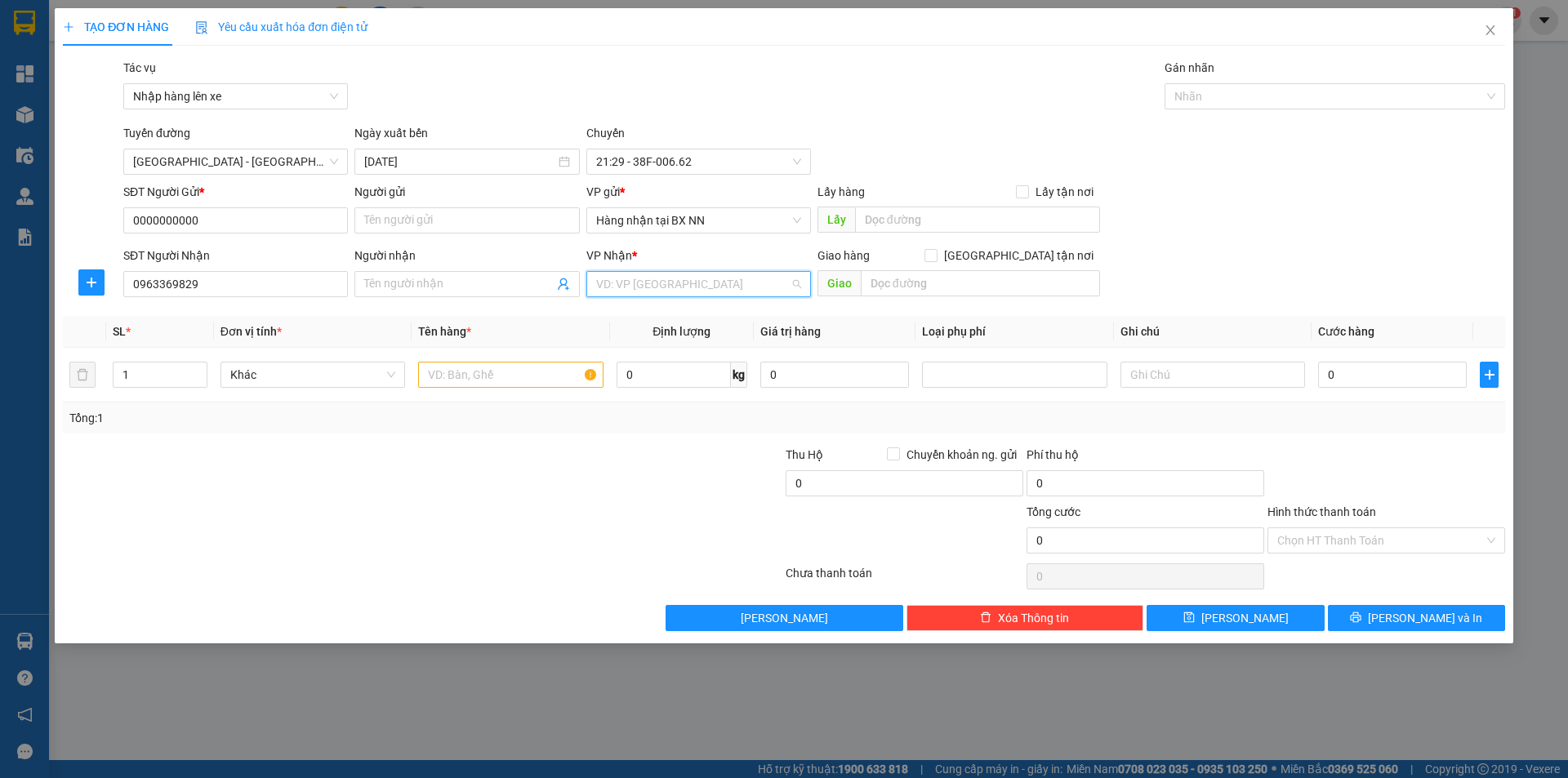
click at [653, 284] on input "search" at bounding box center [693, 284] width 194 height 25
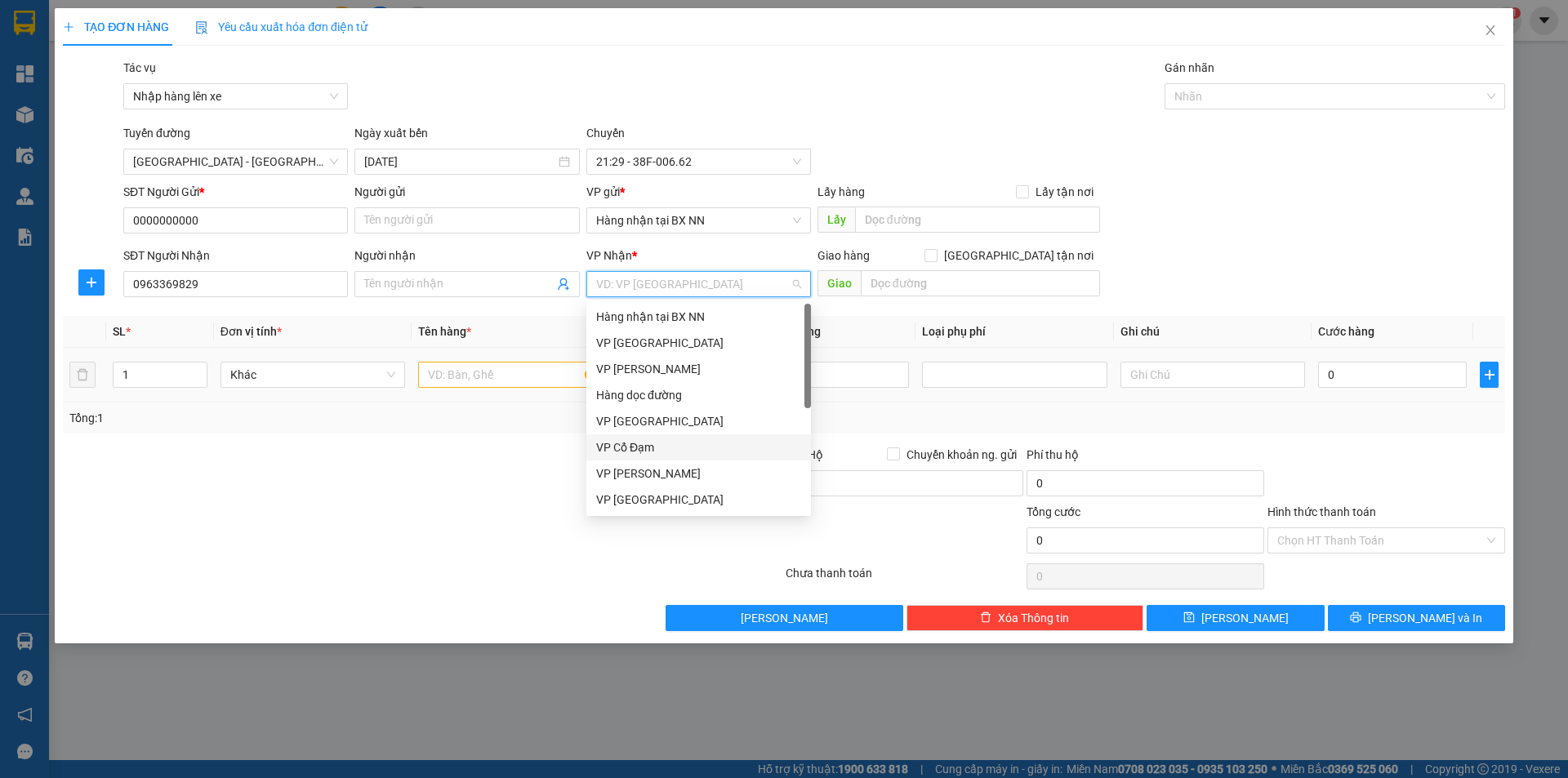
drag, startPoint x: 624, startPoint y: 447, endPoint x: 717, endPoint y: 383, distance: 112.9
click at [624, 447] on div "VP Cổ Đạm" at bounding box center [699, 447] width 205 height 18
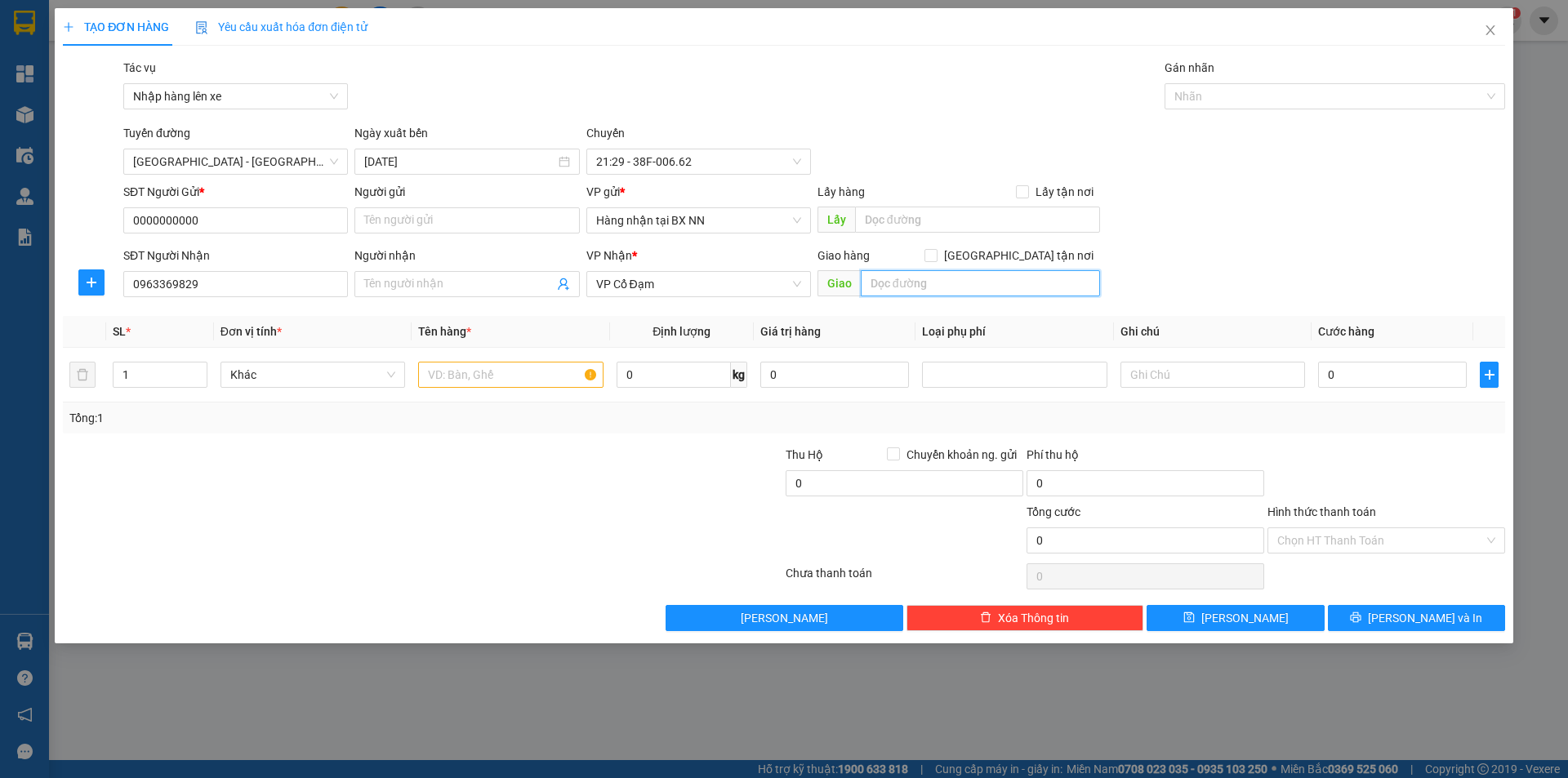
click at [887, 287] on input "text" at bounding box center [980, 283] width 239 height 27
click at [910, 282] on input "bin" at bounding box center [980, 283] width 239 height 27
click at [1372, 369] on input "0" at bounding box center [1391, 374] width 148 height 27
click at [1317, 536] on input "Hình thức thanh toán" at bounding box center [1380, 540] width 206 height 25
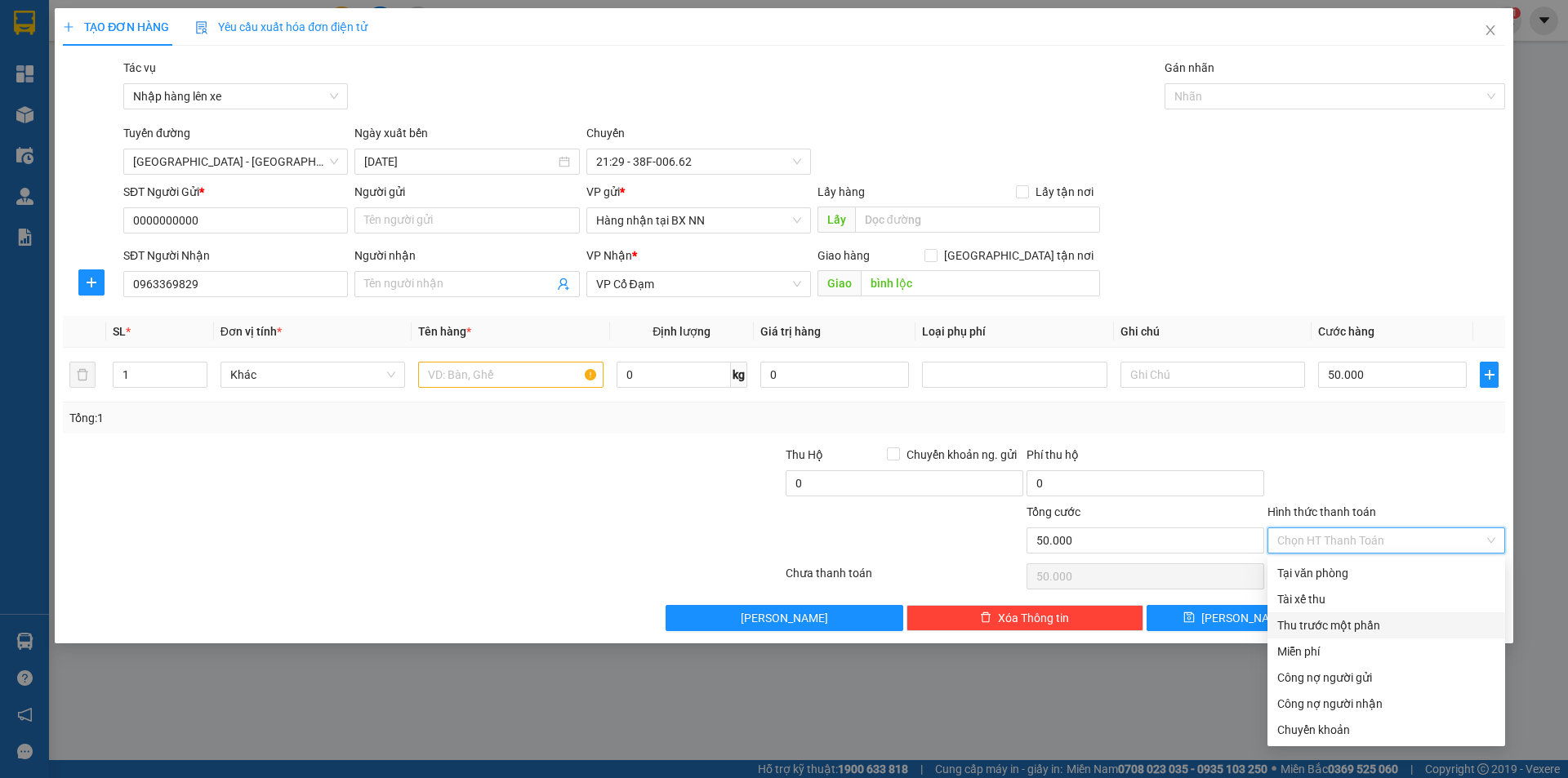
click at [1215, 676] on div "TẠO ĐƠN HÀNG Yêu cầu xuất hóa đơn điện tử Transit Pickup Surcharge Ids Transit …" at bounding box center [784, 389] width 1568 height 778
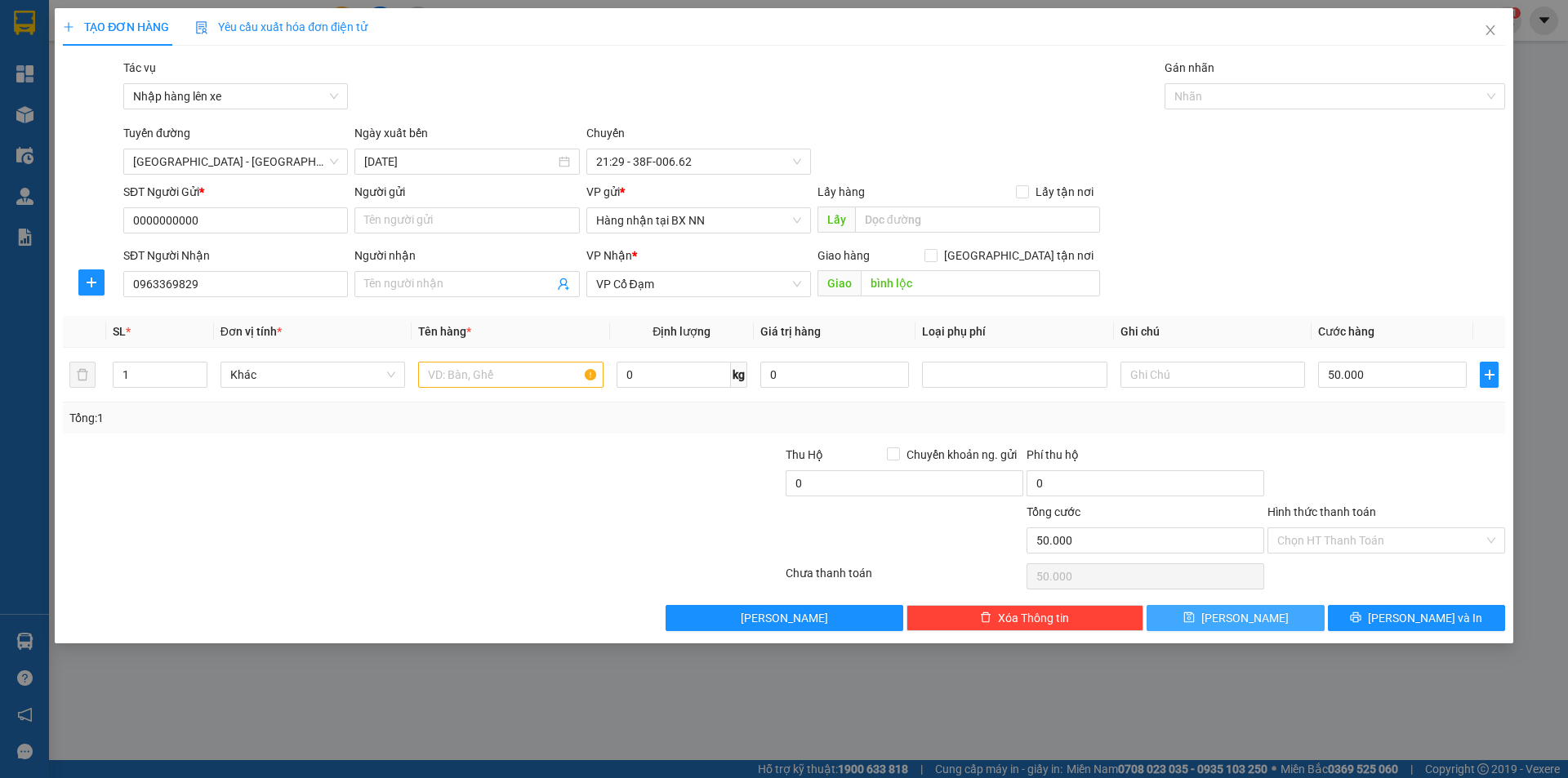
click at [1210, 626] on button "[PERSON_NAME]" at bounding box center [1235, 618] width 177 height 27
click at [493, 384] on input "text" at bounding box center [510, 374] width 185 height 27
click at [1195, 615] on icon "save" at bounding box center [1189, 617] width 12 height 12
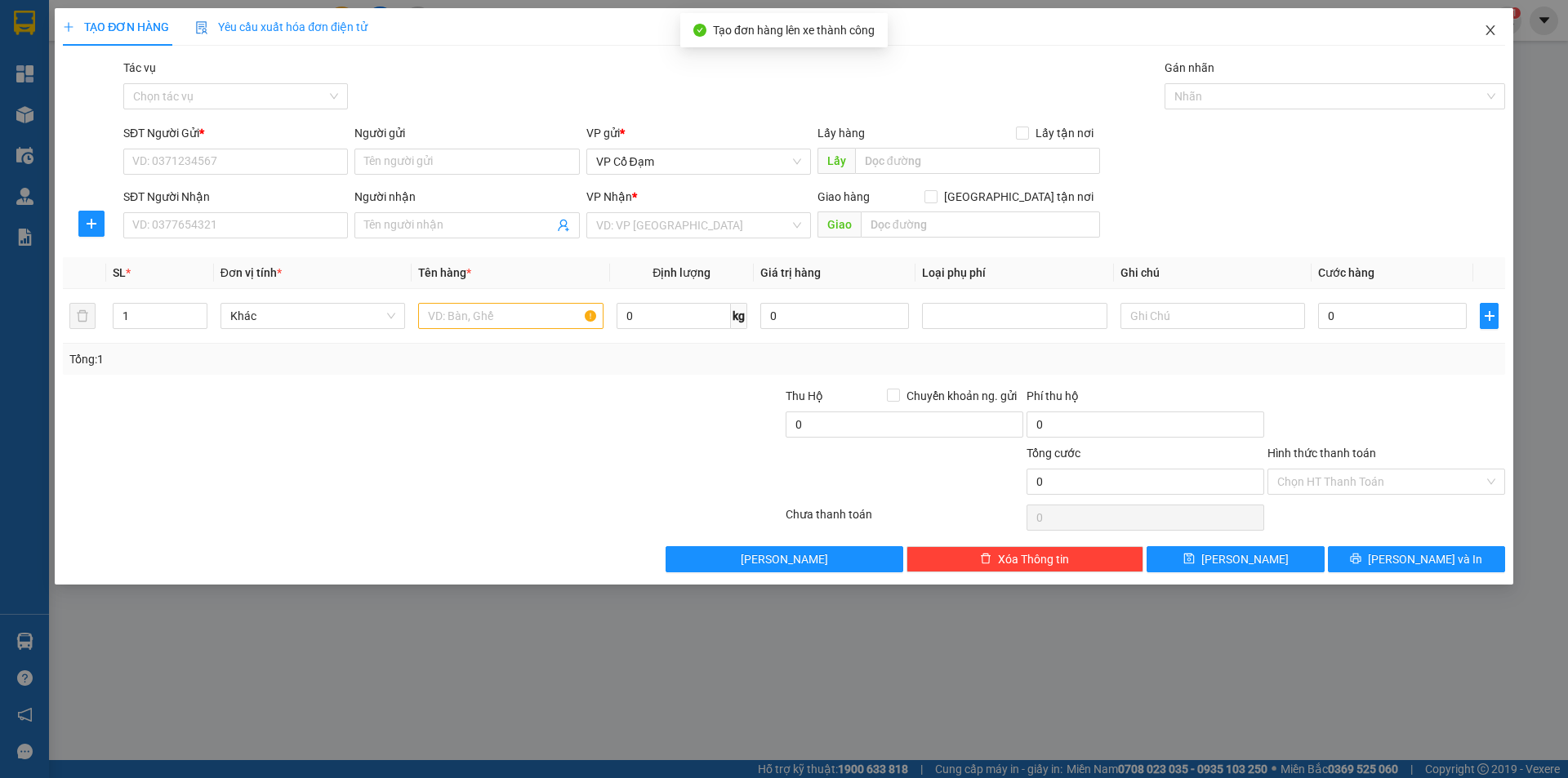
click at [1494, 28] on icon "close" at bounding box center [1489, 29] width 13 height 13
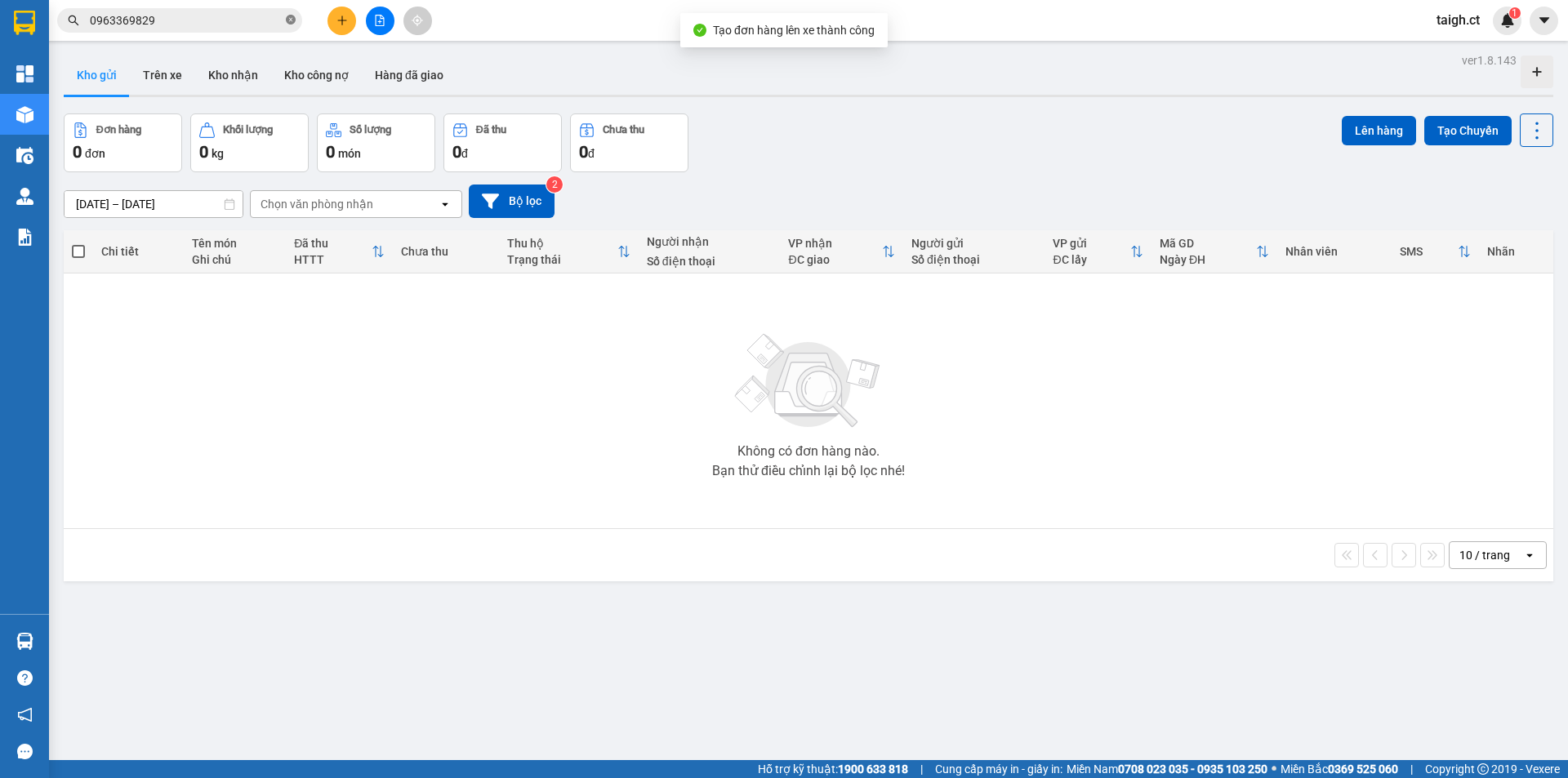
click at [291, 18] on icon "close-circle" at bounding box center [291, 20] width 10 height 10
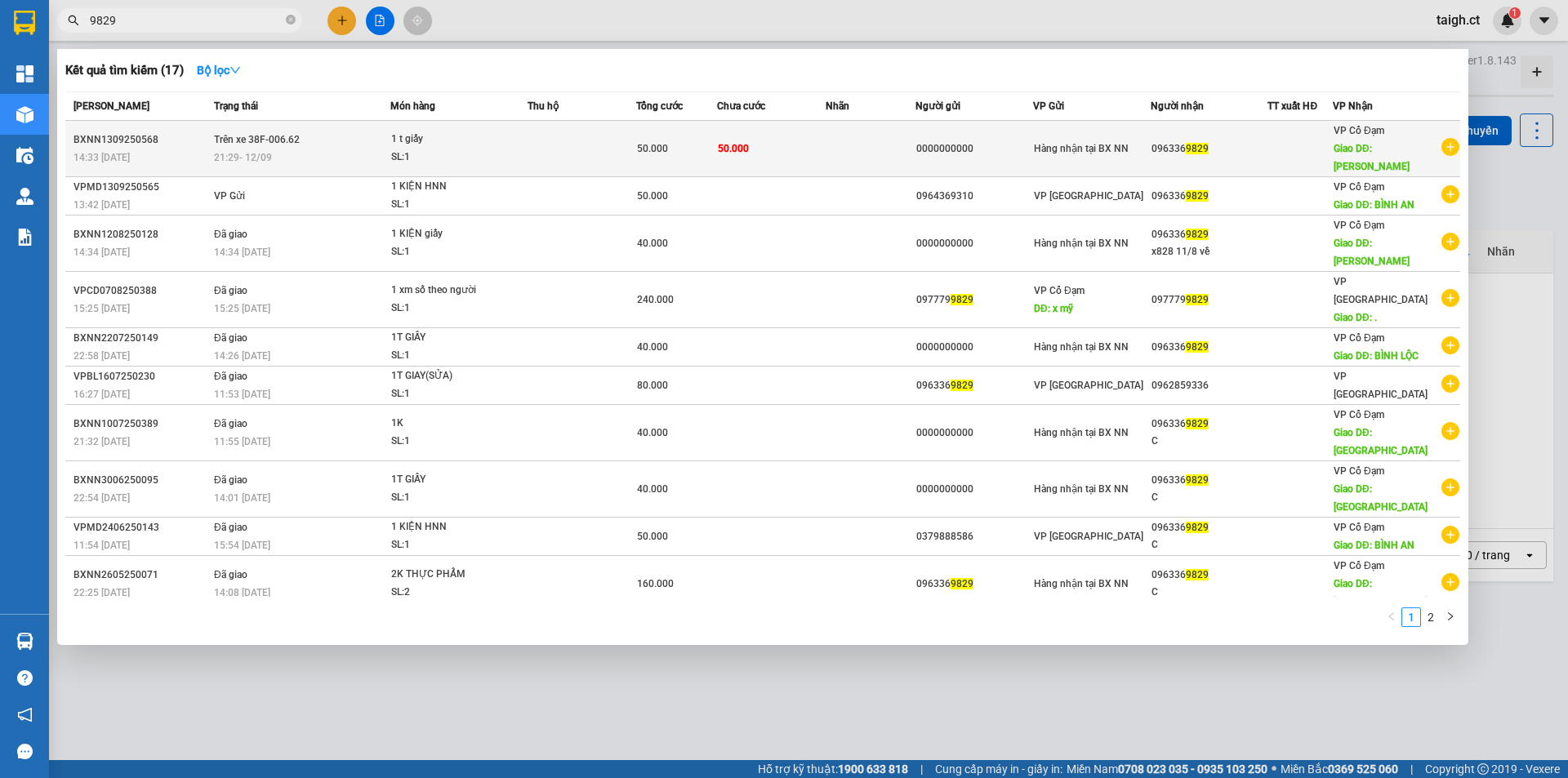
click at [269, 152] on span "21:29 [DATE]" at bounding box center [243, 158] width 58 height 12
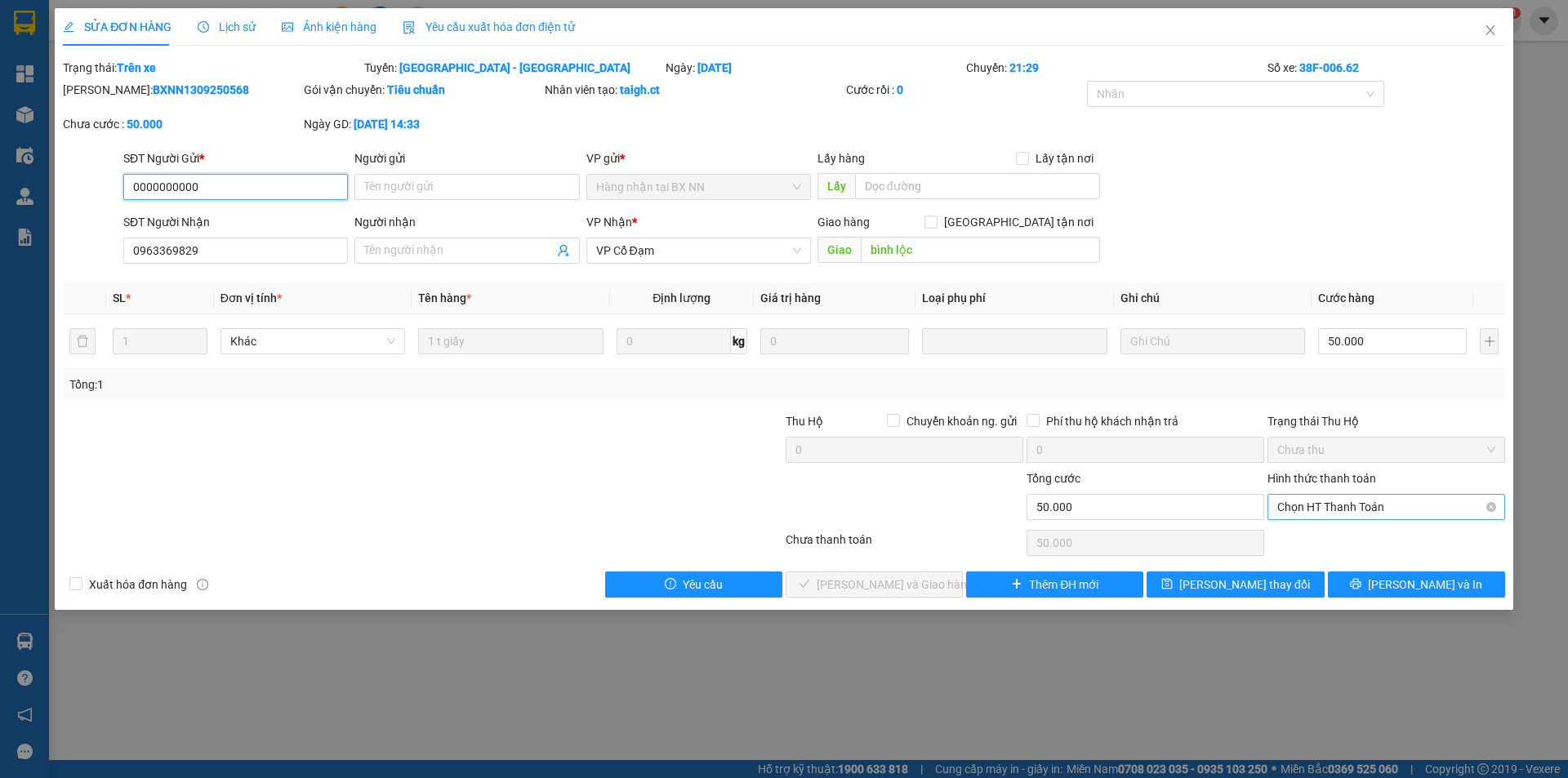
click at [1327, 500] on span "Chọn HT Thanh Toán" at bounding box center [1386, 507] width 218 height 25
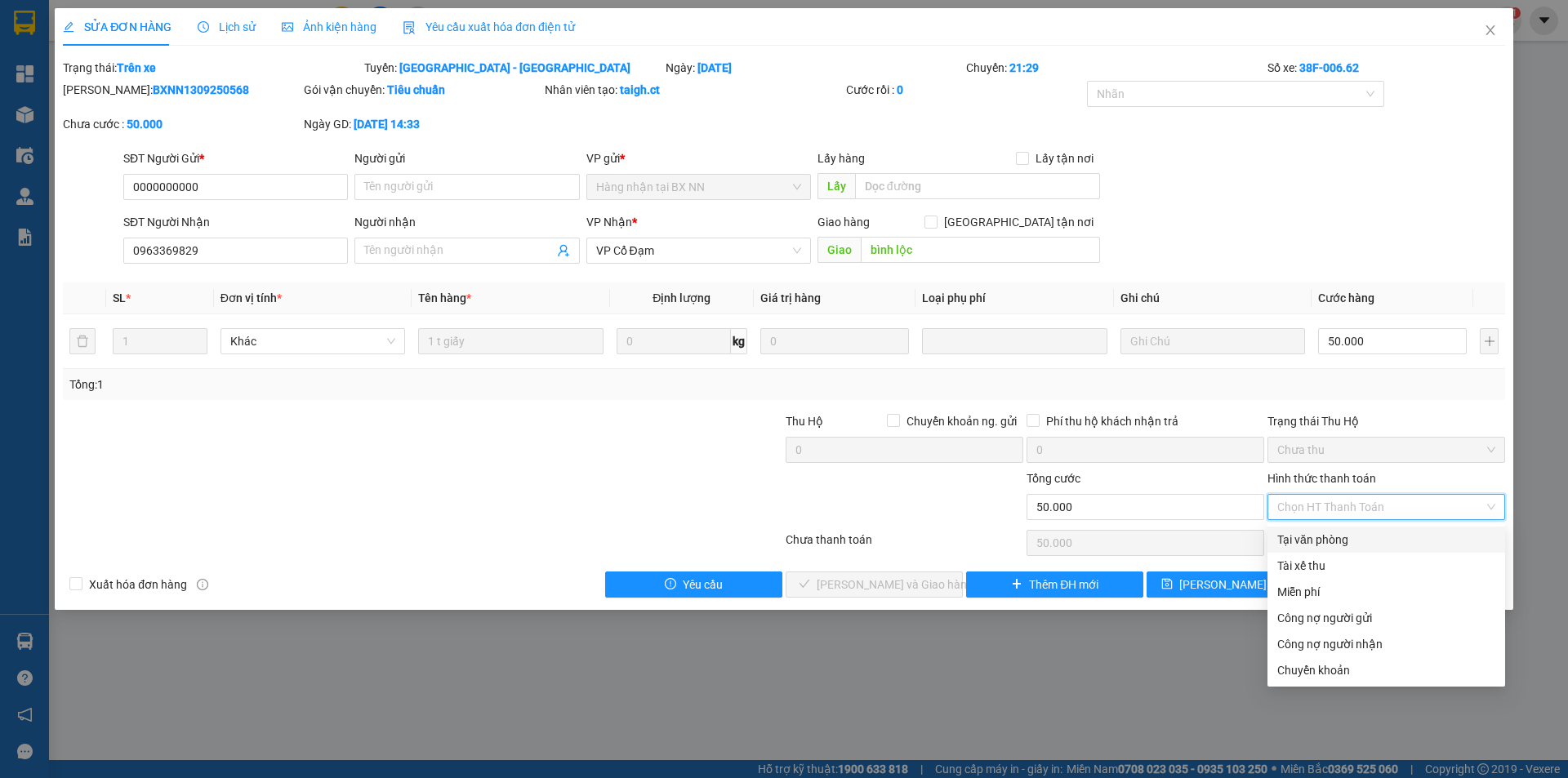
click at [1309, 541] on div "Tại văn phòng" at bounding box center [1386, 539] width 218 height 18
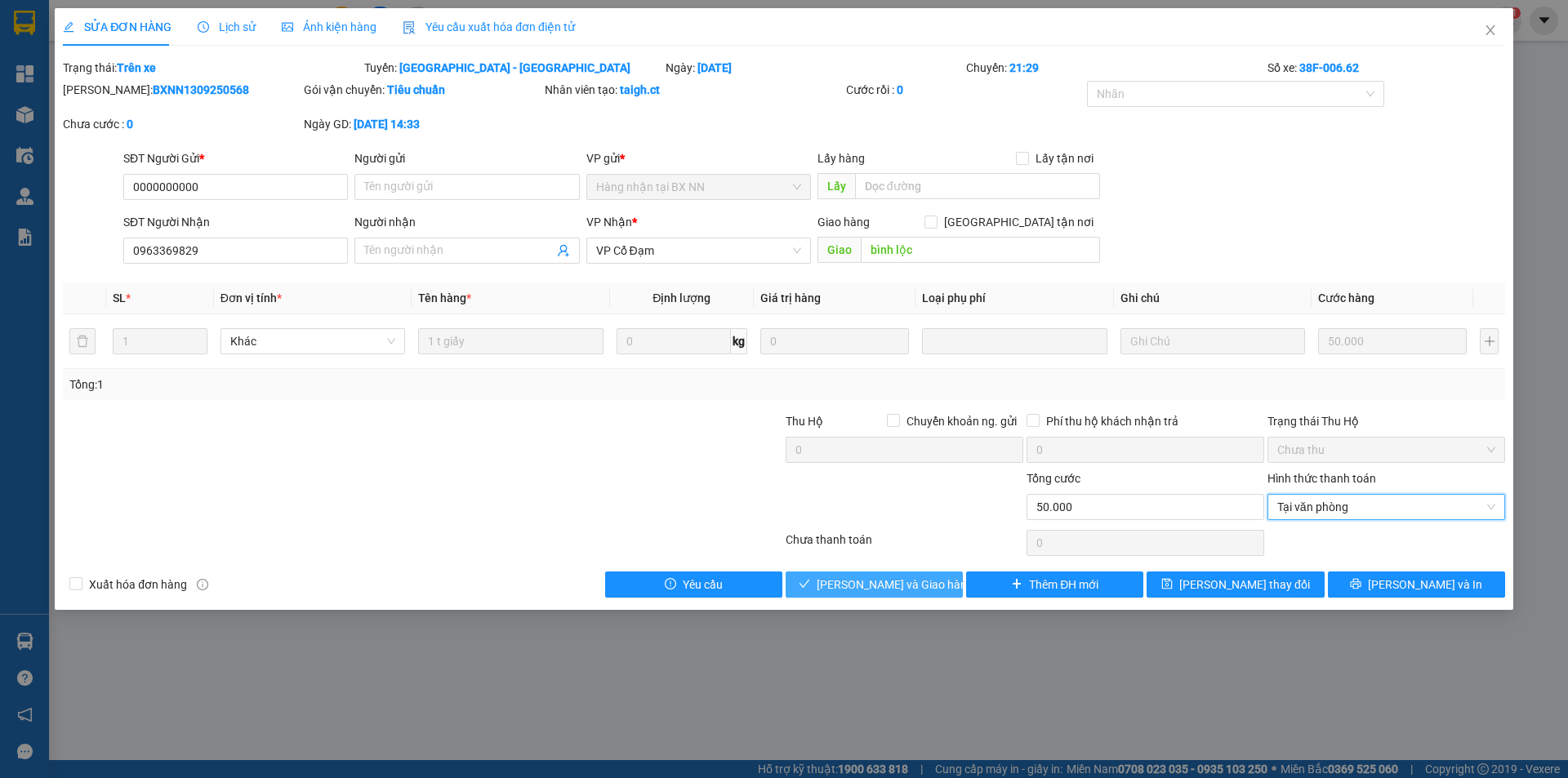
click at [922, 596] on button "[PERSON_NAME] và Giao hàng" at bounding box center [873, 584] width 177 height 27
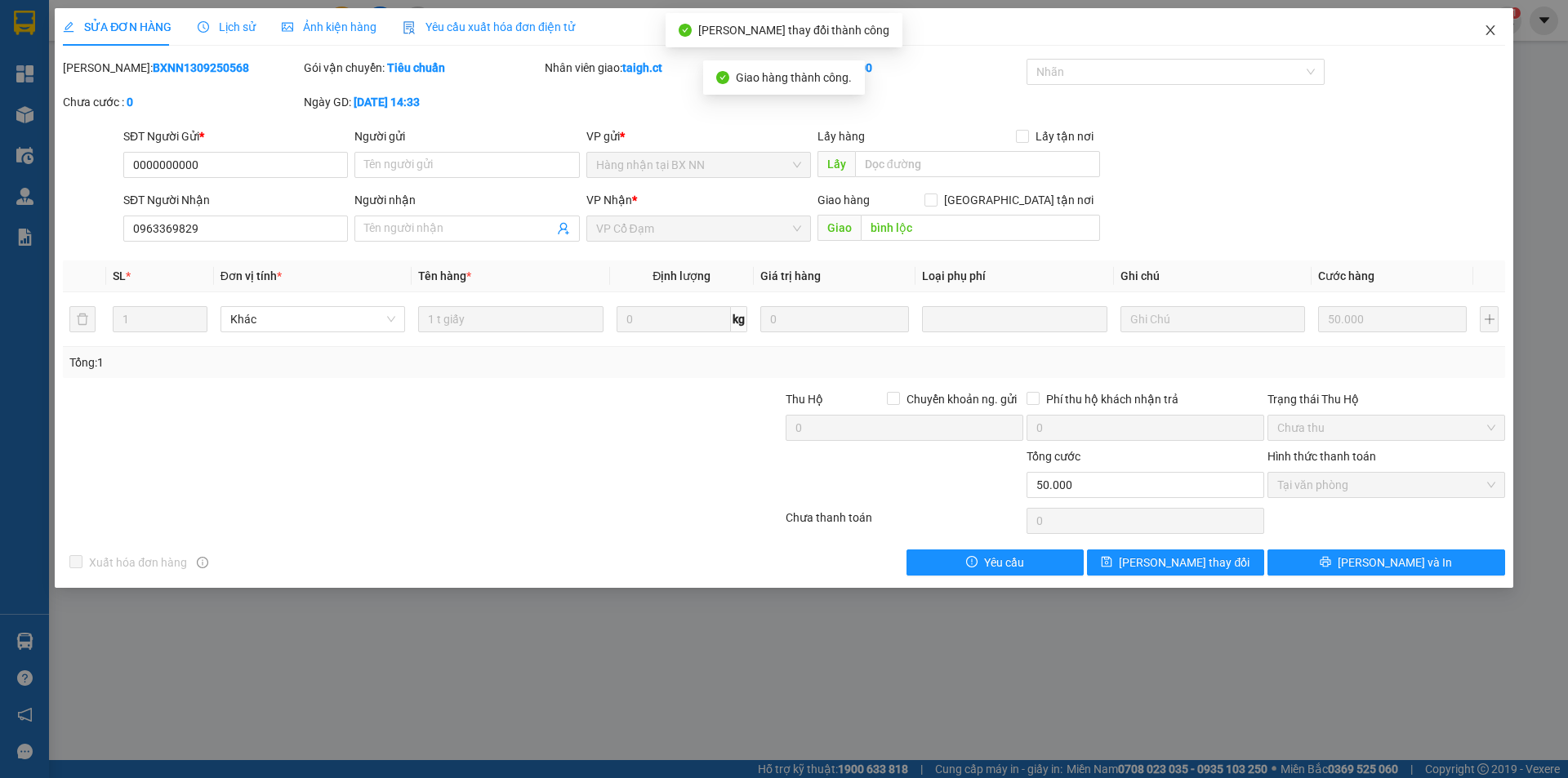
click at [1495, 30] on icon "close" at bounding box center [1489, 29] width 13 height 13
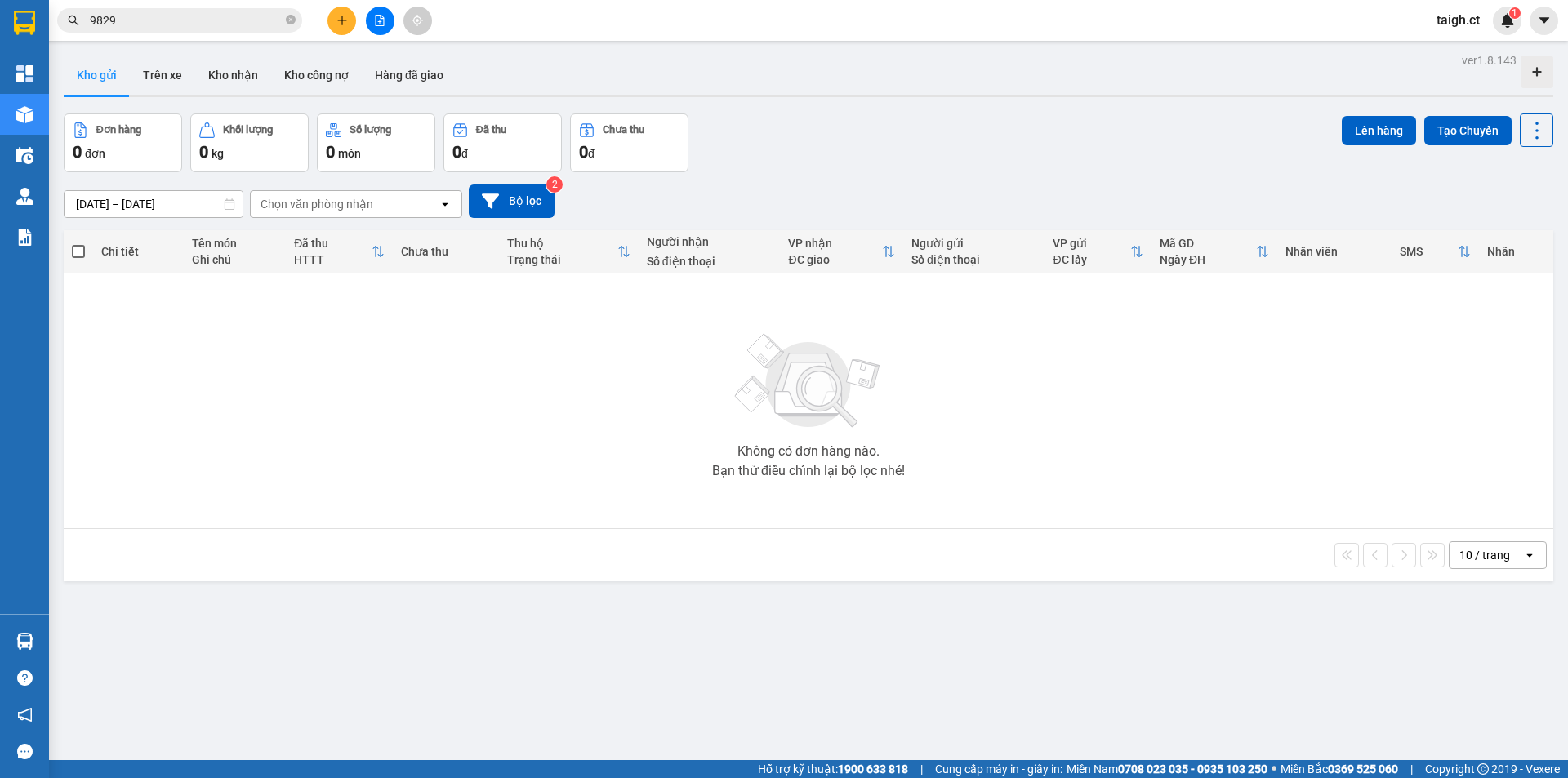
click at [347, 20] on button at bounding box center [341, 21] width 28 height 28
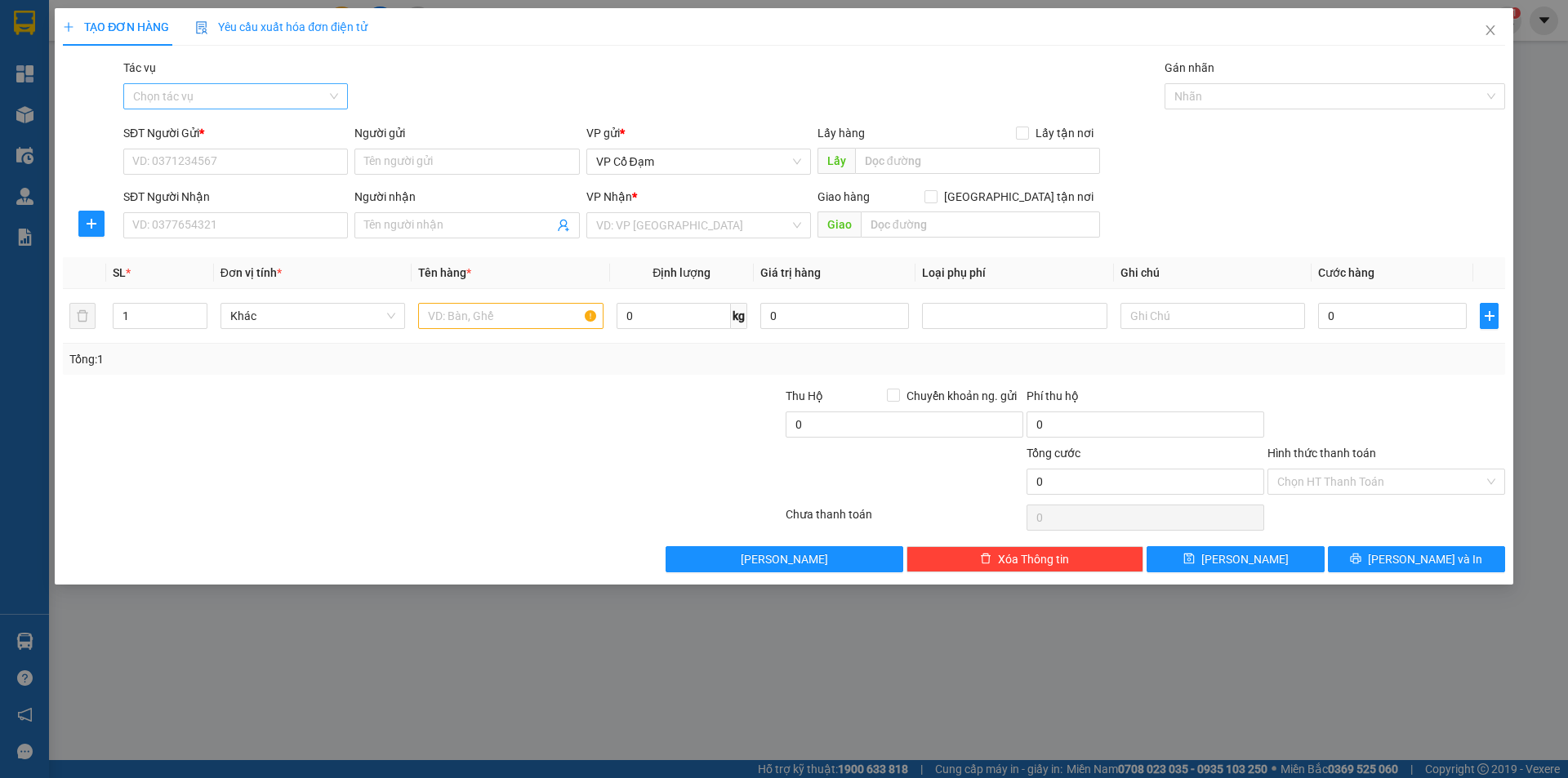
click at [226, 94] on input "Tác vụ" at bounding box center [229, 96] width 194 height 25
click at [235, 128] on div "Nhập hàng lên xe" at bounding box center [235, 129] width 205 height 18
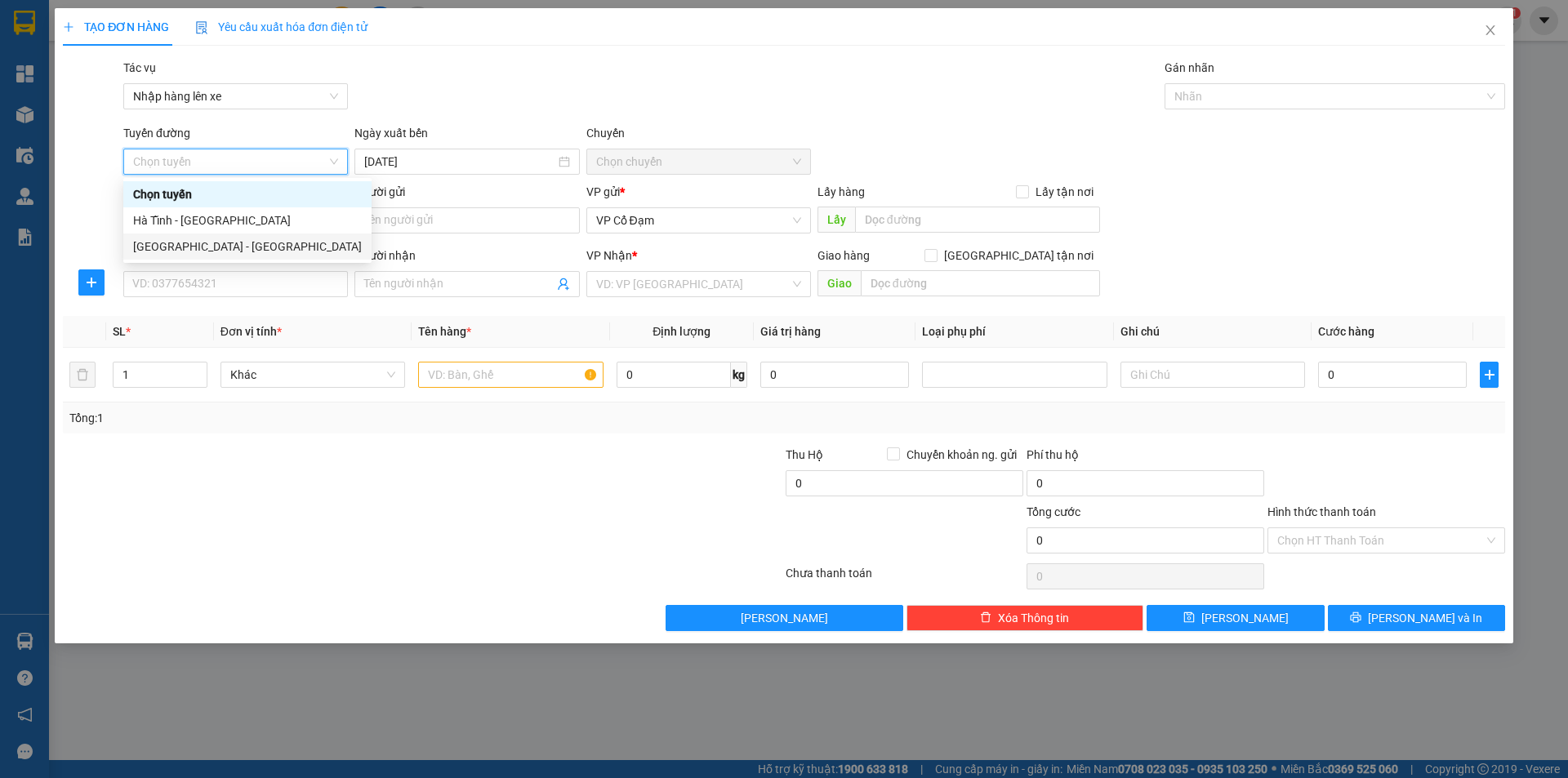
click at [205, 243] on div "[GEOGRAPHIC_DATA] - [GEOGRAPHIC_DATA]" at bounding box center [247, 247] width 229 height 18
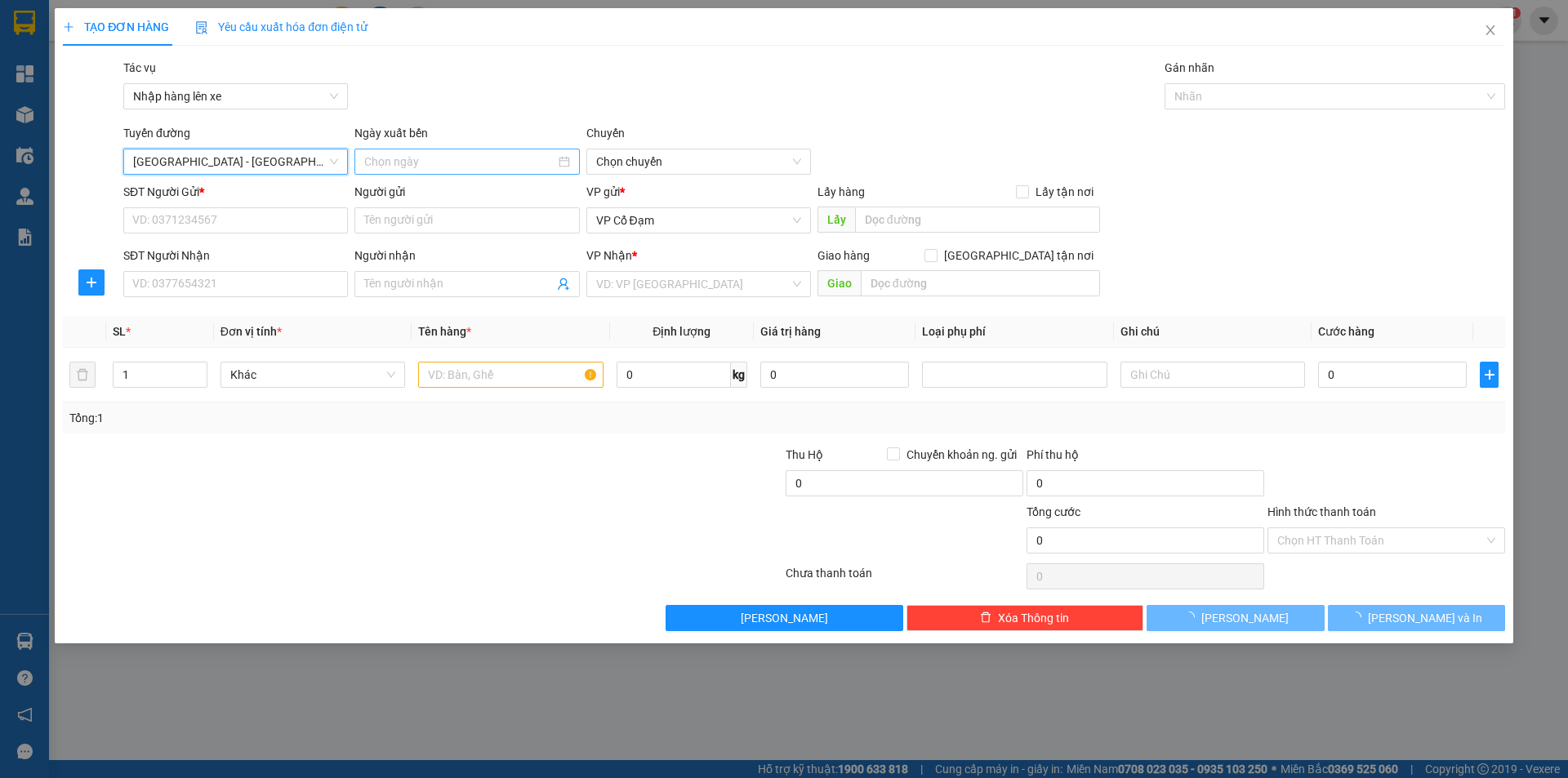
click at [417, 162] on input at bounding box center [460, 161] width 191 height 18
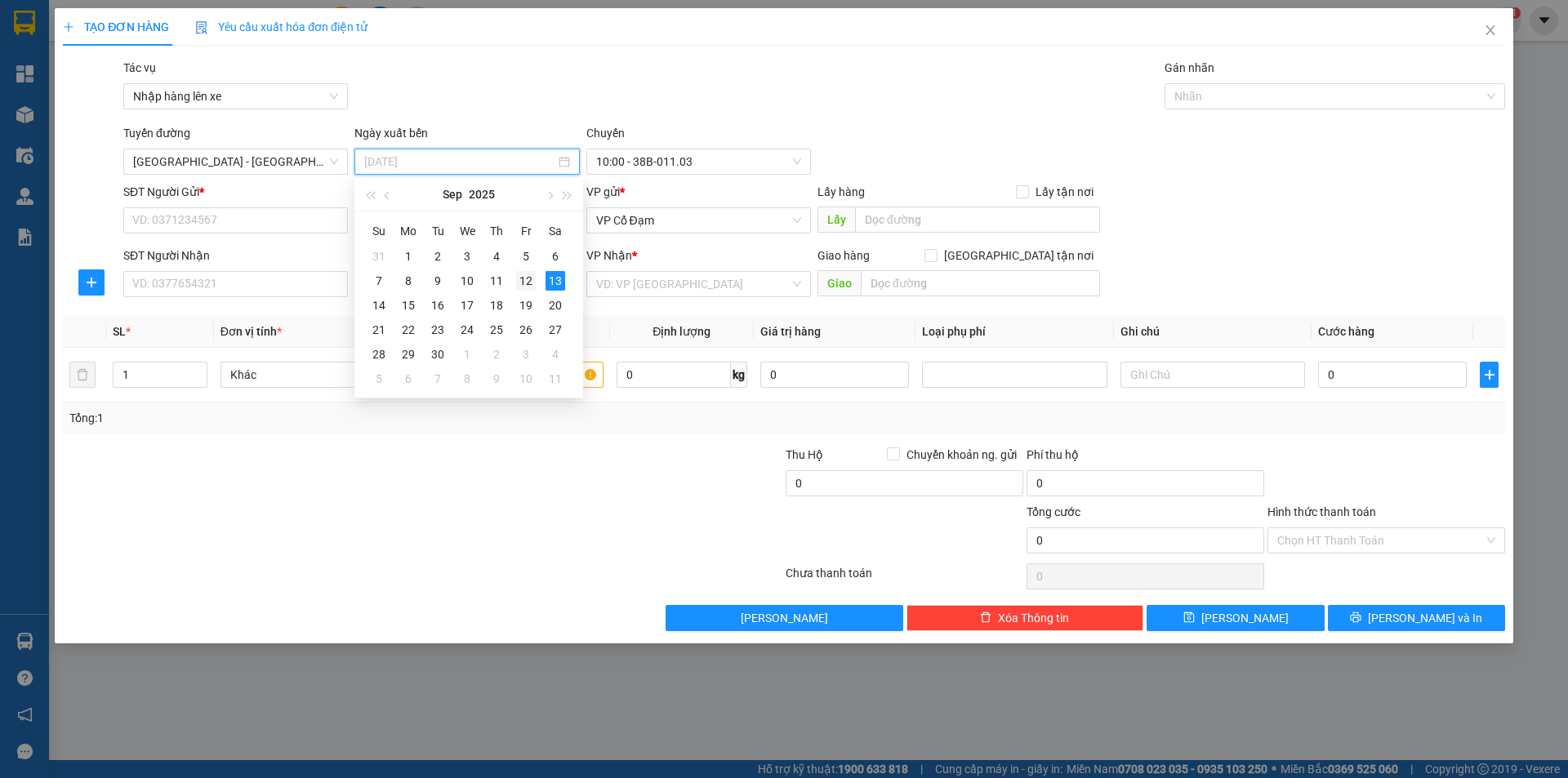
click at [527, 275] on div "12" at bounding box center [526, 281] width 20 height 20
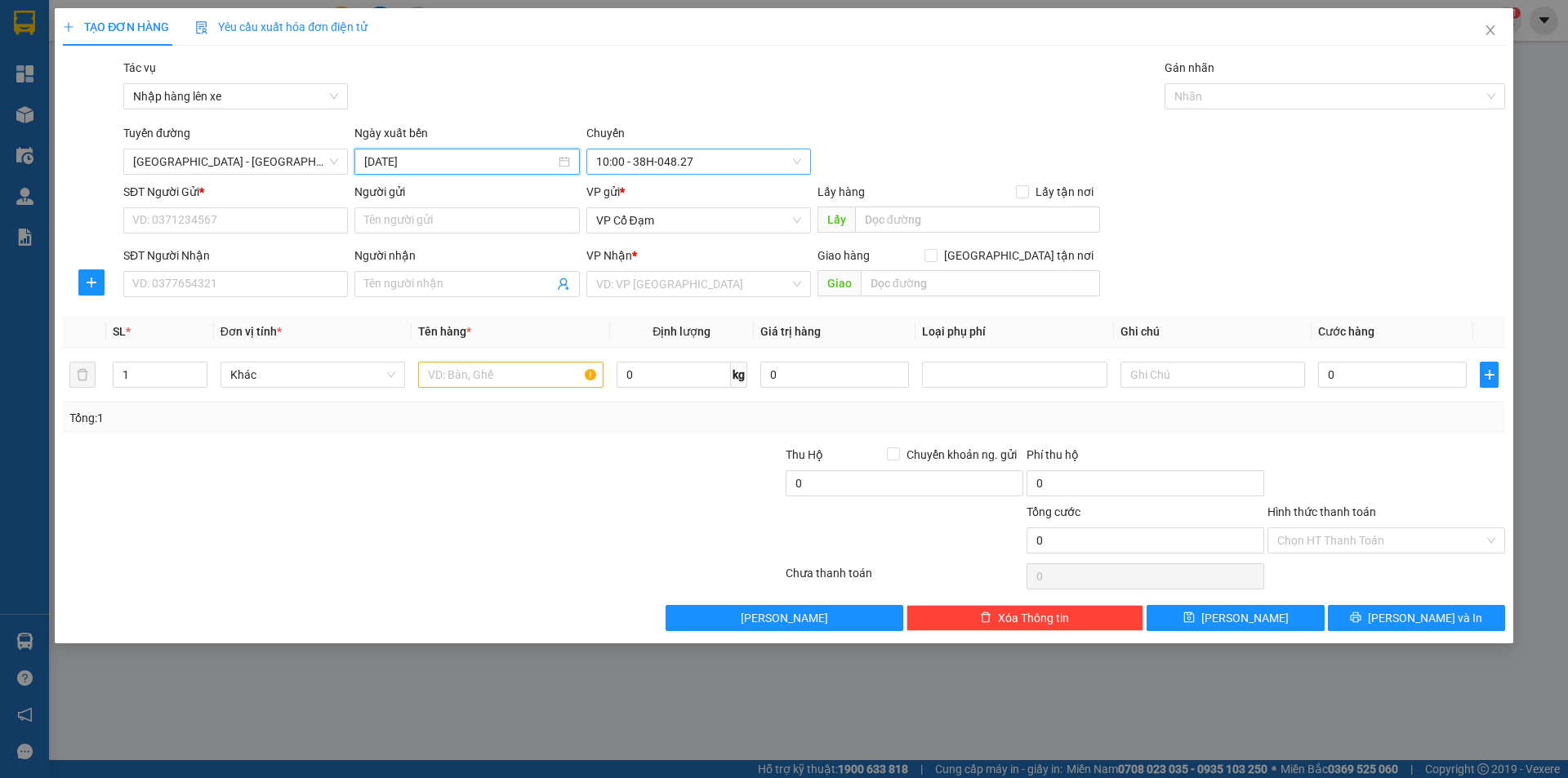
click at [705, 163] on span "10:00 - 38H-048.27" at bounding box center [699, 161] width 205 height 25
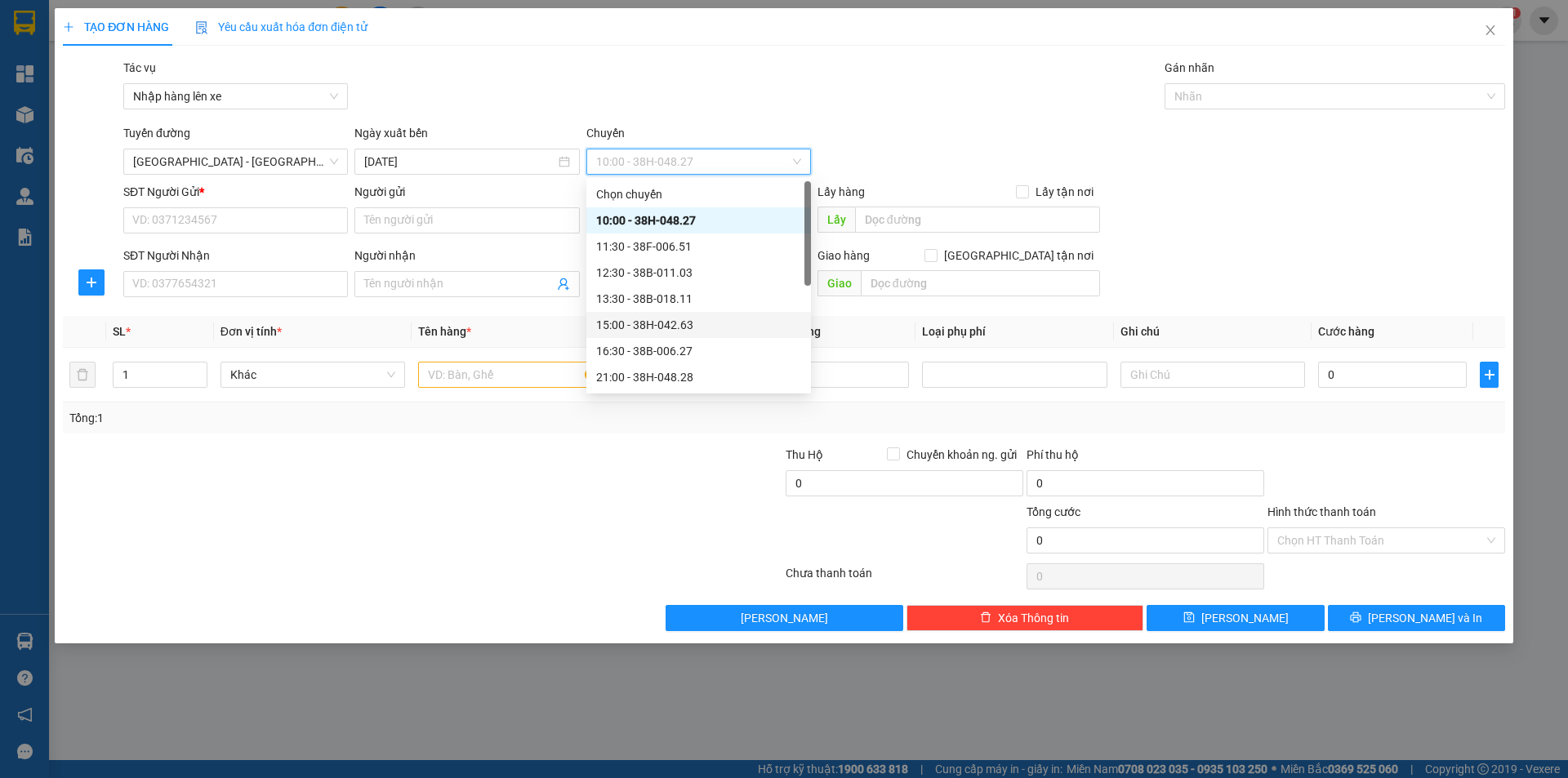
scroll to position [104, 0]
click at [684, 325] on div "21:29 - 38F-006.62" at bounding box center [699, 325] width 205 height 18
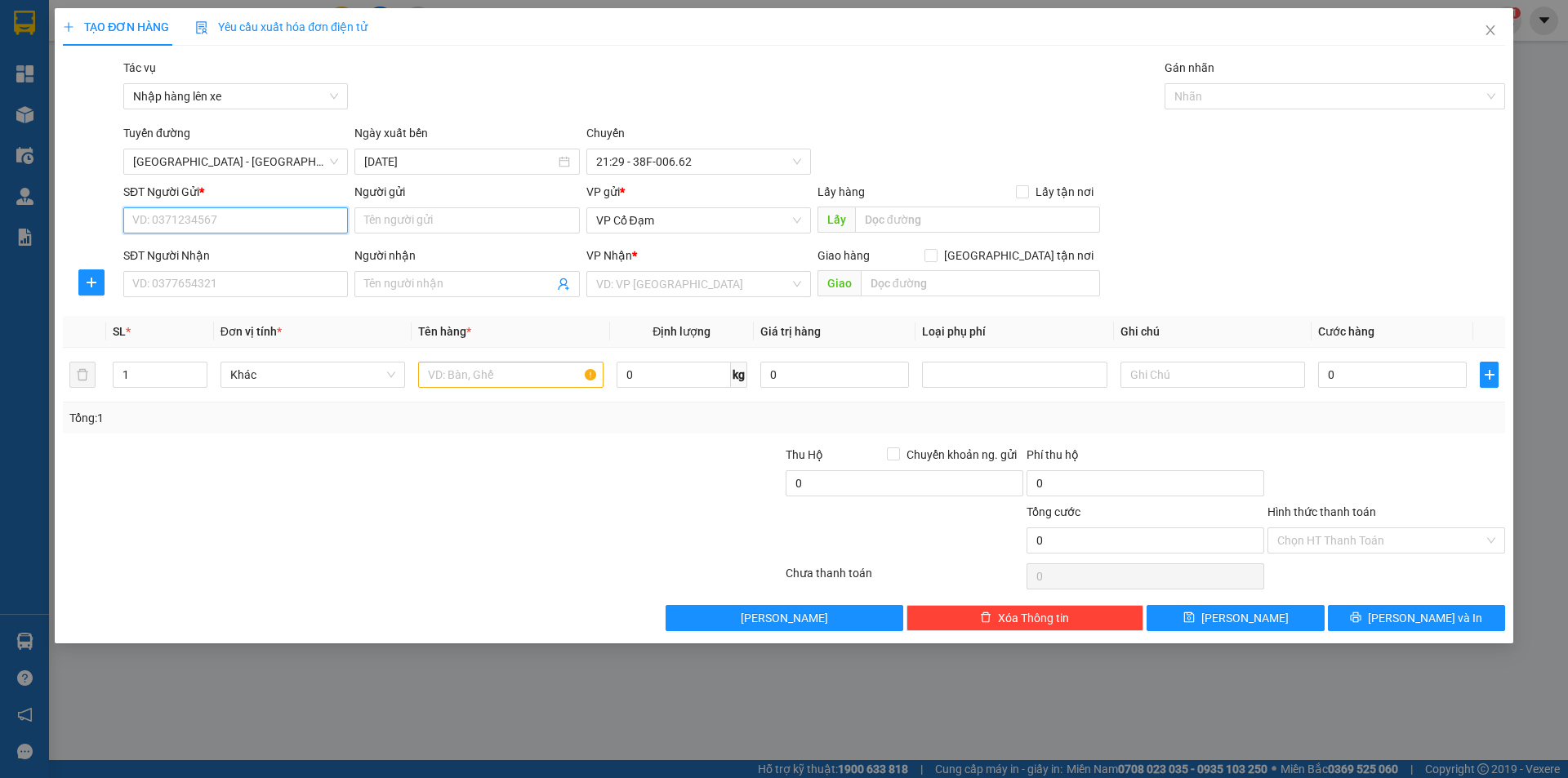
click at [225, 228] on input "SĐT Người Gửi *" at bounding box center [235, 220] width 225 height 27
click at [187, 293] on input "SĐT Người Nhận" at bounding box center [235, 284] width 225 height 27
paste input "0963369829"
click at [707, 216] on span "VP Cổ Đạm" at bounding box center [699, 220] width 205 height 25
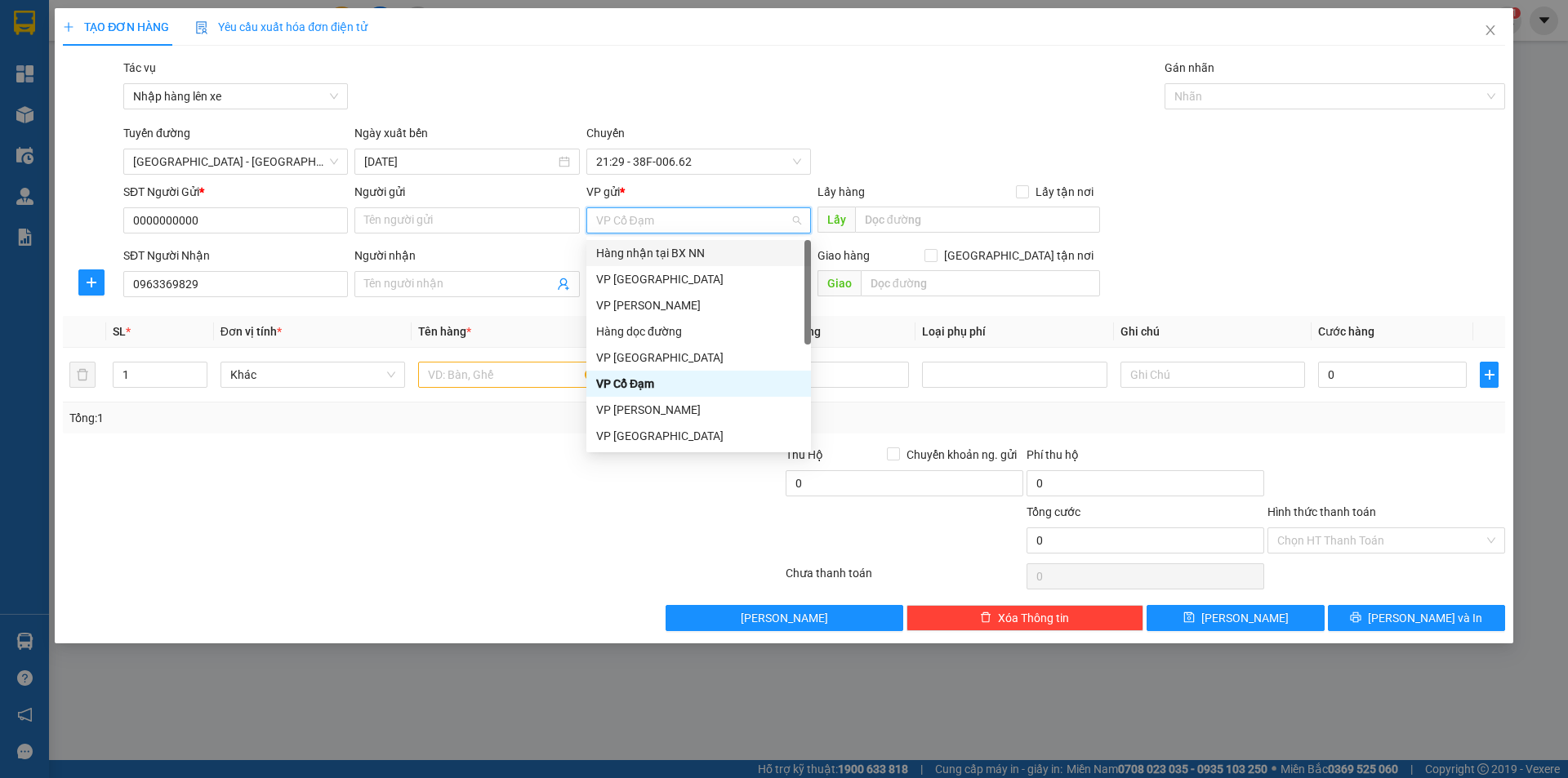
click at [701, 249] on div "Hàng nhận tại BX NN" at bounding box center [699, 252] width 205 height 18
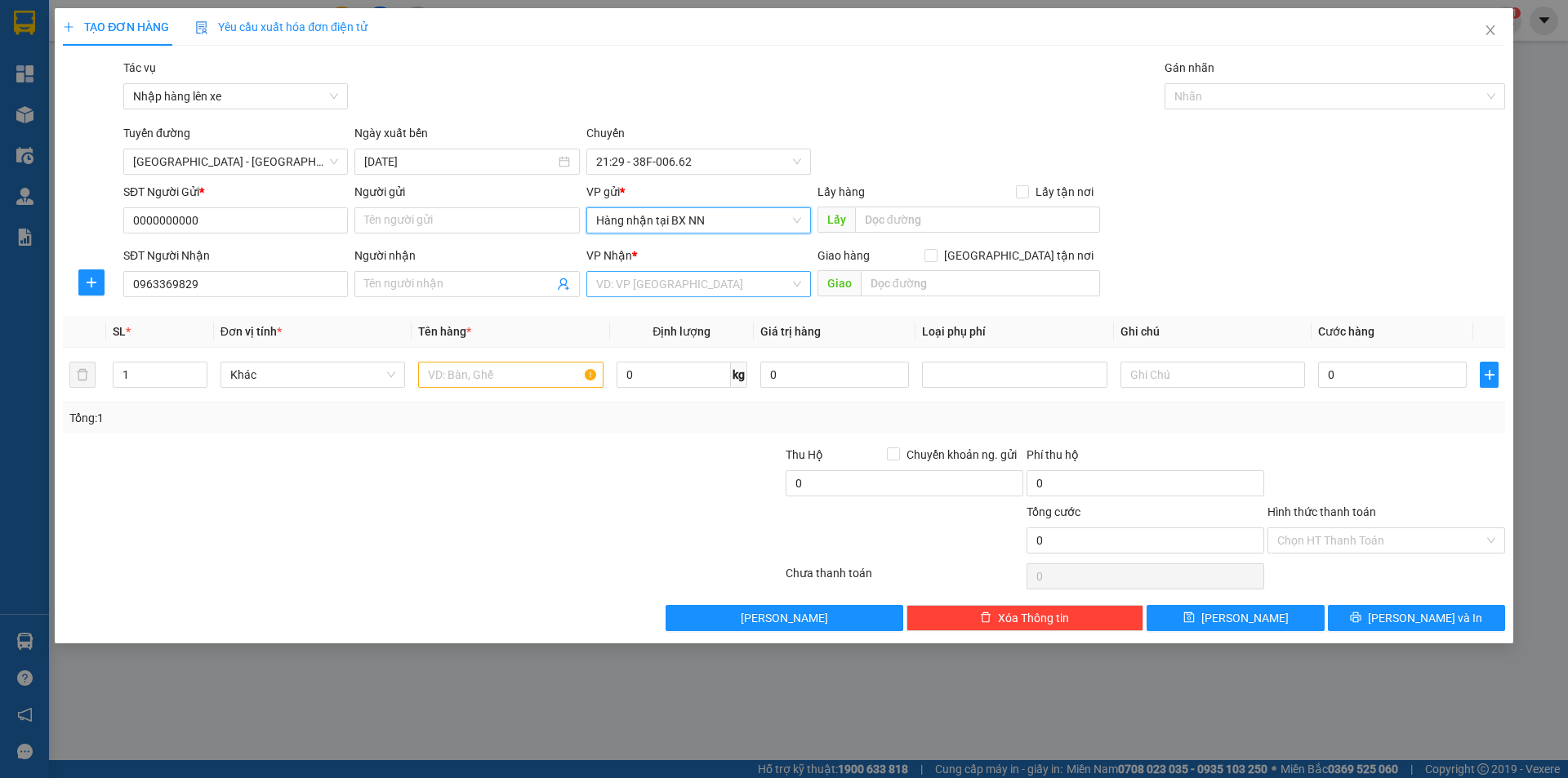
click at [657, 283] on input "search" at bounding box center [693, 284] width 194 height 25
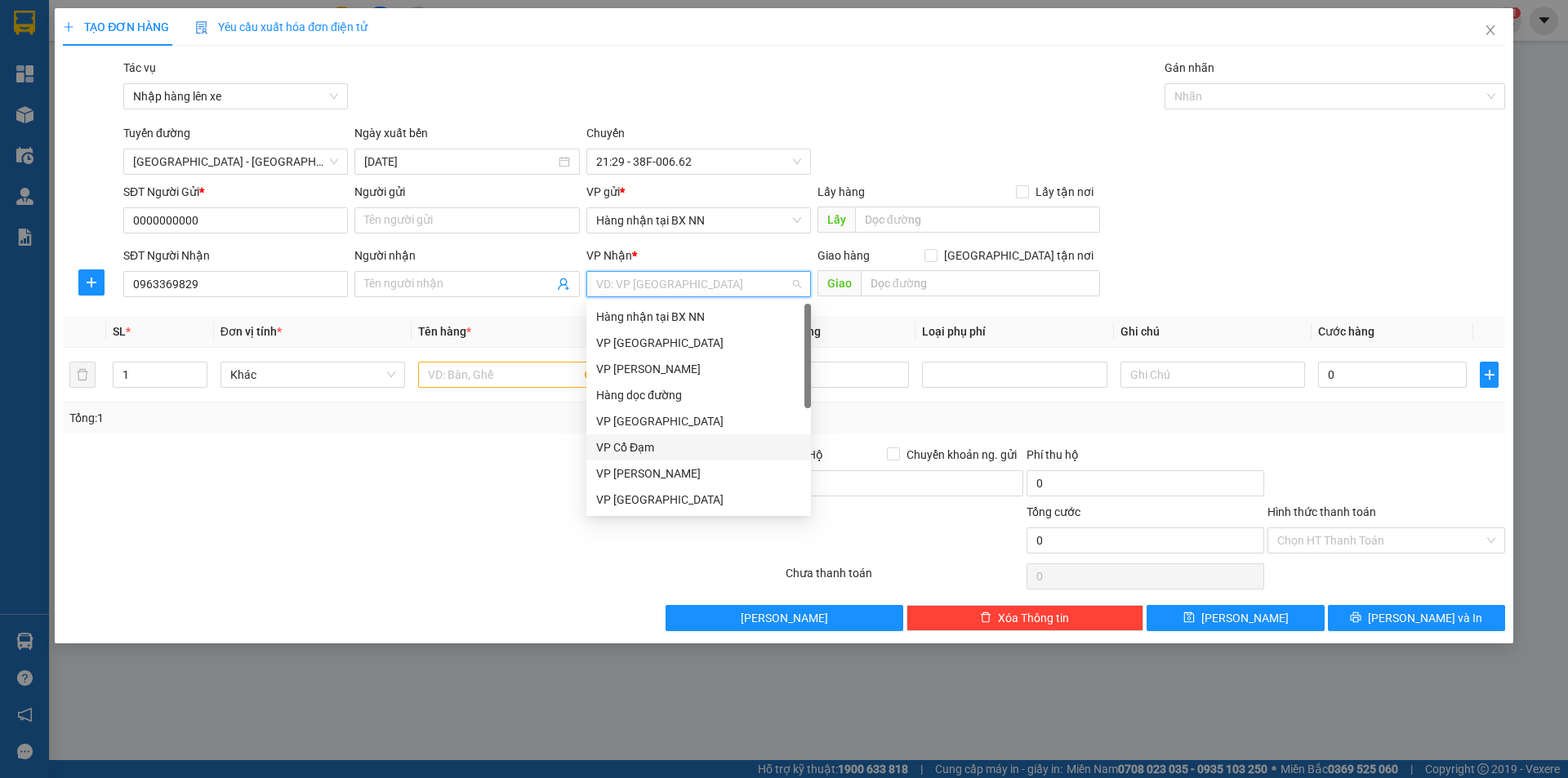
drag, startPoint x: 644, startPoint y: 439, endPoint x: 812, endPoint y: 306, distance: 214.3
click at [646, 433] on div "Hàng nhận tại BX NN VP Mỹ Đình VP Hoàng Liệt Hàng dọc đường VP [GEOGRAPHIC_DATA…" at bounding box center [699, 434] width 225 height 261
click at [903, 281] on input "text" at bounding box center [980, 283] width 239 height 27
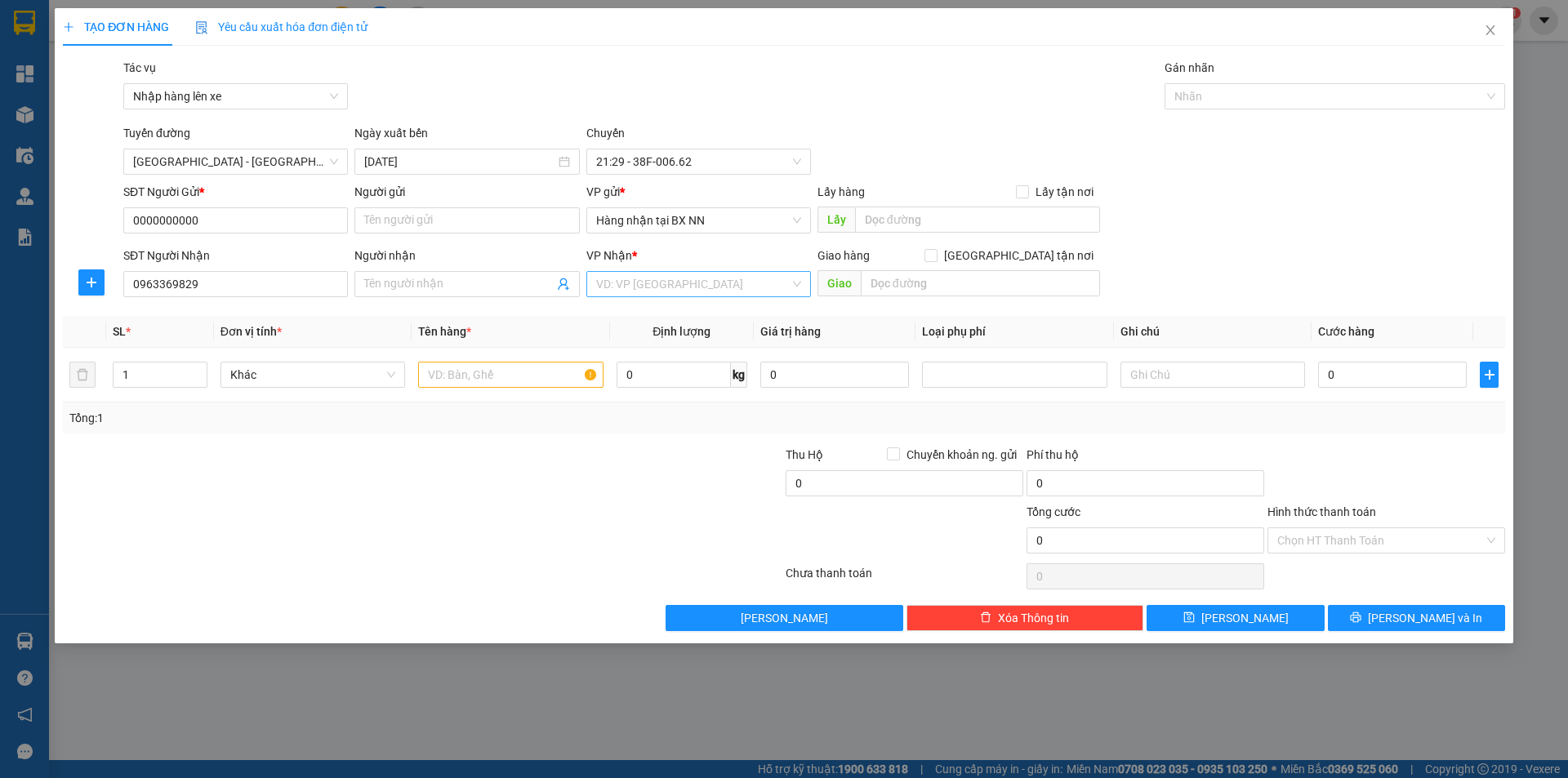
click at [718, 286] on input "search" at bounding box center [693, 284] width 194 height 25
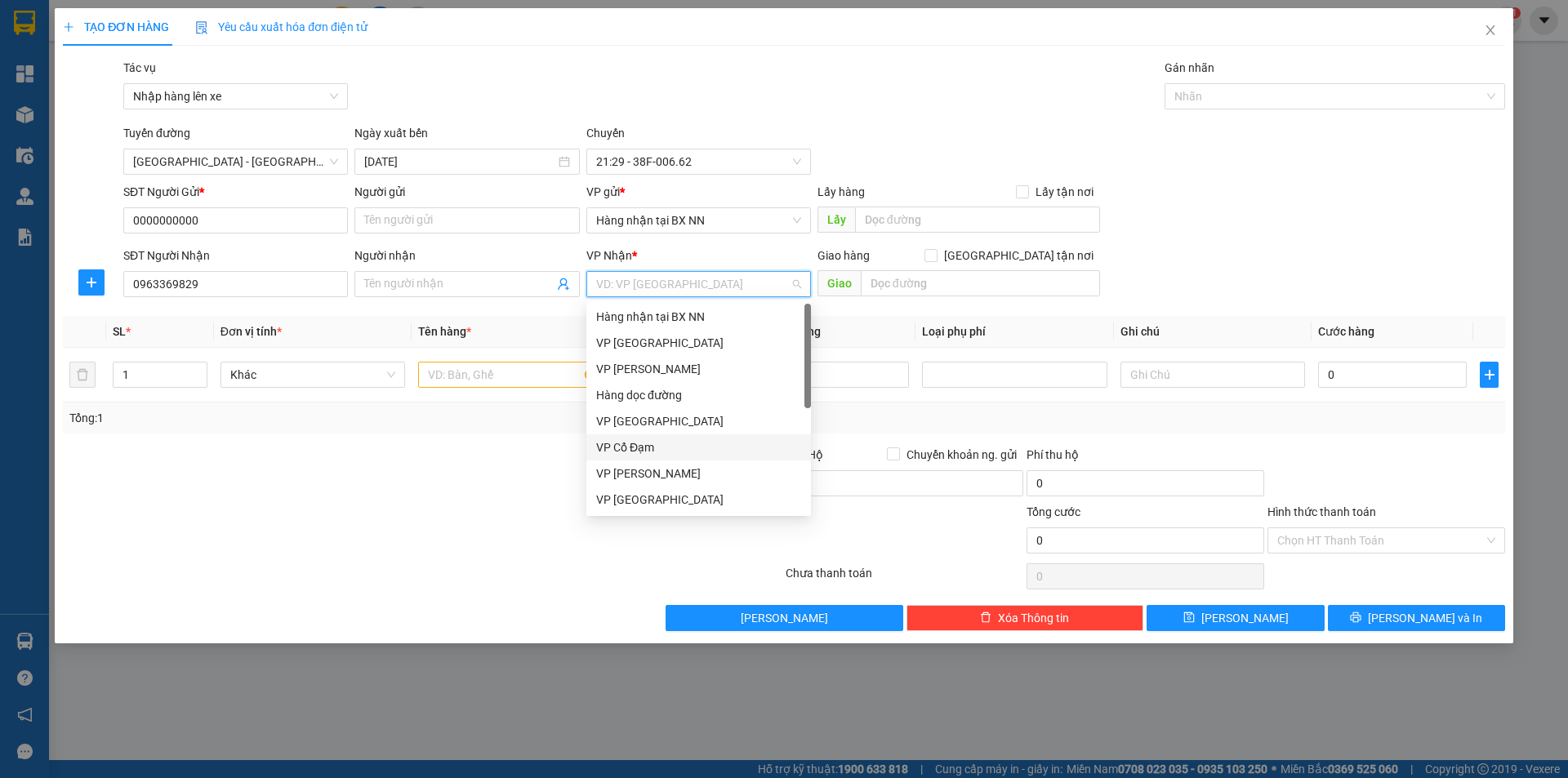
click at [631, 452] on div "VP Cổ Đạm" at bounding box center [699, 447] width 205 height 18
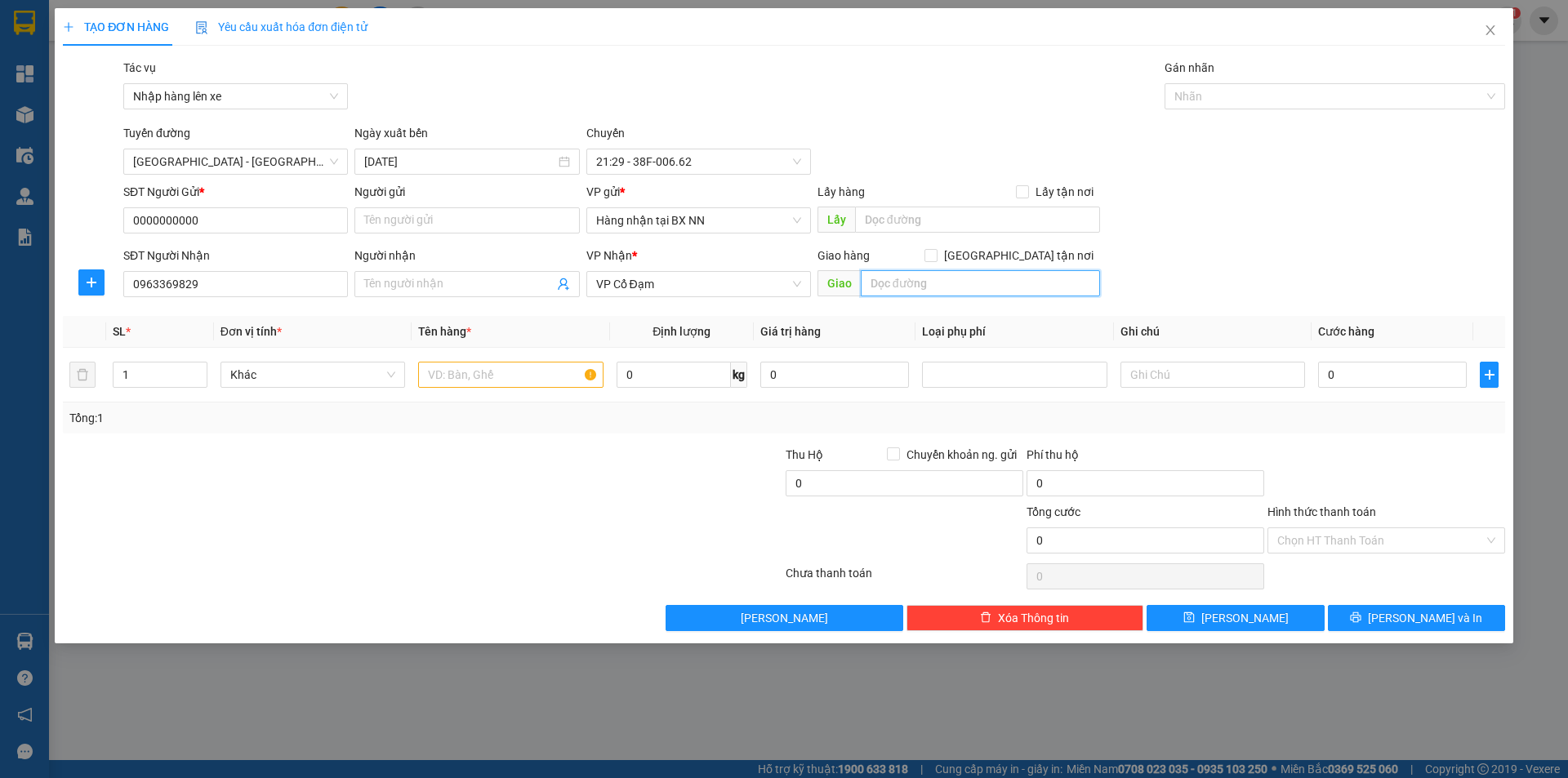
click at [930, 277] on input "text" at bounding box center [980, 283] width 239 height 27
click at [505, 366] on input "text" at bounding box center [510, 374] width 185 height 27
click at [1379, 375] on input "0" at bounding box center [1391, 374] width 148 height 27
click at [1334, 529] on input "Hình thức thanh toán" at bounding box center [1380, 540] width 206 height 25
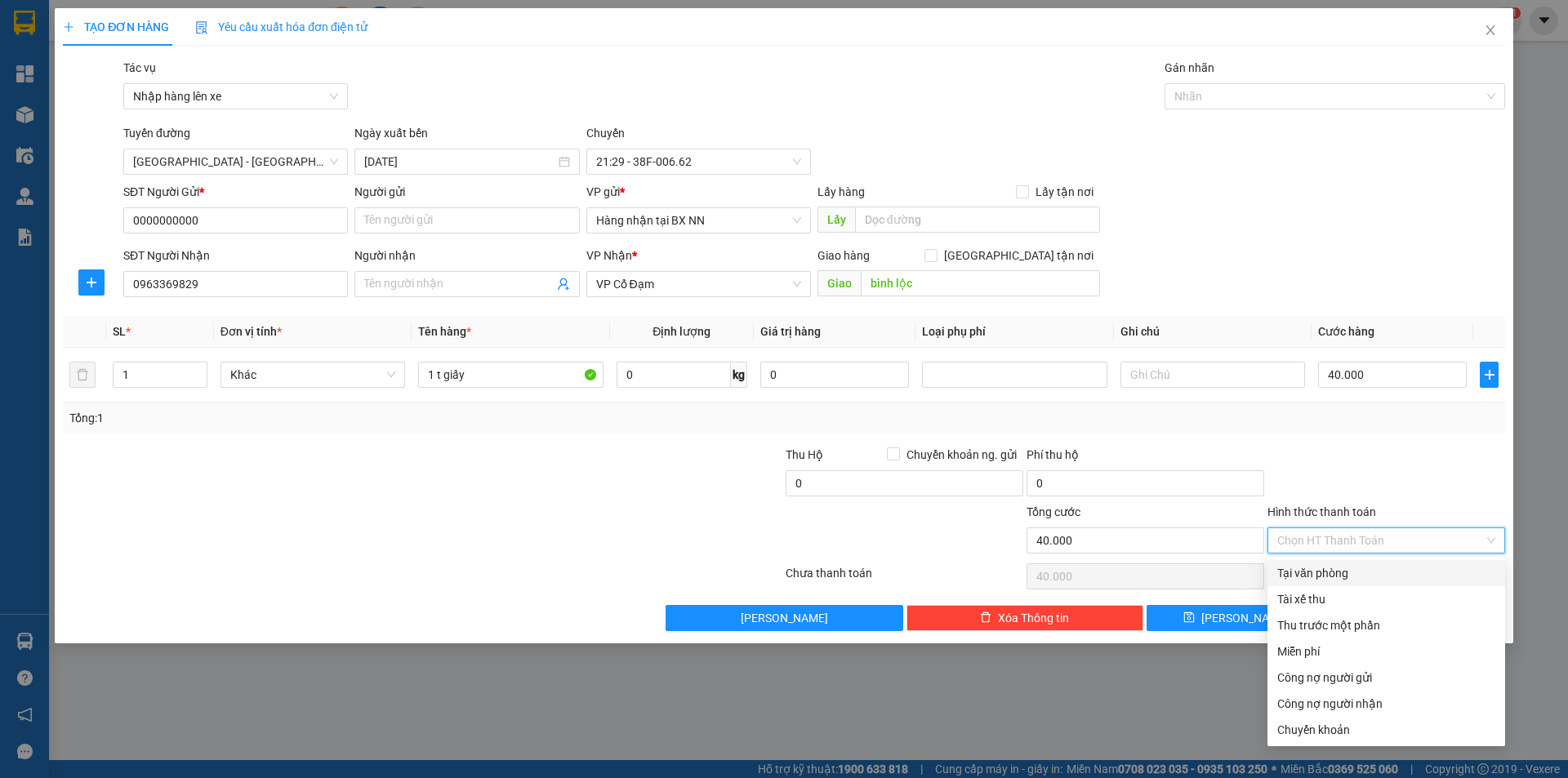
click at [1316, 572] on div "Tại văn phòng" at bounding box center [1386, 573] width 218 height 18
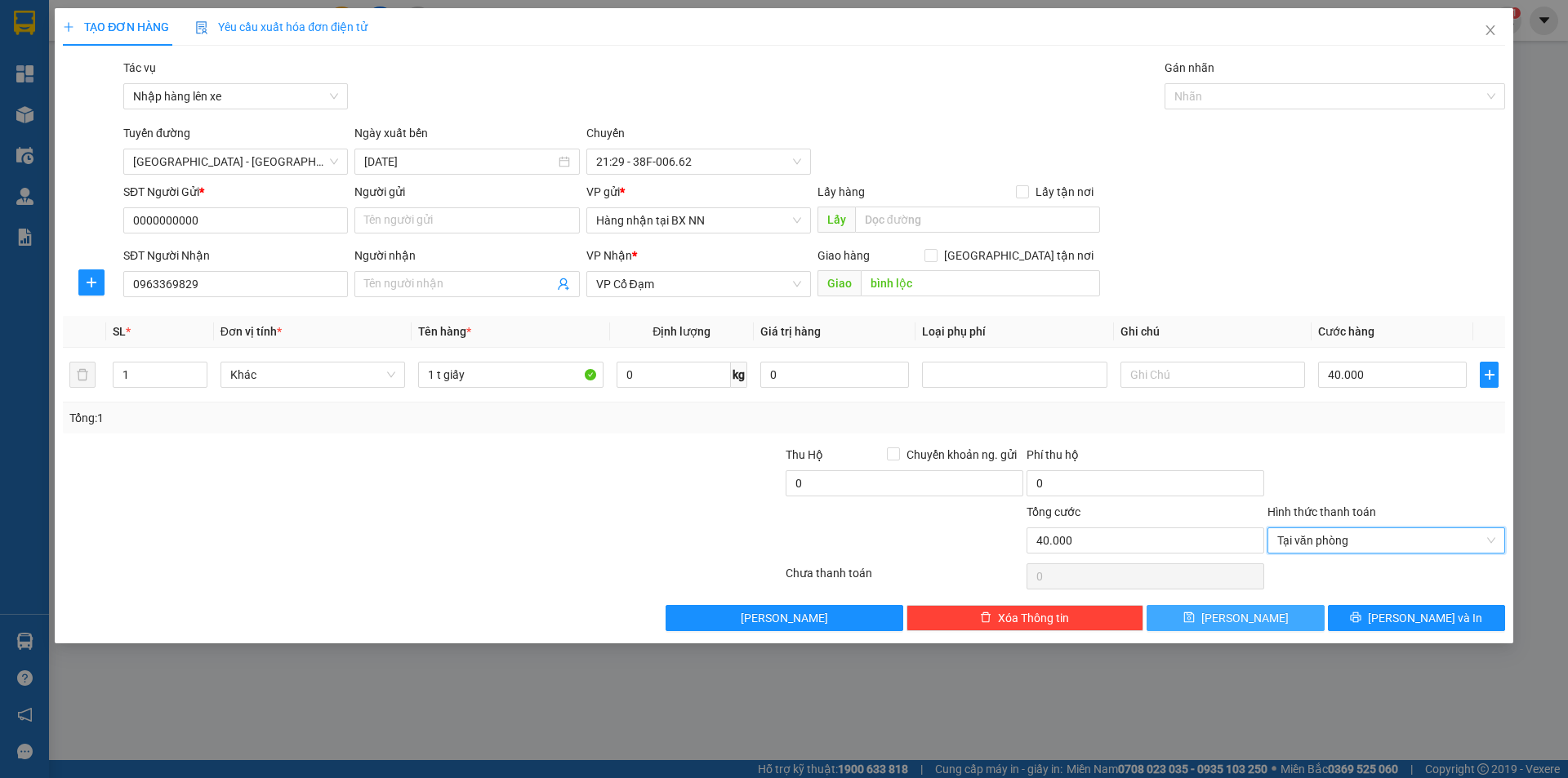
click at [1204, 609] on button "[PERSON_NAME]" at bounding box center [1235, 618] width 177 height 27
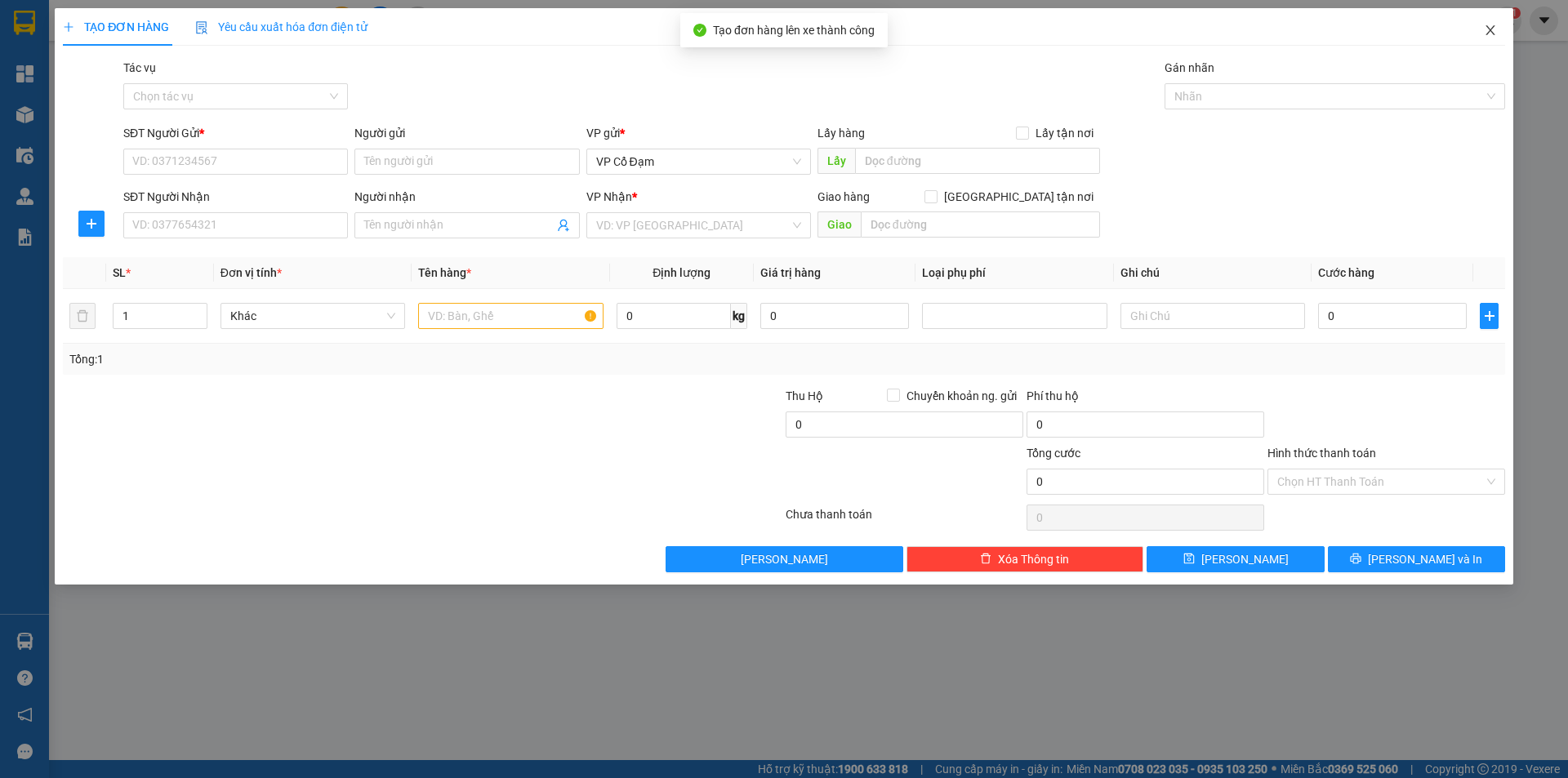
click at [1486, 31] on icon "close" at bounding box center [1489, 29] width 13 height 13
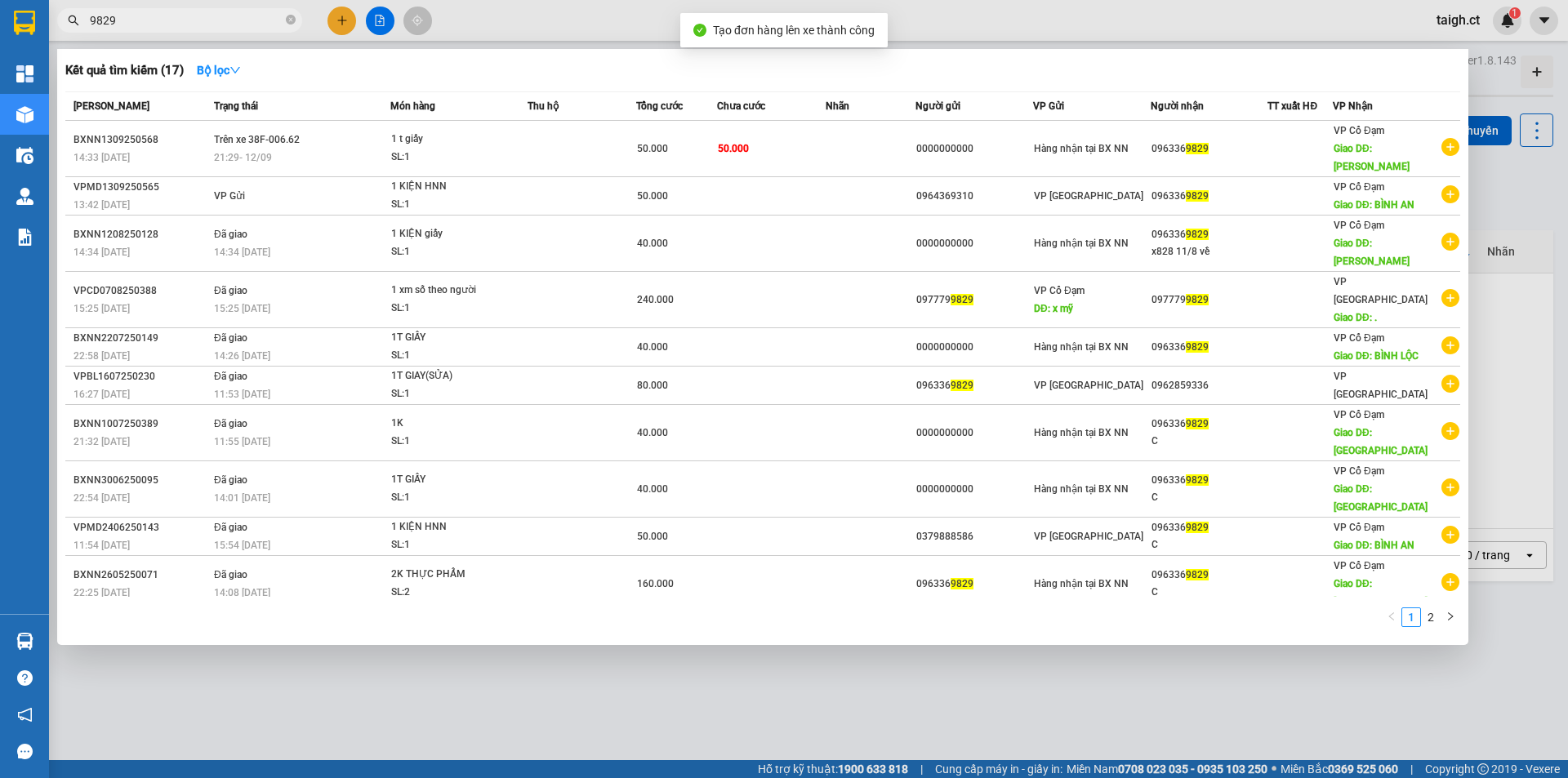
click at [230, 16] on input "9829" at bounding box center [186, 21] width 193 height 18
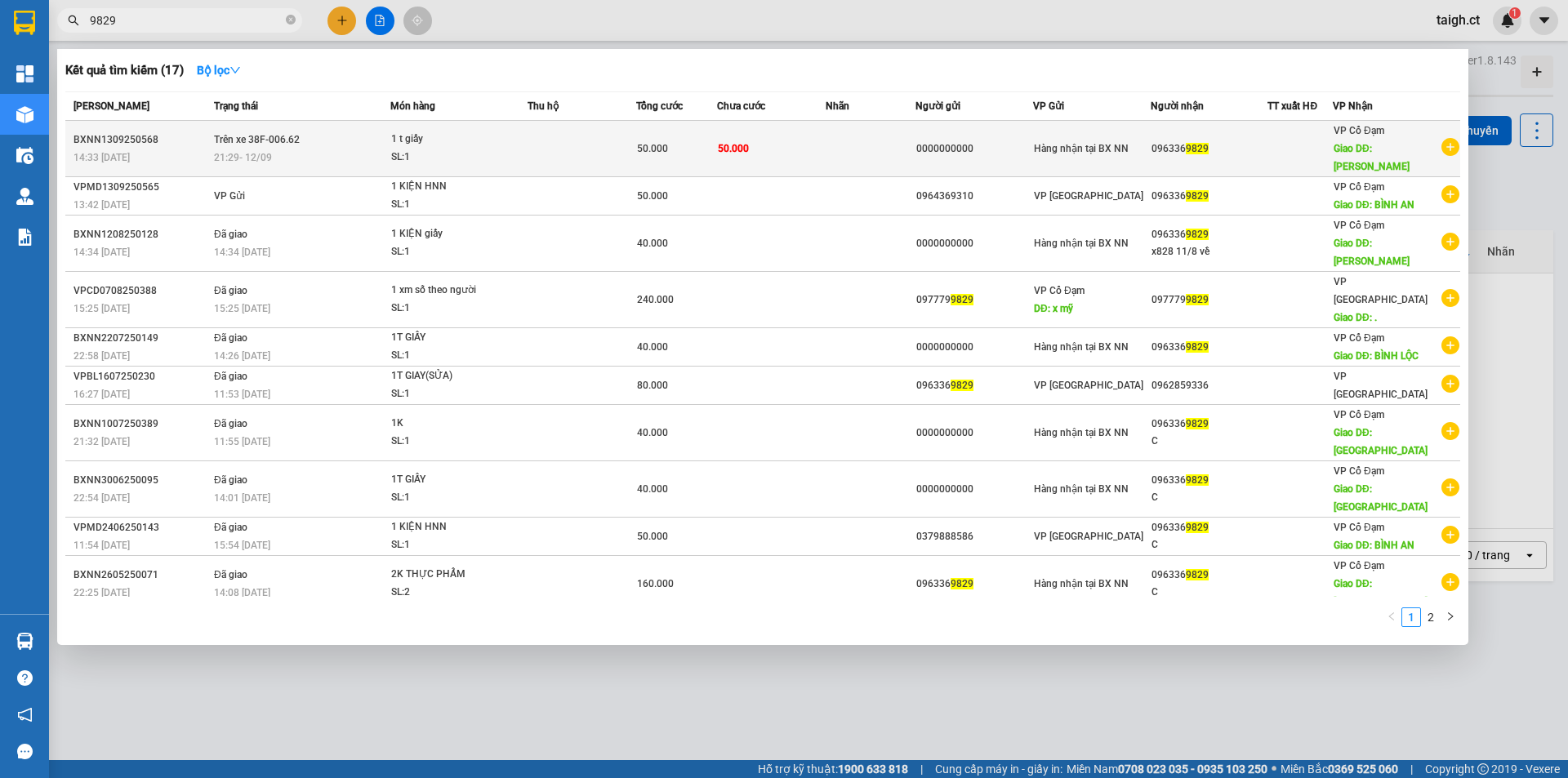
click at [244, 134] on span "Trên xe 38F-006.62" at bounding box center [256, 139] width 85 height 12
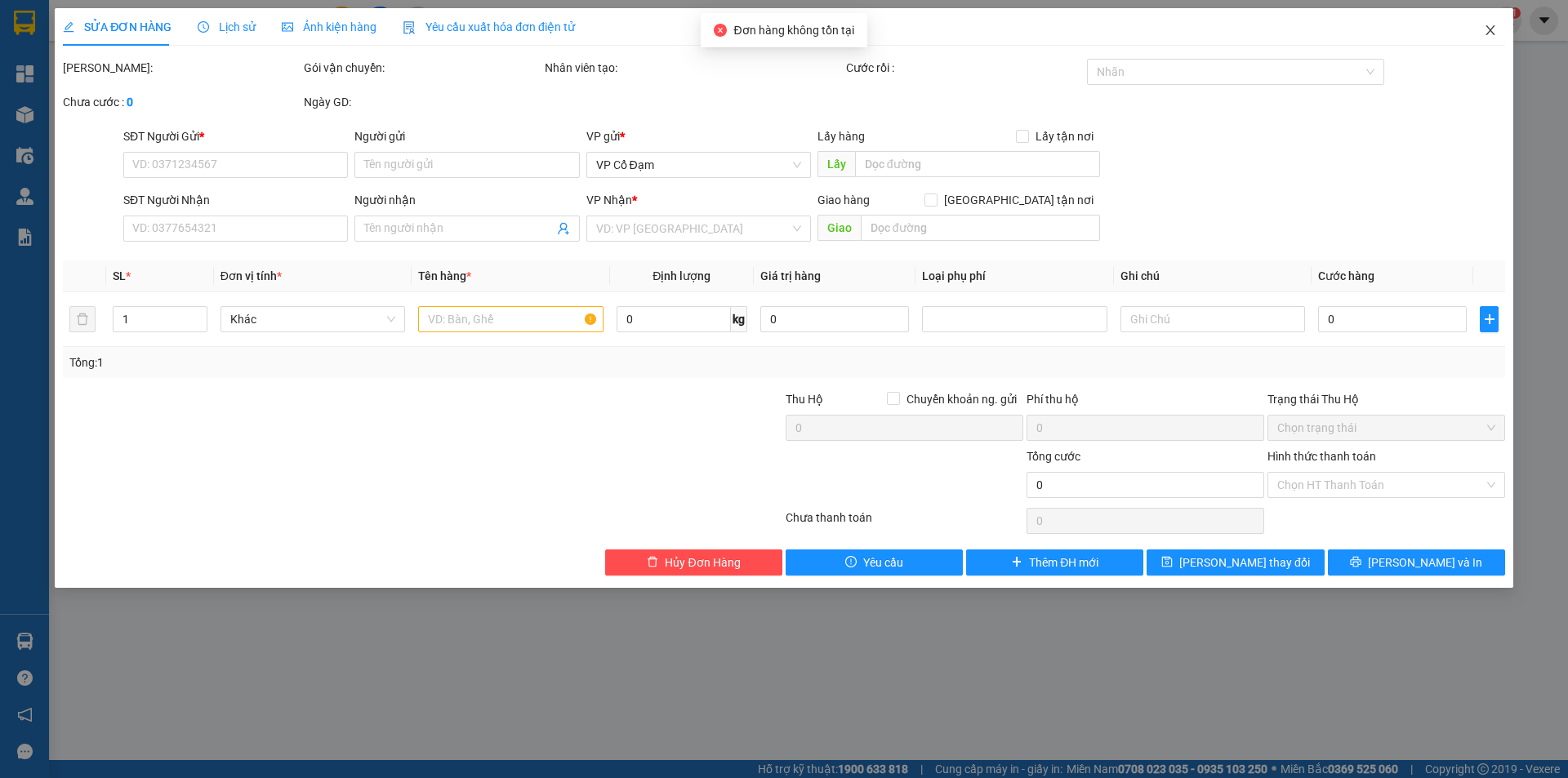
click at [1487, 29] on icon "close" at bounding box center [1489, 29] width 13 height 13
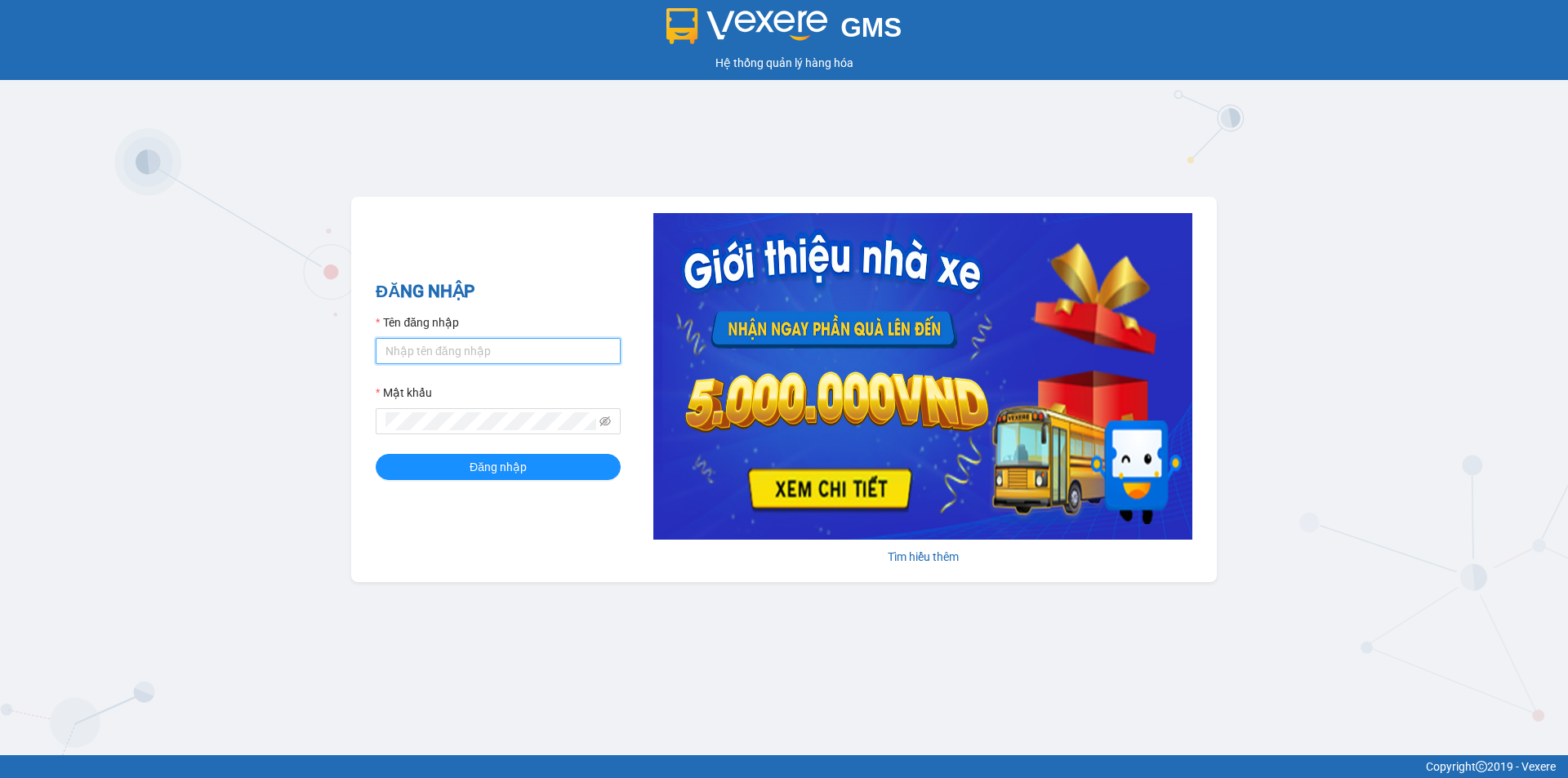
click at [488, 350] on input "Tên đăng nhập" at bounding box center [497, 351] width 245 height 27
type input "taigh.ct"
click at [603, 417] on icon "eye-invisible" at bounding box center [605, 421] width 12 height 12
click at [381, 417] on span at bounding box center [497, 421] width 245 height 27
click at [311, 421] on div "GMS Hệ thống quản lý hàng hóa ĐĂNG NHẬP Tên đăng nhập taigh.ct Mật khẩu Đăng nh…" at bounding box center [784, 377] width 1568 height 755
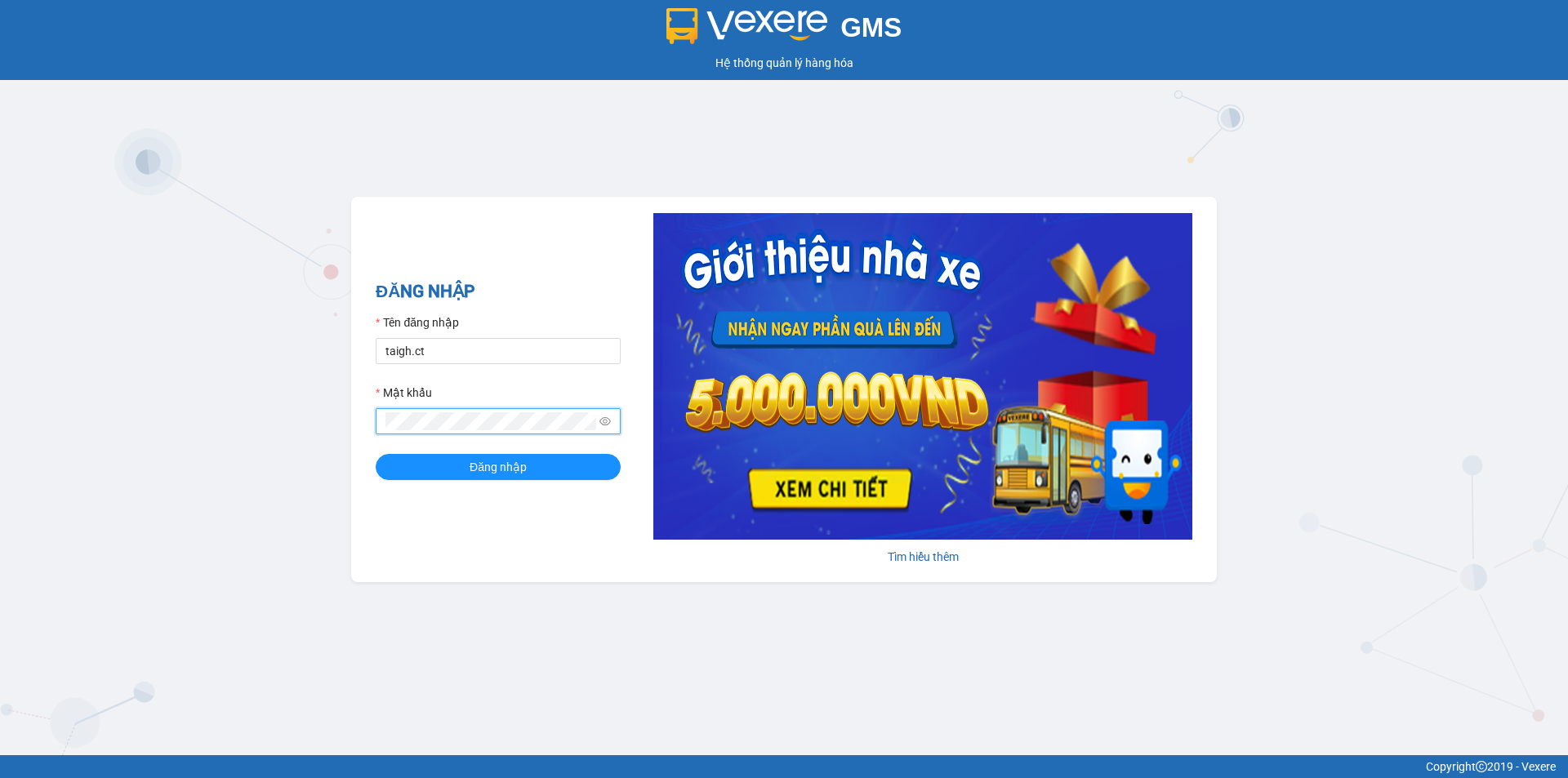
click at [375, 454] on button "Đăng nhập" at bounding box center [497, 467] width 245 height 27
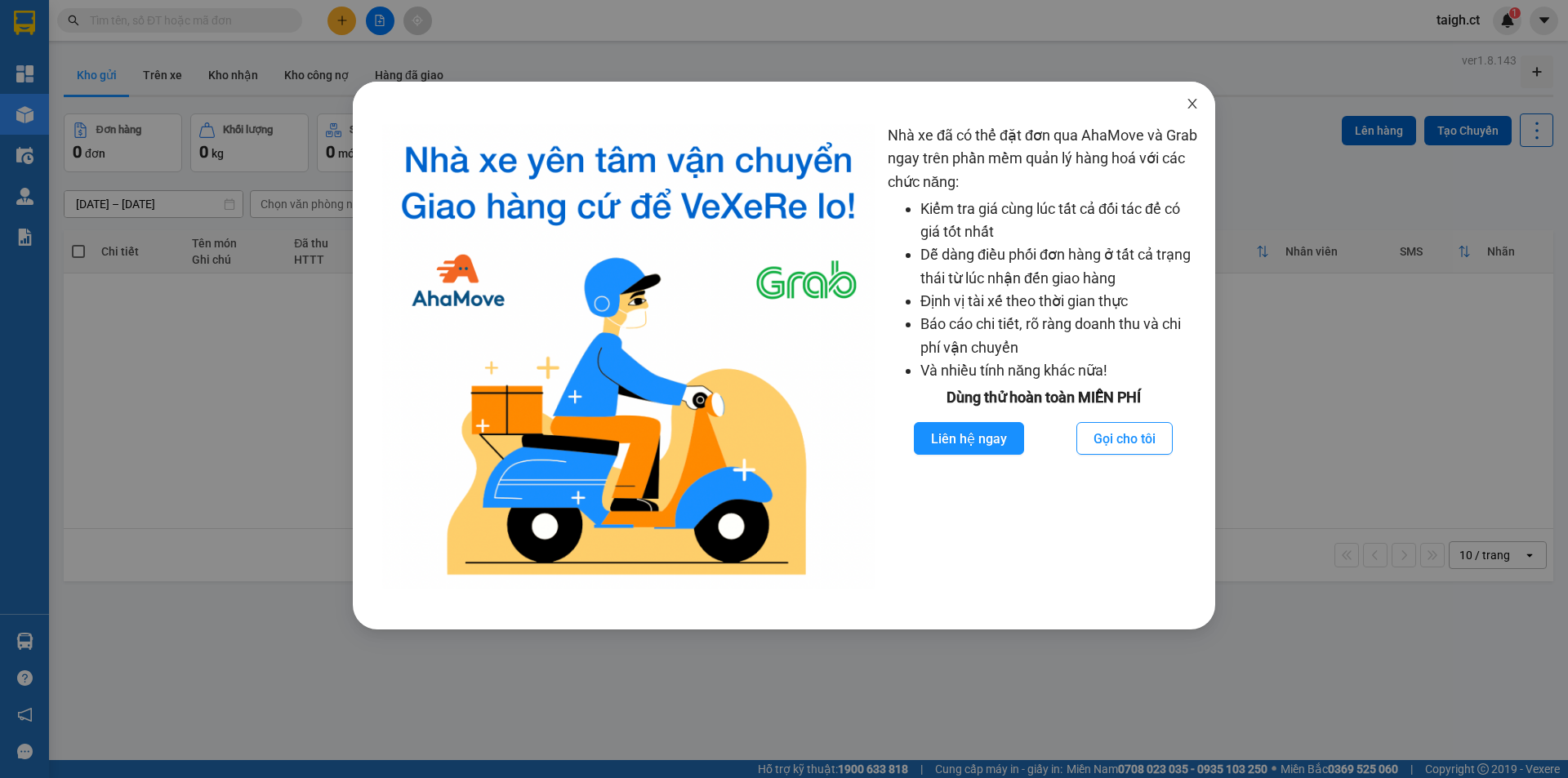
click at [1187, 100] on icon "close" at bounding box center [1192, 103] width 13 height 13
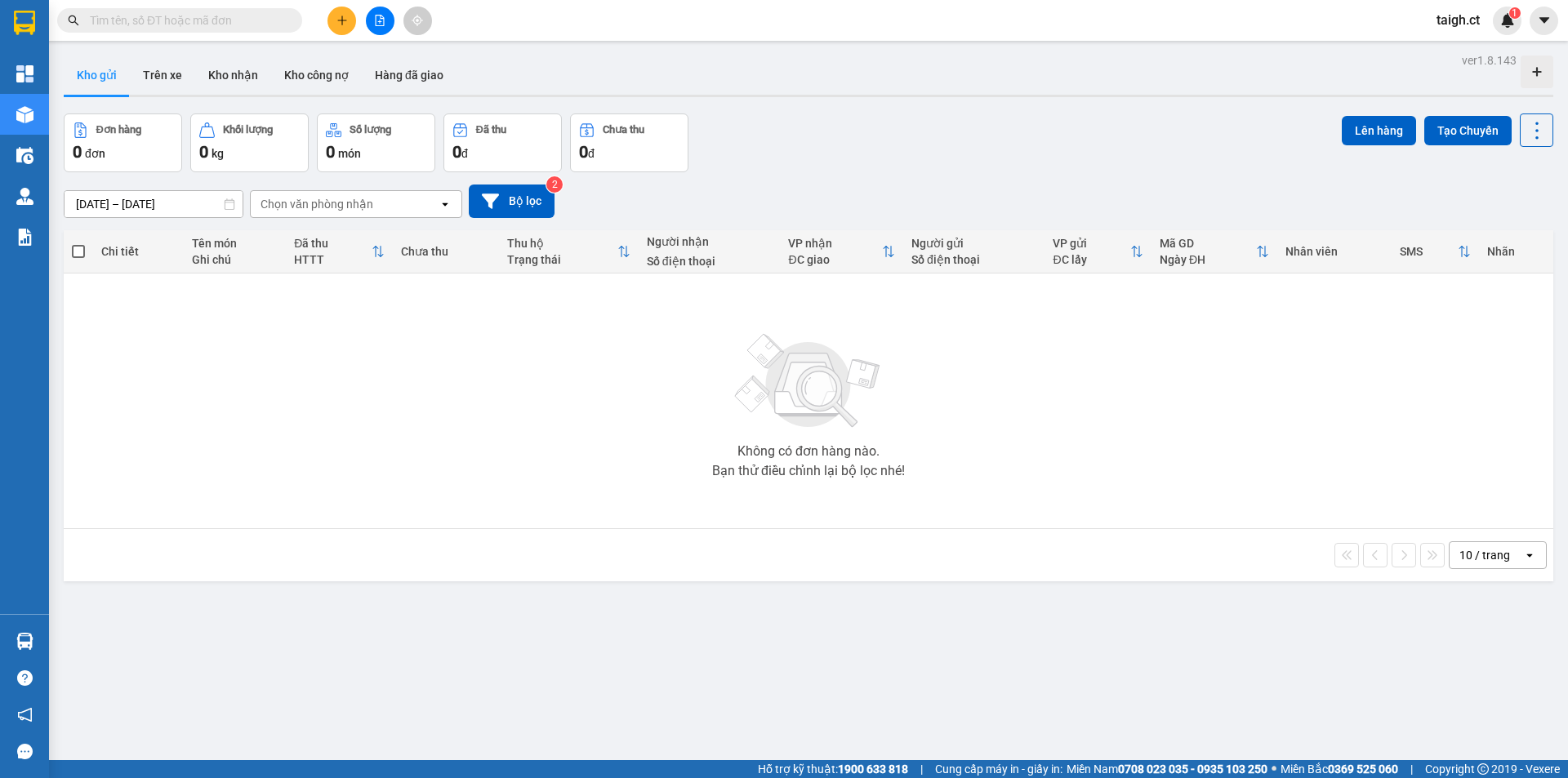
click at [241, 19] on input "text" at bounding box center [186, 21] width 193 height 18
paste input "0963369829"
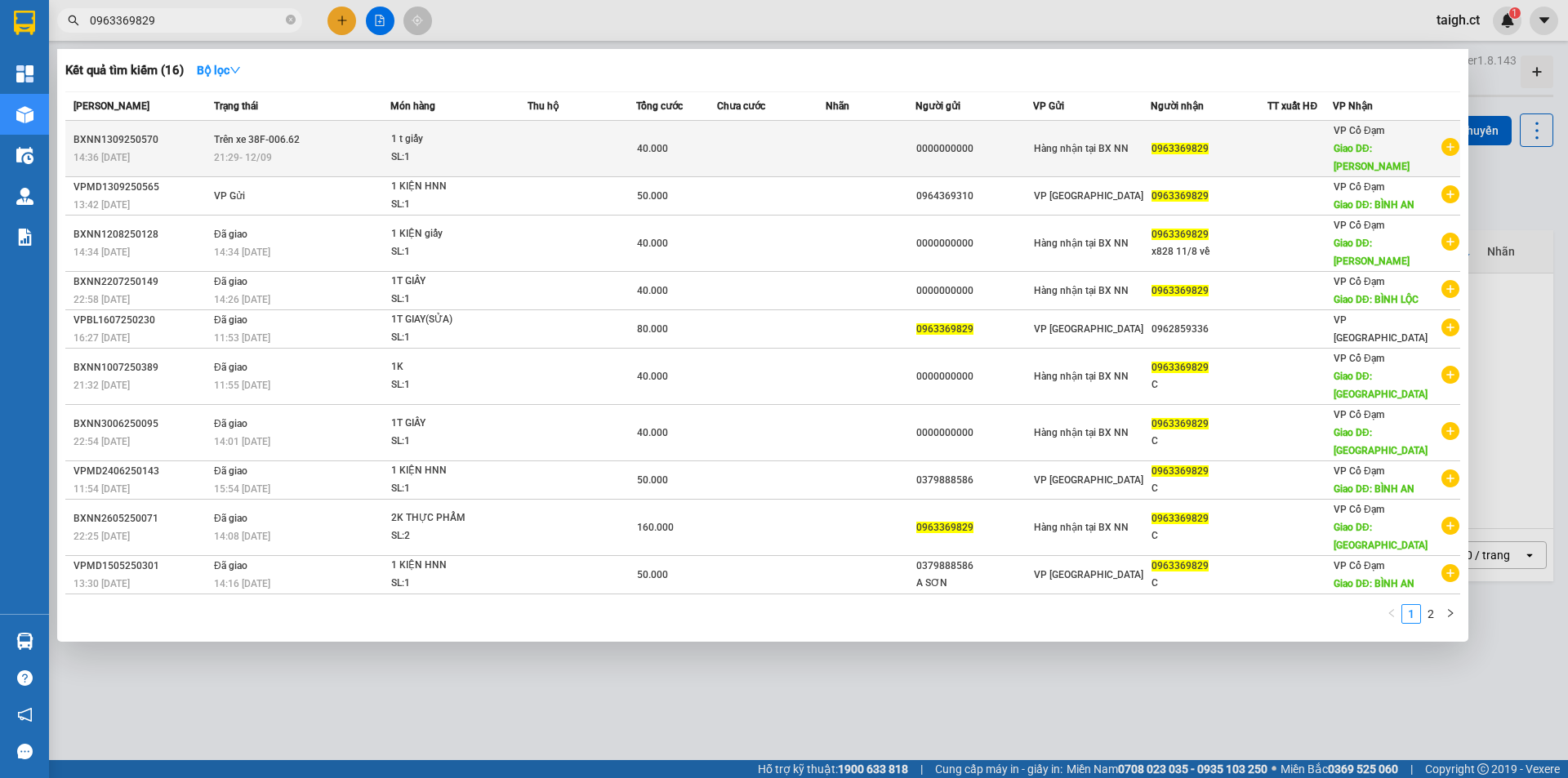
type input "0963369829"
click at [266, 152] on span "21:29 [DATE]" at bounding box center [243, 158] width 58 height 12
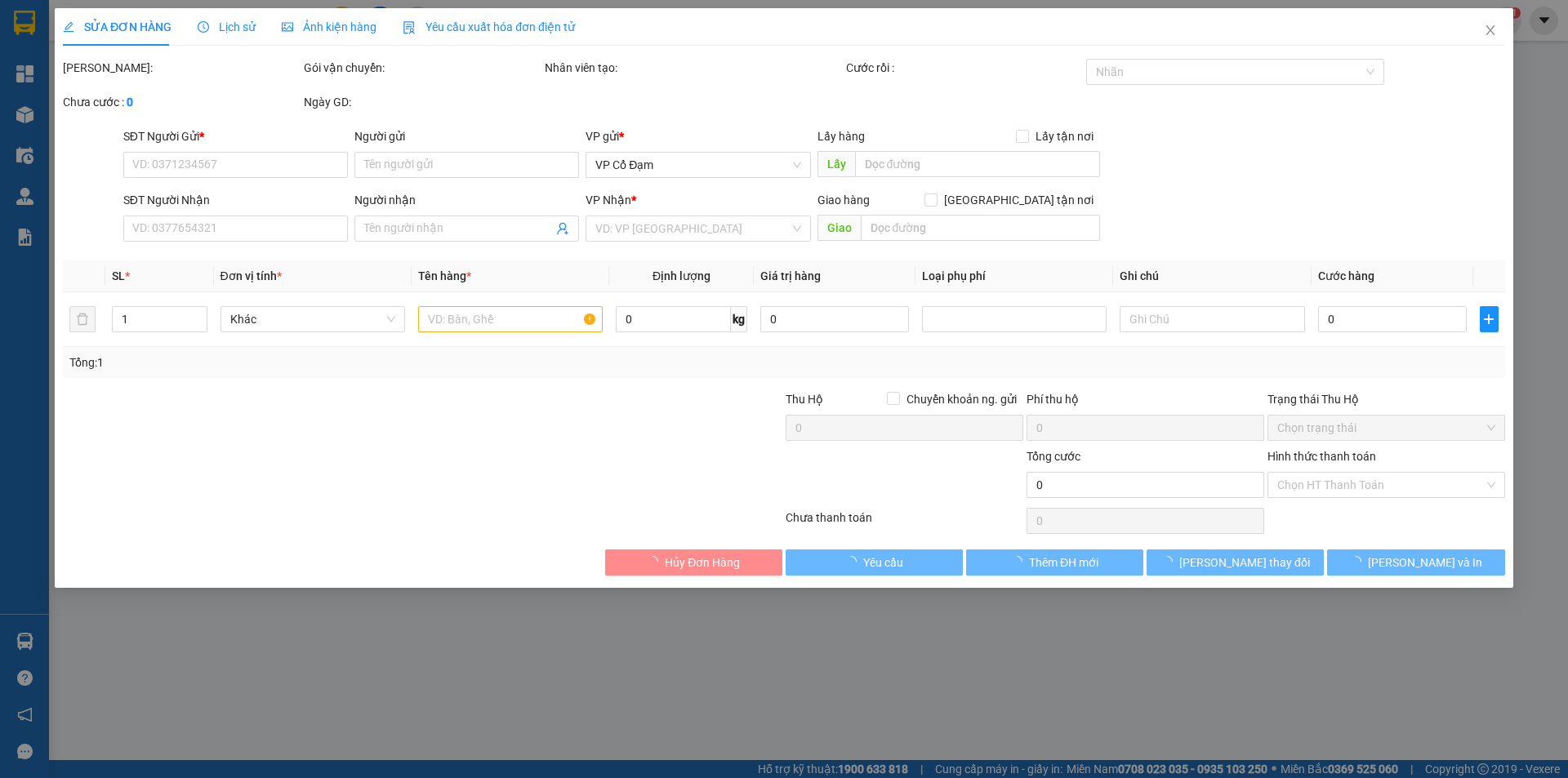
type input "0000000000"
type input "0963369829"
type input "bình lộc"
type input "40.000"
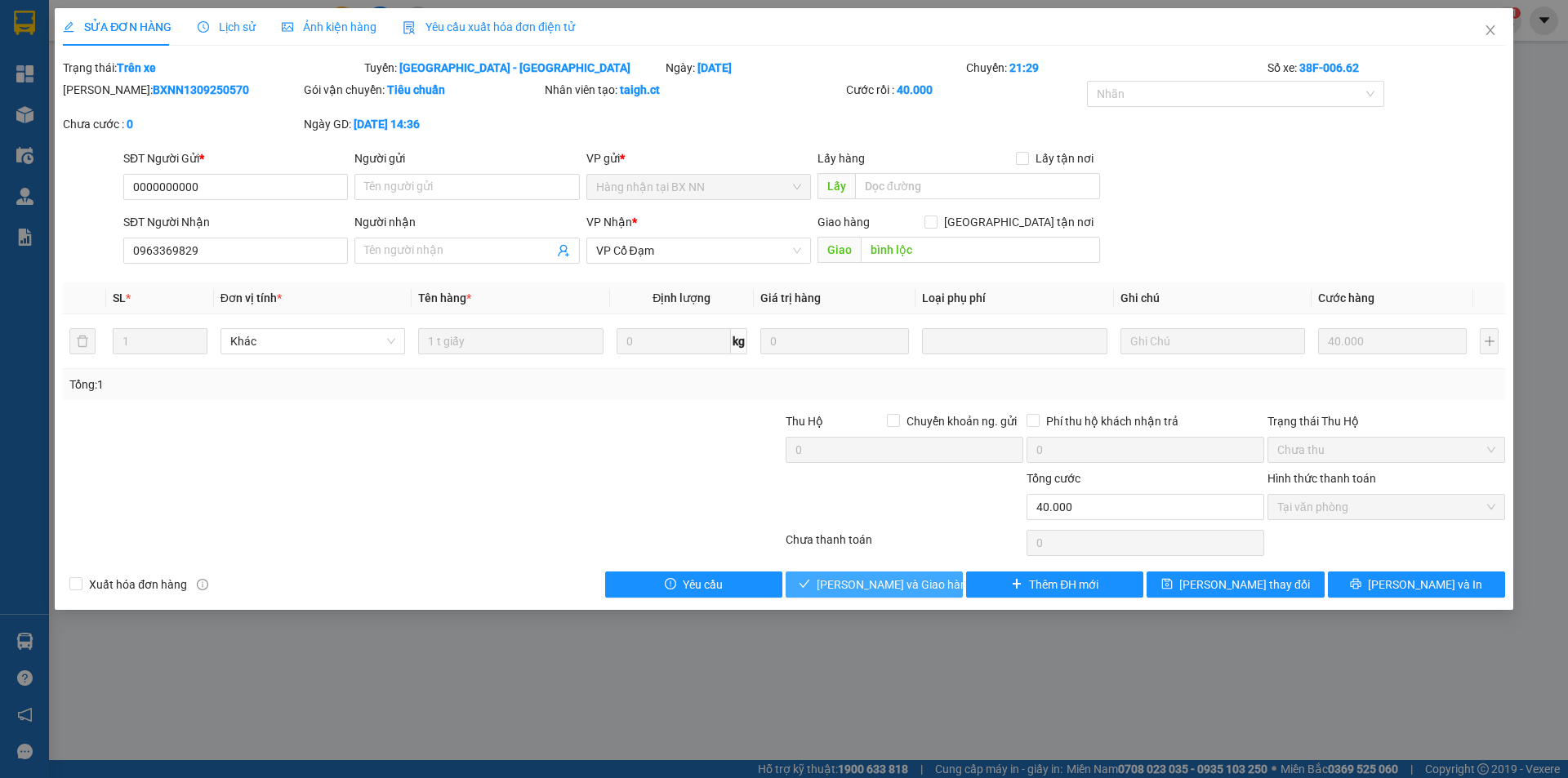
click at [915, 584] on span "[PERSON_NAME] và Giao hàng" at bounding box center [895, 584] width 157 height 18
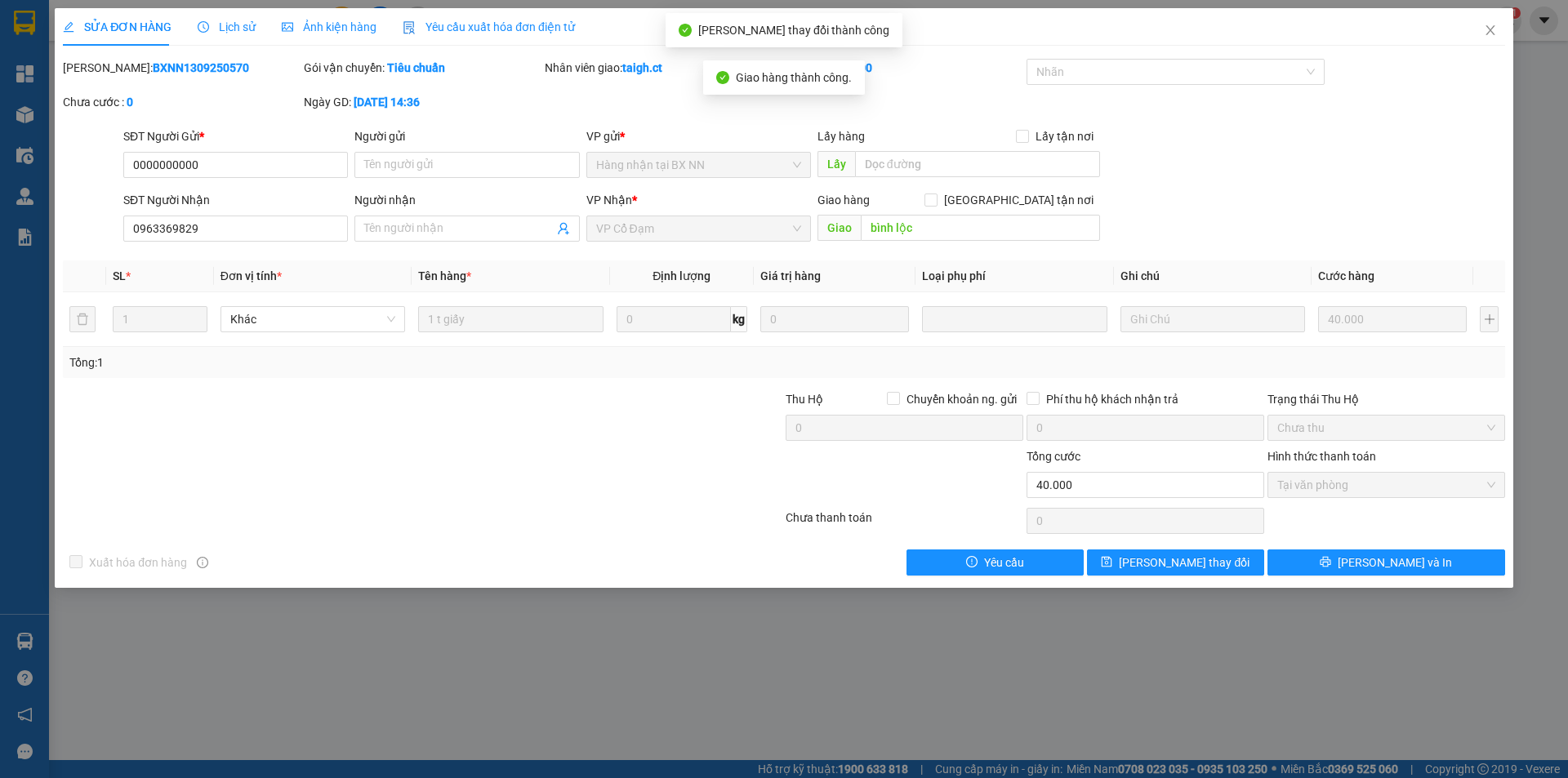
click at [222, 22] on span "Lịch sử" at bounding box center [226, 27] width 58 height 13
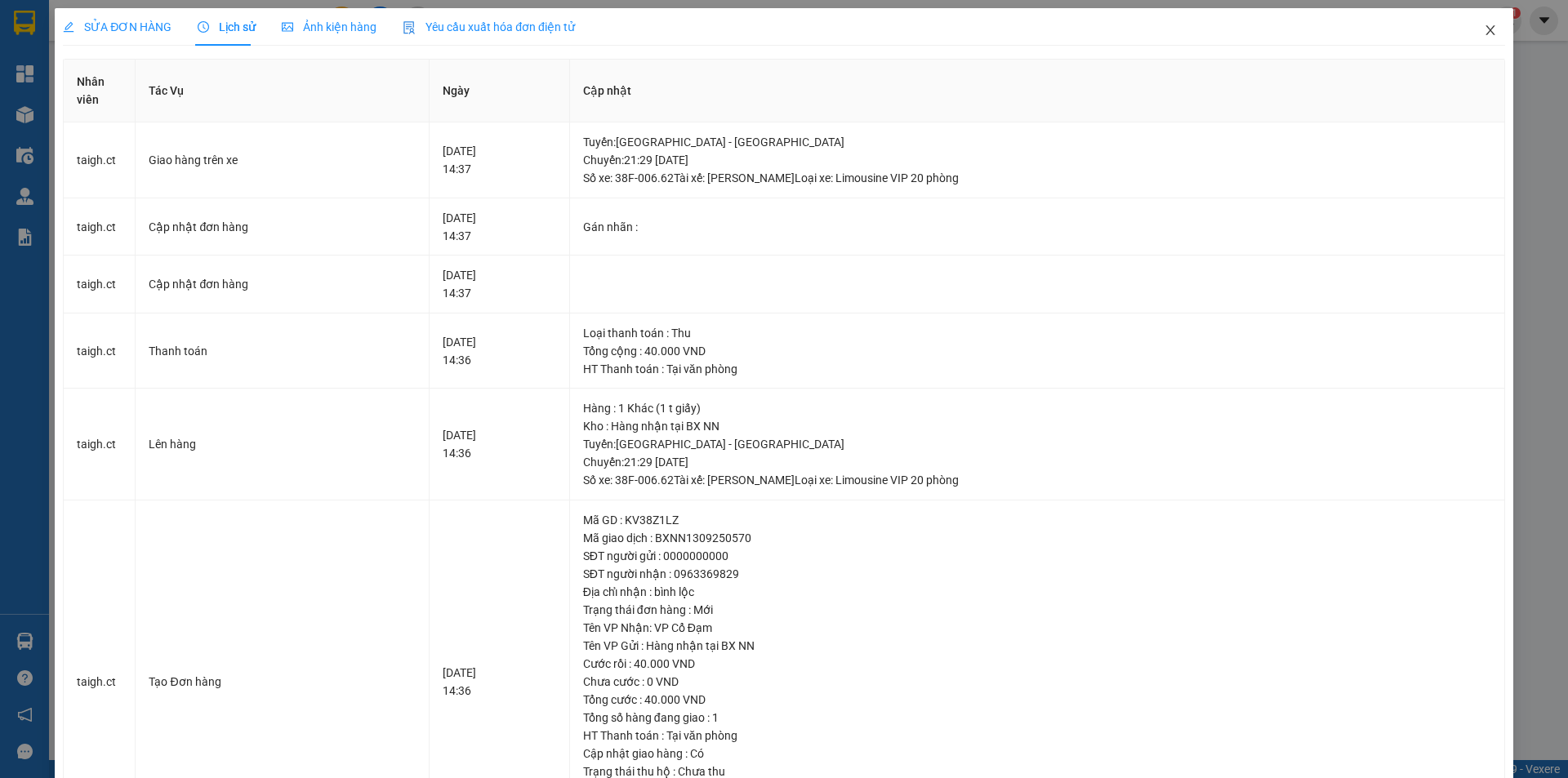
click at [1474, 23] on span "Close" at bounding box center [1489, 30] width 46 height 46
